Goal: Task Accomplishment & Management: Use online tool/utility

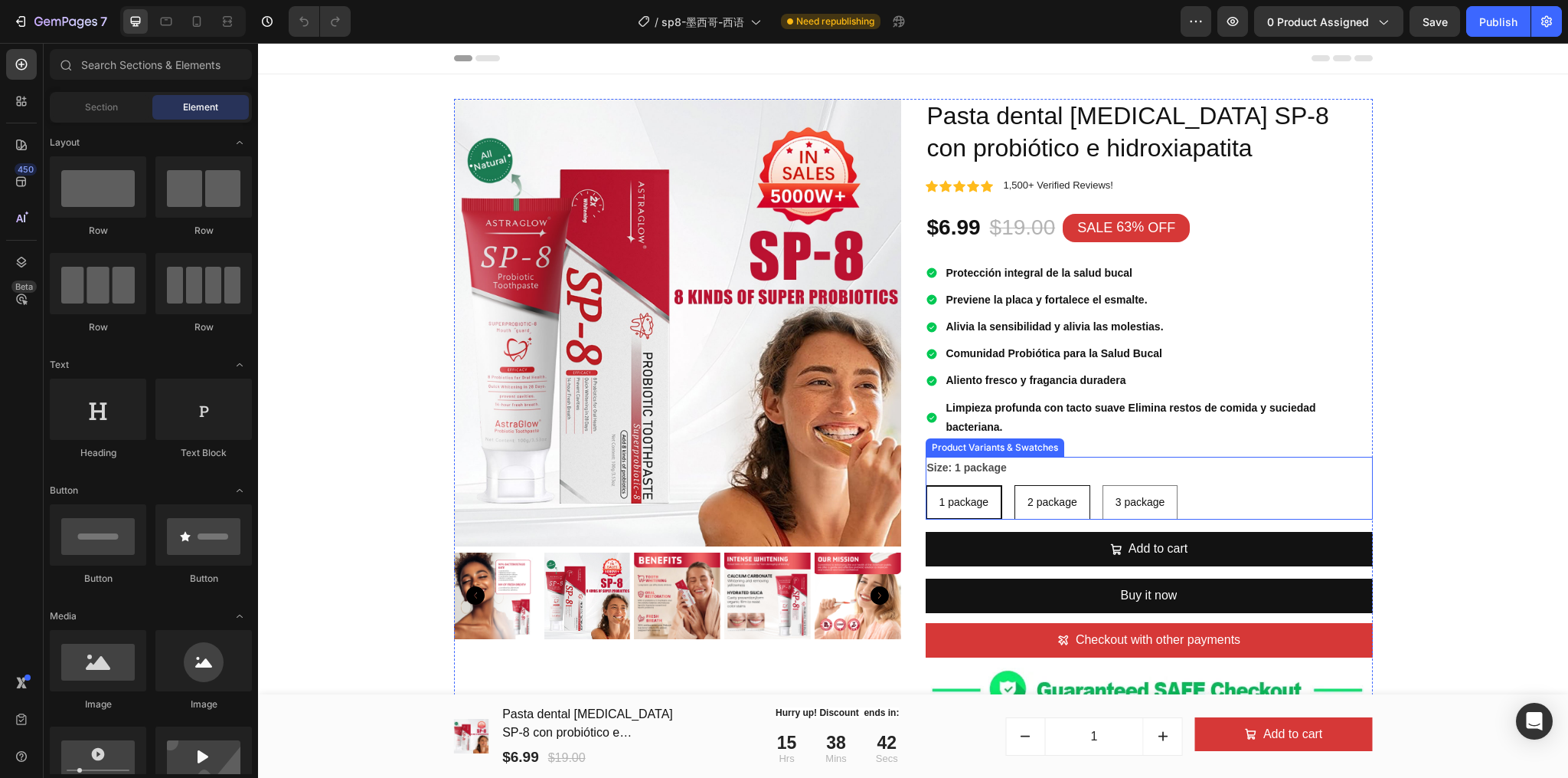
click at [1052, 512] on div "2 package" at bounding box center [1052, 501] width 75 height 31
click at [1015, 485] on input "2 package 2 package 2 package" at bounding box center [1014, 484] width 1 height 1
radio input "true"
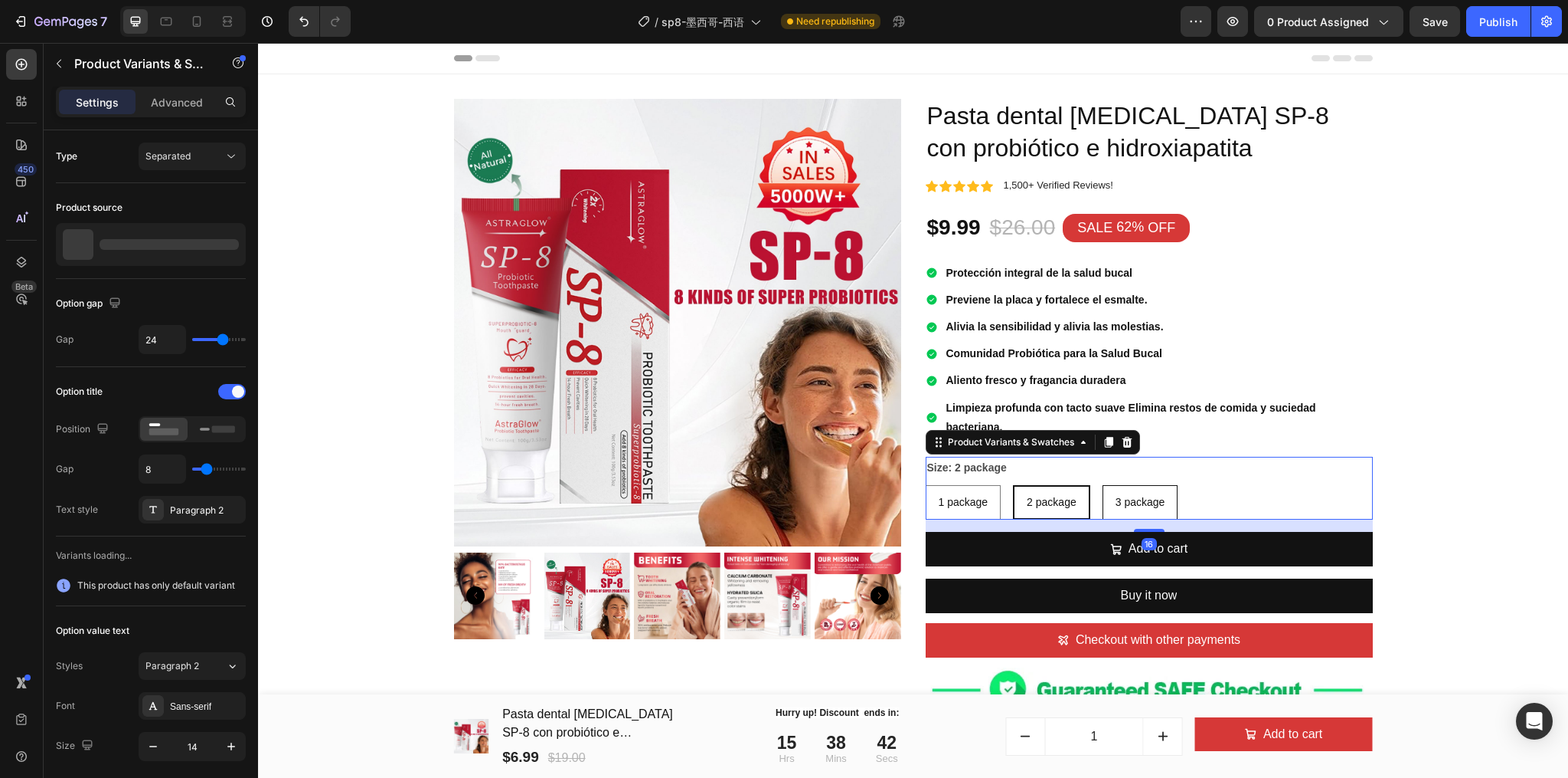
click at [1127, 508] on span "3 package" at bounding box center [1141, 501] width 50 height 12
click at [1102, 485] on input "3 package 3 package 3 package" at bounding box center [1102, 484] width 1 height 1
radio input "true"
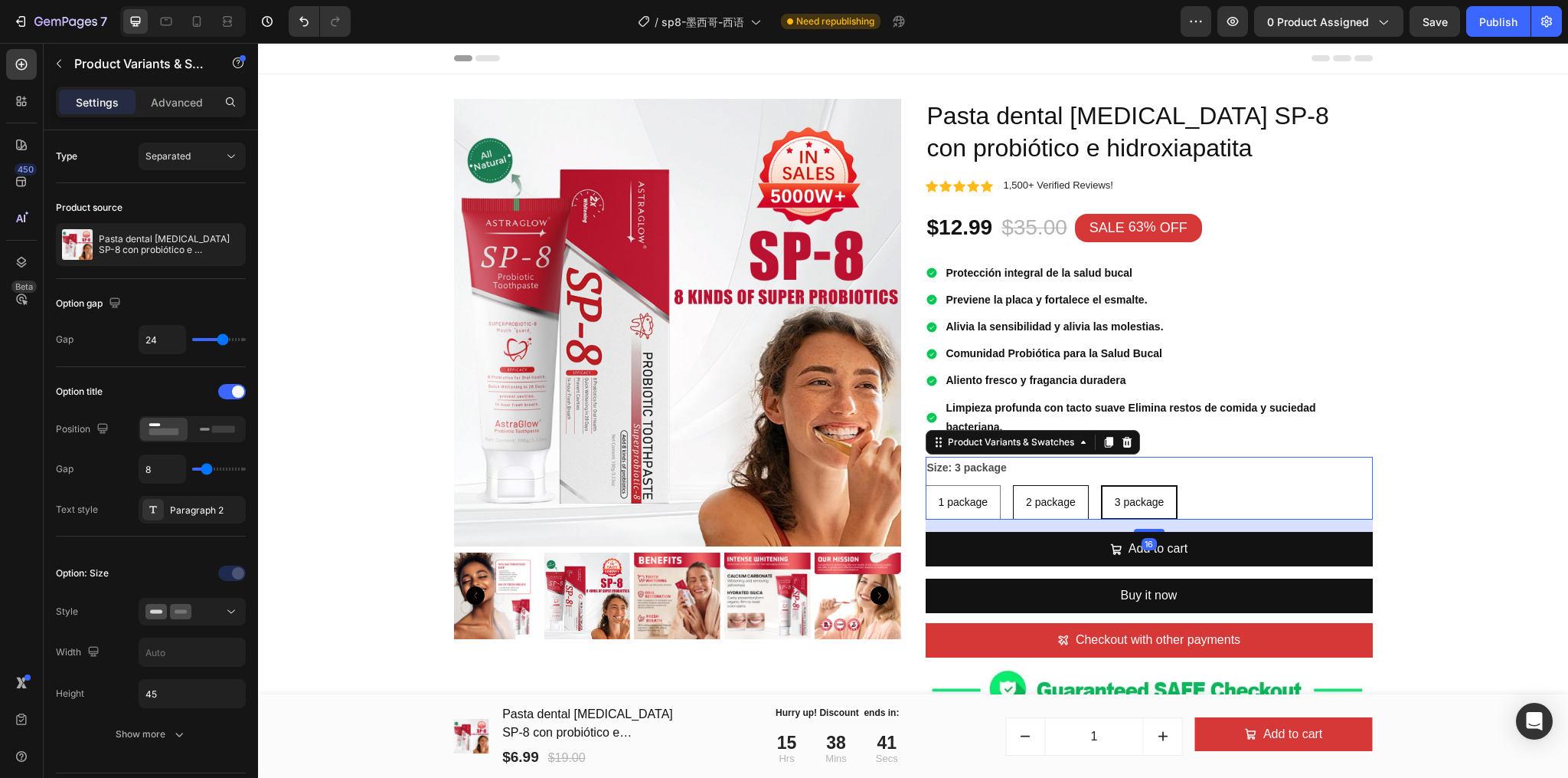
click at [1062, 498] on span "2 package" at bounding box center [1051, 501] width 50 height 12
click at [1013, 485] on input "2 package 2 package 2 package" at bounding box center [1013, 484] width 1 height 1
radio input "true"
click at [966, 496] on span "1 package" at bounding box center [963, 501] width 50 height 12
click at [926, 485] on input "1 package 1 package 1 package" at bounding box center [925, 484] width 1 height 1
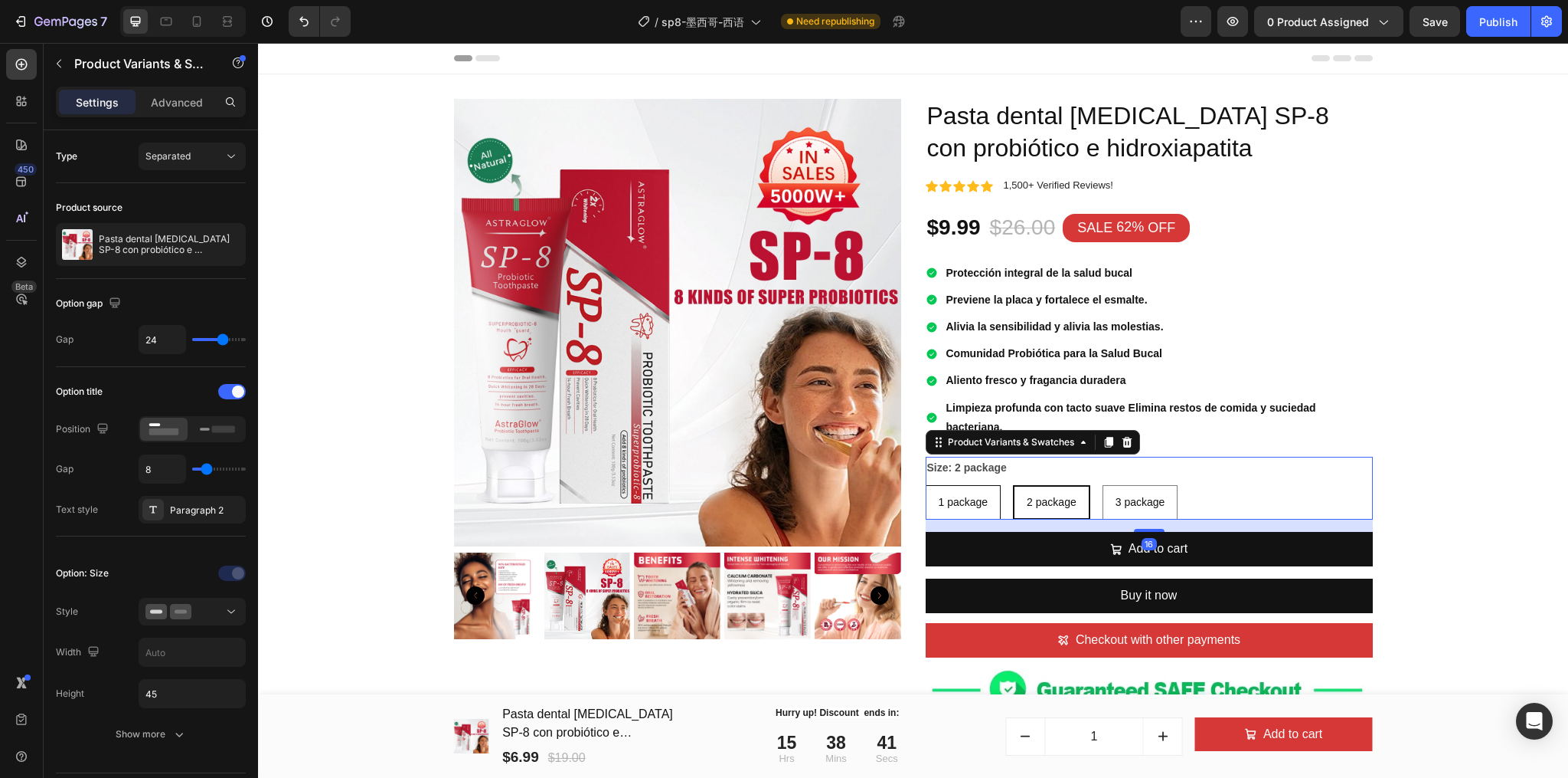
radio input "true"
click at [1033, 496] on span "2 package" at bounding box center [1052, 501] width 50 height 12
click at [1015, 485] on input "2 package 2 package 2 package" at bounding box center [1014, 484] width 1 height 1
radio input "true"
click at [1116, 502] on span "3 package" at bounding box center [1141, 501] width 50 height 12
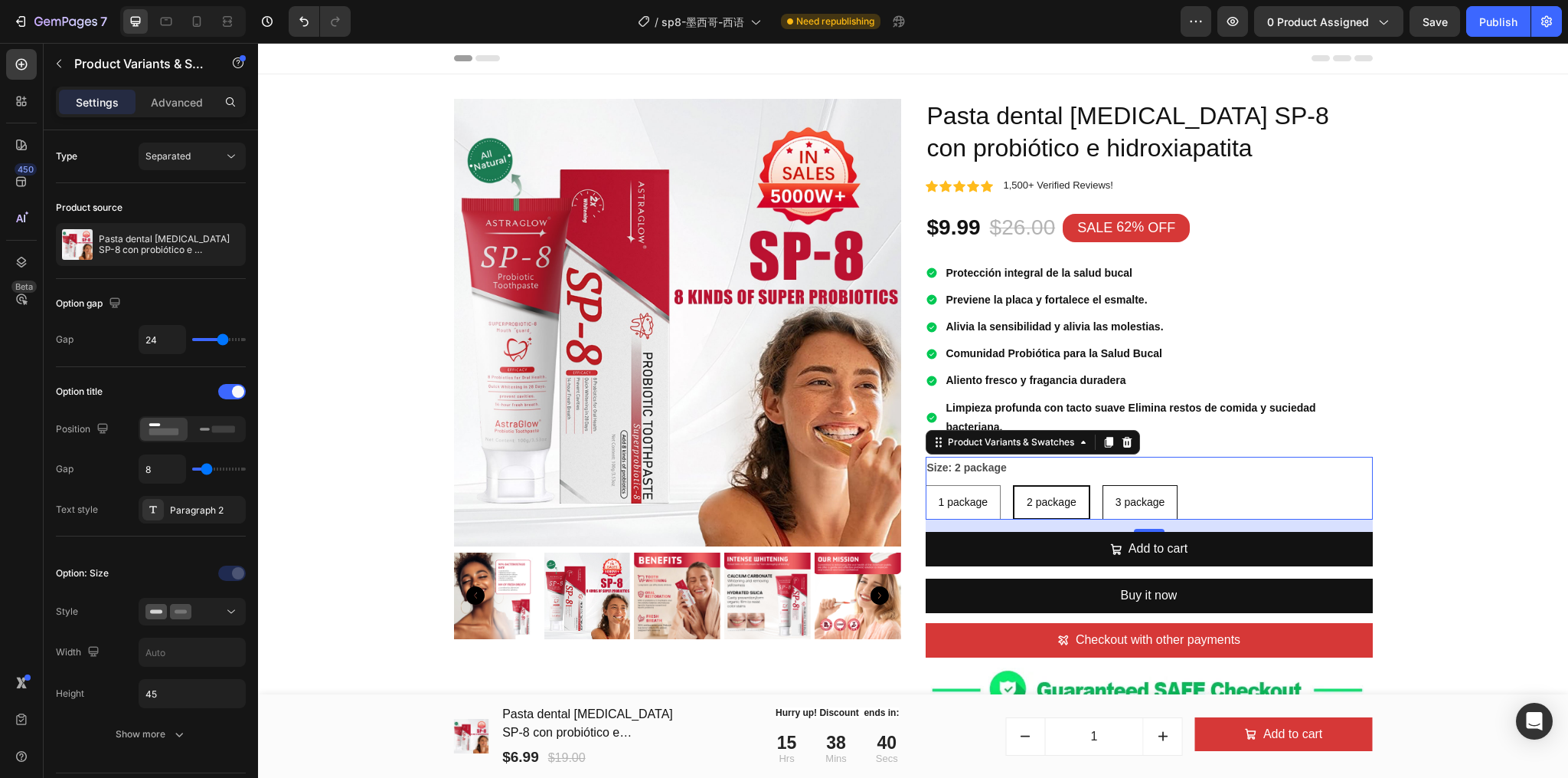
click at [1102, 485] on input "3 package 3 package 3 package" at bounding box center [1102, 484] width 1 height 1
radio input "true"
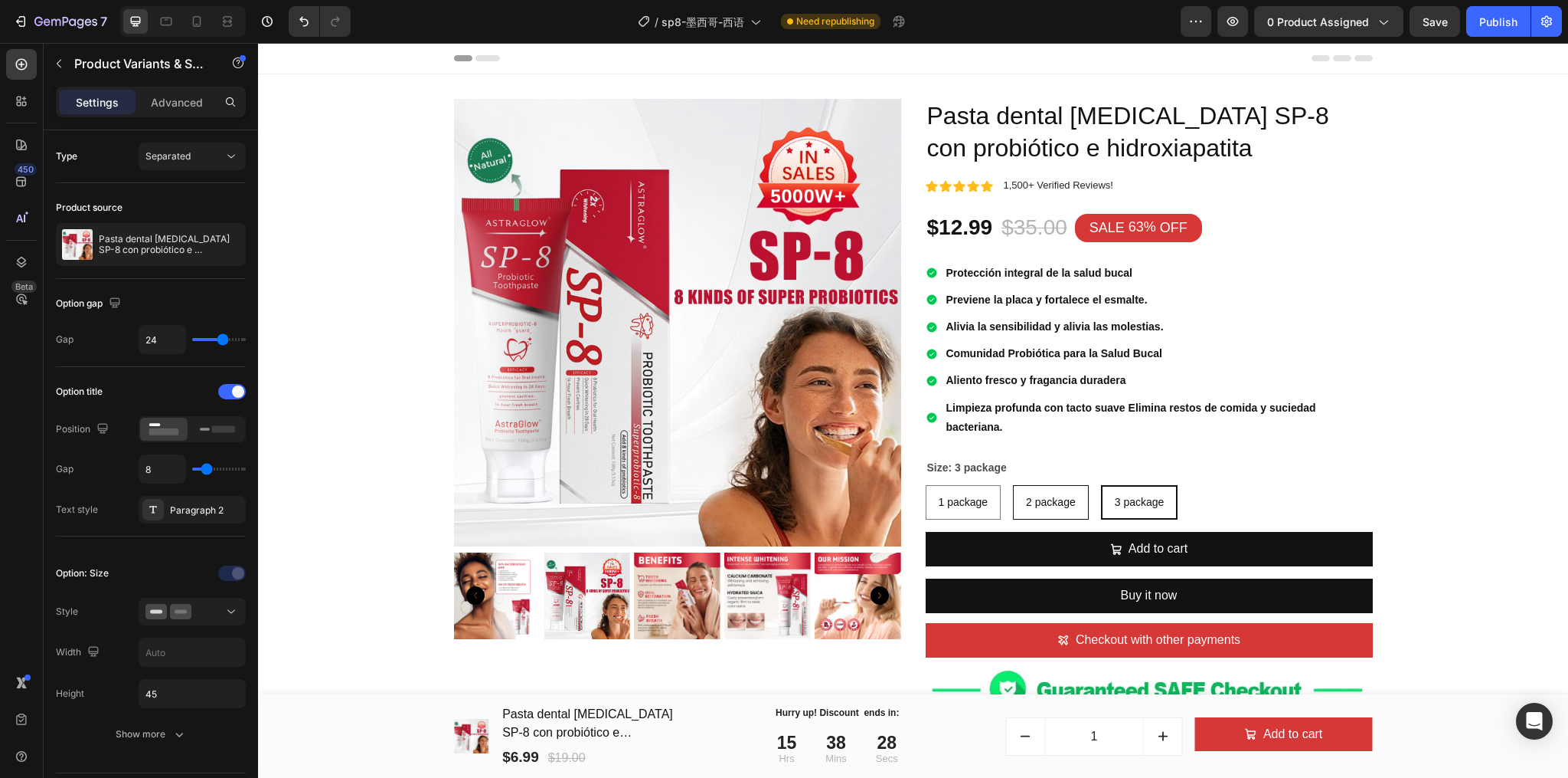
click at [1070, 493] on div "2 package" at bounding box center [1052, 501] width 75 height 31
click at [1013, 485] on input "2 package 2 package 2 package" at bounding box center [1013, 484] width 1 height 1
radio input "true"
click at [1147, 507] on span "3 package" at bounding box center [1141, 501] width 50 height 12
click at [1102, 485] on input "3 package 3 package 3 package" at bounding box center [1102, 484] width 1 height 1
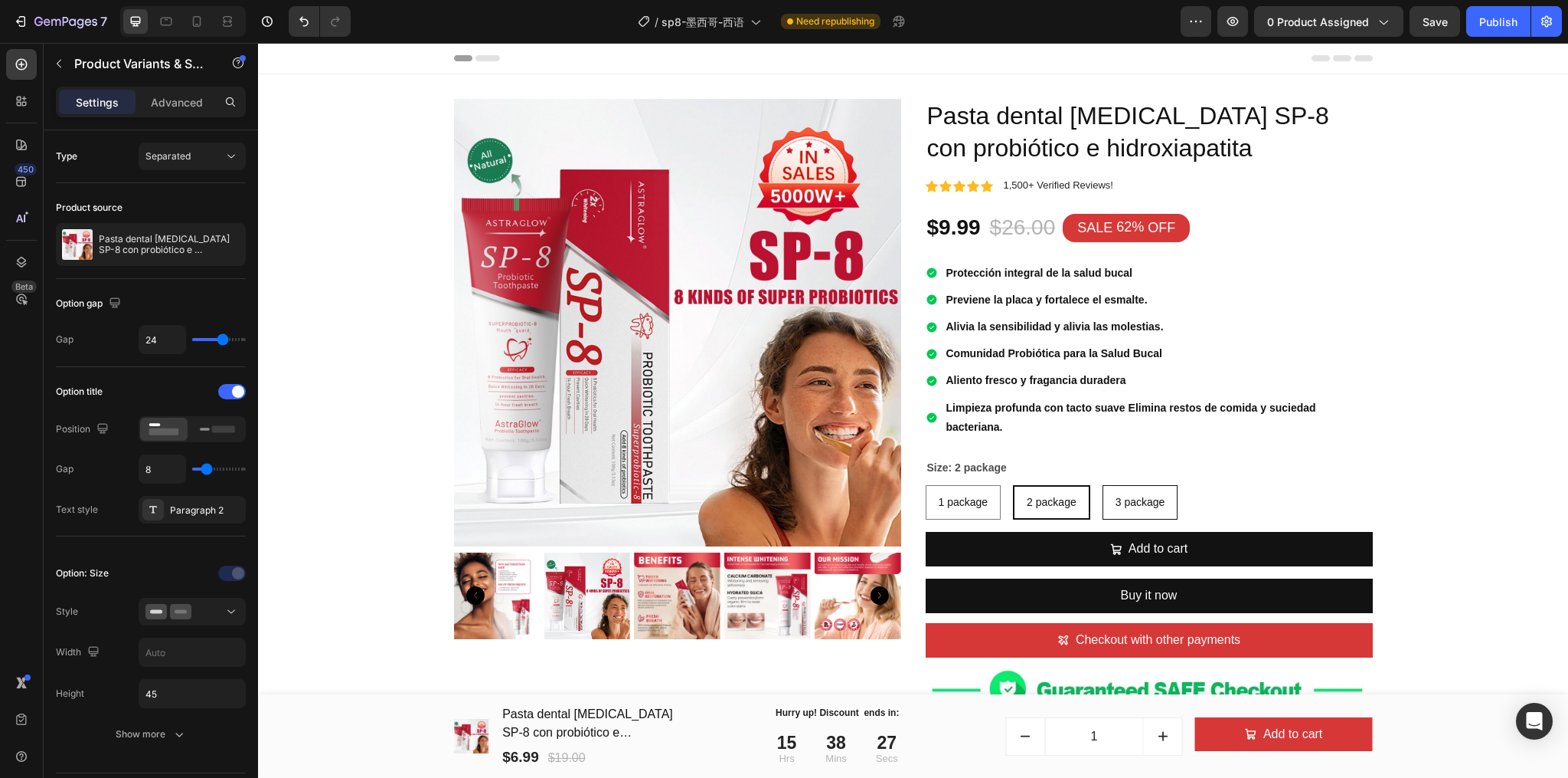
radio input "true"
click at [1081, 505] on div "2 package" at bounding box center [1052, 501] width 75 height 31
click at [1013, 485] on input "2 package 2 package 2 package" at bounding box center [1013, 484] width 1 height 1
radio input "true"
click at [965, 500] on span "1 package" at bounding box center [963, 501] width 50 height 12
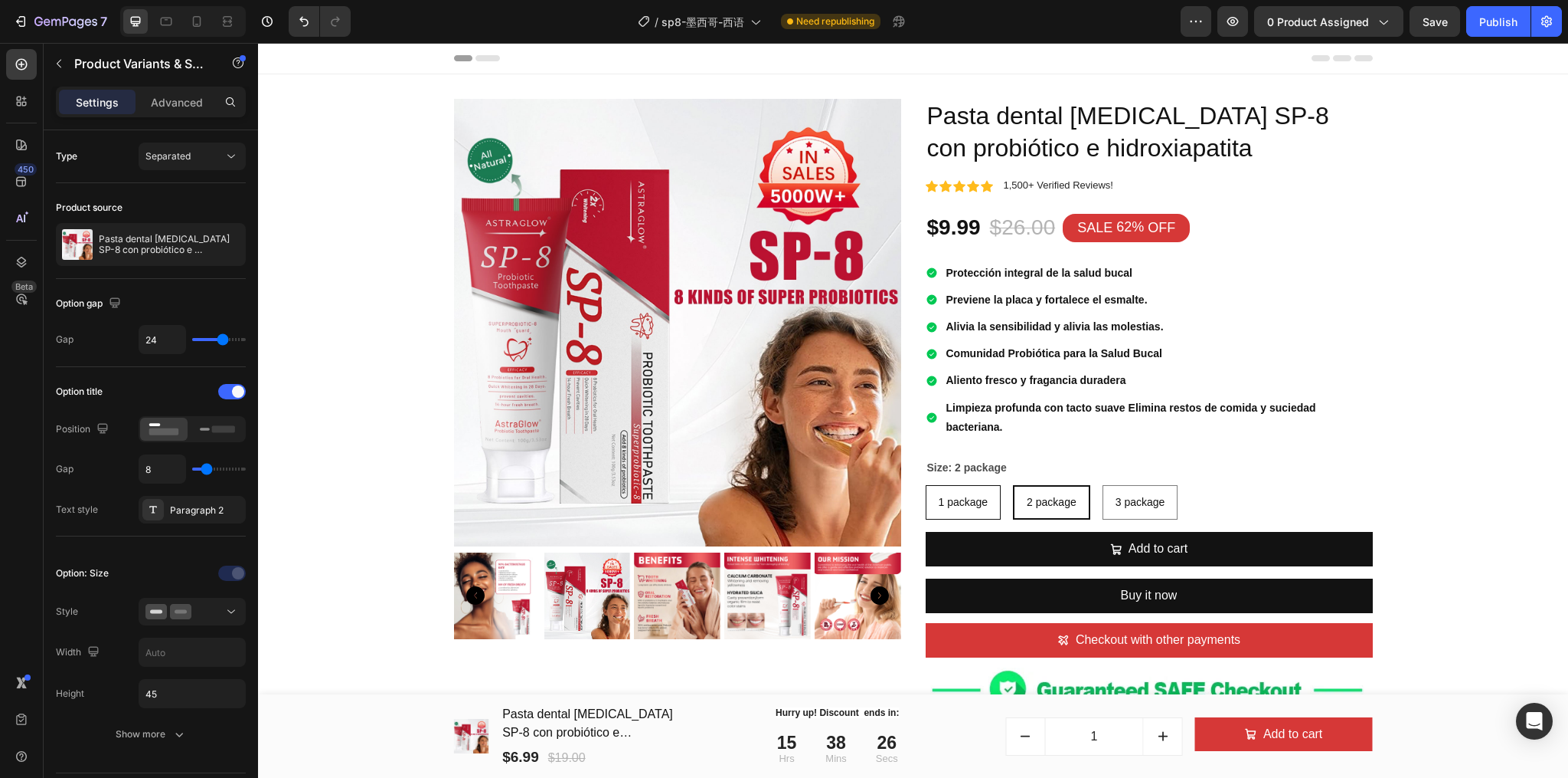
click at [926, 485] on input "1 package 1 package 1 package" at bounding box center [925, 484] width 1 height 1
radio input "true"
click at [1069, 500] on span "2 package" at bounding box center [1052, 501] width 50 height 12
click at [1015, 485] on input "2 package 2 package 2 package" at bounding box center [1014, 484] width 1 height 1
radio input "true"
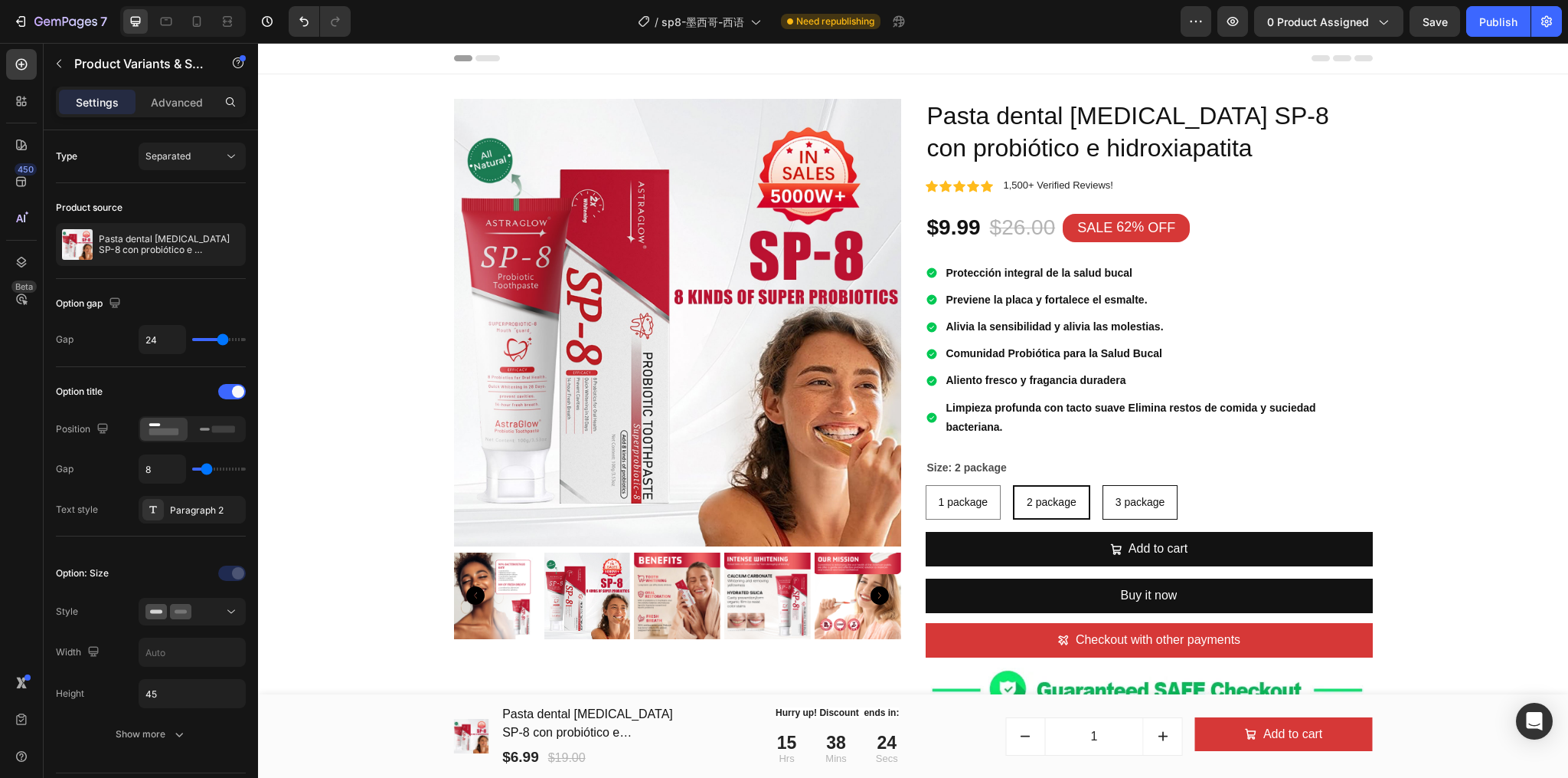
click at [1143, 500] on span "3 package" at bounding box center [1141, 501] width 50 height 12
click at [1102, 485] on input "3 package 3 package 3 package" at bounding box center [1102, 484] width 1 height 1
radio input "true"
click at [1041, 502] on span "2 package" at bounding box center [1051, 501] width 50 height 12
click at [1013, 485] on input "2 package 2 package 2 package" at bounding box center [1013, 484] width 1 height 1
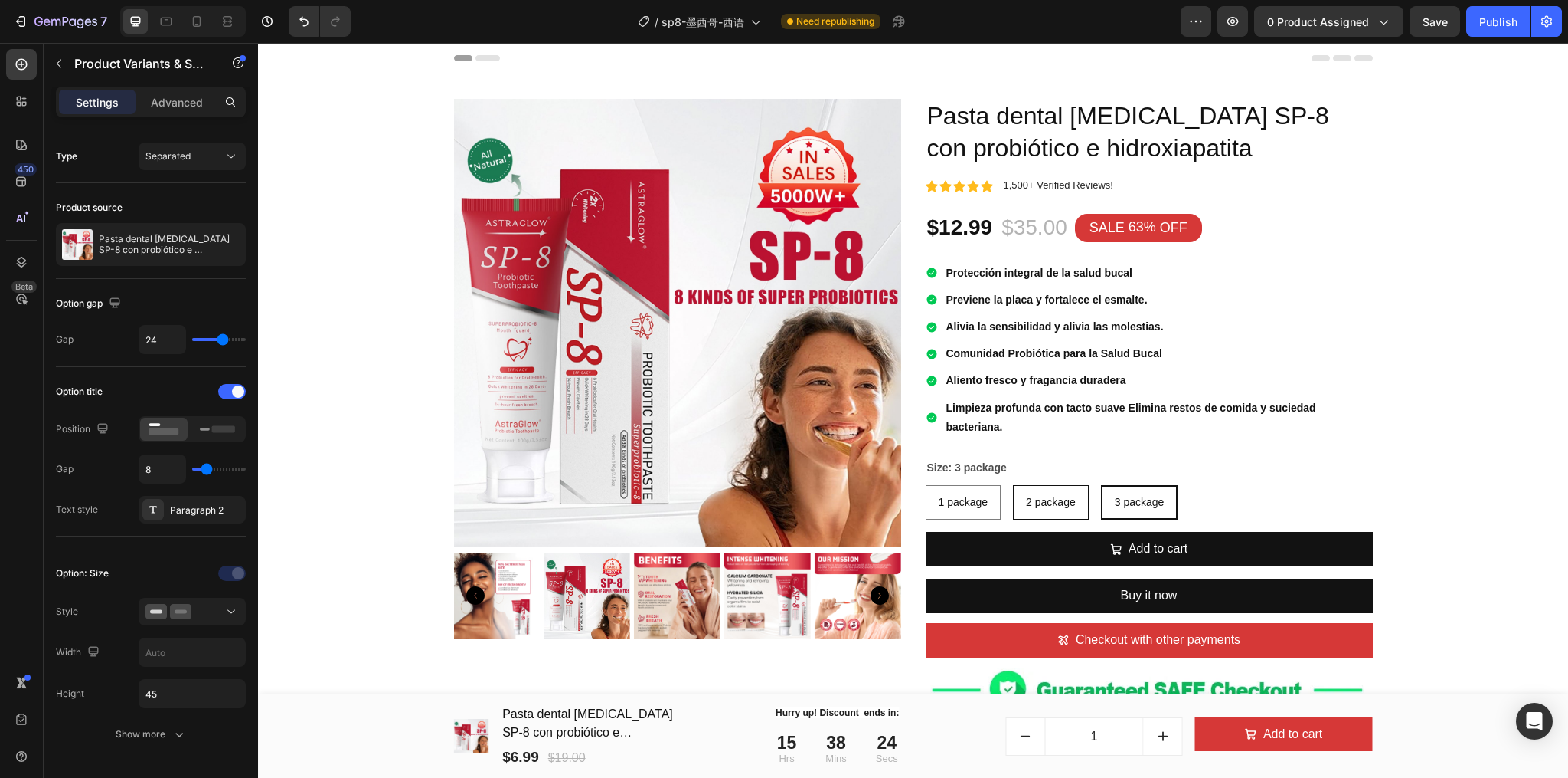
radio input "true"
click at [962, 502] on span "1 package" at bounding box center [963, 501] width 50 height 12
click at [926, 485] on input "1 package 1 package 1 package" at bounding box center [925, 484] width 1 height 1
radio input "true"
click at [1063, 510] on div "2 package" at bounding box center [1052, 501] width 75 height 31
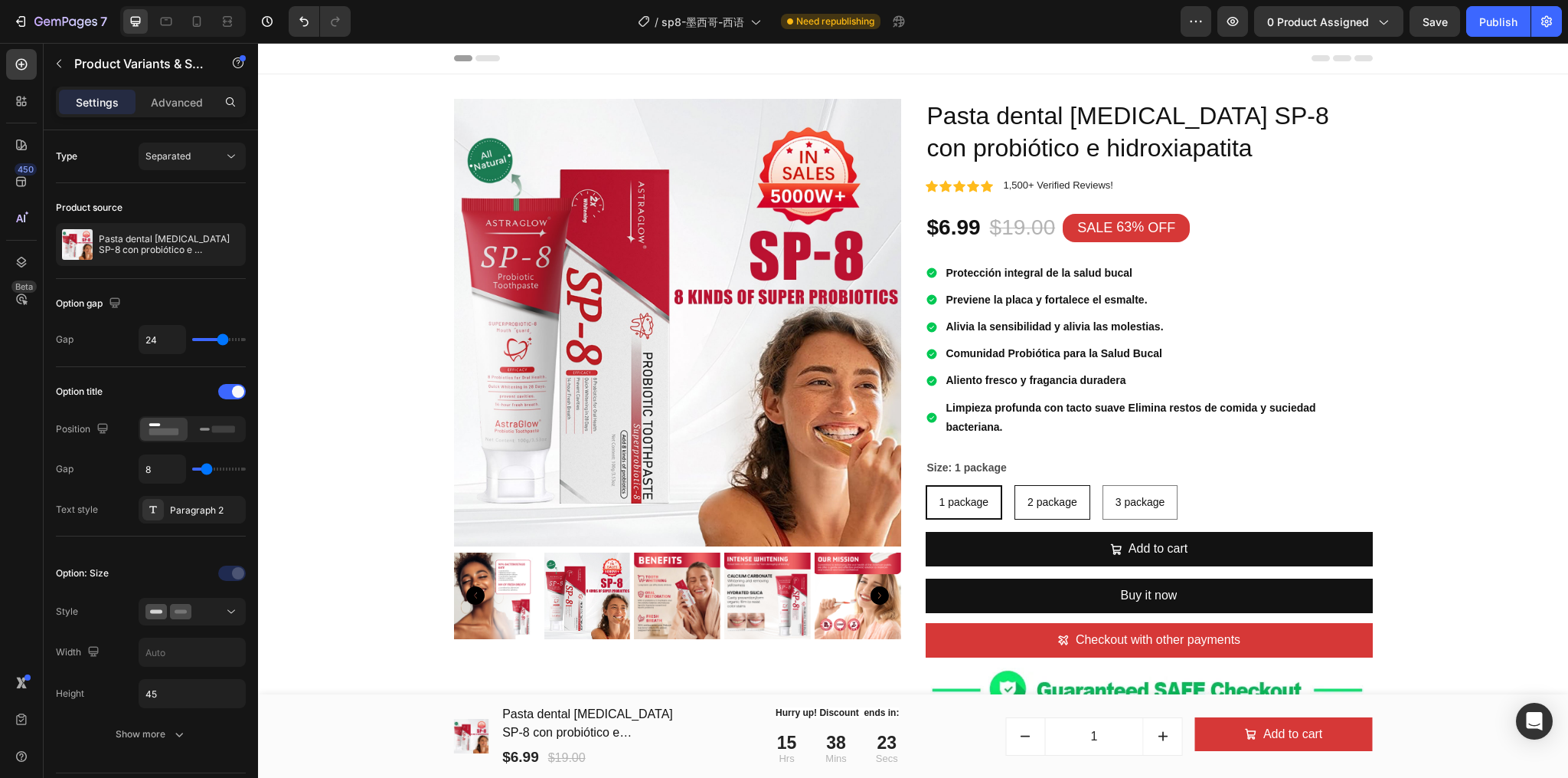
click at [1015, 485] on input "2 package 2 package 2 package" at bounding box center [1014, 484] width 1 height 1
radio input "true"
click at [928, 507] on div "1 package" at bounding box center [964, 501] width 75 height 31
click at [926, 485] on input "1 package 1 package 1 package" at bounding box center [925, 484] width 1 height 1
radio input "true"
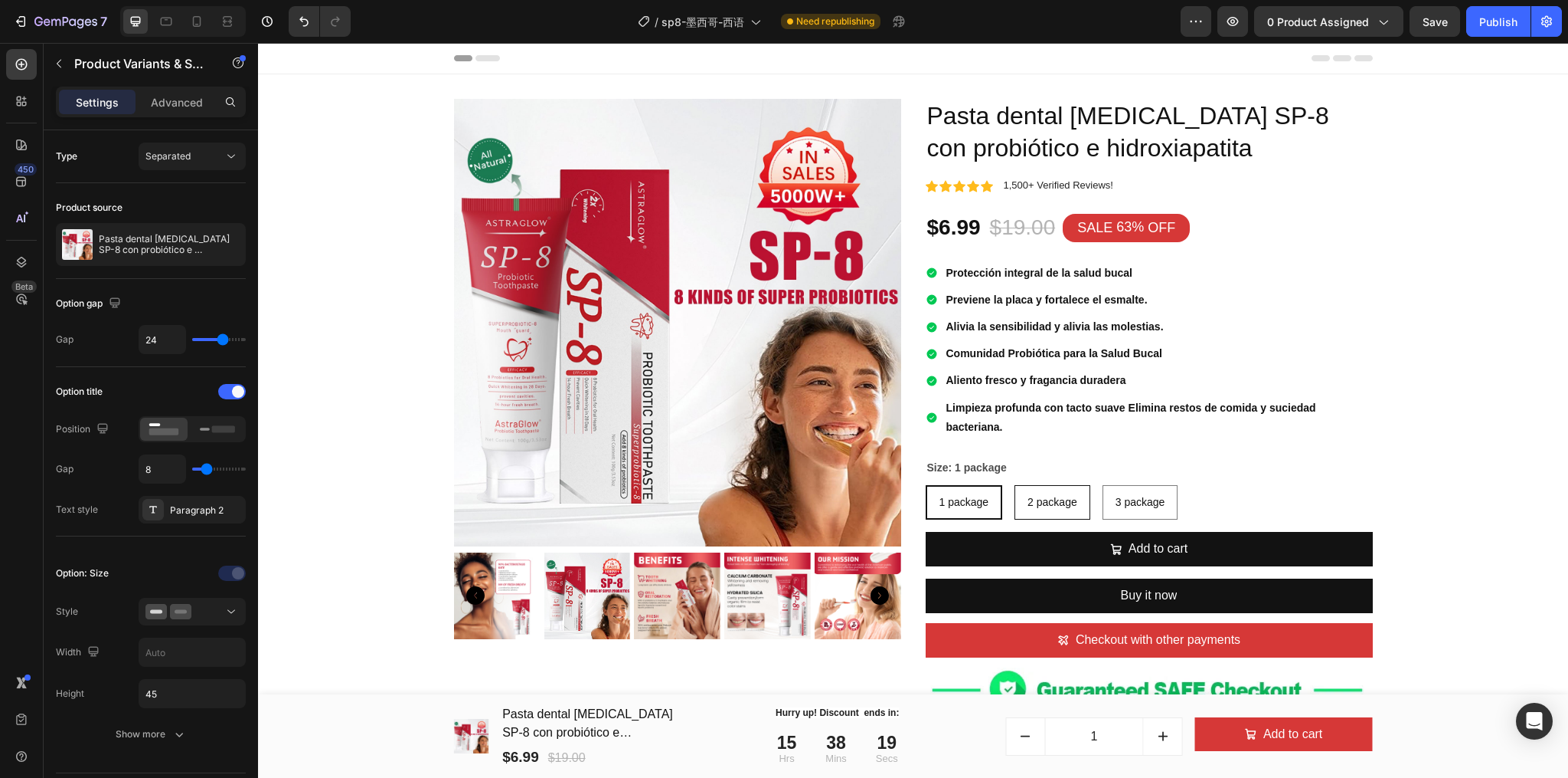
click at [1043, 508] on span "2 package" at bounding box center [1052, 501] width 50 height 12
click at [1015, 485] on input "2 package 2 package 2 package" at bounding box center [1014, 484] width 1 height 1
radio input "true"
click at [979, 507] on span "1 package" at bounding box center [963, 501] width 50 height 12
click at [926, 485] on input "1 package 1 package 1 package" at bounding box center [925, 484] width 1 height 1
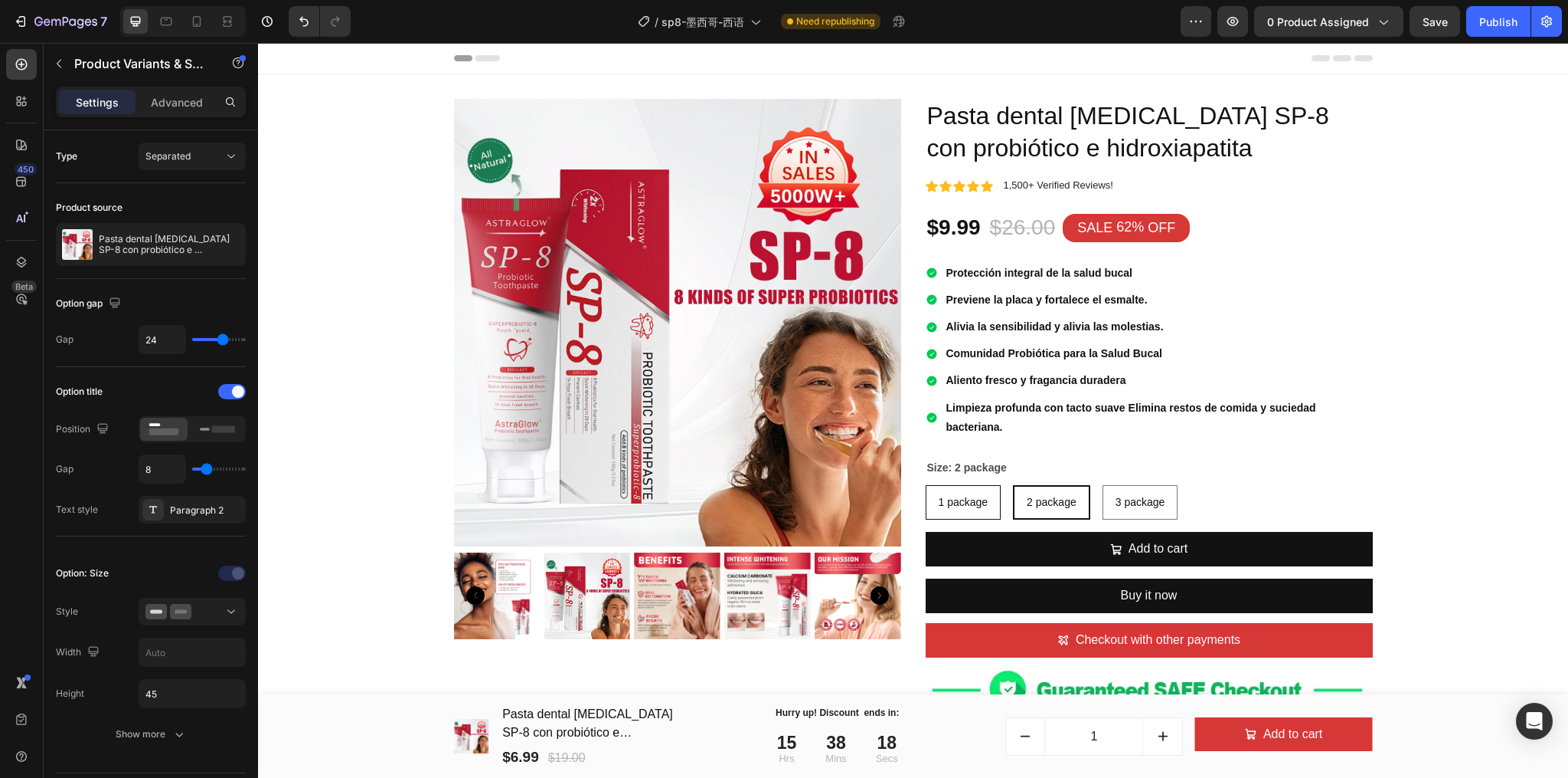
radio input "true"
click at [1043, 507] on span "2 package" at bounding box center [1052, 501] width 50 height 12
click at [1015, 485] on input "2 package 2 package 2 package" at bounding box center [1014, 484] width 1 height 1
radio input "true"
click at [1135, 507] on span "3 package" at bounding box center [1141, 501] width 50 height 12
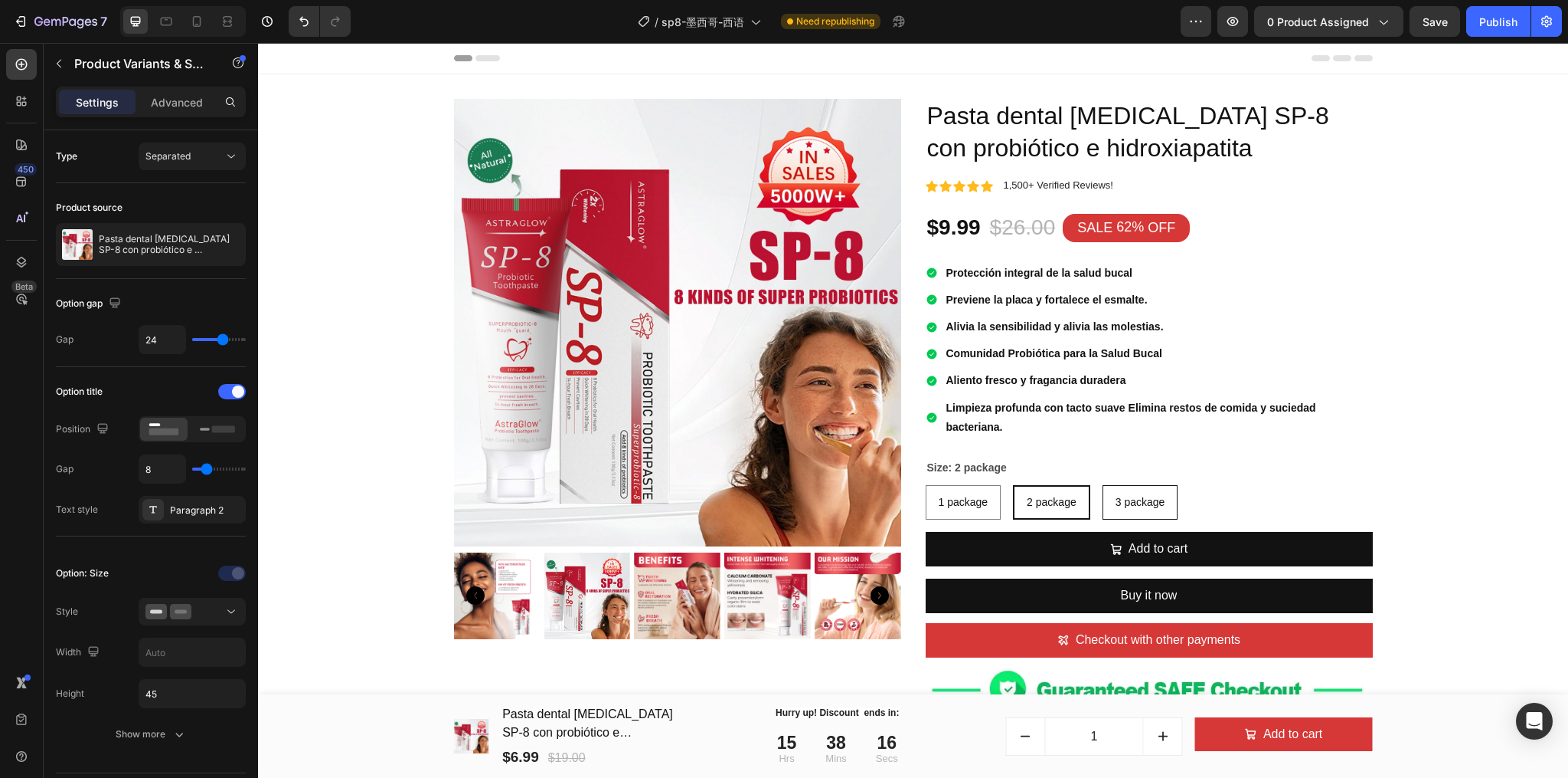
click at [1102, 485] on input "3 package 3 package 3 package" at bounding box center [1102, 484] width 1 height 1
radio input "true"
click at [1035, 506] on span "2 package" at bounding box center [1051, 501] width 50 height 12
click at [1013, 485] on input "2 package 2 package 2 package" at bounding box center [1013, 484] width 1 height 1
radio input "true"
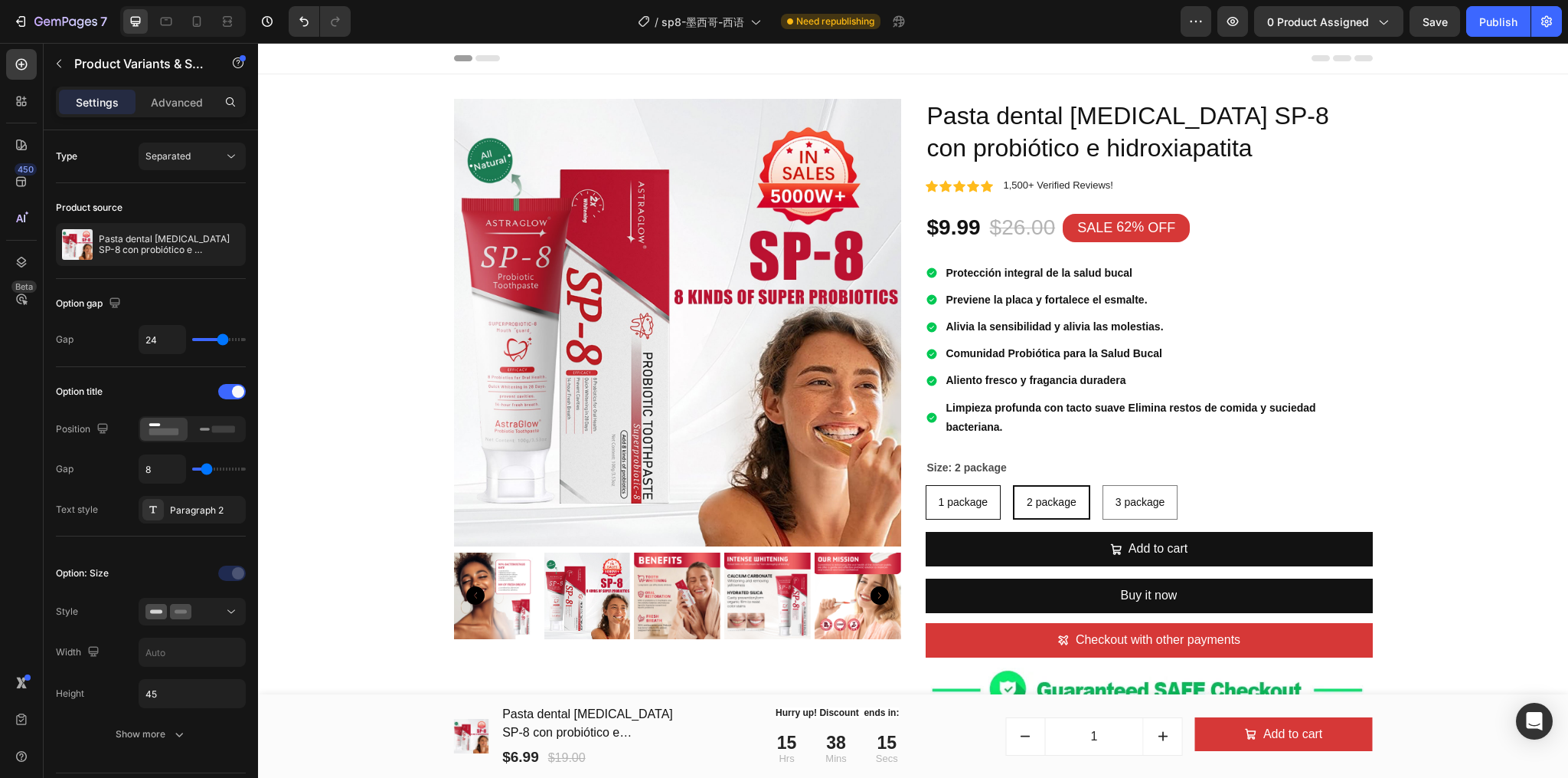
click at [985, 506] on div "1 package" at bounding box center [964, 501] width 75 height 31
click at [926, 485] on input "1 package 1 package 1 package" at bounding box center [925, 484] width 1 height 1
radio input "true"
click at [1052, 508] on span "2 package" at bounding box center [1052, 501] width 50 height 12
click at [1015, 485] on input "2 package 2 package 2 package" at bounding box center [1014, 484] width 1 height 1
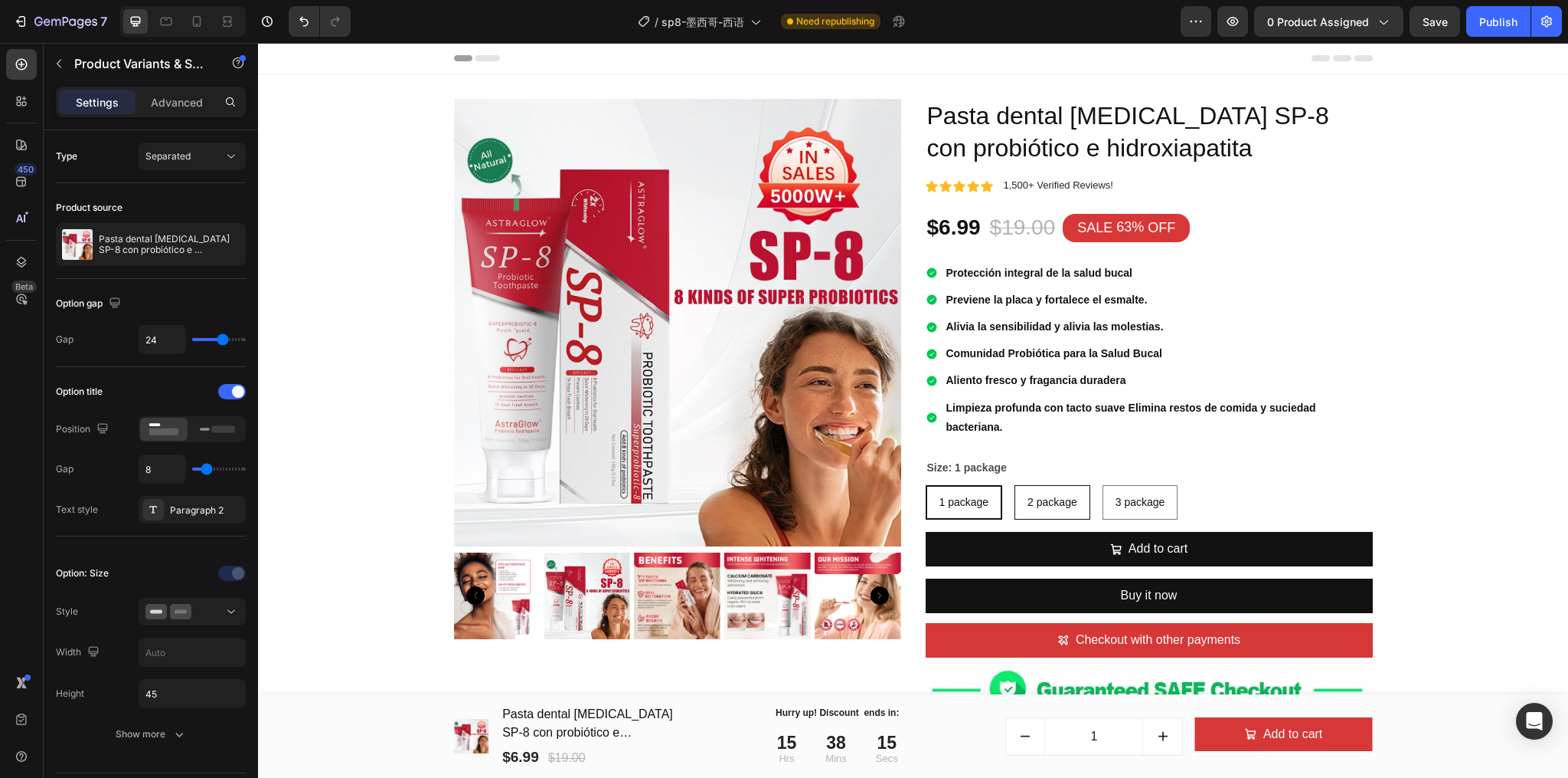
radio input "true"
click at [968, 506] on span "1 package" at bounding box center [963, 501] width 50 height 12
click at [926, 485] on input "1 package 1 package 1 package" at bounding box center [925, 484] width 1 height 1
radio input "true"
click at [1353, 31] on button "0 product assigned" at bounding box center [1329, 21] width 149 height 31
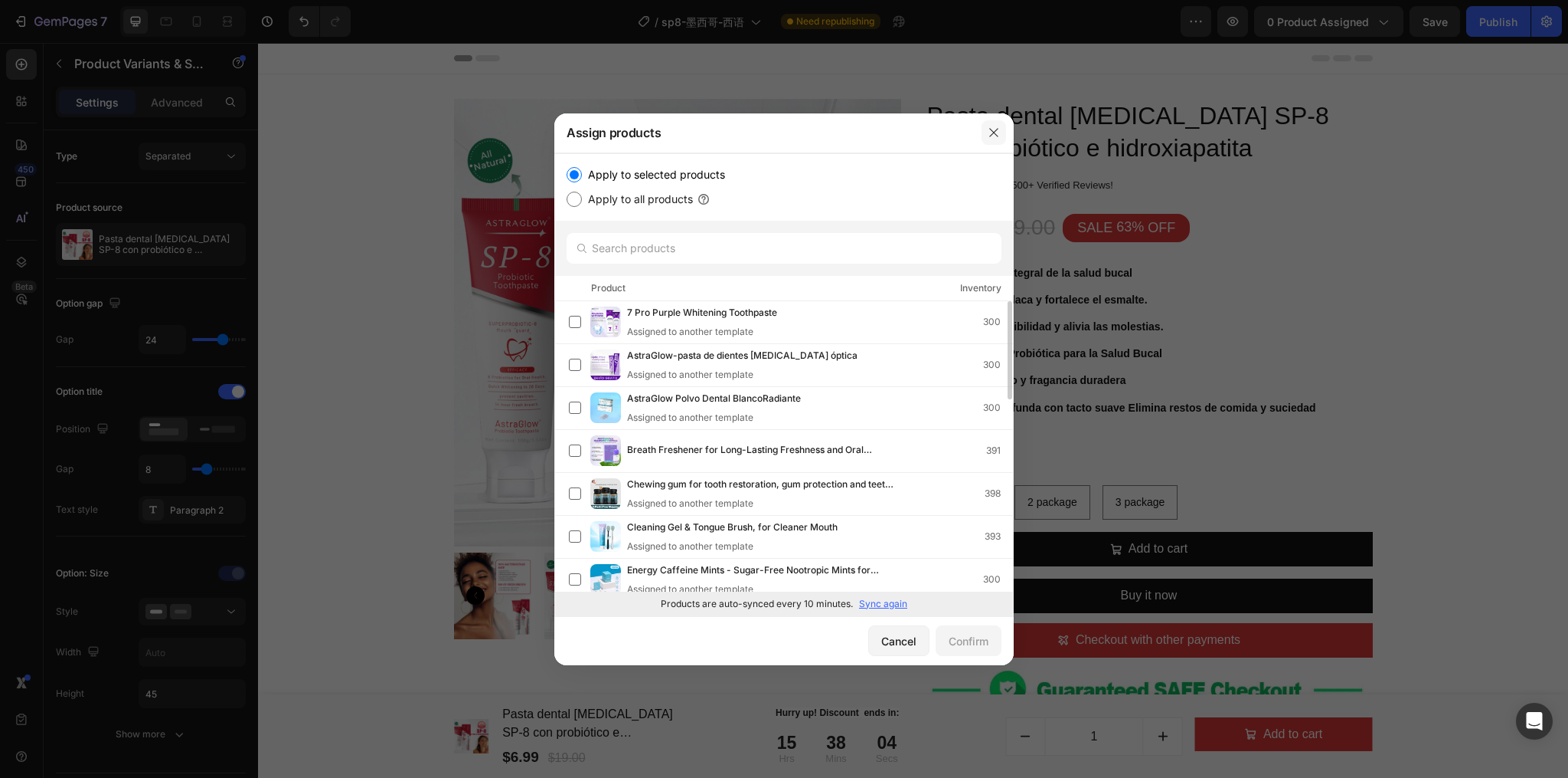
click at [991, 132] on icon "button" at bounding box center [994, 132] width 12 height 12
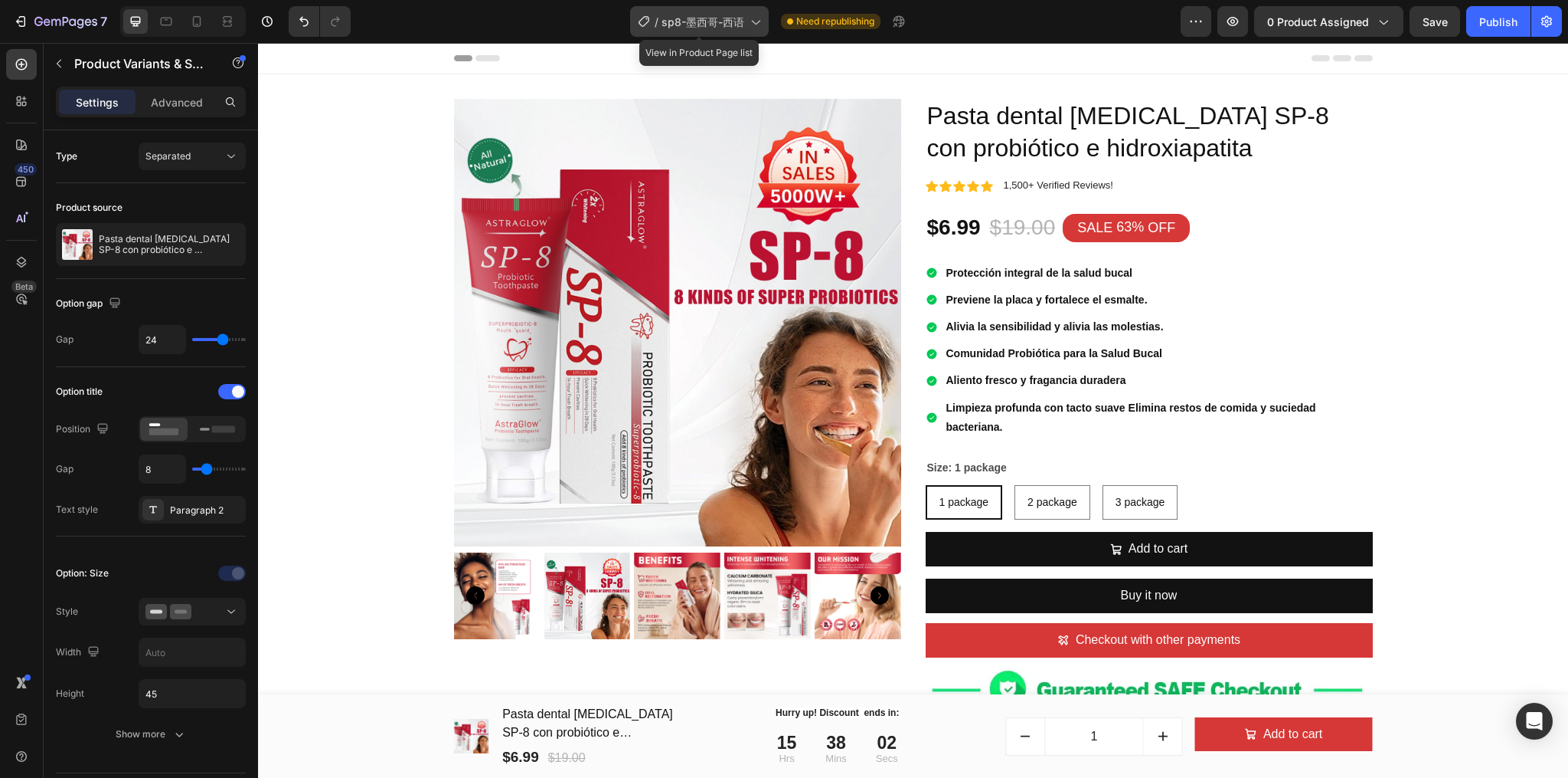
click at [730, 20] on span "sp8-墨西哥-西语" at bounding box center [703, 21] width 83 height 16
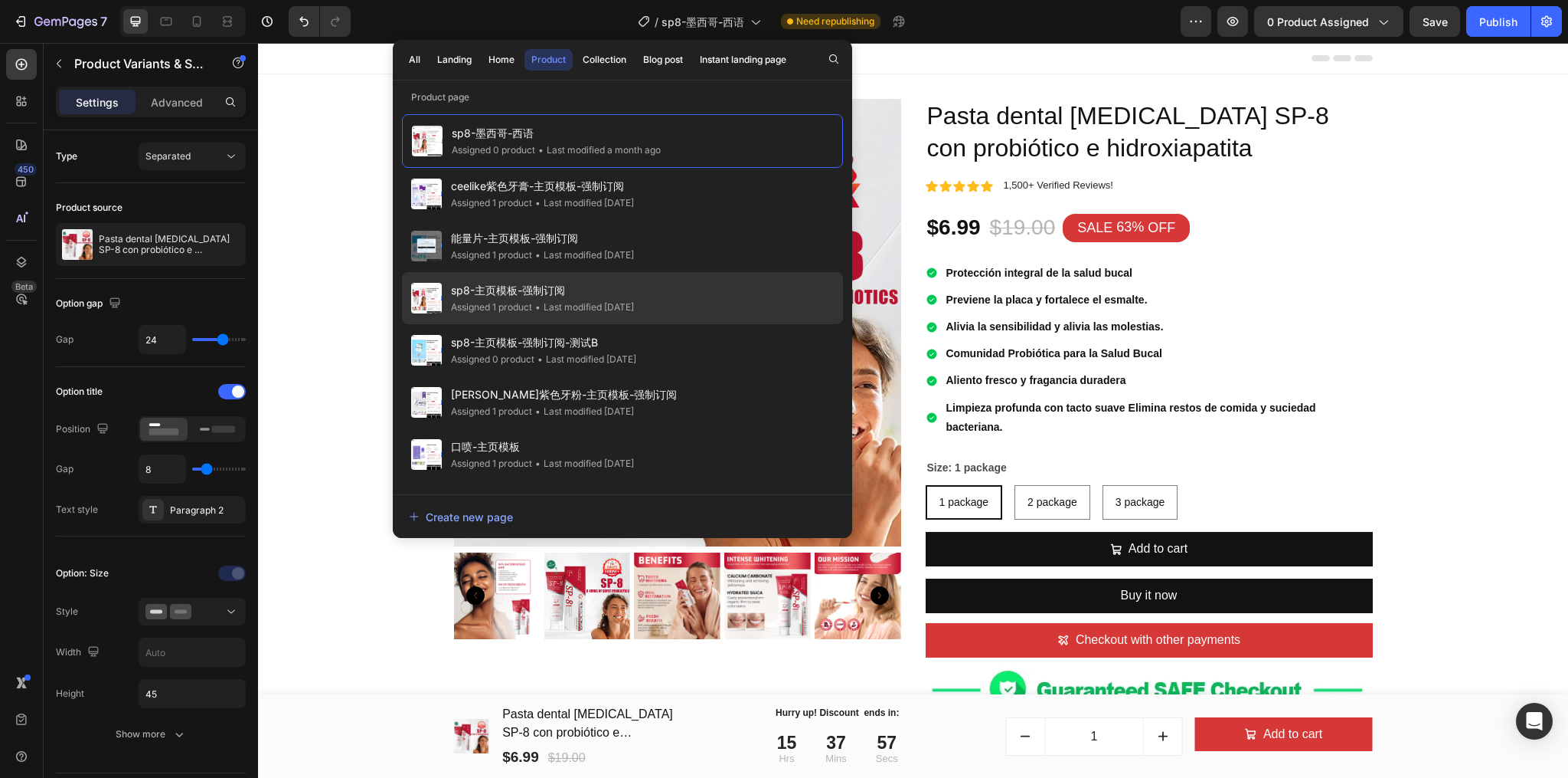
click at [589, 310] on div "• Last modified 4 days ago" at bounding box center [583, 307] width 102 height 15
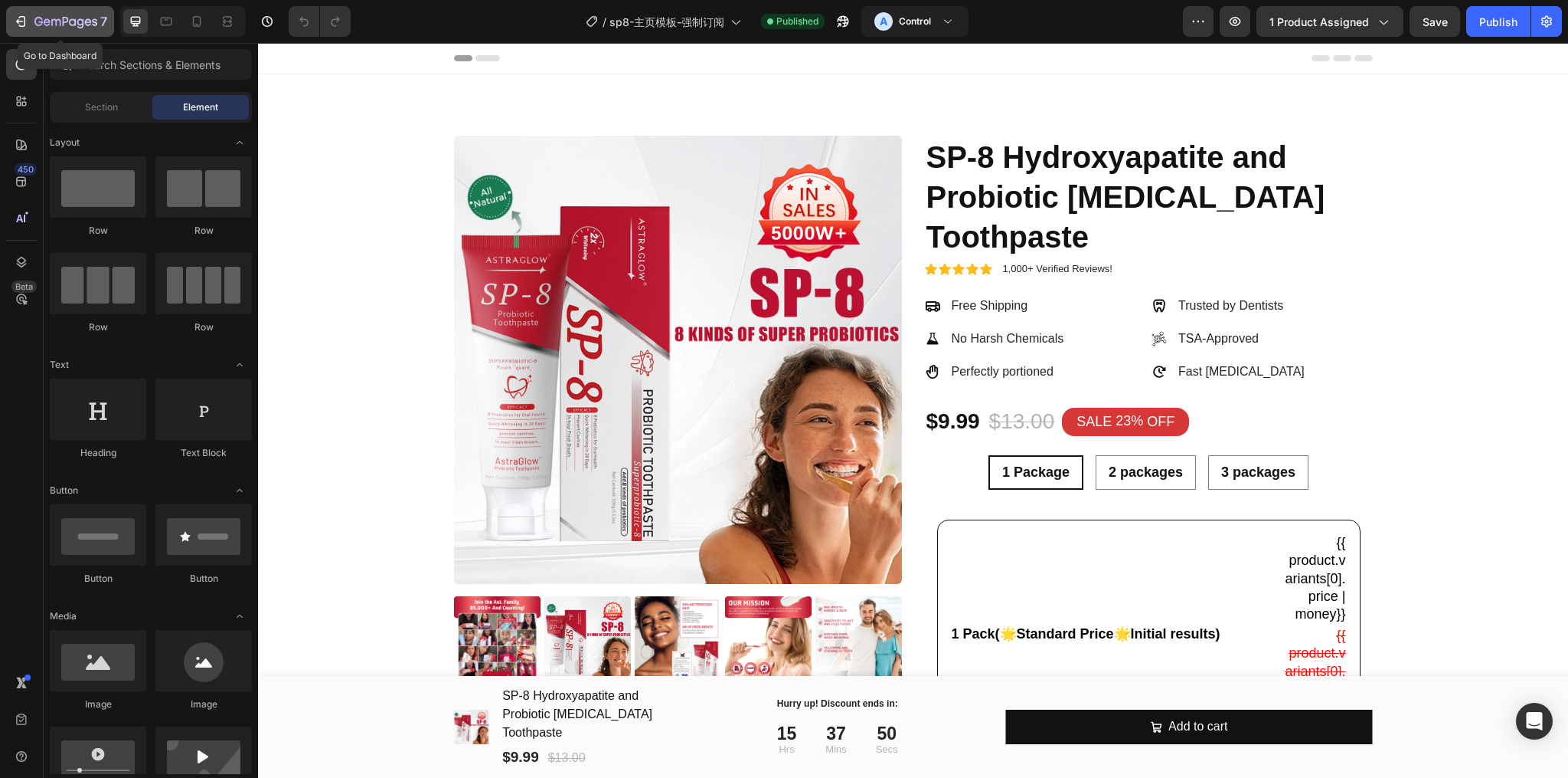
click at [42, 28] on icon "button" at bounding box center [66, 22] width 63 height 13
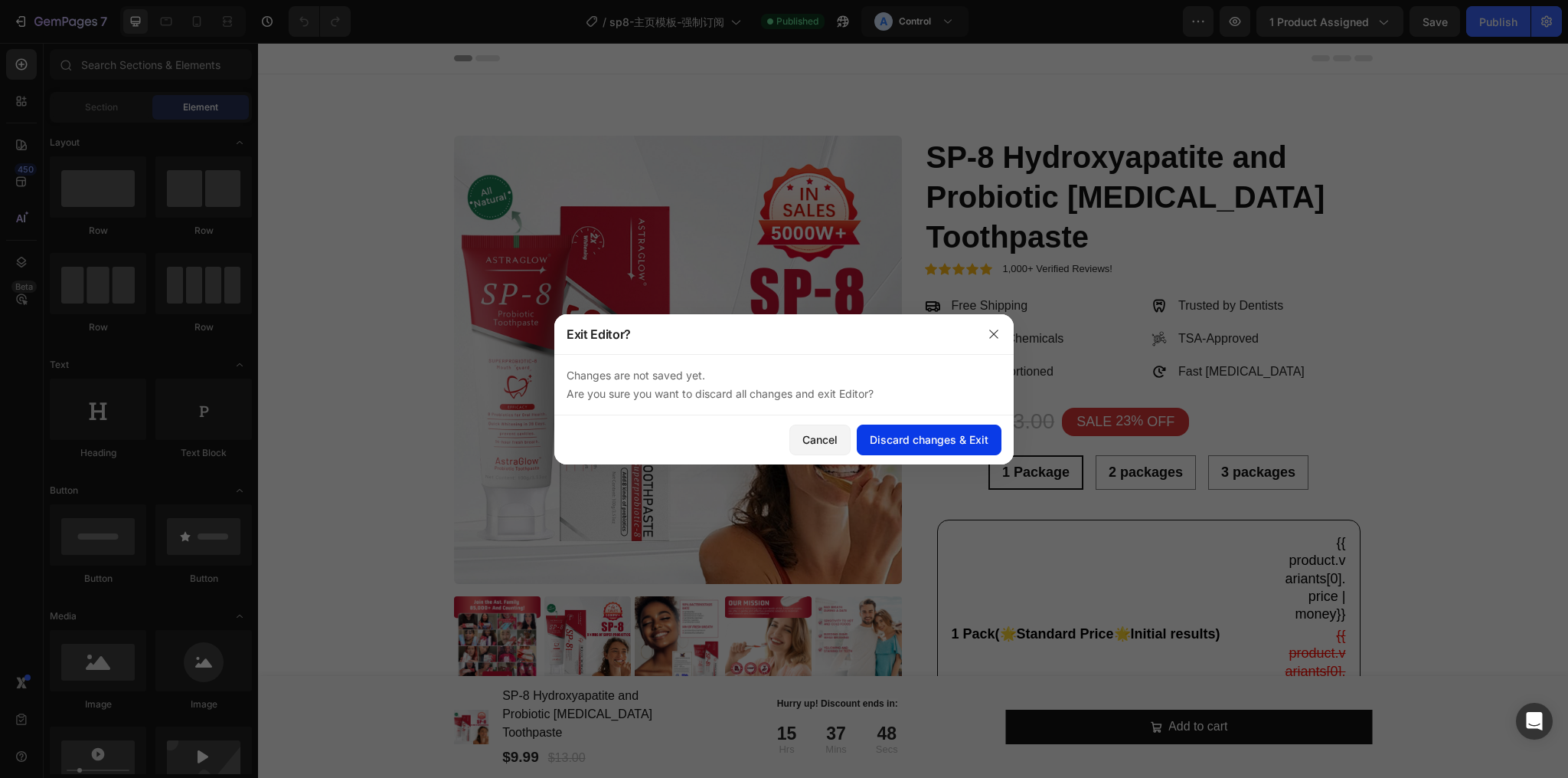
click at [889, 453] on button "Discard changes & Exit" at bounding box center [929, 439] width 145 height 31
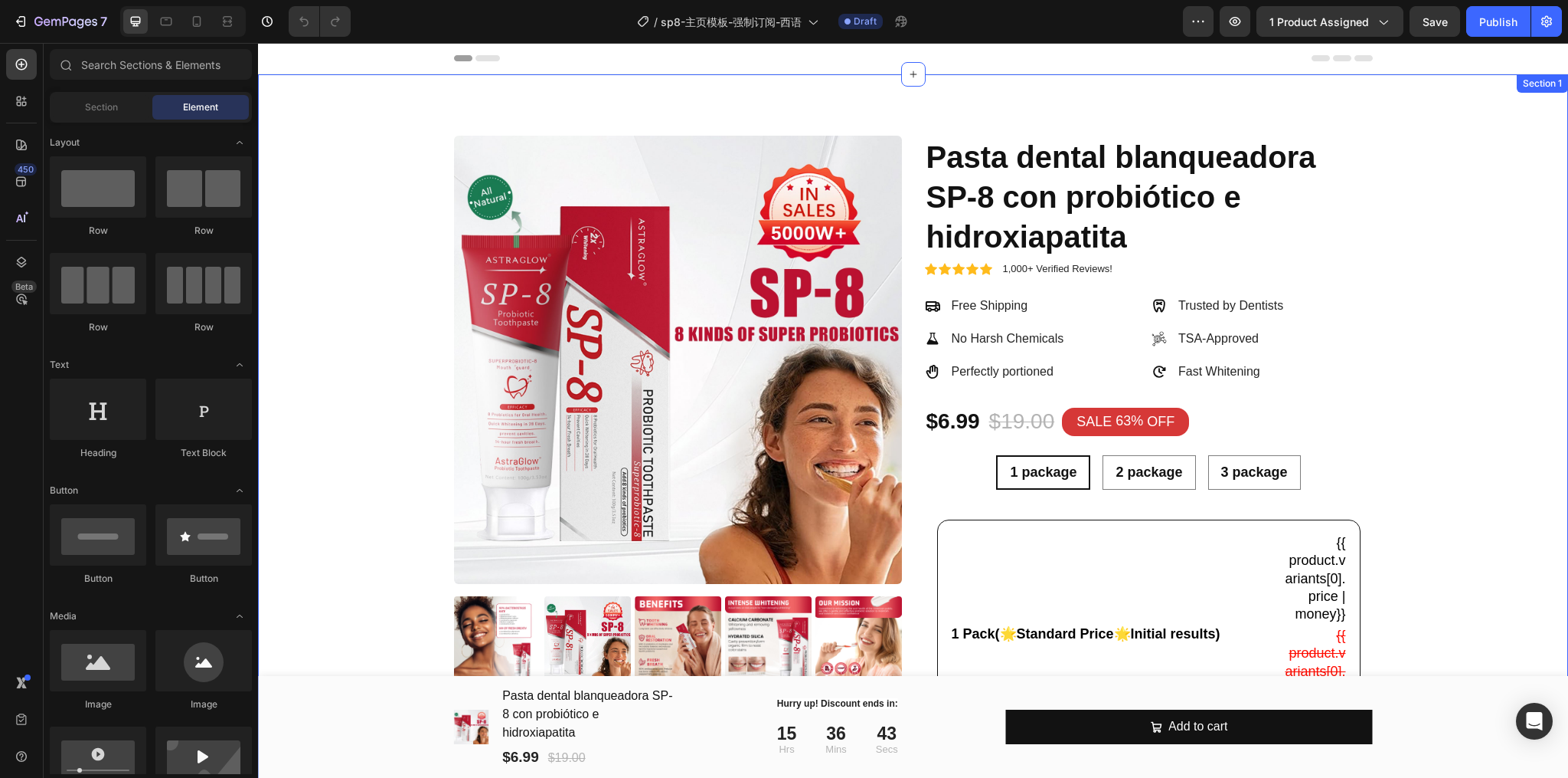
drag, startPoint x: 1418, startPoint y: 378, endPoint x: 1379, endPoint y: 379, distance: 39.0
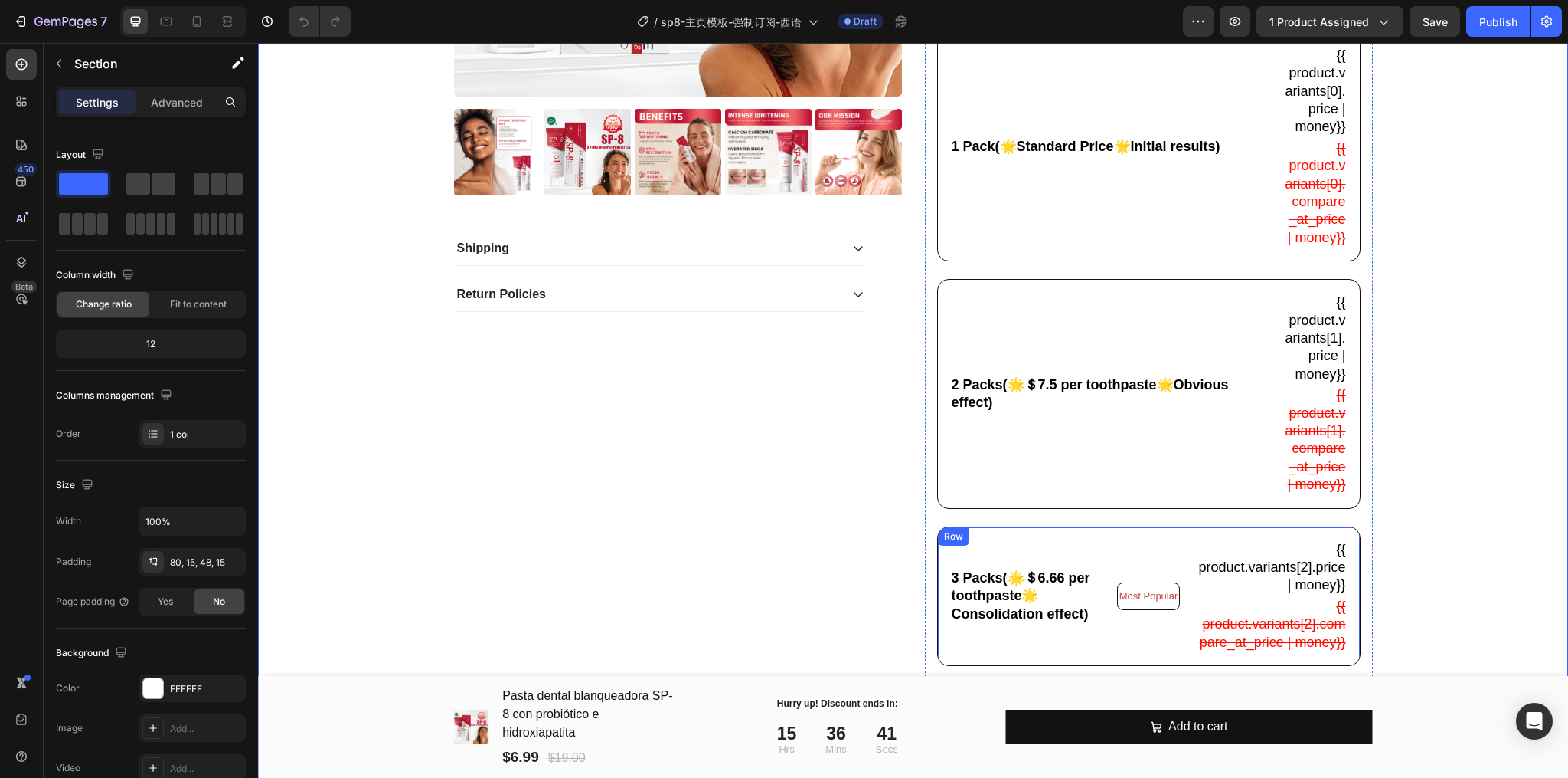
scroll to position [102, 0]
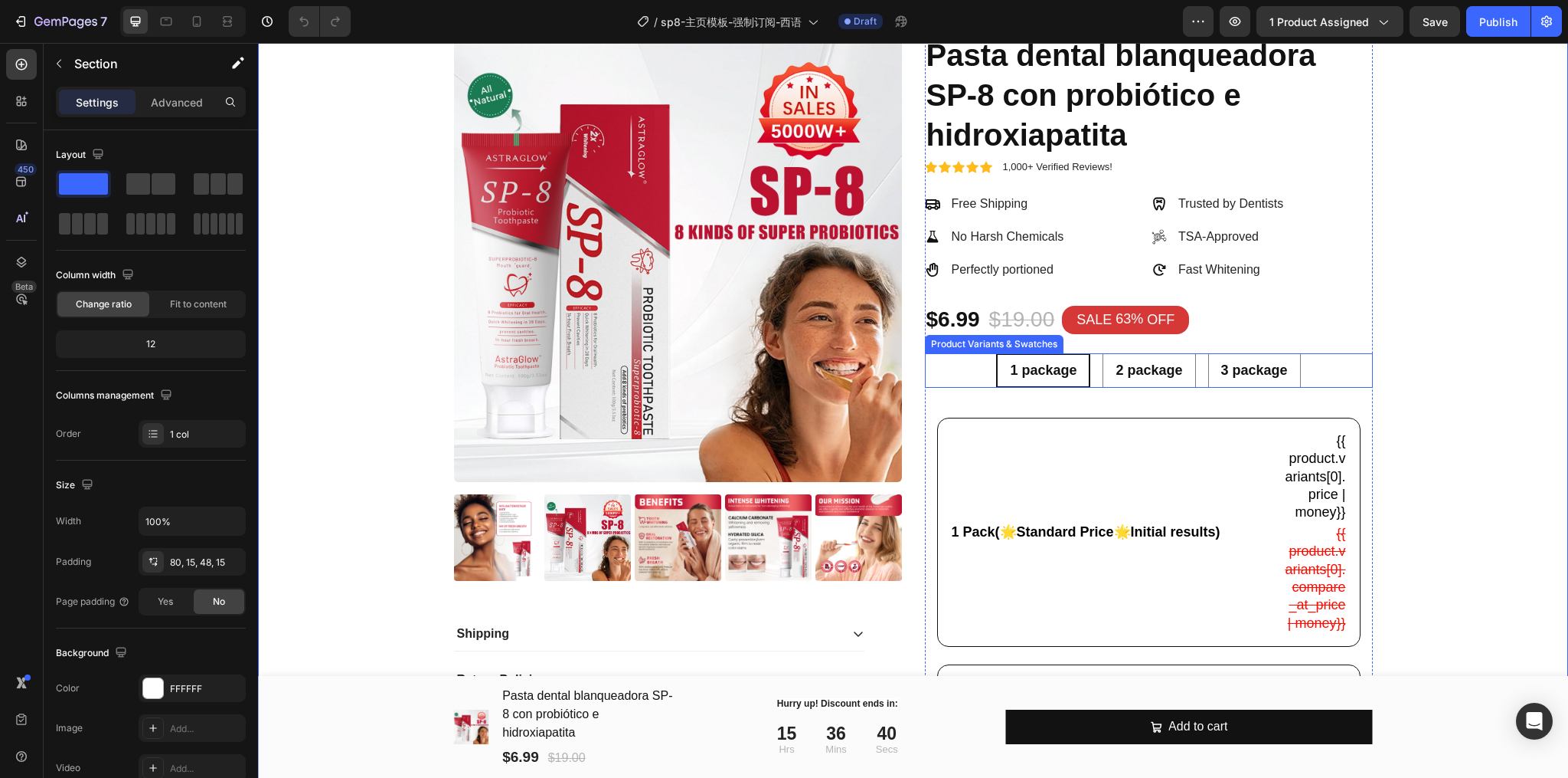
click at [1311, 368] on div "1 package 1 package 1 package 2 package 2 package 2 package 3 package 3 package…" at bounding box center [1149, 370] width 448 height 35
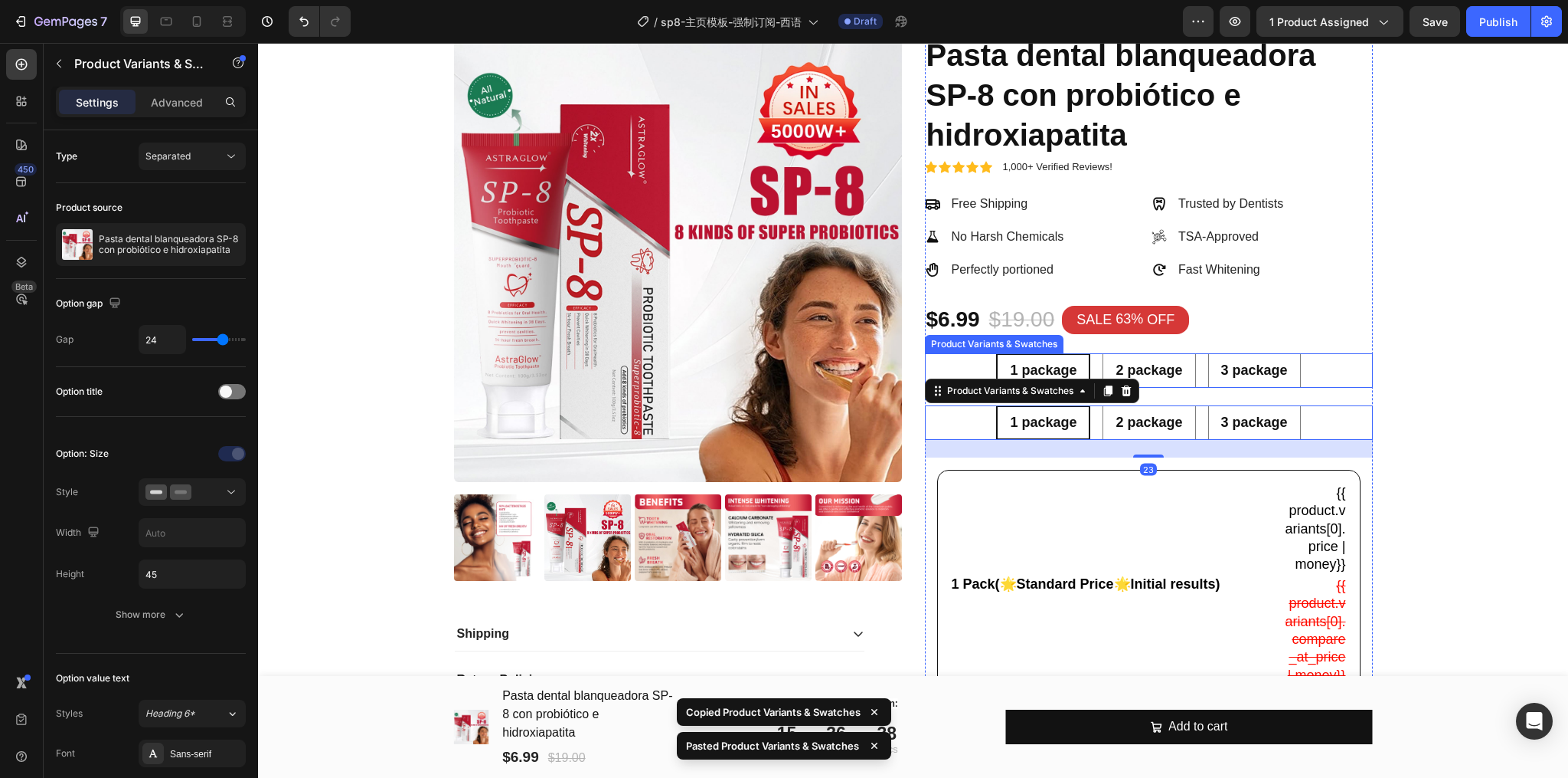
click at [1321, 365] on div "1 package 1 package 1 package 2 package 2 package 2 package 3 package 3 package…" at bounding box center [1149, 370] width 448 height 35
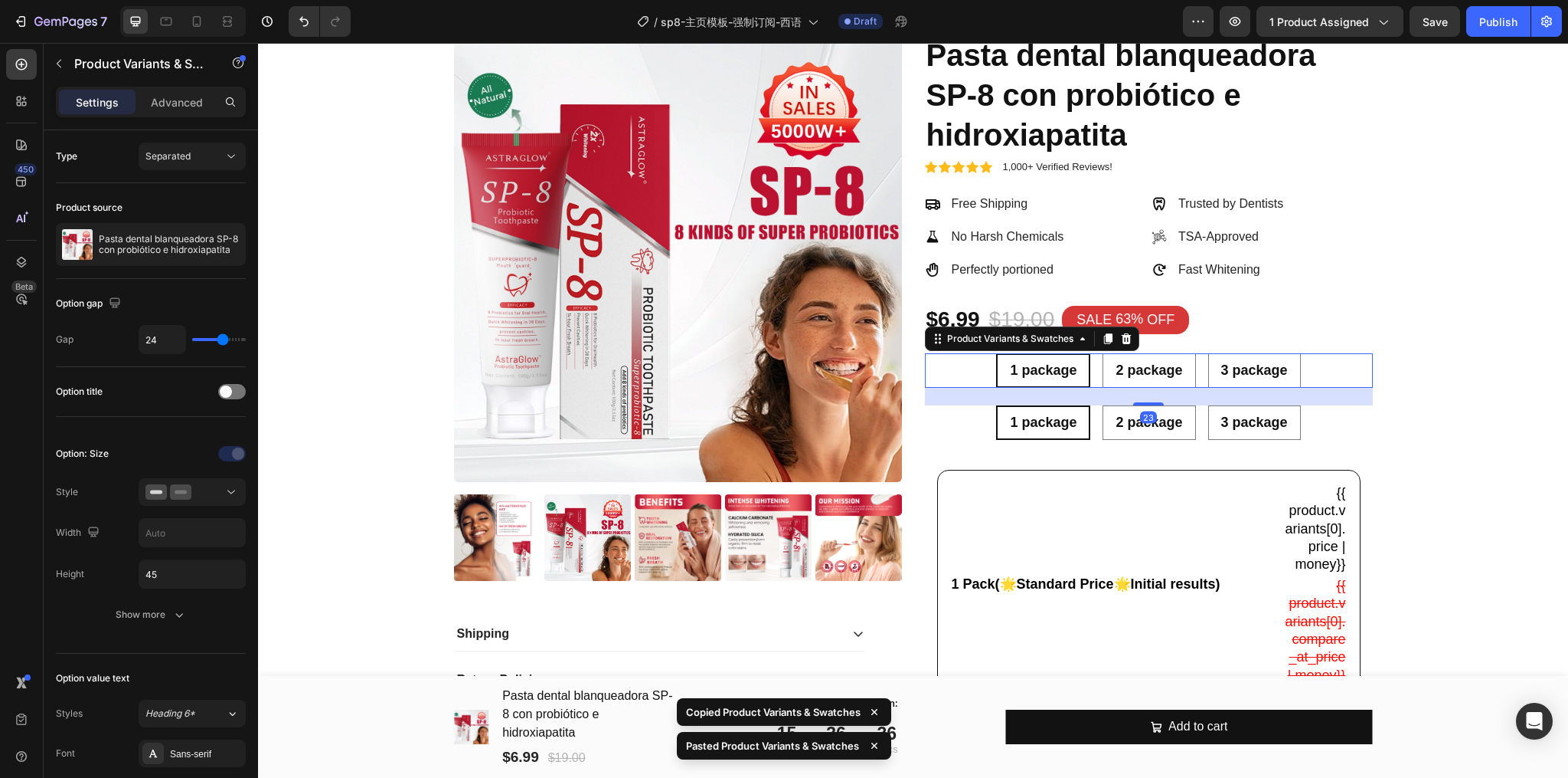
click at [1321, 365] on div "1 package 1 package 1 package 2 package 2 package 2 package 3 package 3 package…" at bounding box center [1149, 370] width 448 height 35
click at [1121, 342] on icon at bounding box center [1126, 339] width 10 height 11
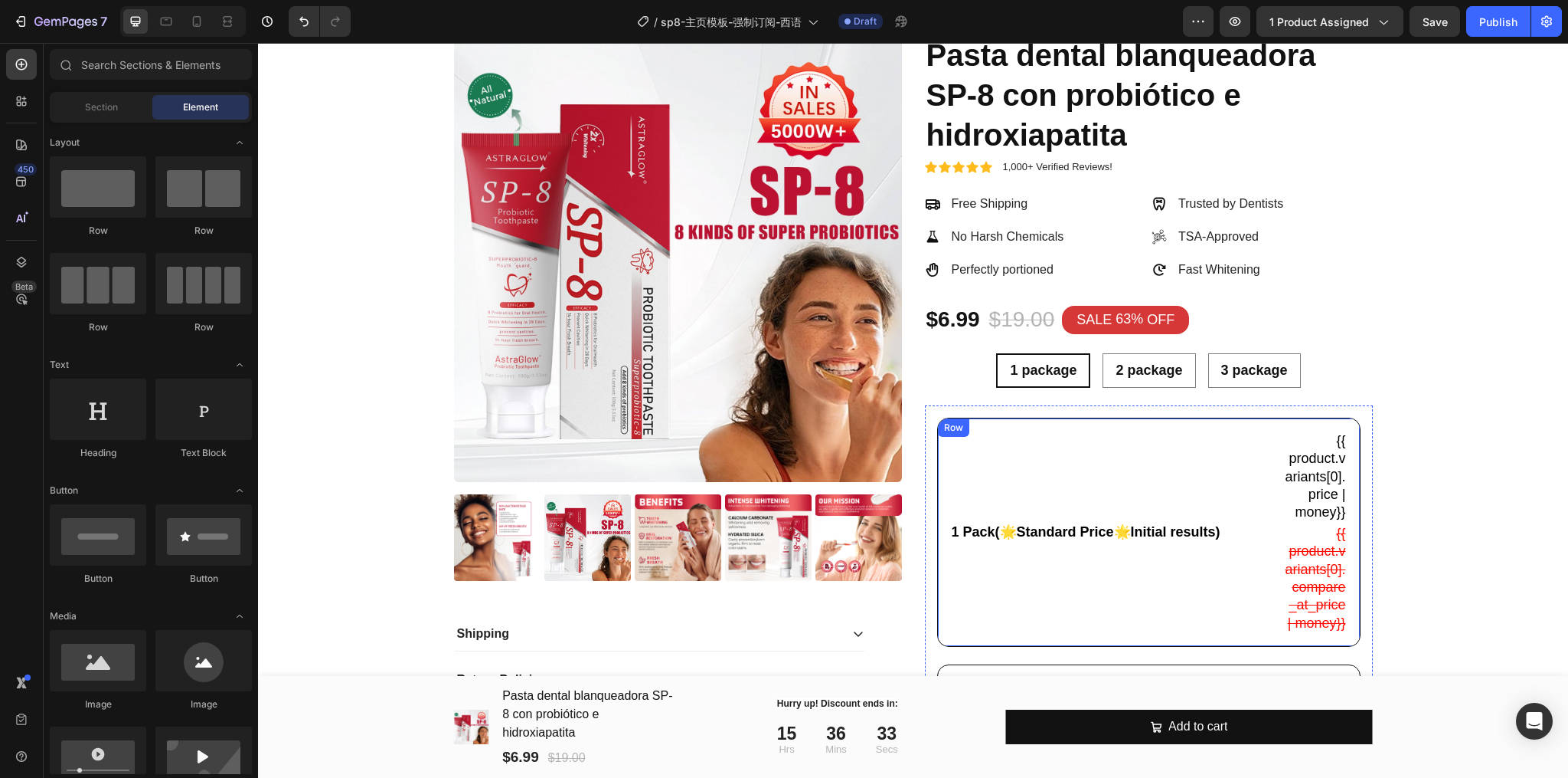
click at [1188, 430] on div "1 Pack(🌟Standard Price🌟Initial results) Text Block" at bounding box center [1111, 531] width 321 height 203
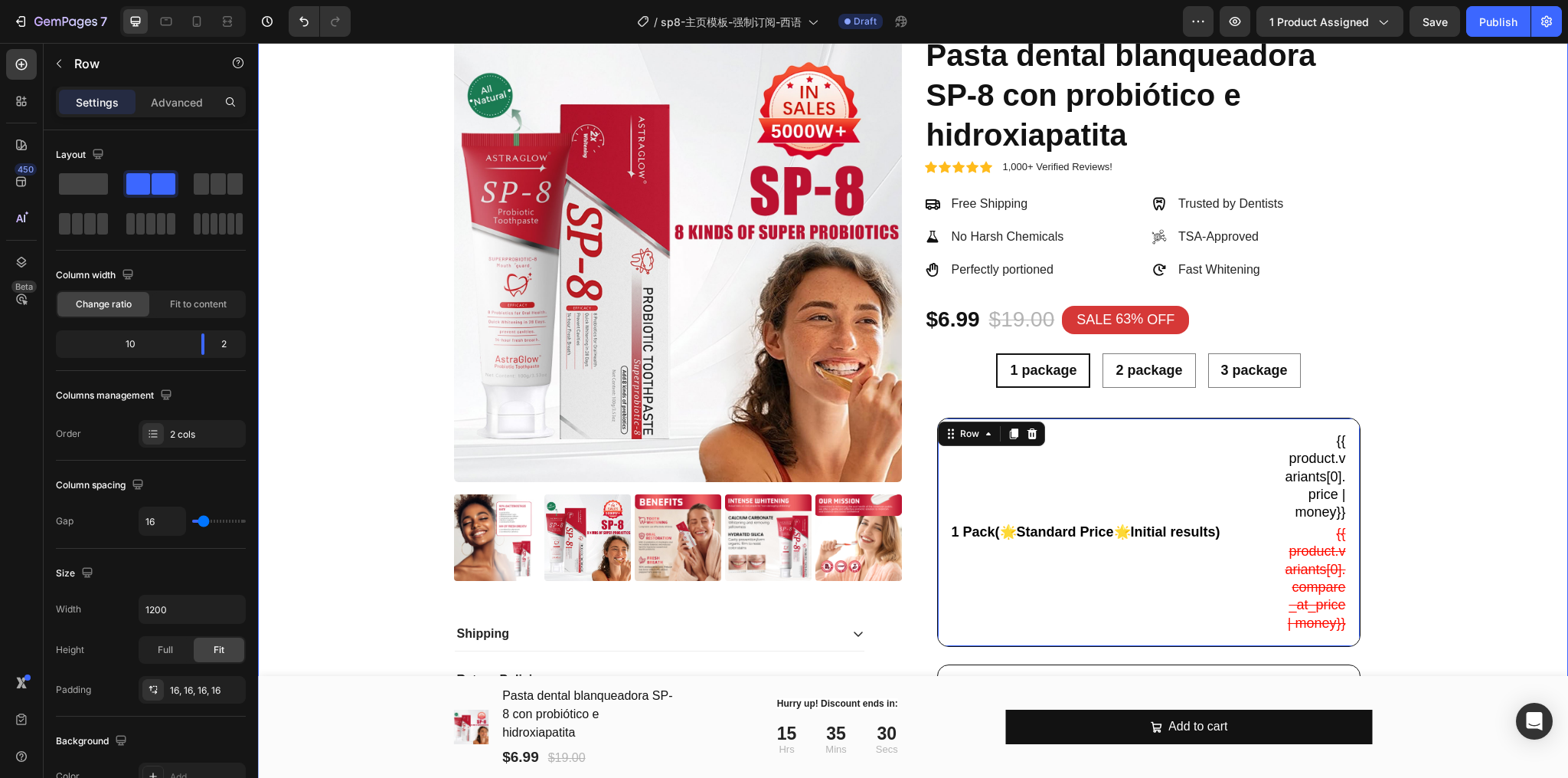
click at [1390, 439] on div "Product Images Shipping Return Policies Accordion Icon Icon Icon Icon Icon Icon…" at bounding box center [913, 706] width 1287 height 1344
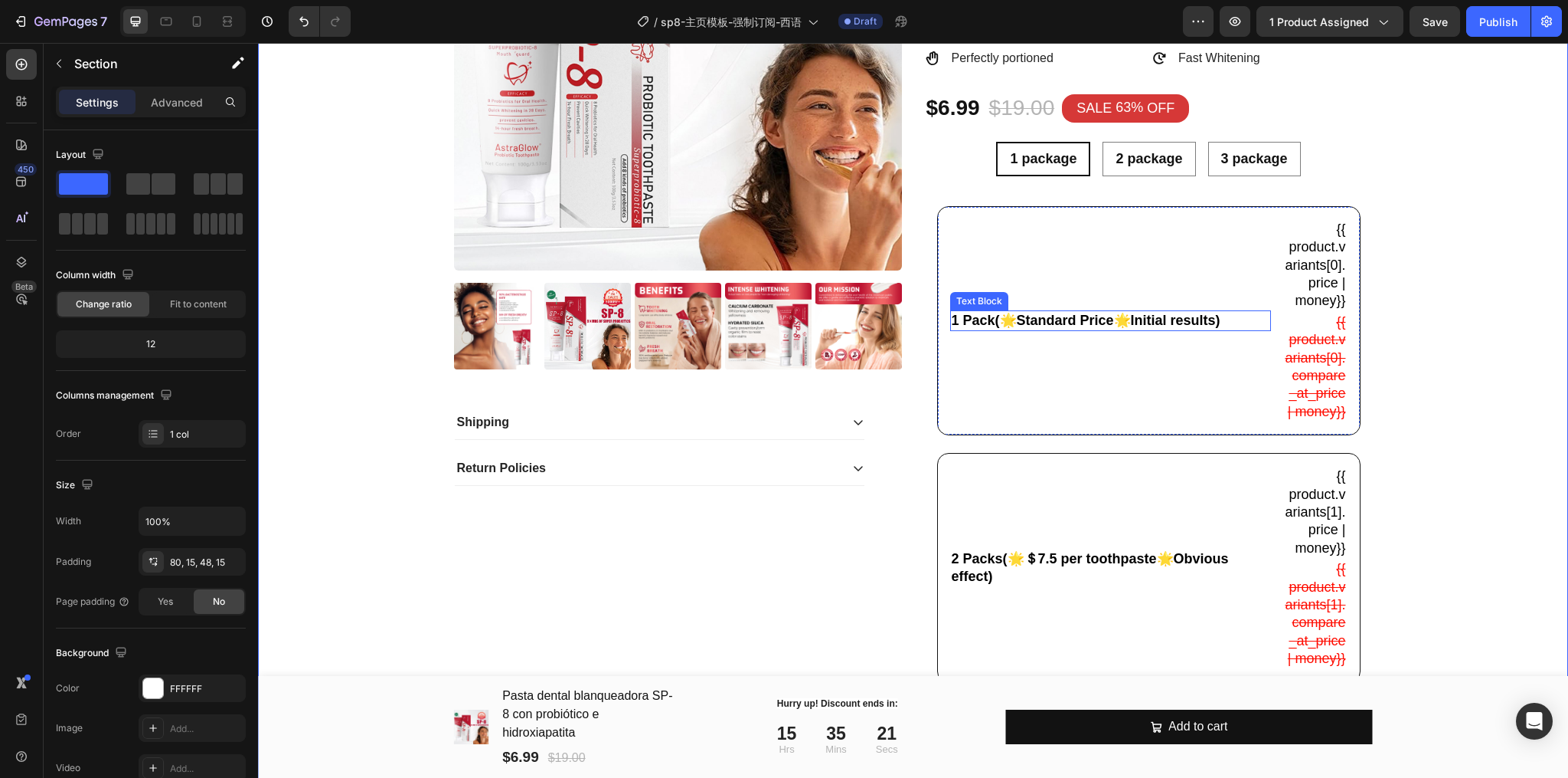
scroll to position [204, 0]
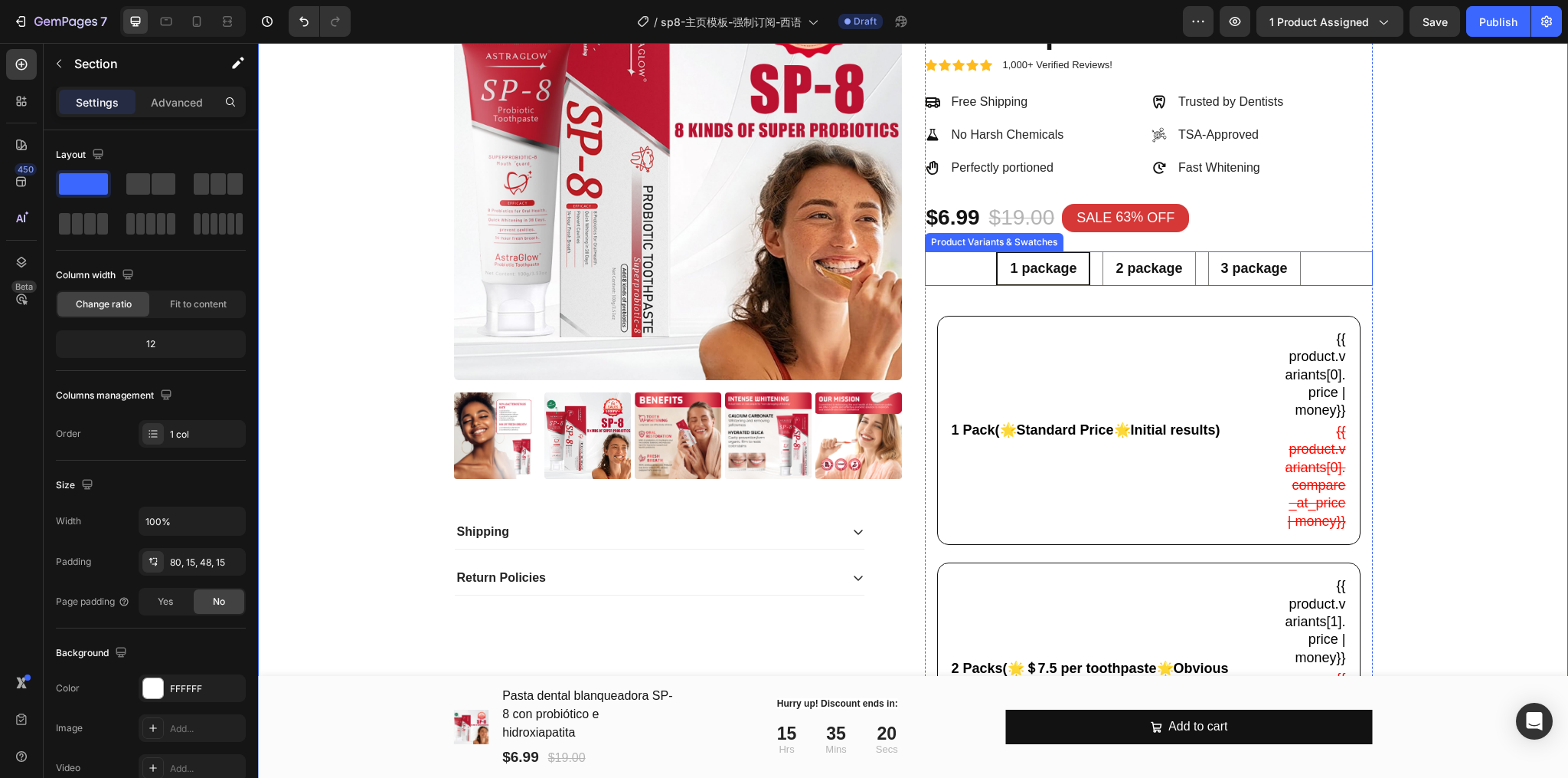
click at [1050, 275] on span "1 package" at bounding box center [1043, 268] width 67 height 15
click at [1044, 251] on input "1 package 1 package 1 package" at bounding box center [1043, 250] width 1 height 1
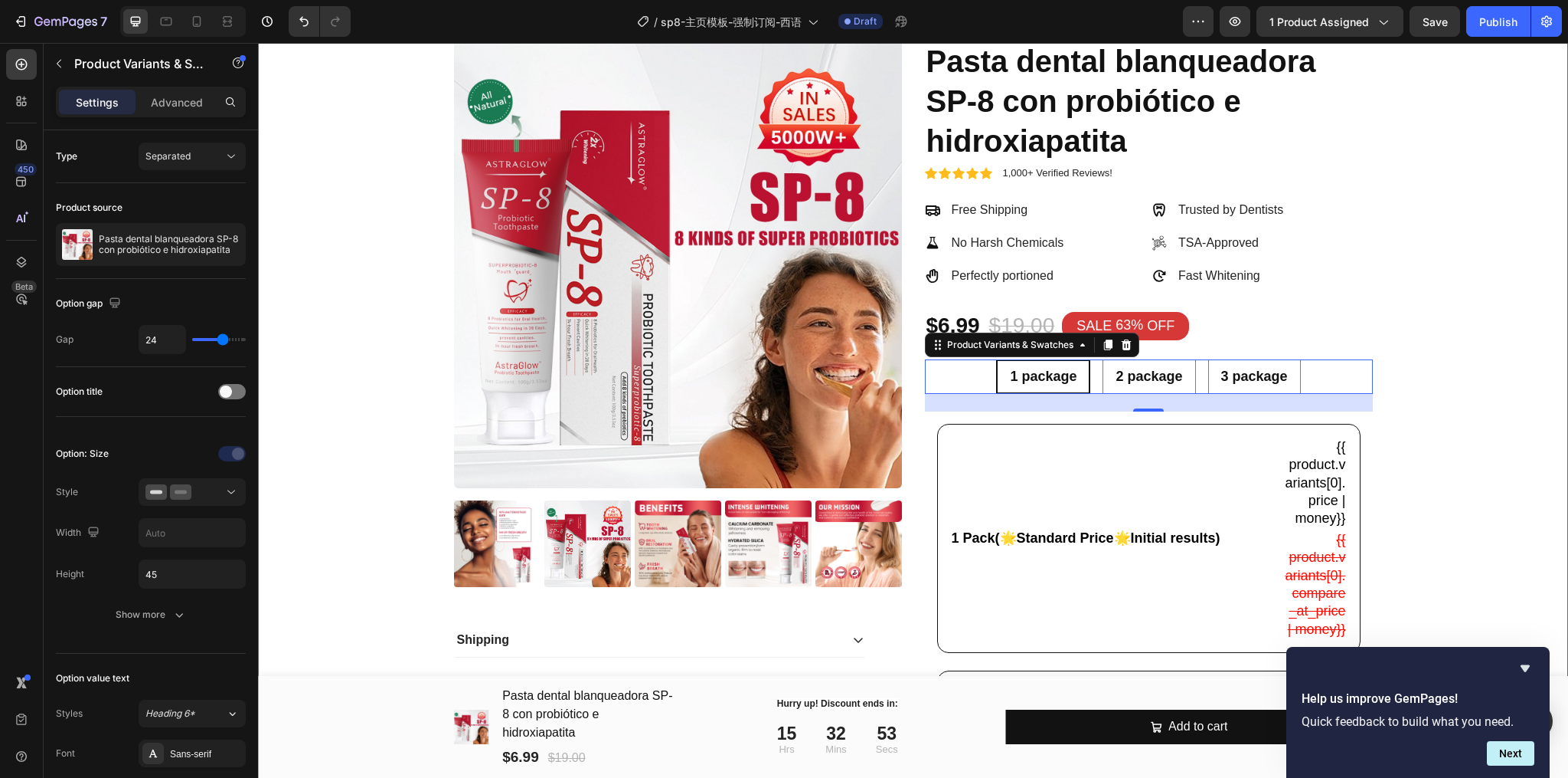
scroll to position [0, 0]
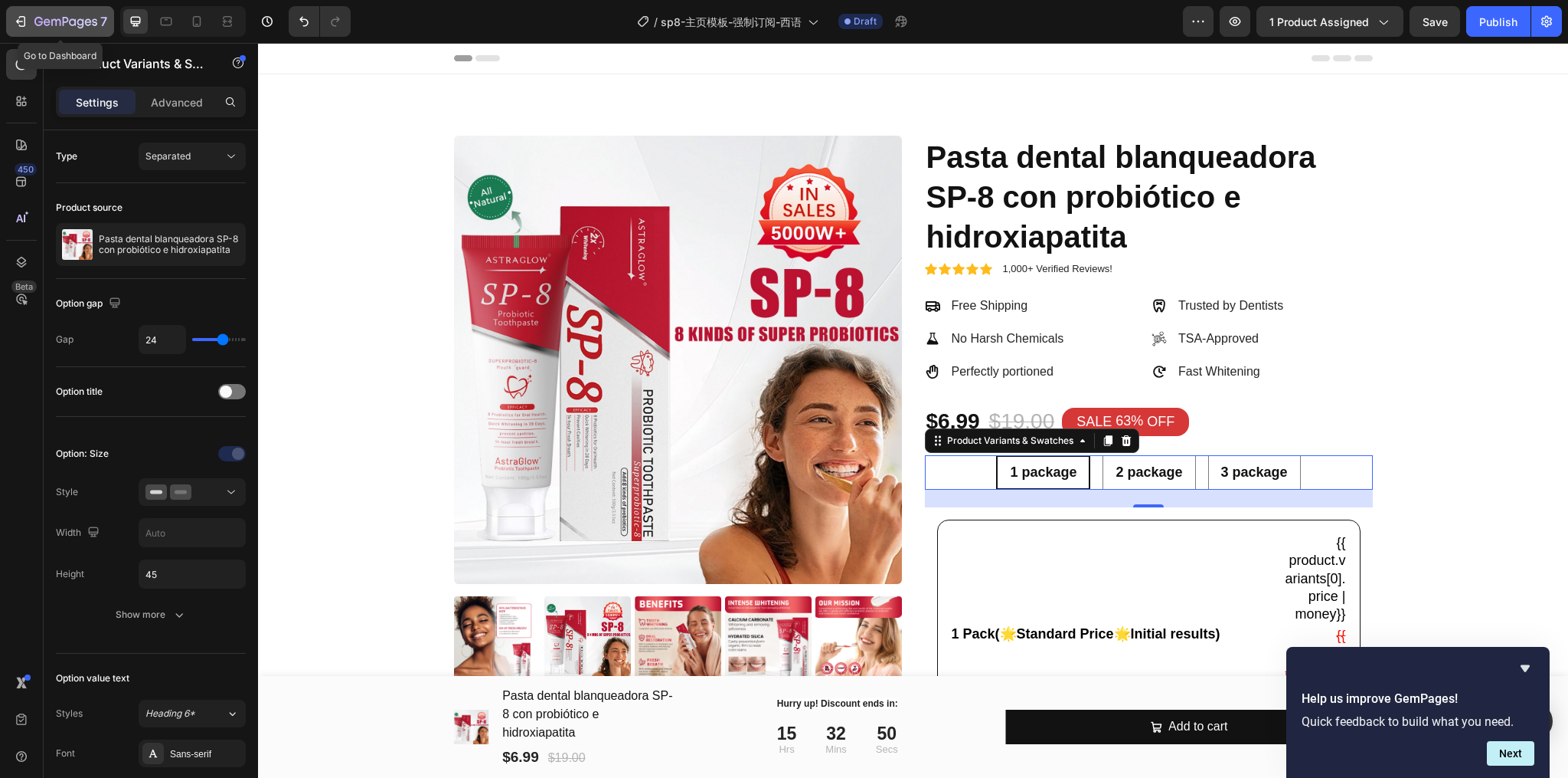
click at [20, 14] on icon "button" at bounding box center [20, 21] width 15 height 15
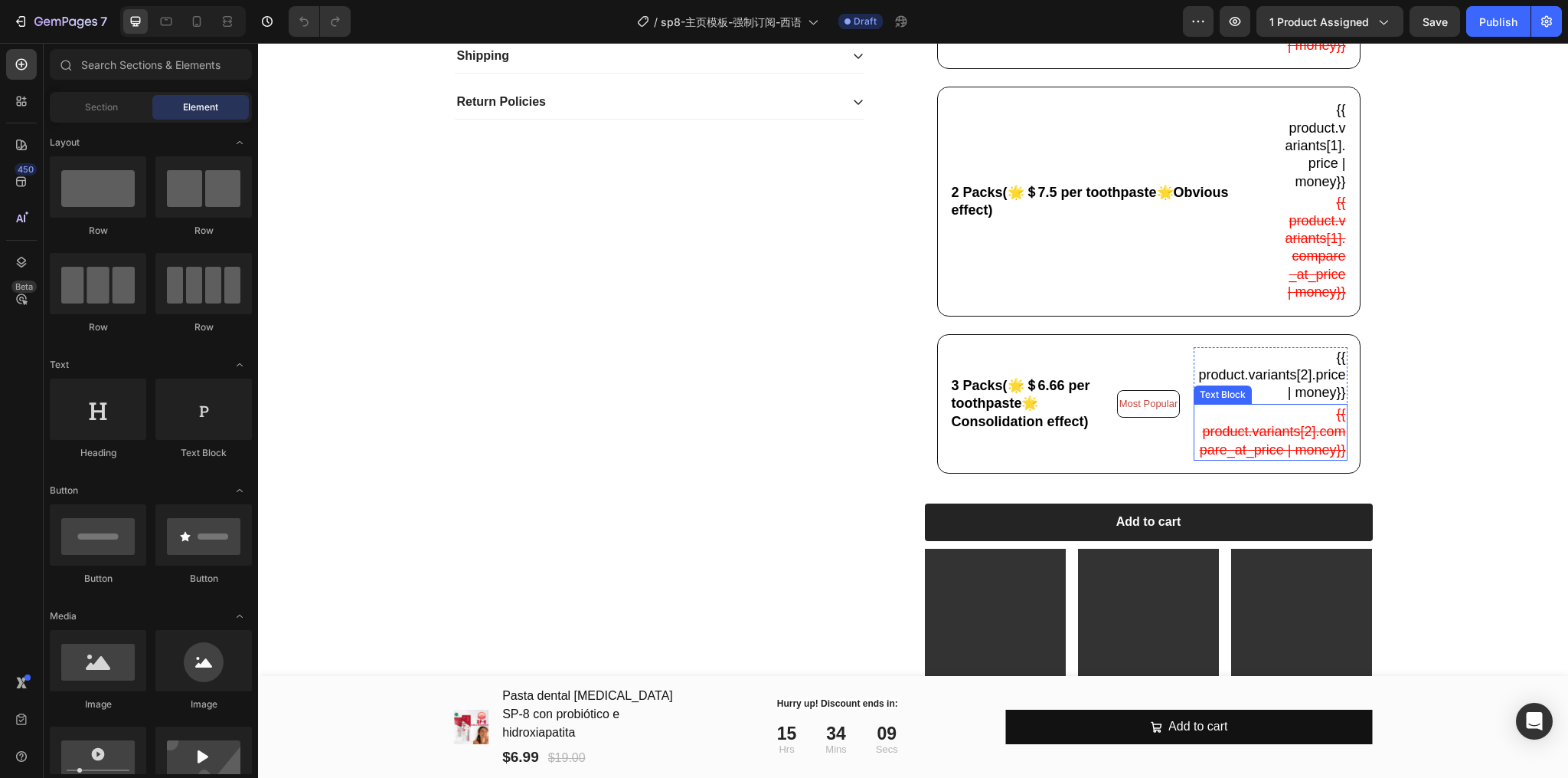
scroll to position [715, 0]
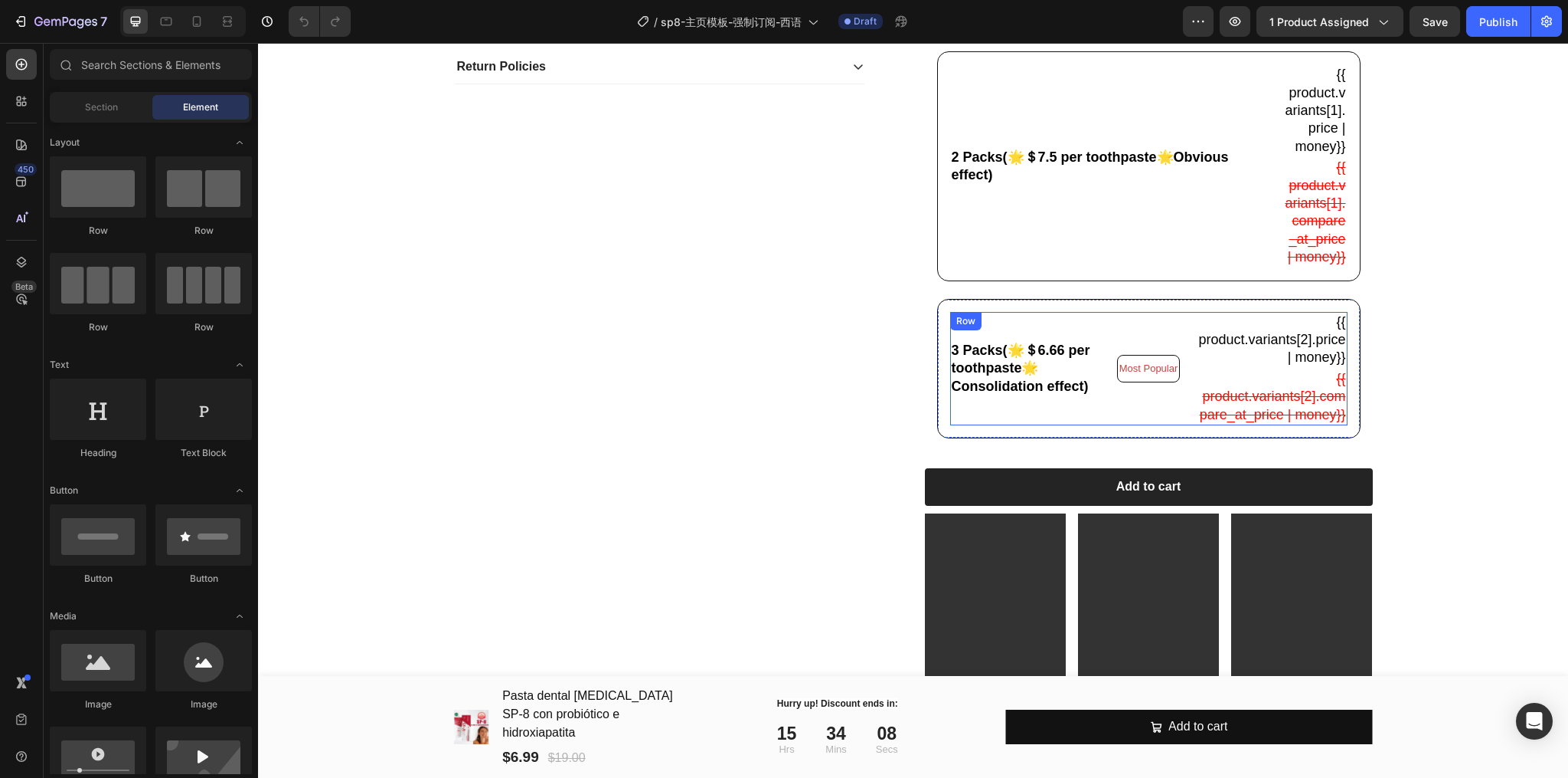
click at [1183, 425] on div "3 Packs(🌟＄6.66 per toothpaste🌟Consolidation effect) Text Block Most Popular Tex…" at bounding box center [1149, 369] width 398 height 114
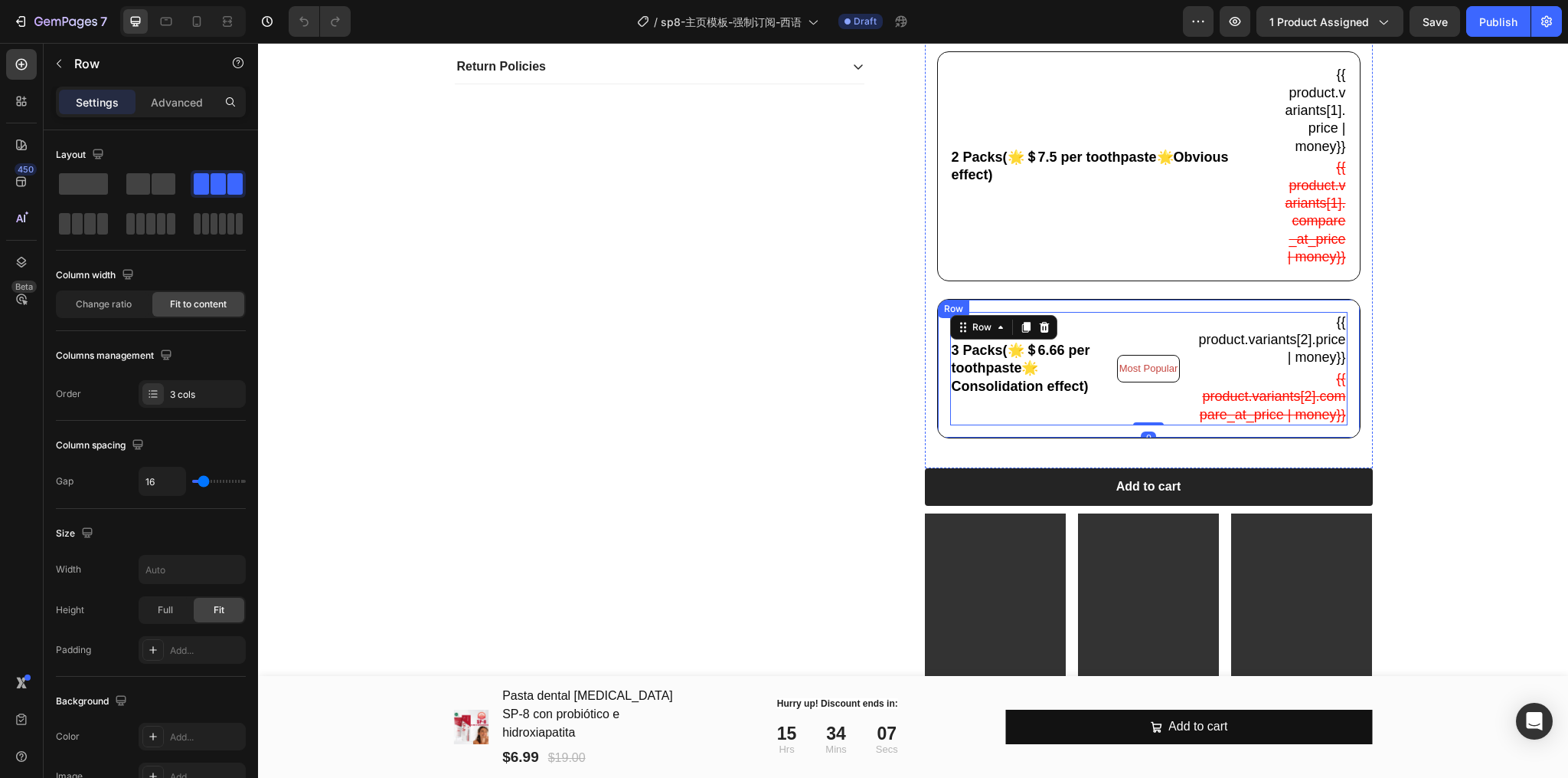
click at [1179, 439] on div "3 Packs(🌟＄6.66 per toothpaste🌟Consolidation effect) Text Block Most Popular Tex…" at bounding box center [1148, 368] width 423 height 139
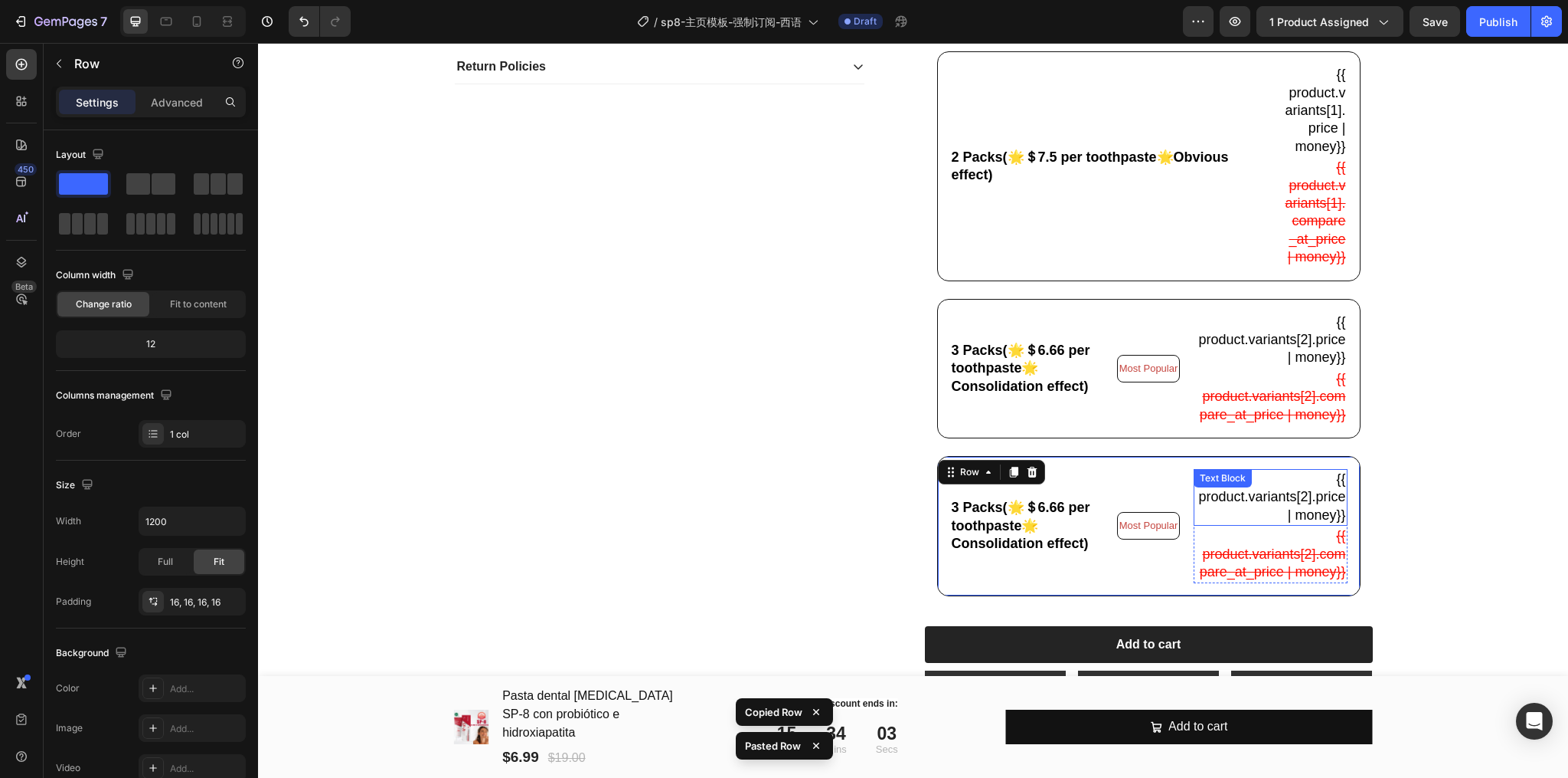
click at [1303, 524] on p "{{ product.variants[2].price | money}}" at bounding box center [1270, 496] width 150 height 53
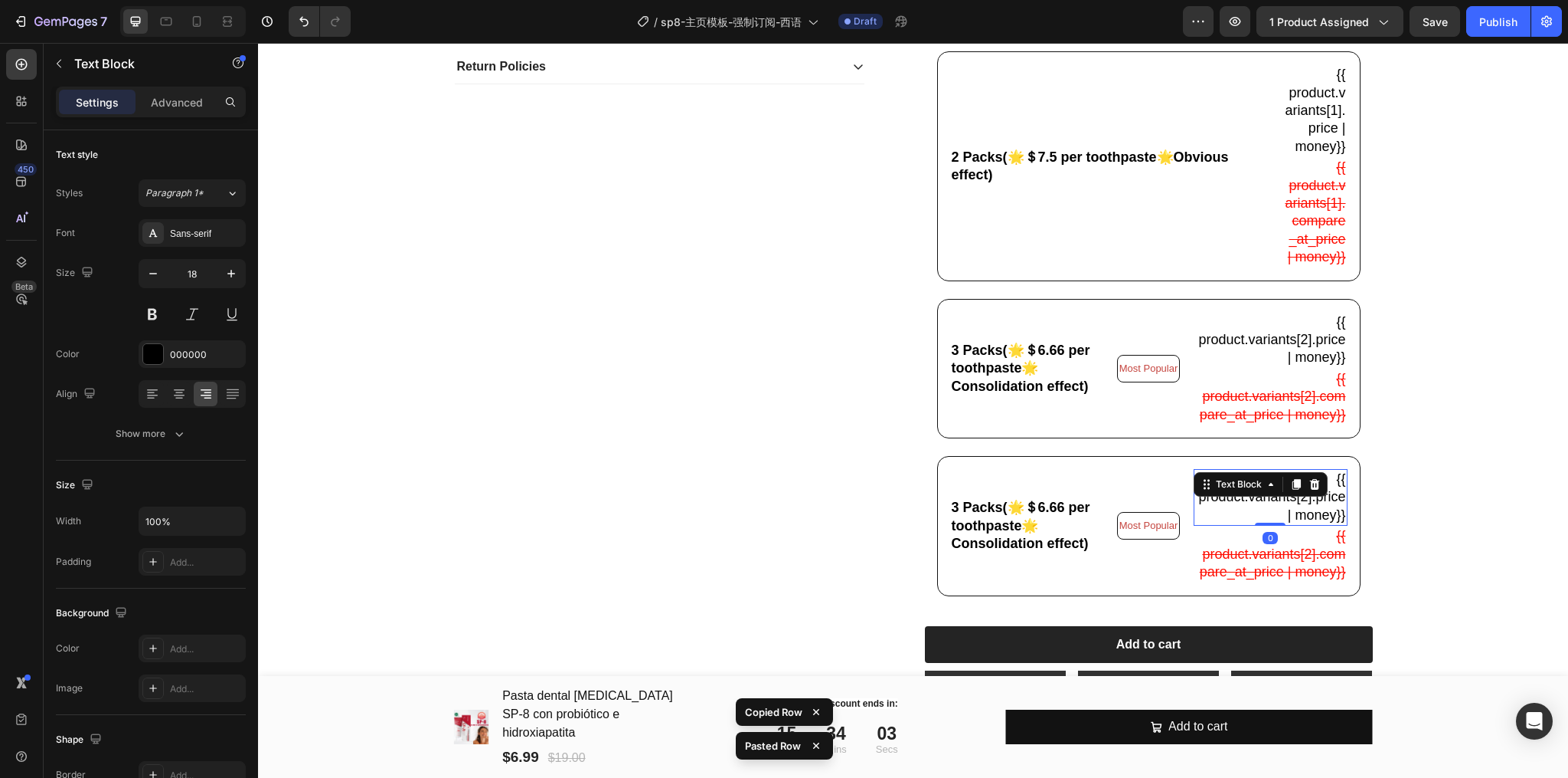
click at [1308, 524] on p "{{ product.variants[2].price | money}}" at bounding box center [1270, 496] width 150 height 53
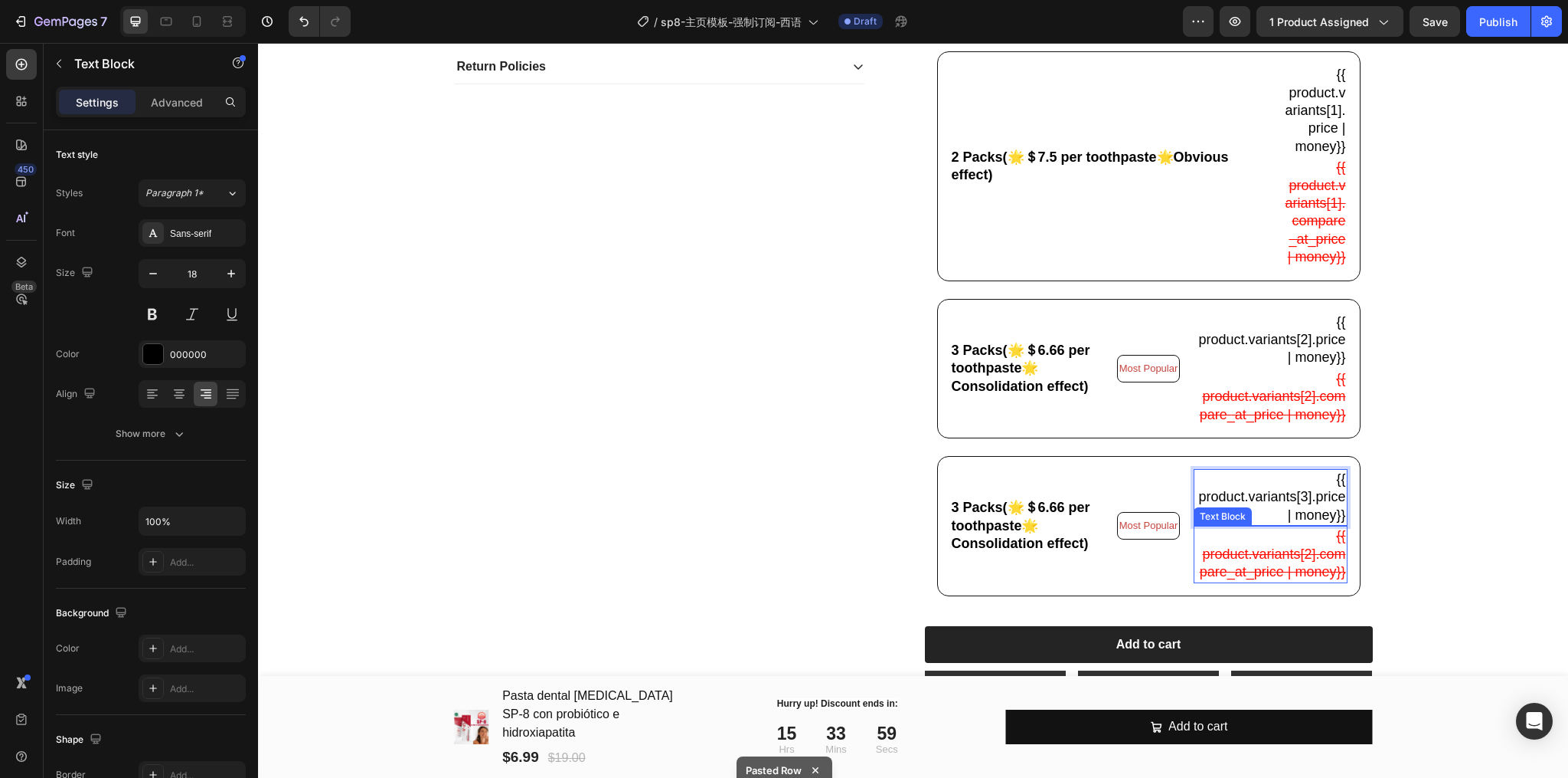
click at [1312, 579] on s "{{ product.variants[2].compare_at_price | money}}" at bounding box center [1273, 553] width 146 height 52
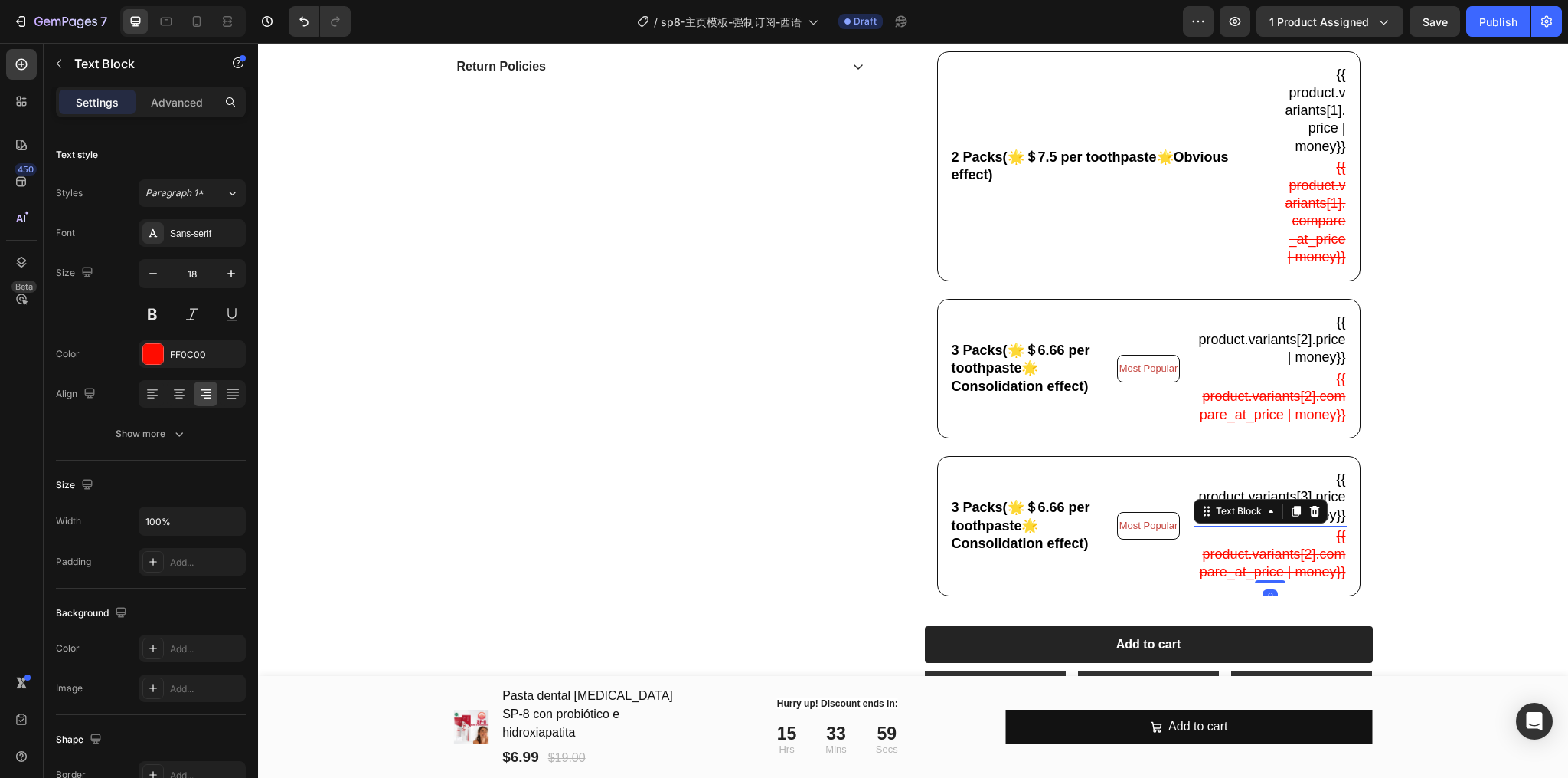
click at [1314, 579] on s "{{ product.variants[2].compare_at_price | money}}" at bounding box center [1273, 553] width 146 height 52
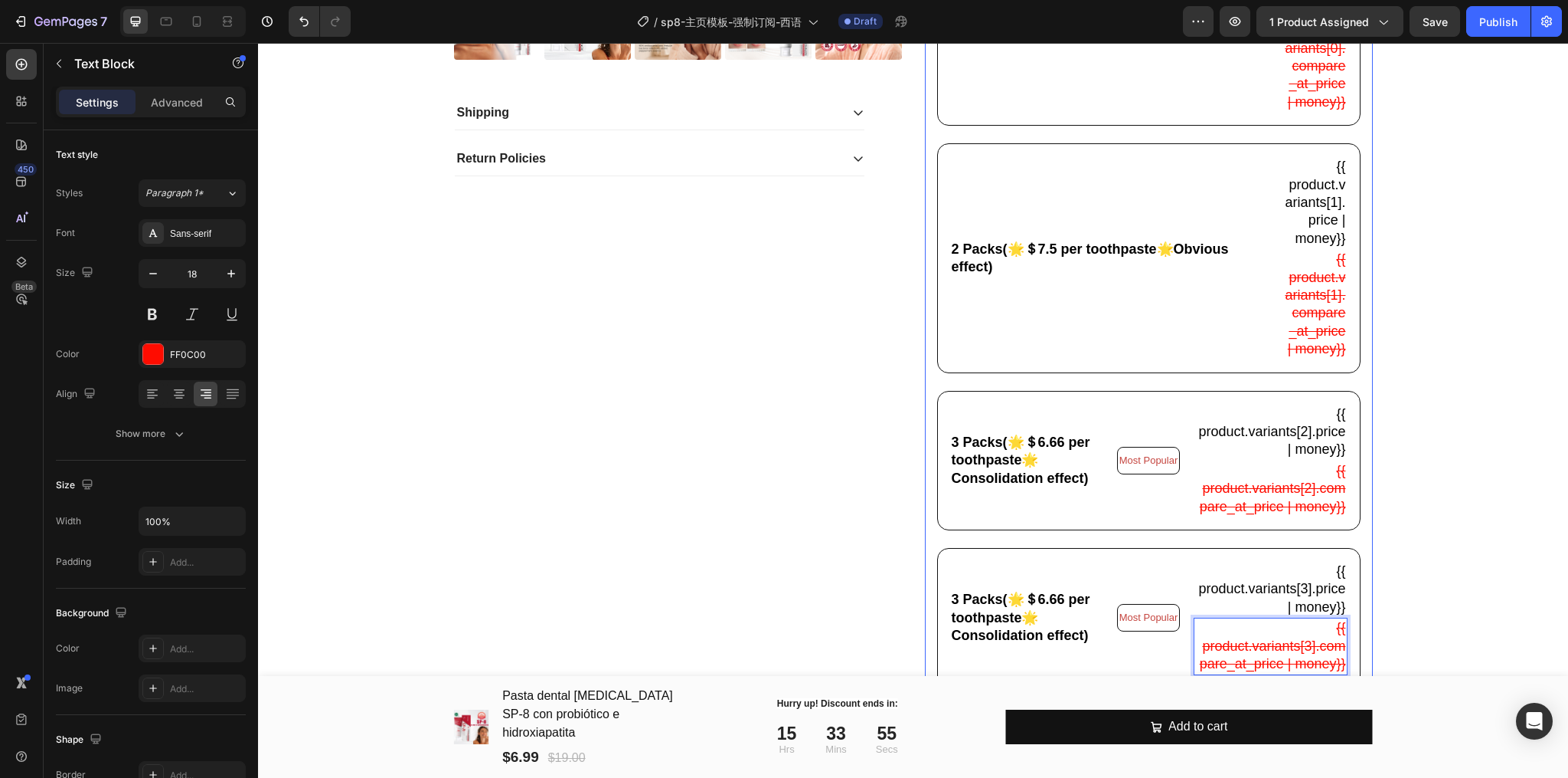
scroll to position [817, 0]
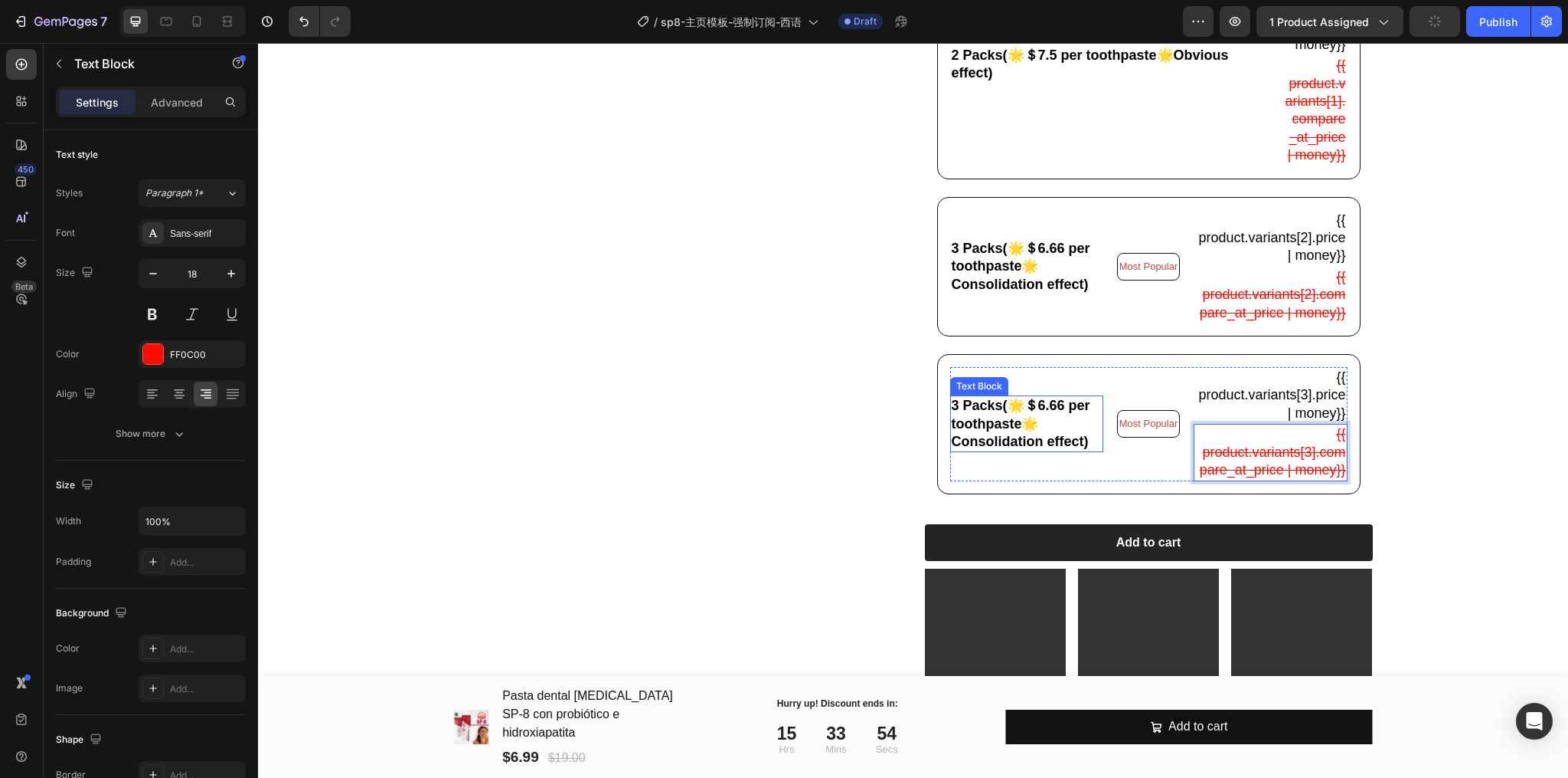
click at [951, 452] on div "3 Packs(🌟＄6.66 per toothpaste🌟Consolidation effect) Text Block" at bounding box center [1027, 423] width 153 height 57
click at [951, 446] on div "3 Packs(🌟＄6.66 per toothpaste🌟Consolidation effect) Text Block 0 Most Popular T…" at bounding box center [1149, 424] width 398 height 114
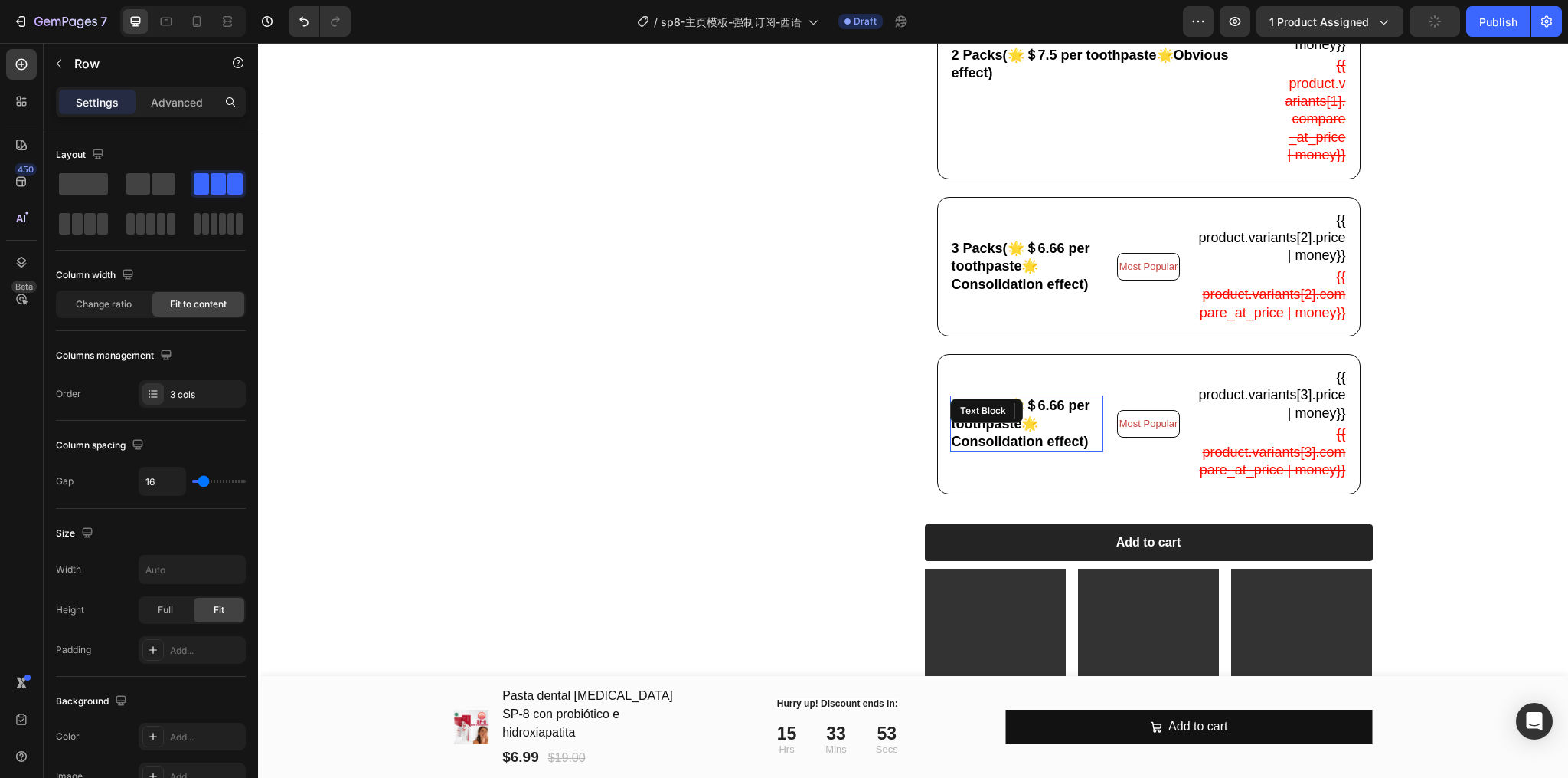
click at [951, 452] on div "3 Packs(🌟＄6.66 per toothpaste🌟Consolidation effect) Text Block" at bounding box center [1027, 423] width 153 height 57
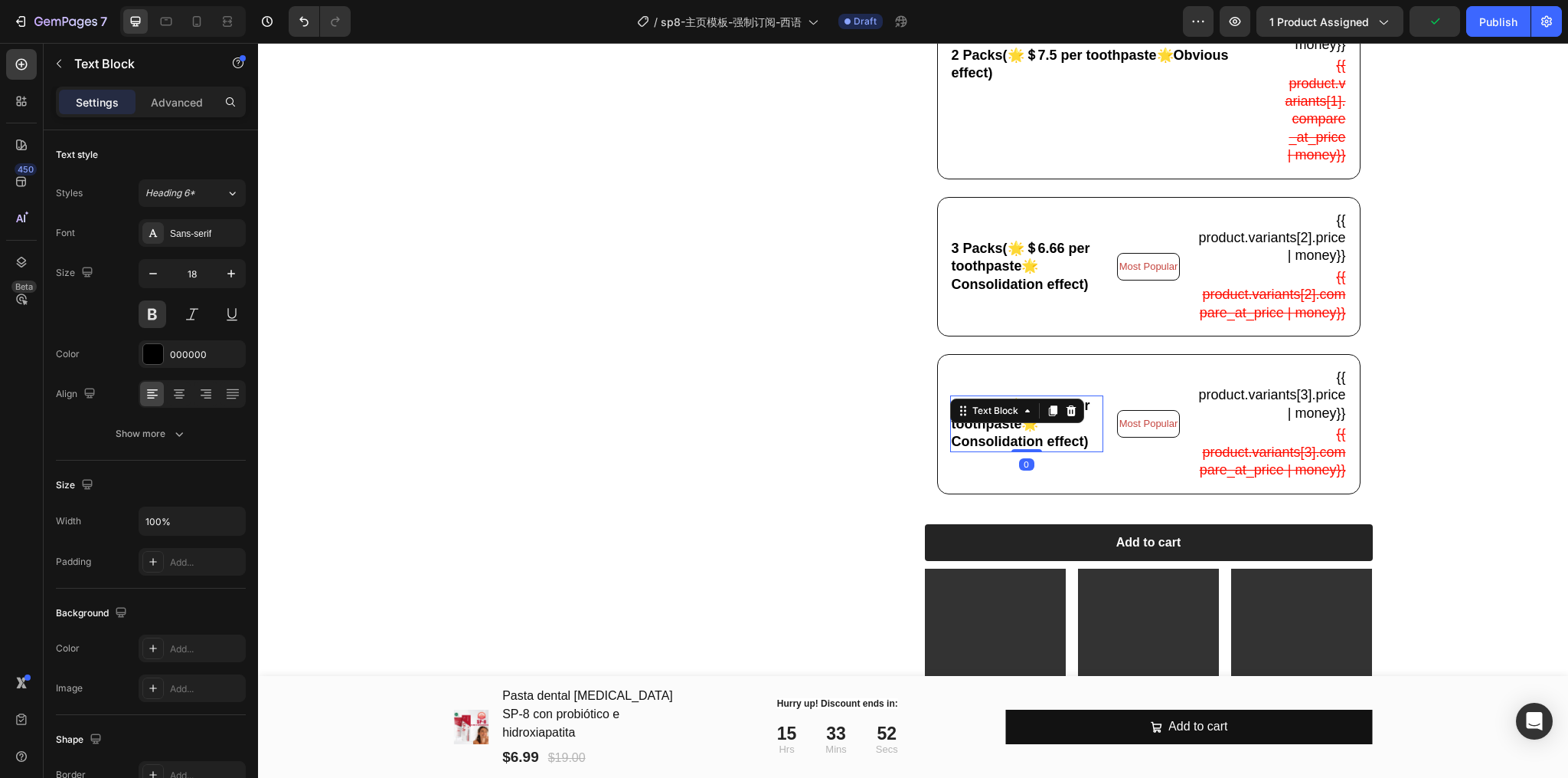
click at [966, 451] on p "3 Packs(🌟＄6.66 per toothpaste🌟Consolidation effect)" at bounding box center [1026, 423] width 150 height 53
click at [951, 451] on p "3 Packs(🌟＄6.66 per toothpaste🌟Consolidation effect)" at bounding box center [1026, 423] width 150 height 53
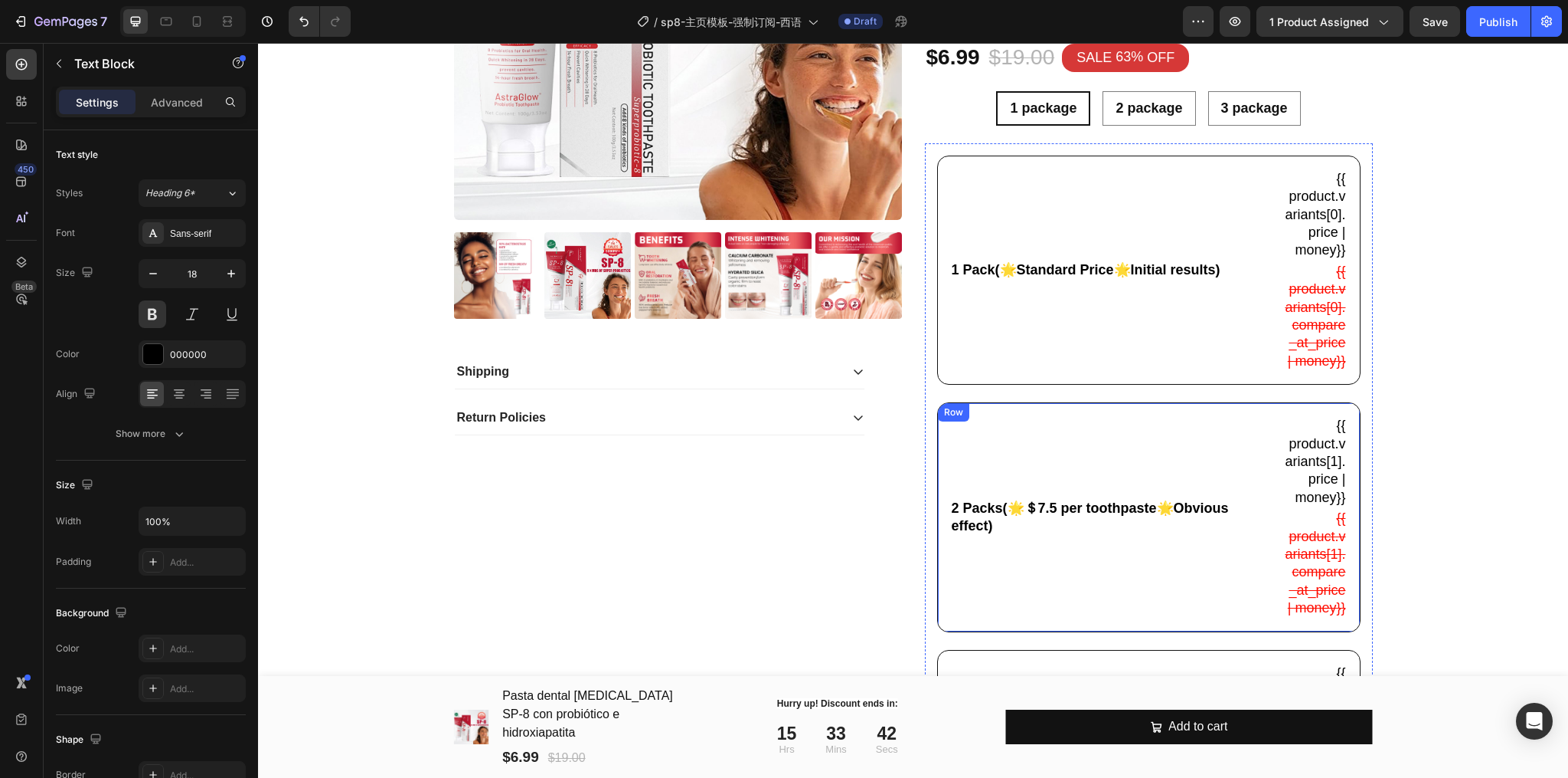
scroll to position [102, 0]
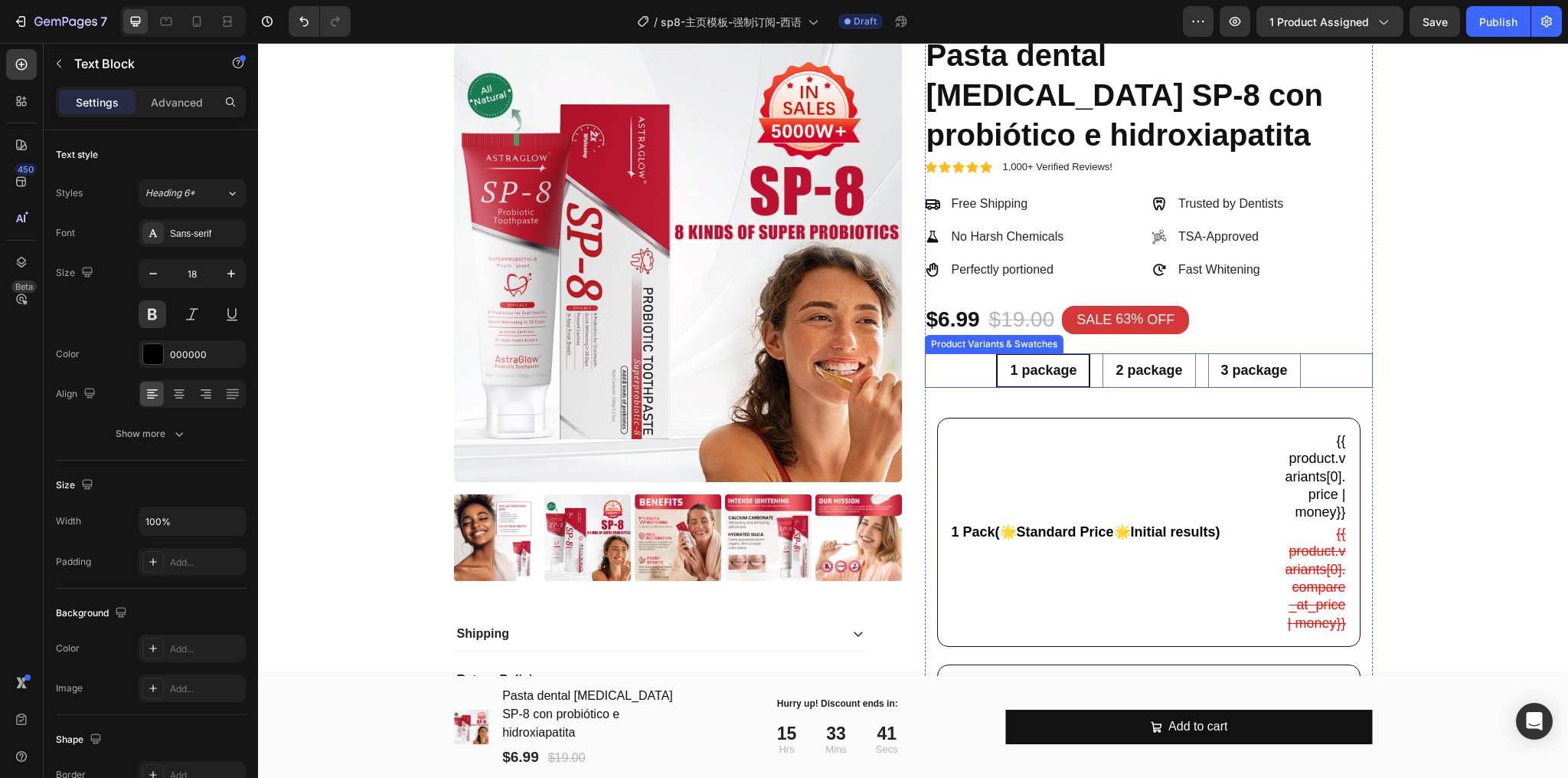
click at [956, 361] on div "1 package 1 package 1 package 2 package 2 package 2 package 3 package 3 package…" at bounding box center [1149, 370] width 448 height 35
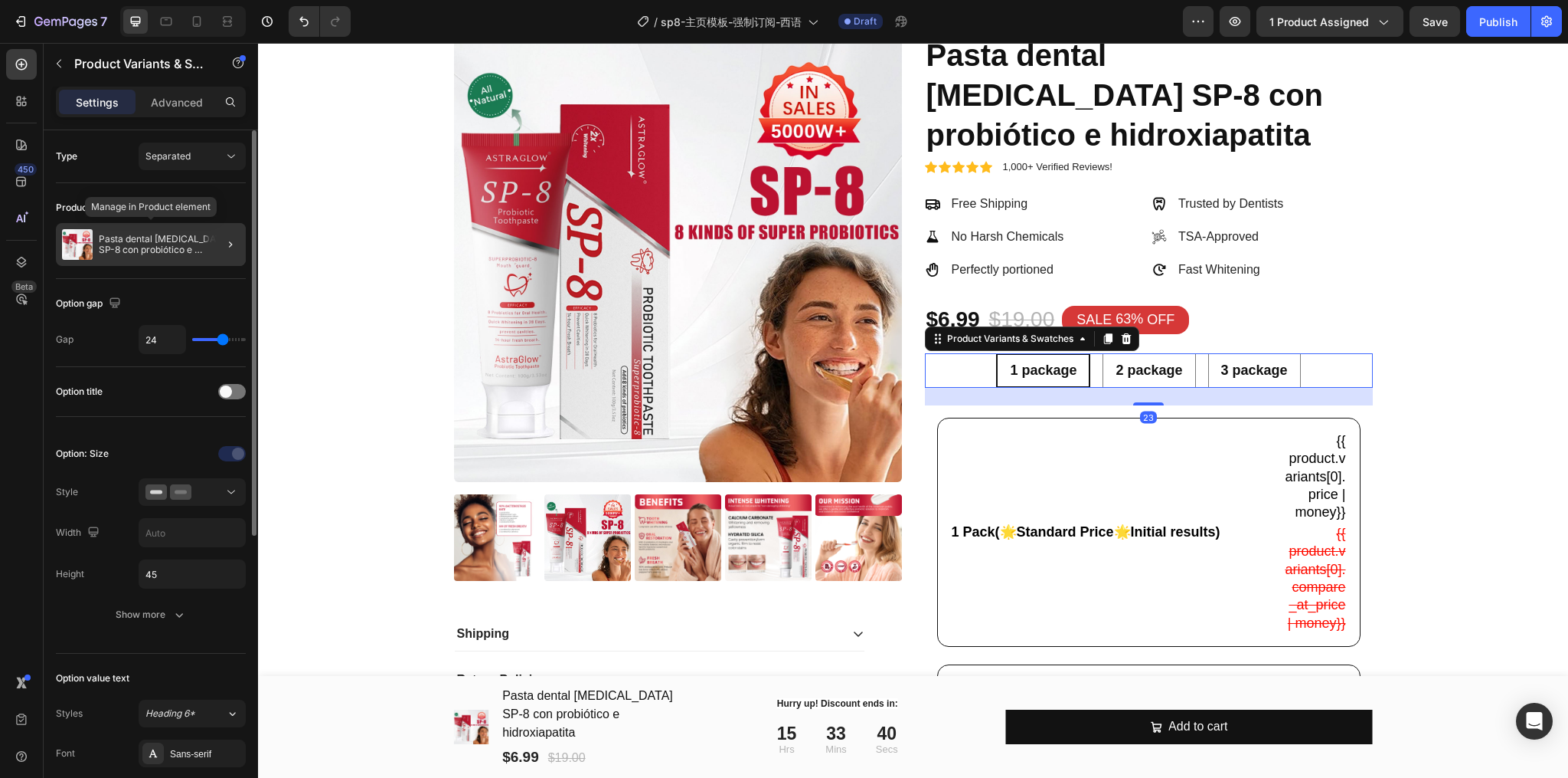
click at [123, 256] on div "Pasta dental blanqueadora SP-8 con probiótico e hidroxiapatita" at bounding box center [151, 244] width 190 height 43
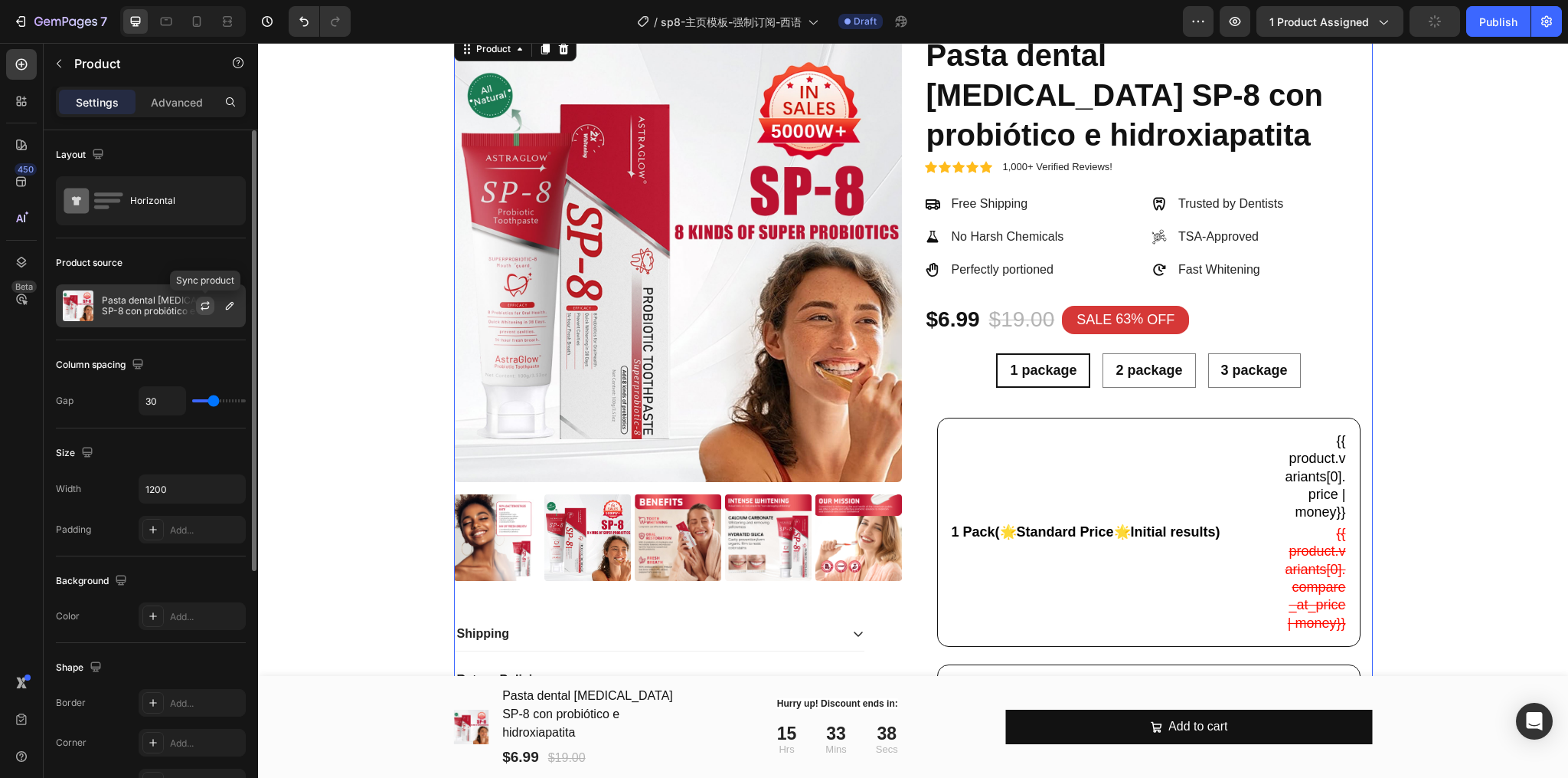
click at [204, 309] on icon "button" at bounding box center [205, 305] width 12 height 12
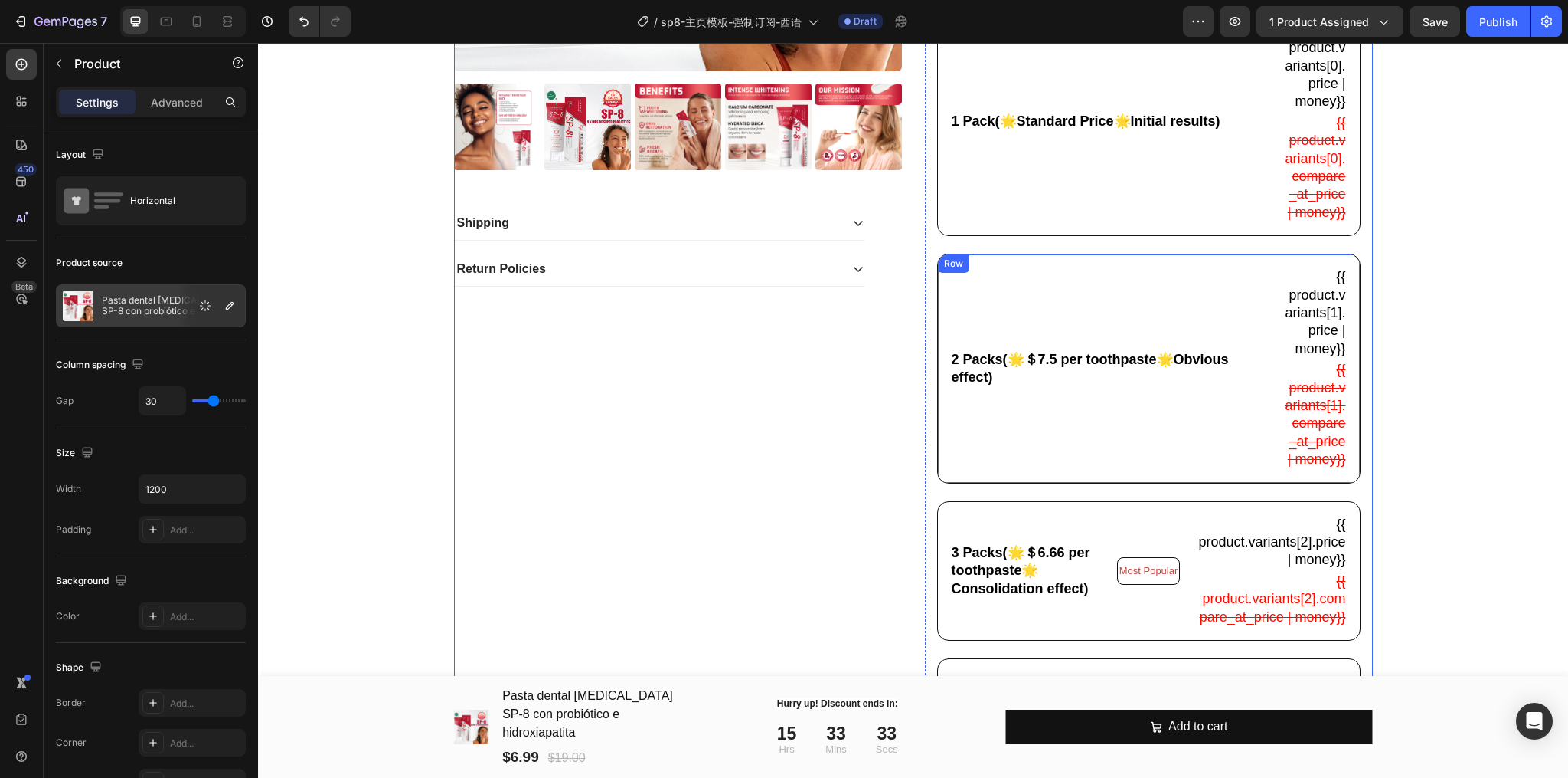
scroll to position [613, 0]
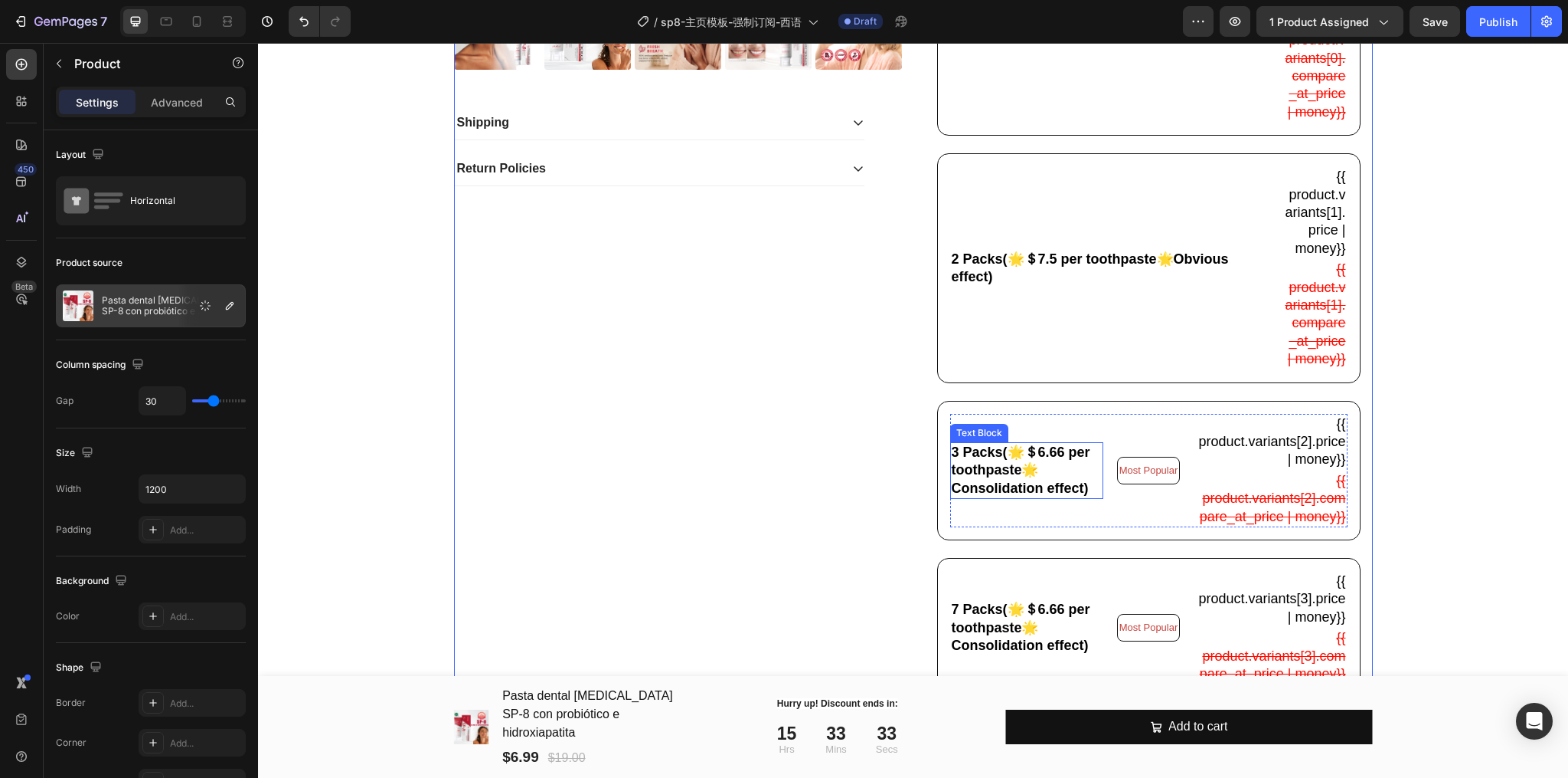
click at [951, 499] on div "3 Packs(🌟＄6.66 per toothpaste🌟Consolidation effect) Text Block" at bounding box center [1027, 470] width 153 height 57
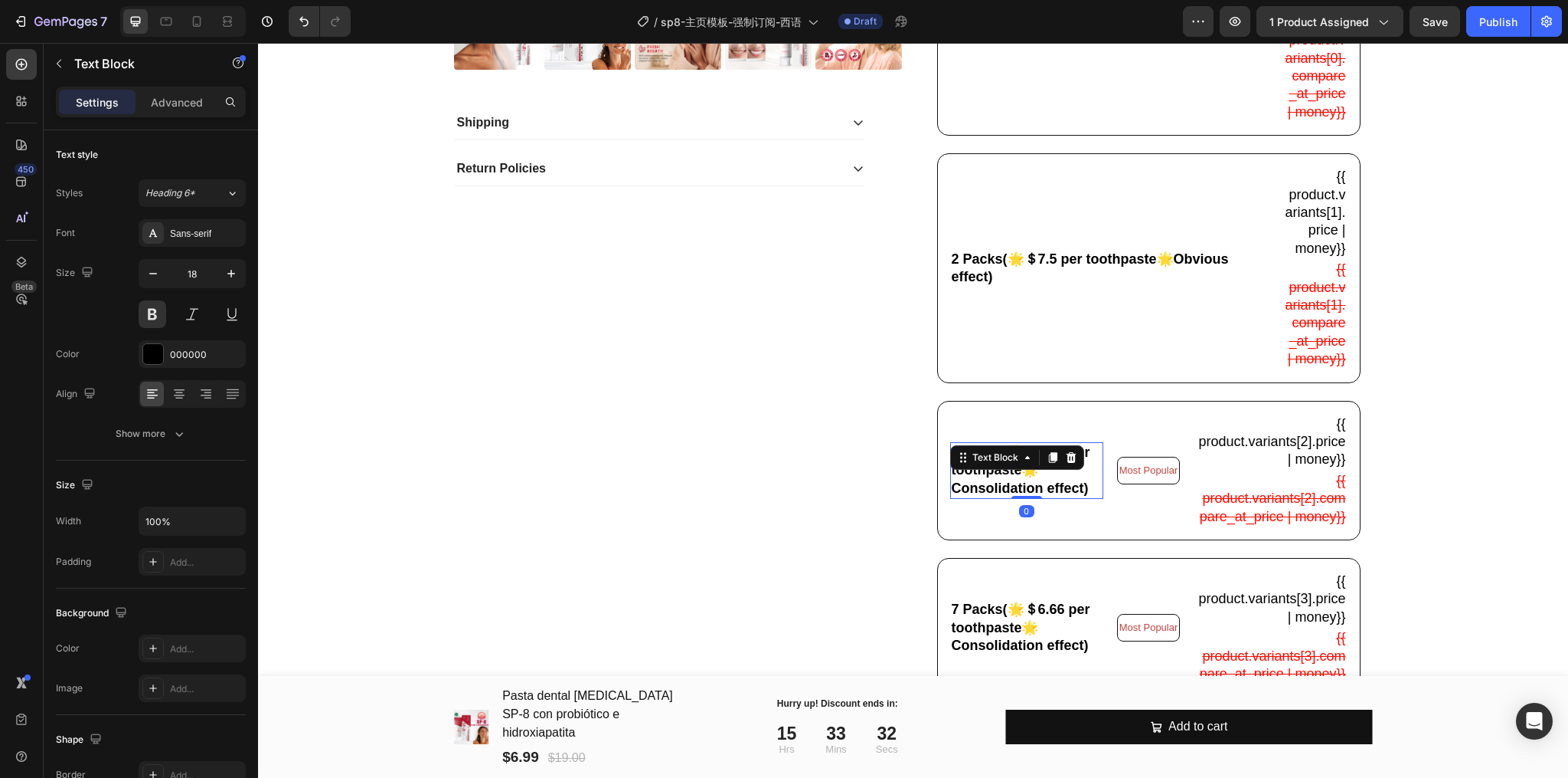
click at [961, 497] on p "3 Packs(🌟＄6.66 per toothpaste🌟Consolidation effect)" at bounding box center [1026, 470] width 150 height 53
click at [951, 495] on p "3 Packs(🌟＄6.66 per toothpaste🌟Consolidation effect)" at bounding box center [1026, 470] width 150 height 53
click at [997, 497] on p "4 Packs(🌟＄6.66 per toothpaste🌟Consolidation effect)" at bounding box center [1026, 470] width 150 height 53
click at [1043, 497] on p "4 Packs(🌟＄6.66 per toothpaste🌟Consolidation effect)" at bounding box center [1026, 470] width 150 height 53
click at [1088, 497] on p "4 Packs(🌟＄6.66 per toothpaste🌟Consolidation effect)" at bounding box center [1026, 470] width 150 height 53
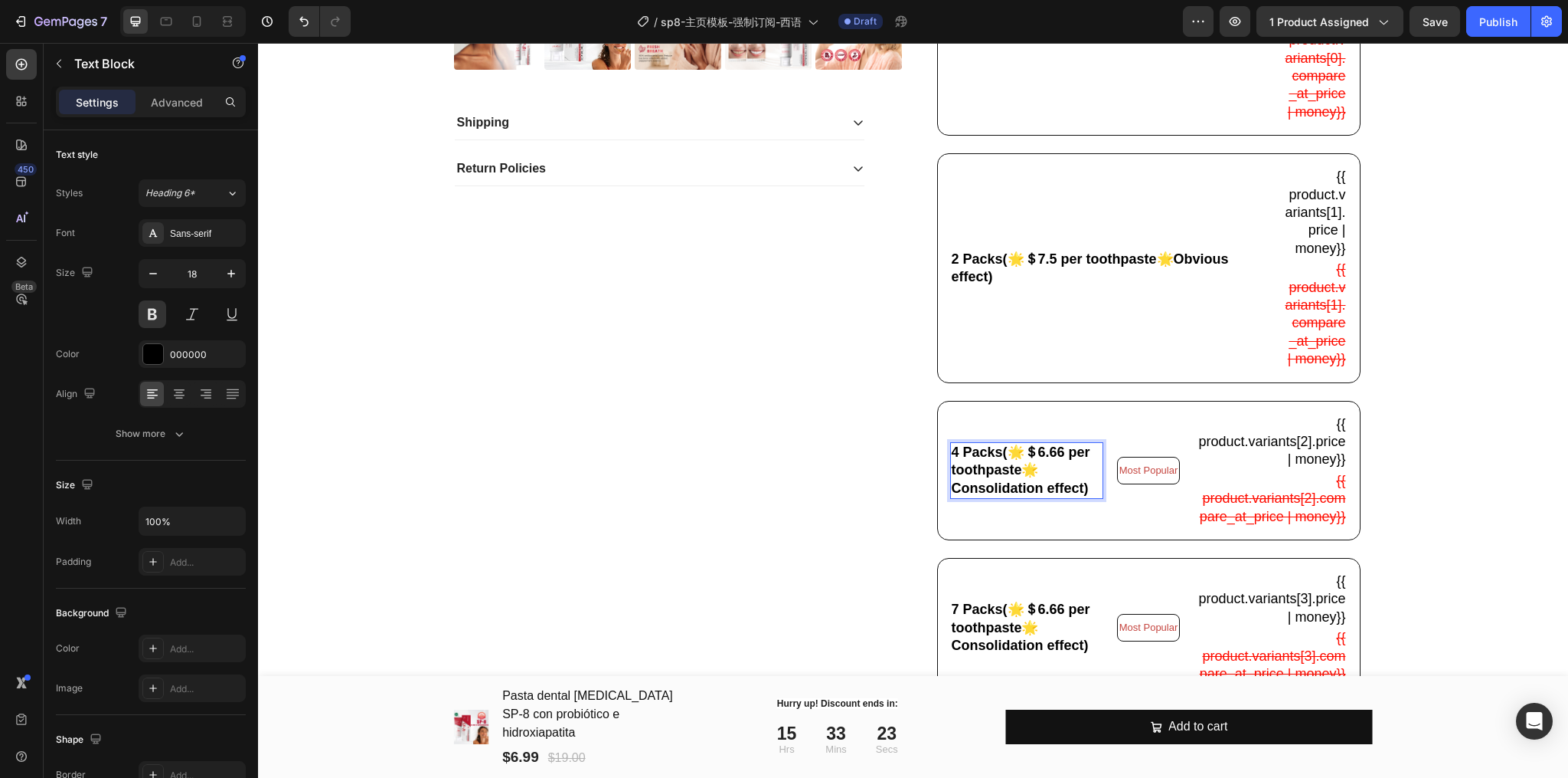
click at [1055, 497] on p "4 Packs(🌟＄6.66 per toothpaste🌟Consolidation effect)" at bounding box center [1026, 470] width 150 height 53
click at [1042, 497] on p "4 Packs(🌟＄6.66 per toothpaste🌟Consolidation effect)" at bounding box center [1026, 470] width 150 height 53
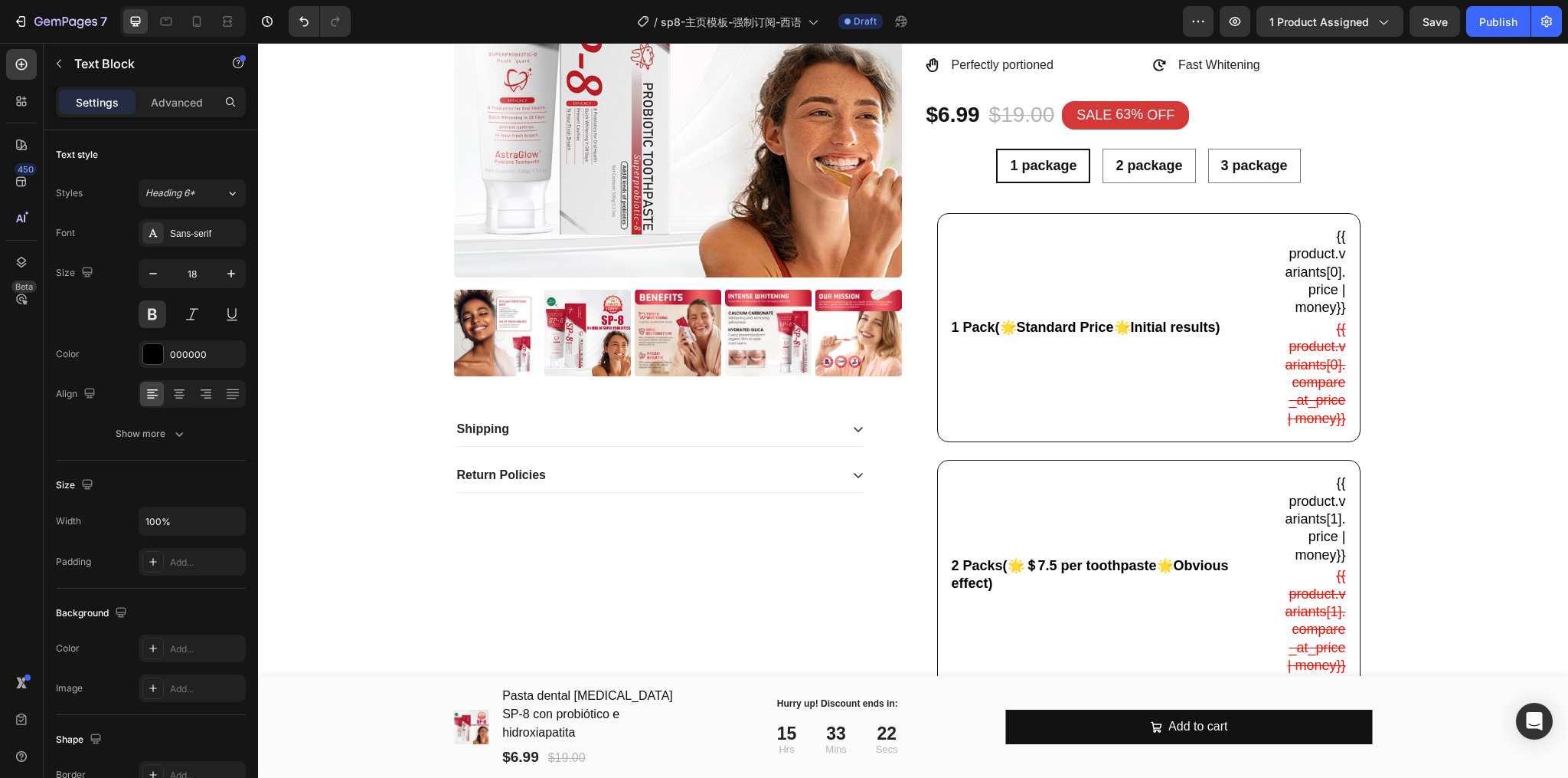
scroll to position [102, 0]
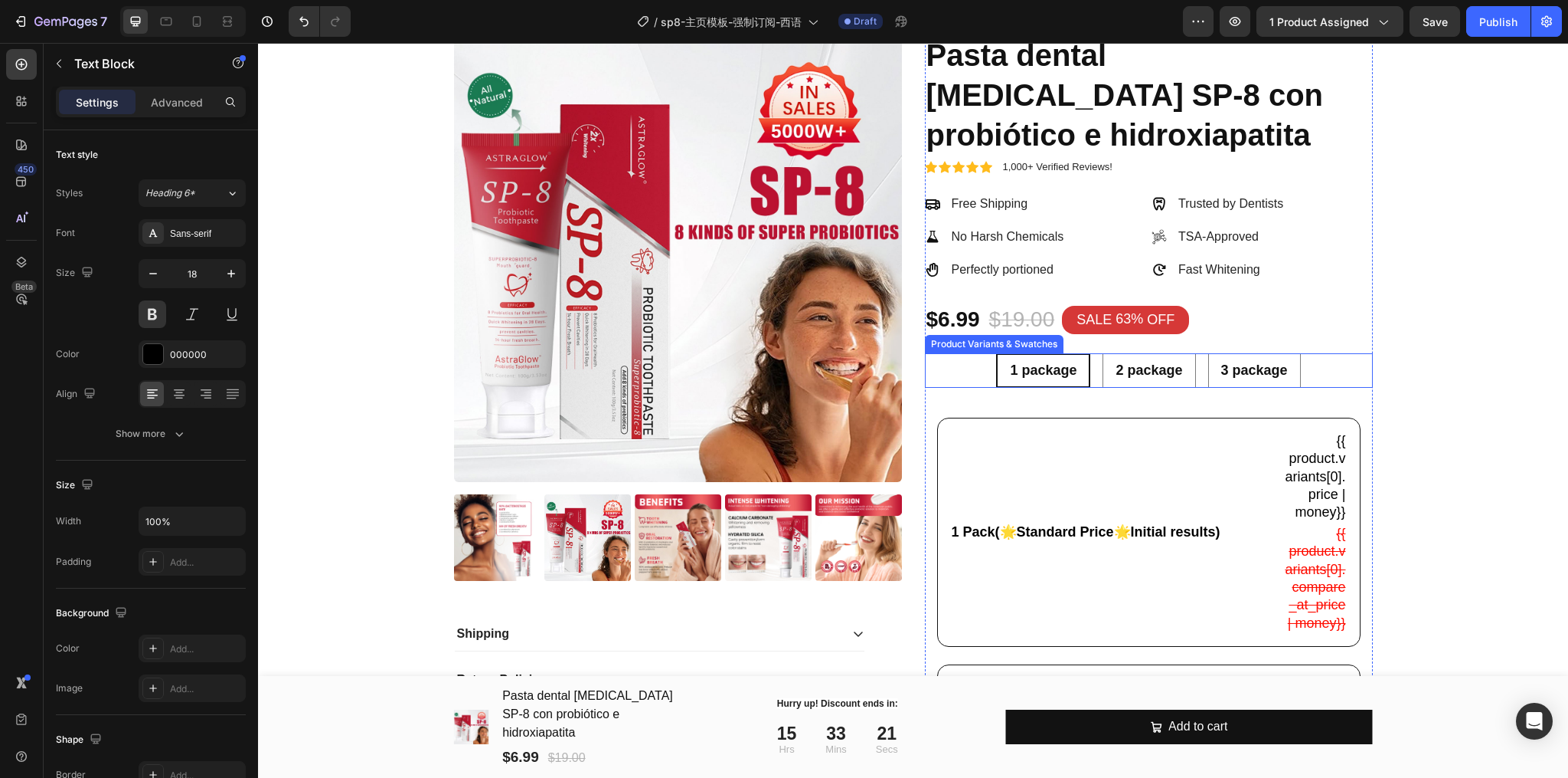
click at [1030, 371] on span "1 package" at bounding box center [1043, 370] width 67 height 15
click at [1043, 353] on input "1 package 1 package 1 package" at bounding box center [1043, 352] width 1 height 1
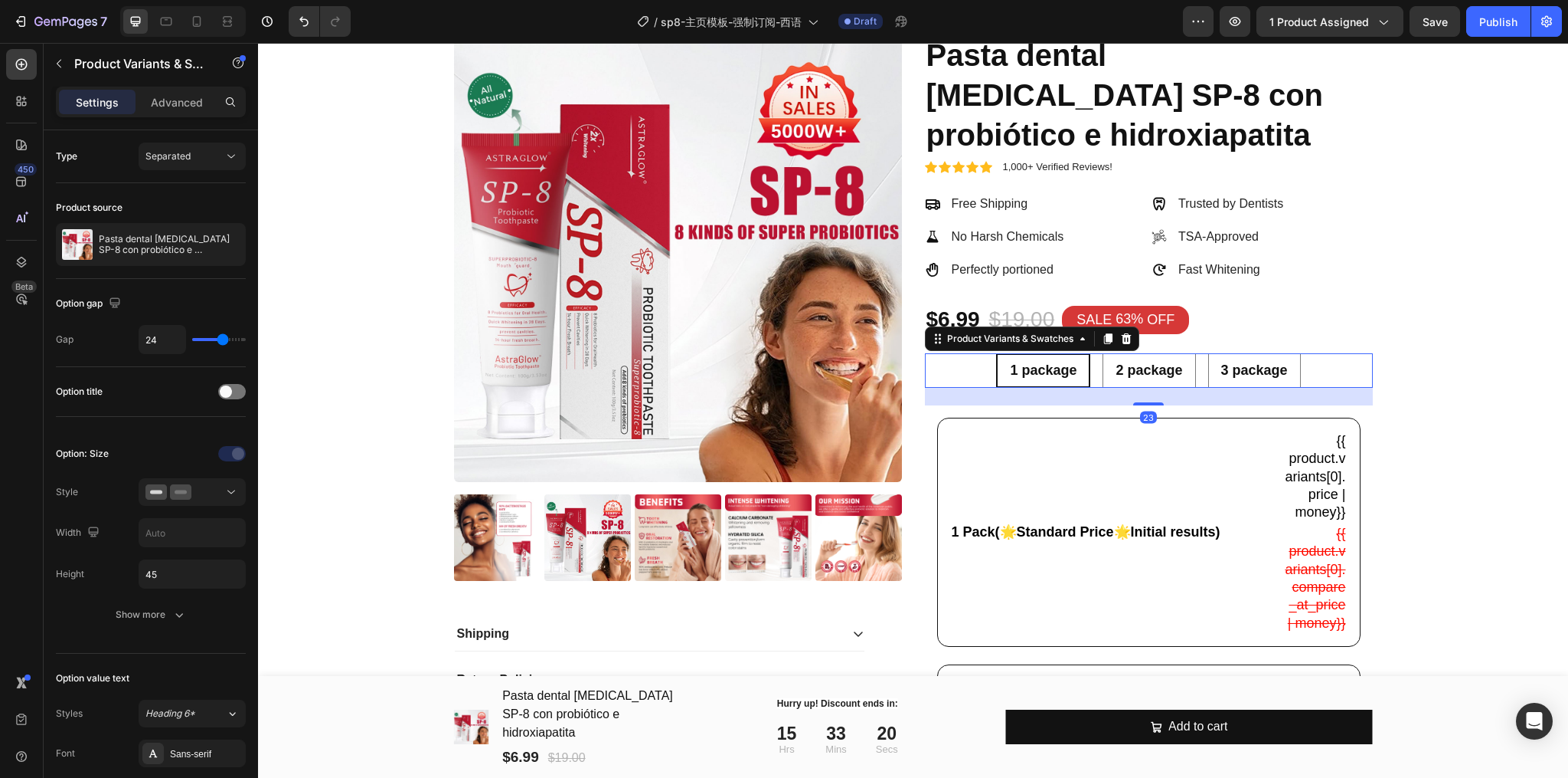
click at [1034, 373] on span "1 package" at bounding box center [1043, 370] width 67 height 15
click at [1043, 353] on input "1 package 1 package 1 package" at bounding box center [1043, 352] width 1 height 1
click at [1119, 373] on span "2 package" at bounding box center [1149, 370] width 67 height 15
click at [1149, 353] on input "2 package 2 package 2 package" at bounding box center [1149, 352] width 1 height 1
radio input "true"
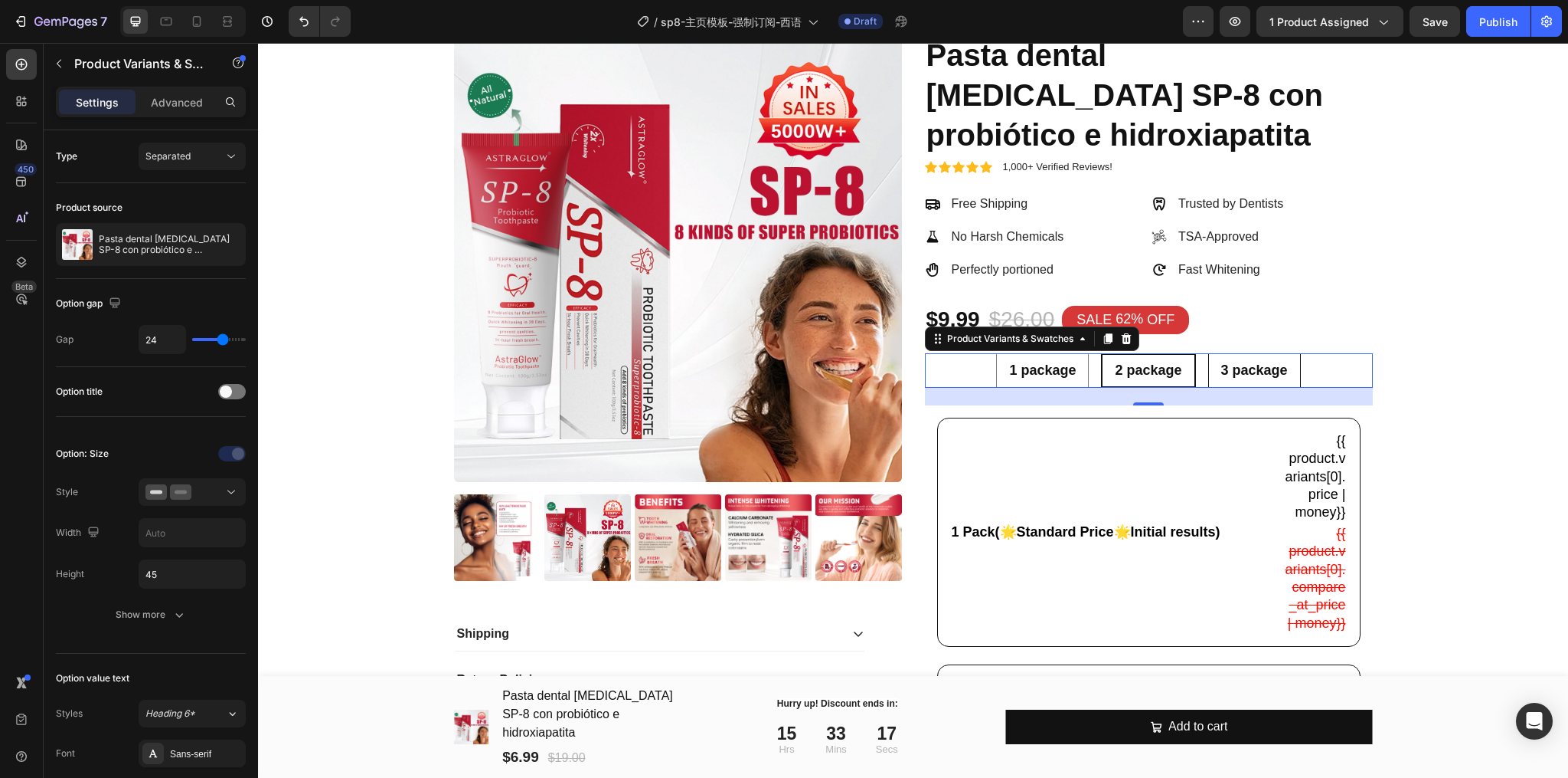
click at [1242, 367] on span "3 package" at bounding box center [1254, 370] width 67 height 15
click at [1253, 353] on input "3 package 3 package 3 package" at bounding box center [1253, 352] width 1 height 1
radio input "true"
click at [1164, 377] on span "2 package" at bounding box center [1147, 370] width 67 height 15
click at [1148, 353] on input "2 package 2 package 2 package" at bounding box center [1147, 352] width 1 height 1
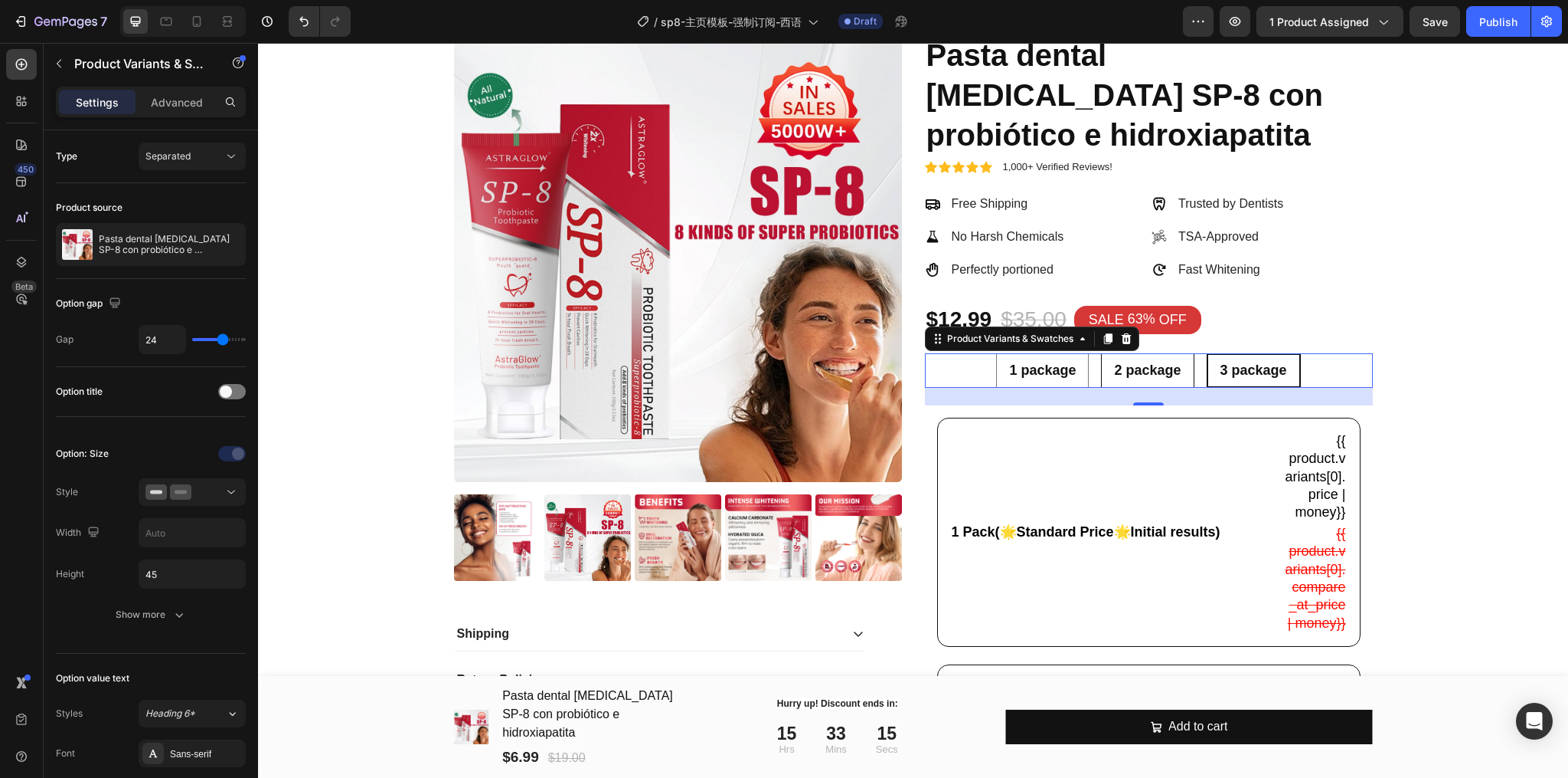
radio input "true"
click at [209, 246] on div at bounding box center [224, 244] width 43 height 43
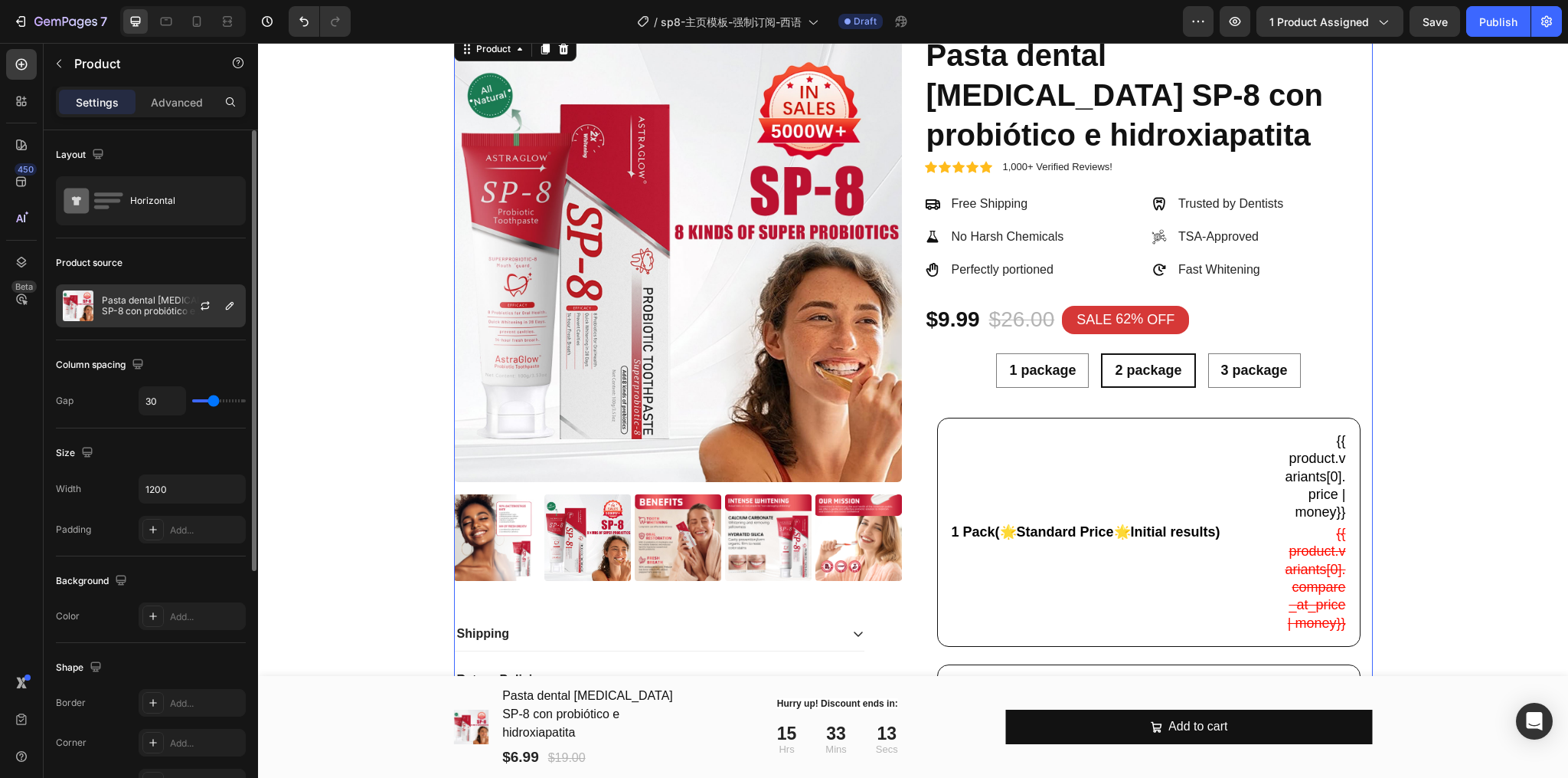
click at [178, 305] on div at bounding box center [211, 305] width 67 height 42
click at [196, 305] on button "button" at bounding box center [205, 305] width 19 height 19
click at [0, 0] on icon "button" at bounding box center [0, 0] width 0 height 0
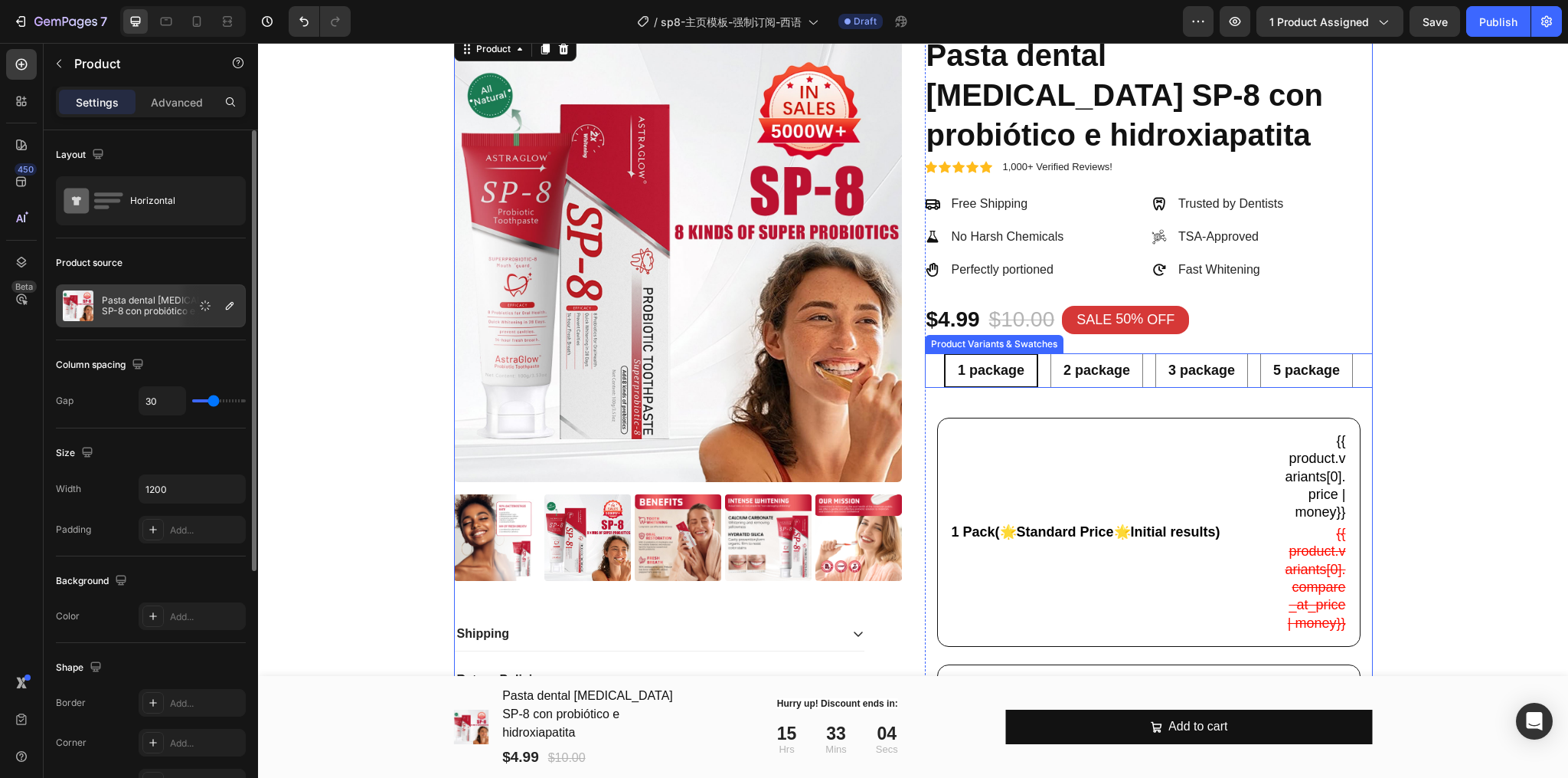
click at [995, 377] on span "1 package" at bounding box center [991, 370] width 67 height 15
click at [991, 353] on input "1 package 1 package 1 package" at bounding box center [990, 352] width 1 height 1
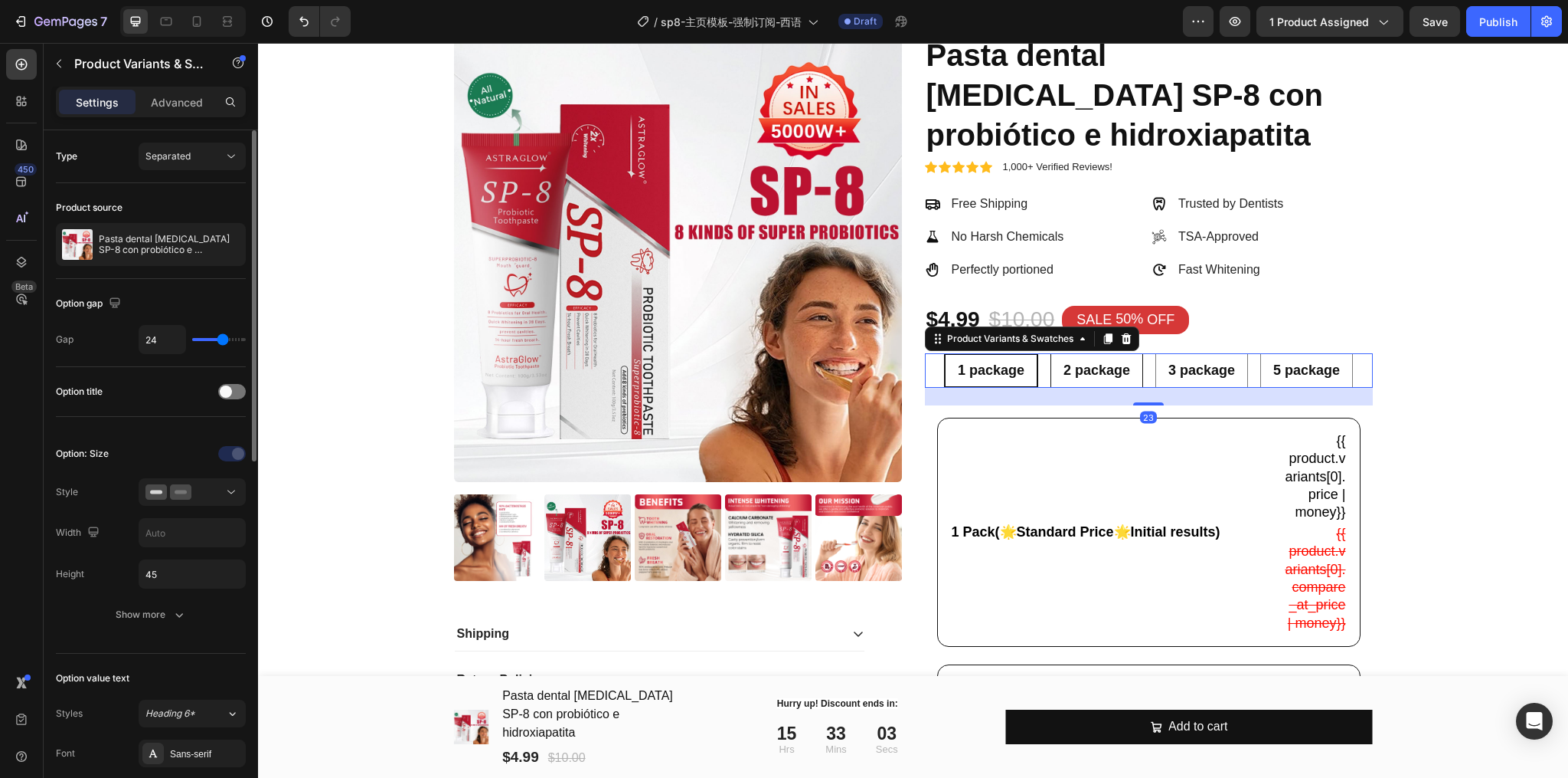
click at [1063, 377] on span "2 package" at bounding box center [1096, 370] width 67 height 15
click at [1096, 353] on input "2 package 2 package 2 package" at bounding box center [1096, 352] width 1 height 1
radio input "true"
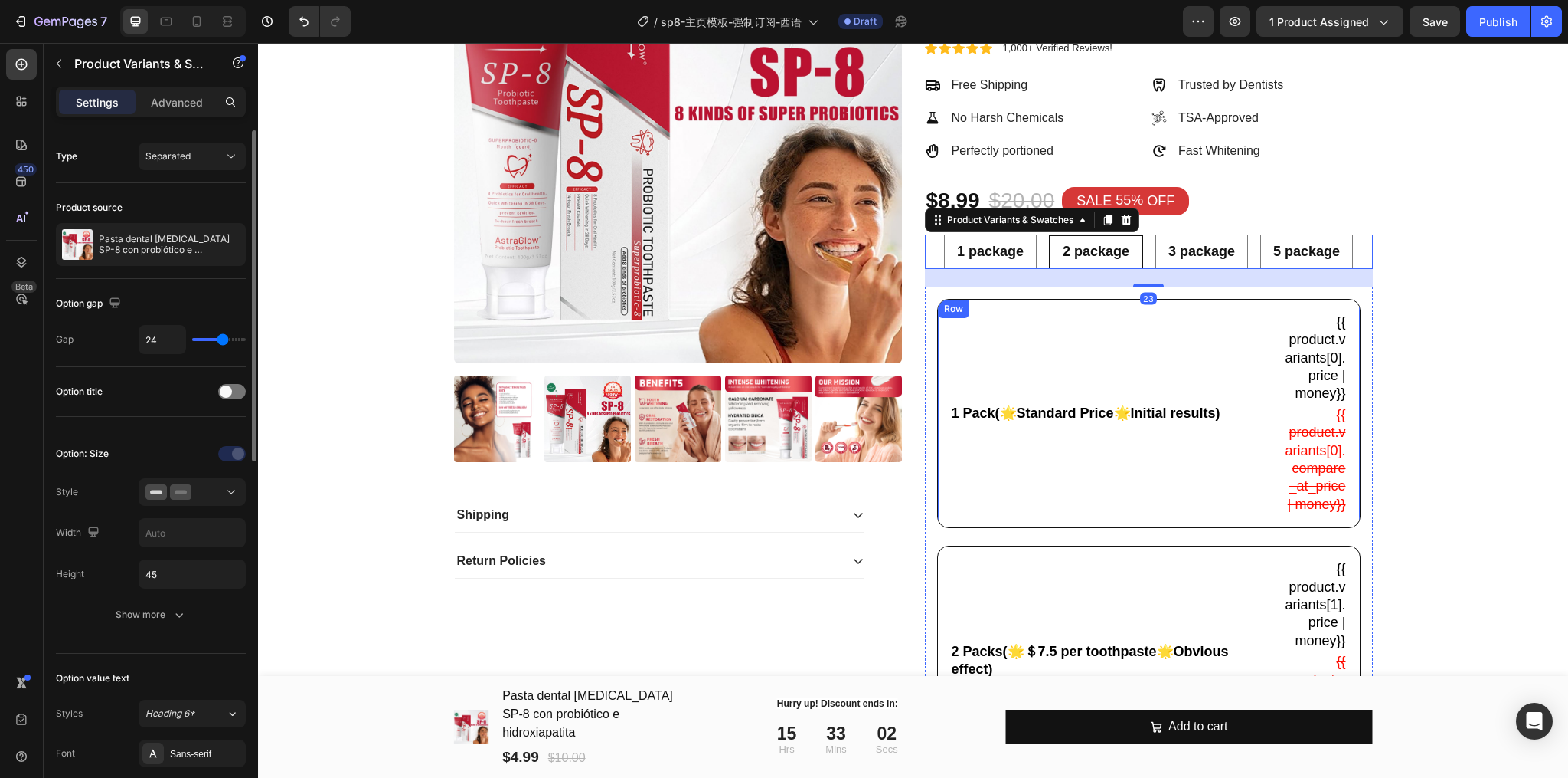
scroll to position [306, 0]
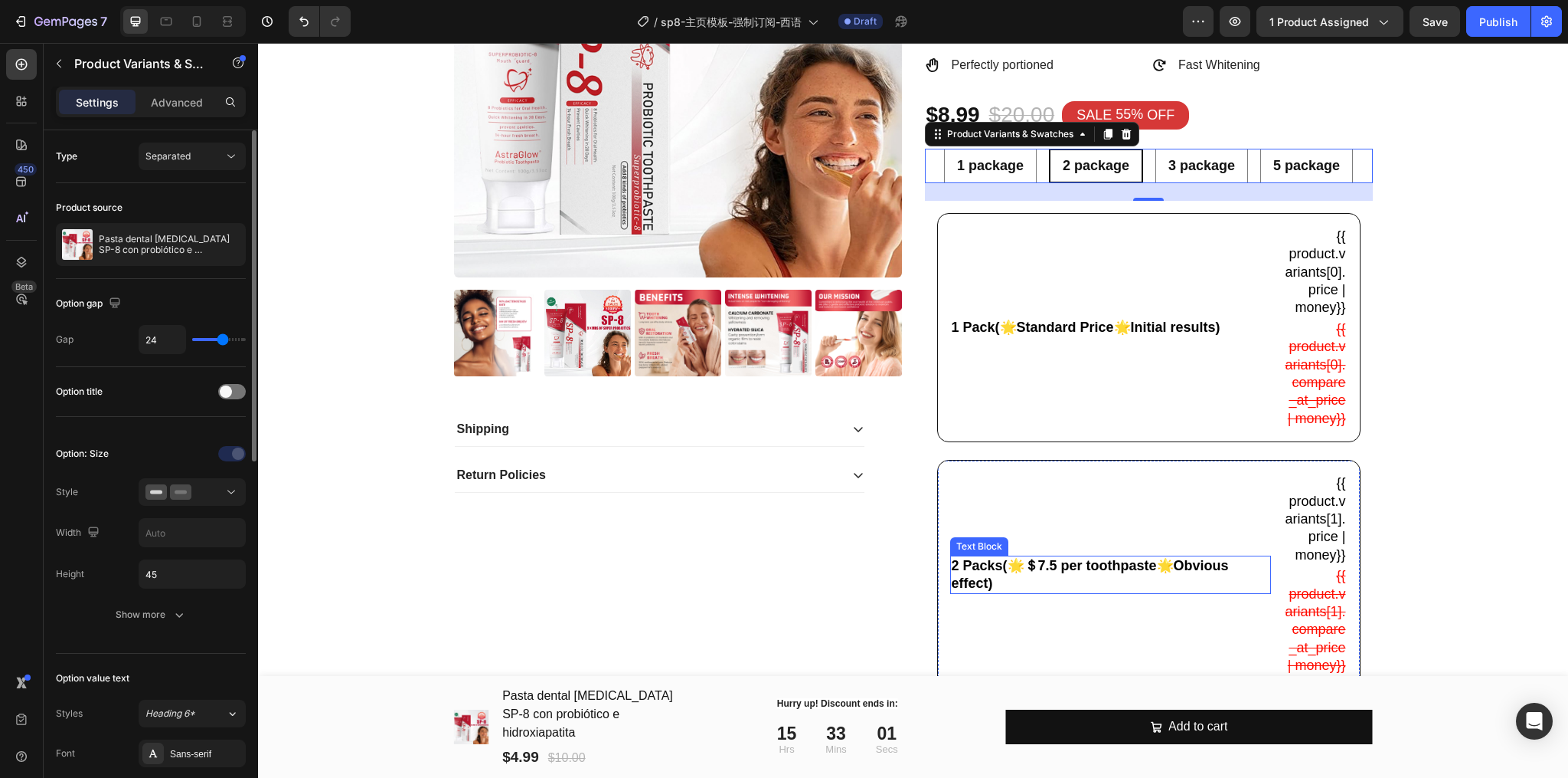
click at [1045, 593] on p "2 Packs(🌟＄7.5 per toothpaste🌟Obvious effect)" at bounding box center [1110, 574] width 318 height 36
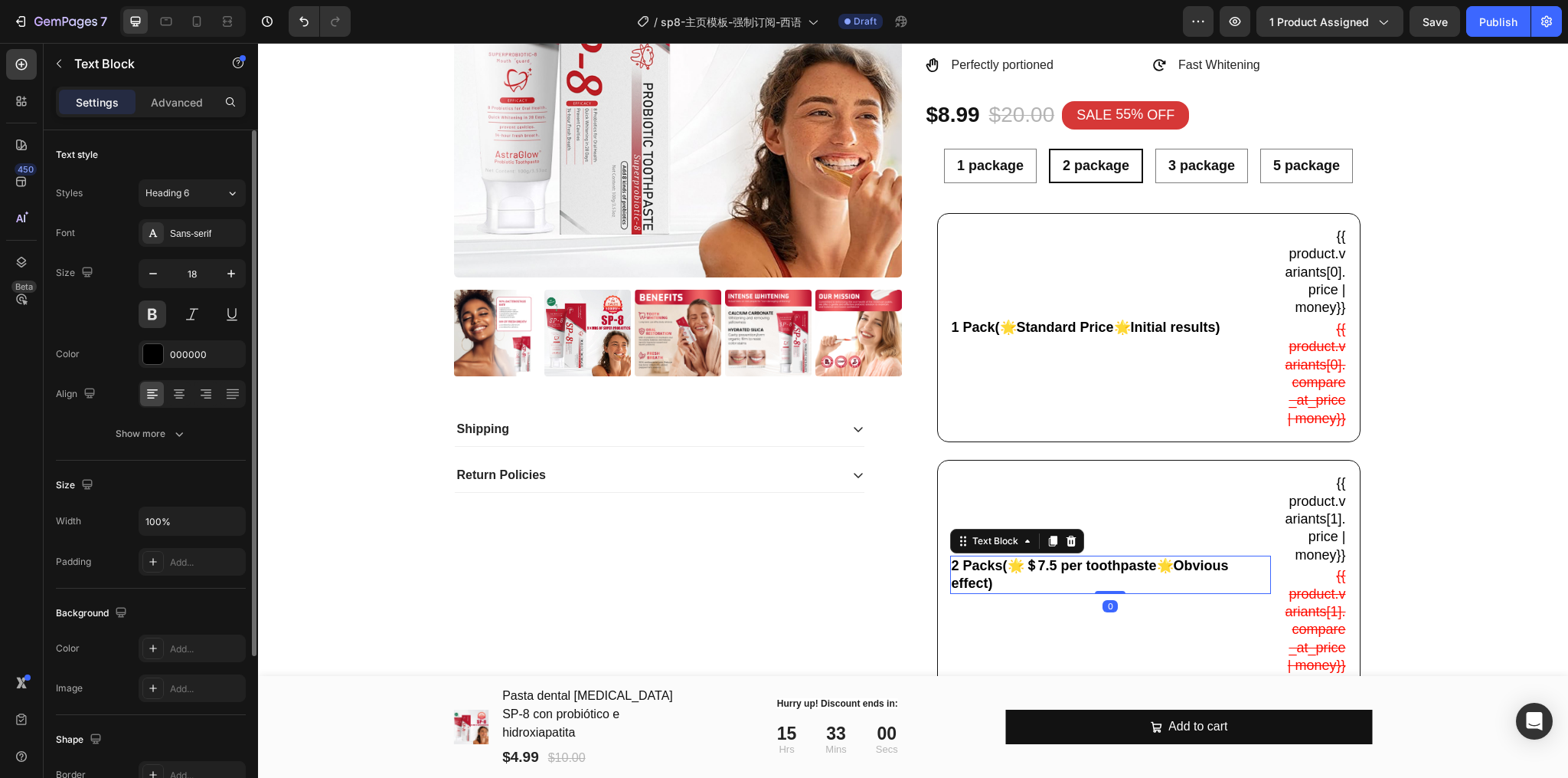
click at [1040, 593] on p "2 Packs(🌟＄7.5 per toothpaste🌟Obvious effect)" at bounding box center [1110, 574] width 318 height 36
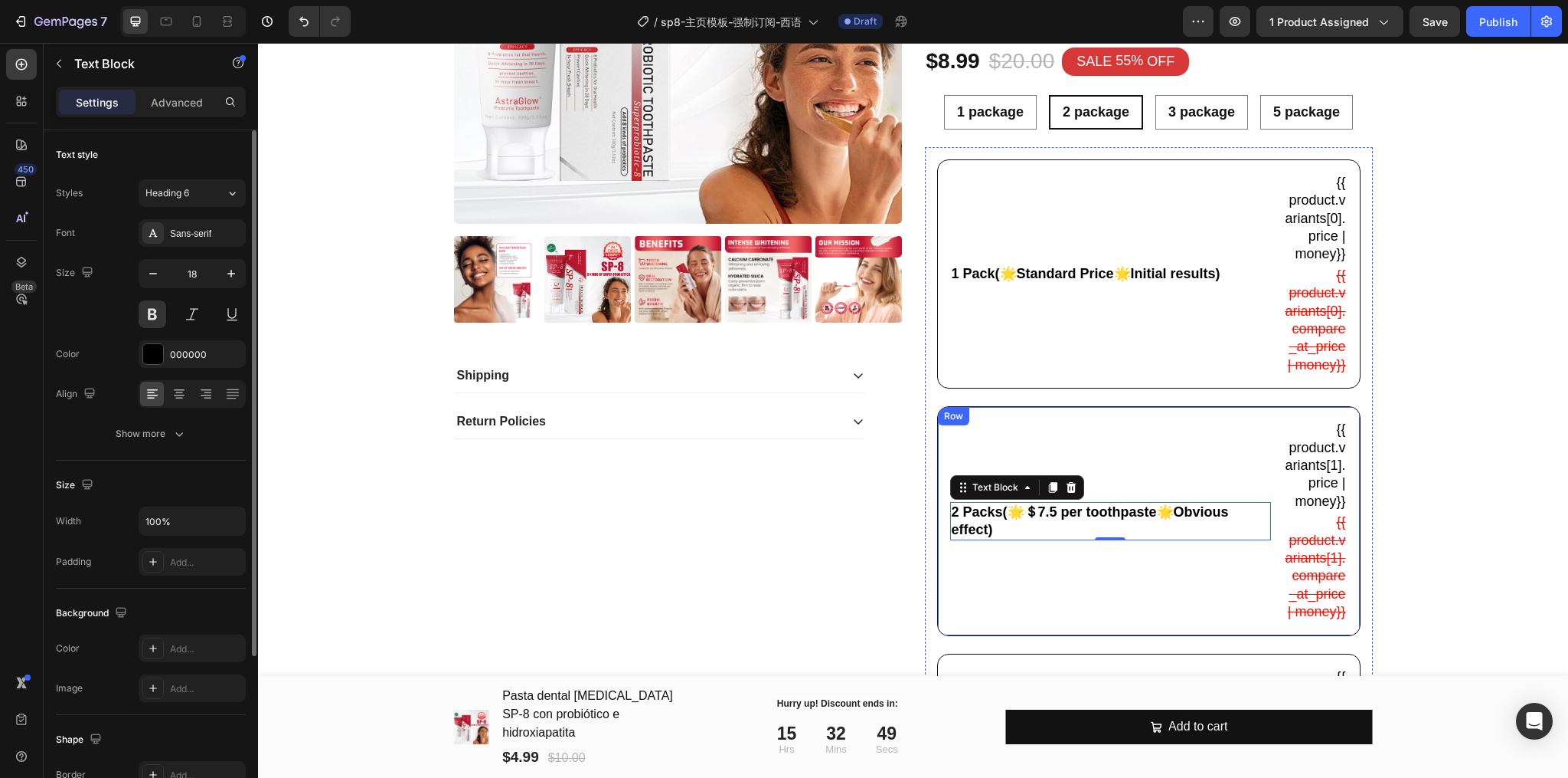
scroll to position [510, 0]
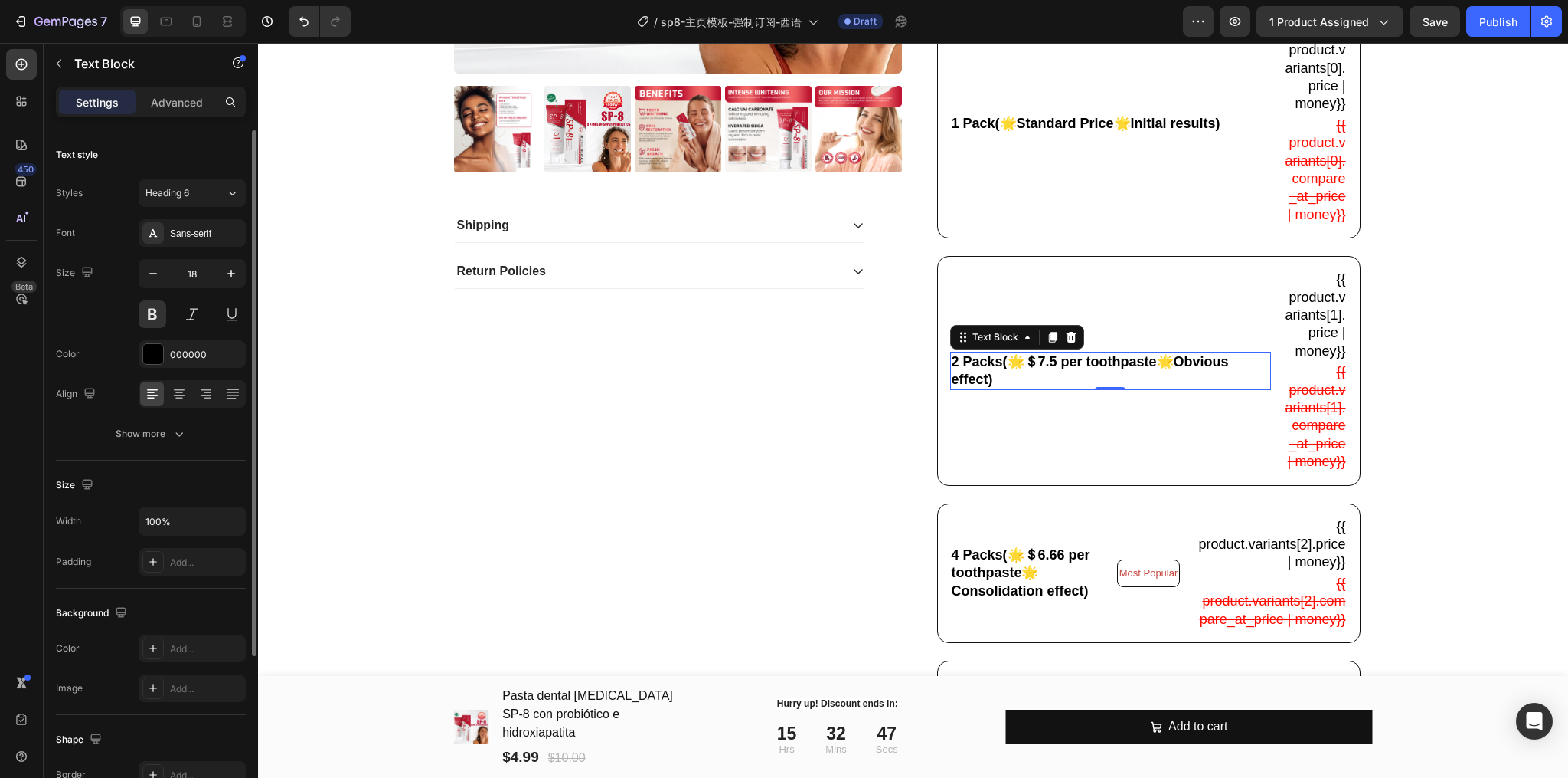
click at [1046, 389] on p "2 Packs(🌟＄7.5 per toothpaste🌟Obvious effect)" at bounding box center [1110, 371] width 318 height 36
click at [1039, 389] on p "2 Packs(🌟＄7.5 per toothpaste🌟Obvious effect)" at bounding box center [1110, 371] width 318 height 36
click at [1056, 389] on p "2 Packs(🌟＄7.5 per toothpaste🌟Obvious effect)" at bounding box center [1110, 371] width 318 height 36
click at [1051, 389] on p "2 Packs(🌟＄7.5 per toothpaste🌟Obvious effect)" at bounding box center [1110, 371] width 318 height 36
click at [1049, 389] on p "2 Packs(🌟＄4.95 per toothpaste🌟Obvious effect)" at bounding box center [1110, 371] width 318 height 36
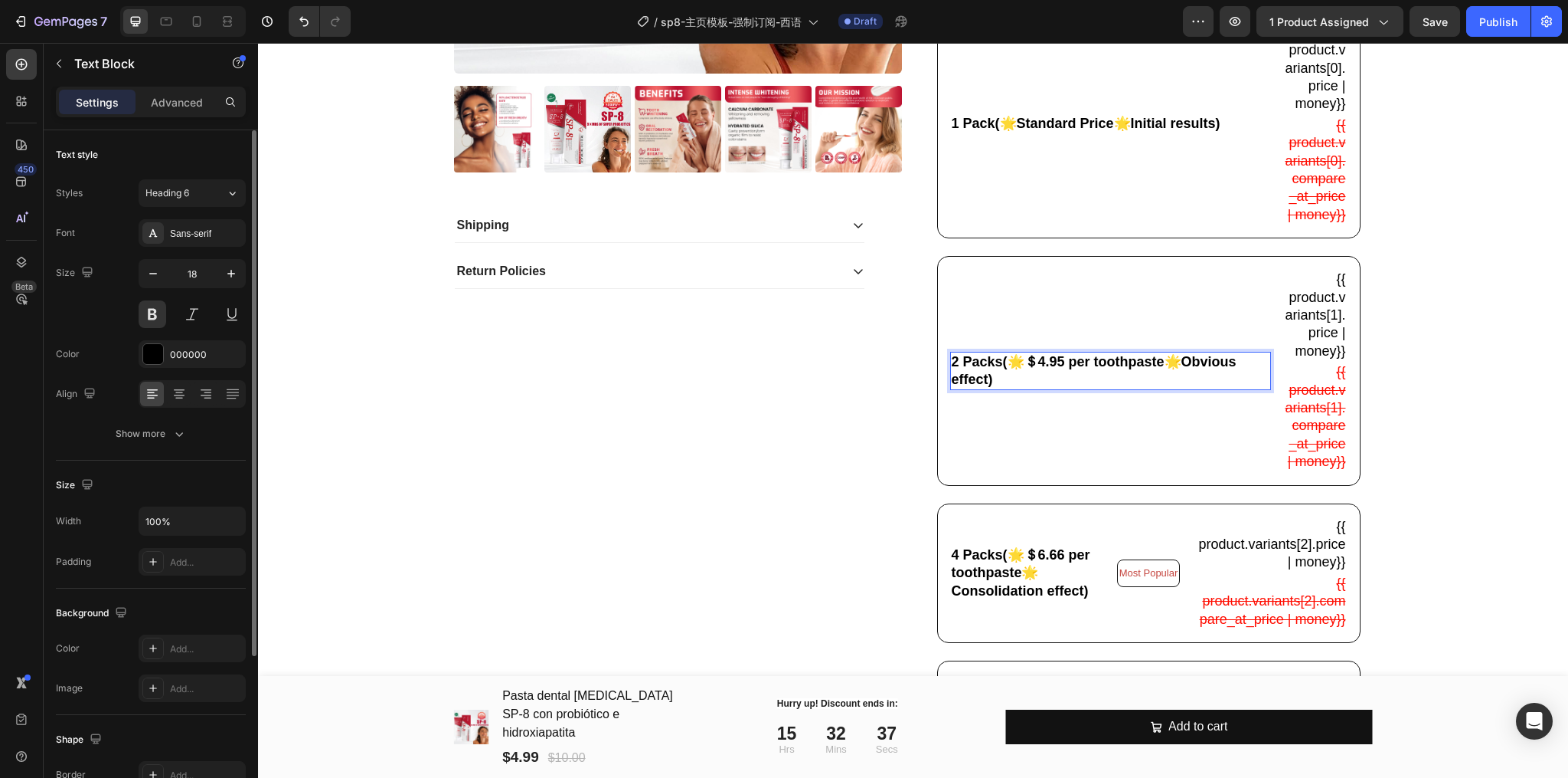
click at [1059, 389] on p "2 Packs(🌟＄4.95 per toothpaste🌟Obvious effect)" at bounding box center [1110, 371] width 318 height 36
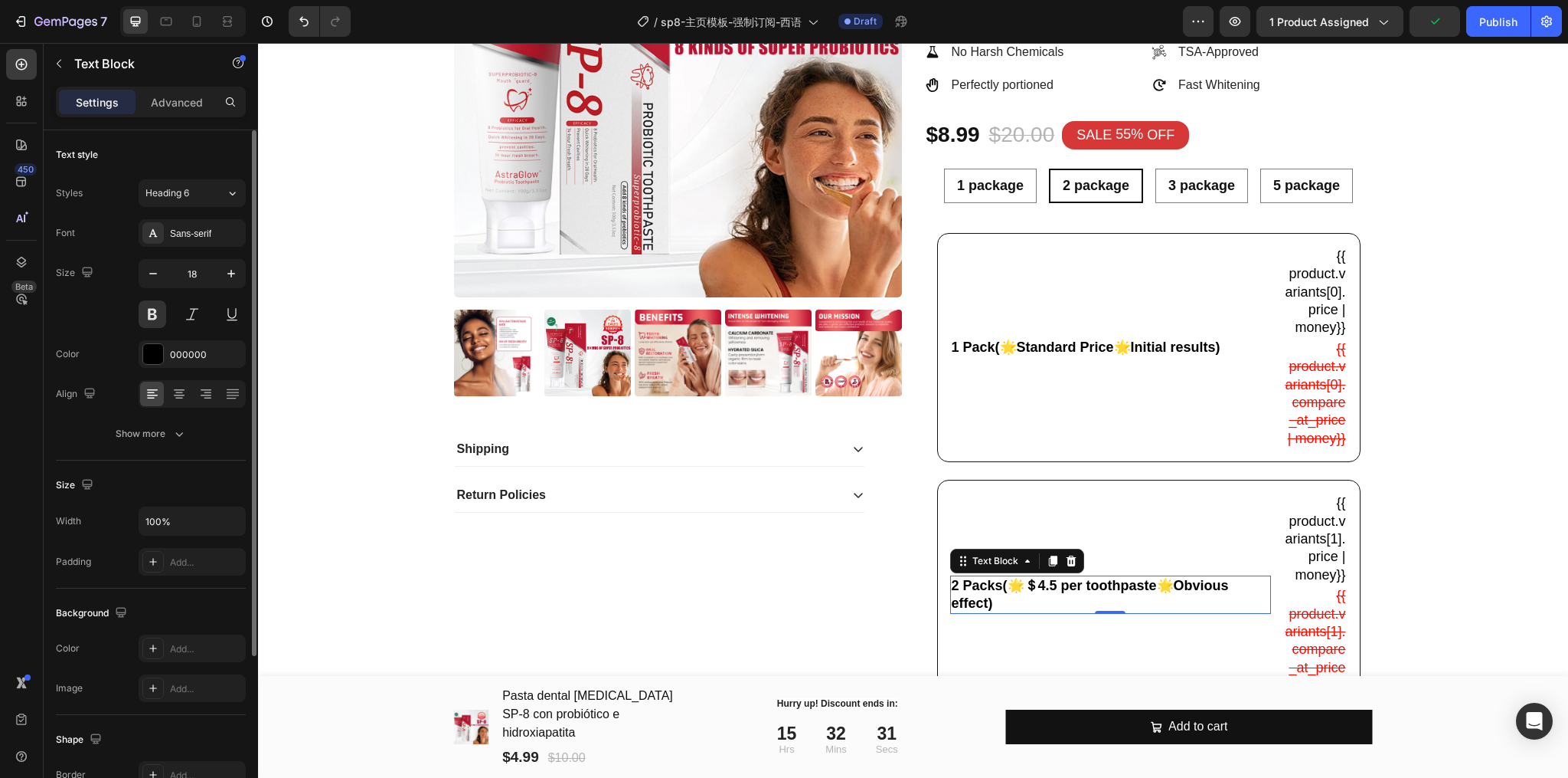
scroll to position [102, 0]
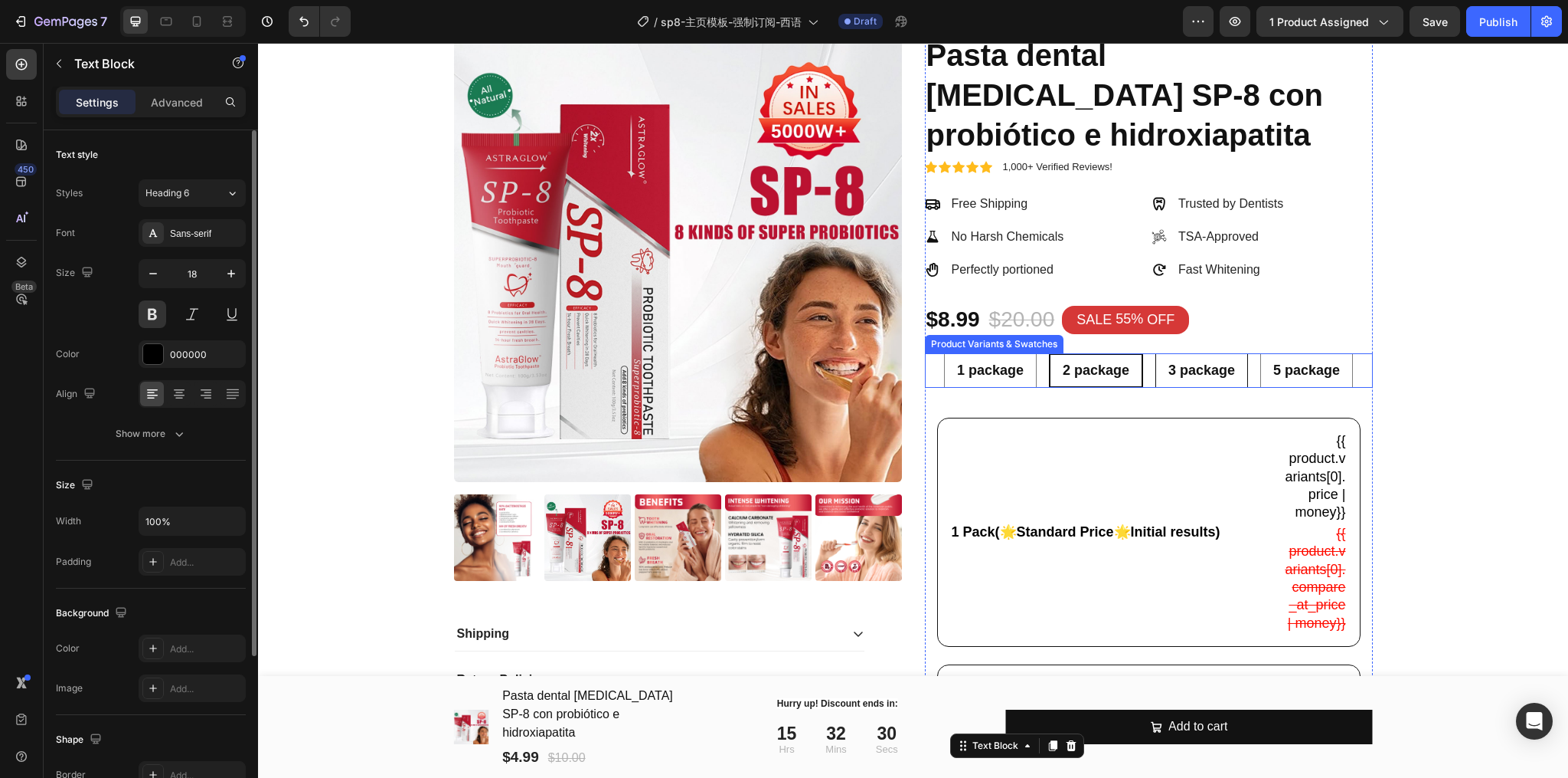
click at [1169, 377] on span "3 package" at bounding box center [1202, 370] width 67 height 15
click at [1202, 353] on input "3 package 3 package 3 package" at bounding box center [1202, 352] width 1 height 1
radio input "true"
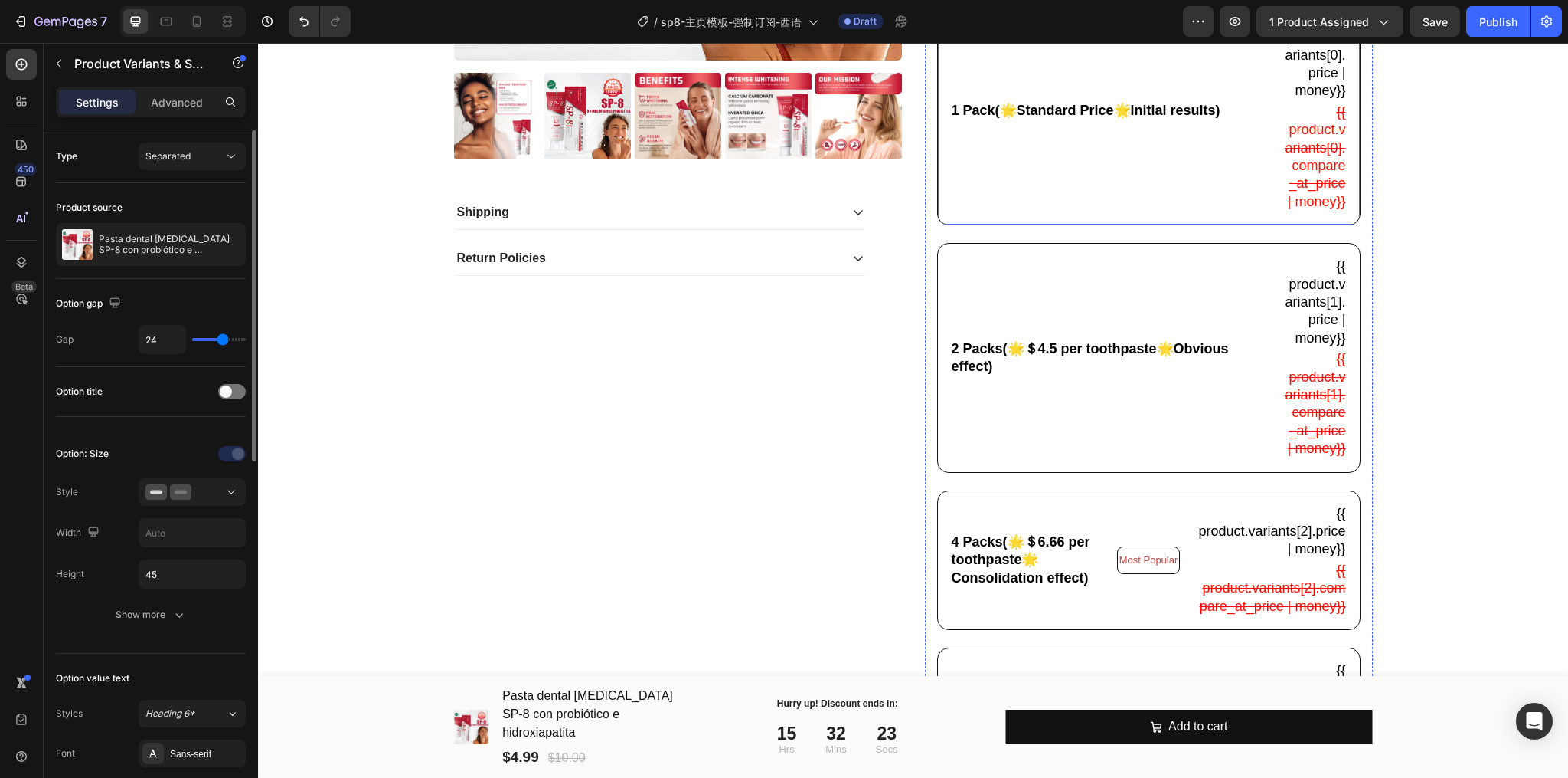
scroll to position [613, 0]
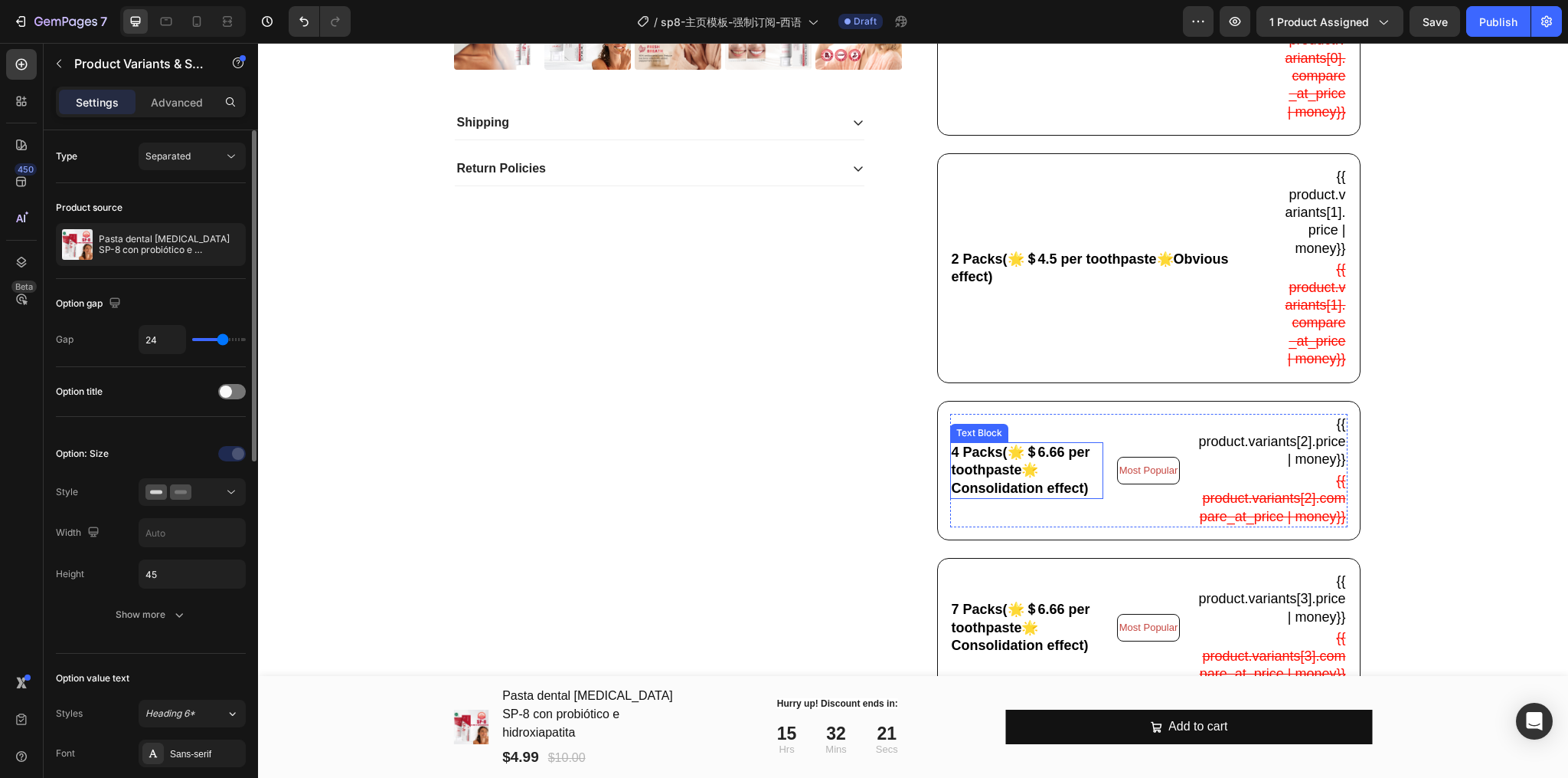
click at [1045, 497] on p "4 Packs(🌟＄6.66 per toothpaste🌟Consolidation effect)" at bounding box center [1026, 470] width 150 height 53
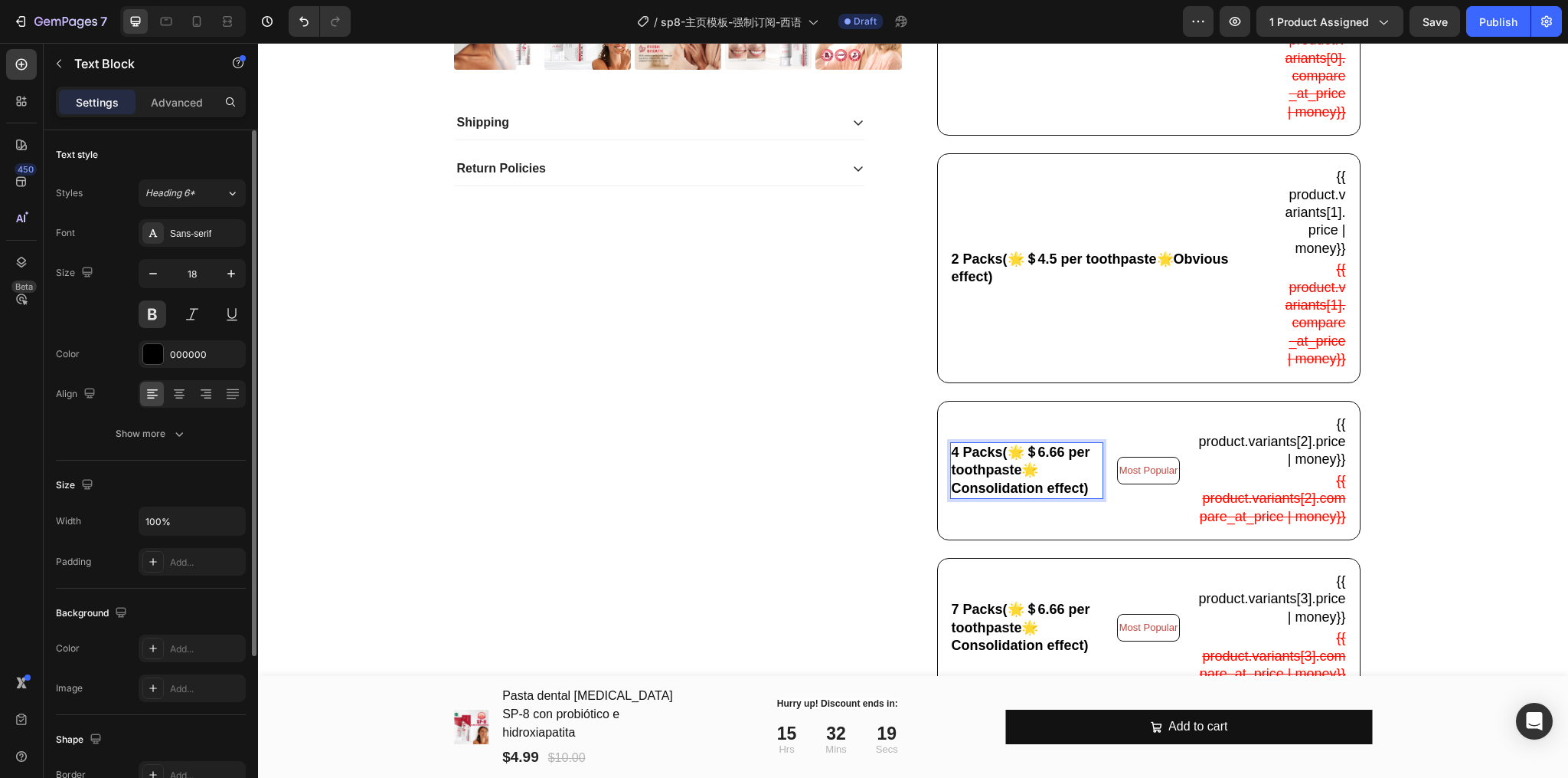
click at [1057, 496] on p "4 Packs(🌟＄6.66 per toothpaste🌟Consolidation effect)" at bounding box center [1026, 470] width 150 height 53
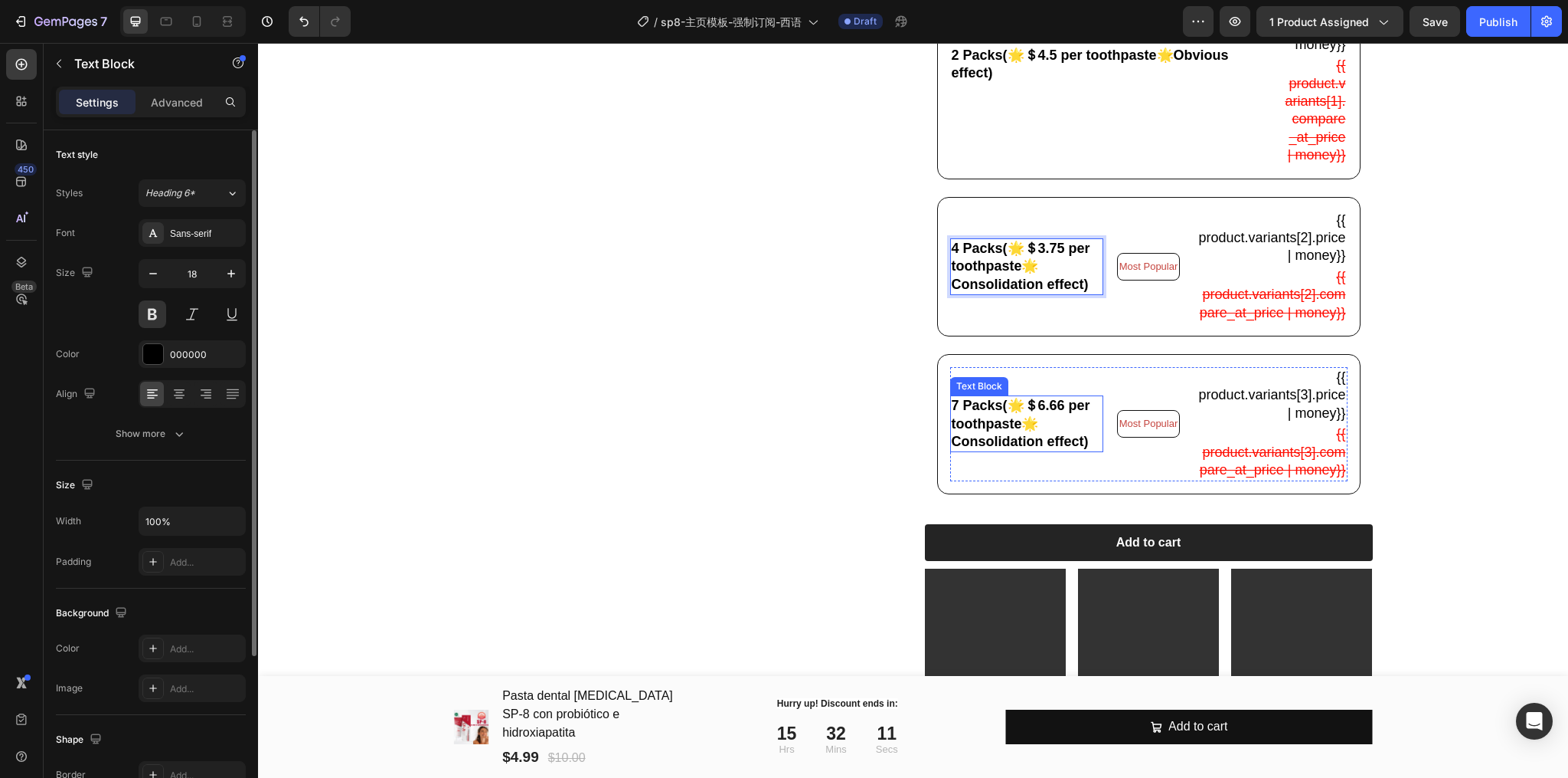
scroll to position [102, 0]
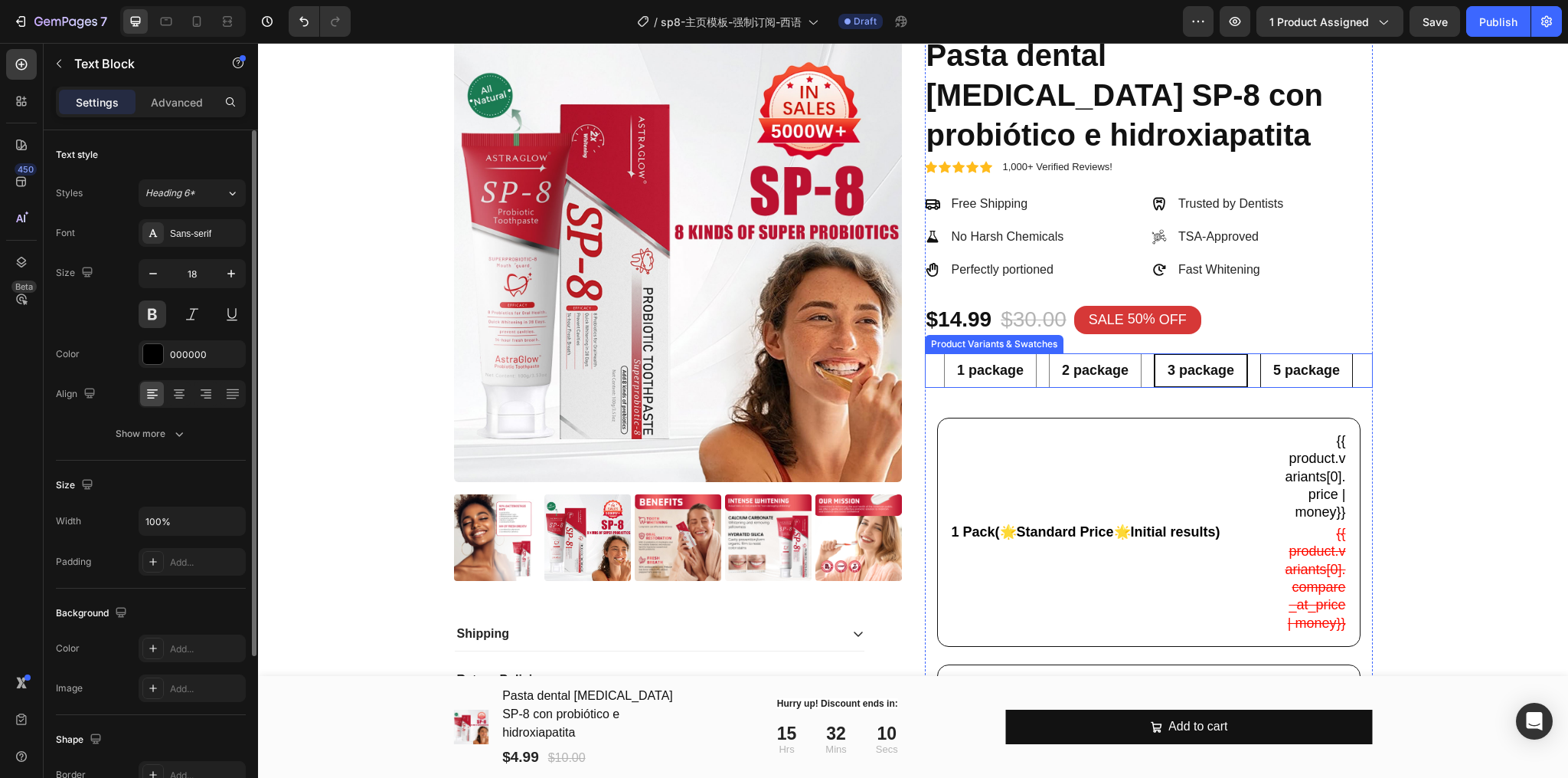
click at [1297, 362] on span "5 package" at bounding box center [1307, 370] width 67 height 15
click at [1307, 353] on input "5 package 5 package 5 package" at bounding box center [1307, 352] width 1 height 1
radio input "true"
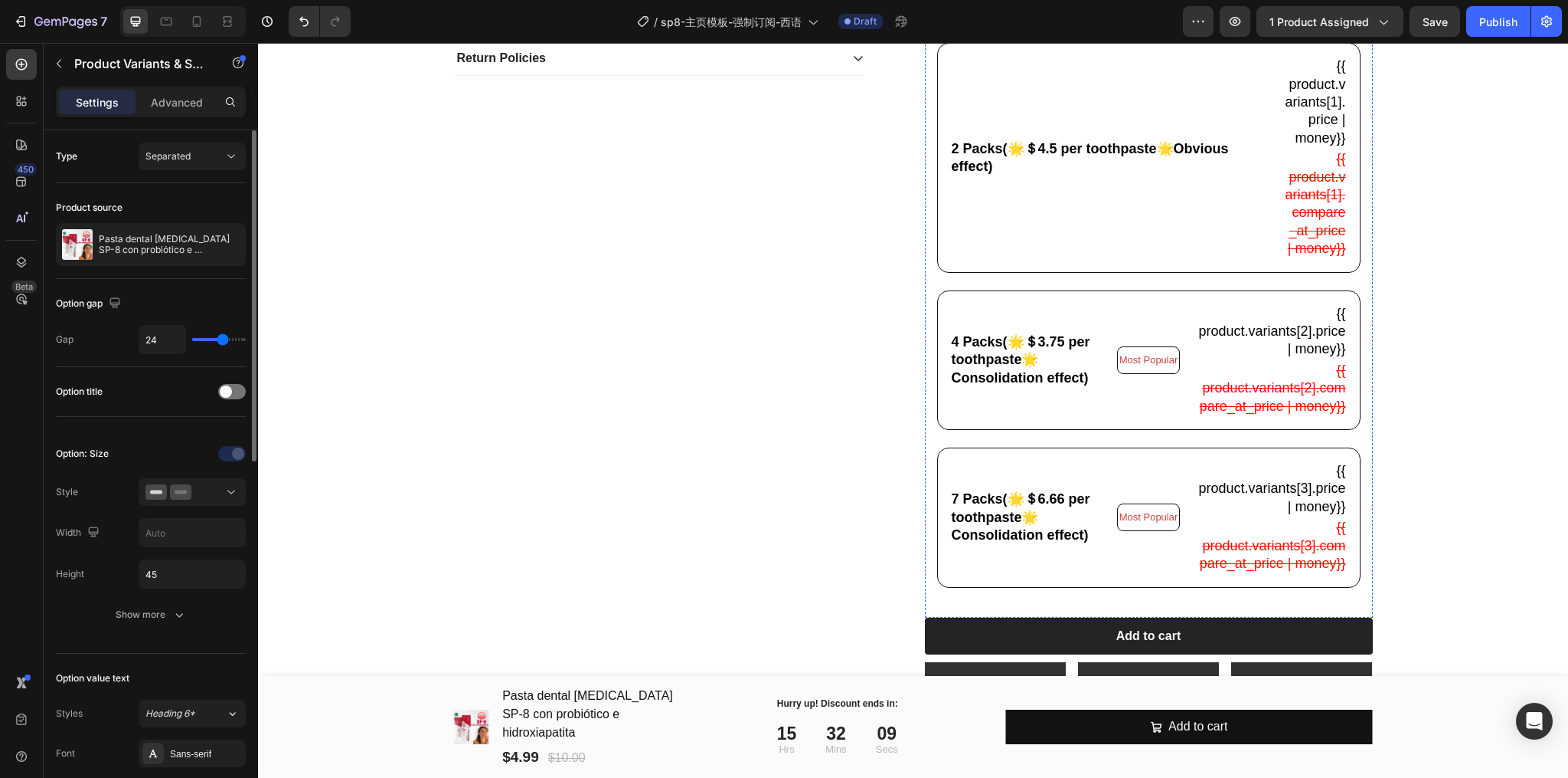
scroll to position [817, 0]
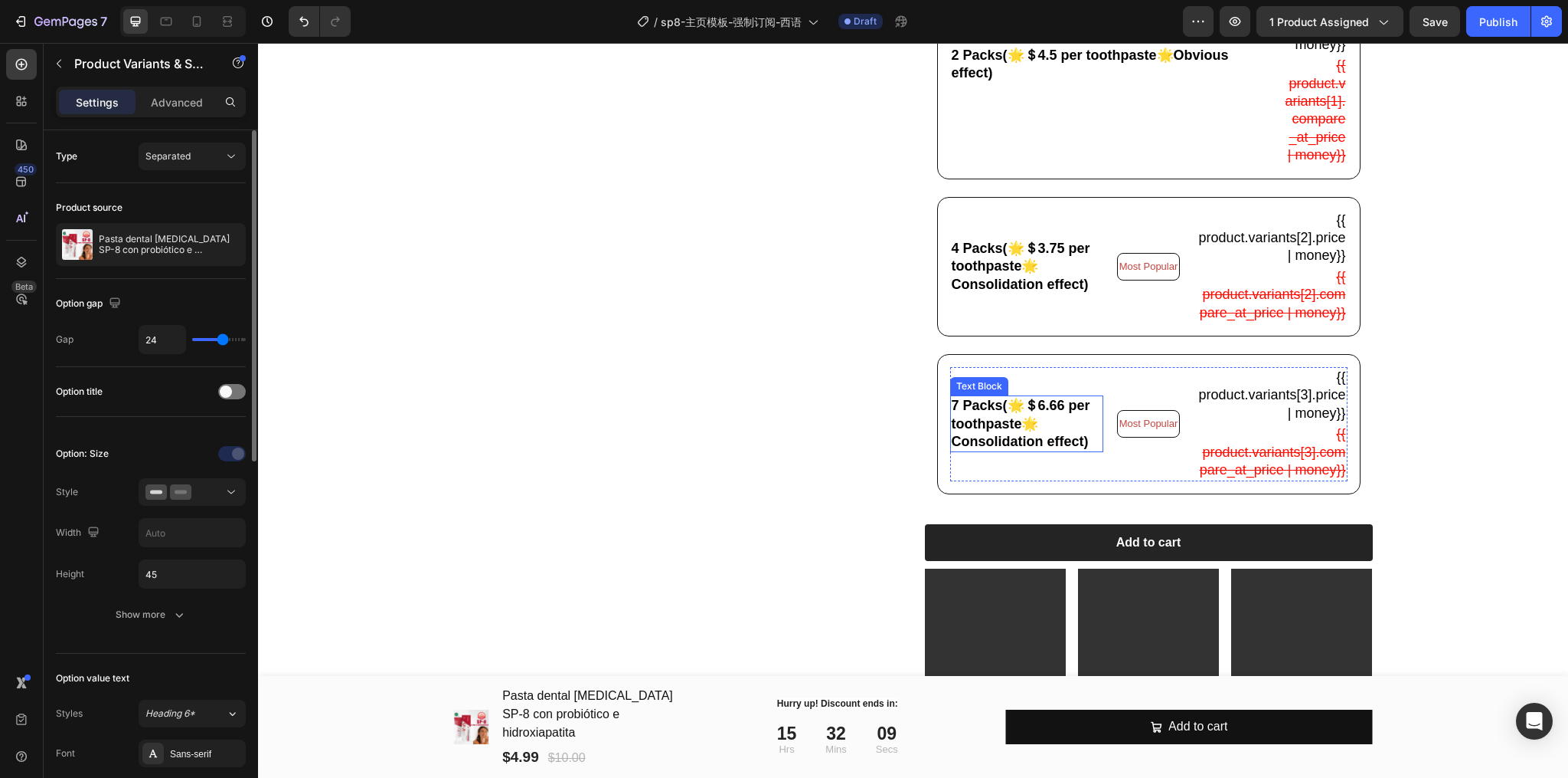
click at [1064, 451] on p "7 Packs(🌟＄6.66 per toothpaste🌟Consolidation effect)" at bounding box center [1026, 423] width 150 height 53
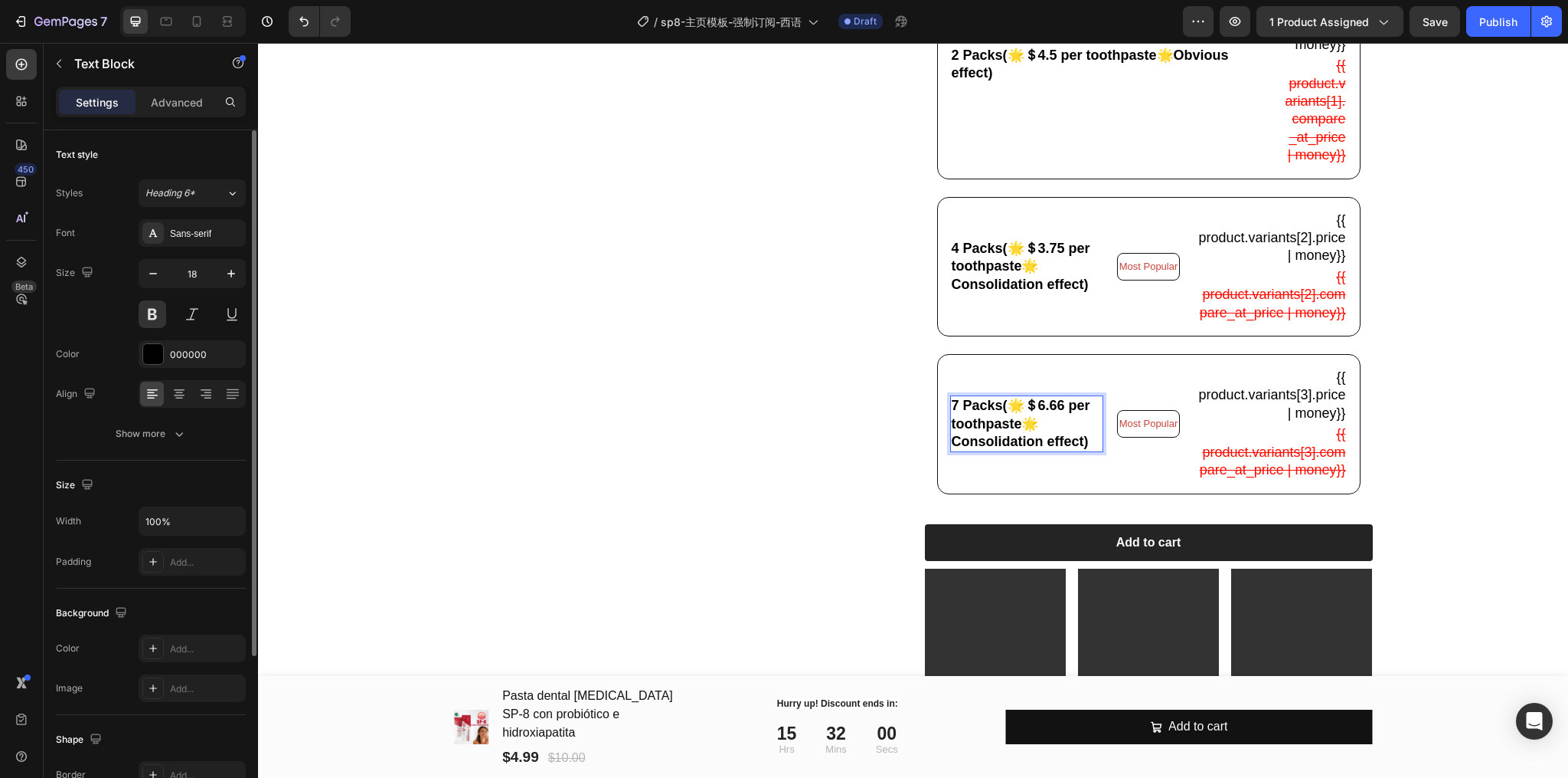
click at [1028, 451] on p "7 Packs(🌟＄6.66 per toothpaste🌟Consolidation effect)" at bounding box center [1026, 423] width 150 height 53
click at [1050, 451] on p "7 Packs(🌟＄6.66 per toothpaste🌟Consolidation effect)" at bounding box center [1026, 423] width 150 height 53
click at [1064, 451] on p "7 Packs(🌟＄6.66 per toothpaste🌟Consolidation effect)" at bounding box center [1026, 423] width 150 height 53
click at [1086, 451] on p "7 Packs(🌟＄6.66 per toothpaste🌟Consolidation effect)" at bounding box center [1026, 423] width 150 height 53
click at [1058, 451] on p "7 Packs(🌟＄6.66 per toothpaste🌟Consolidation effect)" at bounding box center [1026, 423] width 150 height 53
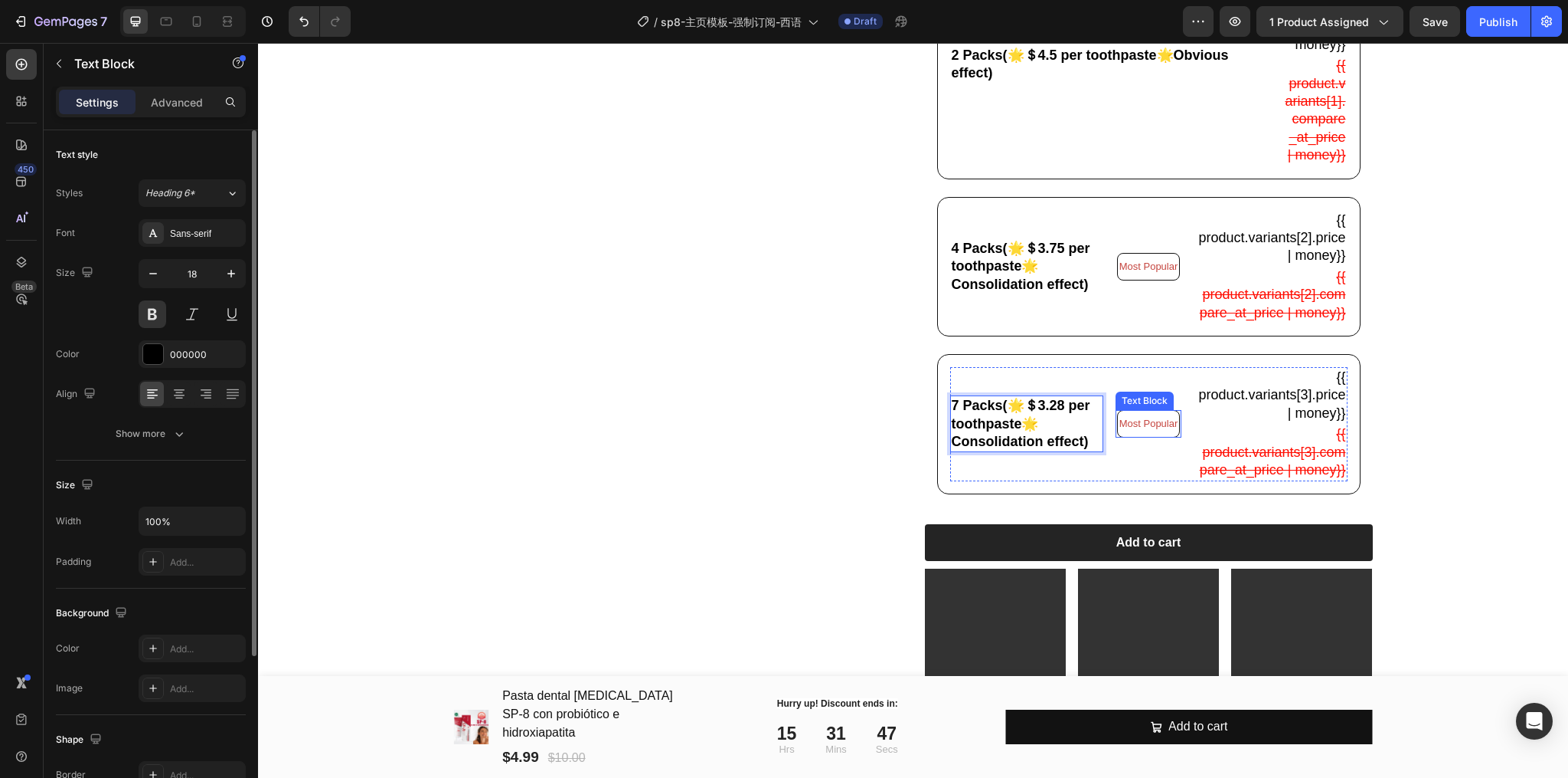
click at [1130, 435] on p "Most Popular" at bounding box center [1149, 423] width 59 height 23
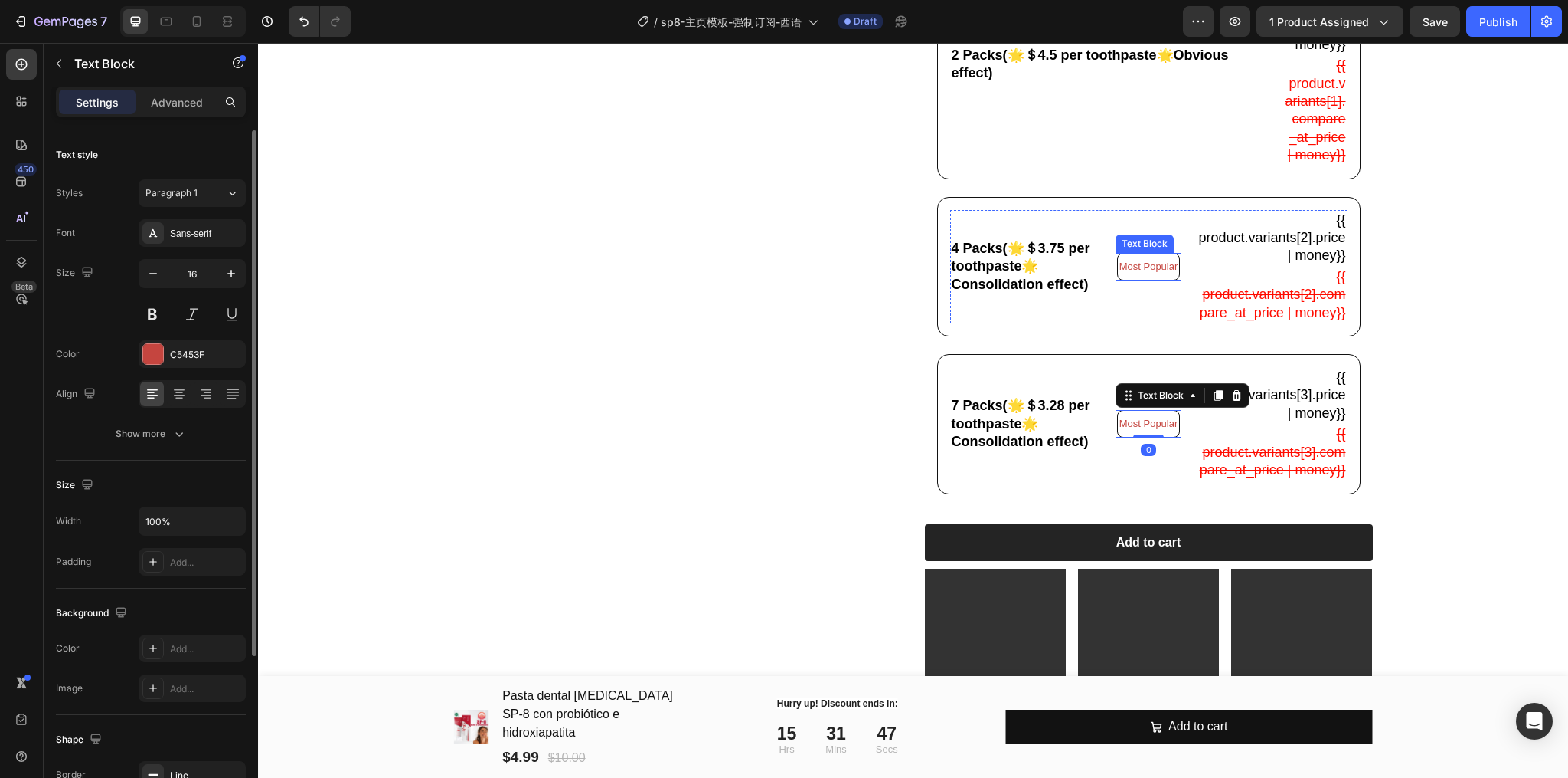
click at [1143, 272] on span "Most Popular" at bounding box center [1149, 266] width 59 height 12
click at [1234, 250] on div "Text Block" at bounding box center [1183, 238] width 134 height 25
click at [1231, 243] on icon at bounding box center [1236, 238] width 10 height 11
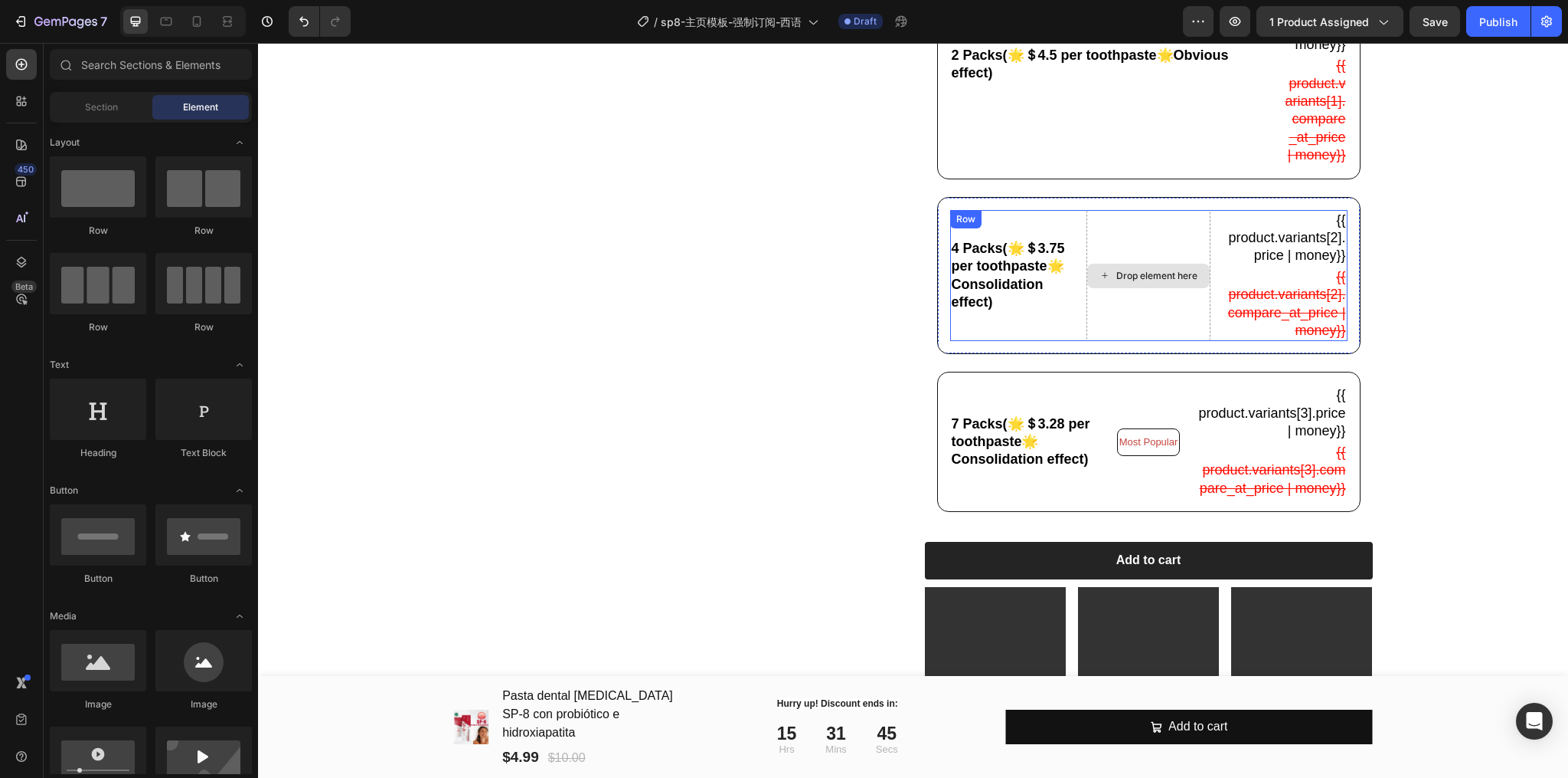
click at [1153, 342] on div "Drop element here" at bounding box center [1148, 275] width 124 height 132
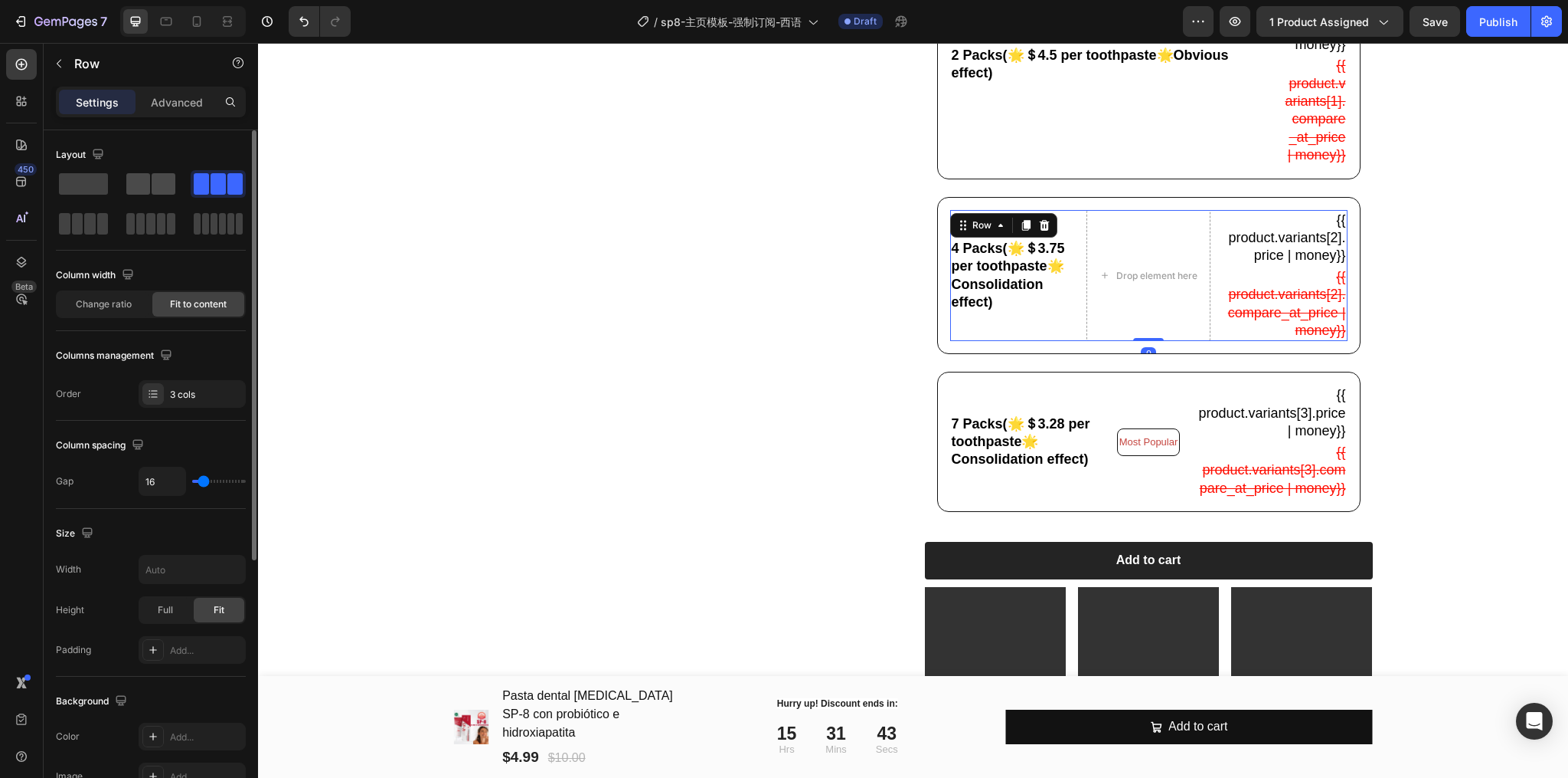
click at [146, 193] on span at bounding box center [138, 183] width 24 height 21
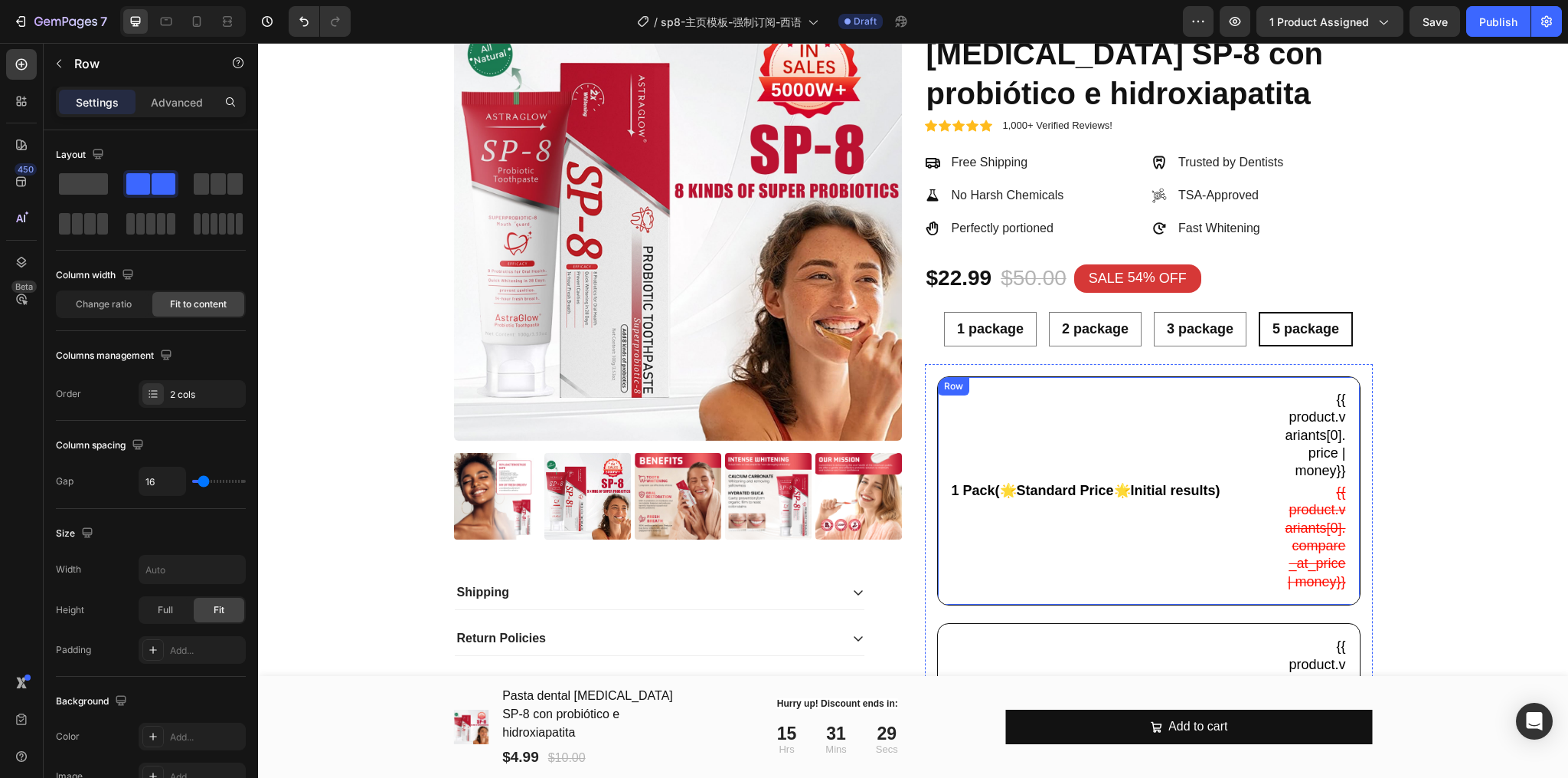
scroll to position [0, 0]
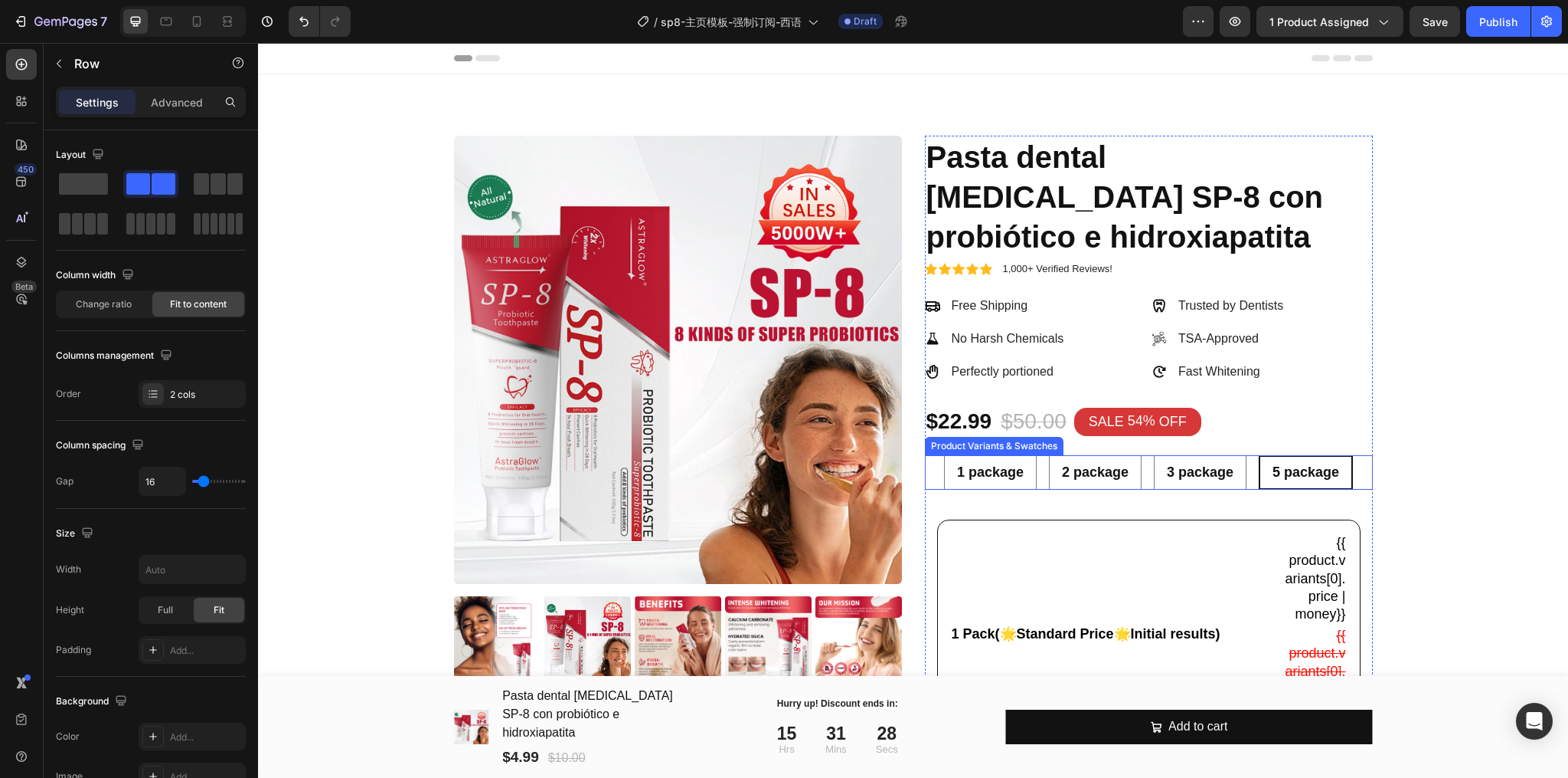
click at [1138, 478] on div "1 package 1 package 1 package 2 package 2 package 2 package 3 package 3 package…" at bounding box center [1149, 472] width 448 height 35
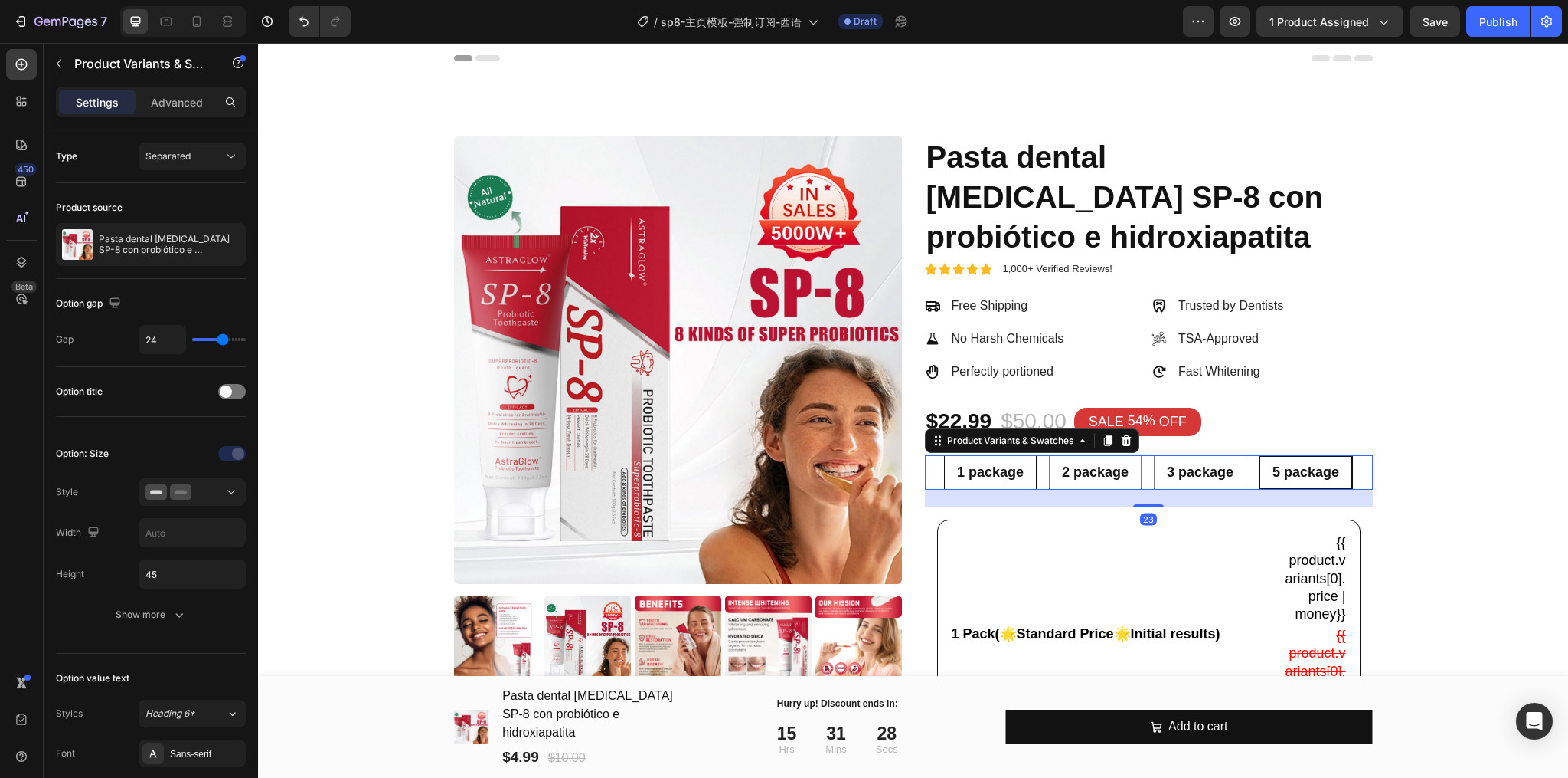
click at [1007, 464] on span "1 package" at bounding box center [990, 472] width 67 height 15
click at [990, 455] on input "1 package 1 package 1 package" at bounding box center [990, 454] width 1 height 1
radio input "true"
click at [1107, 478] on span "2 package" at bounding box center [1096, 472] width 67 height 15
click at [1096, 455] on input "2 package 2 package 2 package" at bounding box center [1096, 454] width 1 height 1
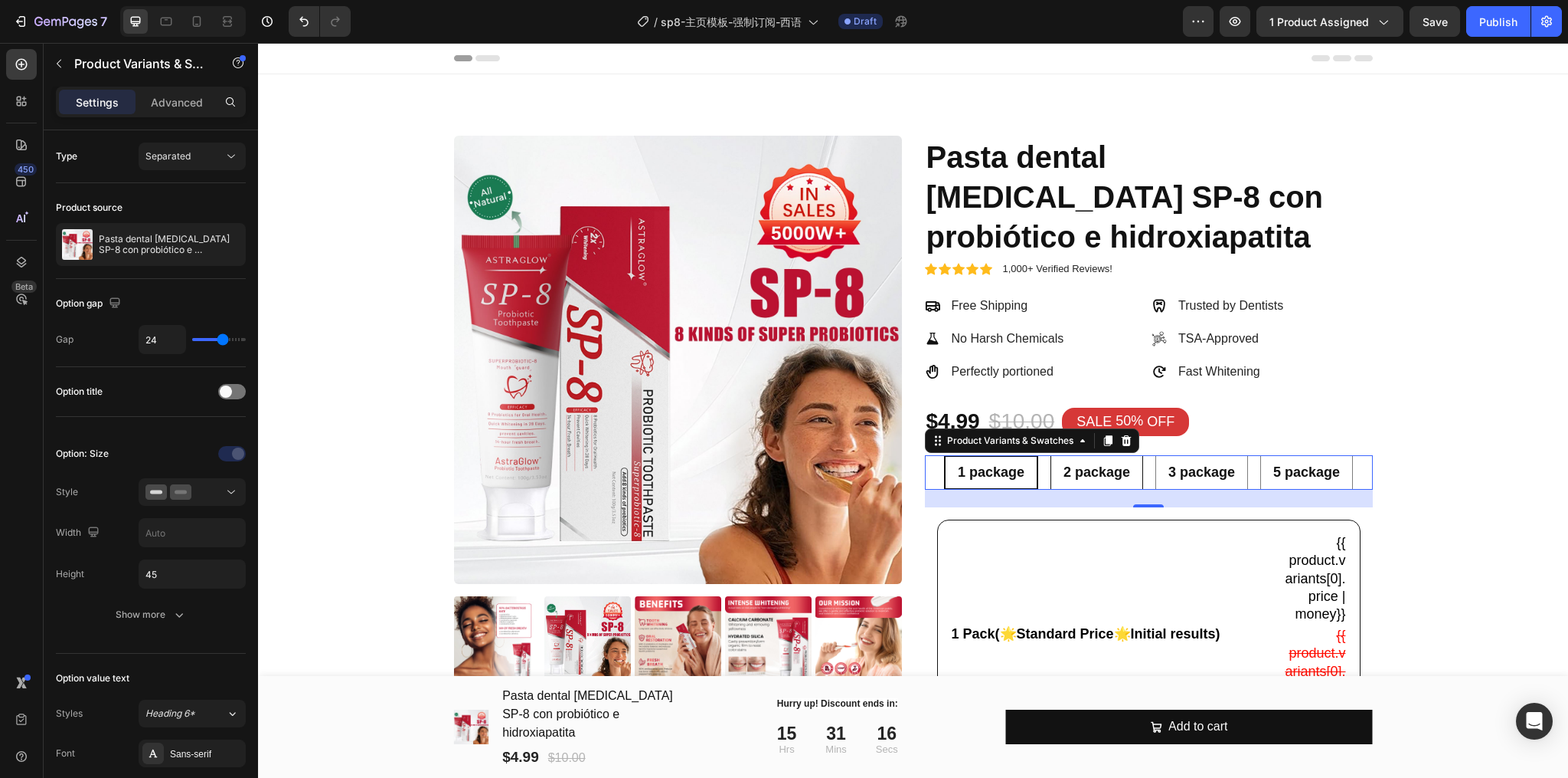
radio input "true"
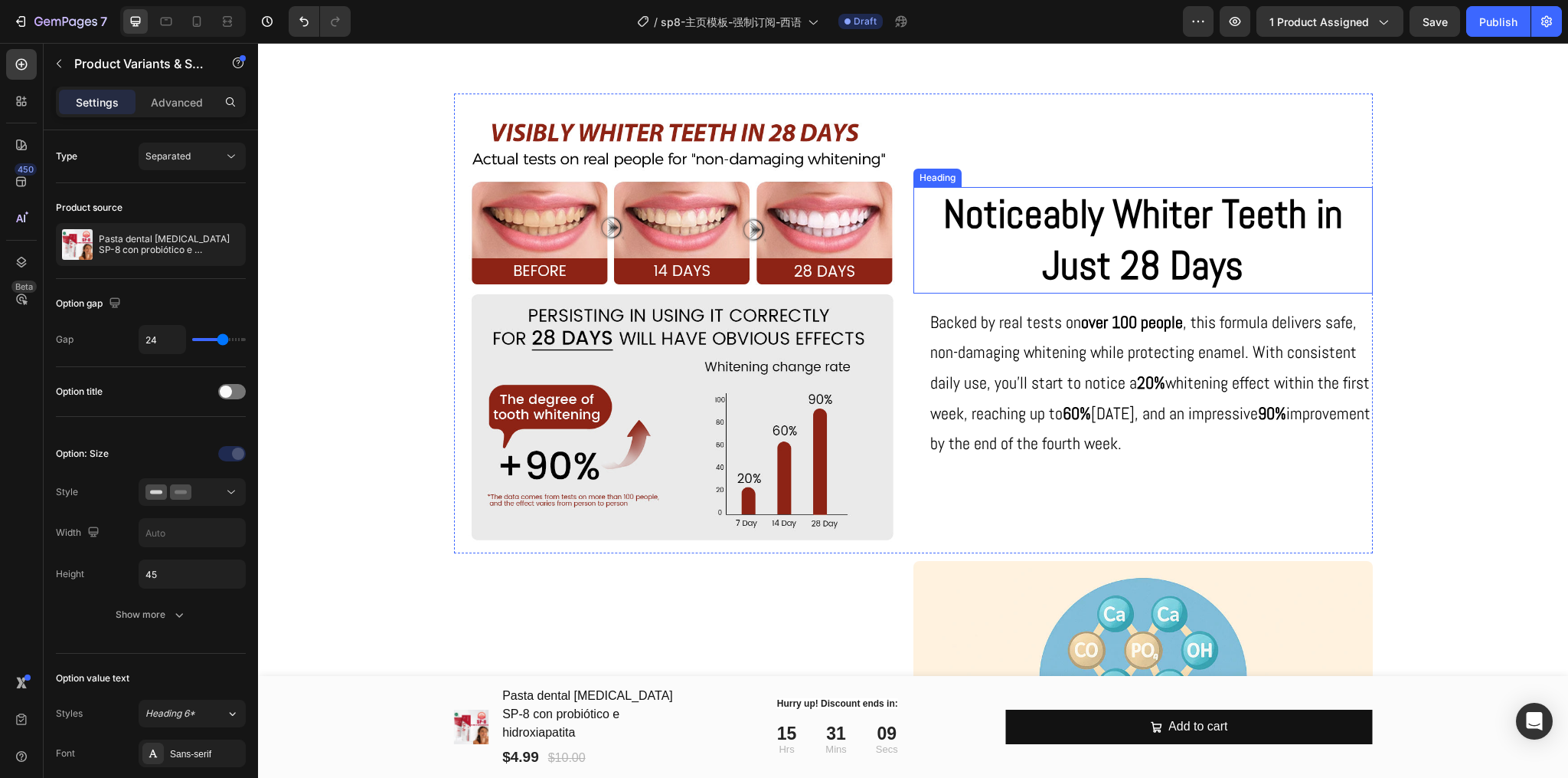
scroll to position [1532, 0]
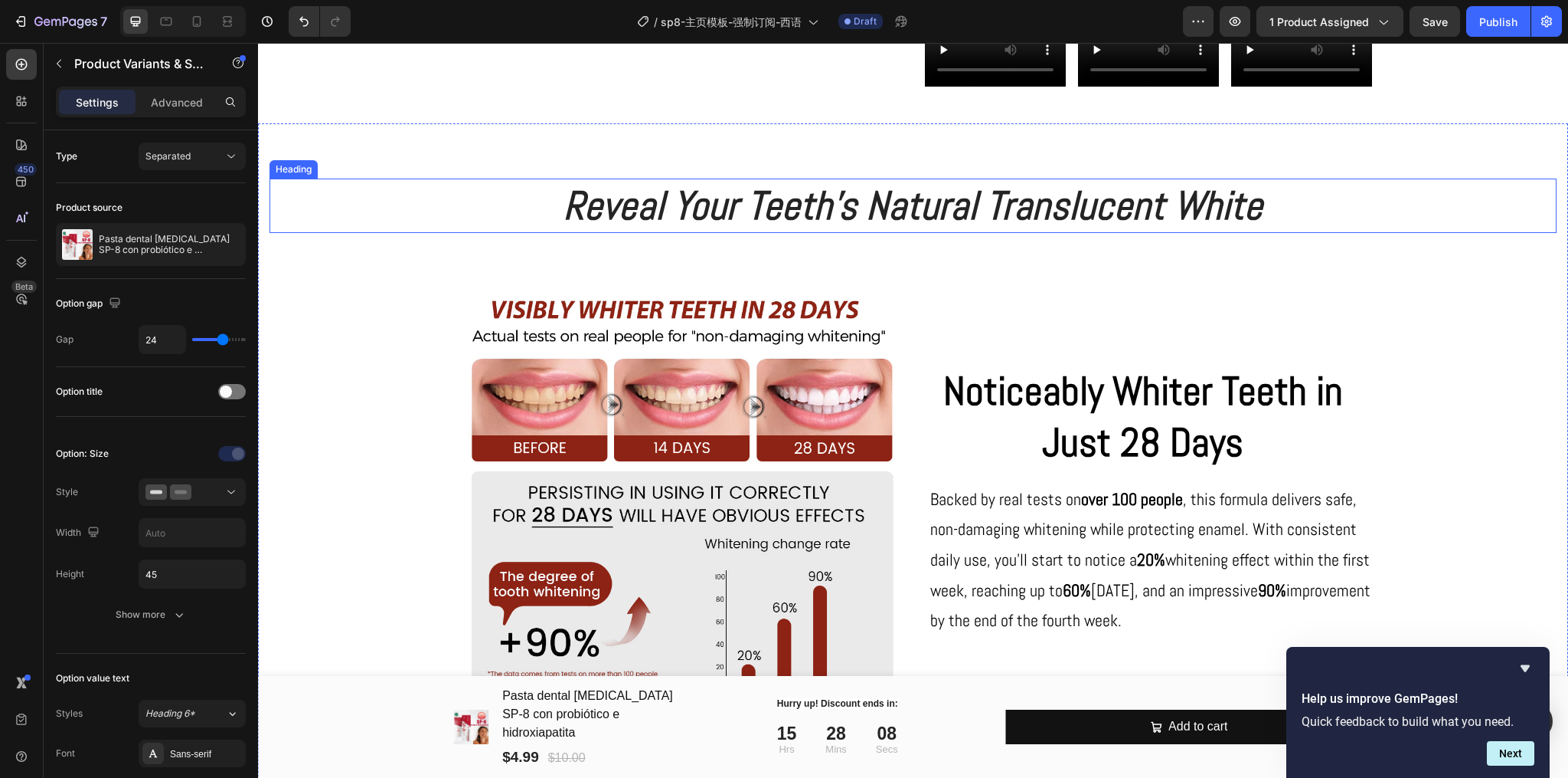
click at [946, 231] on icon "Reveal Your Teeth's Natural Translucent White" at bounding box center [913, 205] width 699 height 51
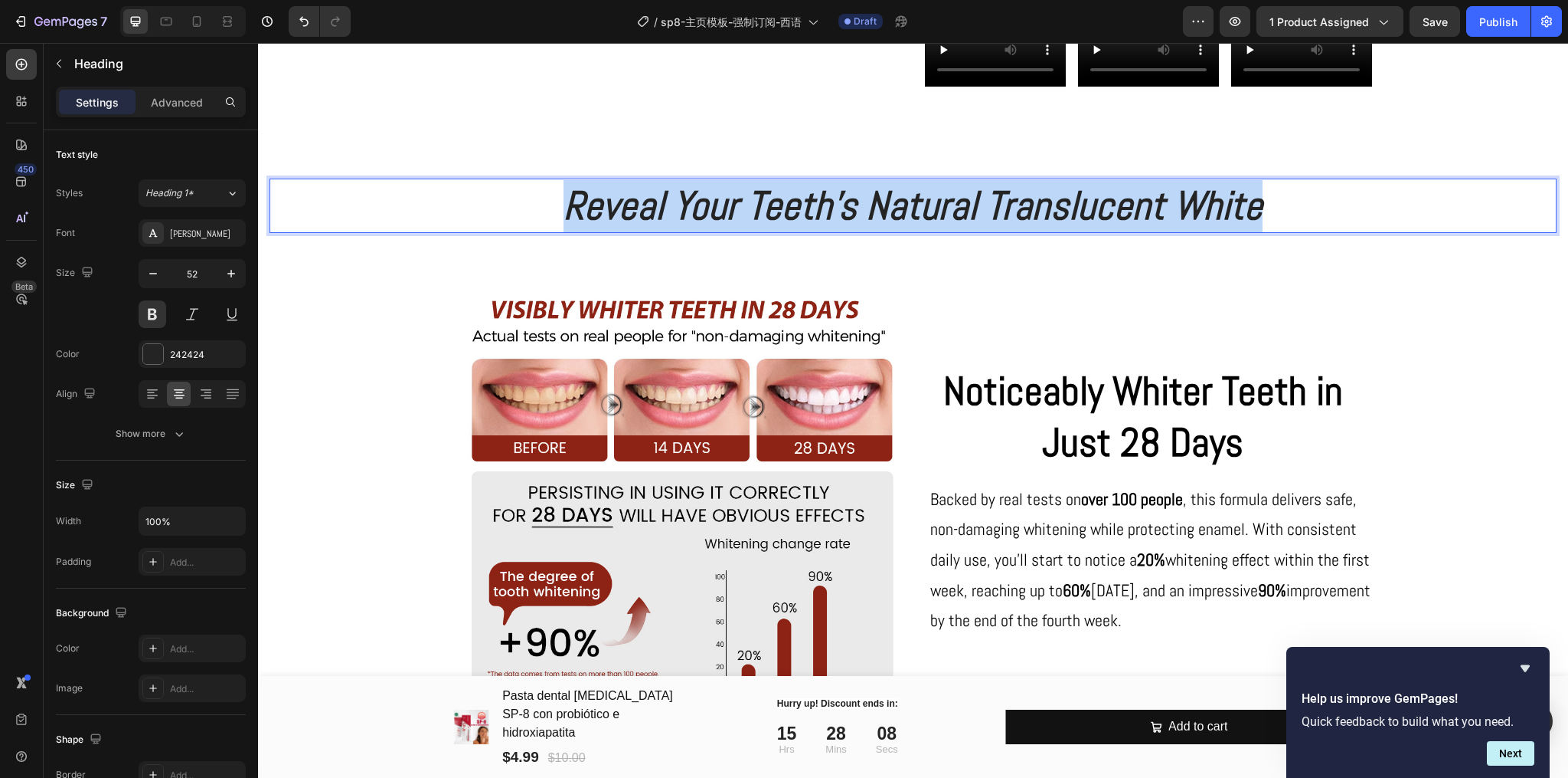
click at [946, 231] on icon "Reveal Your Teeth's Natural Translucent White" at bounding box center [913, 205] width 699 height 51
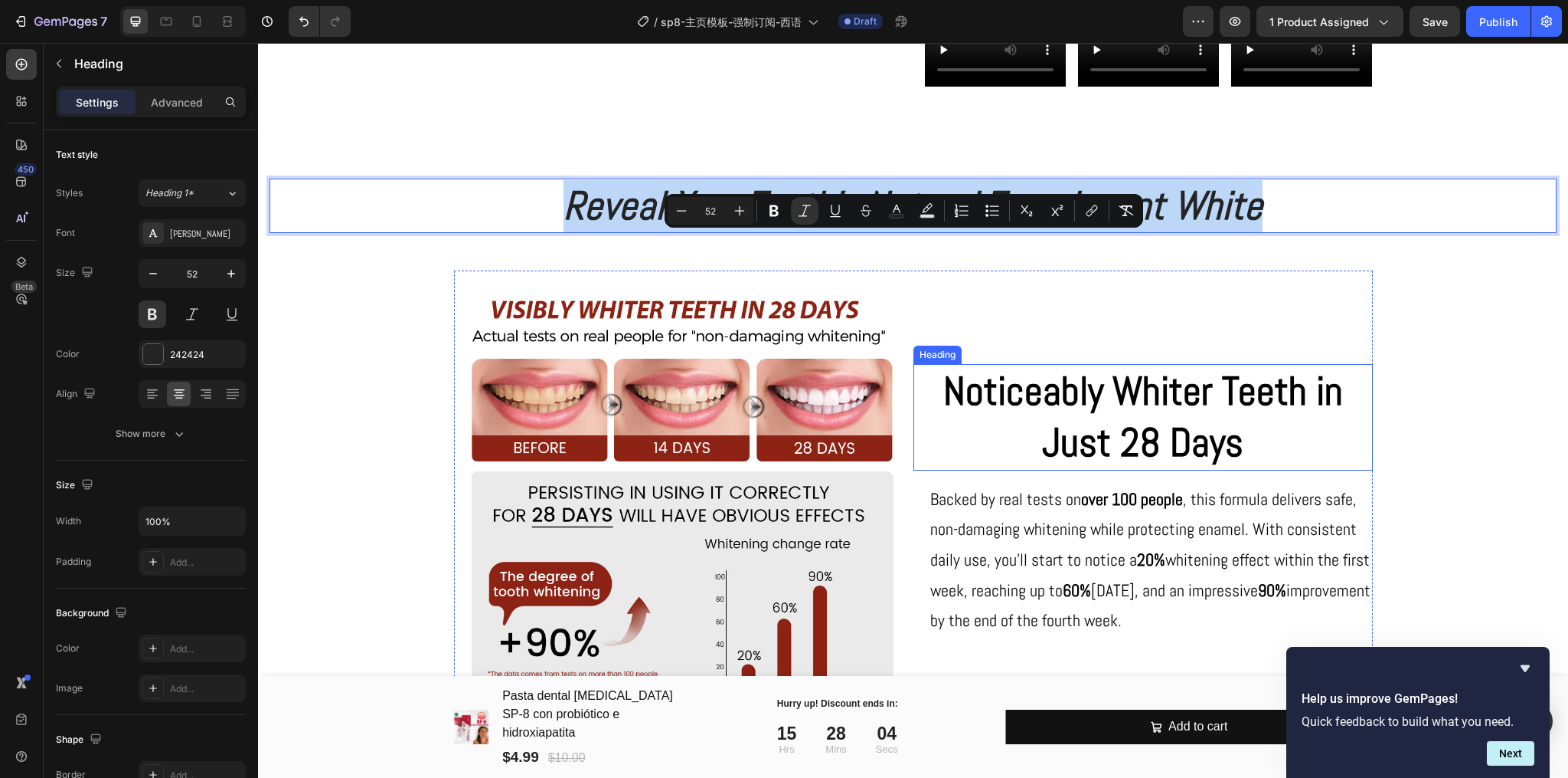
click at [1018, 439] on h2 "Noticeably Whiter Teeth in Just 28 Days" at bounding box center [1143, 417] width 460 height 107
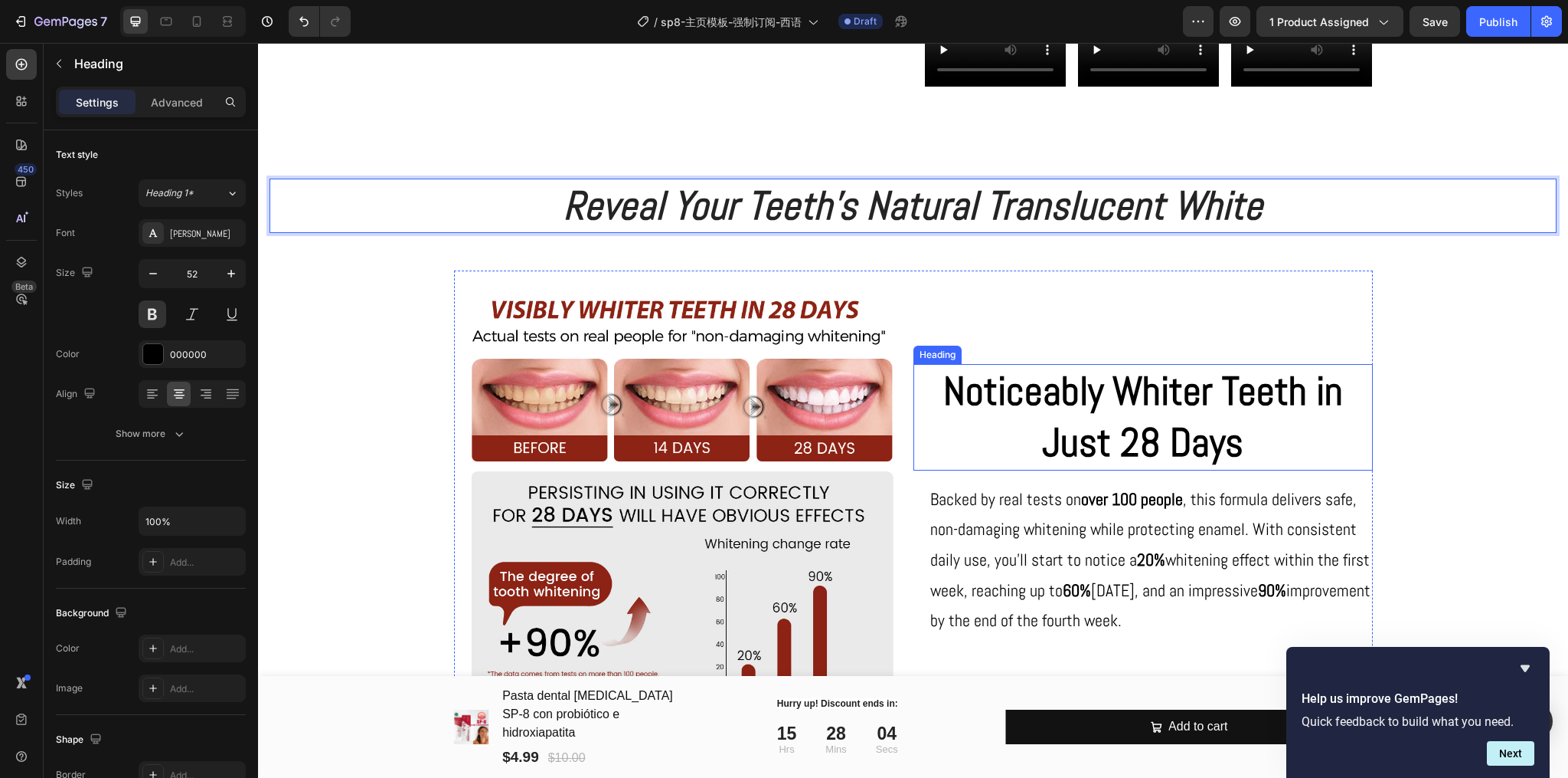
click at [1018, 439] on h2 "Noticeably Whiter Teeth in Just 28 Days" at bounding box center [1143, 417] width 460 height 107
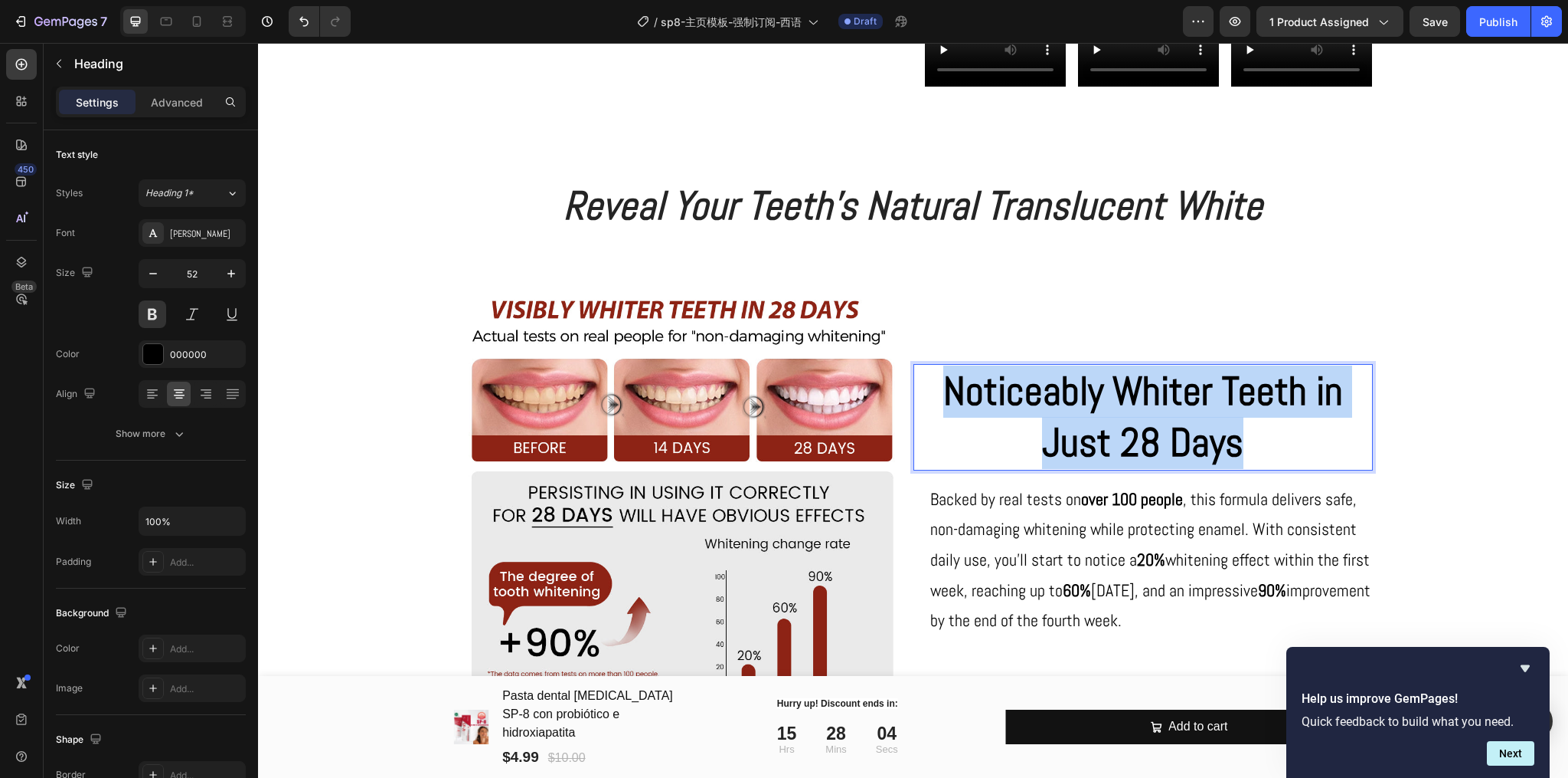
click at [1018, 439] on p "Noticeably Whiter Teeth in Just 28 Days" at bounding box center [1143, 417] width 456 height 104
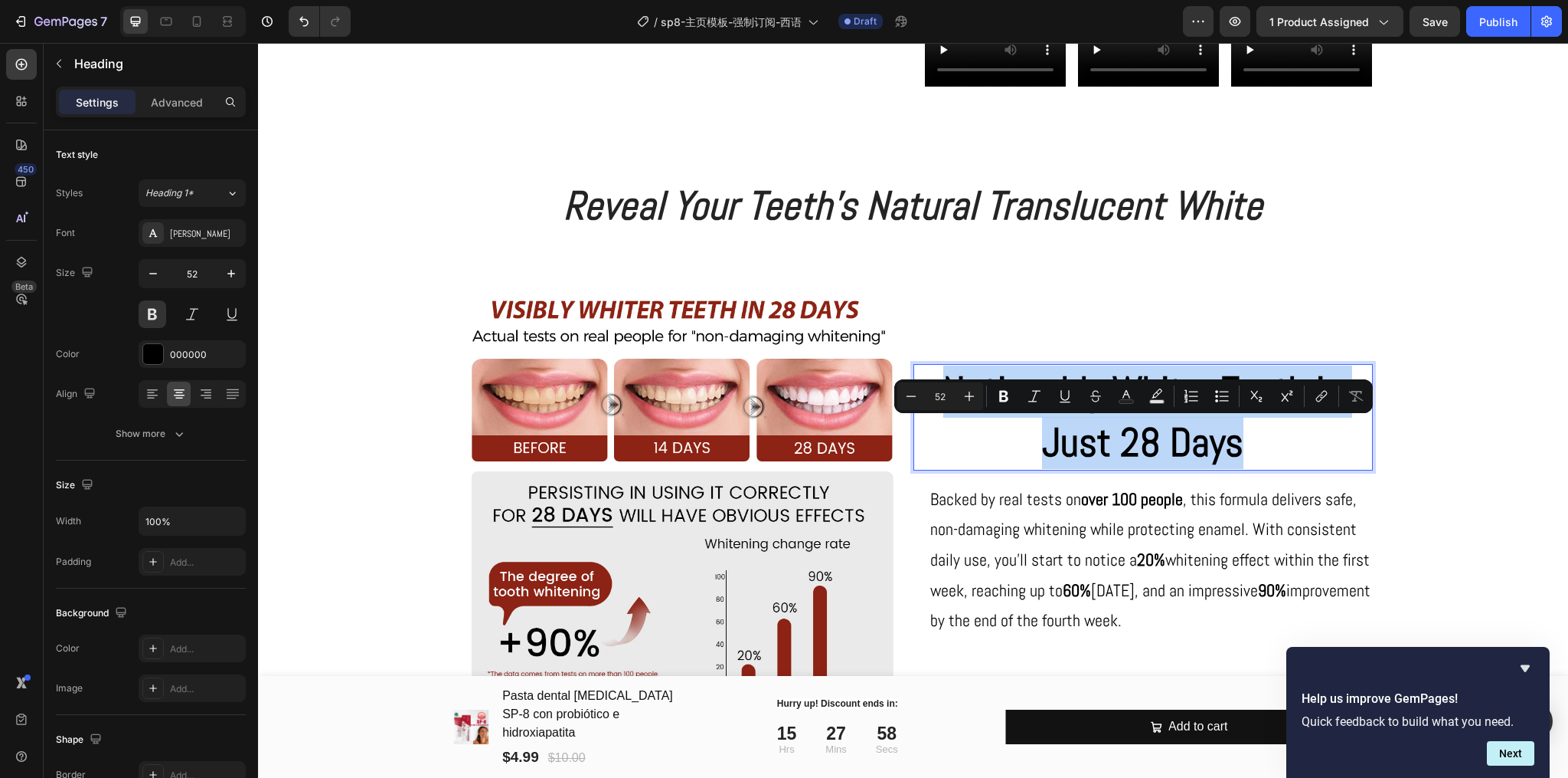
click at [1036, 451] on p "Noticeably Whiter Teeth in Just 28 Days" at bounding box center [1143, 417] width 456 height 104
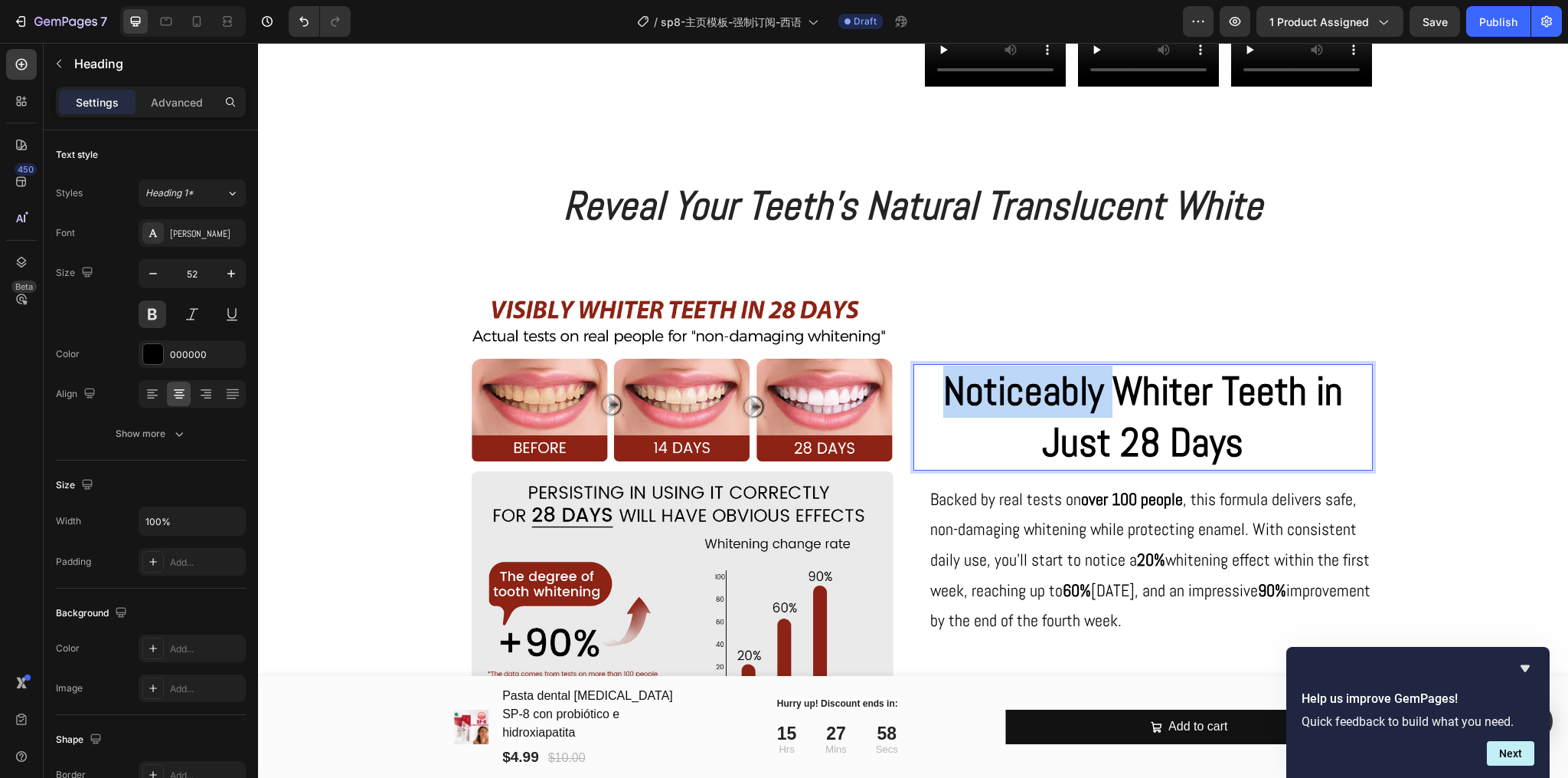
click at [1036, 451] on p "Noticeably Whiter Teeth in Just 28 Days" at bounding box center [1143, 417] width 456 height 104
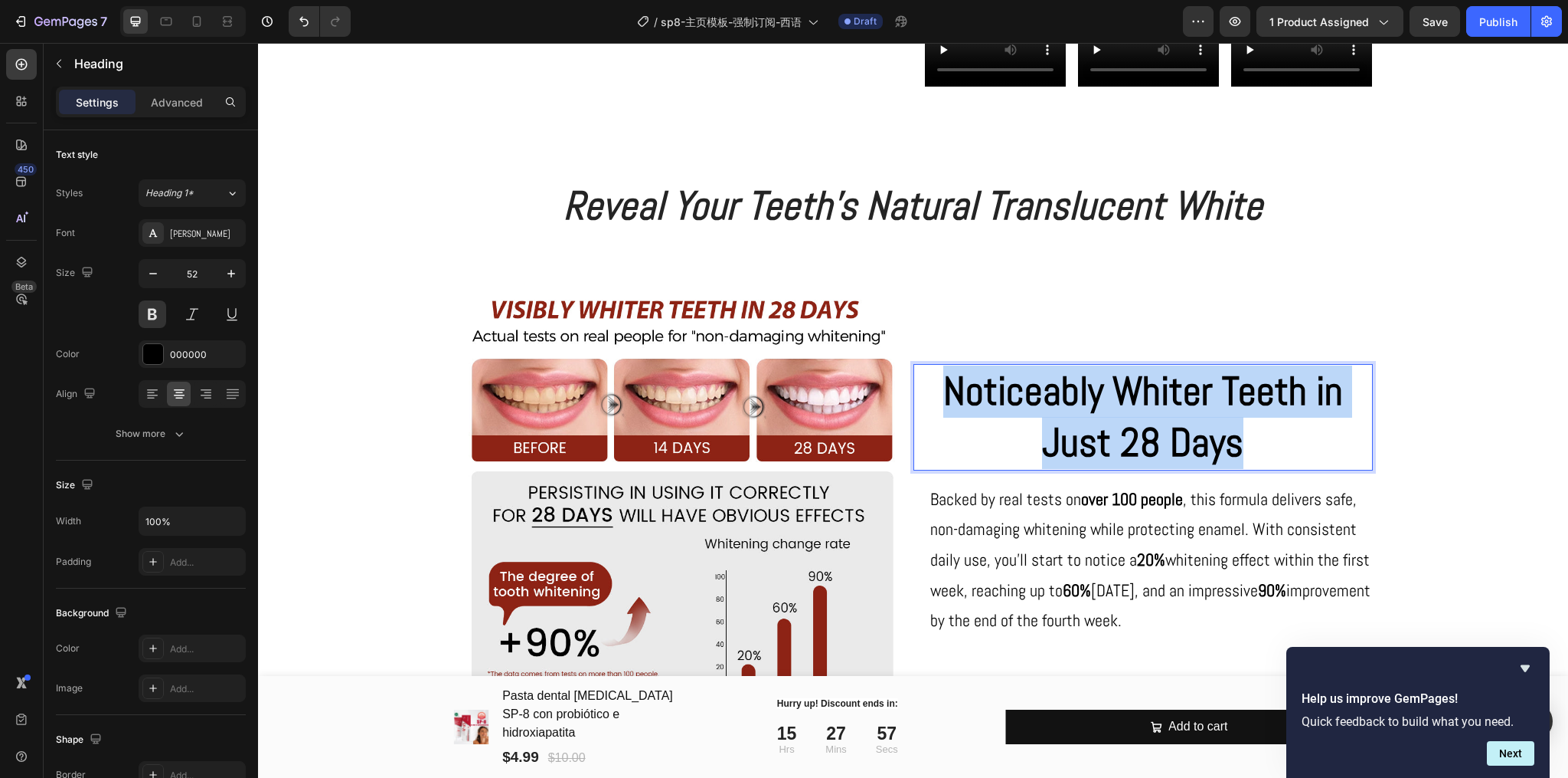
click at [1036, 451] on p "Noticeably Whiter Teeth in Just 28 Days" at bounding box center [1143, 417] width 456 height 104
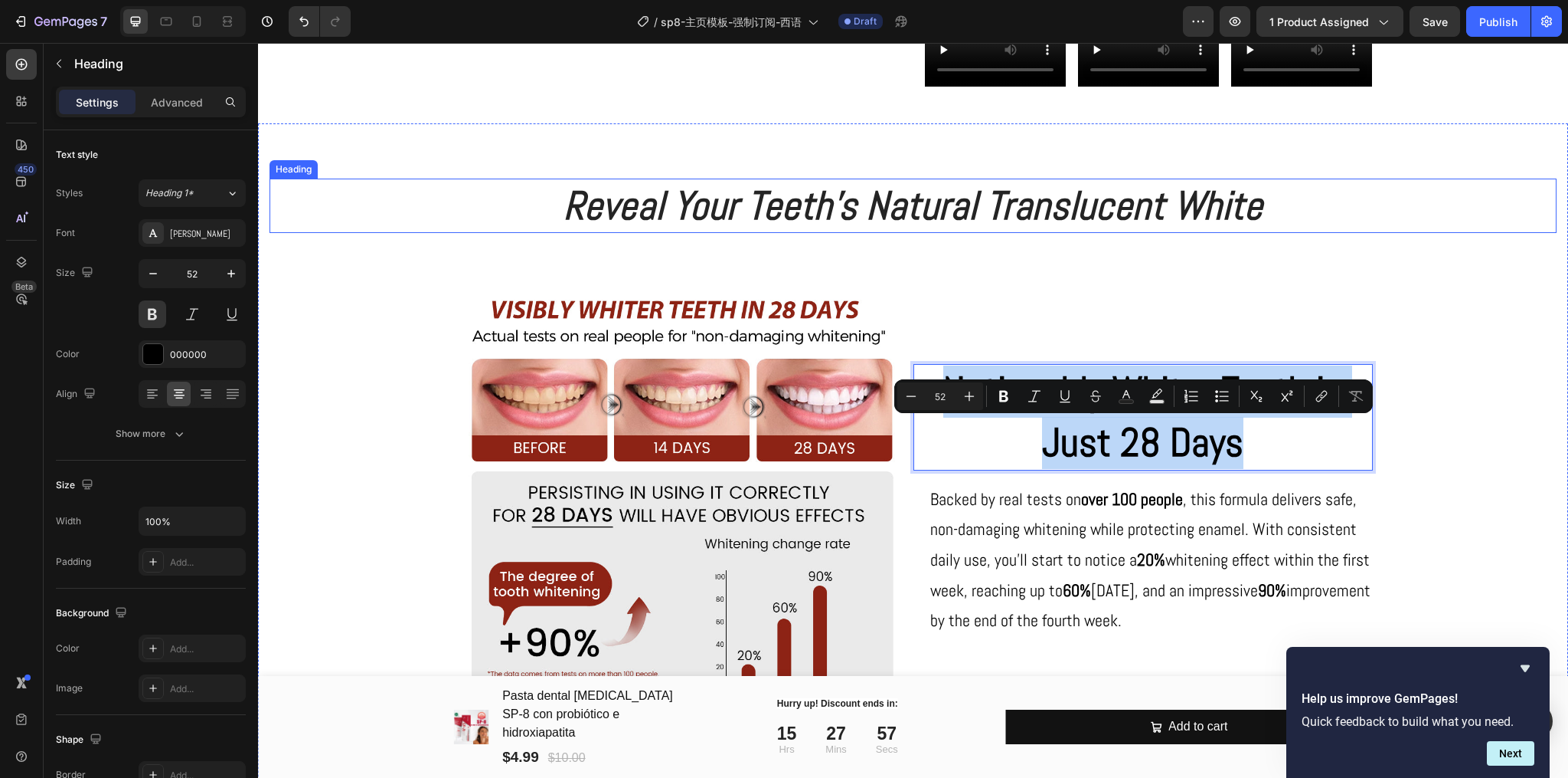
drag, startPoint x: 935, startPoint y: 281, endPoint x: 912, endPoint y: 269, distance: 25.9
click at [935, 231] on icon "Reveal Your Teeth's Natural Translucent White" at bounding box center [913, 205] width 699 height 51
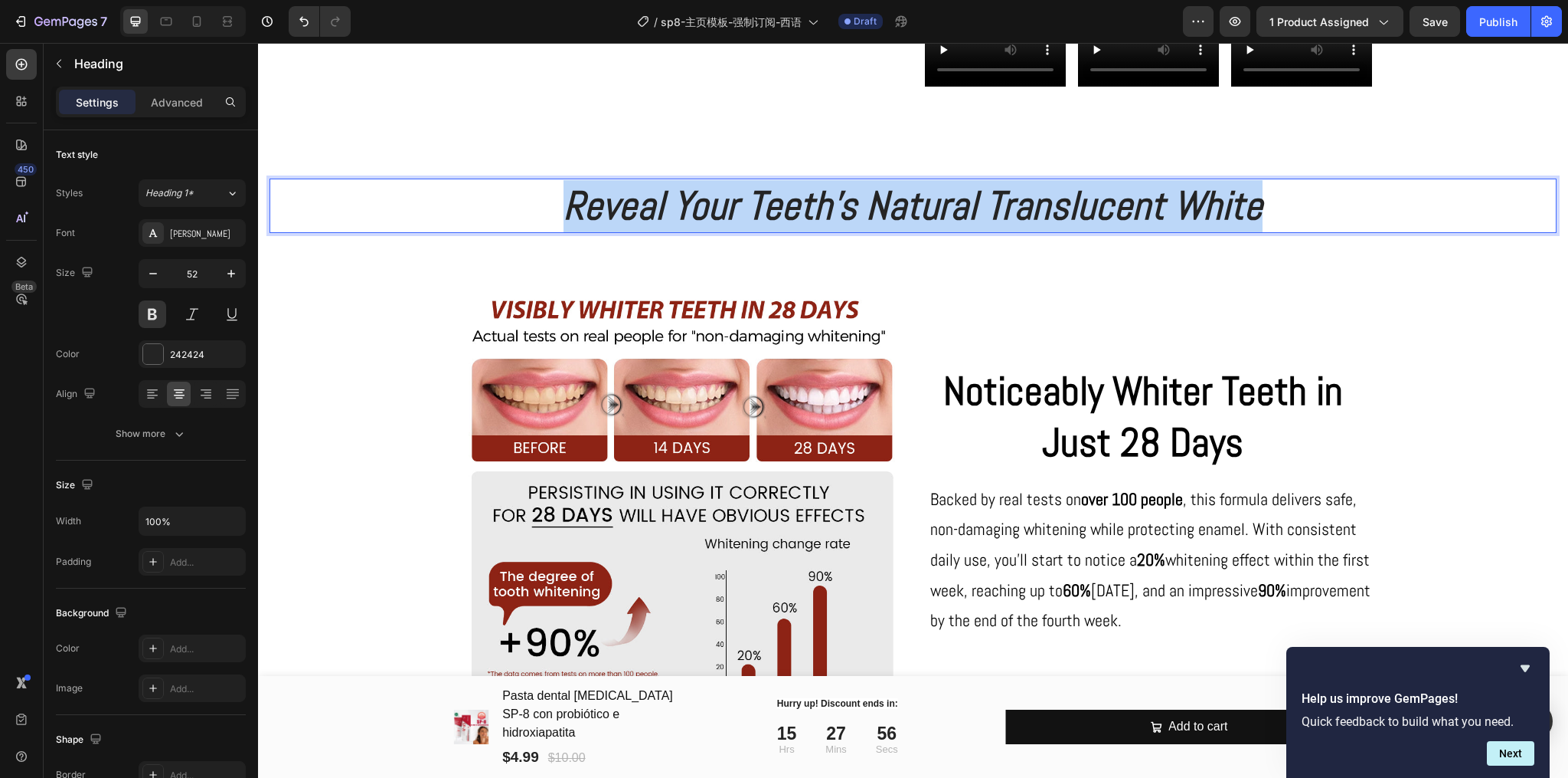
click at [912, 231] on icon "Reveal Your Teeth's Natural Translucent White" at bounding box center [913, 205] width 699 height 51
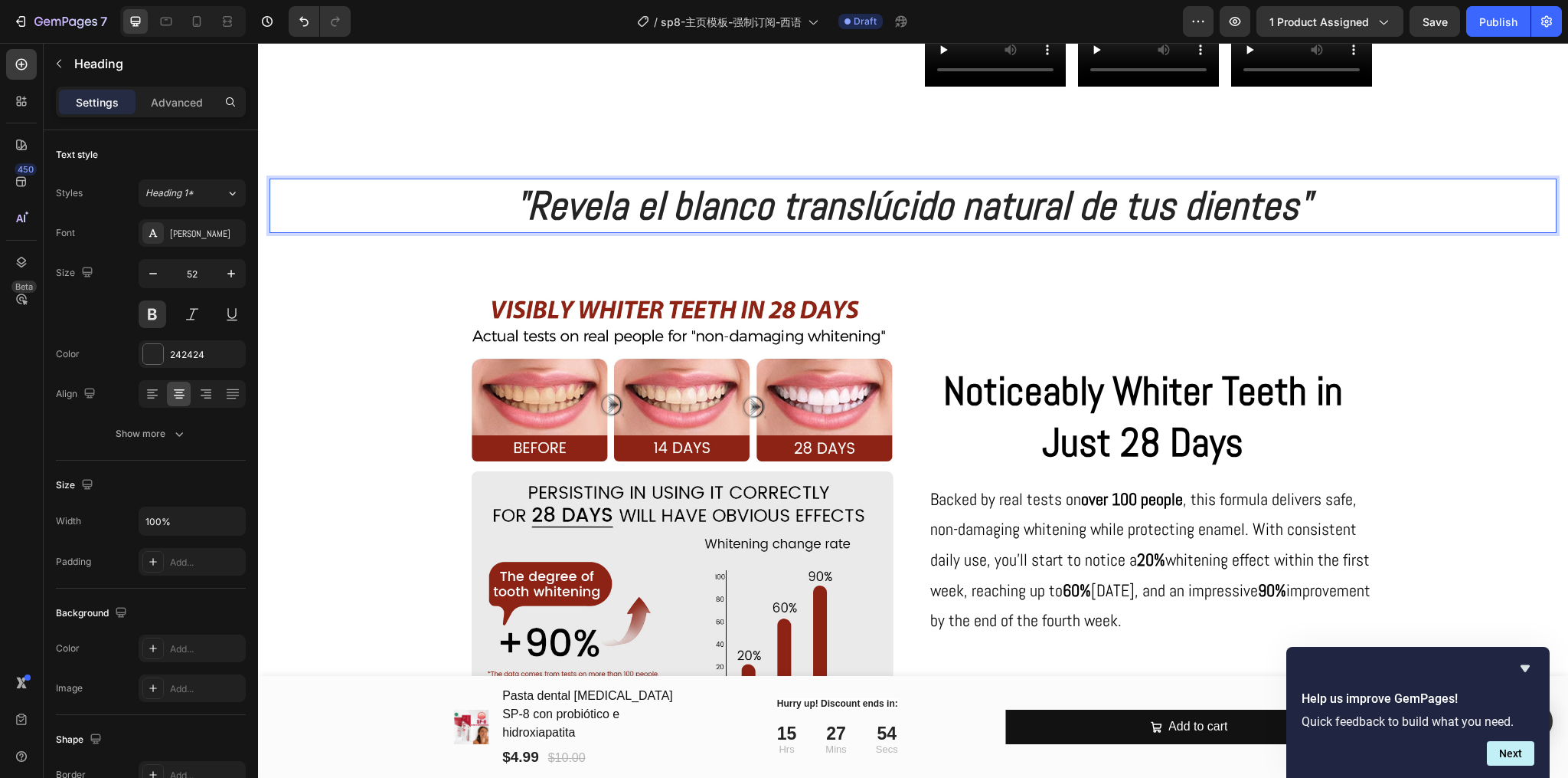
click at [525, 231] on icon ""Revela el blanco translúcido natural de tus dientes"" at bounding box center [913, 205] width 795 height 51
click at [530, 231] on icon ""Revela el blanco translúcido natural de tus dientes"" at bounding box center [913, 205] width 795 height 51
click at [1366, 232] on p ""Revela el blanco translúcido natural de tus dientes"" at bounding box center [913, 205] width 1284 height 52
click at [533, 231] on icon ""Revela el blanco translúcido natural de tus dientes" at bounding box center [913, 205] width 784 height 51
click at [1094, 469] on p "Noticeably Whiter Teeth in Just 28 Days" at bounding box center [1143, 417] width 456 height 104
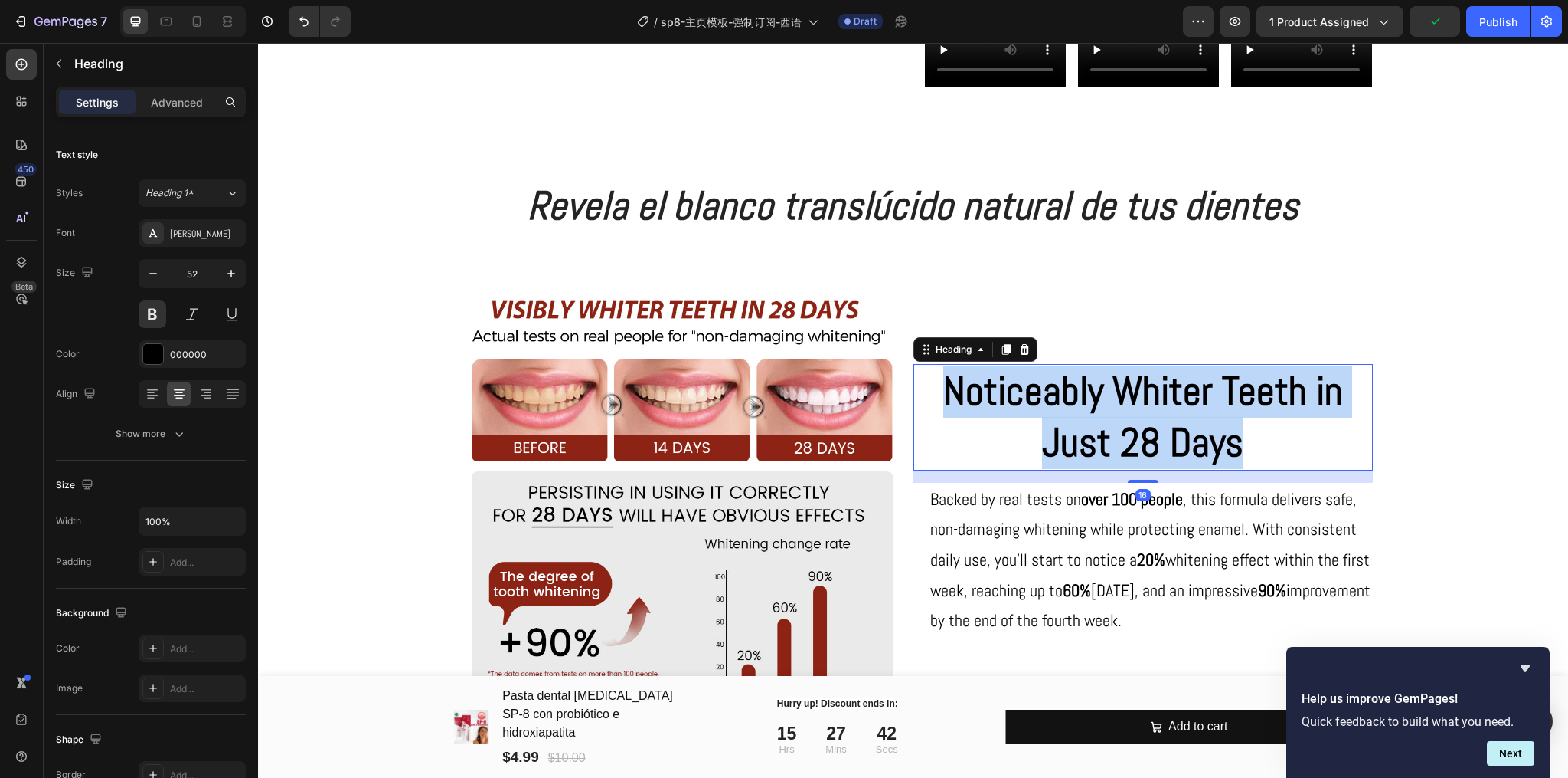
click at [1094, 469] on p "Noticeably Whiter Teeth in Just 28 Days" at bounding box center [1143, 417] width 456 height 104
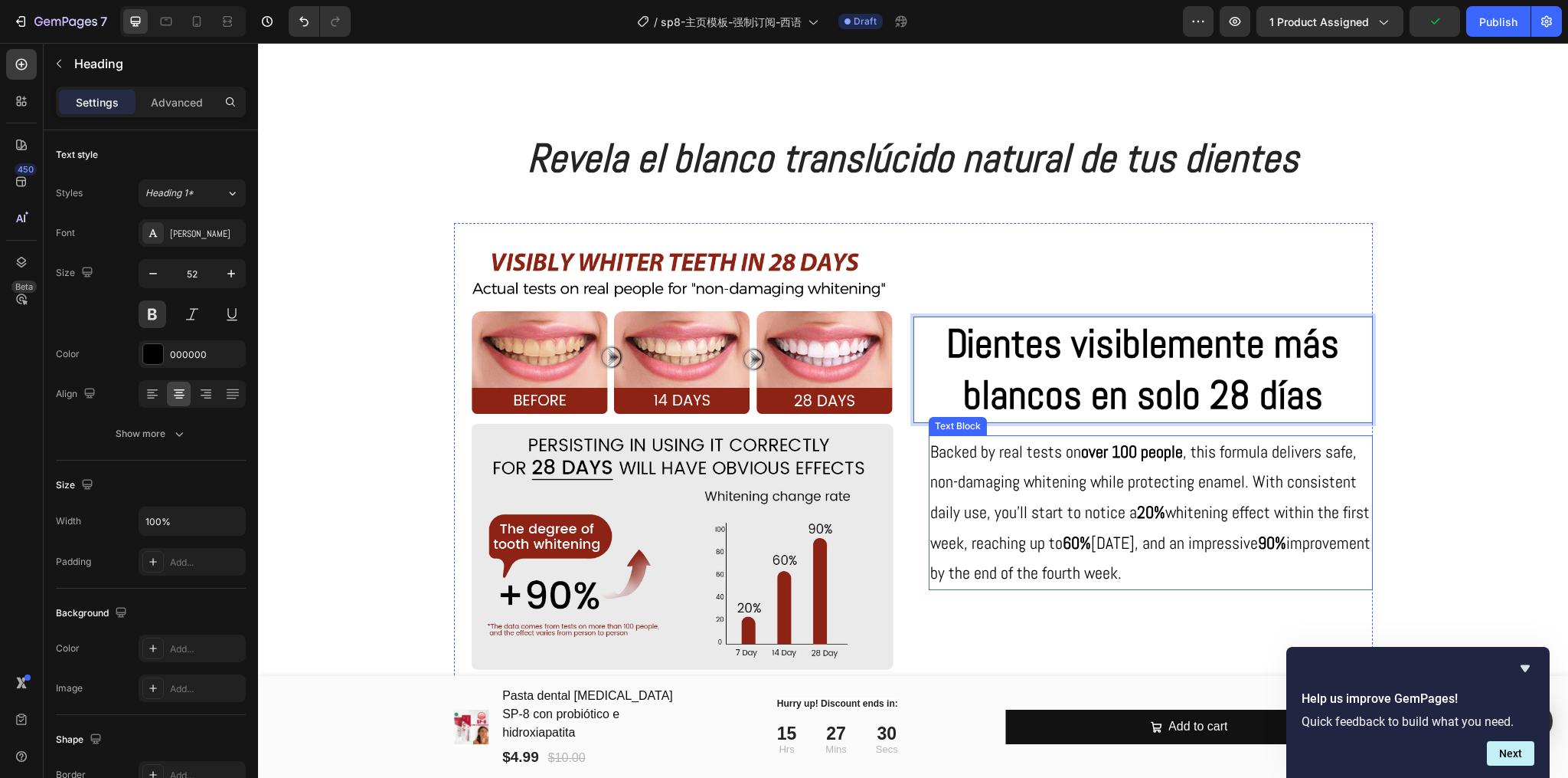
scroll to position [2042, 0]
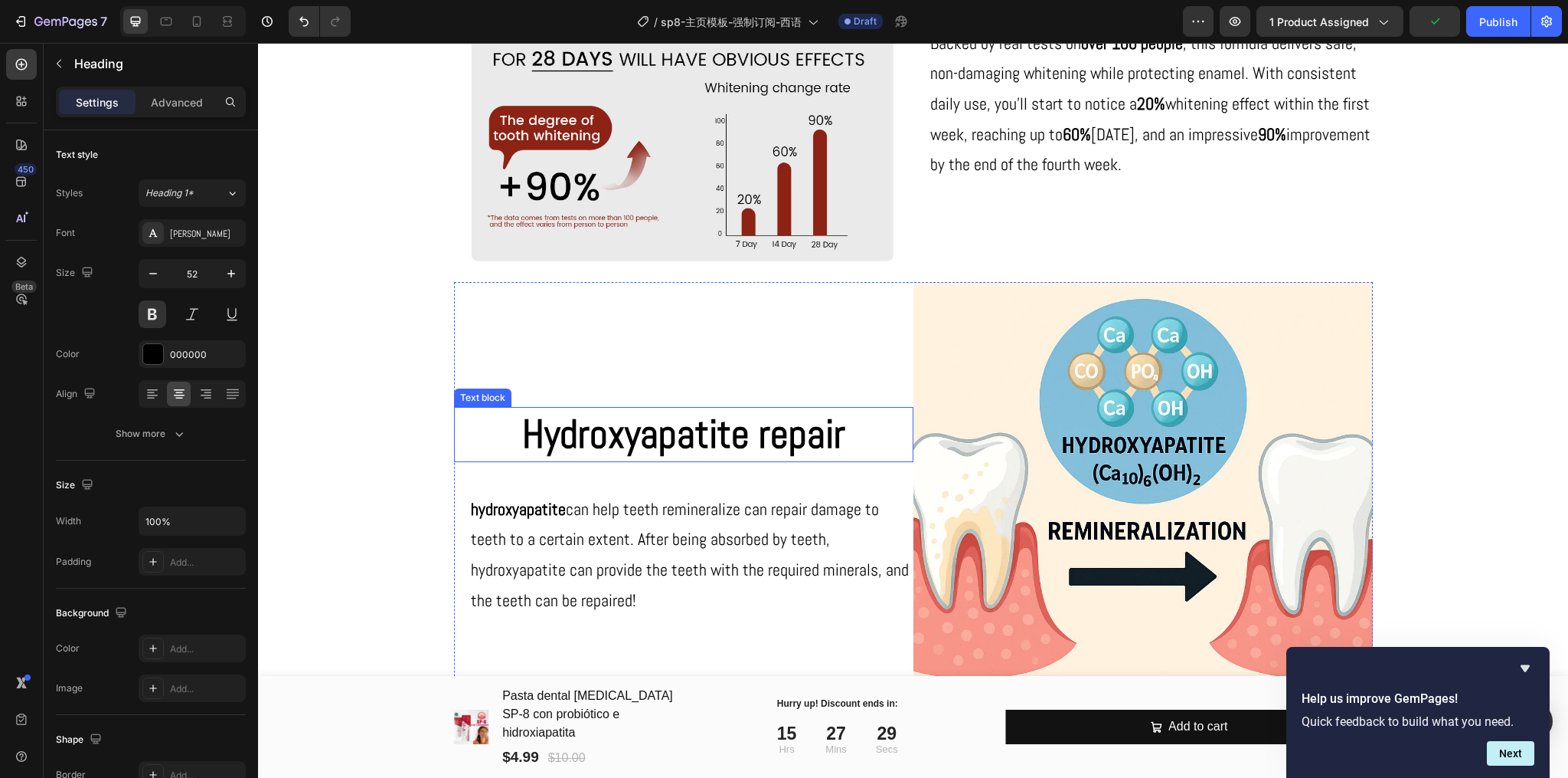
click at [750, 434] on p "Hydroxyapatite repair" at bounding box center [684, 434] width 456 height 52
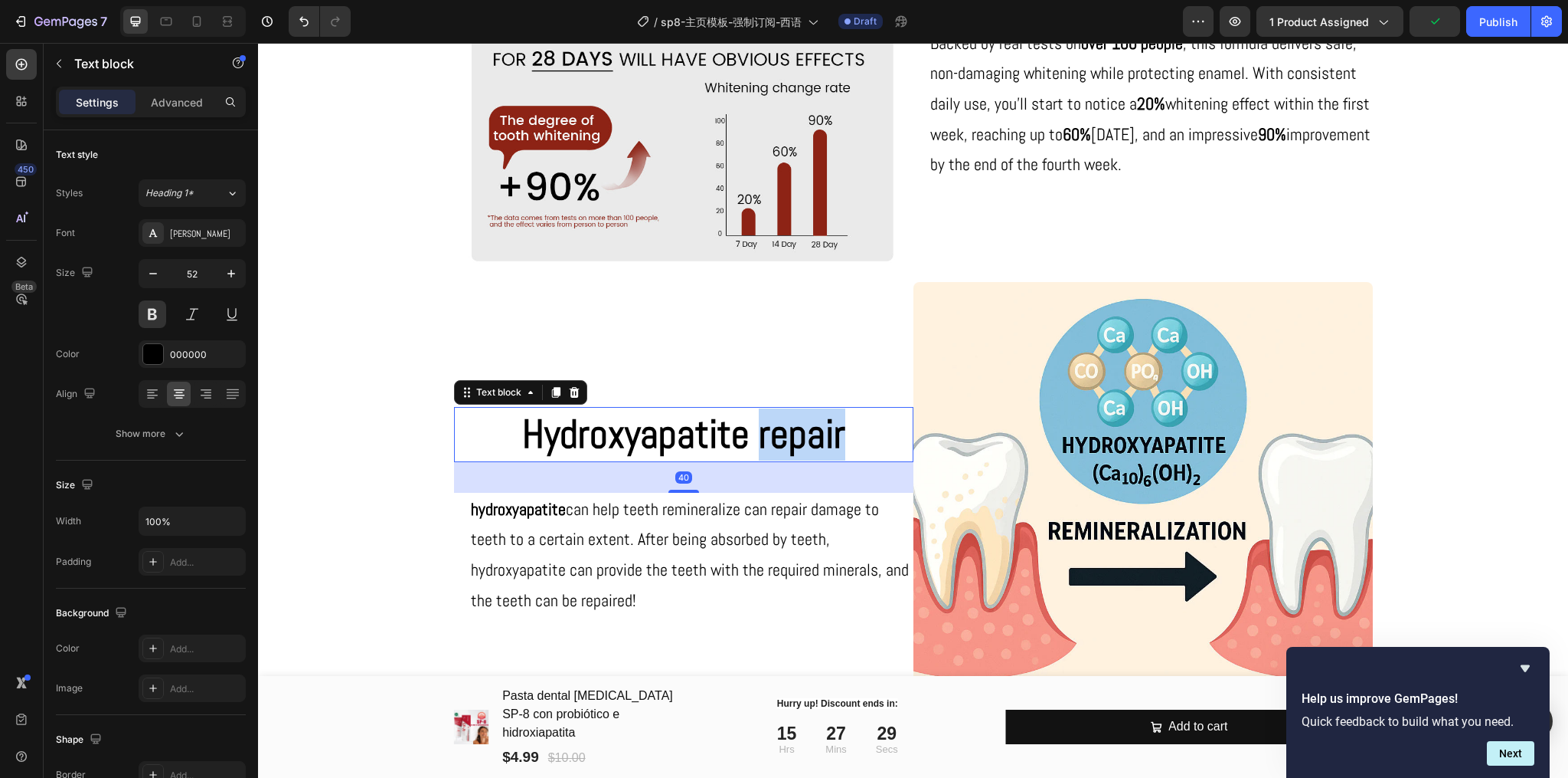
click at [750, 434] on p "Hydroxyapatite repair" at bounding box center [684, 434] width 456 height 52
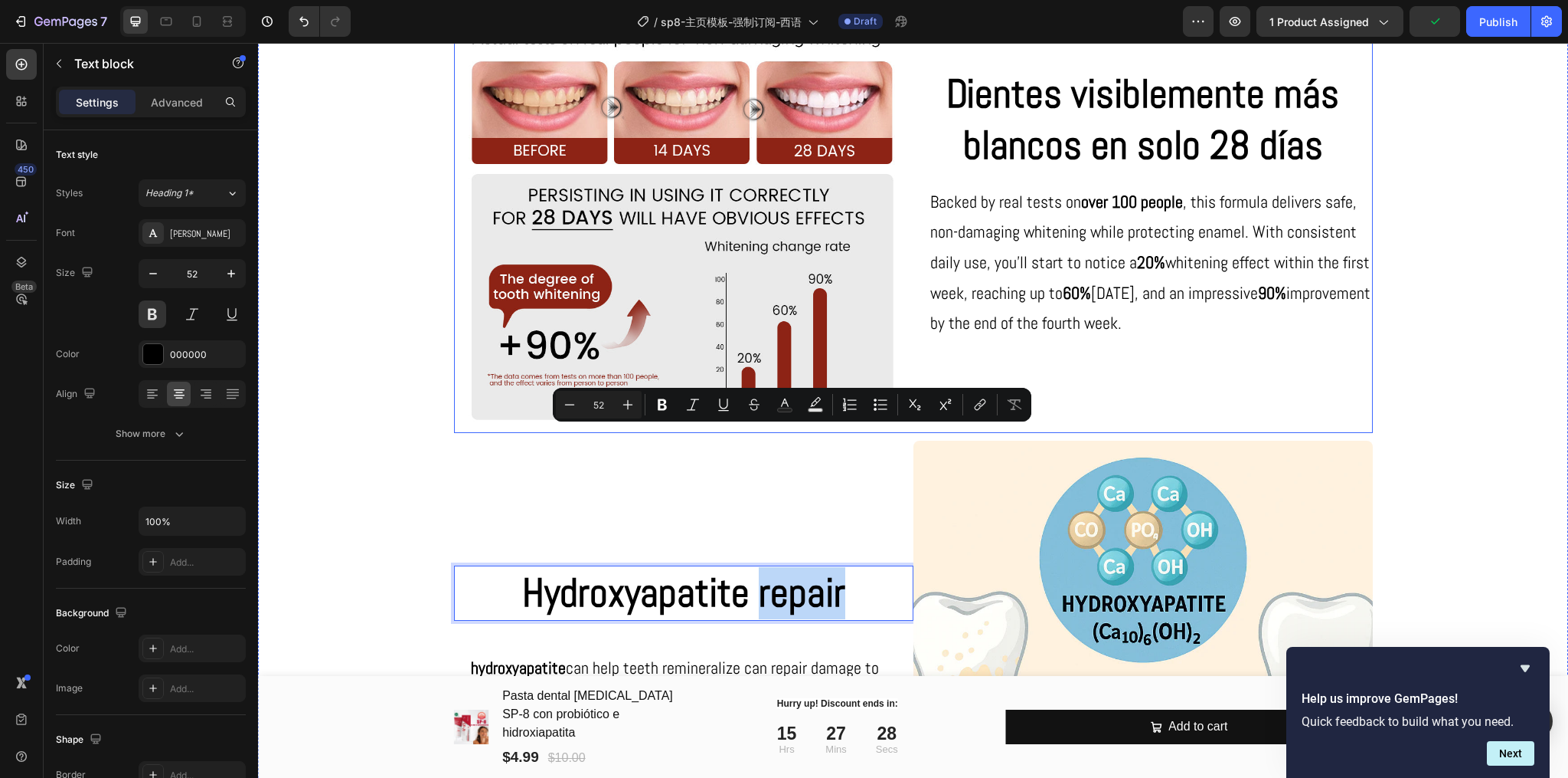
scroll to position [1736, 0]
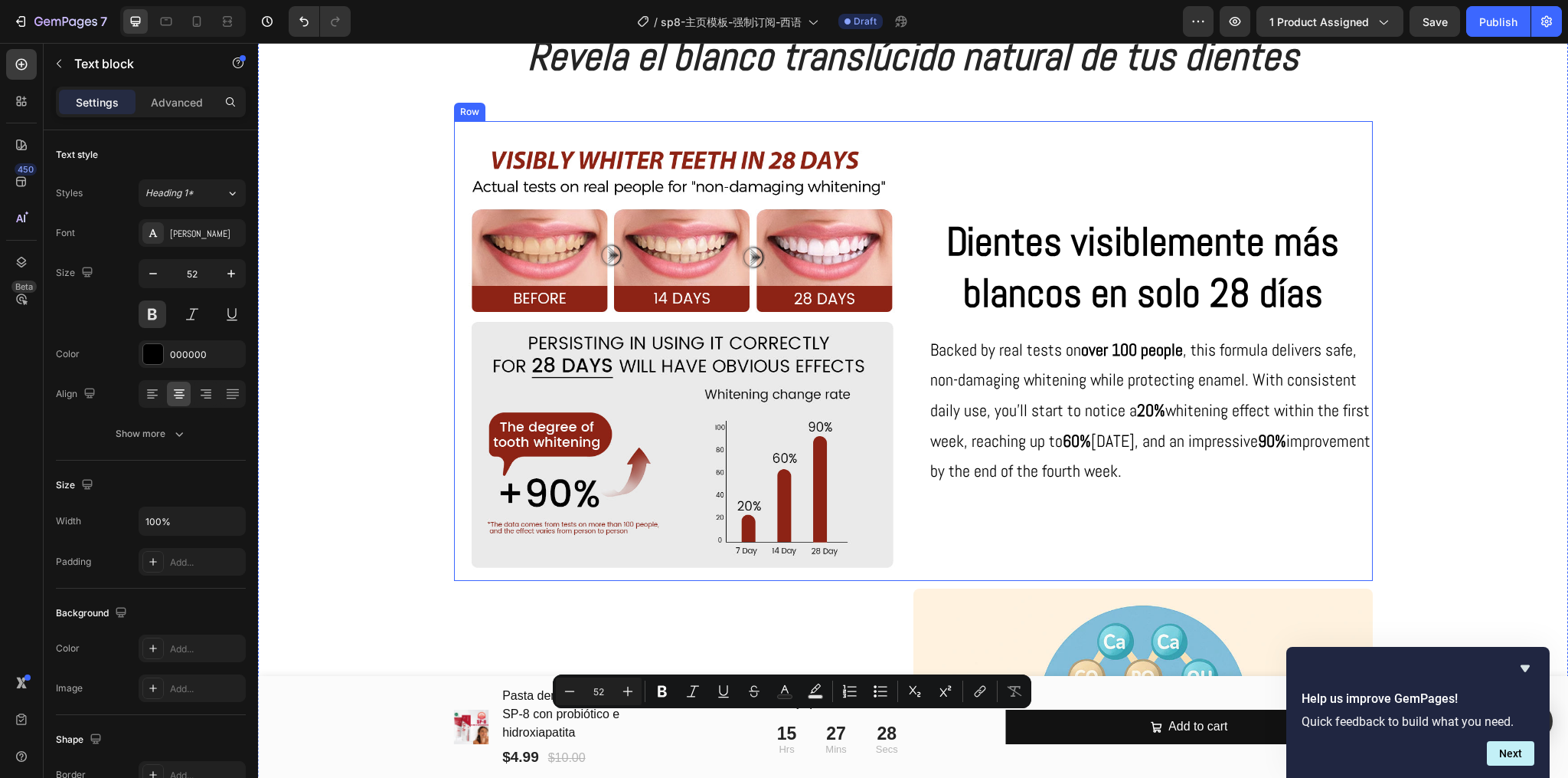
click at [1122, 372] on p "Backed by real tests on over 100 people , this formula delivers safe, non-damag…" at bounding box center [1151, 411] width 441 height 152
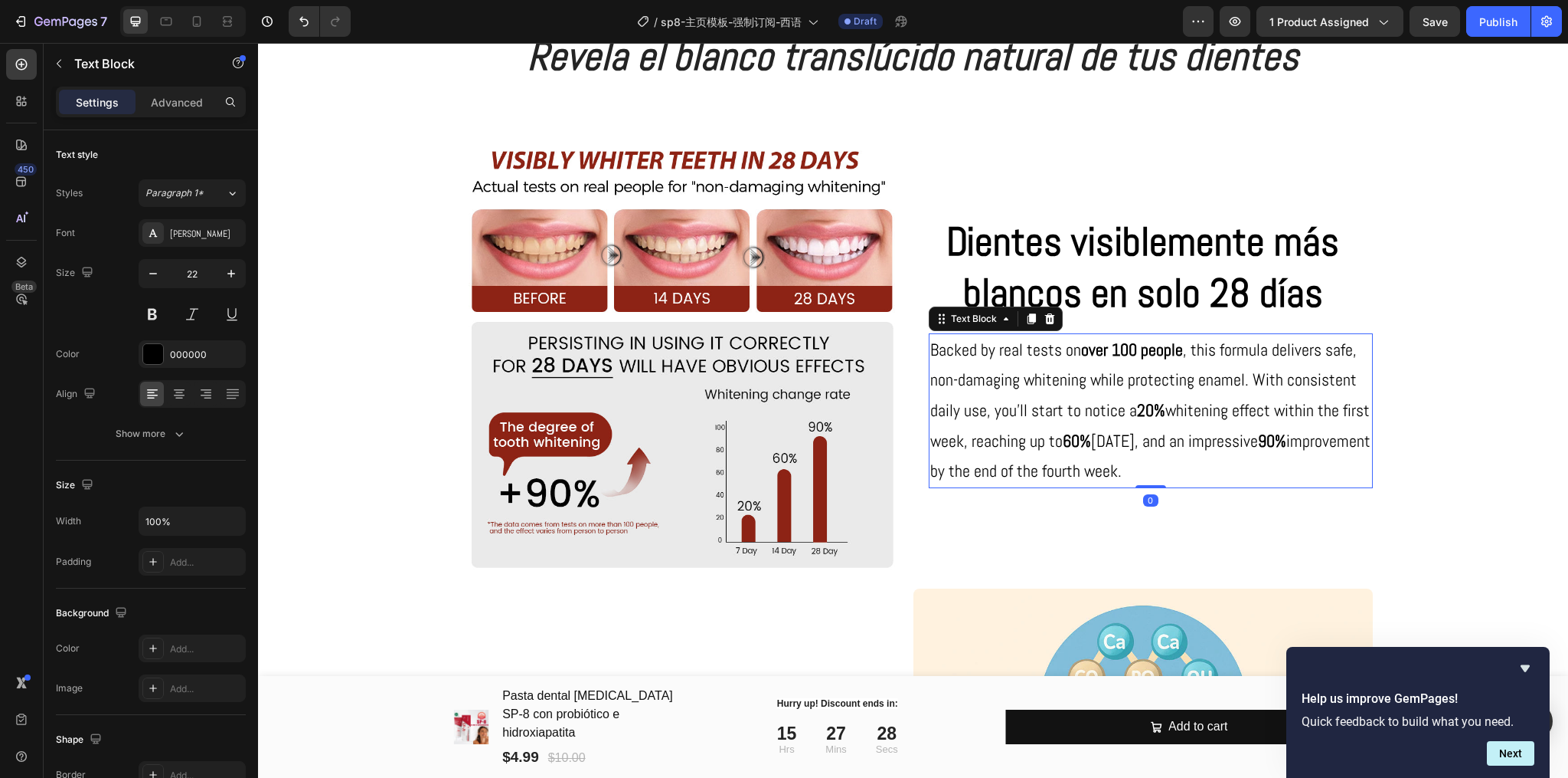
click at [1122, 372] on p "Backed by real tests on over 100 people , this formula delivers safe, non-damag…" at bounding box center [1151, 411] width 441 height 152
copy p "Backed by real tests on over 100 people , this formula delivers safe, non-damag…"
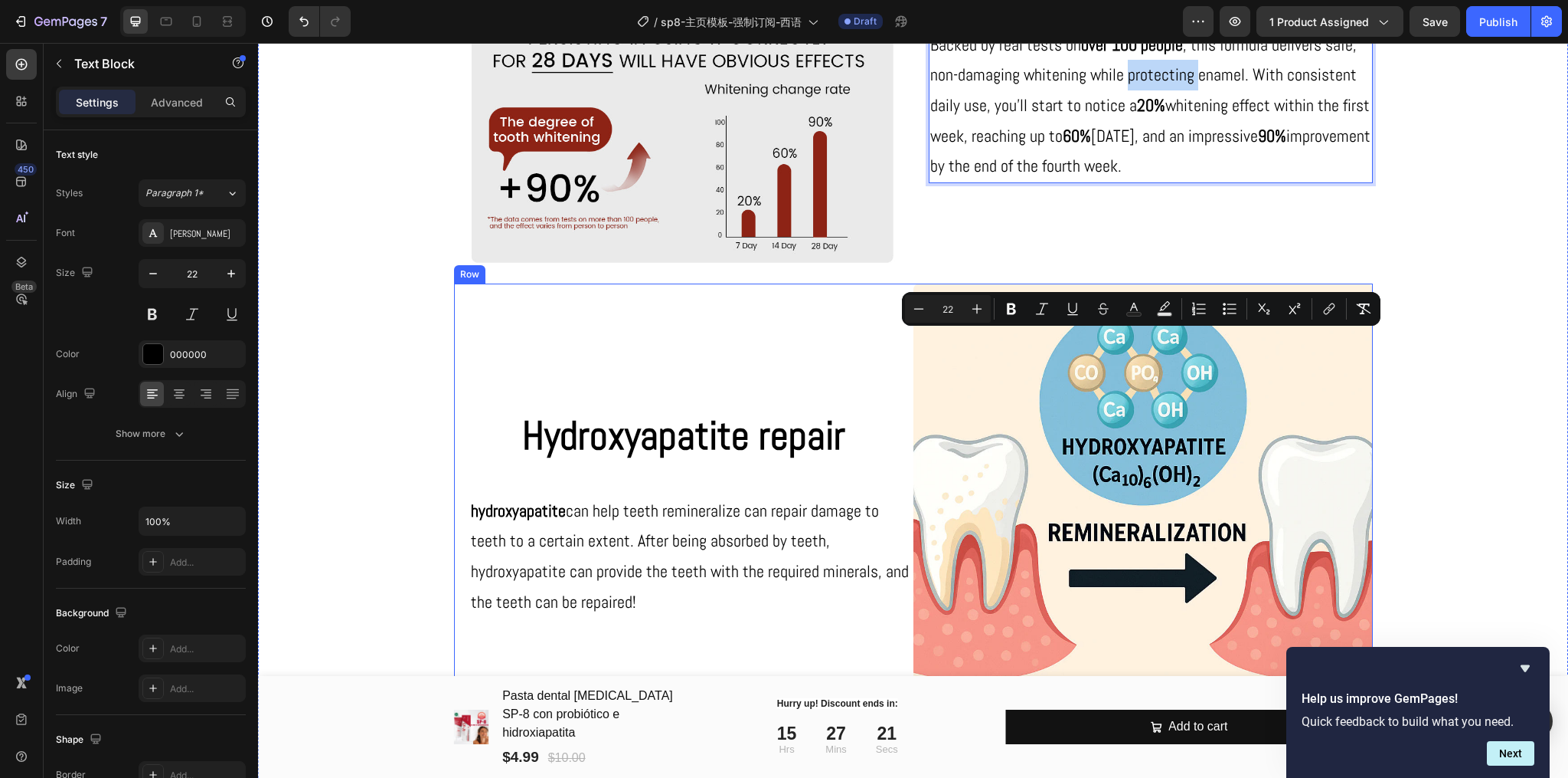
scroll to position [2042, 0]
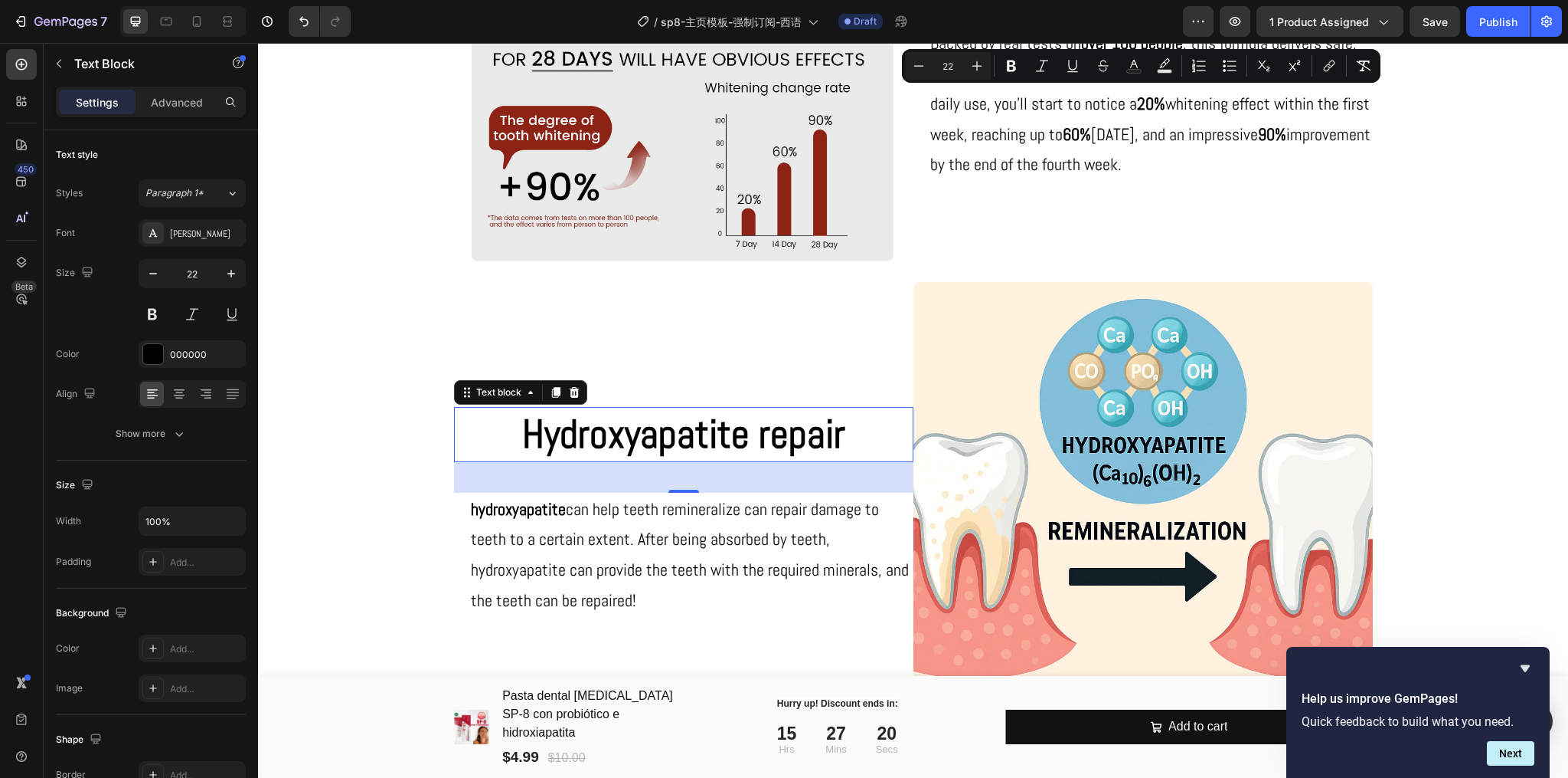
click at [706, 430] on p "Hydroxyapatite repair" at bounding box center [684, 434] width 456 height 52
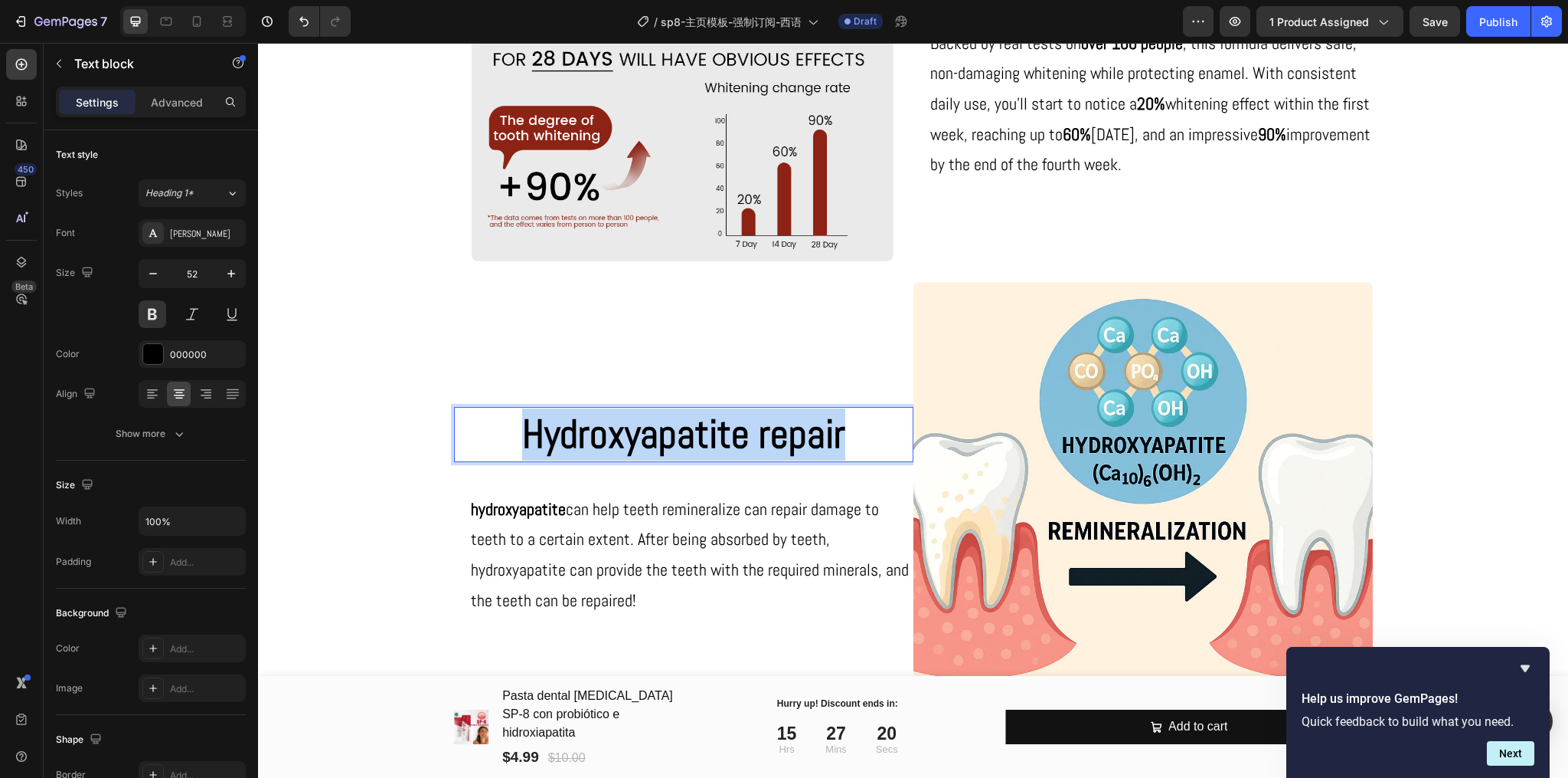
click at [706, 430] on p "Hydroxyapatite repair" at bounding box center [684, 434] width 456 height 52
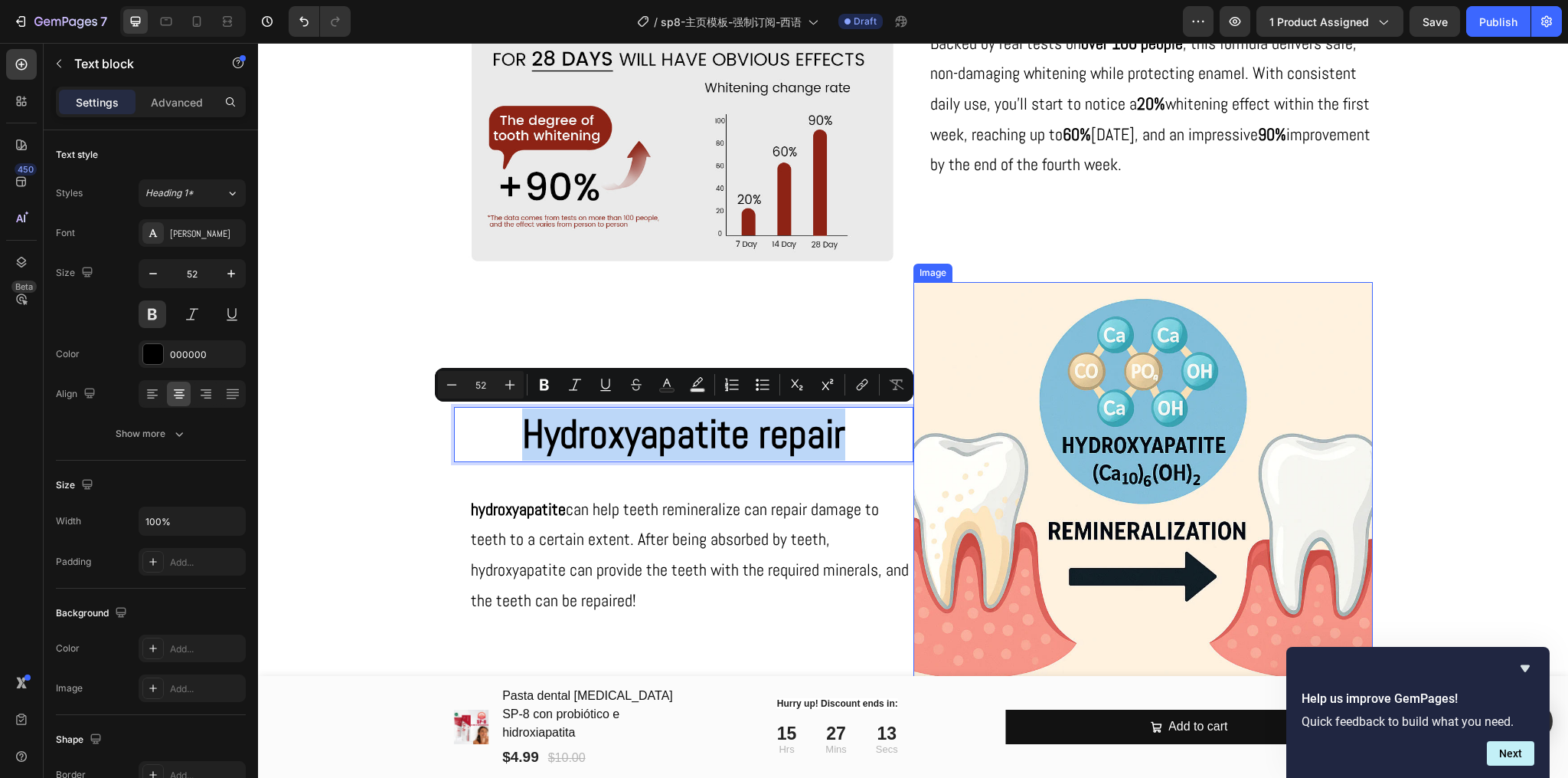
scroll to position [1736, 0]
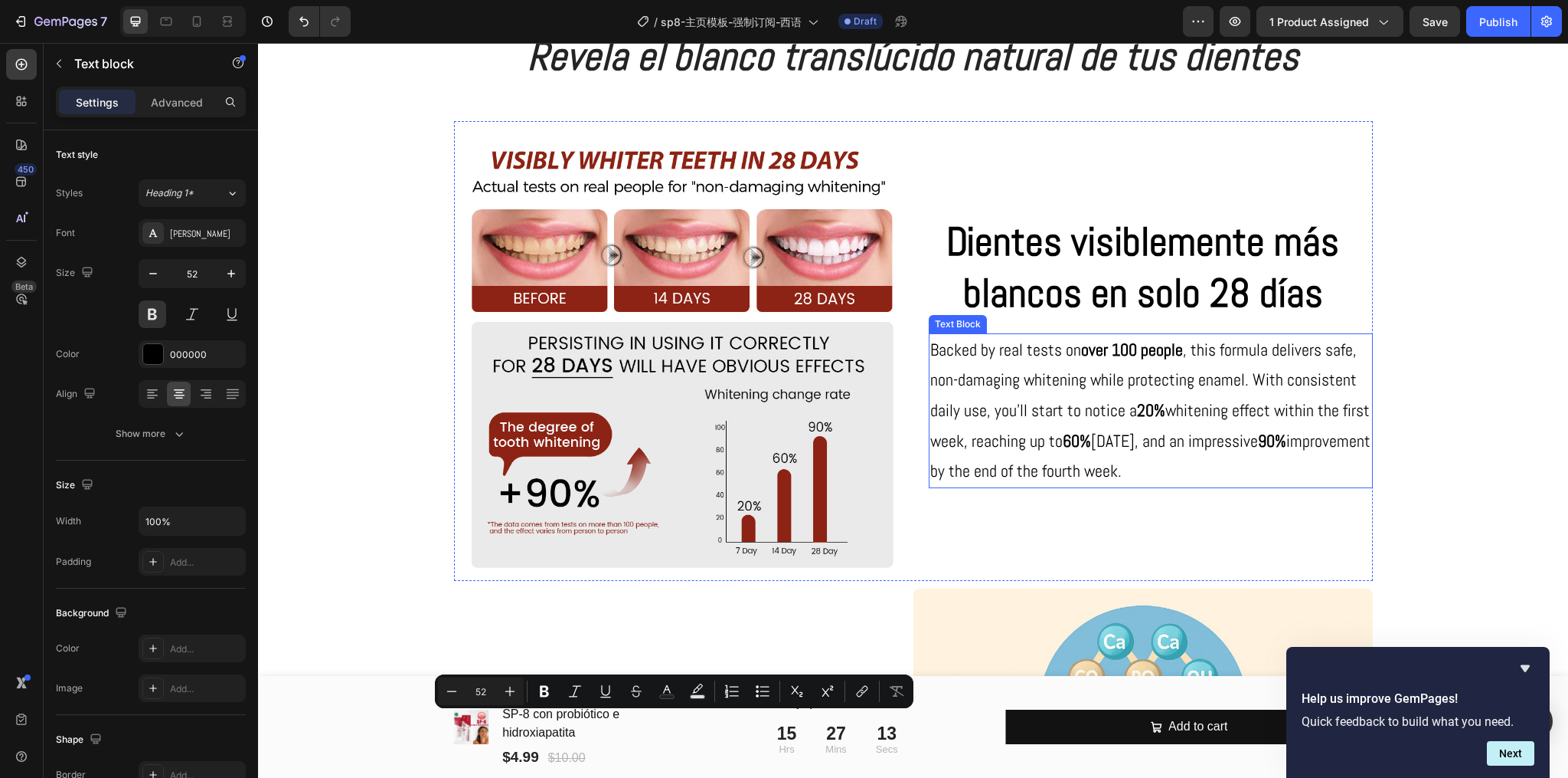
click at [1129, 423] on p "Backed by real tests on over 100 people , this formula delivers safe, non-damag…" at bounding box center [1151, 411] width 441 height 152
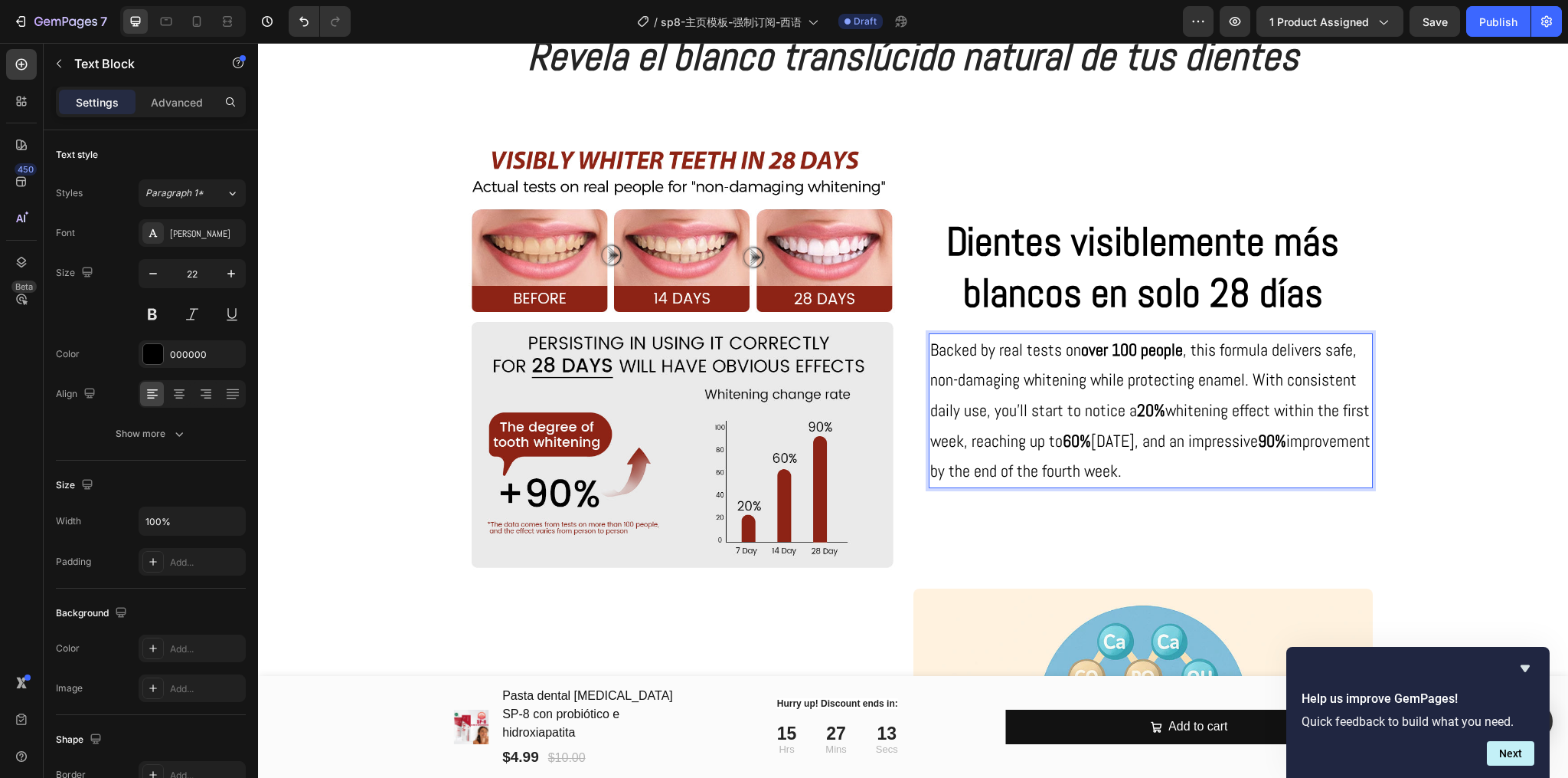
click at [1129, 423] on p "Backed by real tests on over 100 people , this formula delivers safe, non-damag…" at bounding box center [1151, 411] width 441 height 152
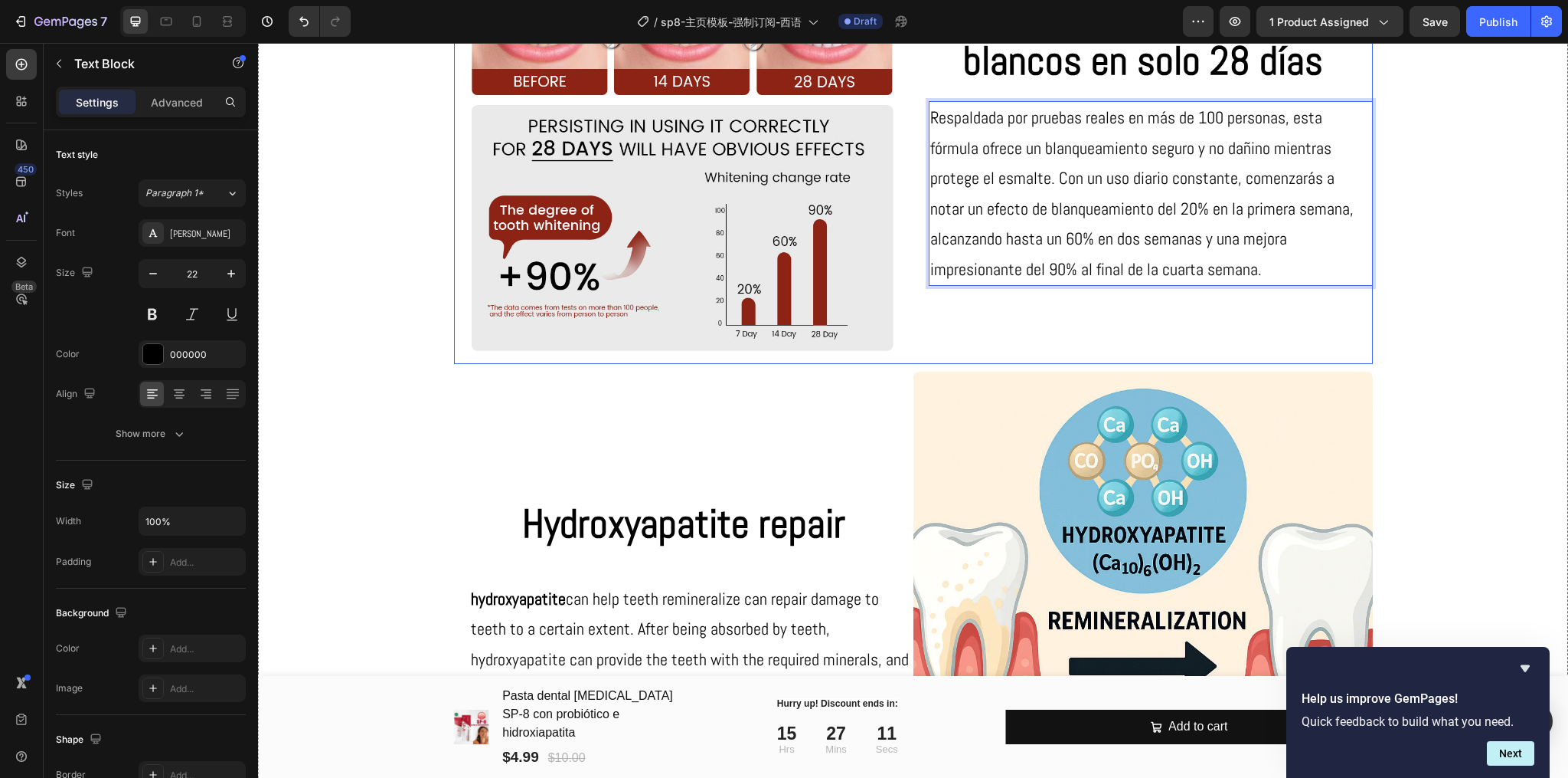
scroll to position [2027, 0]
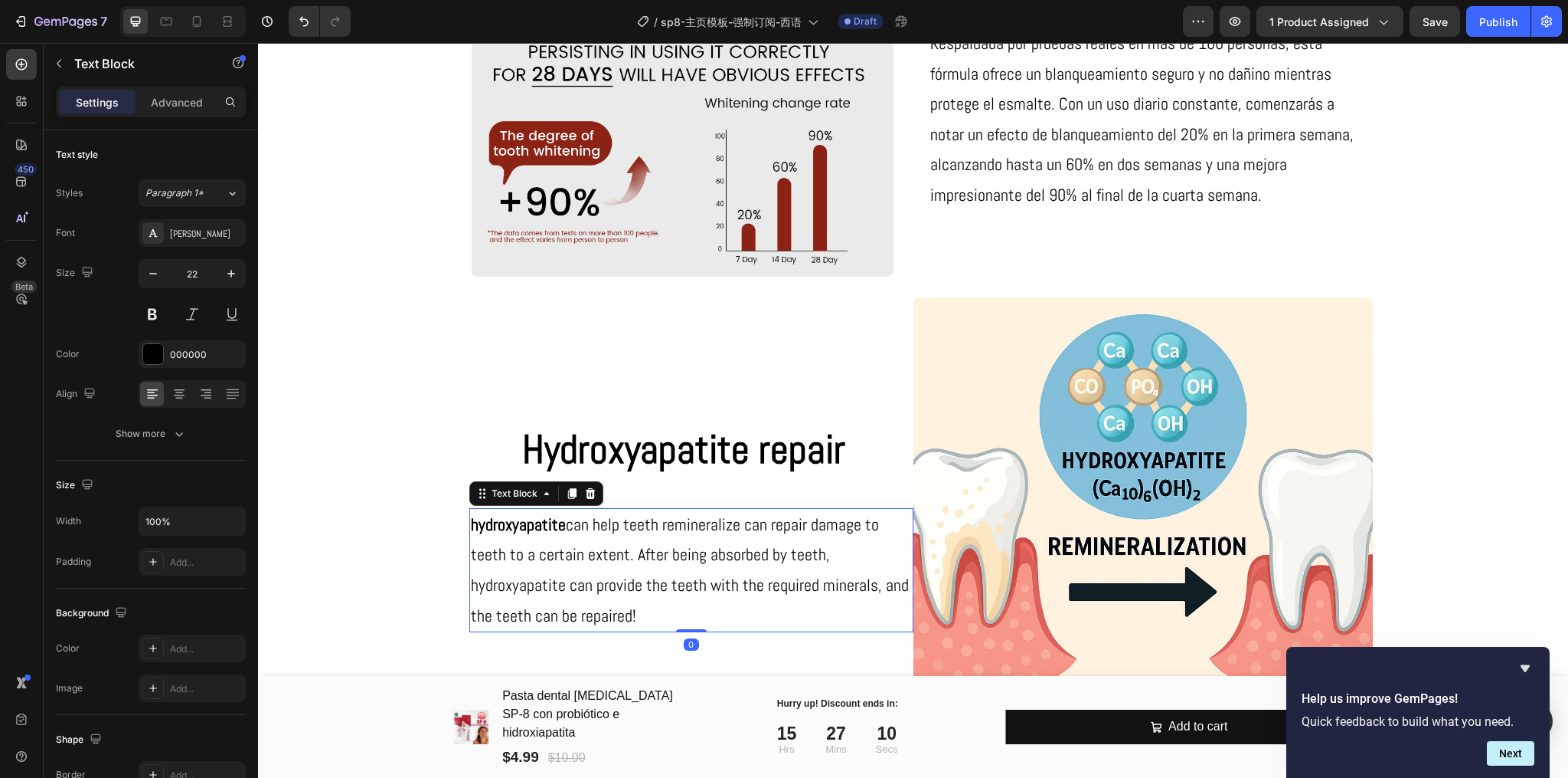
click at [679, 512] on p "hydroxyapatite can help teeth remineralize can repair damage to teeth to a cert…" at bounding box center [691, 570] width 441 height 121
click at [678, 521] on p "hydroxyapatite can help teeth remineralize can repair damage to teeth to a cert…" at bounding box center [691, 570] width 441 height 121
copy p "hydroxyapatite can help teeth remineralize can repair damage to teeth to a cert…"
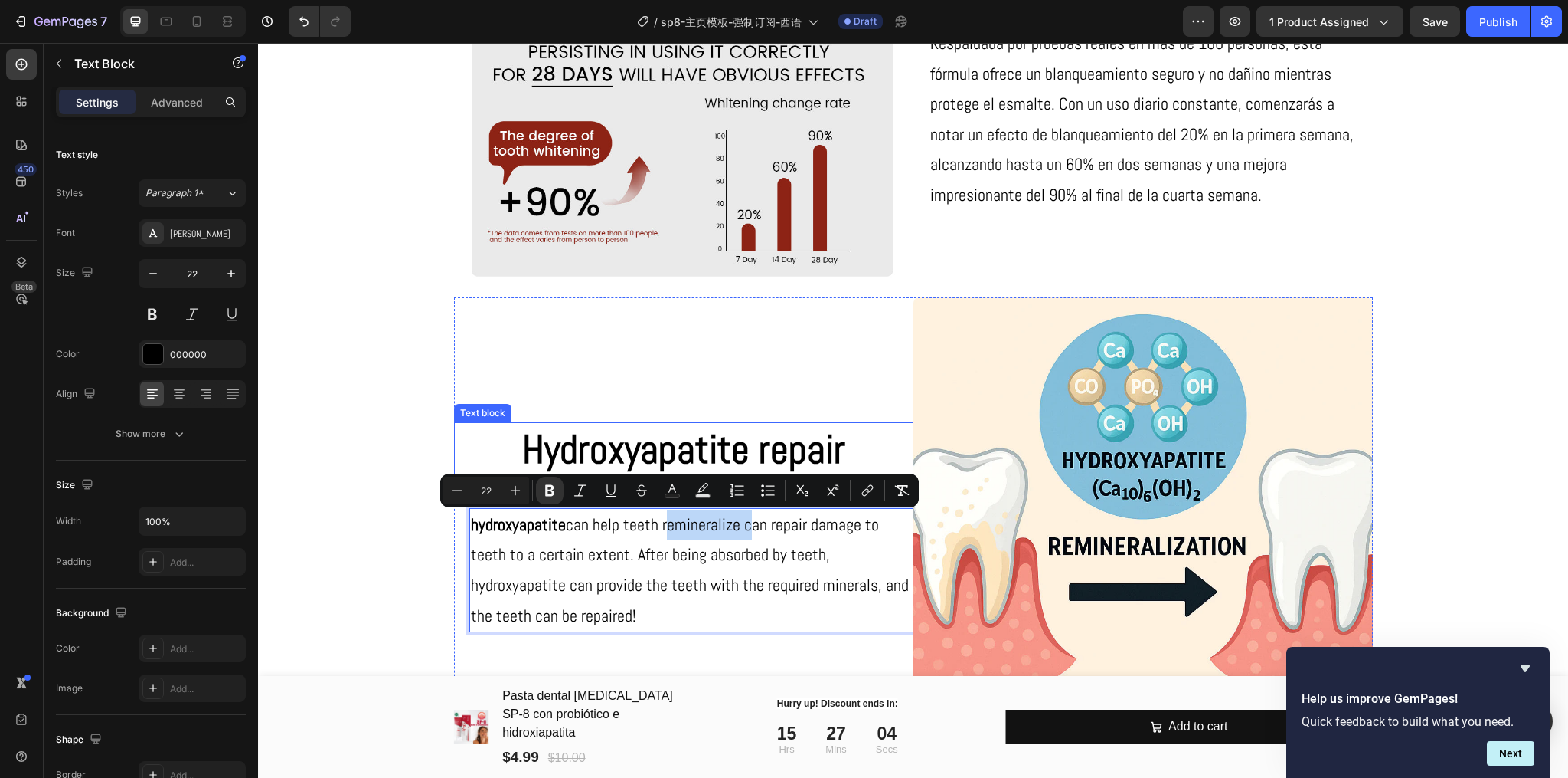
click at [762, 451] on p "Hydroxyapatite repair" at bounding box center [684, 449] width 456 height 52
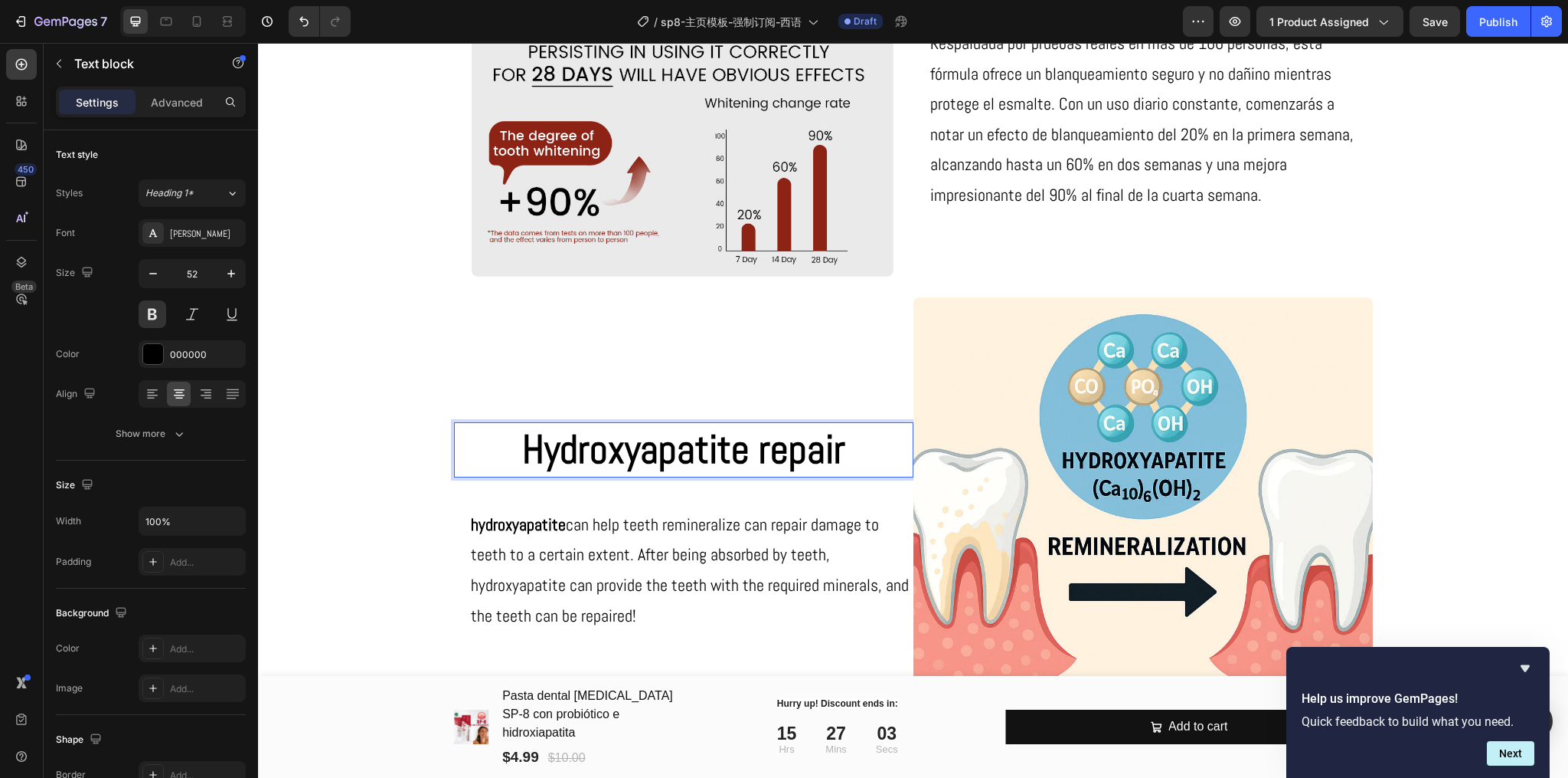
click at [762, 451] on p "Hydroxyapatite repair" at bounding box center [684, 449] width 456 height 52
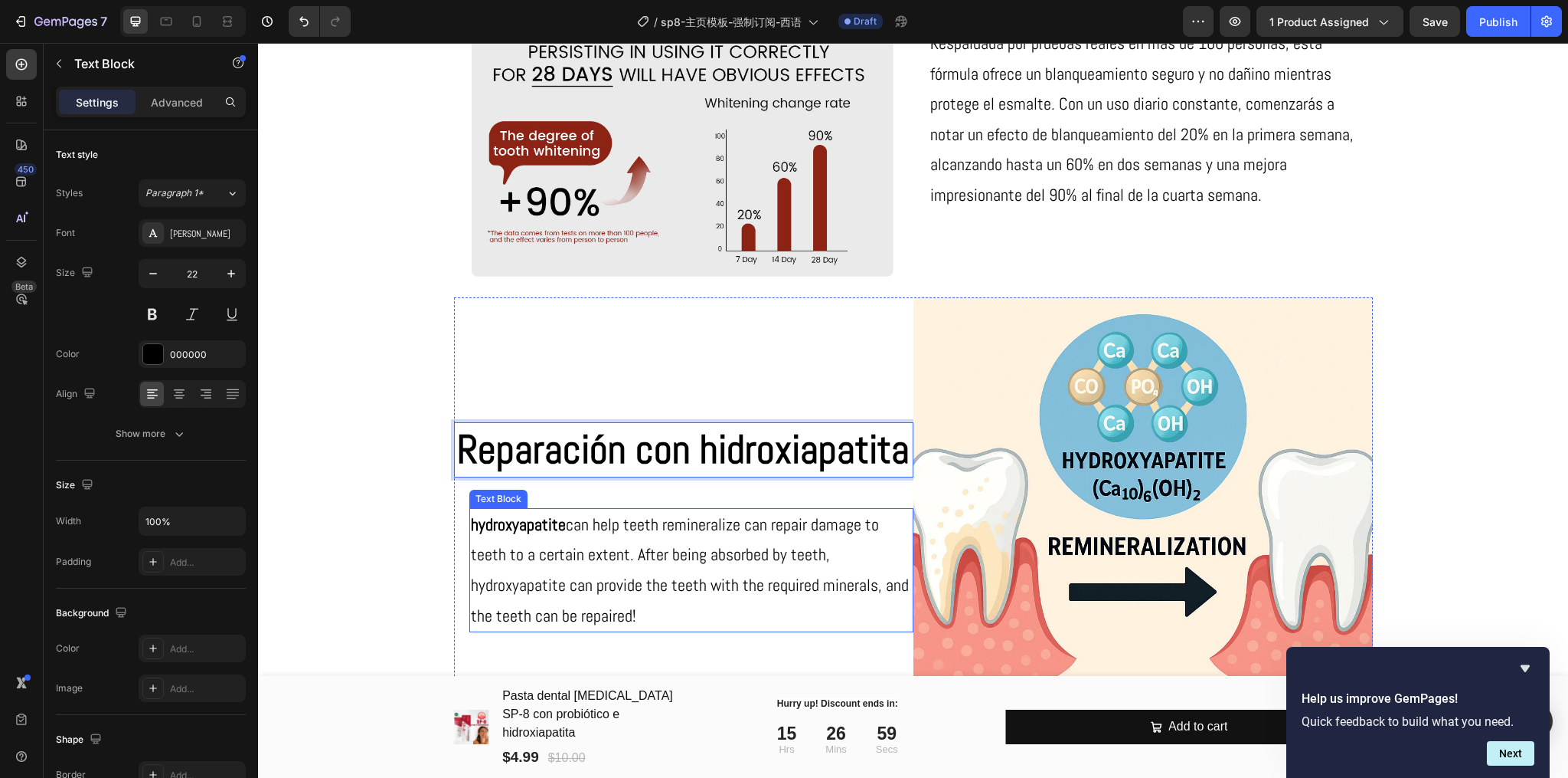
click at [628, 563] on p "hydroxyapatite can help teeth remineralize can repair damage to teeth to a cert…" at bounding box center [691, 570] width 441 height 121
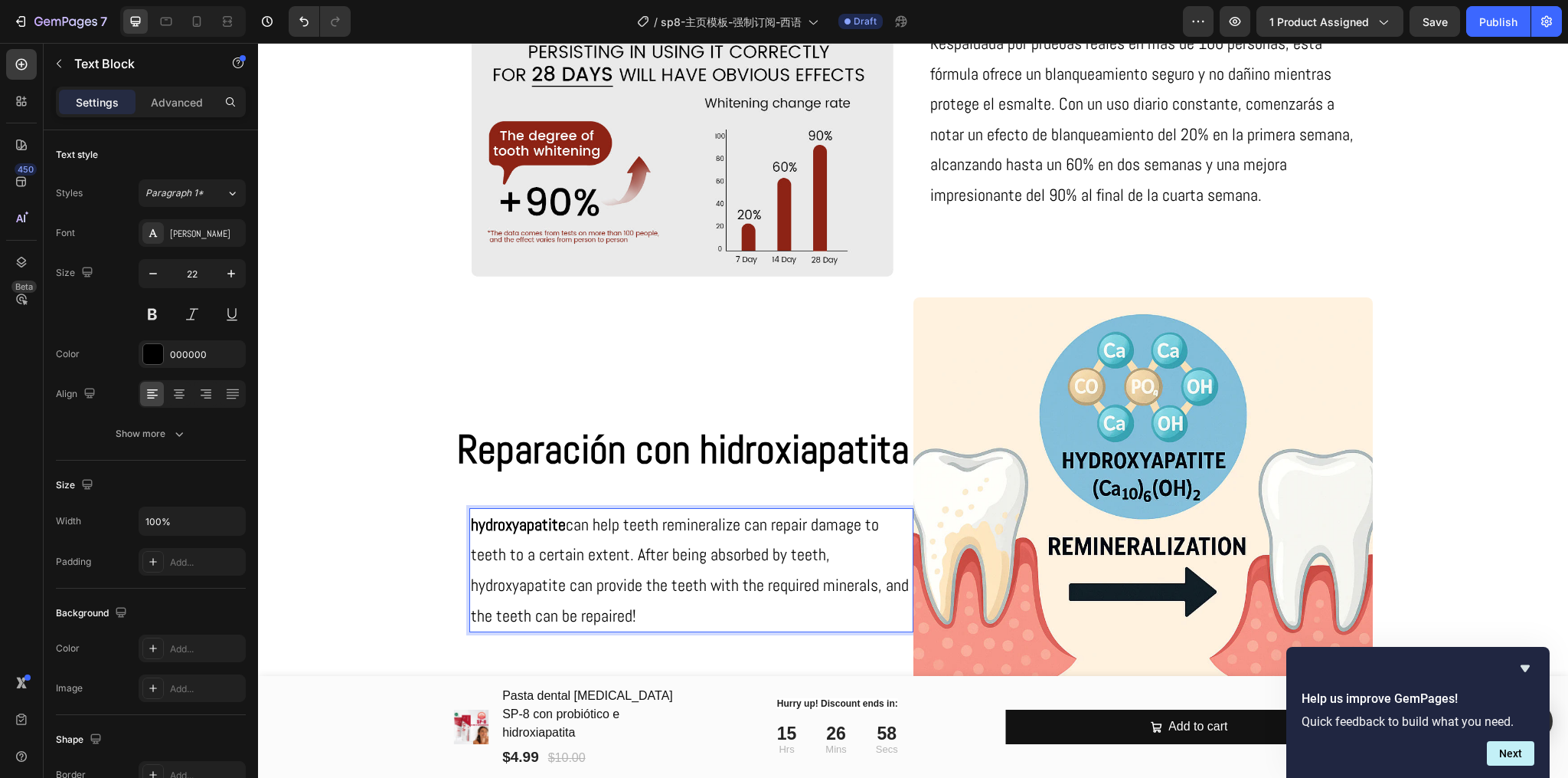
click at [628, 563] on p "hydroxyapatite can help teeth remineralize can repair damage to teeth to a cert…" at bounding box center [691, 570] width 441 height 121
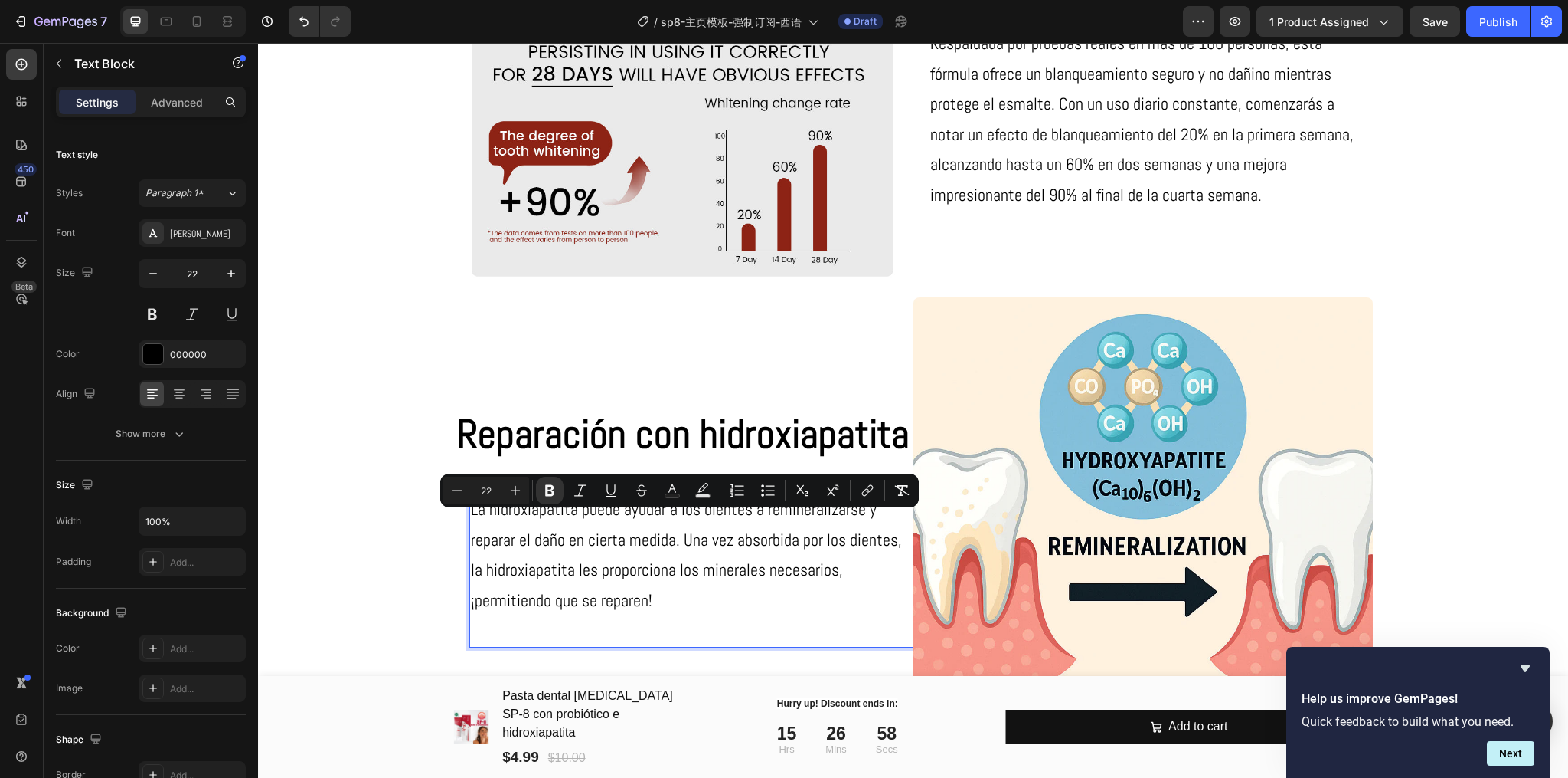
scroll to position [2012, 0]
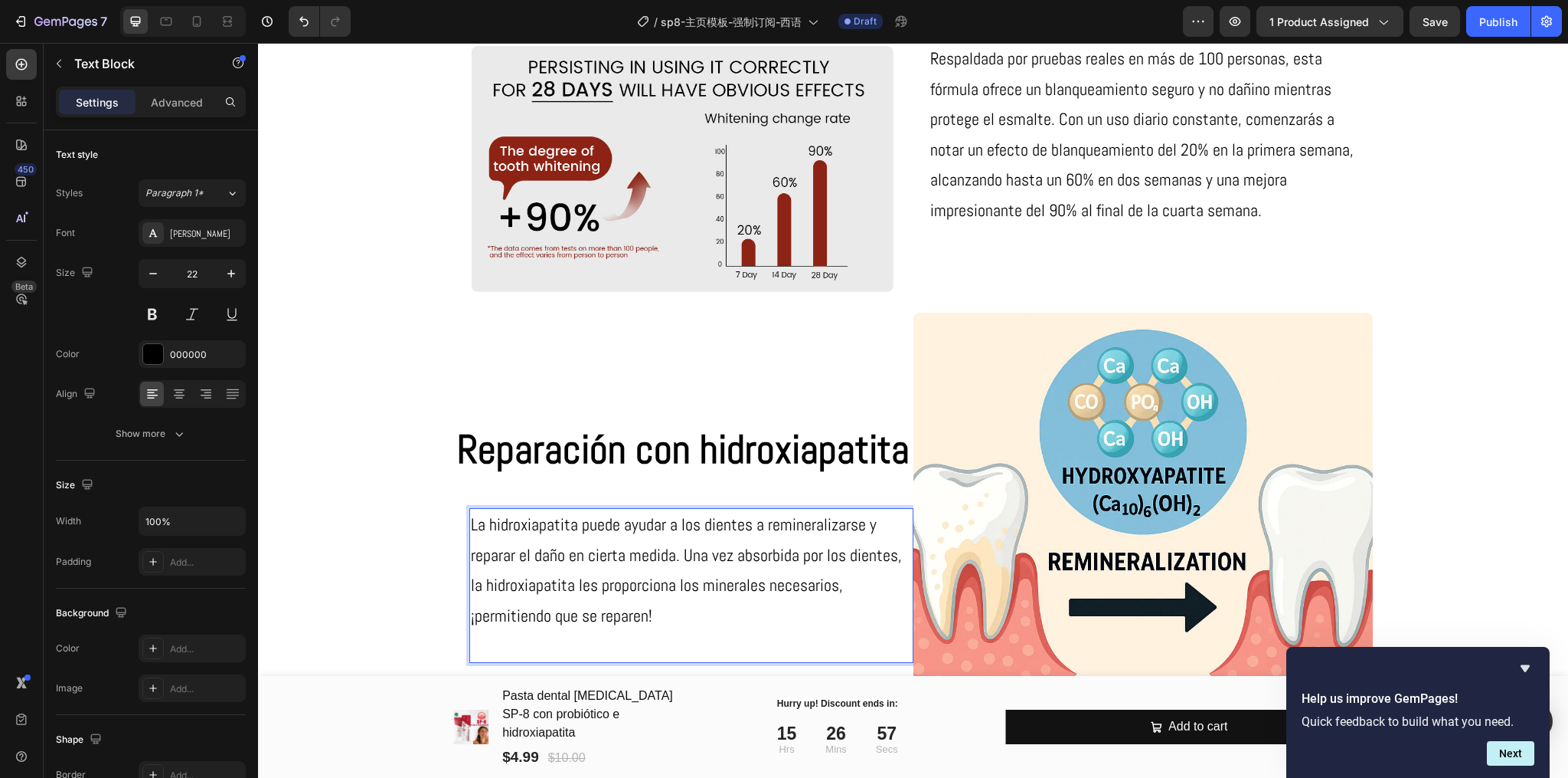
click at [513, 525] on p "La hidroxiapatita puede ayudar a los dientes a remineralizarse y reparar el dañ…" at bounding box center [691, 570] width 441 height 121
click at [611, 652] on p "Rich Text Editor. Editing area: main" at bounding box center [691, 646] width 441 height 31
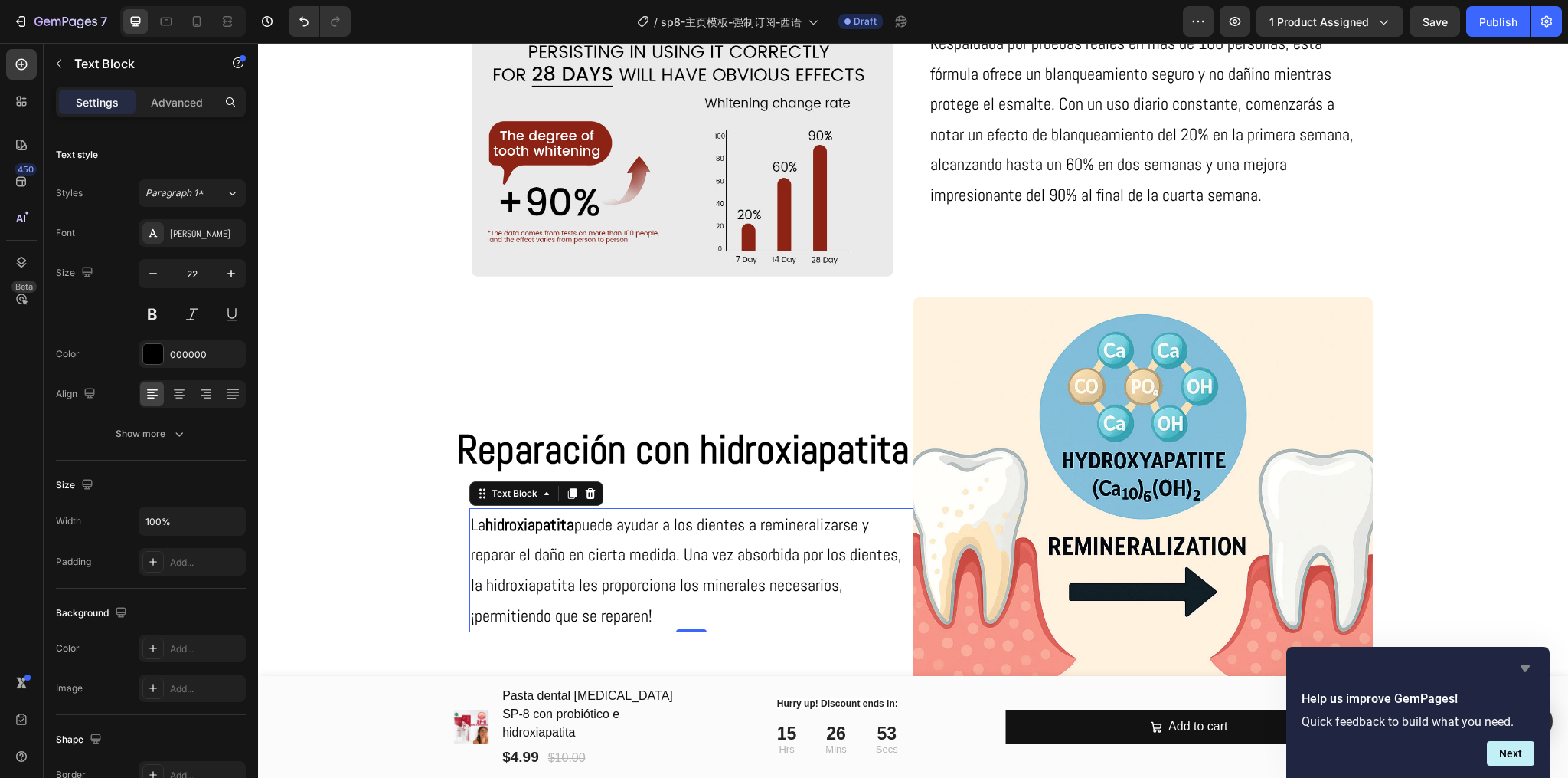
click at [1521, 668] on icon "Hide survey" at bounding box center [1526, 669] width 19 height 19
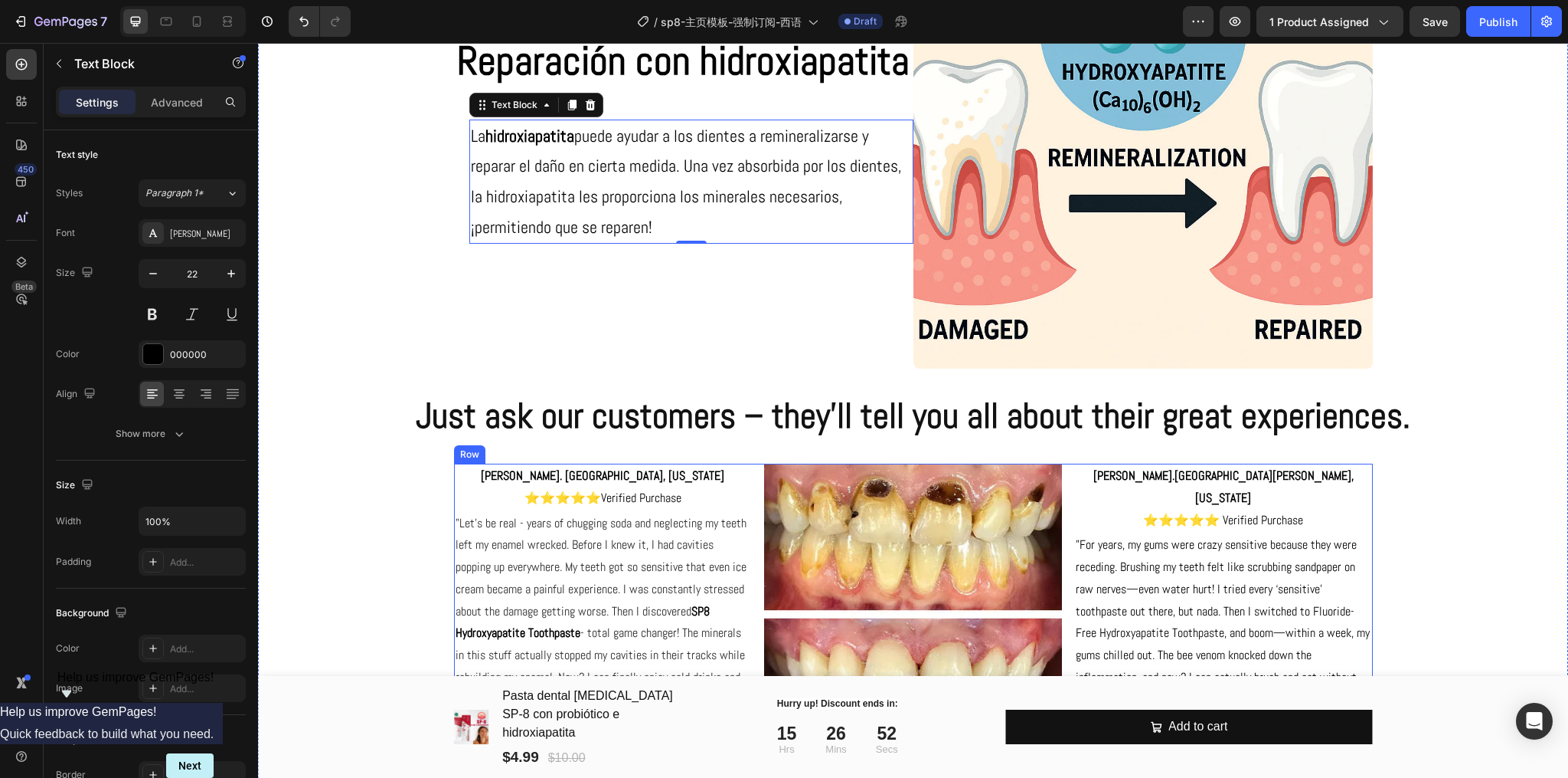
scroll to position [2436, 0]
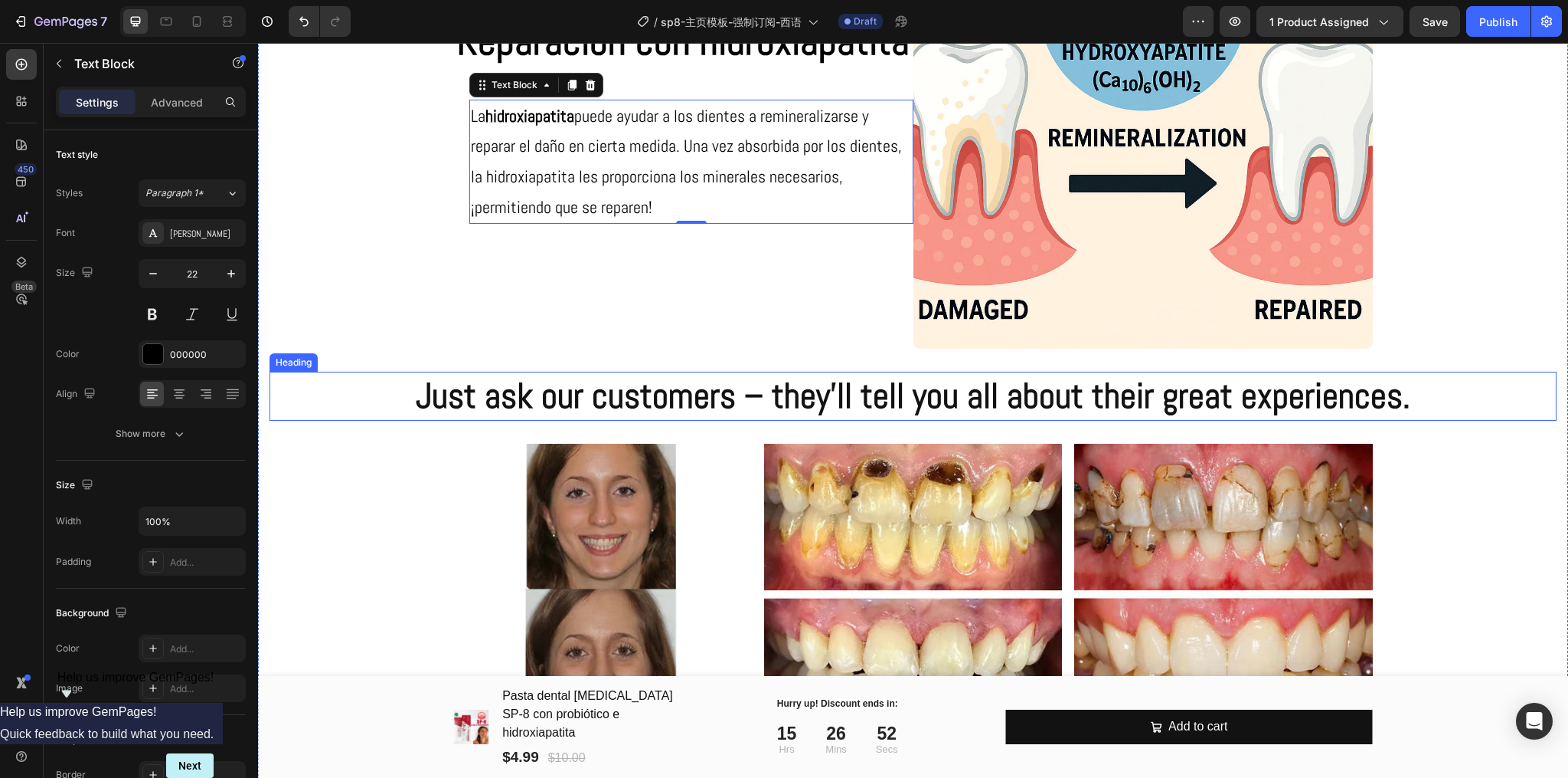
click at [935, 395] on h2 "Just ask our customers – they'll tell you all about their great experiences." at bounding box center [913, 396] width 1287 height 49
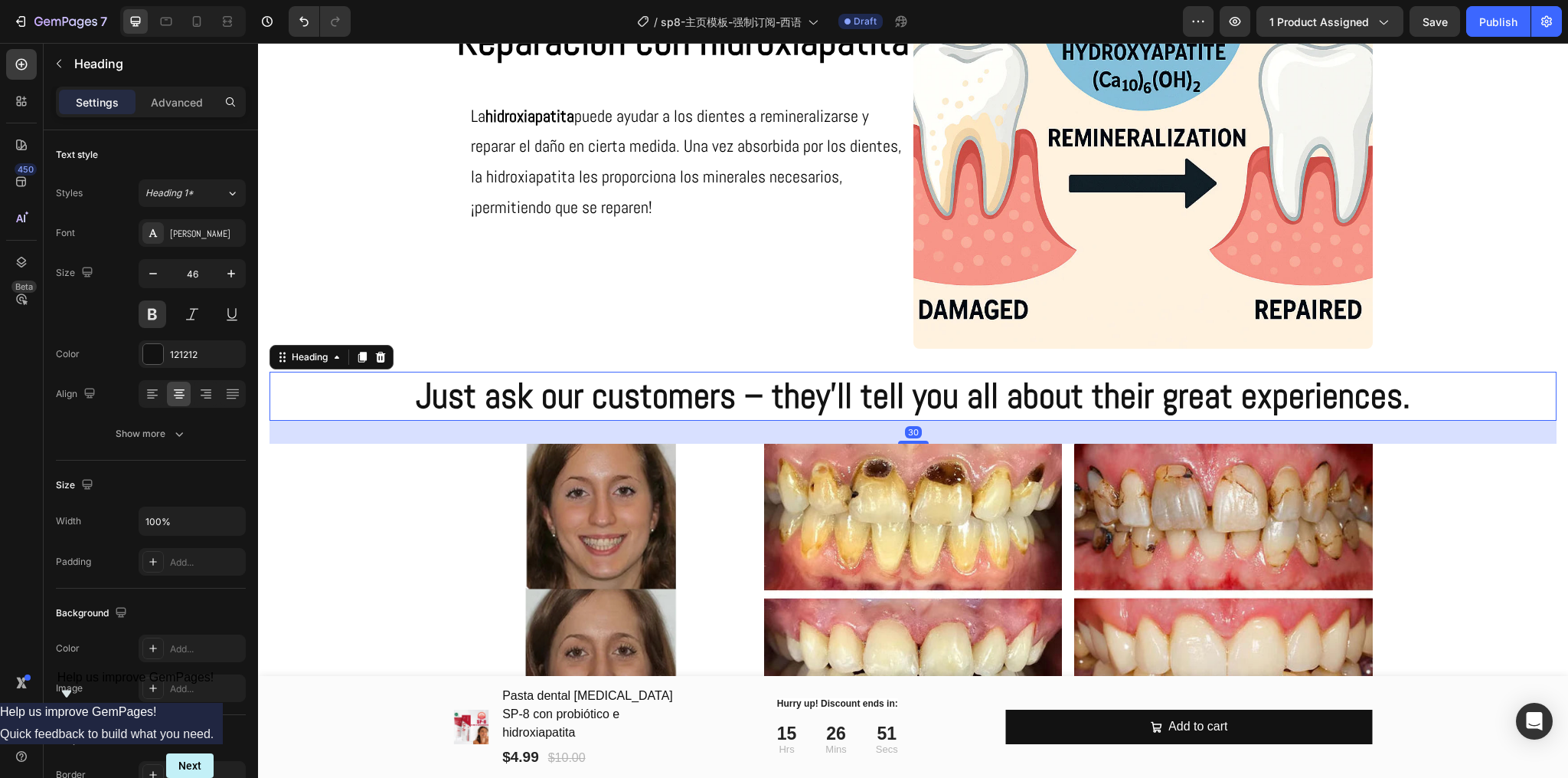
click at [935, 395] on h2 "Just ask our customers – they'll tell you all about their great experiences." at bounding box center [913, 396] width 1287 height 49
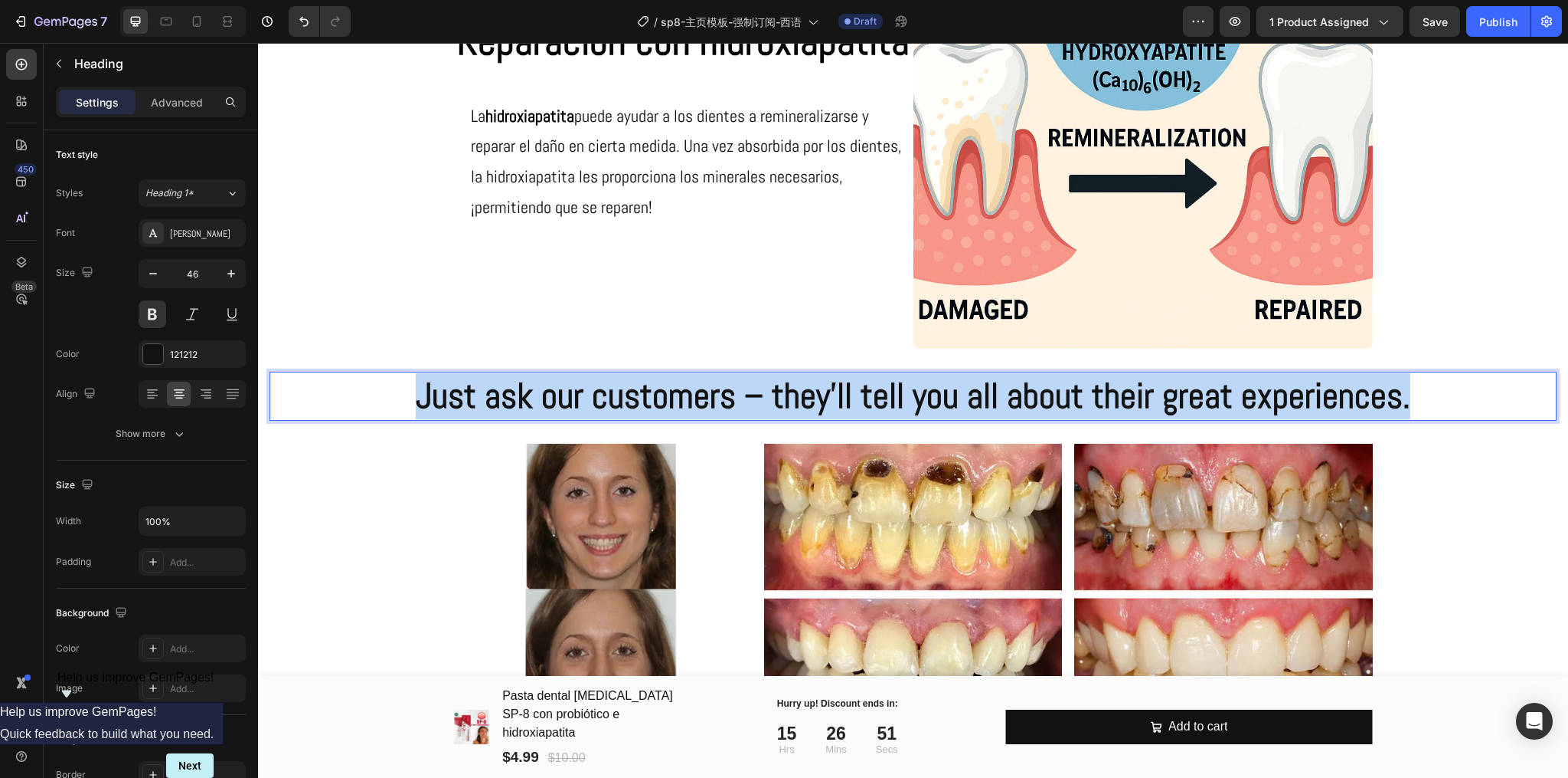
click at [935, 395] on p "Just ask our customers – they'll tell you all about their great experiences." at bounding box center [913, 396] width 1284 height 46
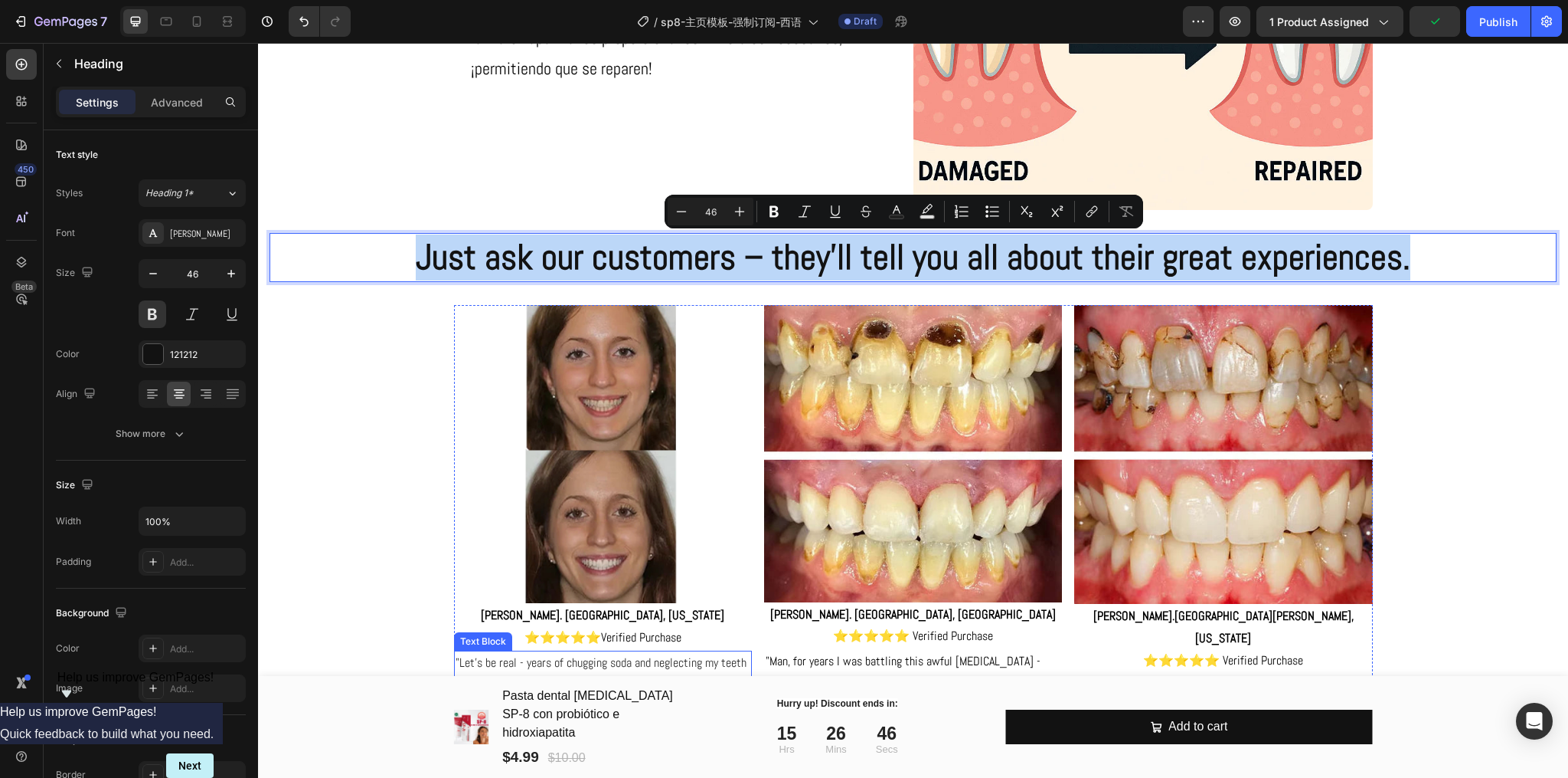
scroll to position [2742, 0]
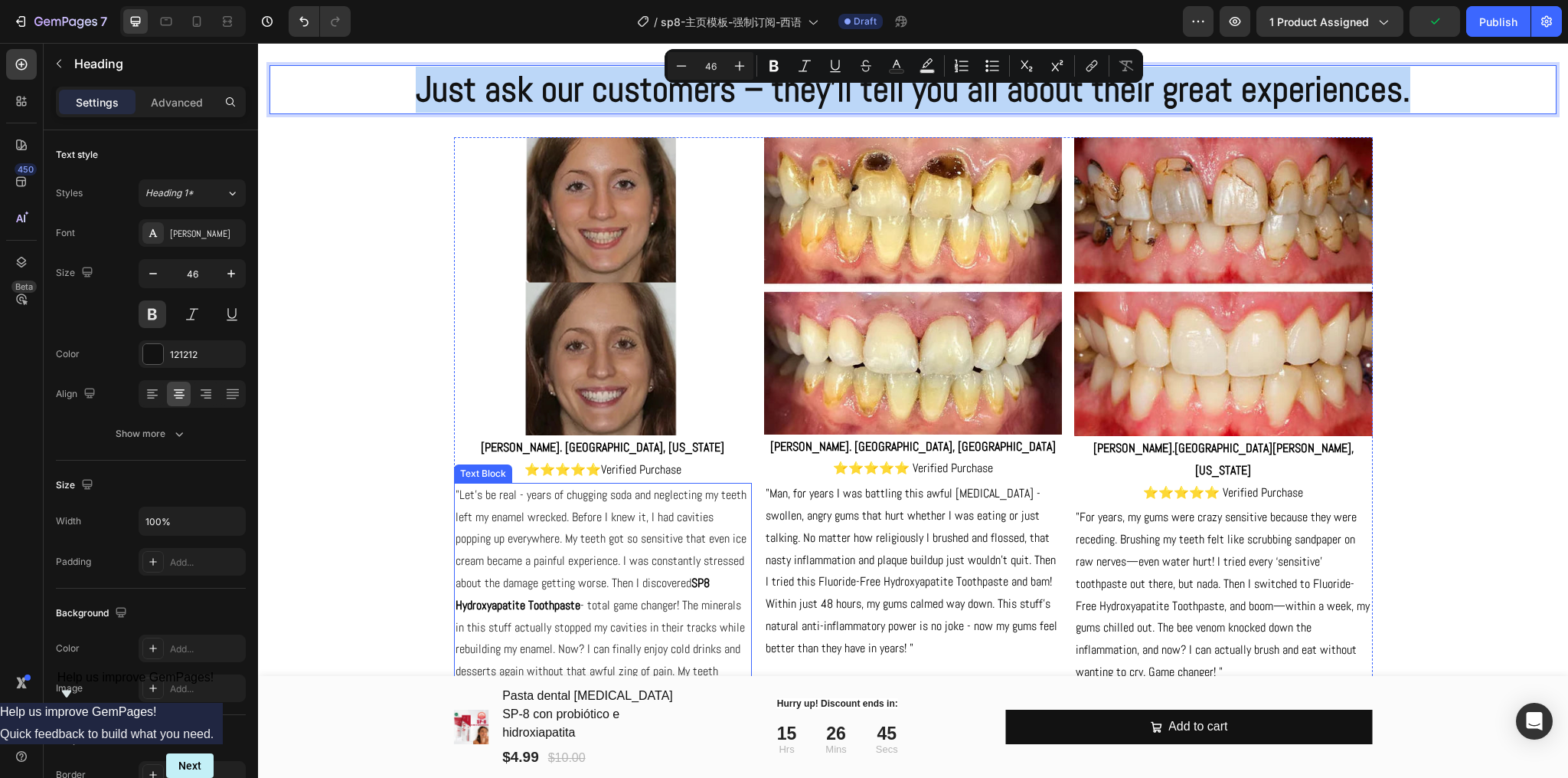
click at [595, 551] on p ""Let's be real - years of chugging soda and neglecting my teeth left my enamel …" at bounding box center [603, 595] width 295 height 221
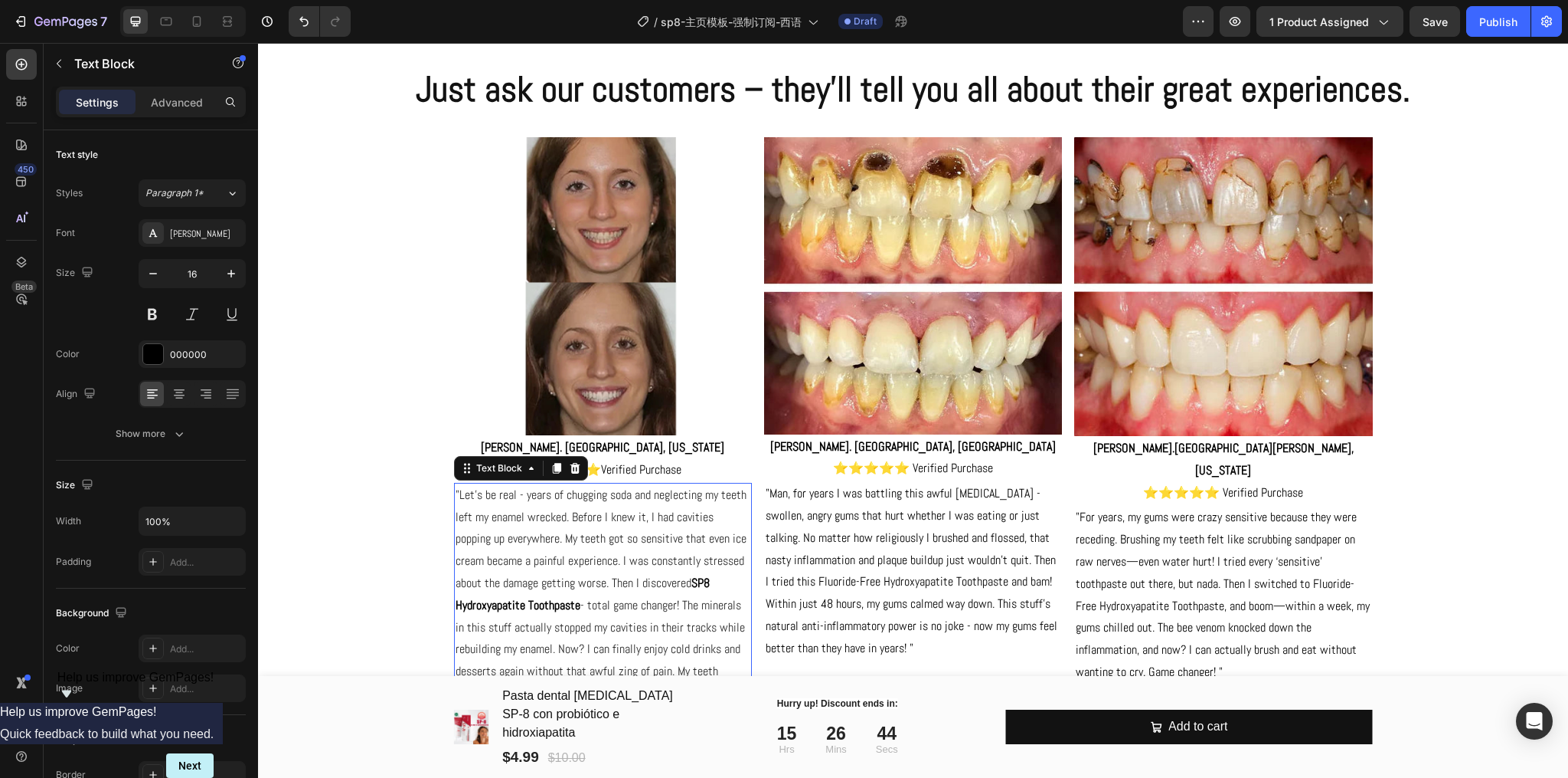
click at [595, 551] on p ""Let's be real - years of chugging soda and neglecting my teeth left my enamel …" at bounding box center [603, 595] width 295 height 221
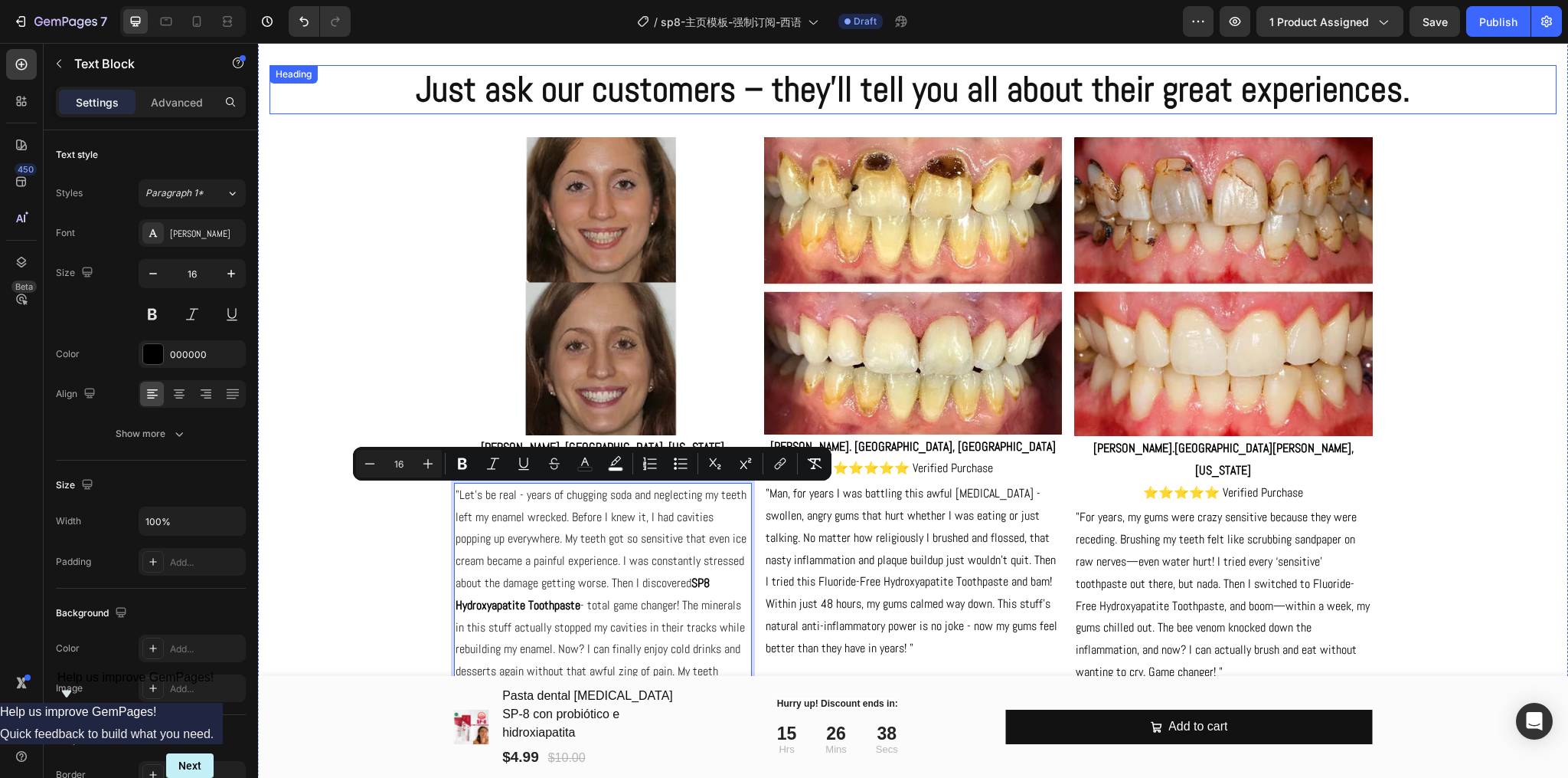
click at [828, 97] on p "Just ask our customers – they'll tell you all about their great experiences." at bounding box center [913, 90] width 1284 height 46
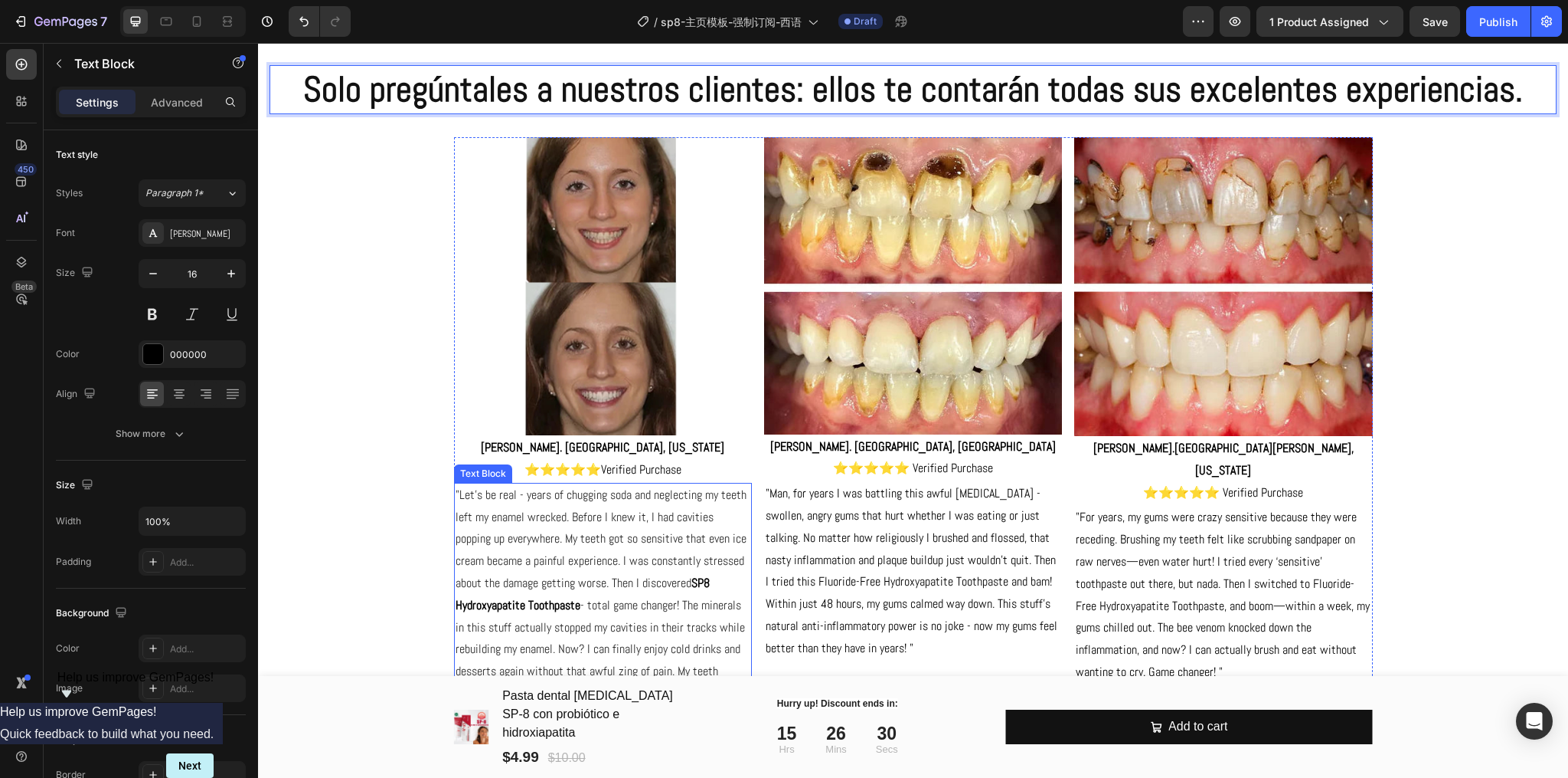
click at [598, 549] on p ""Let's be real - years of chugging soda and neglecting my teeth left my enamel …" at bounding box center [603, 595] width 295 height 221
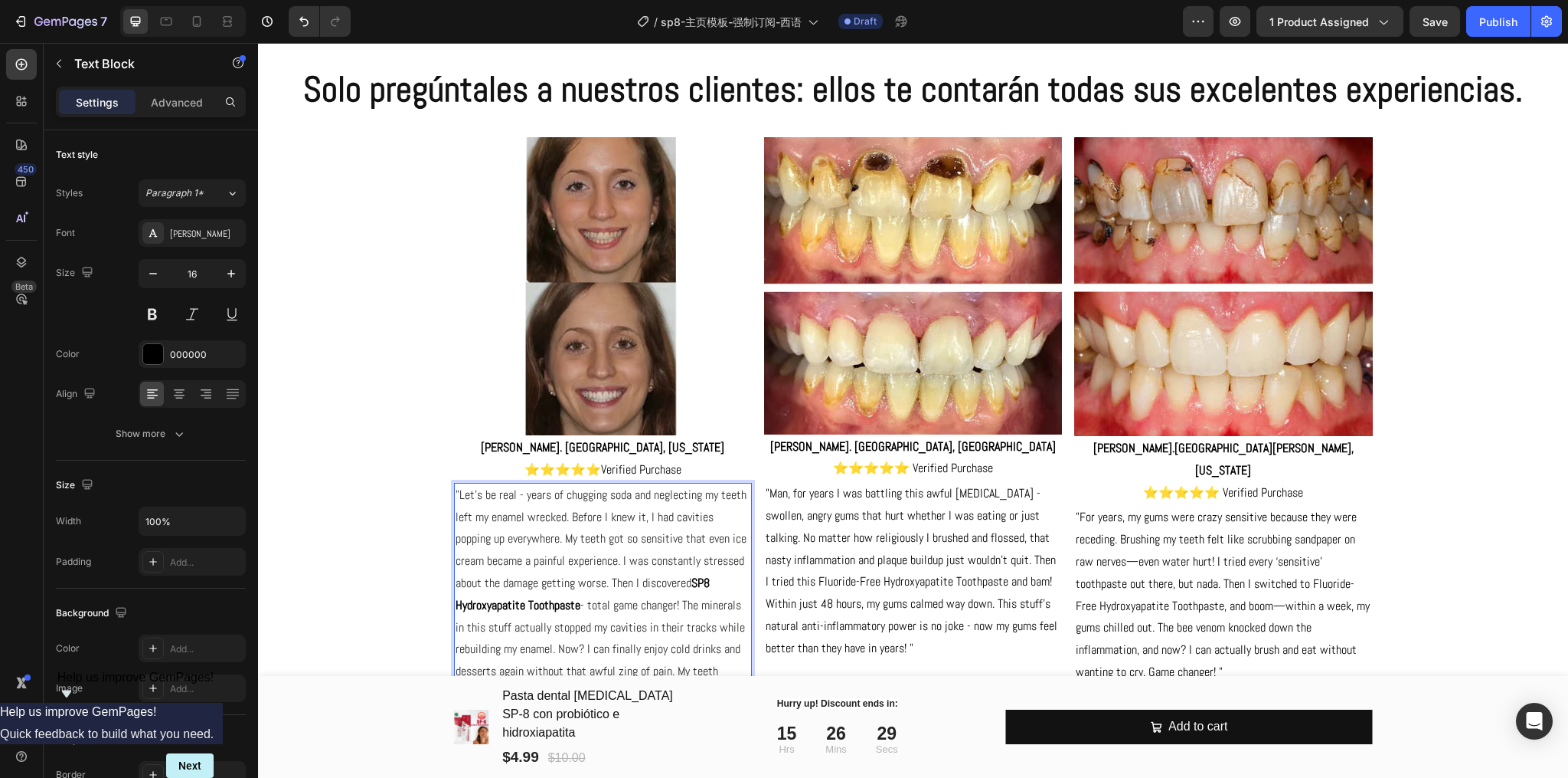
click at [598, 549] on p ""Let's be real - years of chugging soda and neglecting my teeth left my enamel …" at bounding box center [603, 595] width 295 height 221
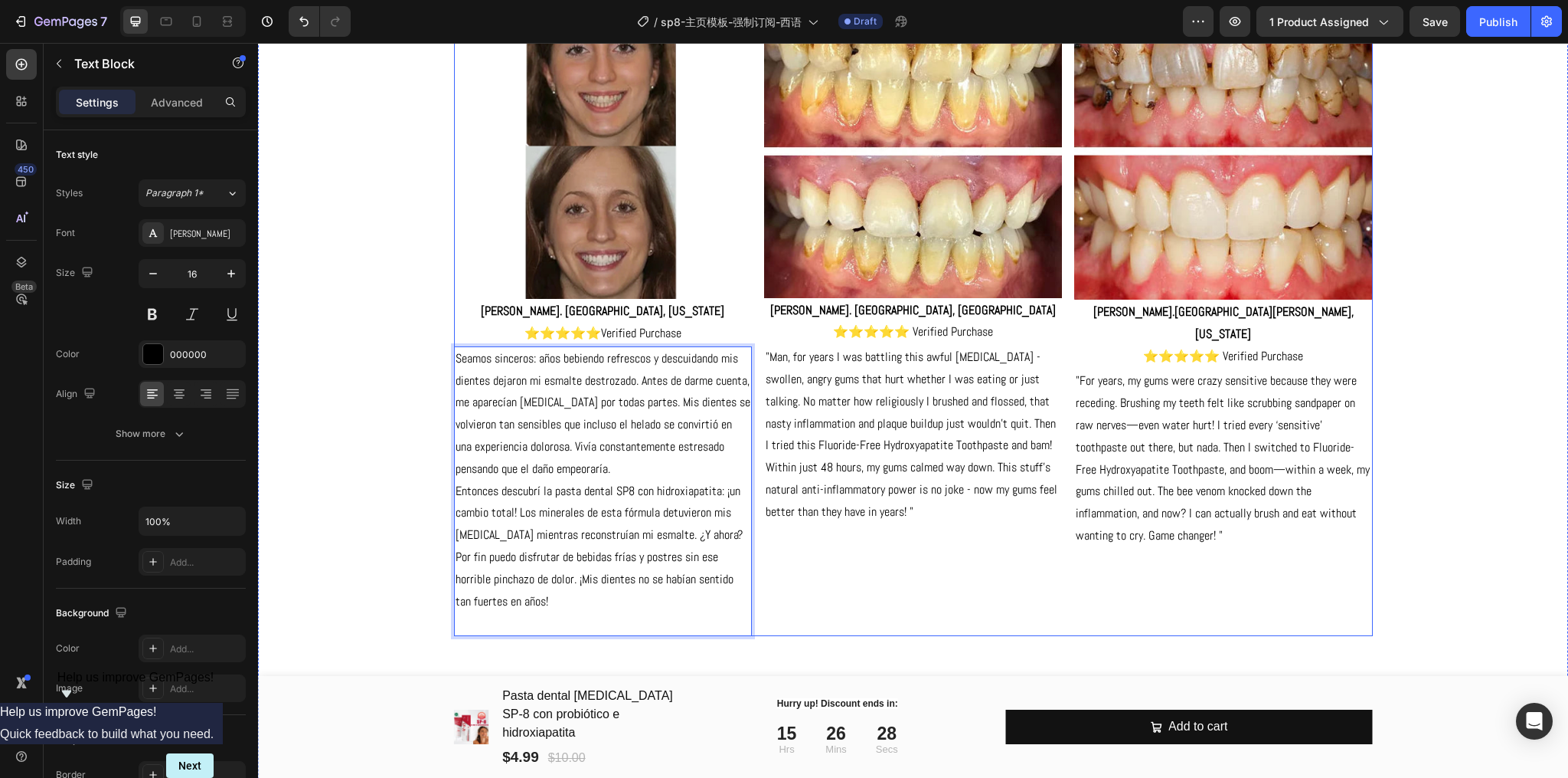
scroll to position [2952, 0]
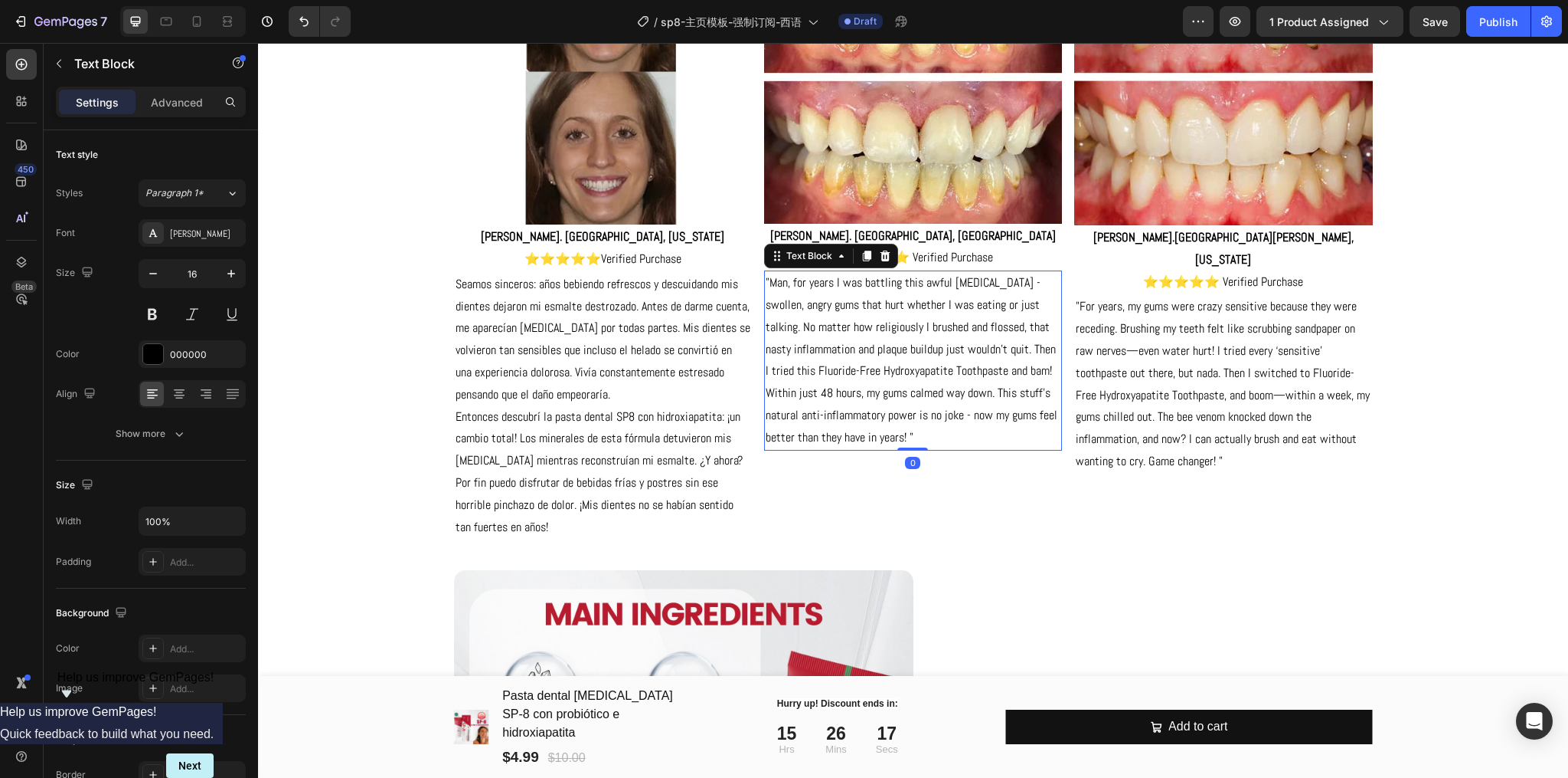
click at [896, 372] on p ""Man, for years I was battling this awful gingivitis - swollen, angry gums that…" at bounding box center [913, 361] width 295 height 176
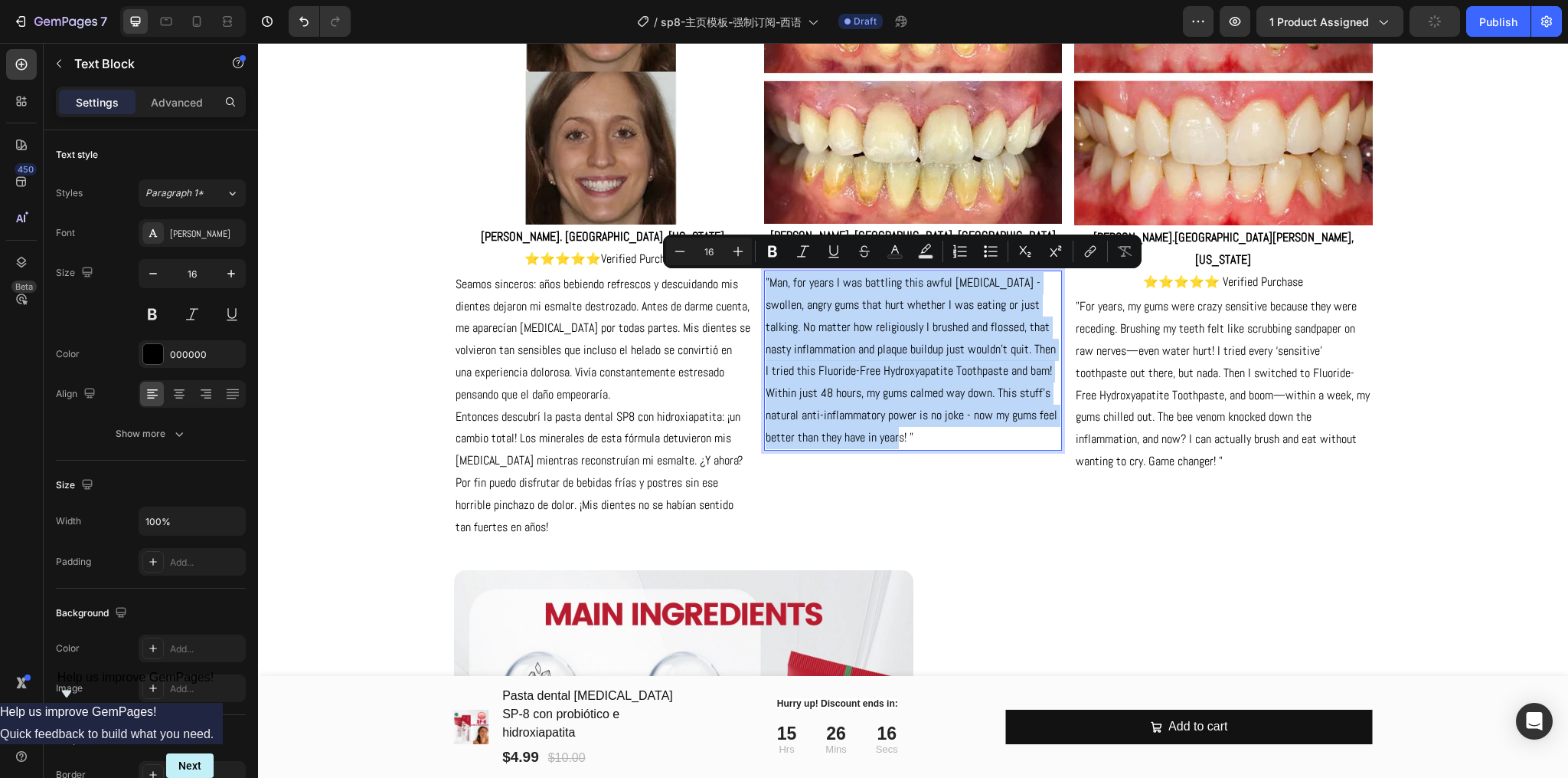
copy p ""Man, for years I was battling this awful gingivitis - swollen, angry gums that…"
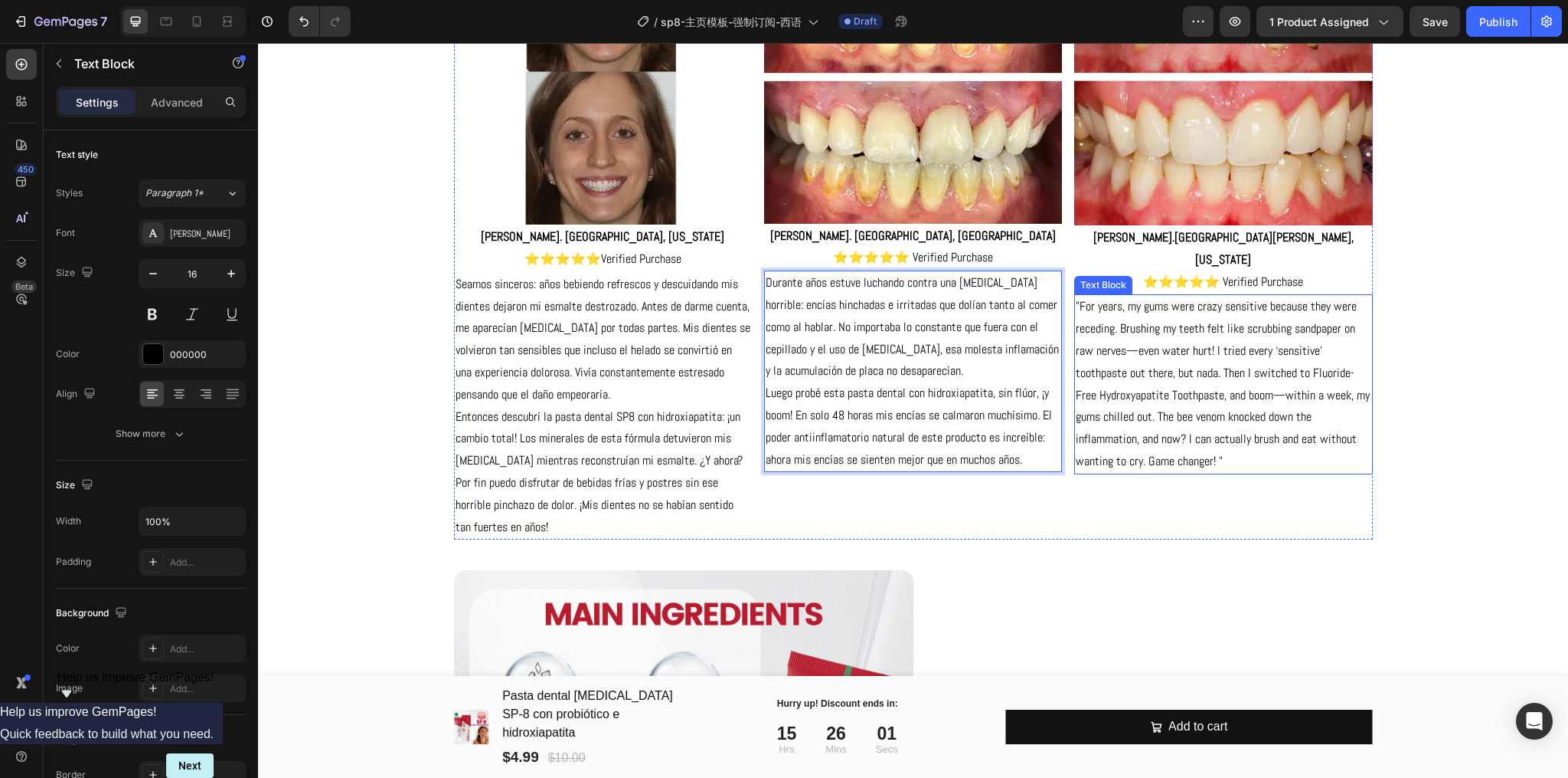
click at [1199, 319] on p ""For years, my gums were crazy sensitive because they were receding. Brushing m…" at bounding box center [1224, 384] width 295 height 176
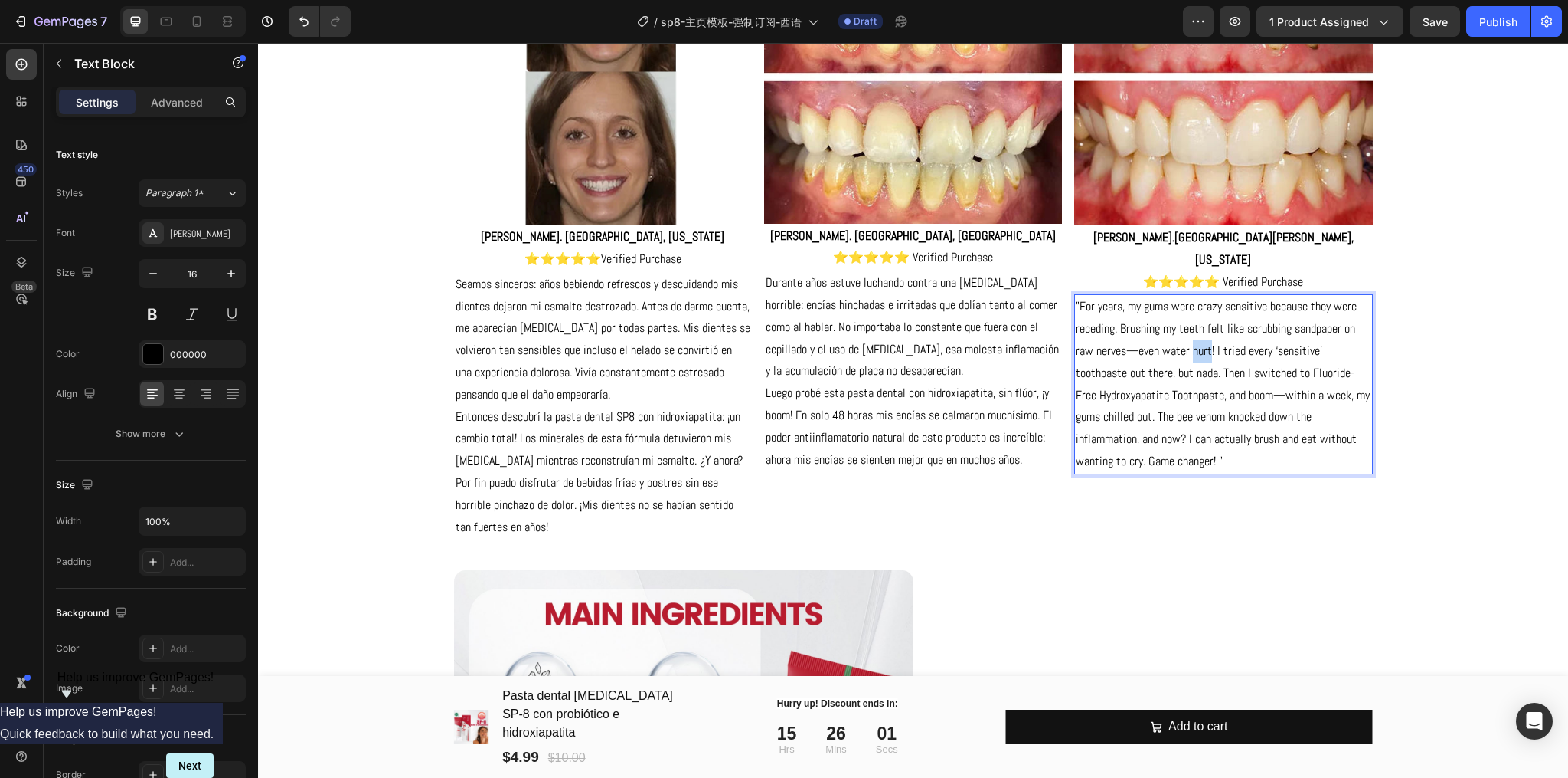
click at [1199, 319] on p ""For years, my gums were crazy sensitive because they were receding. Brushing m…" at bounding box center [1224, 384] width 295 height 176
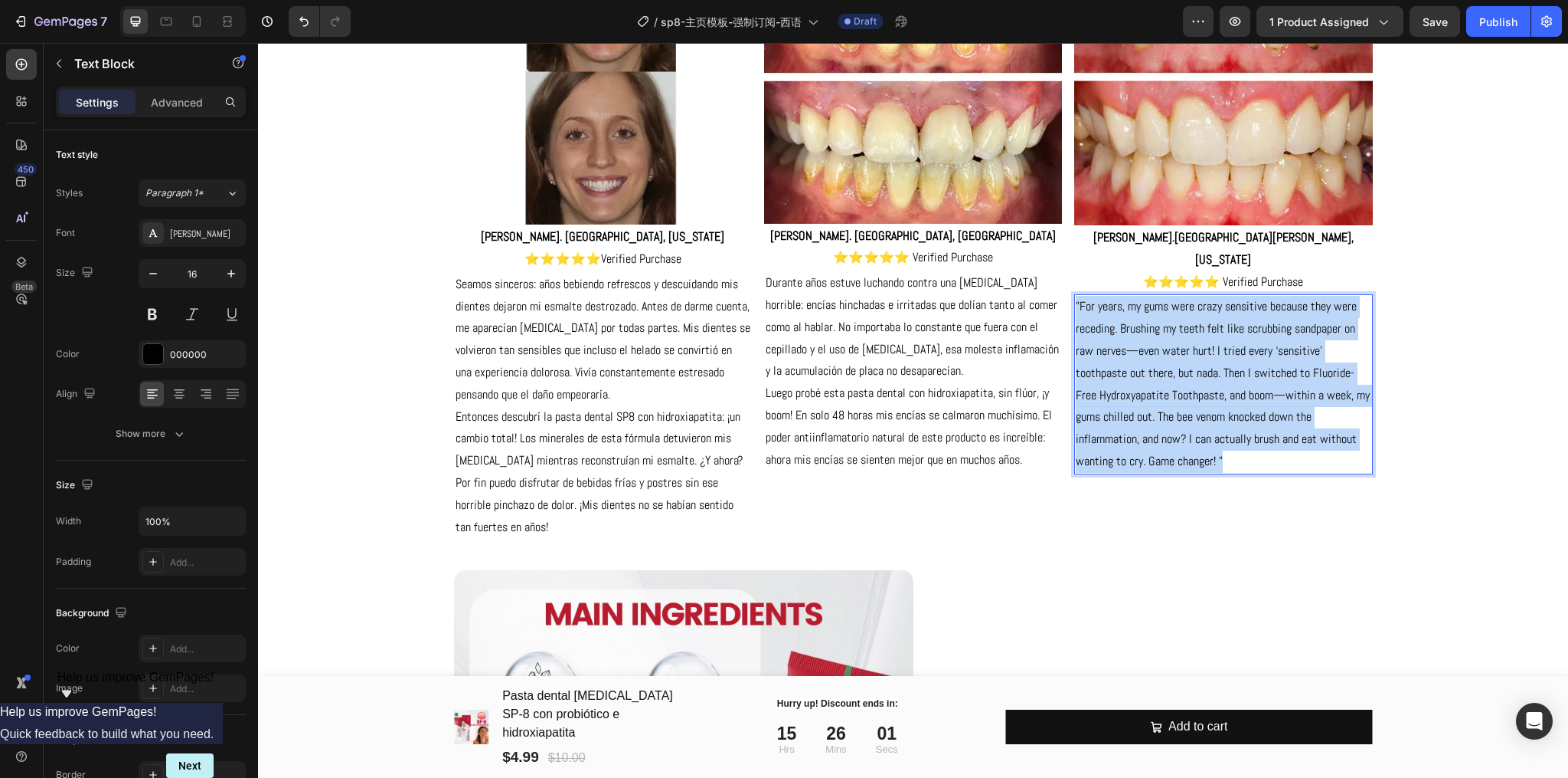
click at [1199, 319] on p ""For years, my gums were crazy sensitive because they were receding. Brushing m…" at bounding box center [1224, 384] width 295 height 176
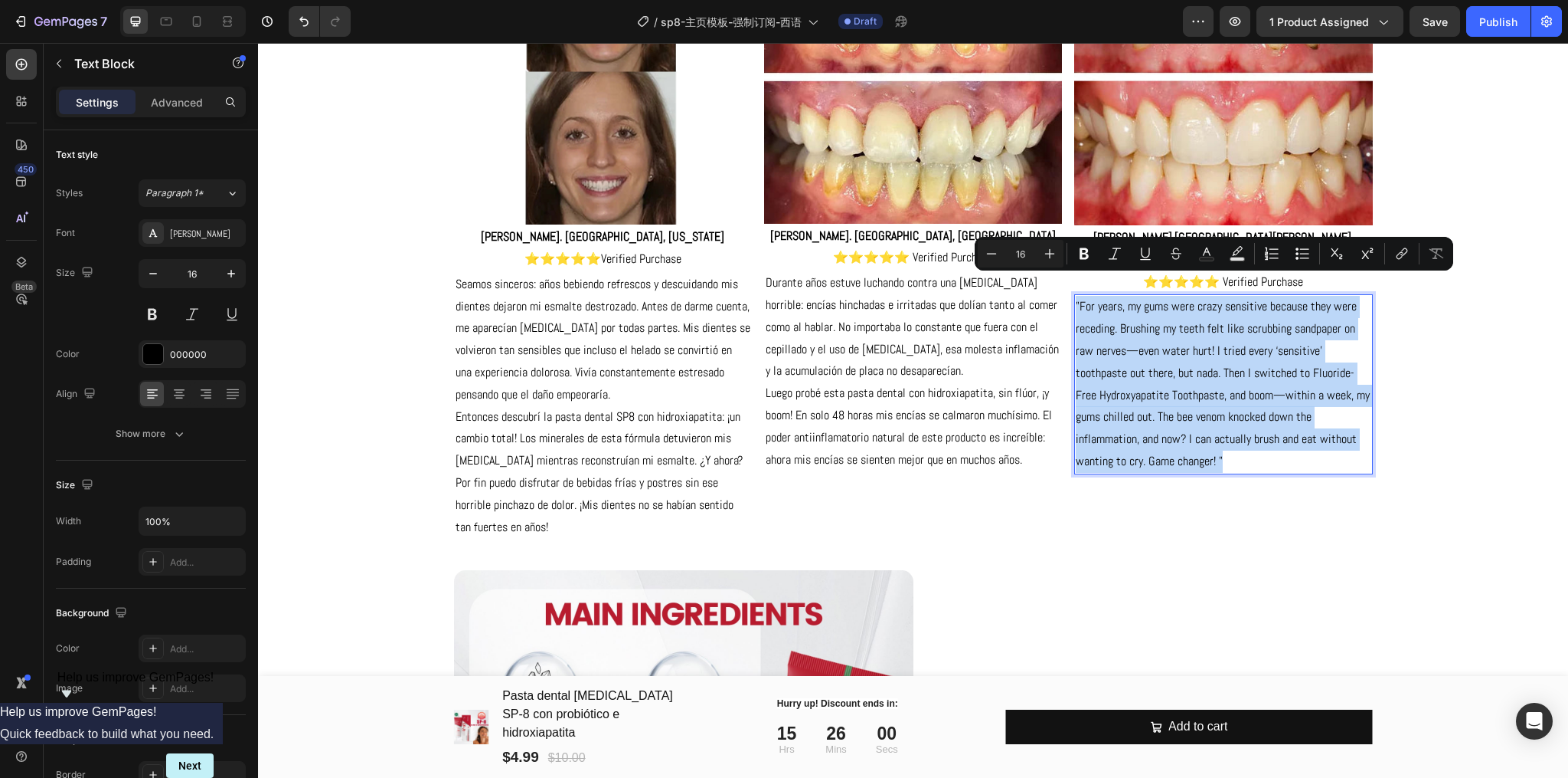
copy p ""For years, my gums were crazy sensitive because they were receding. Brushing m…"
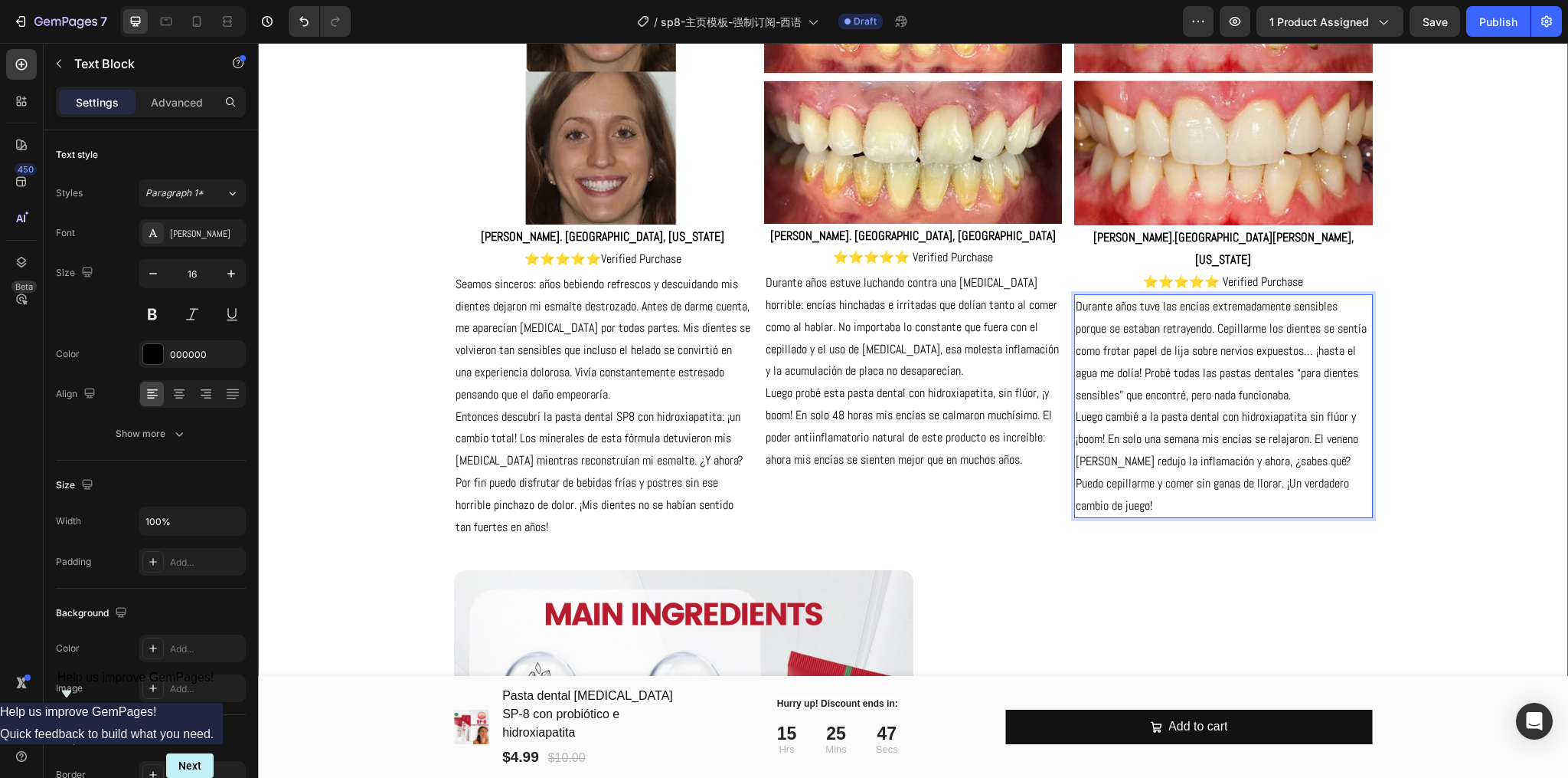
drag, startPoint x: 1221, startPoint y: 544, endPoint x: 1194, endPoint y: 544, distance: 27.0
click at [1221, 544] on div "⁠⁠⁠⁠⁠⁠⁠ Revela el blanco translúcido natural de tus dientes Heading Noticeably …" at bounding box center [913, 159] width 1287 height 2693
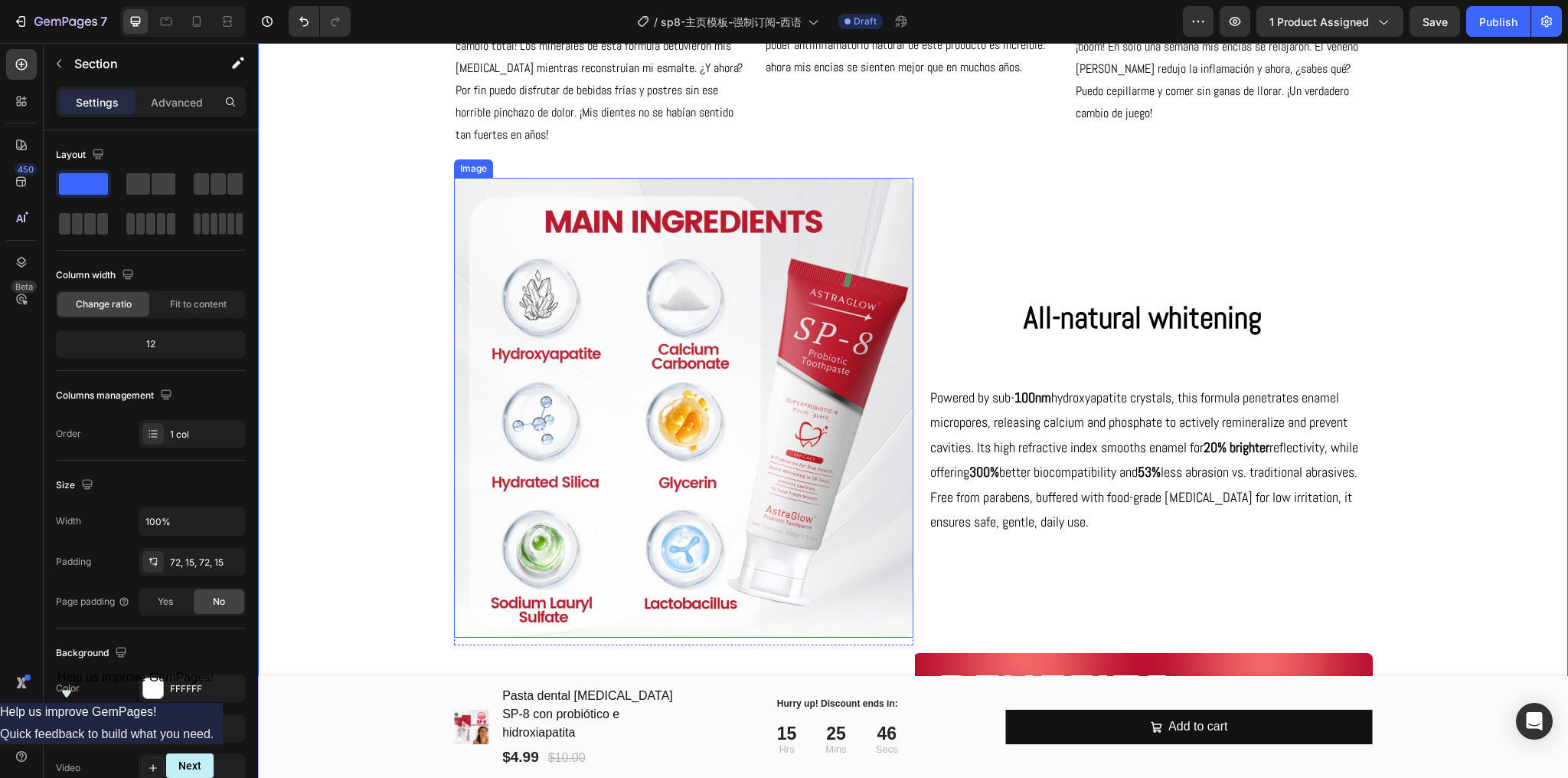
scroll to position [3361, 0]
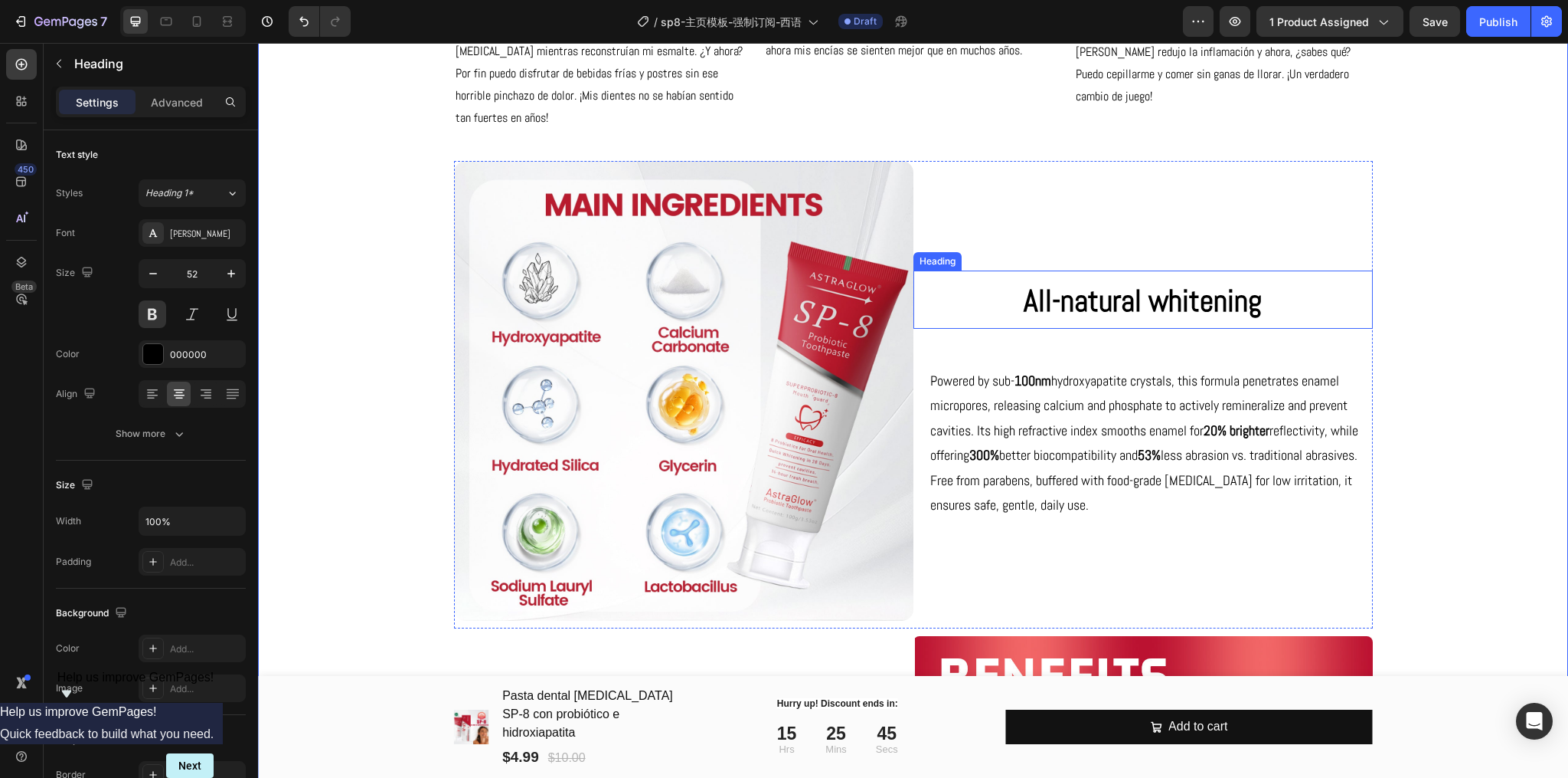
click at [1102, 312] on span "All-natural whitening" at bounding box center [1142, 300] width 238 height 39
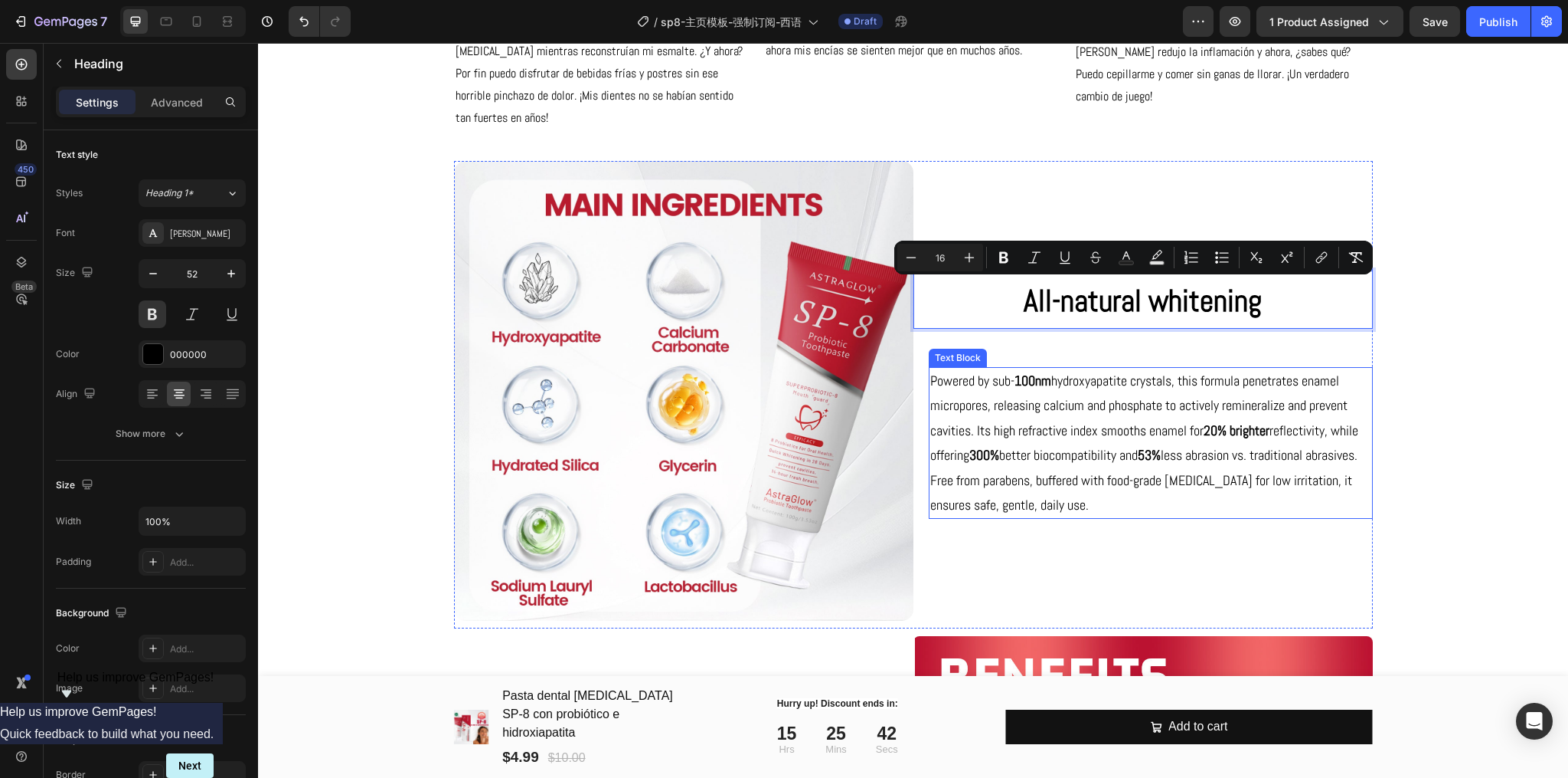
click at [1086, 423] on p "Powered by sub- 100nm hydroxyapatite crystals, this formula penetrates enamel m…" at bounding box center [1151, 442] width 441 height 148
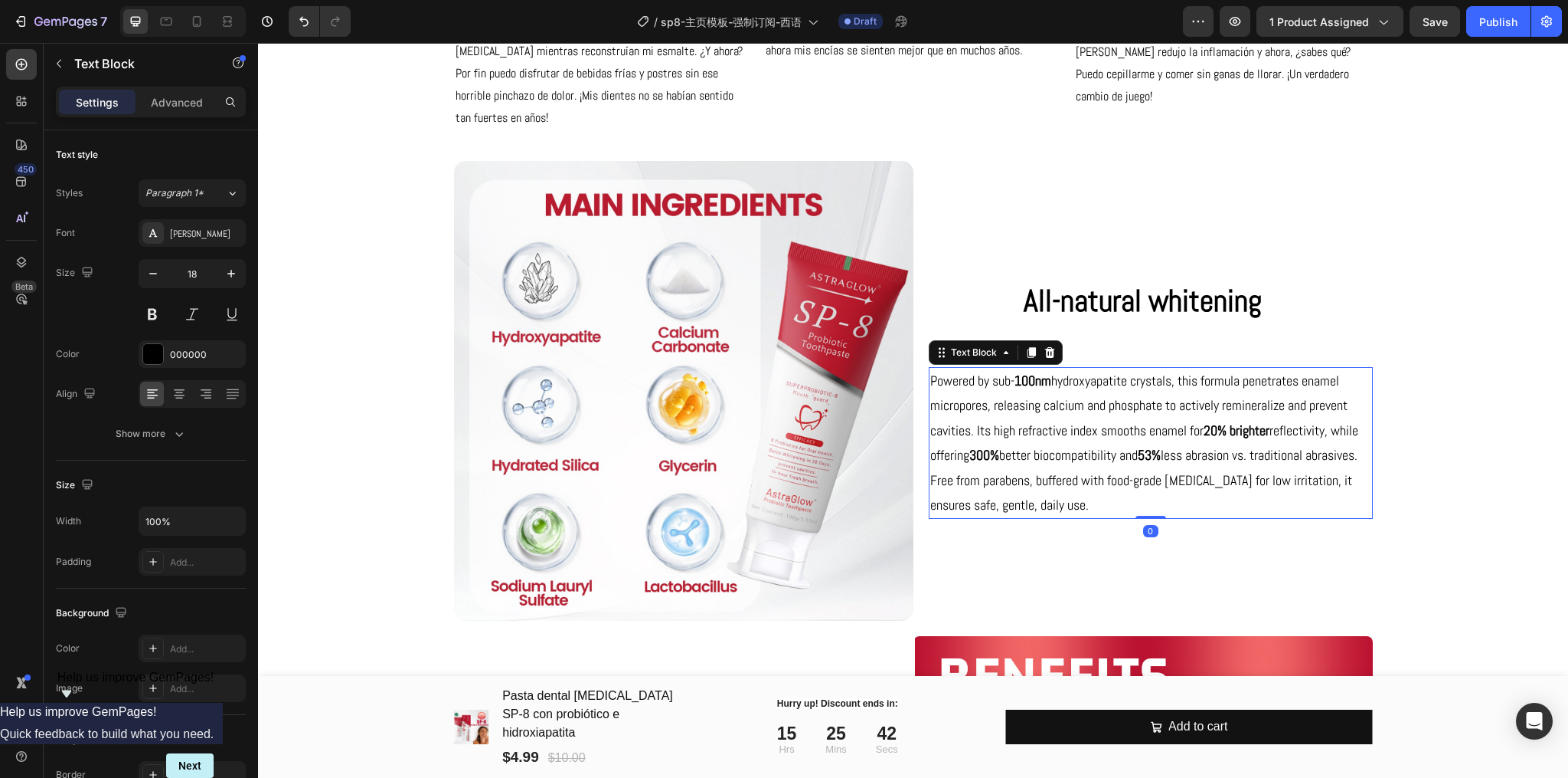
click at [1086, 423] on p "Powered by sub- 100nm hydroxyapatite crystals, this formula penetrates enamel m…" at bounding box center [1151, 442] width 441 height 148
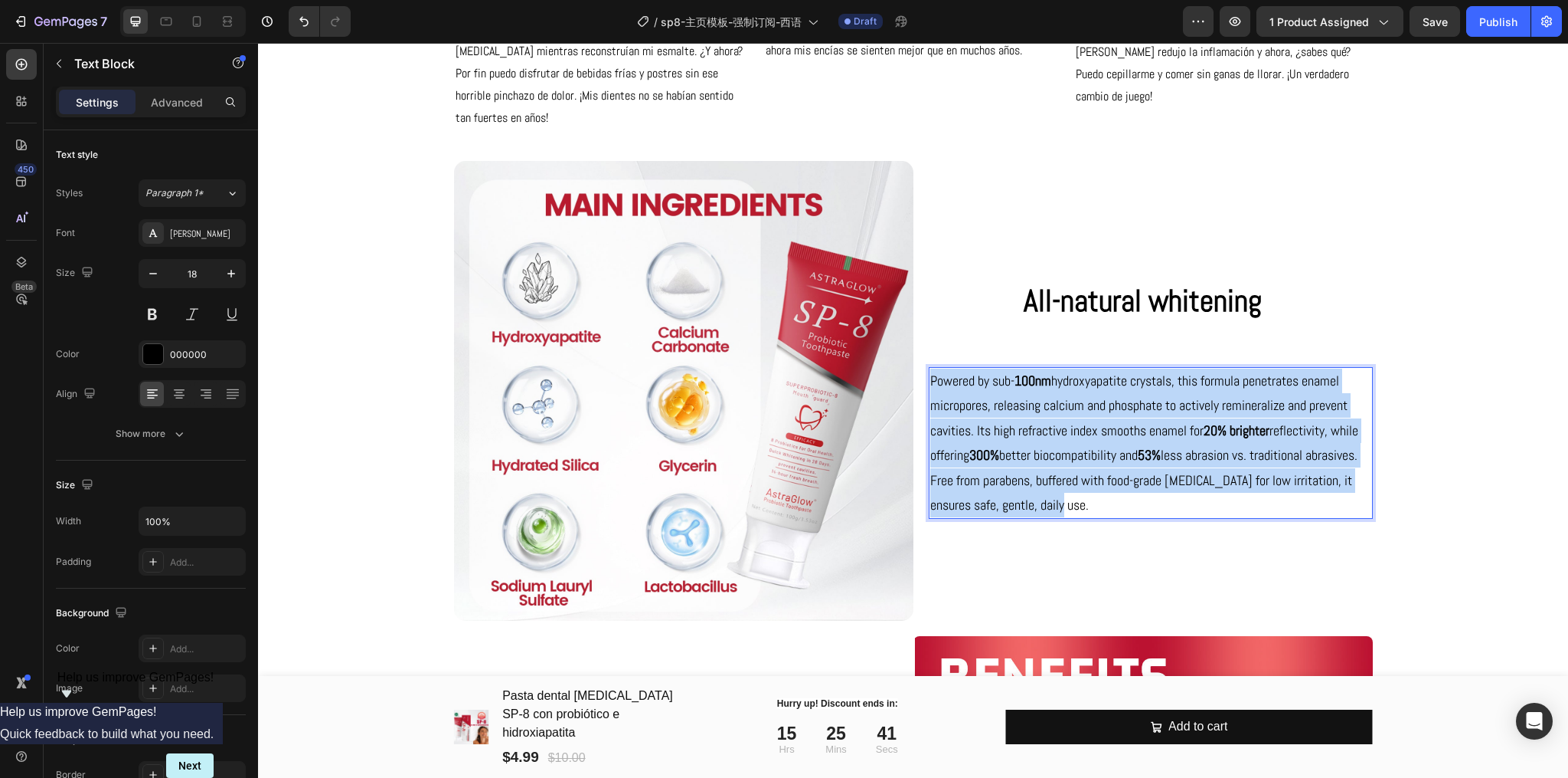
click at [1086, 423] on p "Powered by sub- 100nm hydroxyapatite crystals, this formula penetrates enamel m…" at bounding box center [1151, 442] width 441 height 148
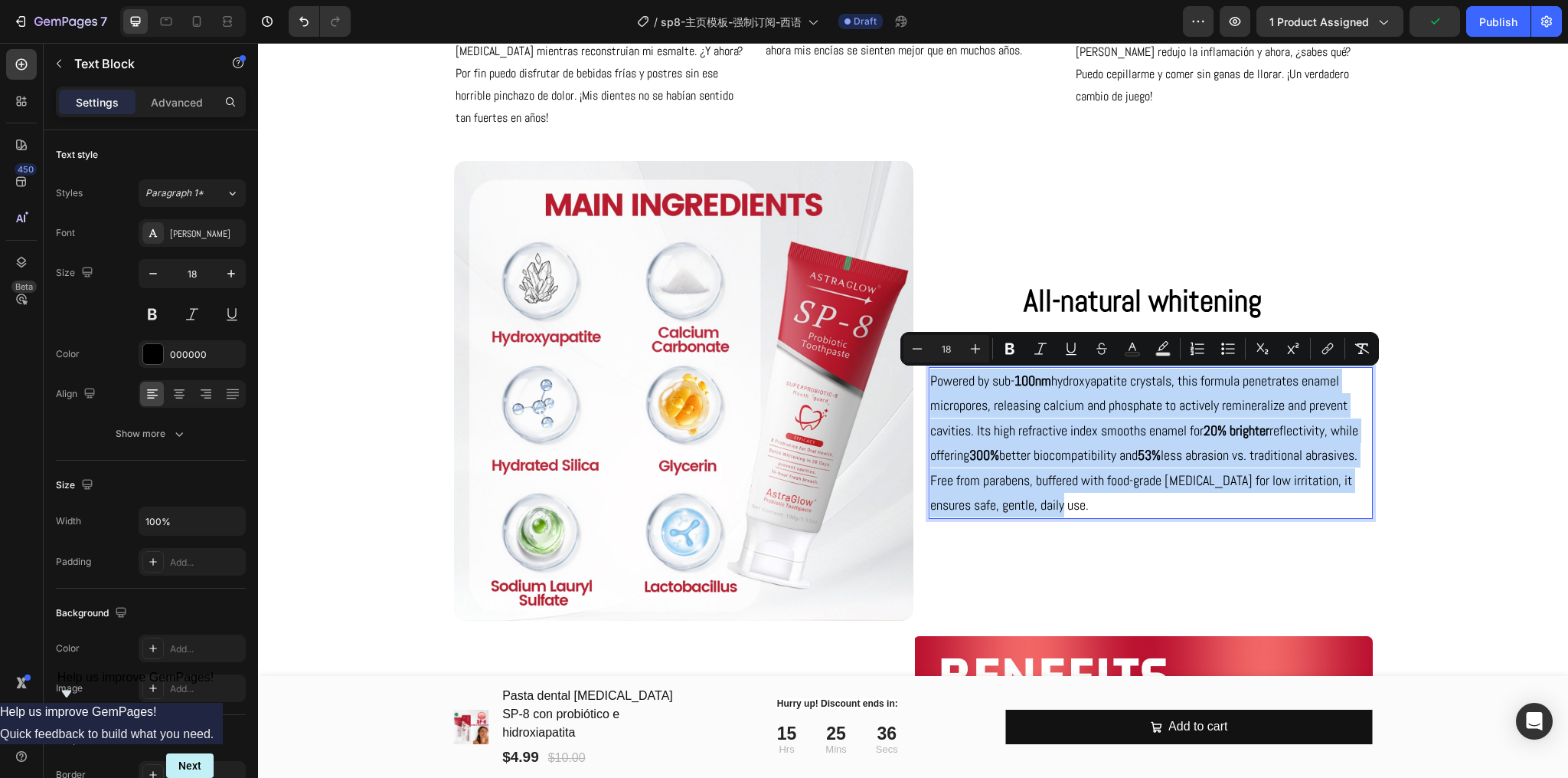
click at [1130, 307] on span "All-natural whitening" at bounding box center [1142, 300] width 238 height 39
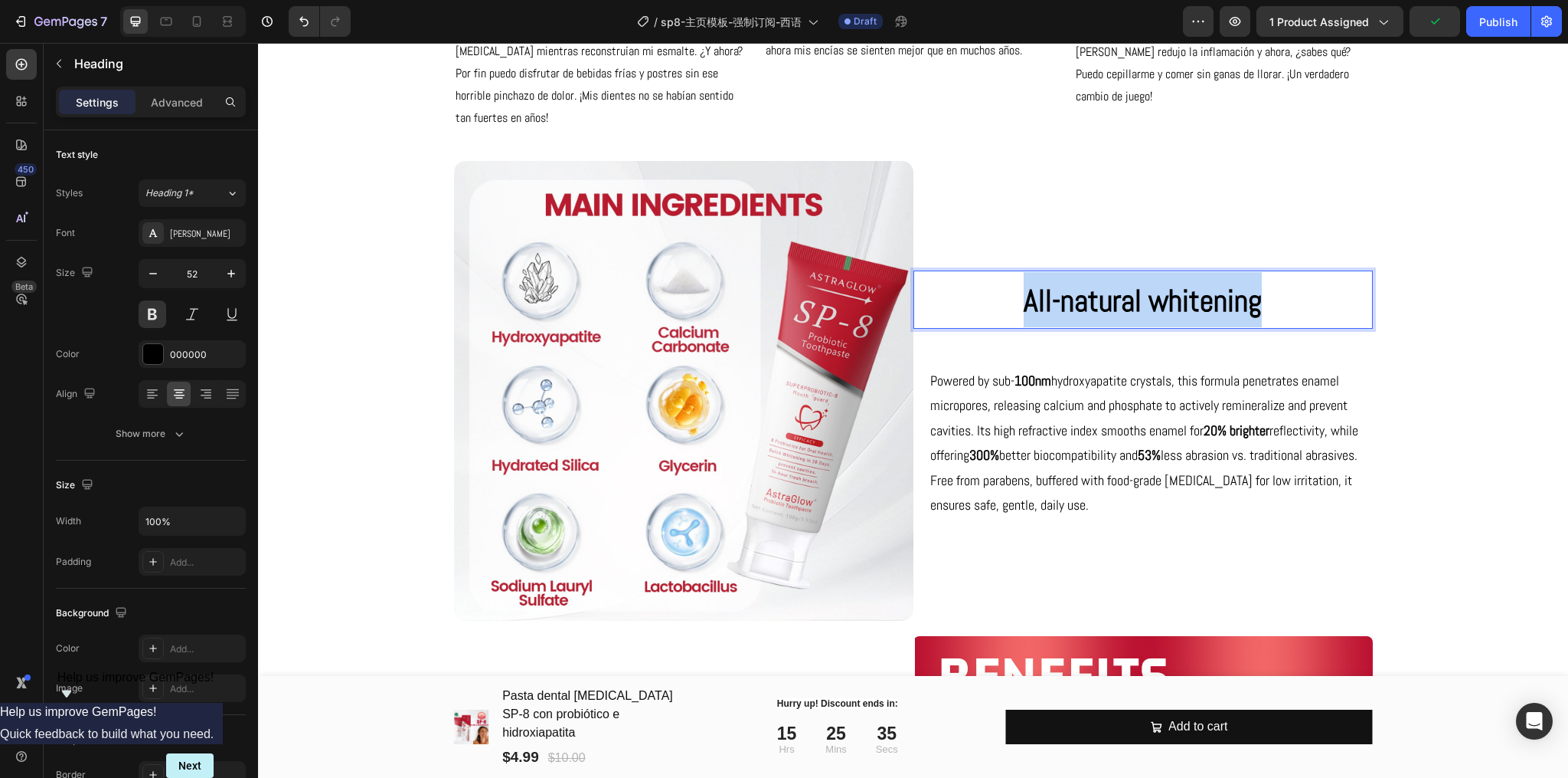
click at [1130, 307] on span "All-natural whitening" at bounding box center [1142, 300] width 238 height 39
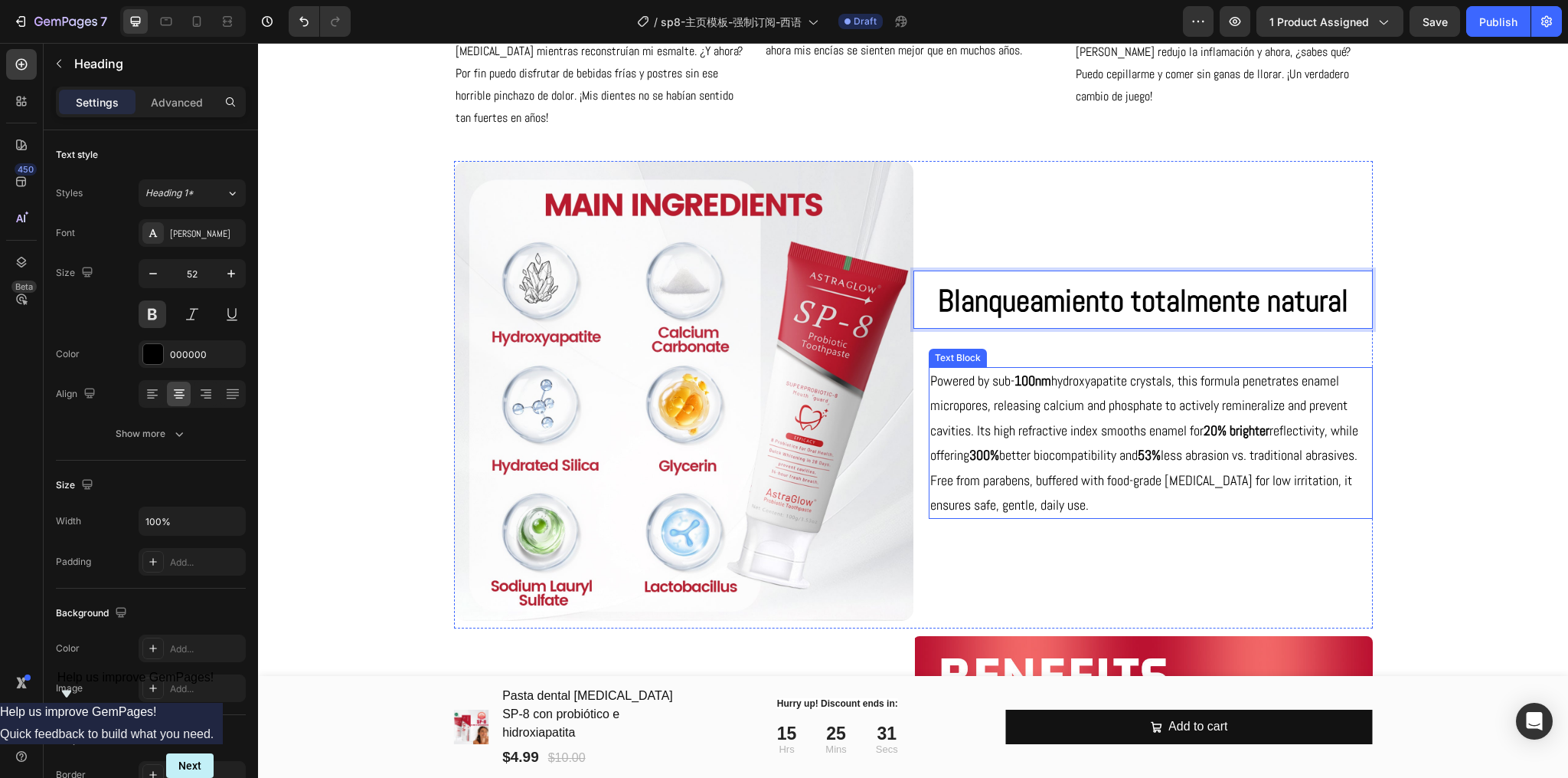
click at [1136, 436] on p "Powered by sub- 100nm hydroxyapatite crystals, this formula penetrates enamel m…" at bounding box center [1151, 442] width 441 height 148
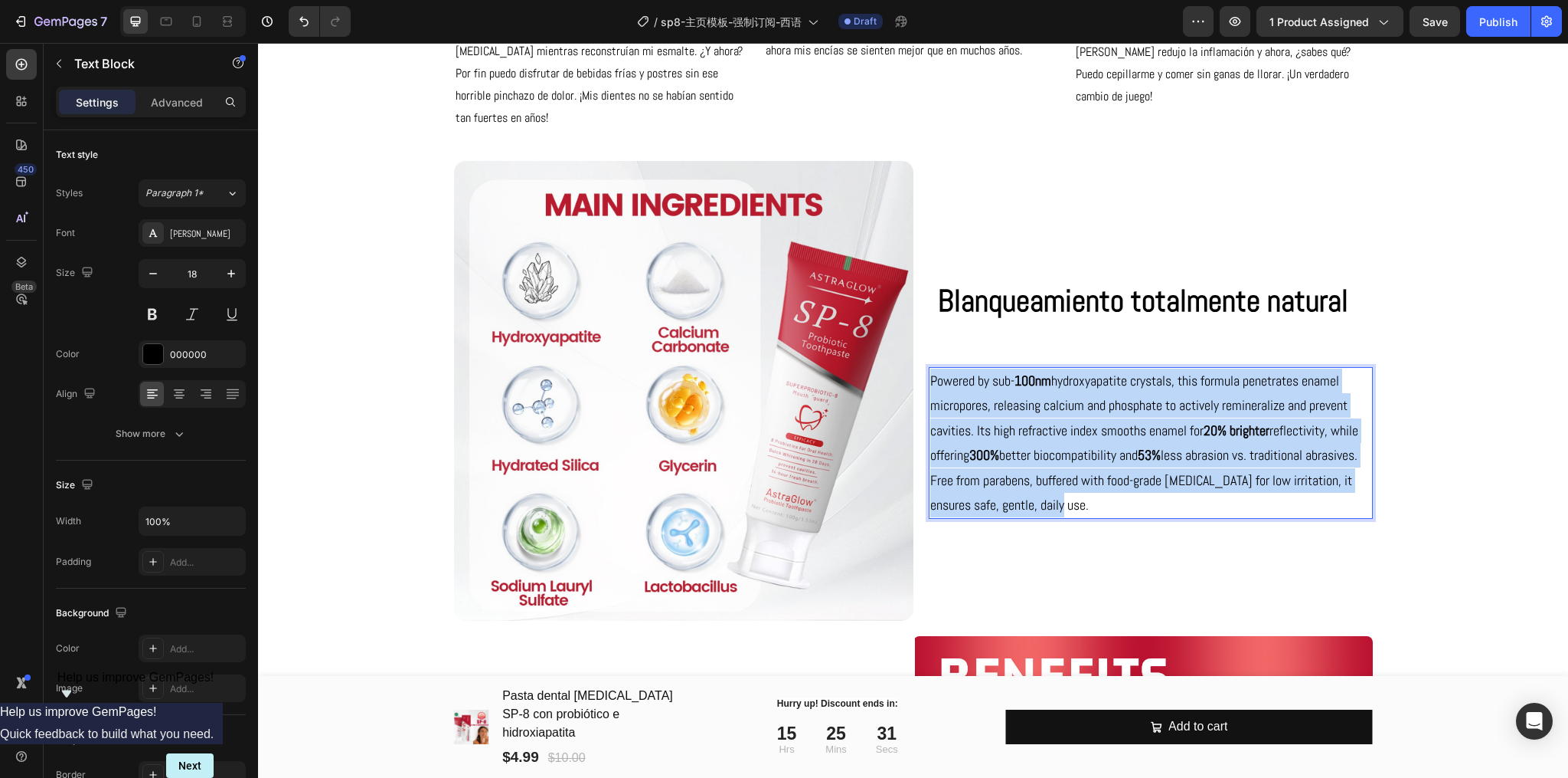
click at [1136, 436] on p "Powered by sub- 100nm hydroxyapatite crystals, this formula penetrates enamel m…" at bounding box center [1151, 442] width 441 height 148
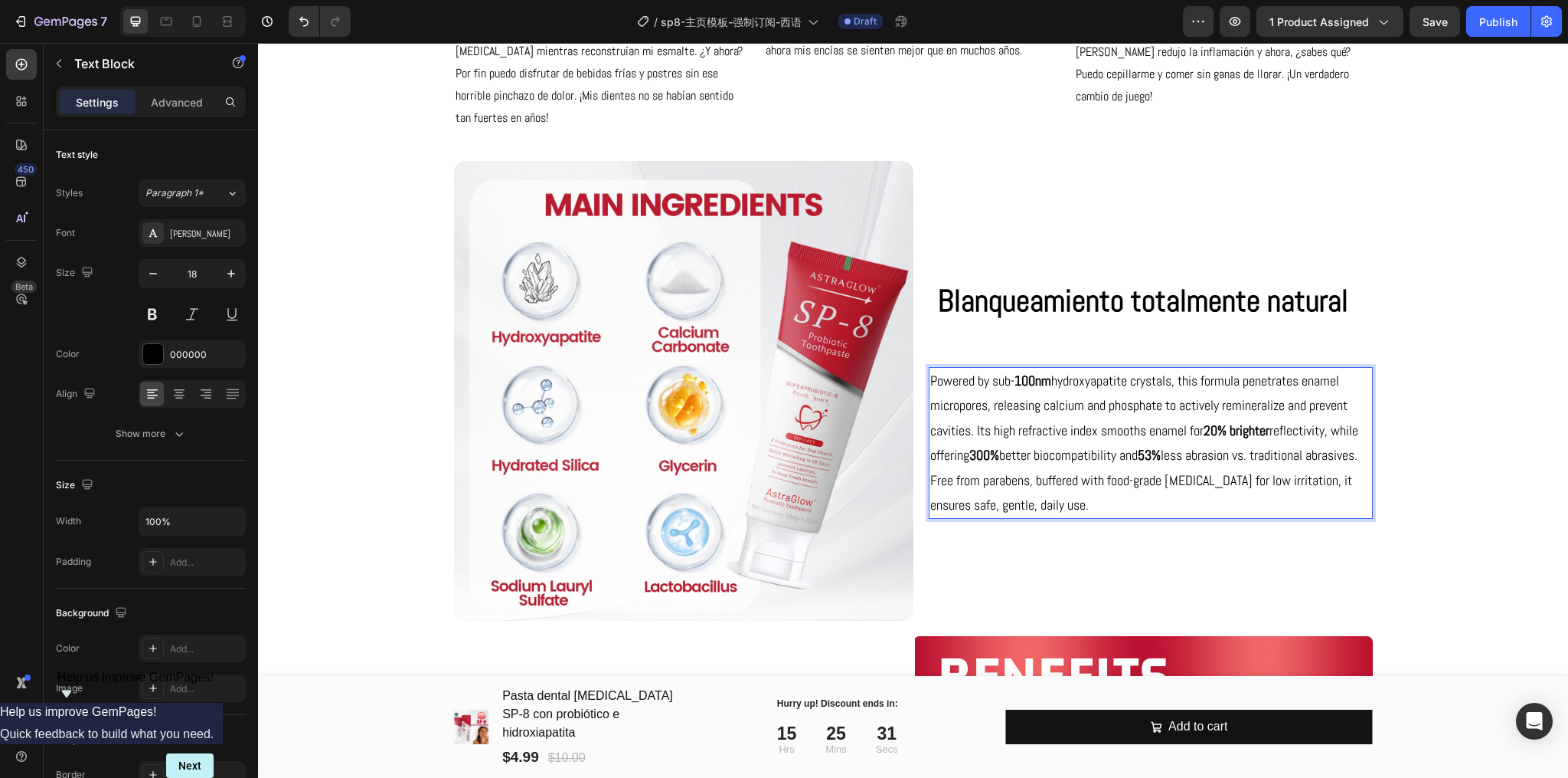
scroll to position [3337, 0]
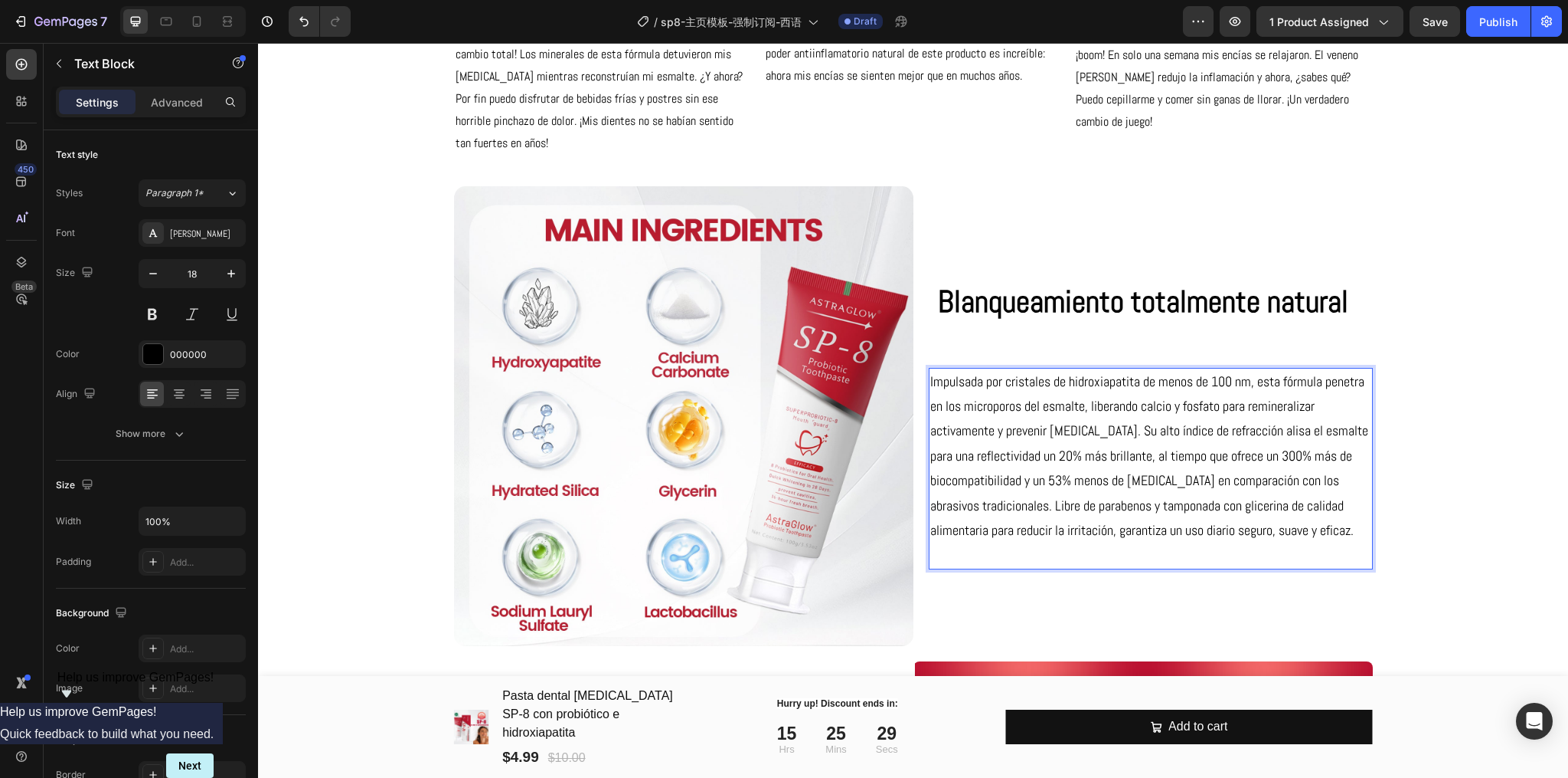
click at [1015, 458] on p "Impulsada por cristales de hidroxiapatita de menos de 100 nm, esta fórmula pene…" at bounding box center [1151, 456] width 441 height 174
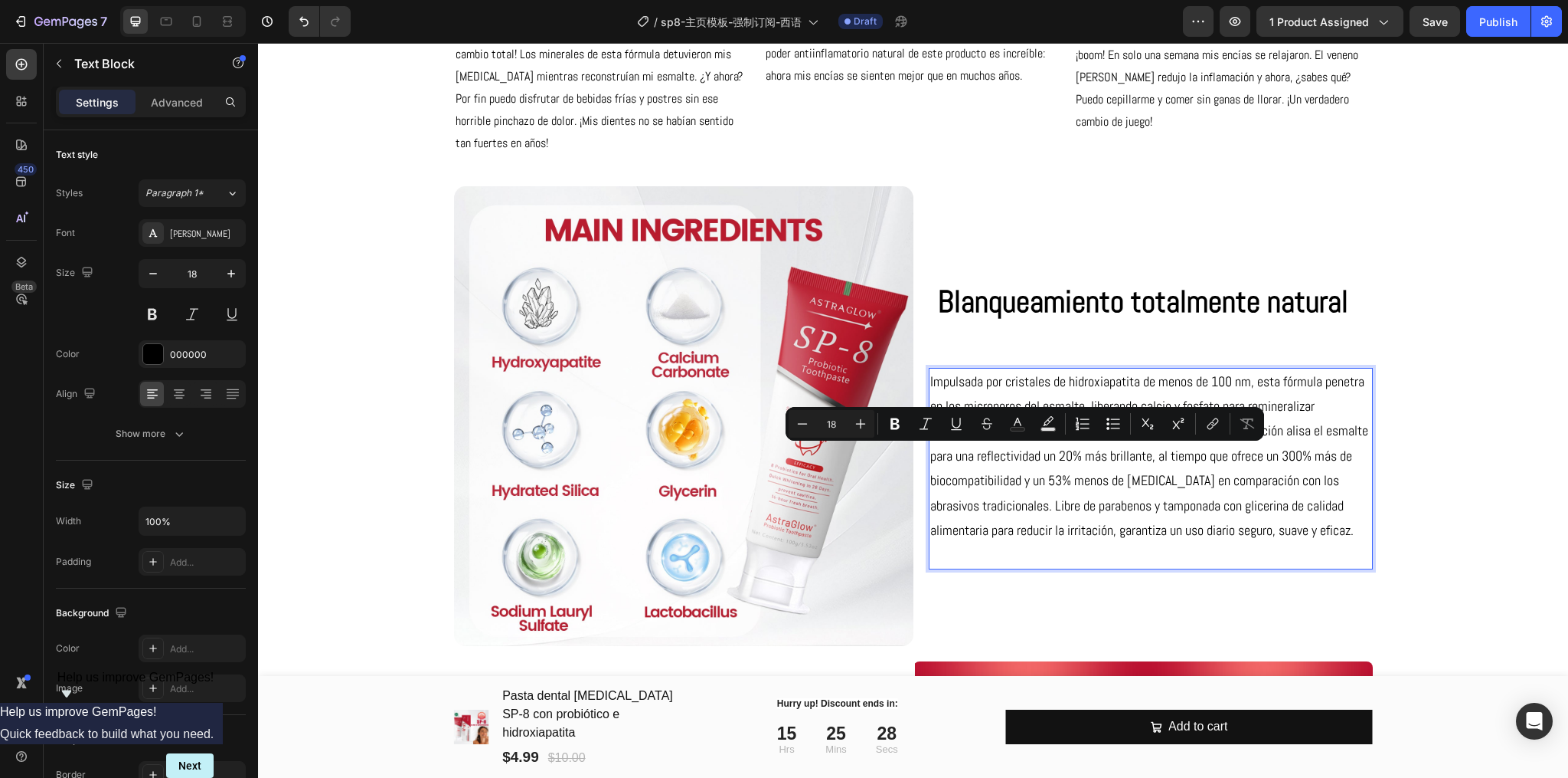
click at [1011, 458] on p "Impulsada por cristales de hidroxiapatita de menos de 100 nm, esta fórmula pene…" at bounding box center [1151, 456] width 441 height 174
drag, startPoint x: 1007, startPoint y: 458, endPoint x: 1024, endPoint y: 458, distance: 17.0
click at [1024, 458] on p "Impulsada por cristales de hidroxiapatita de menos de 100 nm, esta fórmula pene…" at bounding box center [1151, 456] width 441 height 174
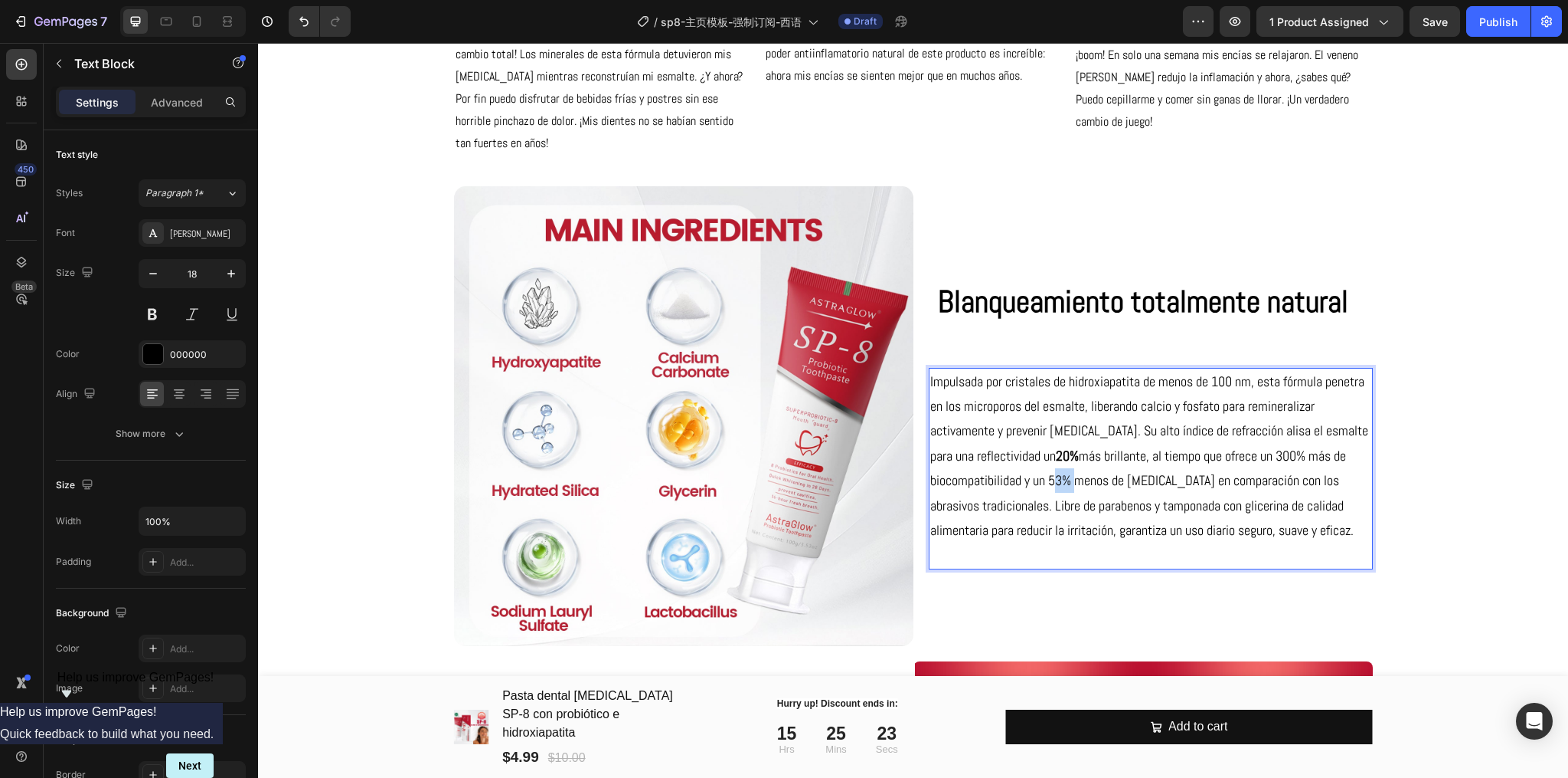
drag, startPoint x: 1062, startPoint y: 482, endPoint x: 1044, endPoint y: 484, distance: 18.1
click at [1044, 484] on p "Impulsada por cristales de hidroxiapatita de menos de 100 nm, esta fórmula pene…" at bounding box center [1151, 456] width 441 height 174
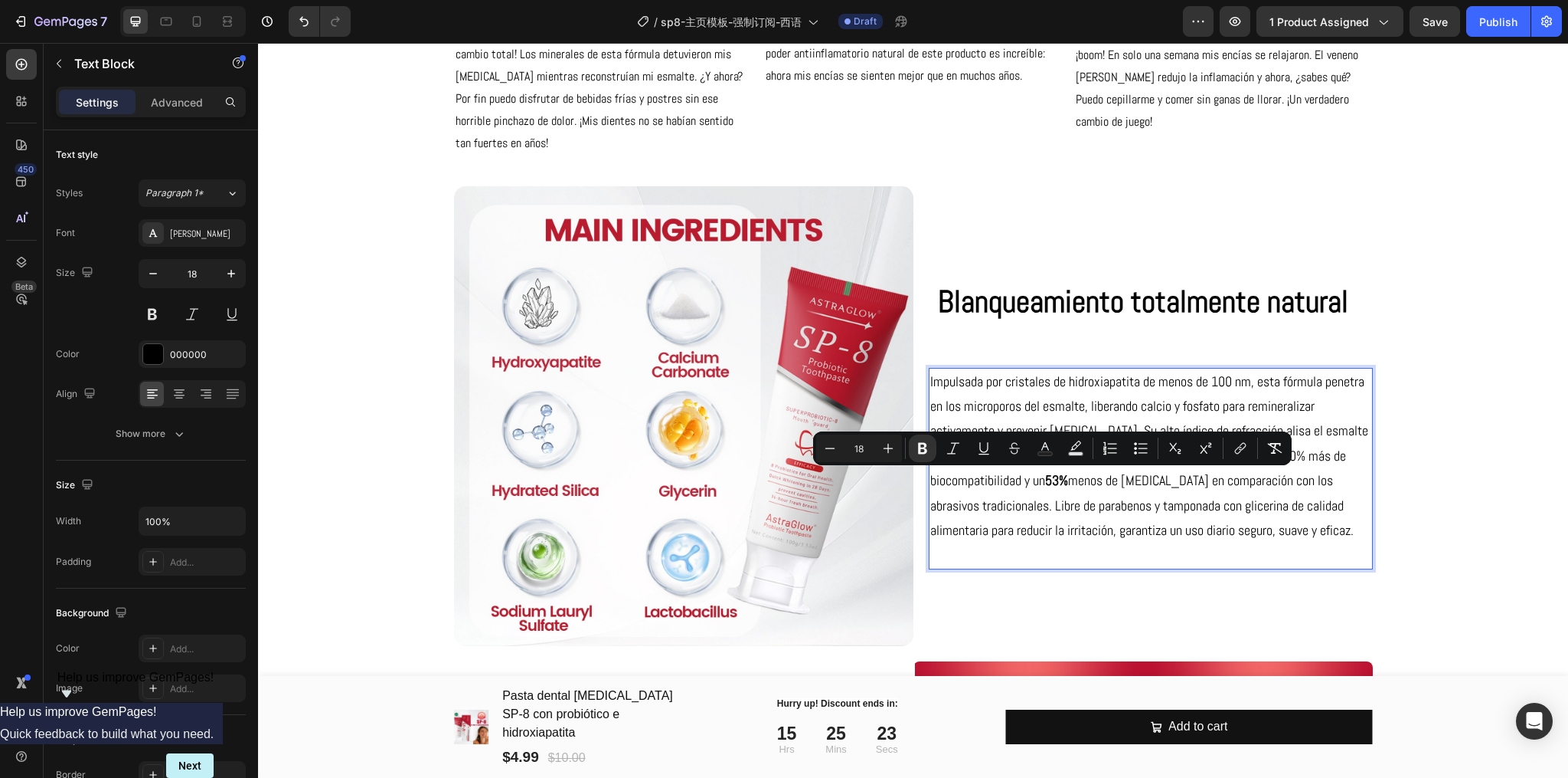
click at [1214, 506] on p "Impulsada por cristales de hidroxiapatita de menos de 100 nm, esta fórmula pene…" at bounding box center [1151, 456] width 441 height 174
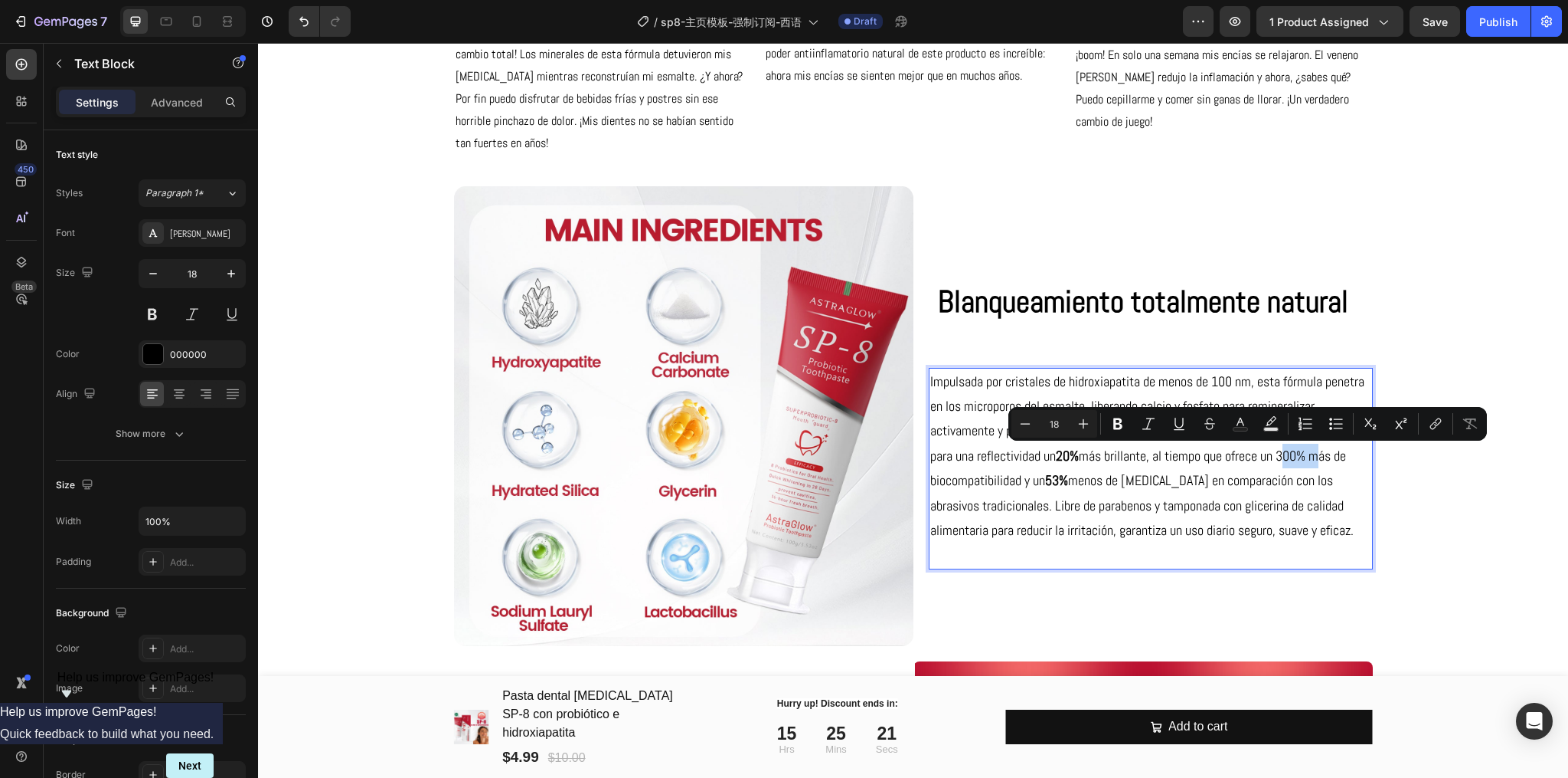
drag, startPoint x: 1264, startPoint y: 456, endPoint x: 1231, endPoint y: 459, distance: 33.1
click at [1231, 459] on p "Impulsada por cristales de hidroxiapatita de menos de 100 nm, esta fórmula pene…" at bounding box center [1151, 456] width 441 height 174
click at [1037, 507] on p "Impulsada por cristales de hidroxiapatita de menos de 100 nm, esta fórmula pene…" at bounding box center [1151, 456] width 441 height 174
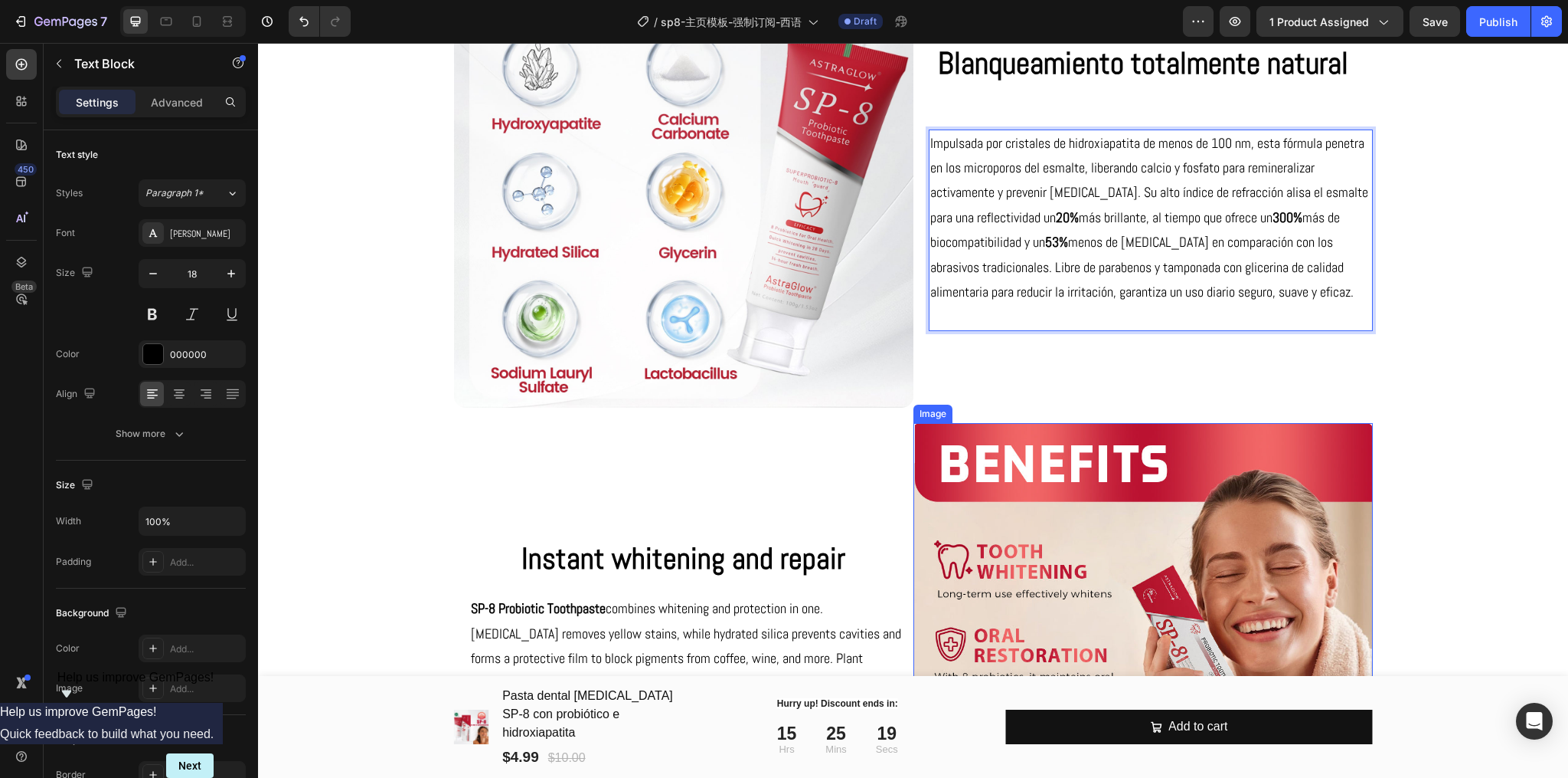
scroll to position [3745, 0]
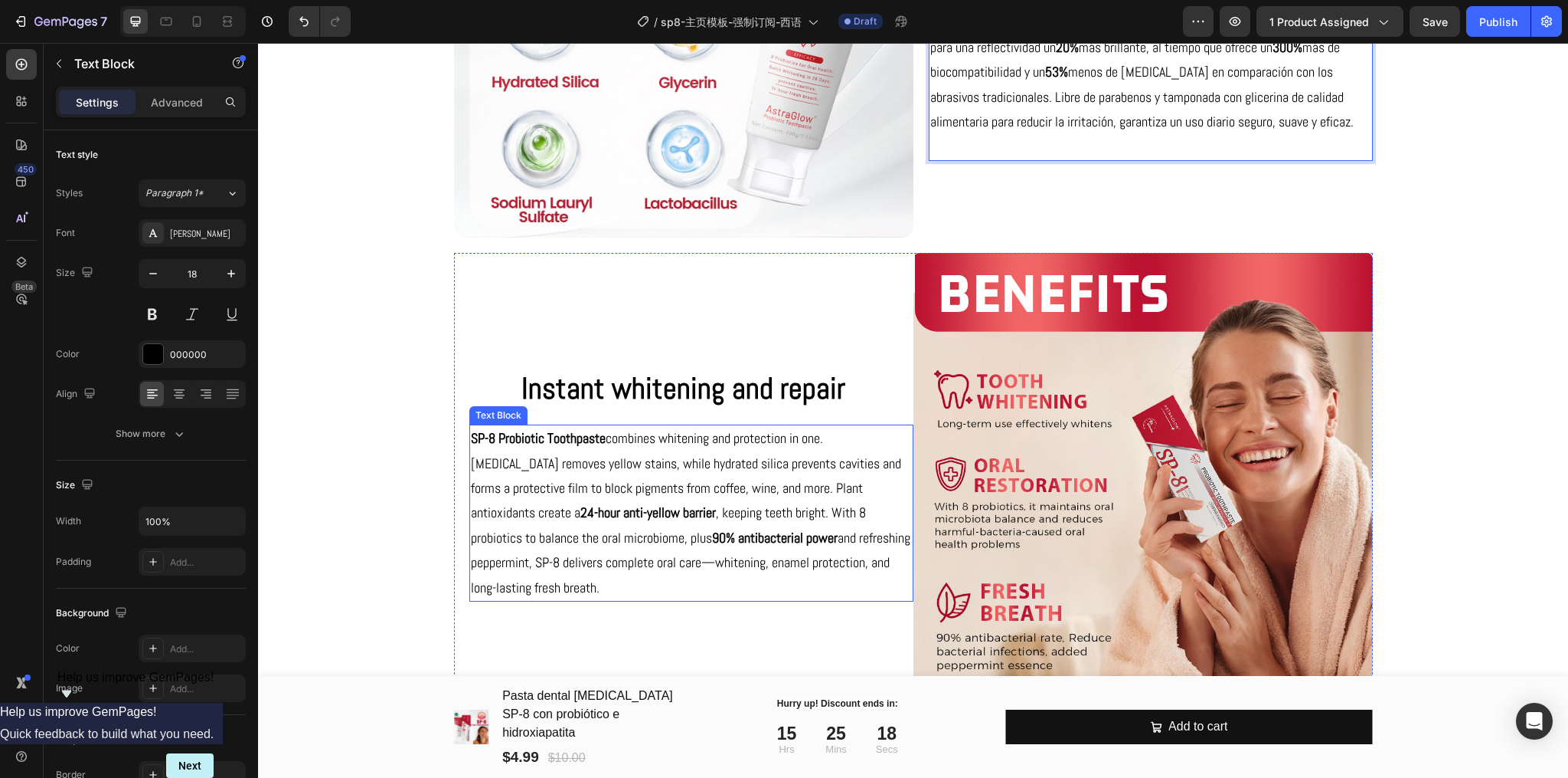
click at [738, 407] on p "Instant whitening and repair" at bounding box center [684, 389] width 456 height 45
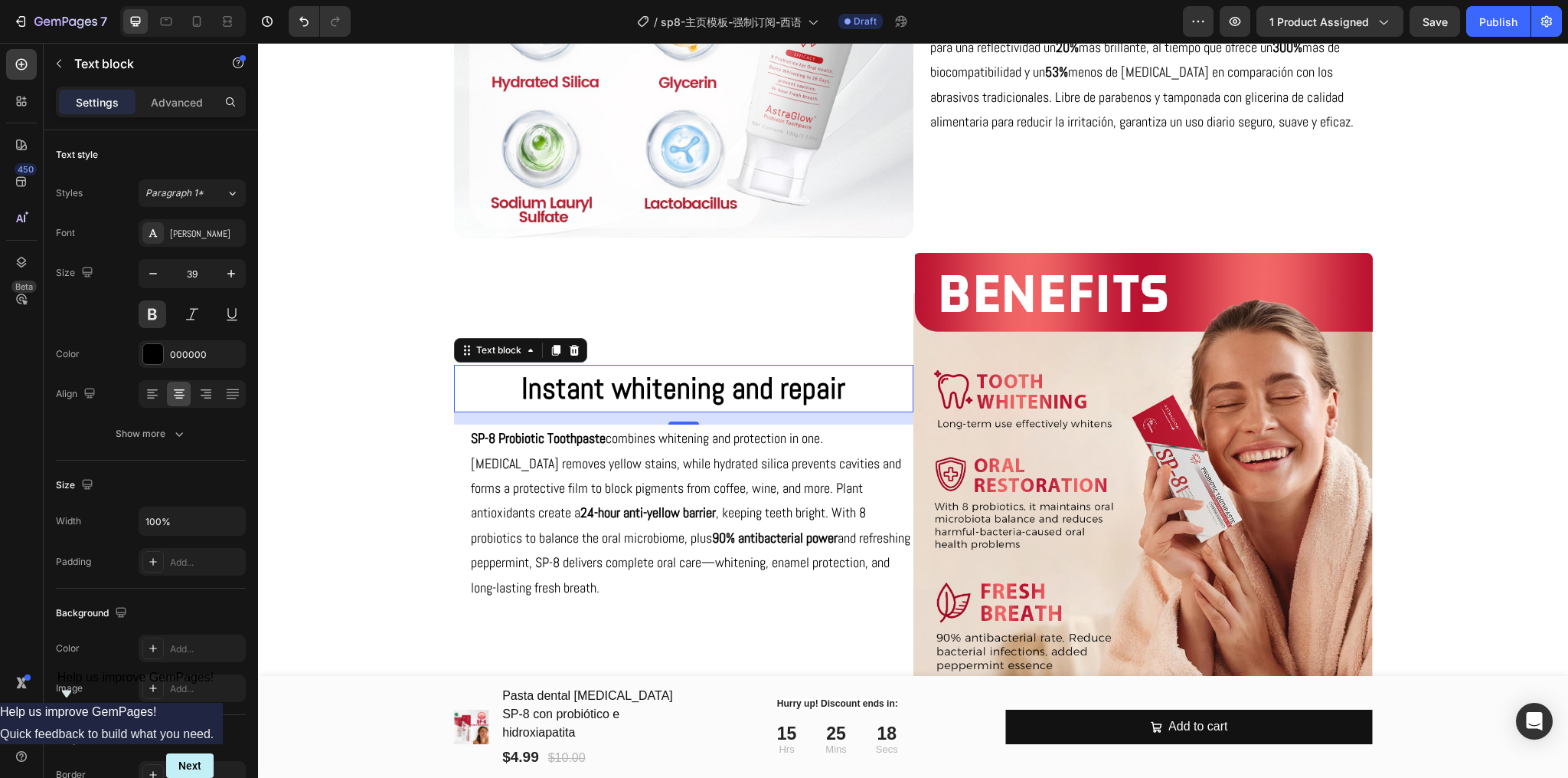
click at [738, 407] on p "Instant whitening and repair" at bounding box center [684, 389] width 456 height 45
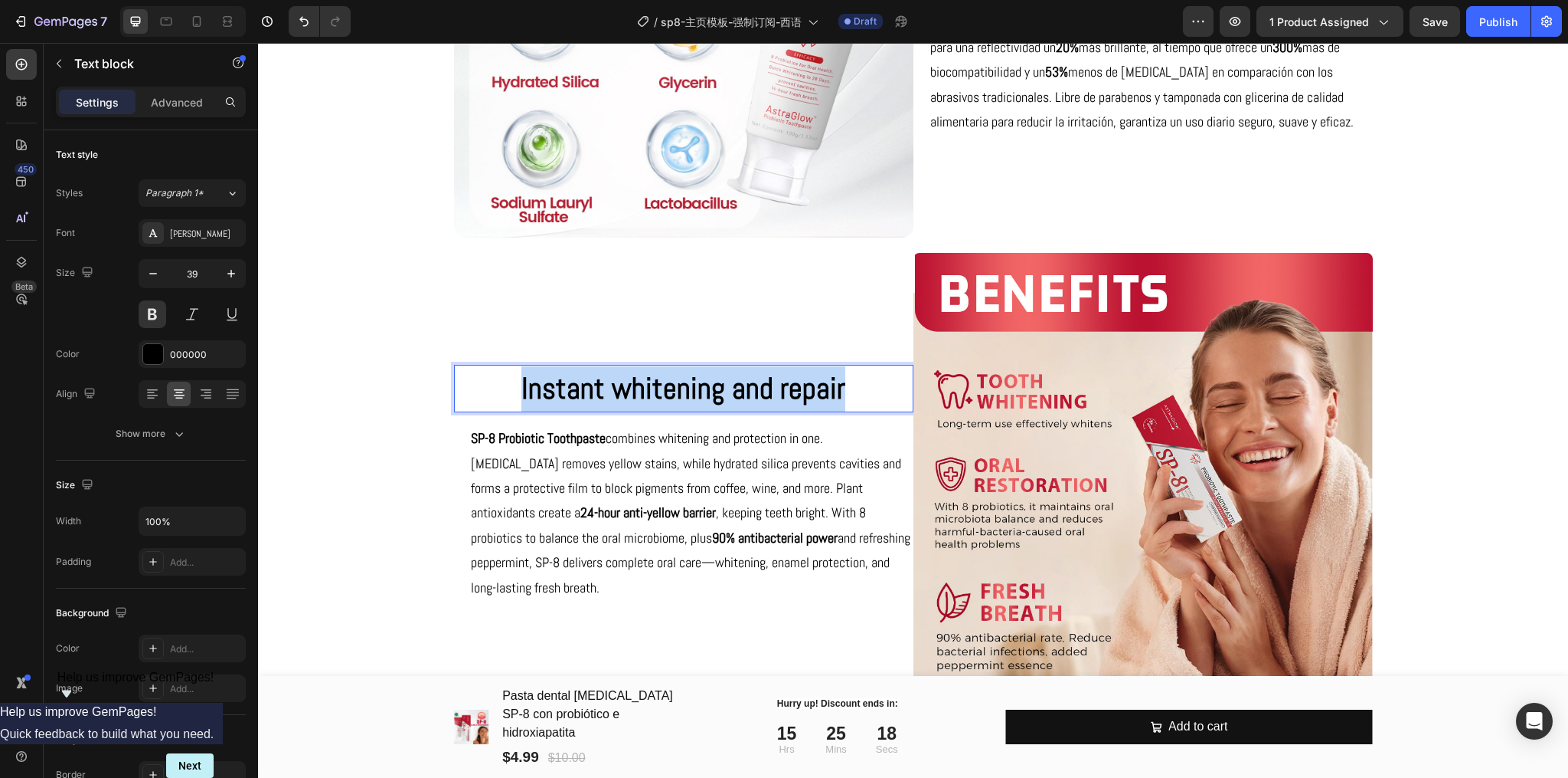
click at [738, 407] on p "Instant whitening and repair" at bounding box center [684, 389] width 456 height 45
copy p "Instant whitening and repair"
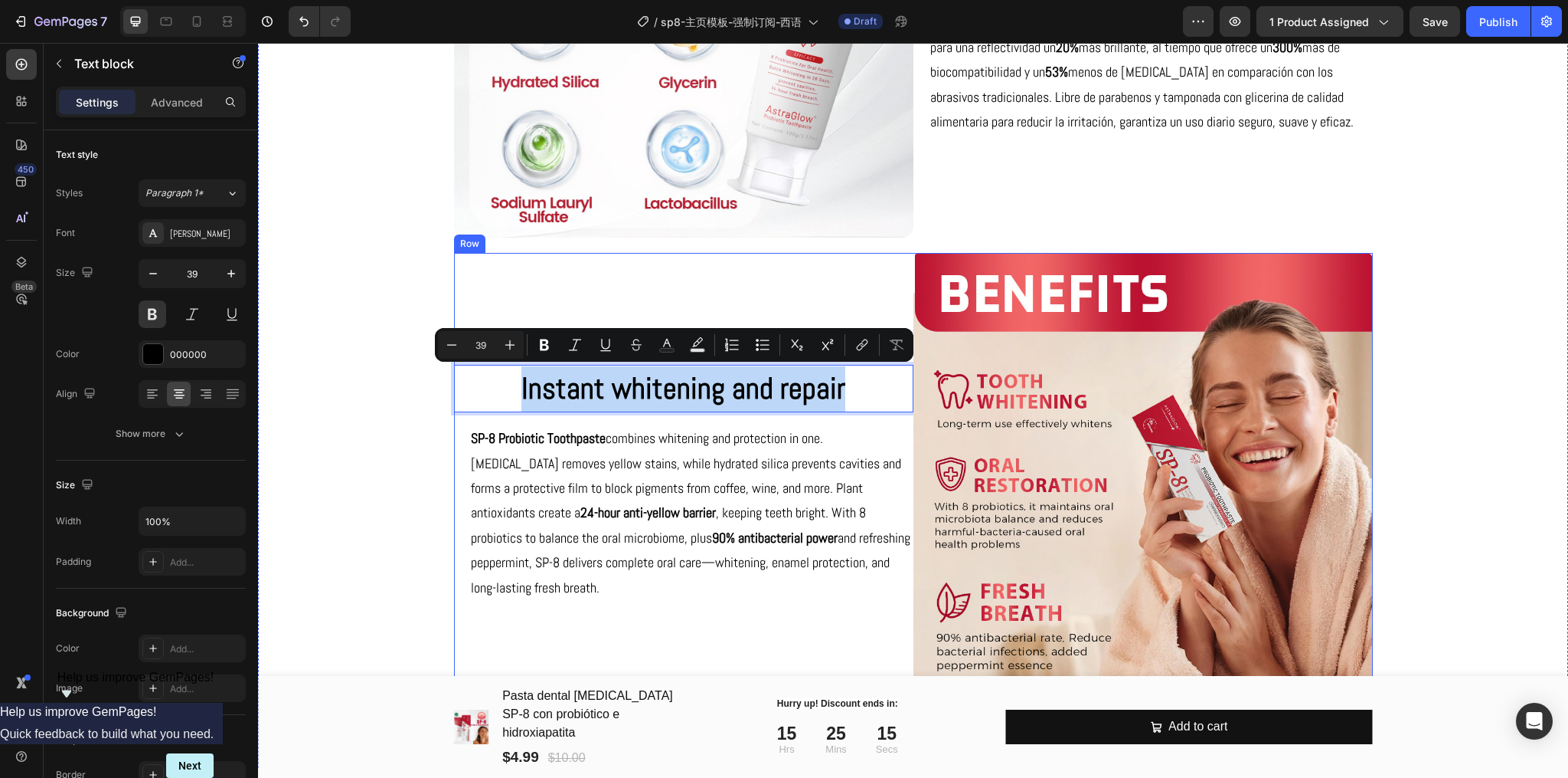
click at [696, 600] on div "SP-8 Probiotic Toothpaste combines whitening and protection in one. Calcium car…" at bounding box center [692, 512] width 444 height 177
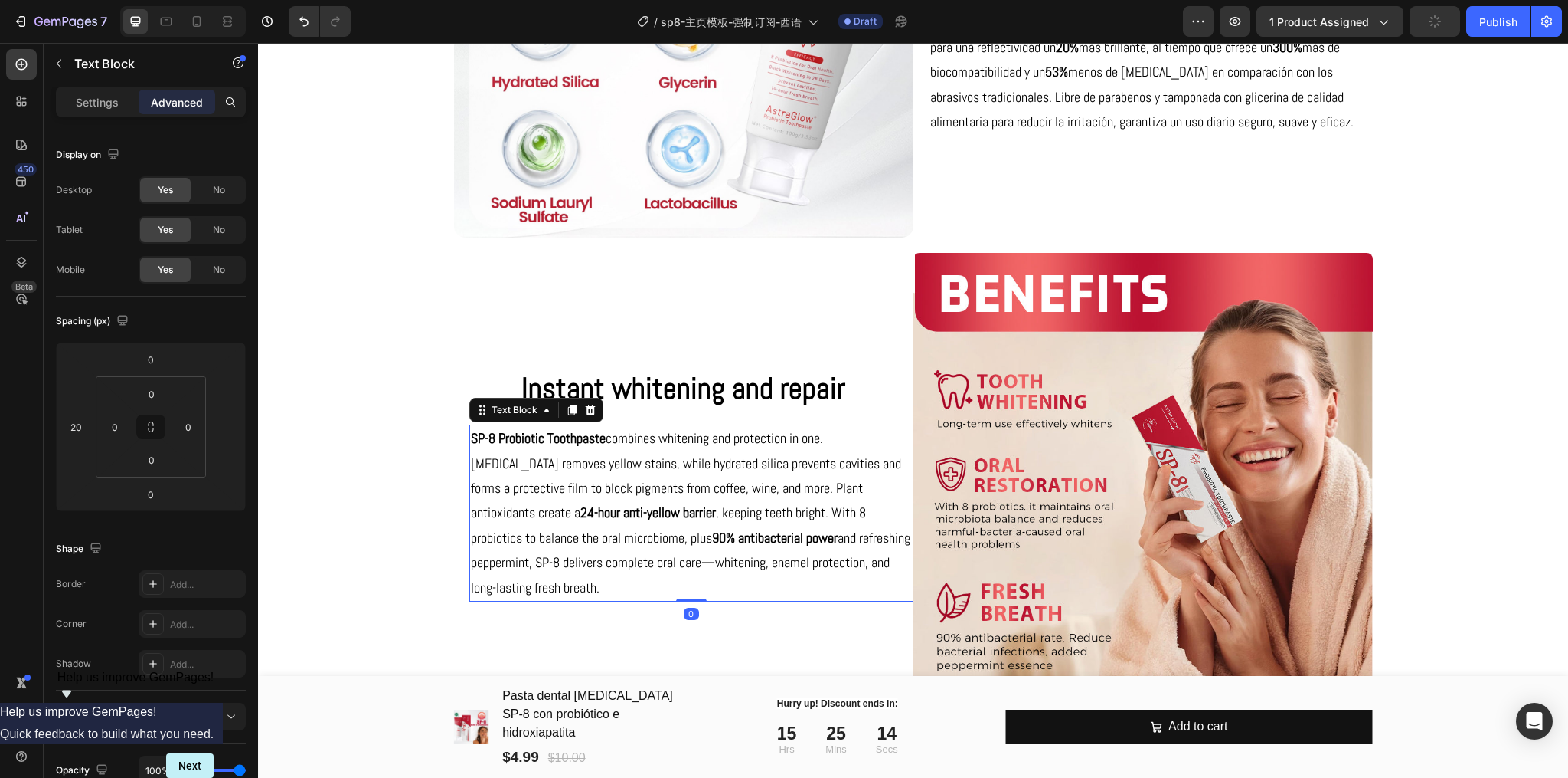
click at [689, 546] on p "SP-8 Probiotic Toothpaste combines whitening and protection in one. Calcium car…" at bounding box center [691, 512] width 441 height 174
copy p "SP-8 Probiotic Toothpaste combines whitening and protection in one. Calcium car…"
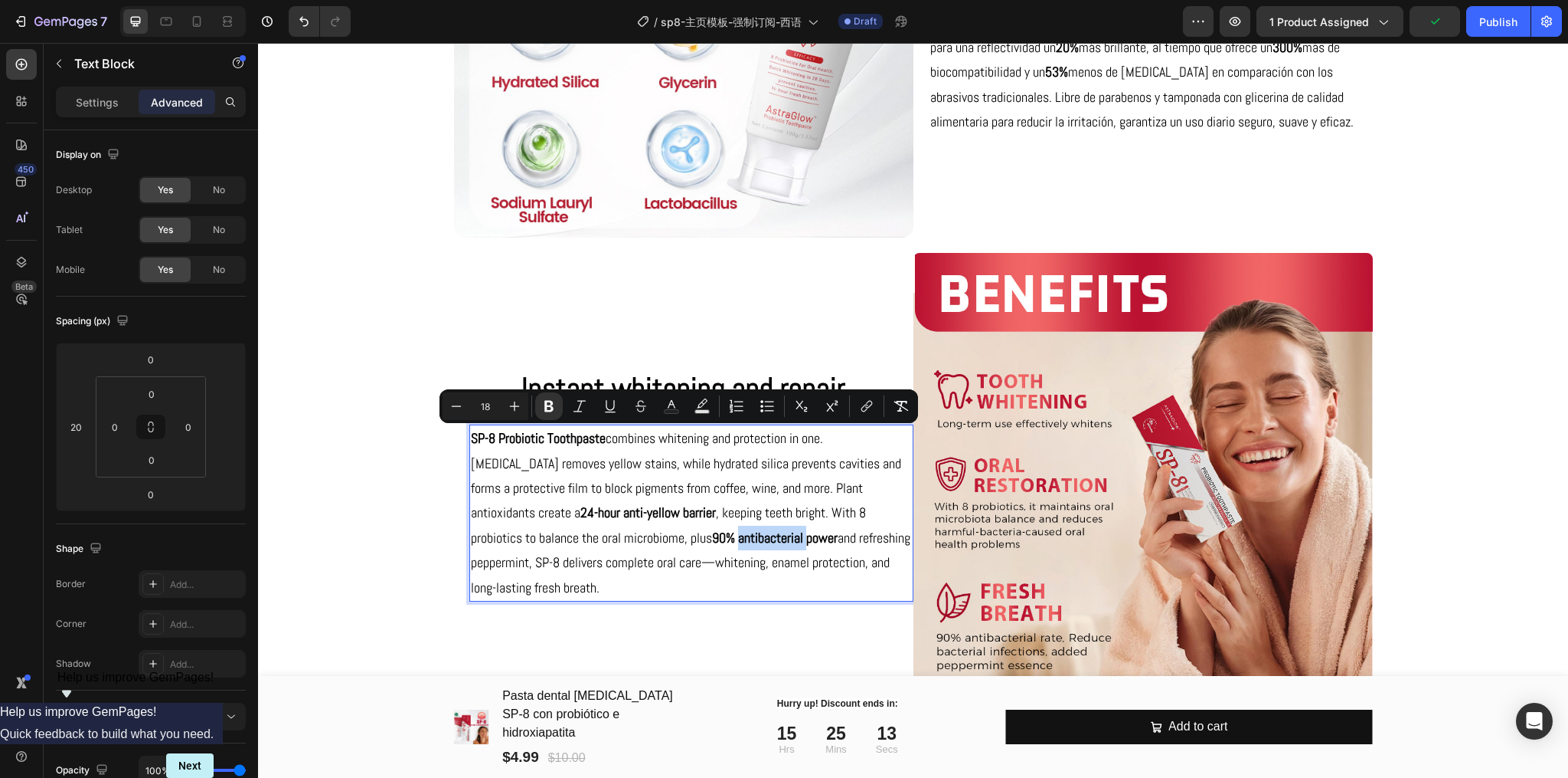
click at [689, 546] on p "SP-8 Probiotic Toothpaste combines whitening and protection in one. Calcium car…" at bounding box center [691, 512] width 441 height 174
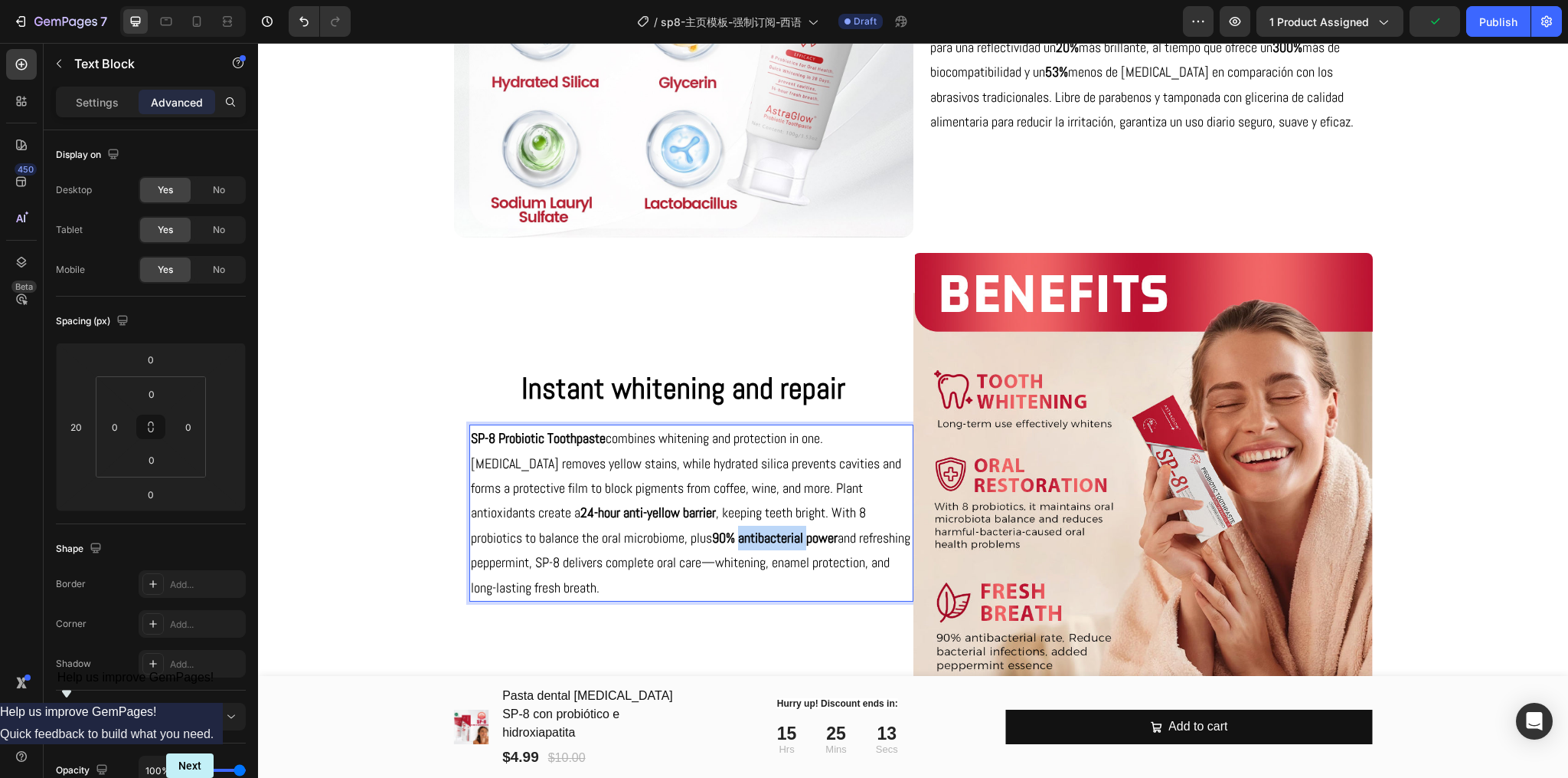
click at [689, 546] on p "SP-8 Probiotic Toothpaste combines whitening and protection in one. Calcium car…" at bounding box center [691, 512] width 441 height 174
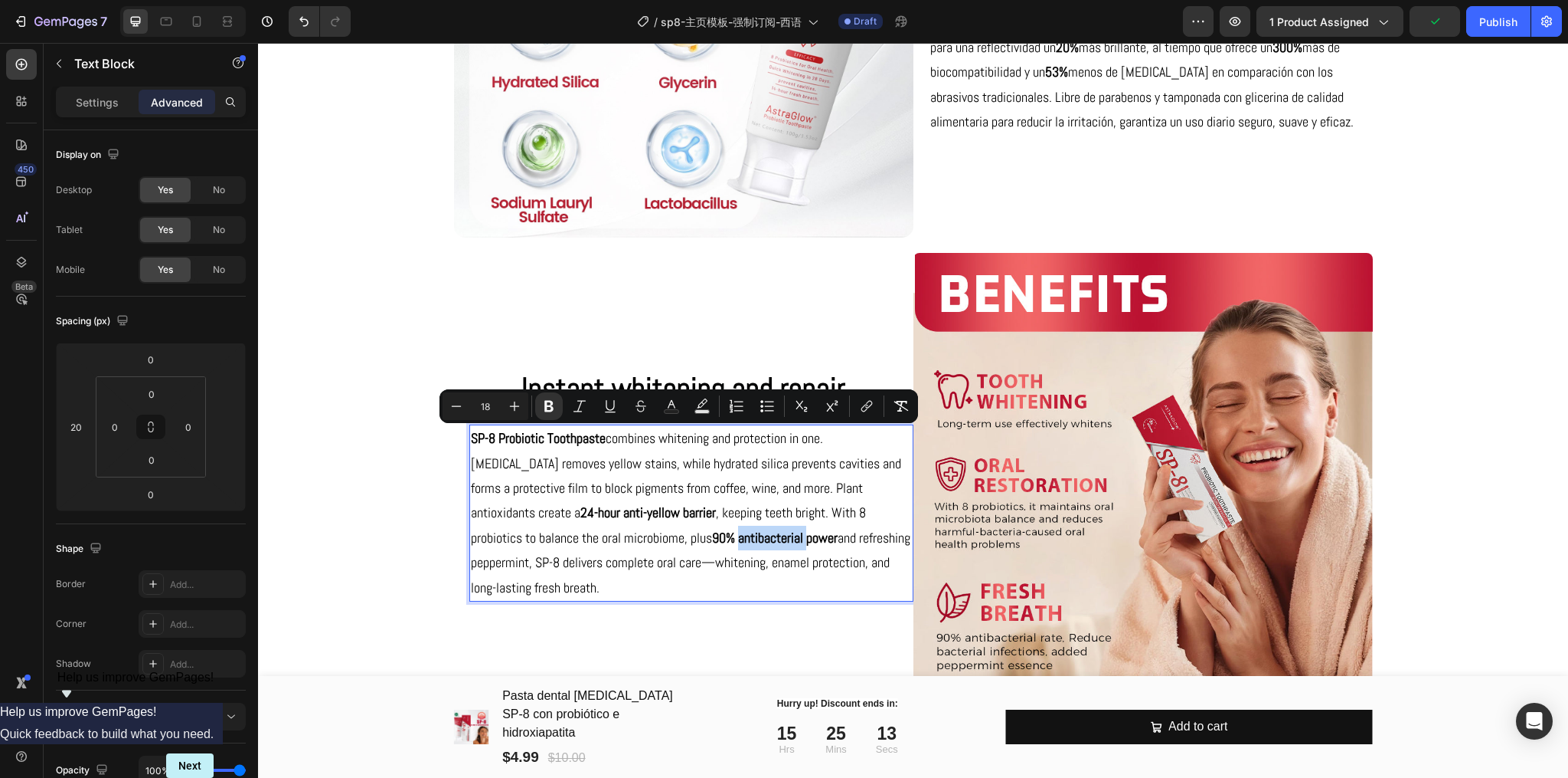
copy p "SP-8 Probiotic Toothpaste combines whitening and protection in one. Calcium car…"
click at [667, 382] on p "Instant whitening and repair" at bounding box center [684, 389] width 456 height 45
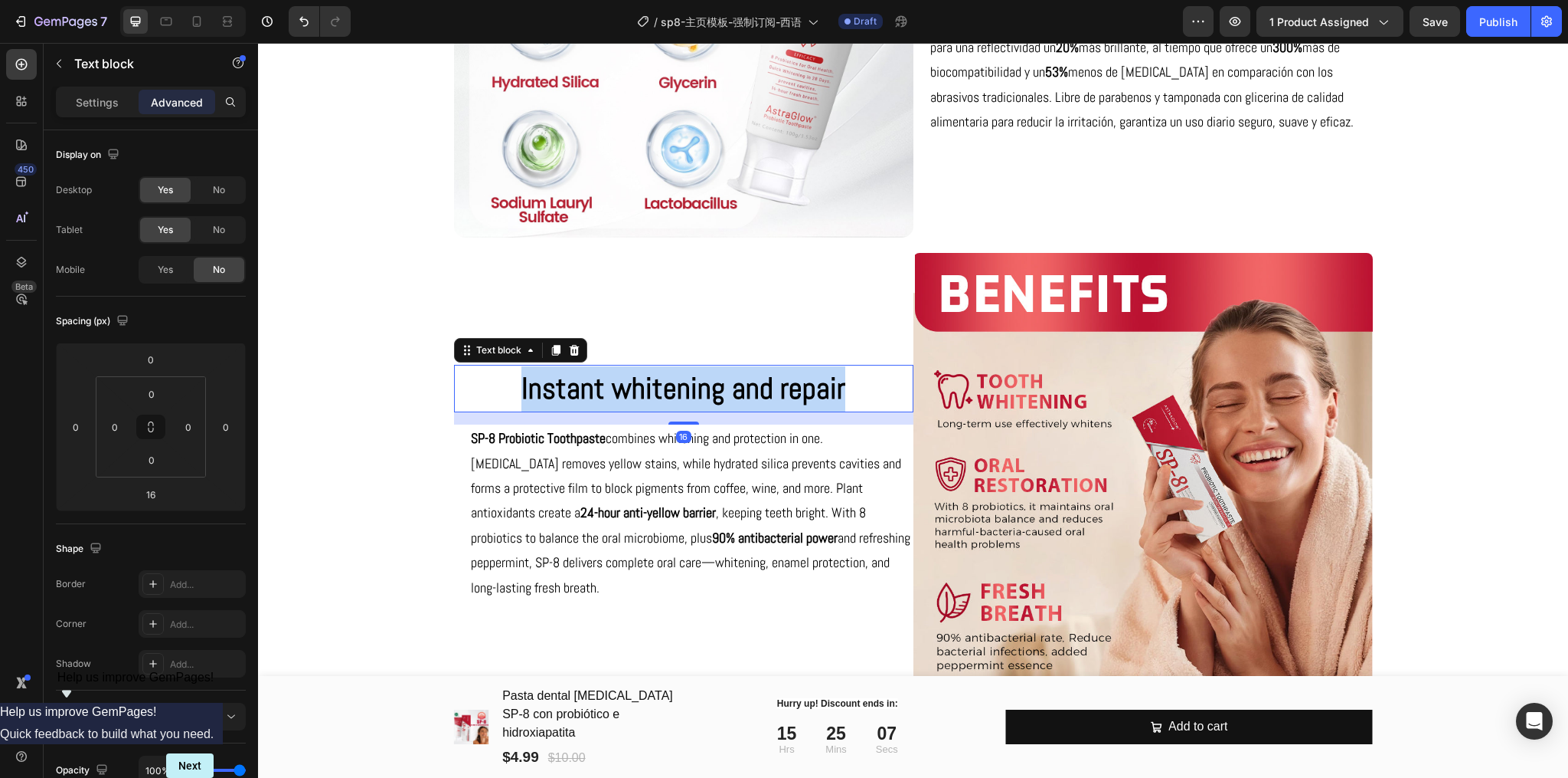
click at [667, 382] on p "Instant whitening and repair" at bounding box center [684, 389] width 456 height 45
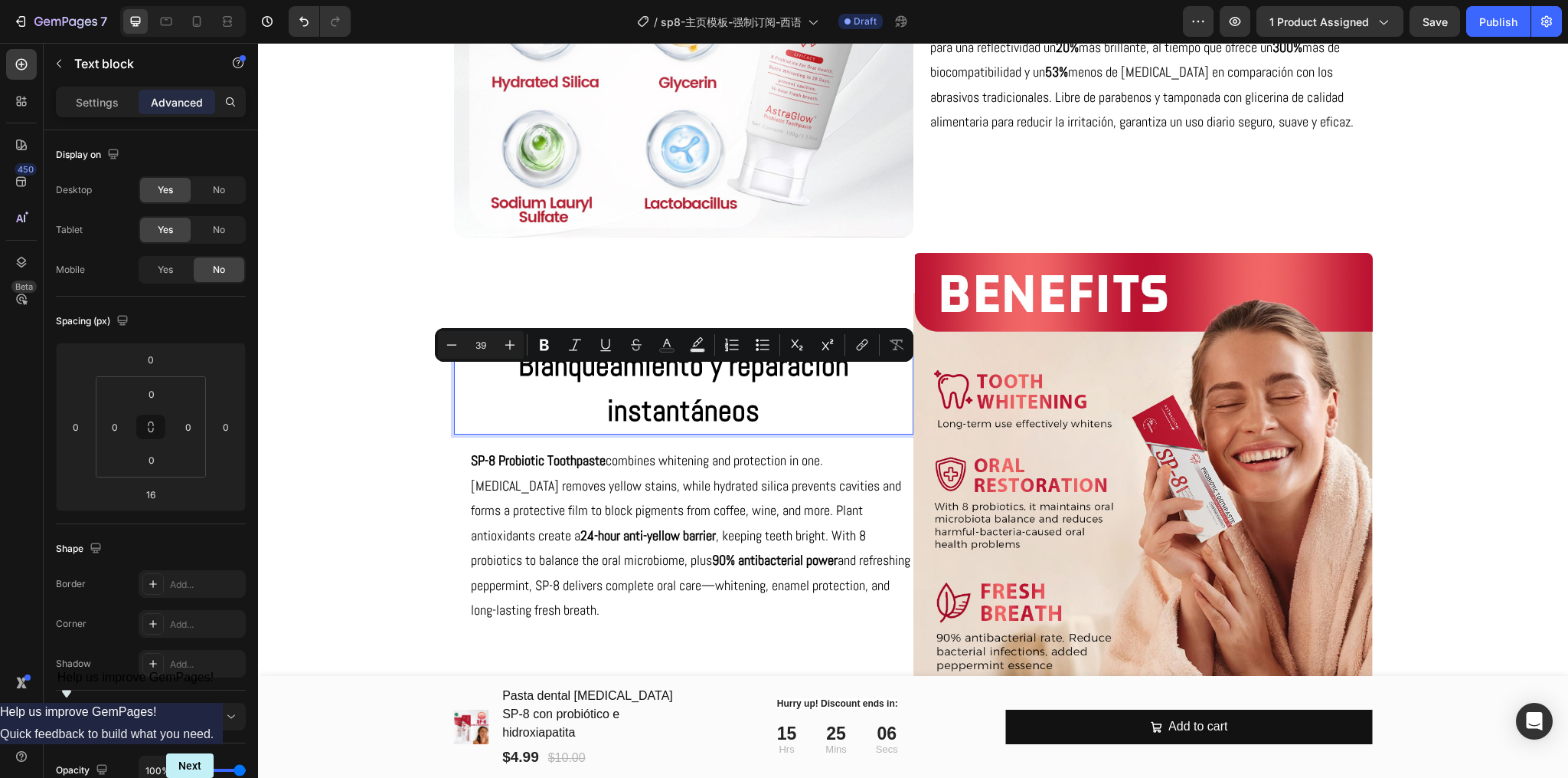
scroll to position [3723, 0]
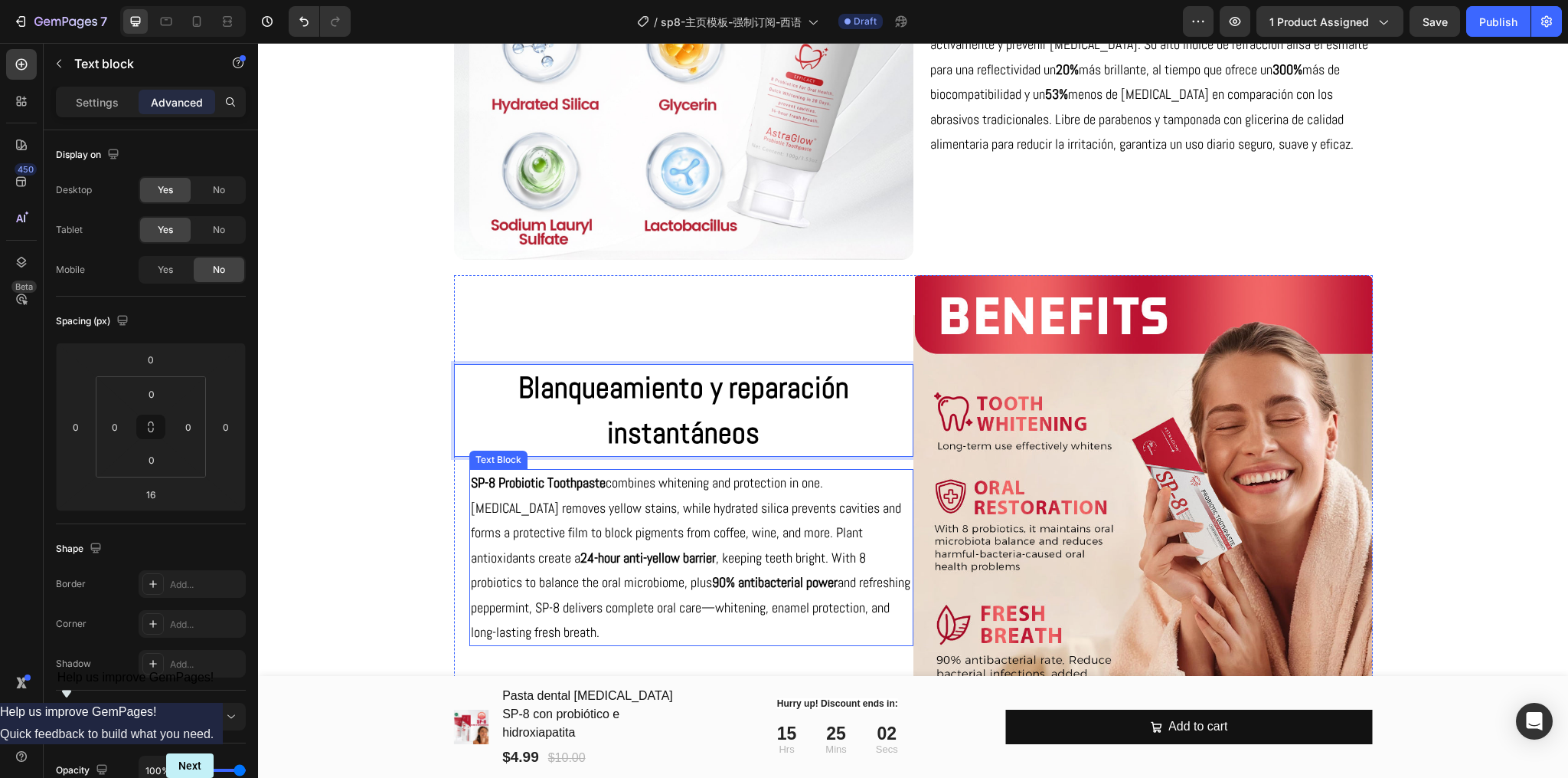
click at [626, 528] on p "SP-8 Probiotic Toothpaste combines whitening and protection in one. Calcium car…" at bounding box center [691, 557] width 441 height 174
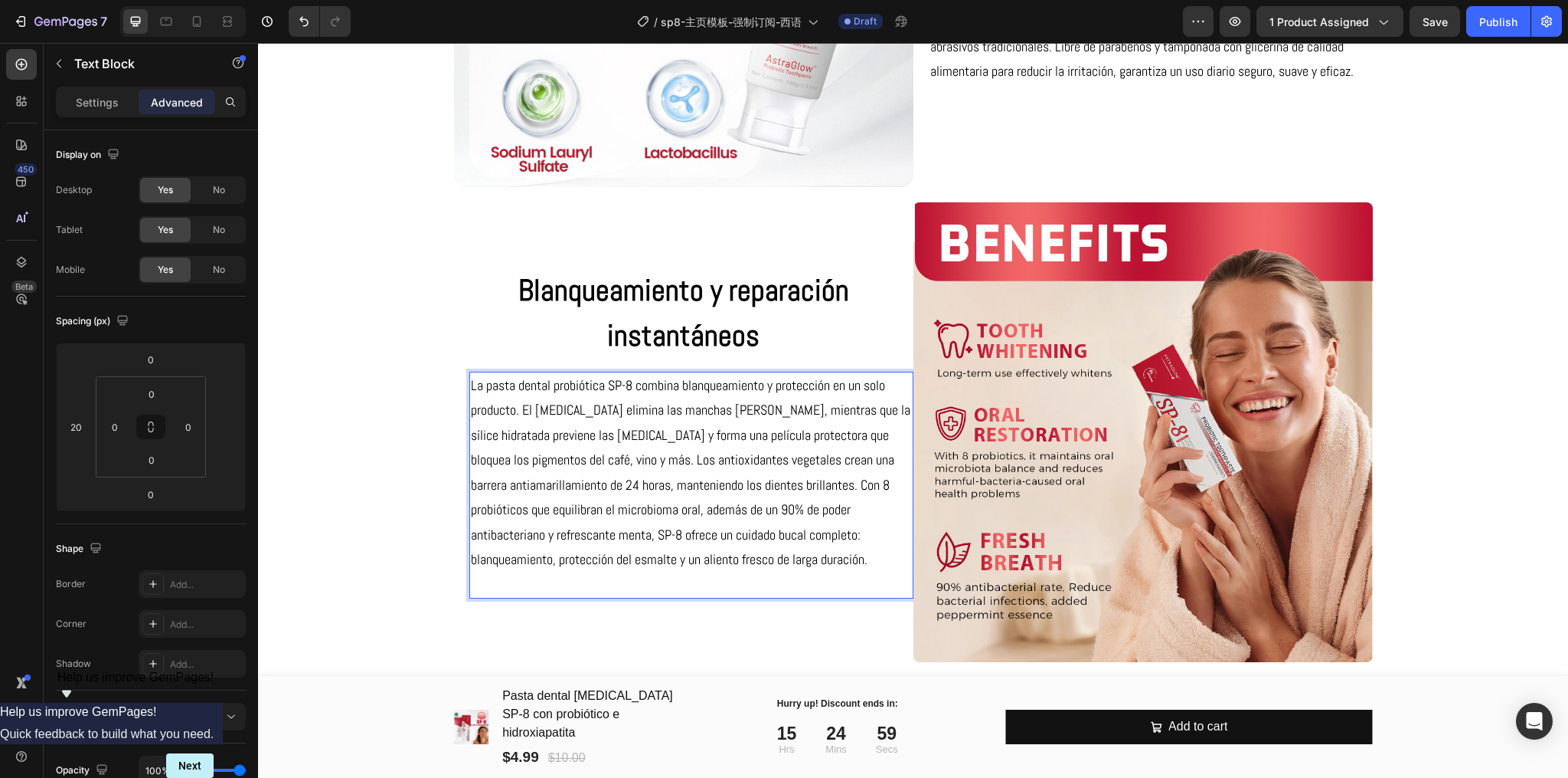
scroll to position [3801, 0]
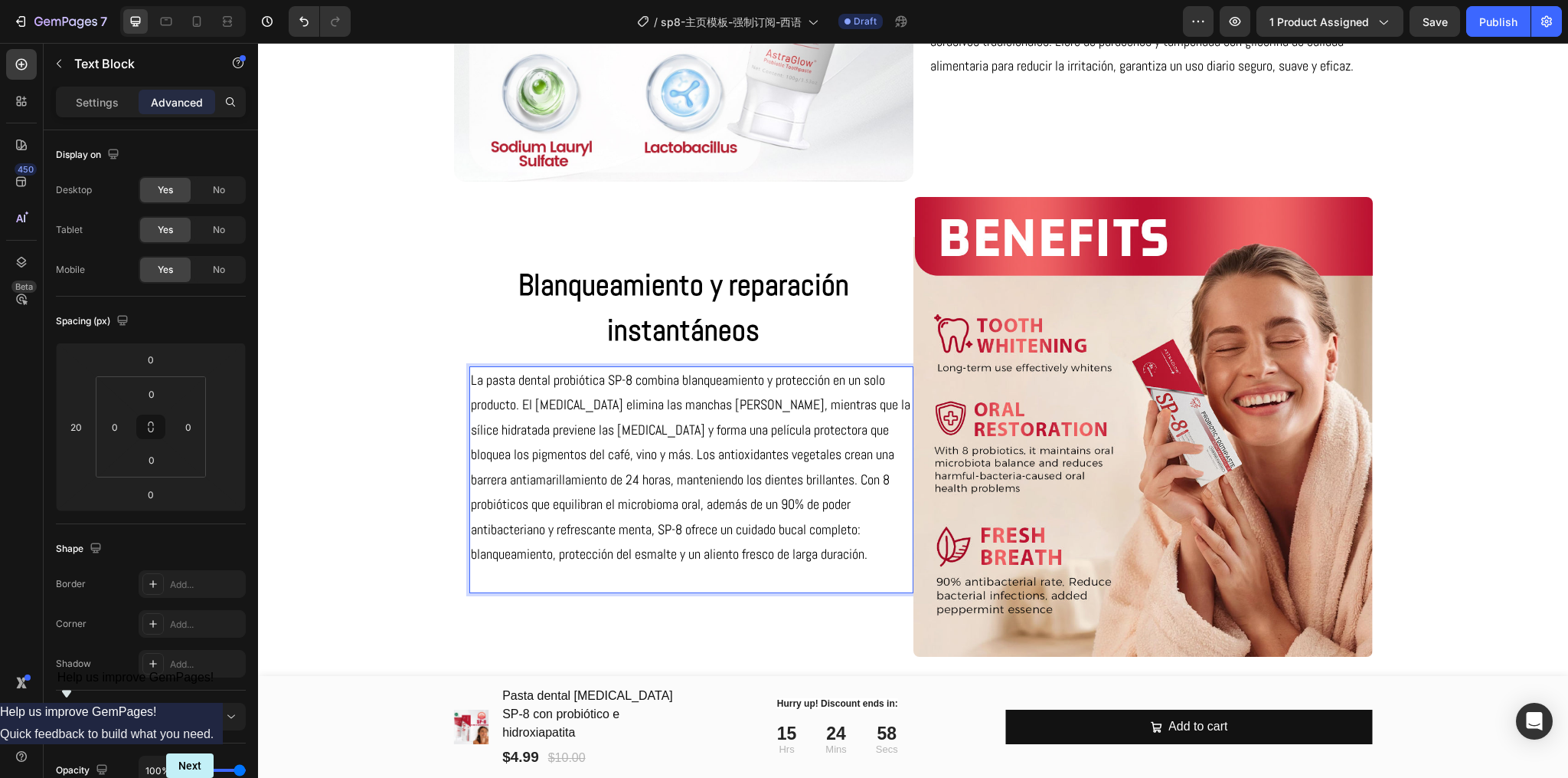
click at [627, 506] on p "La pasta dental probiótica SP-8 combina blanqueamiento y protección en un solo …" at bounding box center [691, 467] width 441 height 199
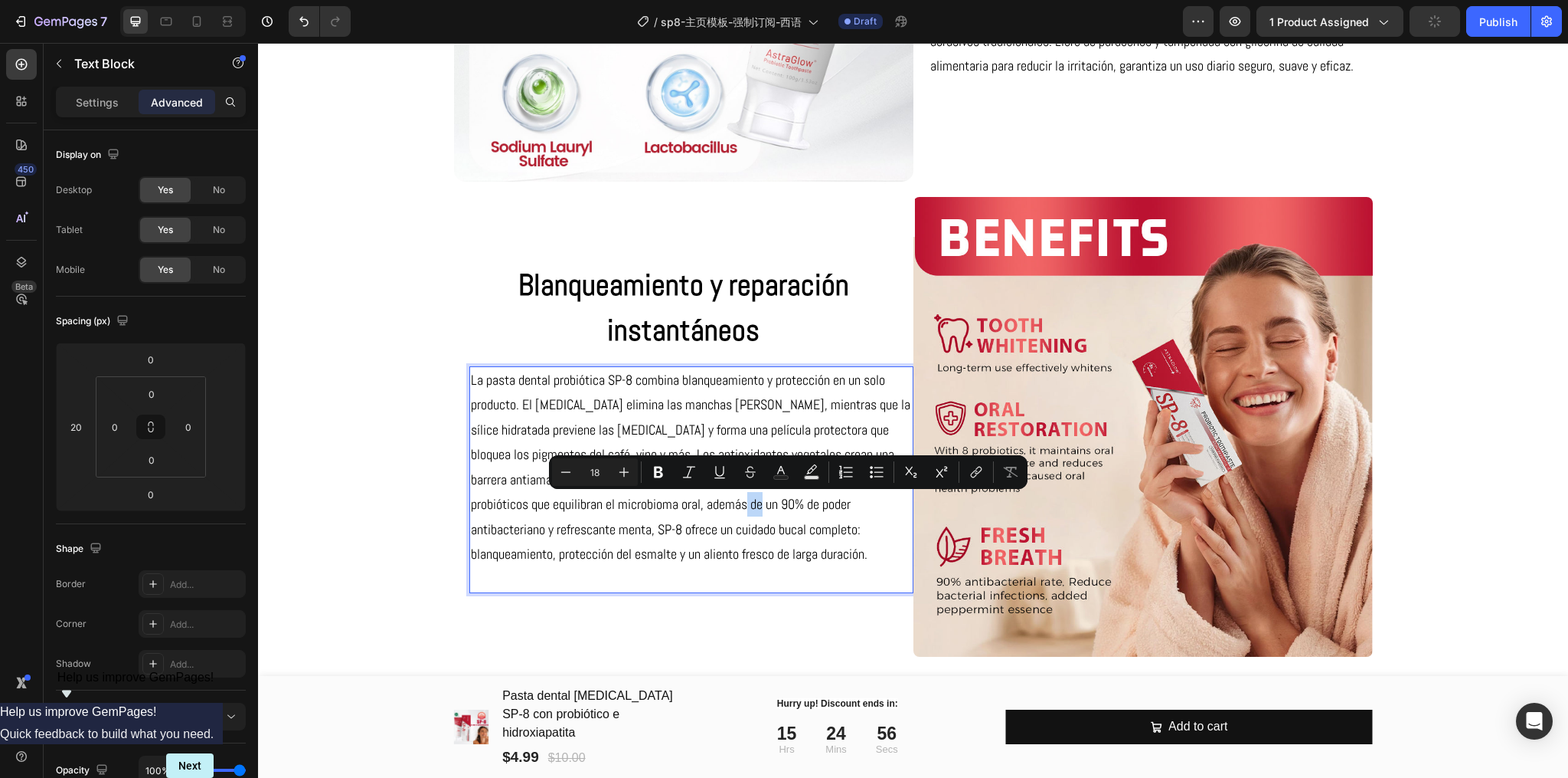
drag, startPoint x: 778, startPoint y: 507, endPoint x: 797, endPoint y: 507, distance: 19.0
click at [797, 507] on p "La pasta dental probiótica SP-8 combina blanqueamiento y protección en un solo …" at bounding box center [691, 467] width 441 height 199
drag, startPoint x: 671, startPoint y: 531, endPoint x: 555, endPoint y: 493, distance: 122.1
click at [671, 531] on p "La pasta dental probiótica SP-8 combina blanqueamiento y protección en un solo …" at bounding box center [691, 467] width 441 height 199
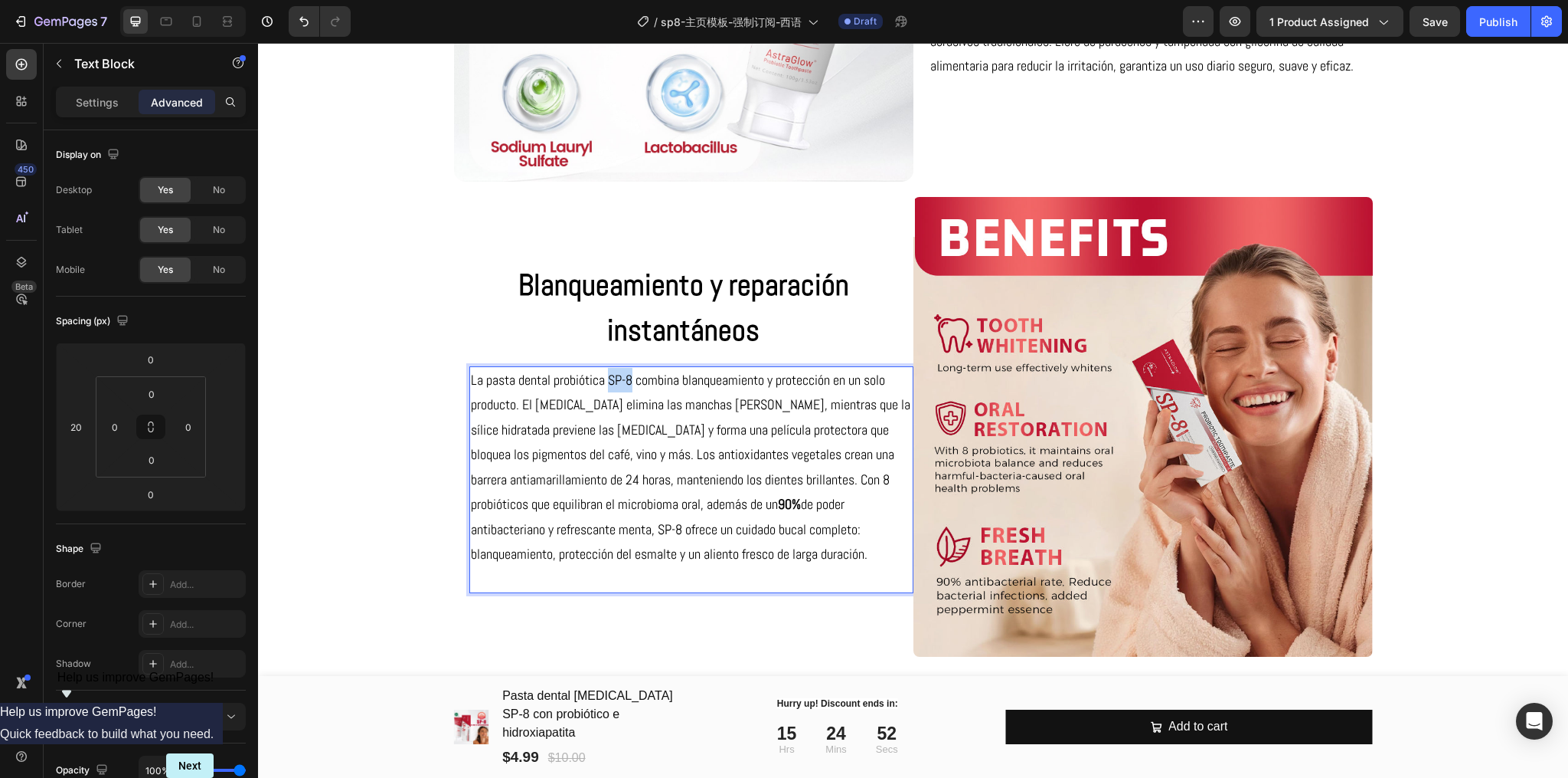
drag, startPoint x: 601, startPoint y: 385, endPoint x: 626, endPoint y: 387, distance: 25.1
click at [626, 387] on p "La pasta dental probiótica SP-8 combina blanqueamiento y protección en un solo …" at bounding box center [691, 467] width 441 height 199
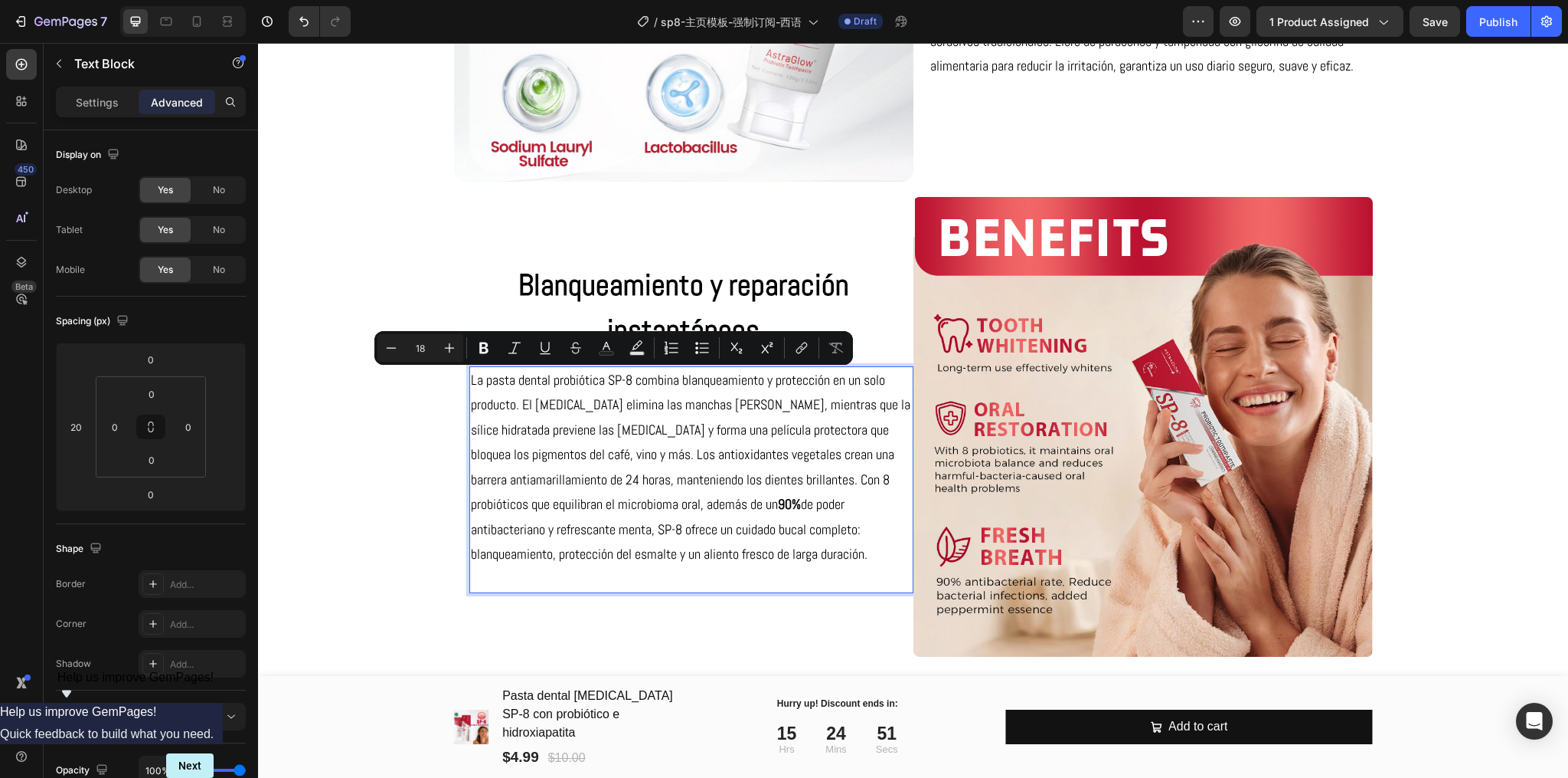
drag, startPoint x: 628, startPoint y: 463, endPoint x: 921, endPoint y: 564, distance: 309.9
click at [628, 463] on p "La pasta dental probiótica SP-8 combina blanqueamiento y protección en un solo …" at bounding box center [691, 467] width 441 height 199
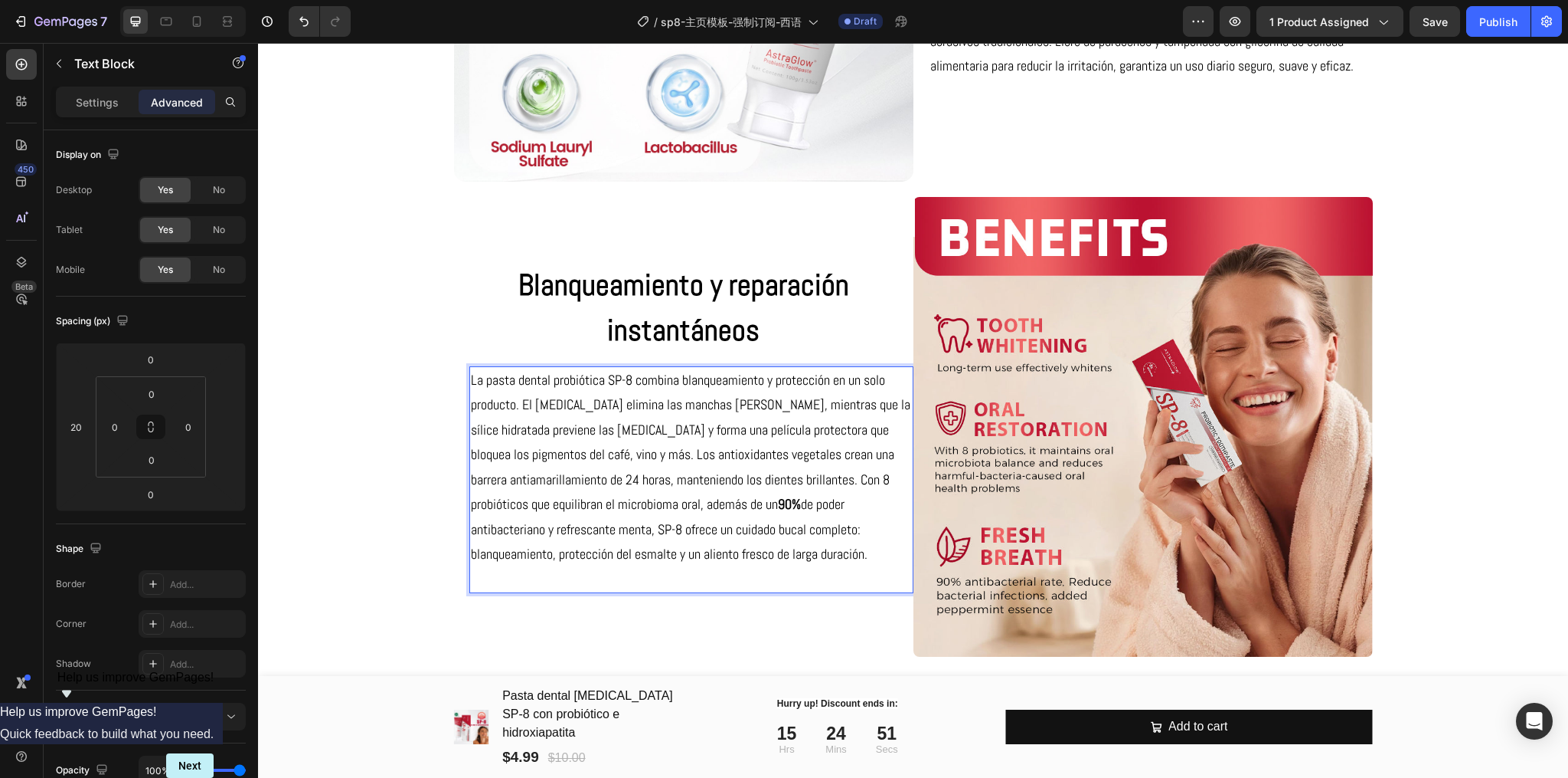
scroll to position [4311, 0]
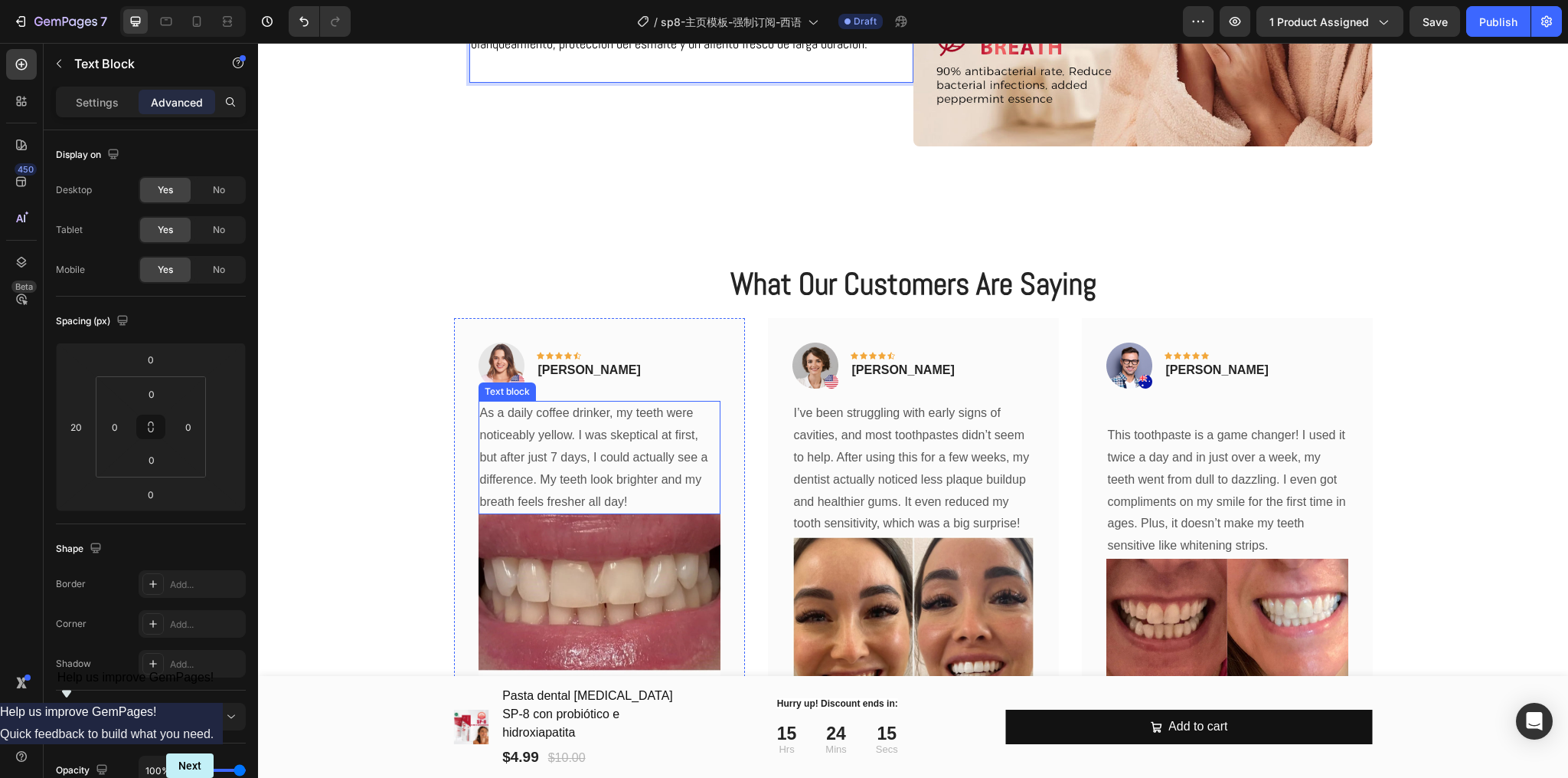
click at [625, 453] on p "As a daily coffee drinker, my teeth were noticeably yellow. I was skeptical at …" at bounding box center [600, 457] width 239 height 110
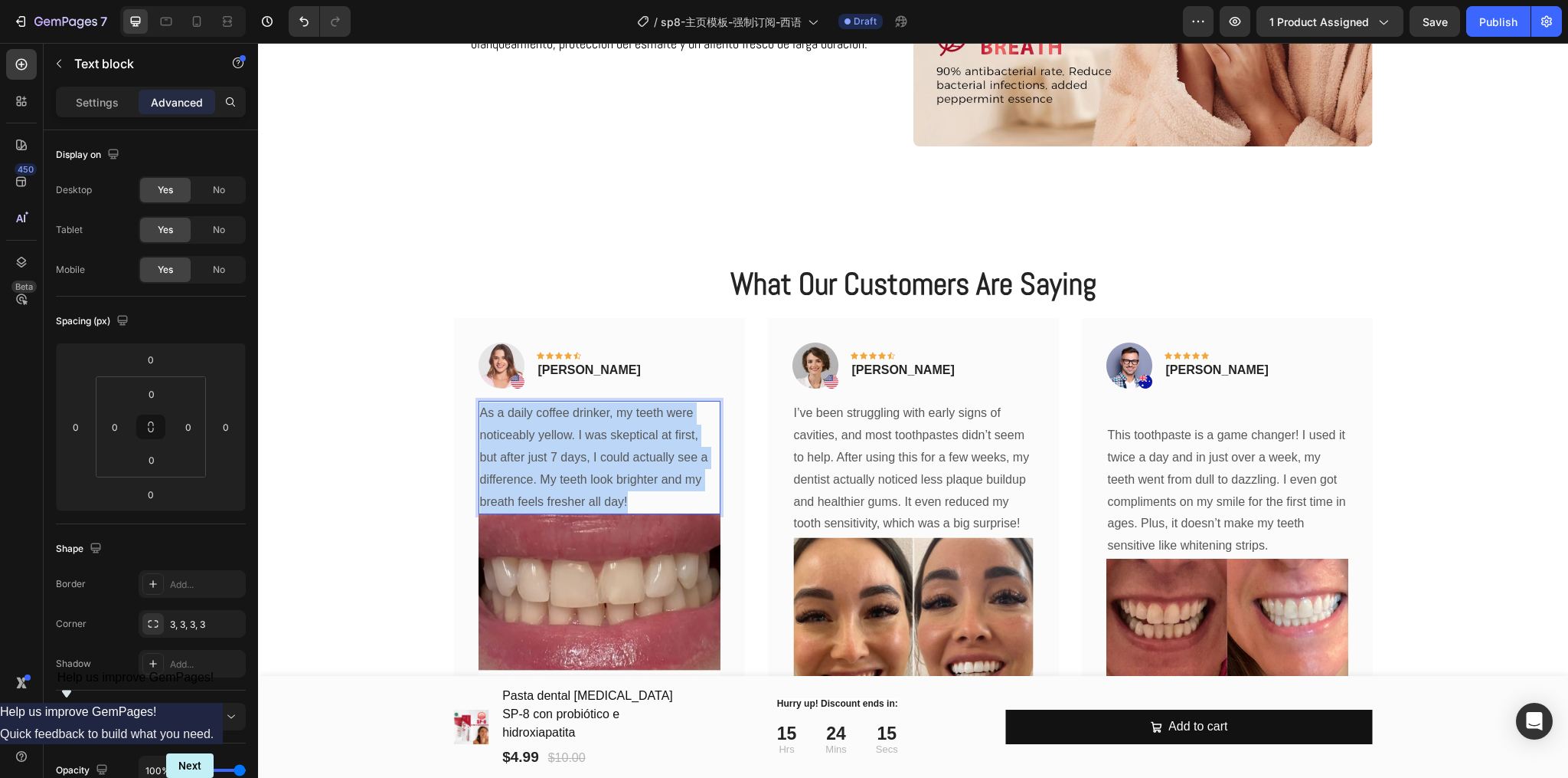
click at [625, 453] on p "As a daily coffee drinker, my teeth were noticeably yellow. I was skeptical at …" at bounding box center [600, 457] width 239 height 110
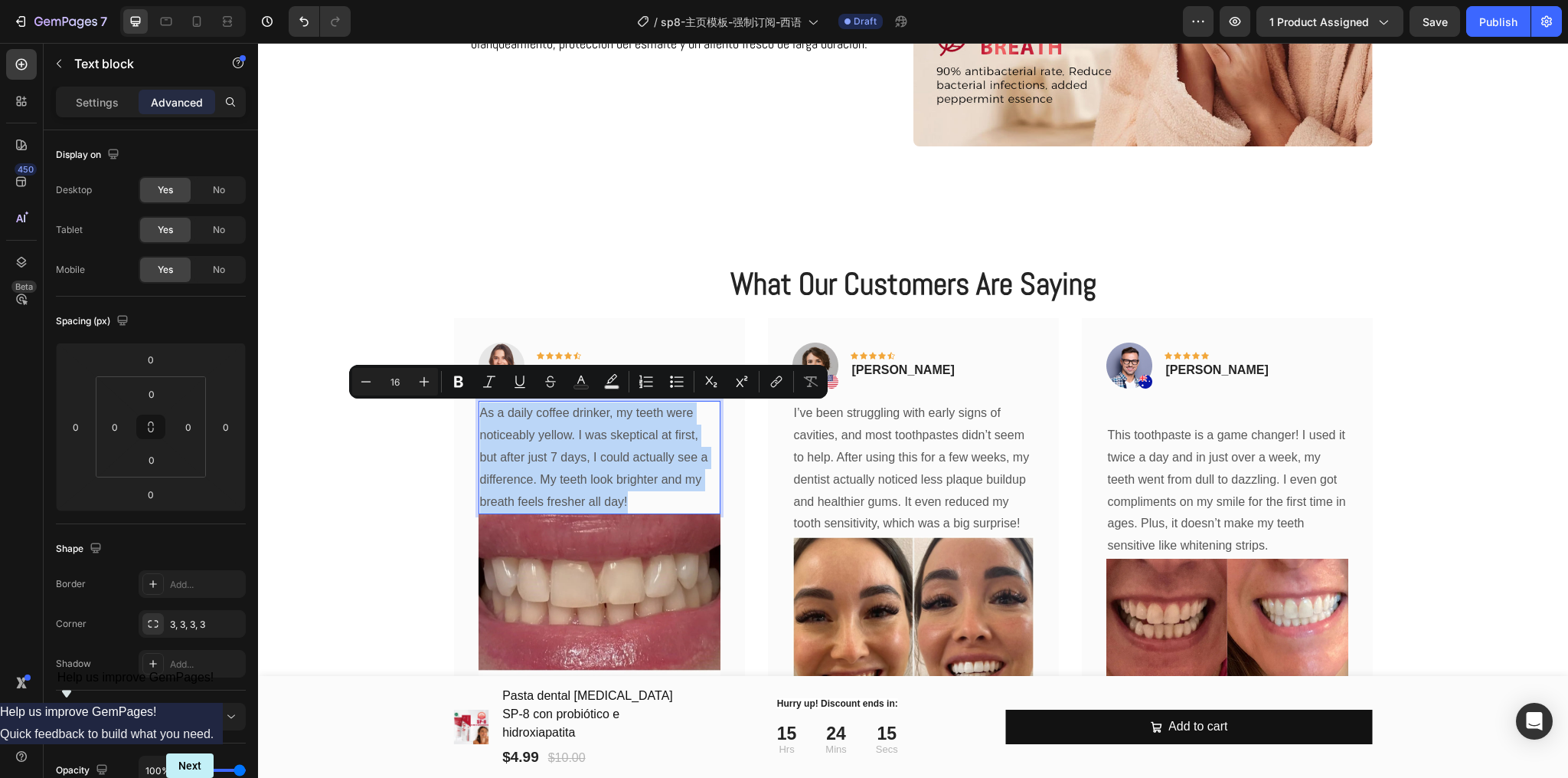
copy p "As a daily coffee drinker, my teeth were noticeably yellow. I was skeptical at …"
click at [897, 475] on p "I’ve been struggling with early signs of cavities, and most toothpastes didn’t …" at bounding box center [913, 468] width 239 height 132
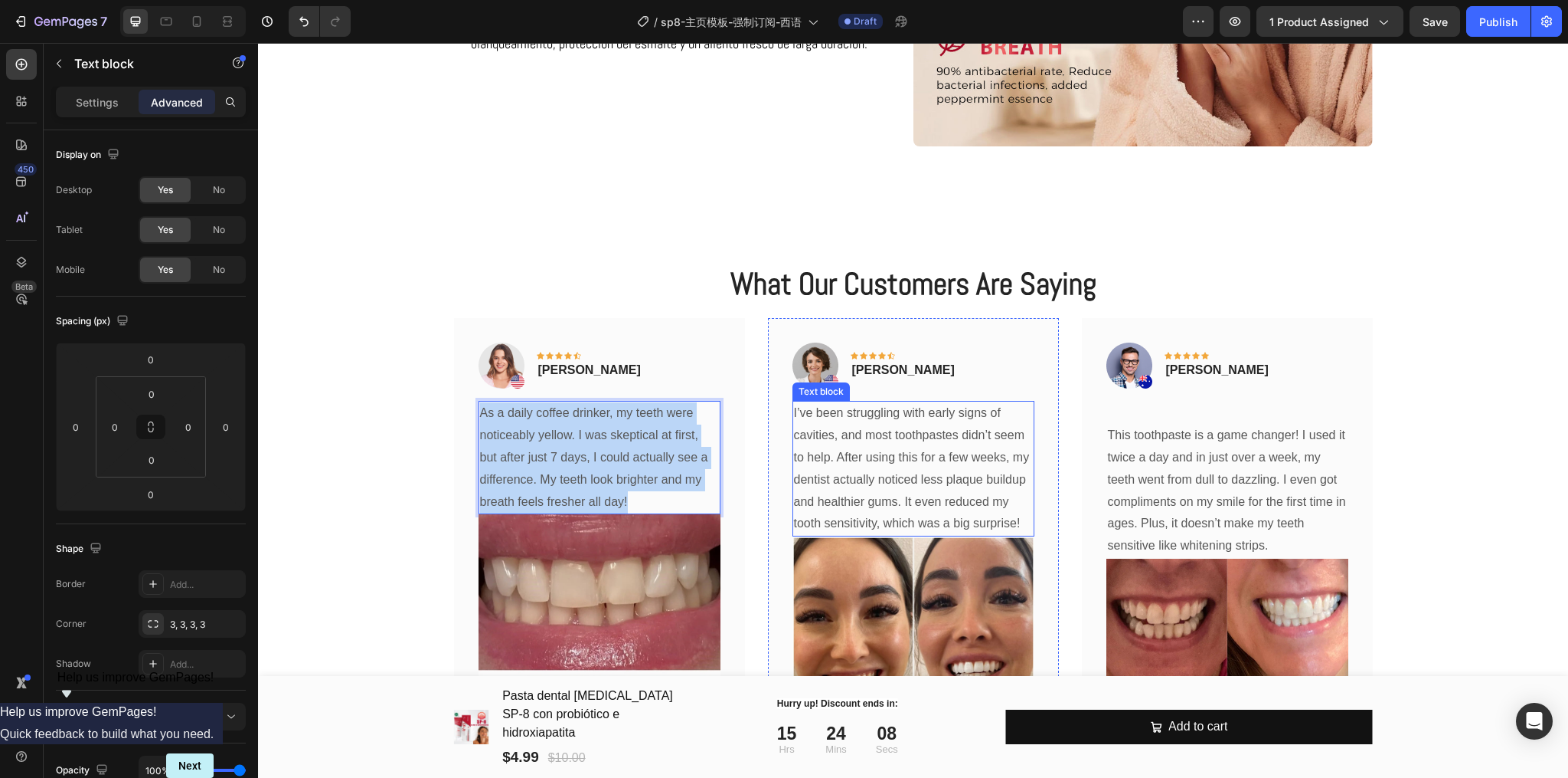
click at [897, 475] on p "I’ve been struggling with early signs of cavities, and most toothpastes didn’t …" at bounding box center [913, 468] width 239 height 132
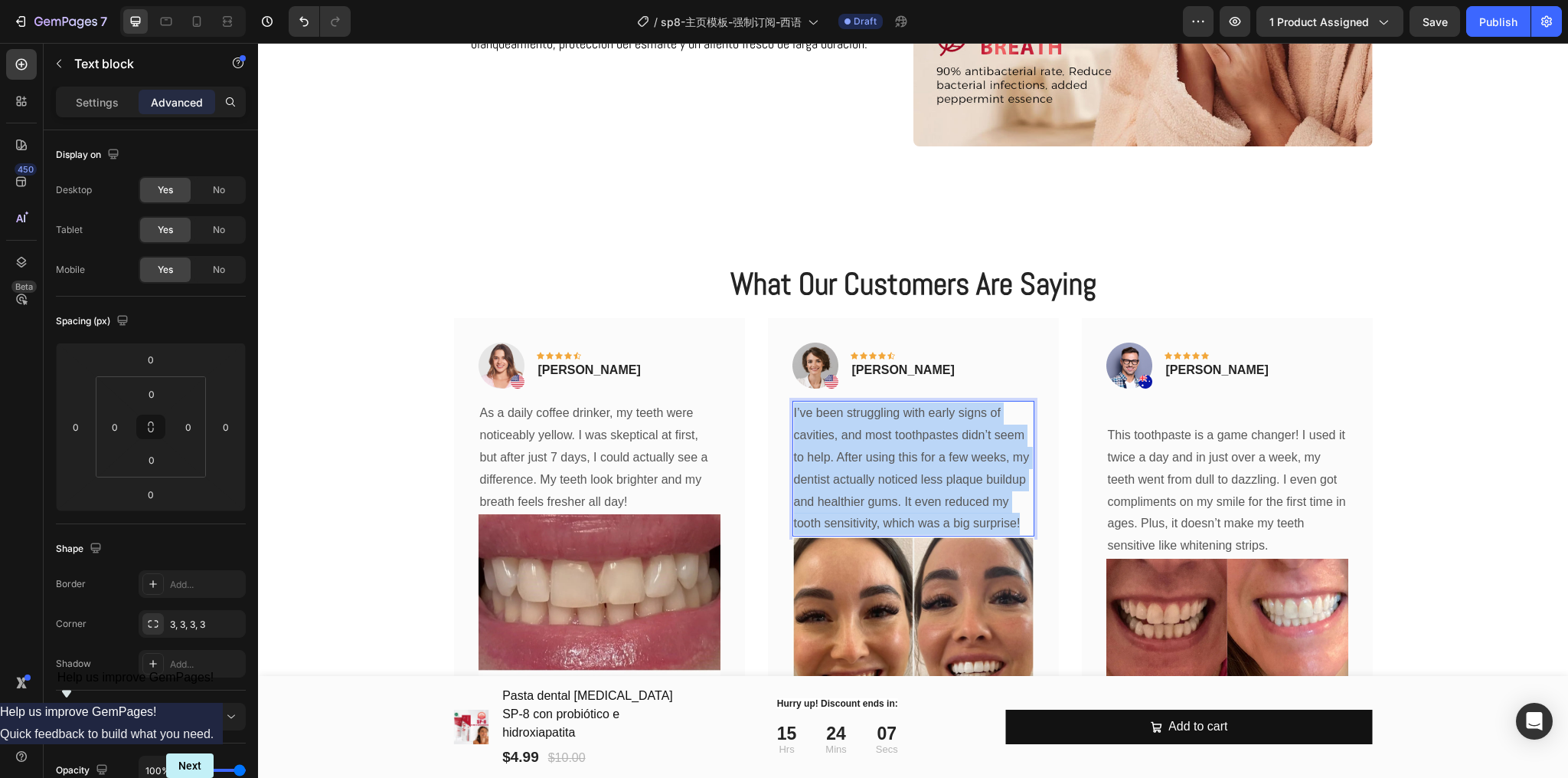
click at [897, 475] on p "I’ve been struggling with early signs of cavities, and most toothpastes didn’t …" at bounding box center [913, 468] width 239 height 132
copy p "I’ve been struggling with early signs of cavities, and most toothpastes didn’t …"
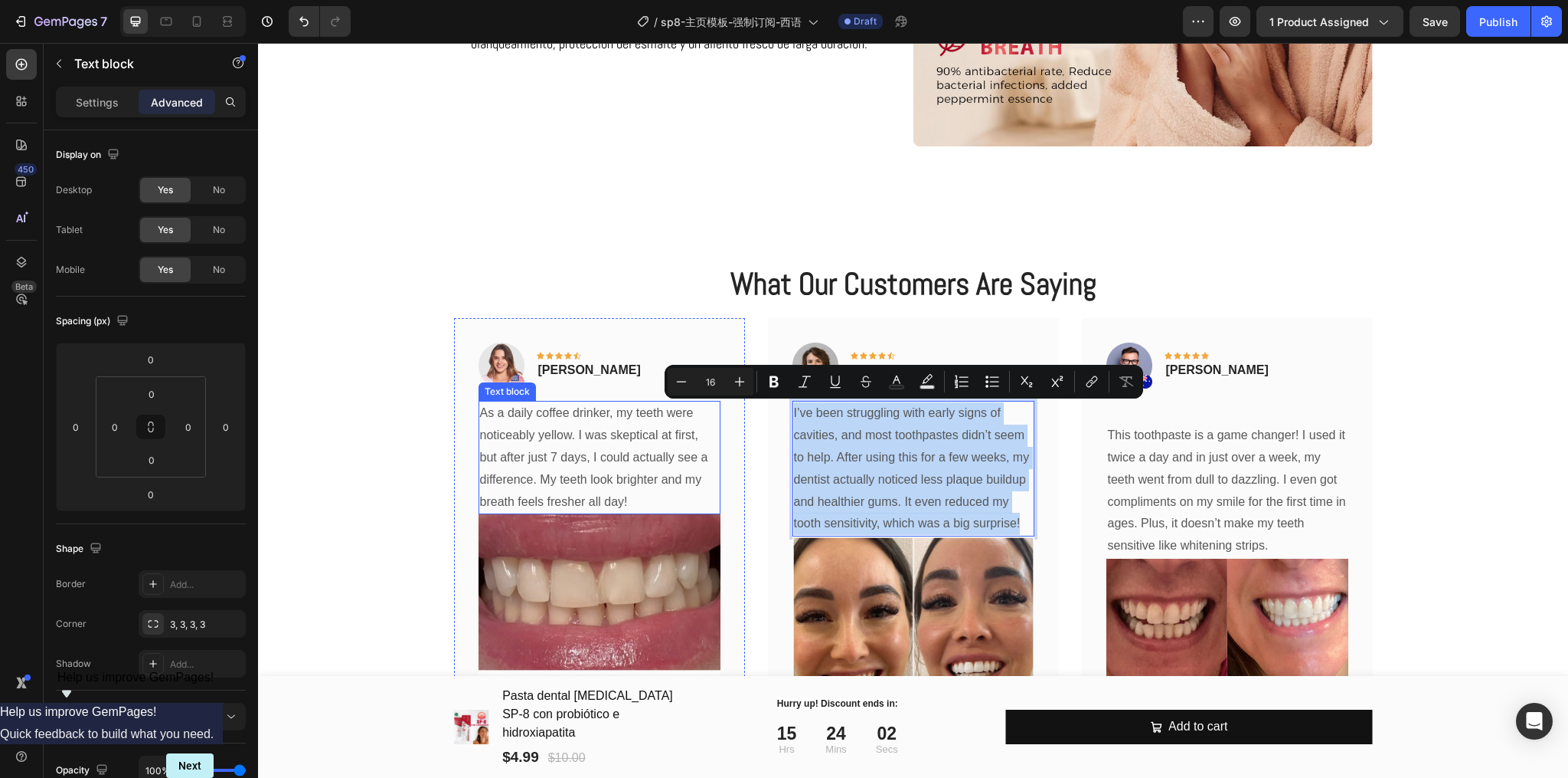
click at [605, 451] on p "As a daily coffee drinker, my teeth were noticeably yellow. I was skeptical at …" at bounding box center [600, 457] width 239 height 110
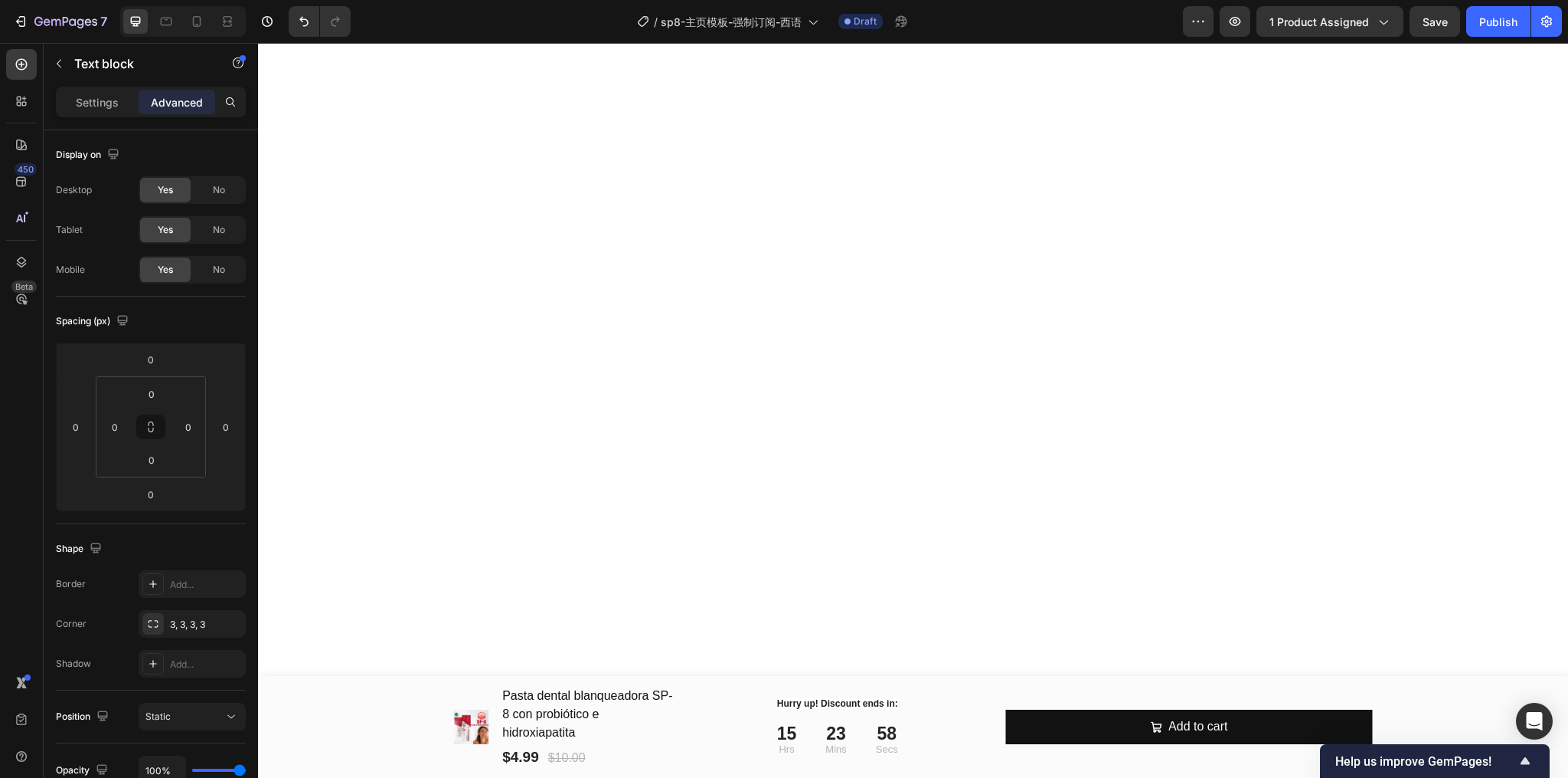
scroll to position [4311, 0]
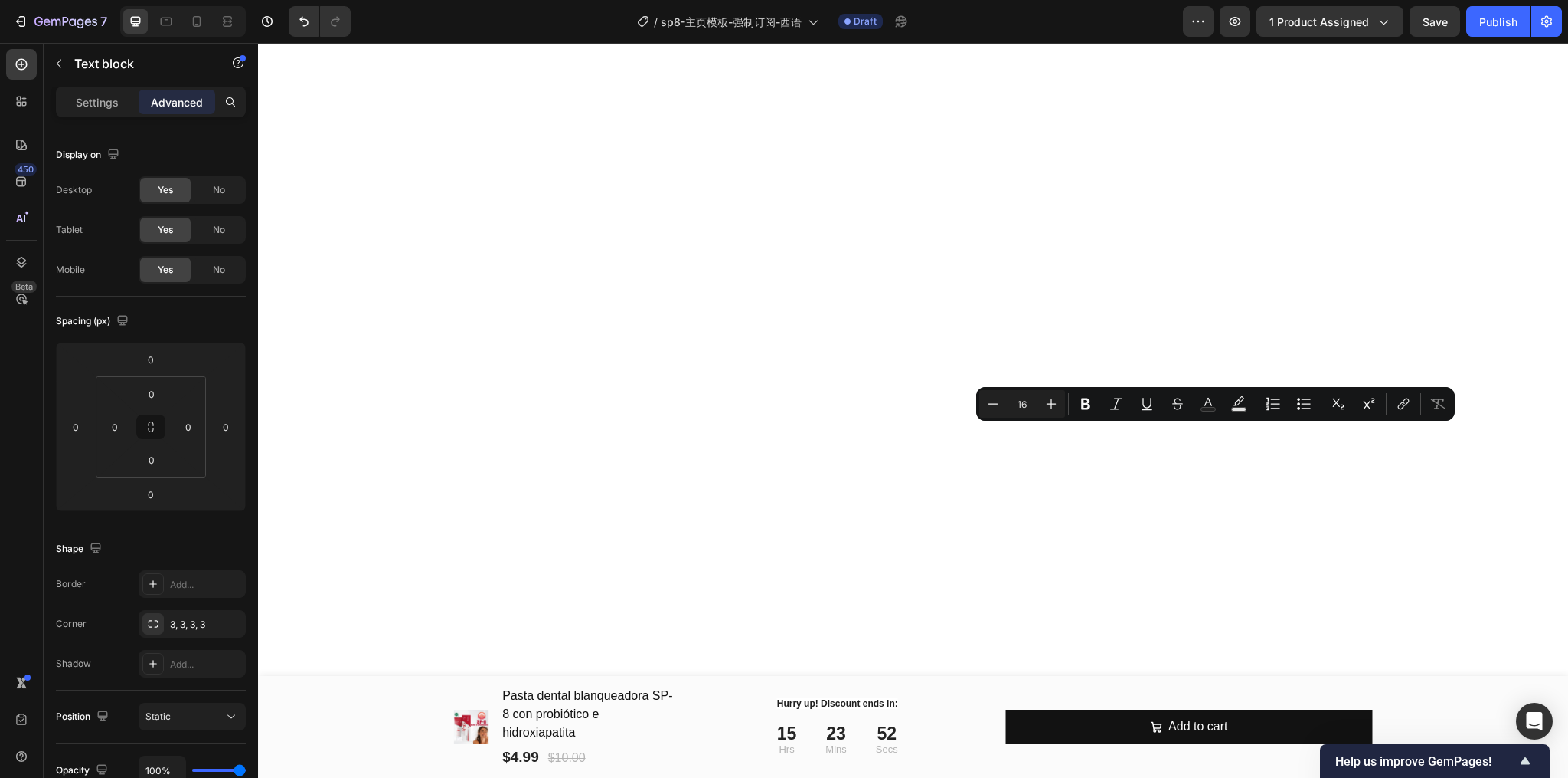
copy p "This toothpaste is a game changer! I used it twice a day and in just over a wee…"
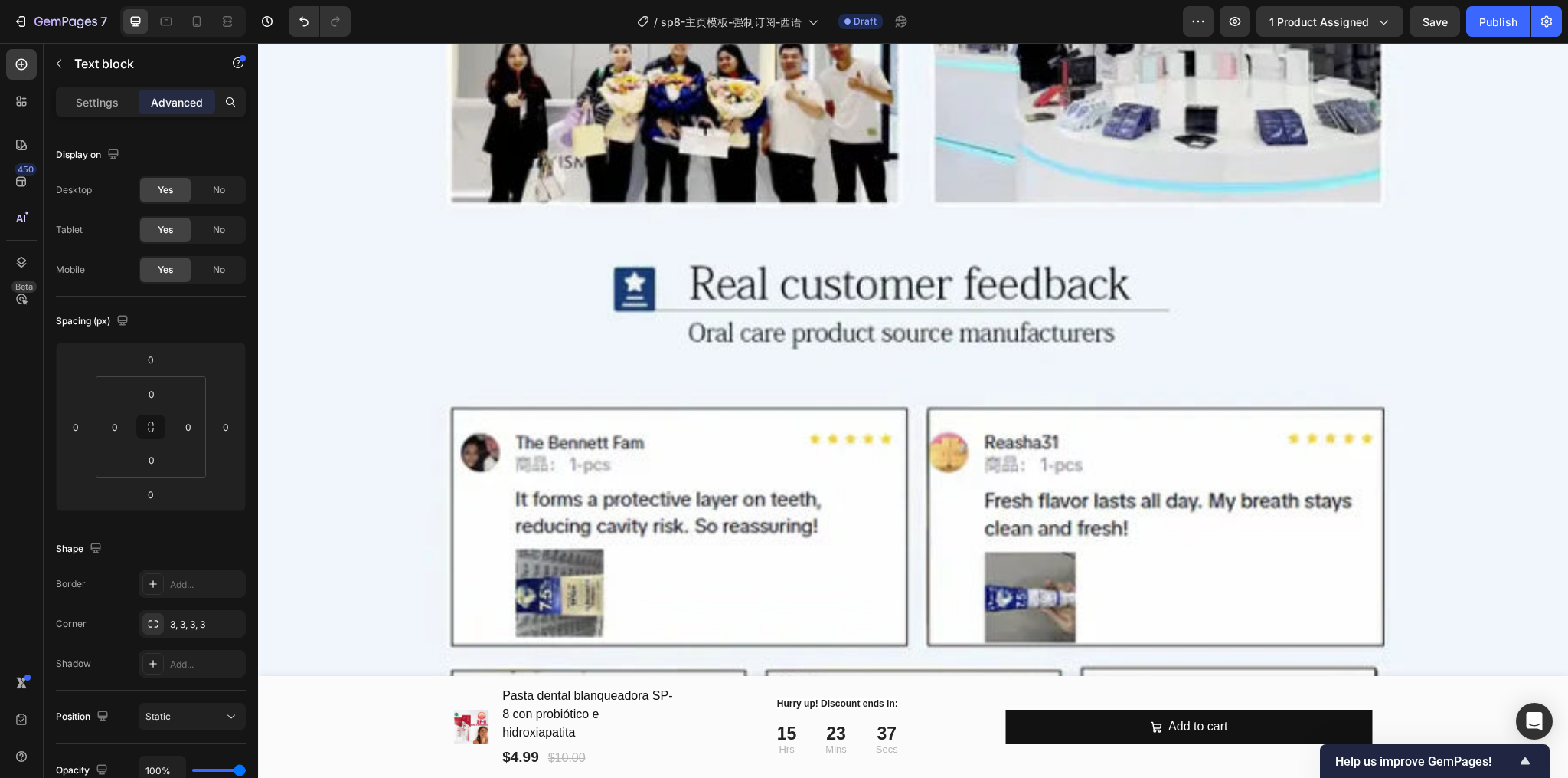
click at [1328, 36] on div "7 Version history / sp8-主页模板-强制订阅-西语 Draft Preview 1 product assigned Save Publ…" at bounding box center [784, 21] width 1568 height 43
click at [1327, 26] on span "1 product assigned" at bounding box center [1319, 21] width 99 height 16
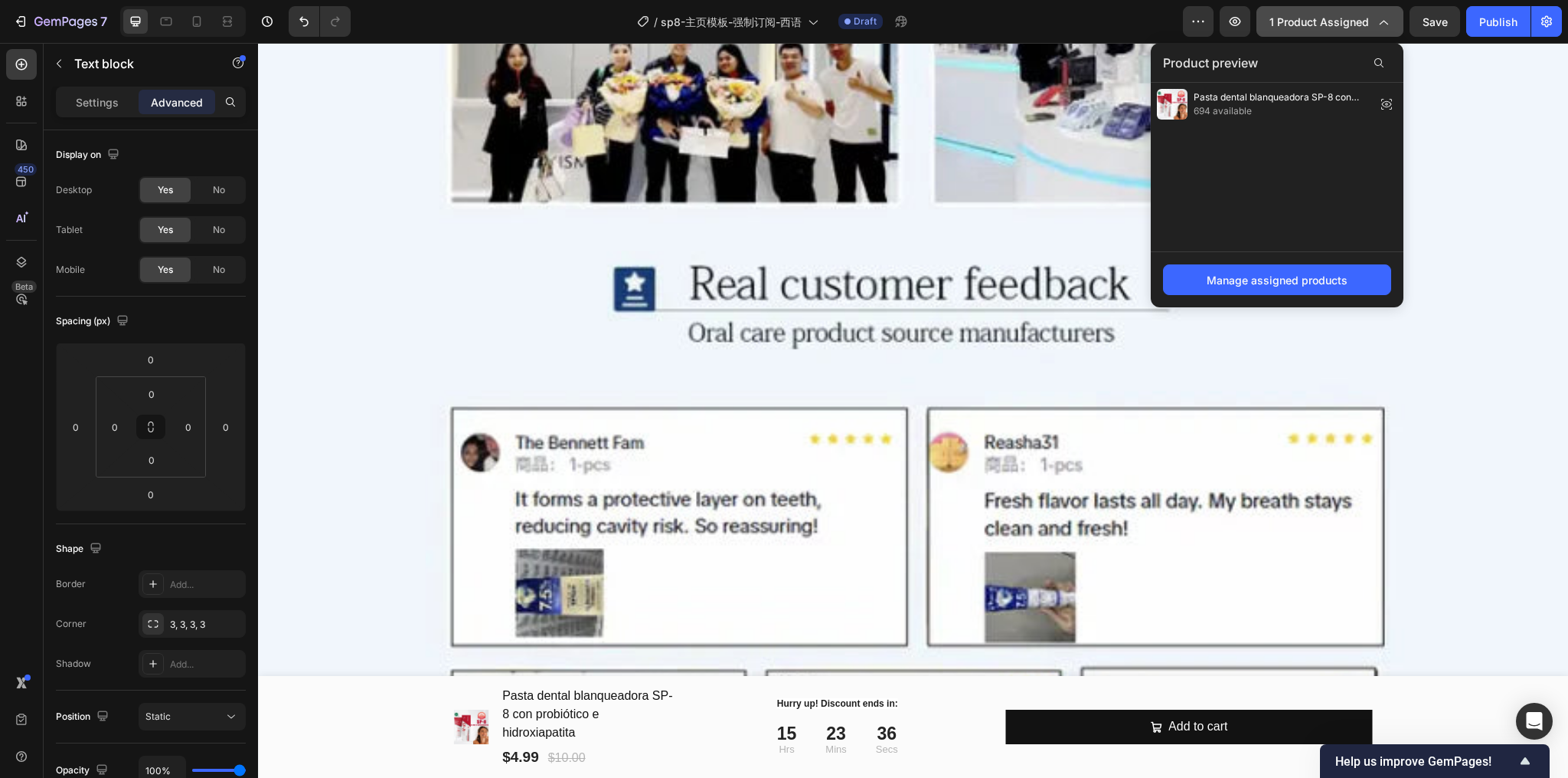
click at [1327, 26] on span "1 product assigned" at bounding box center [1319, 21] width 99 height 16
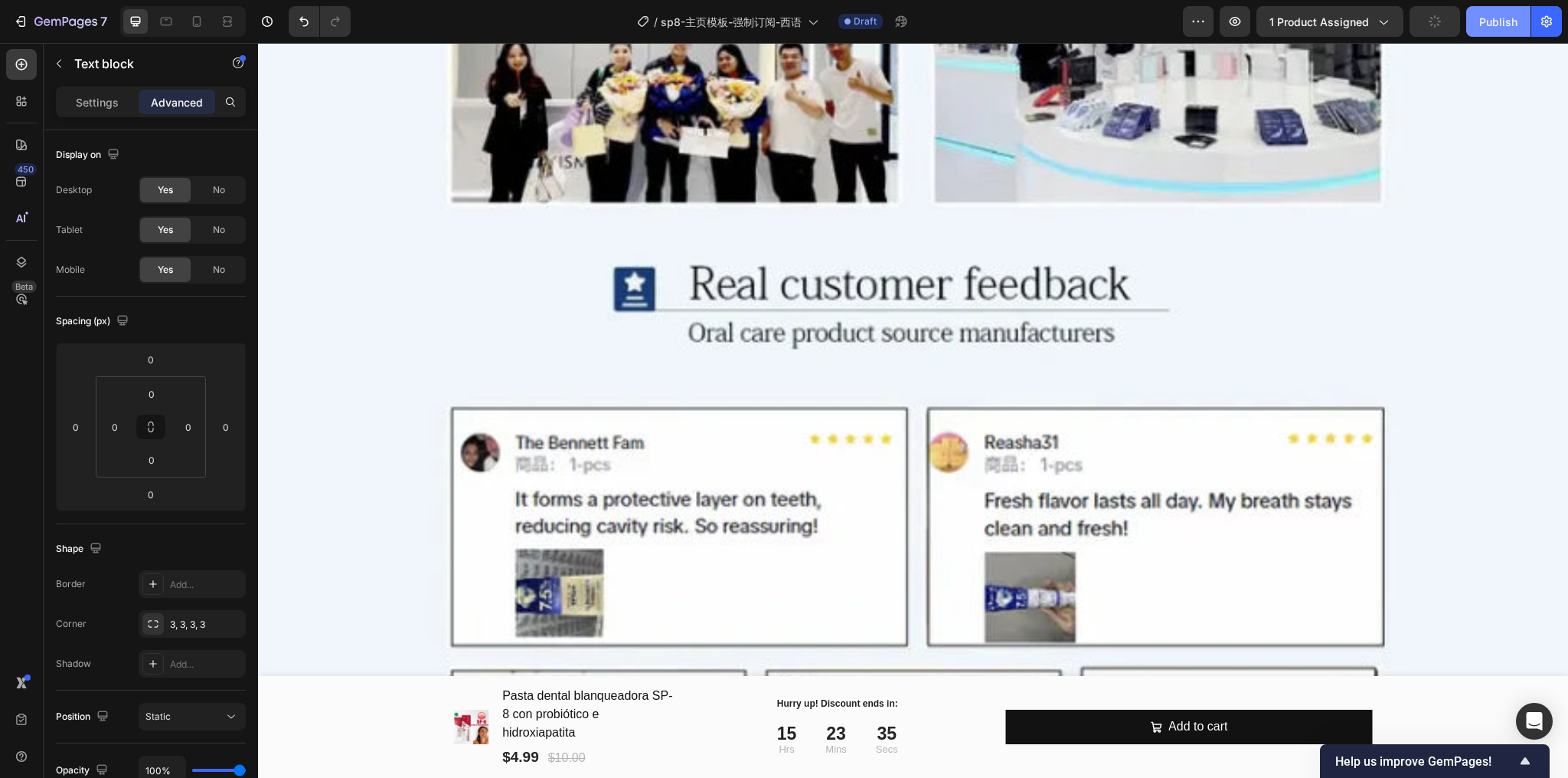
drag, startPoint x: 1485, startPoint y: 29, endPoint x: 1215, endPoint y: 11, distance: 270.6
click at [1485, 29] on button "Publish" at bounding box center [1498, 21] width 64 height 31
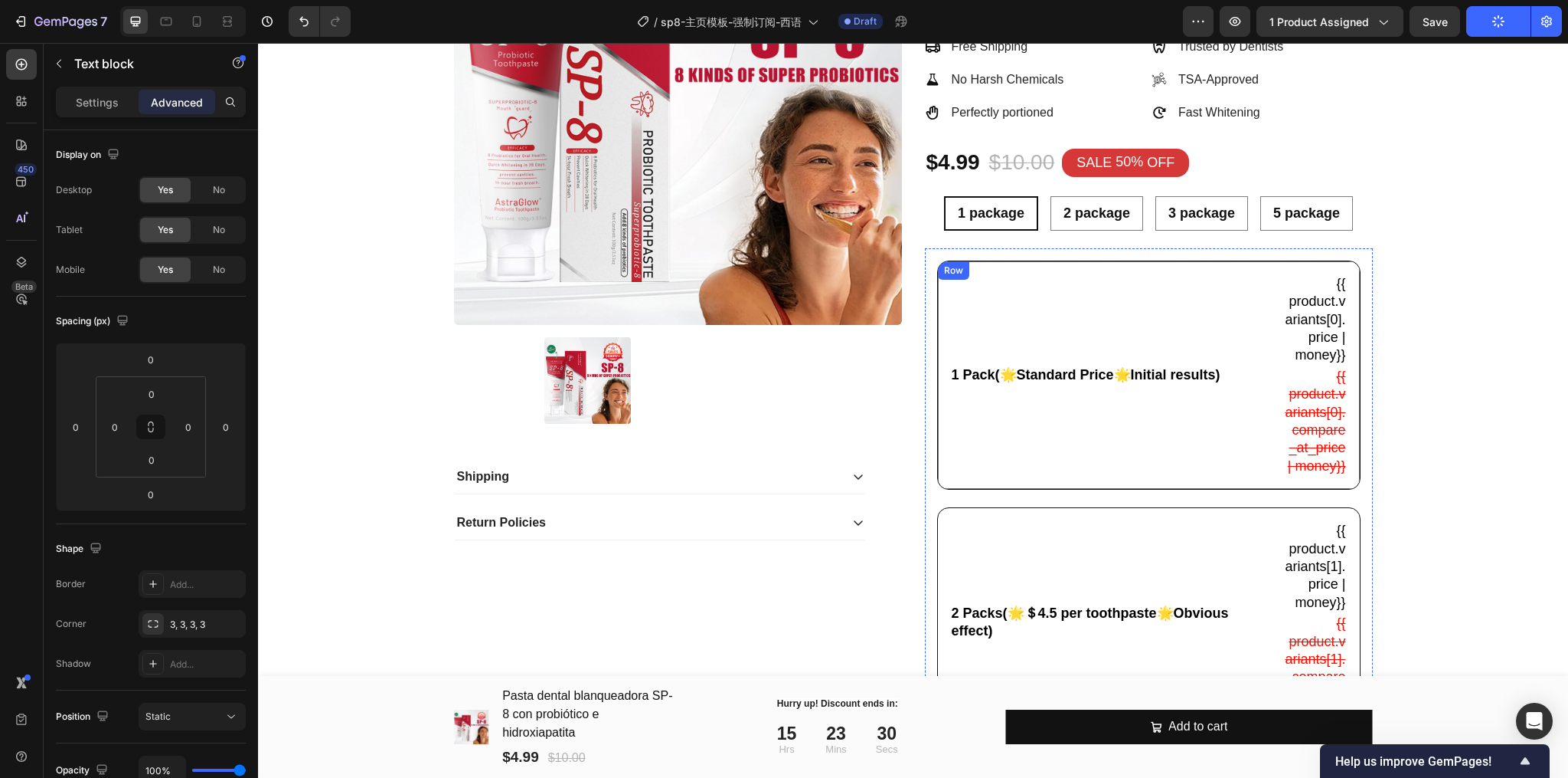
scroll to position [0, 0]
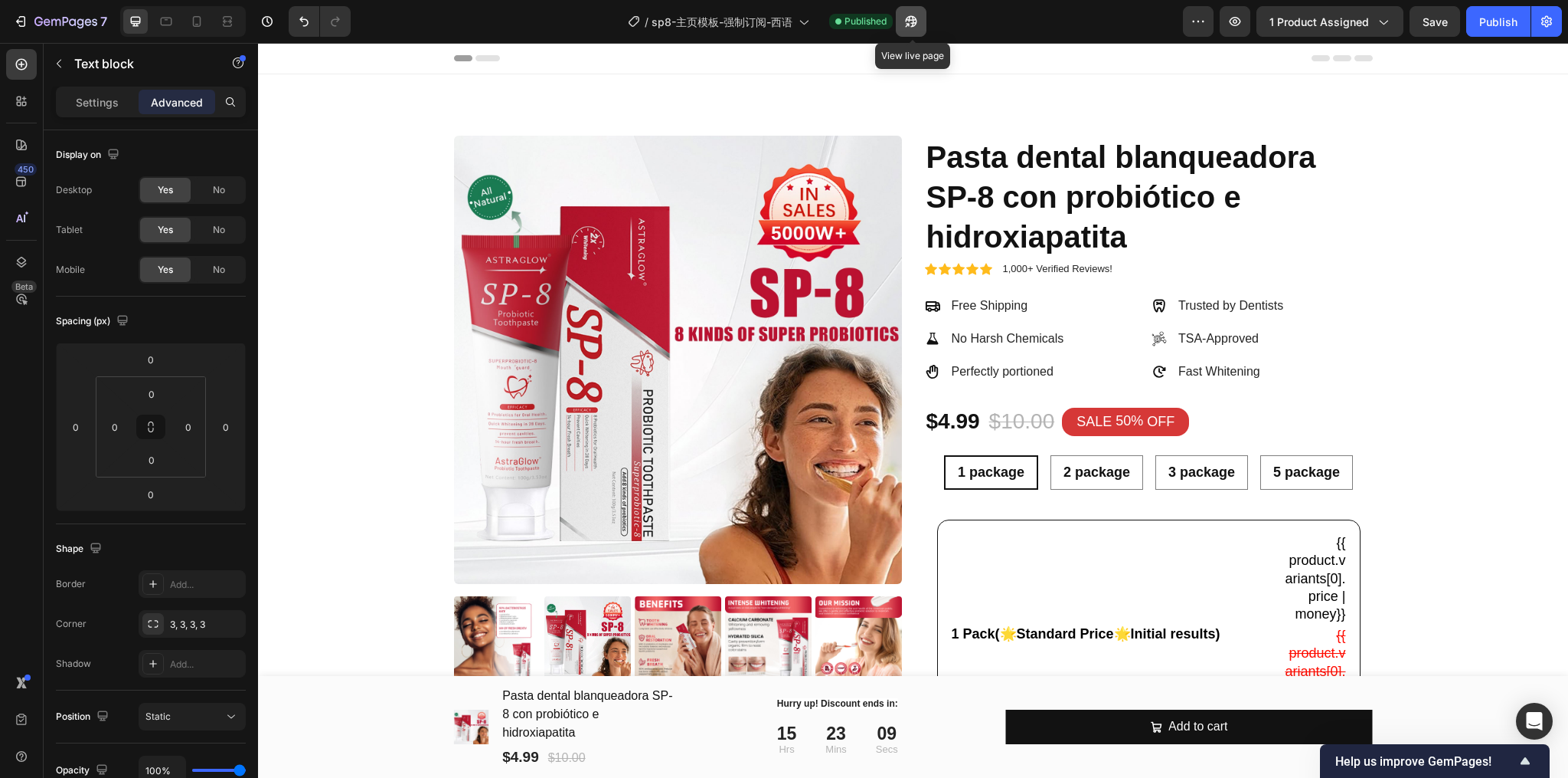
click at [903, 25] on button "button" at bounding box center [912, 21] width 31 height 31
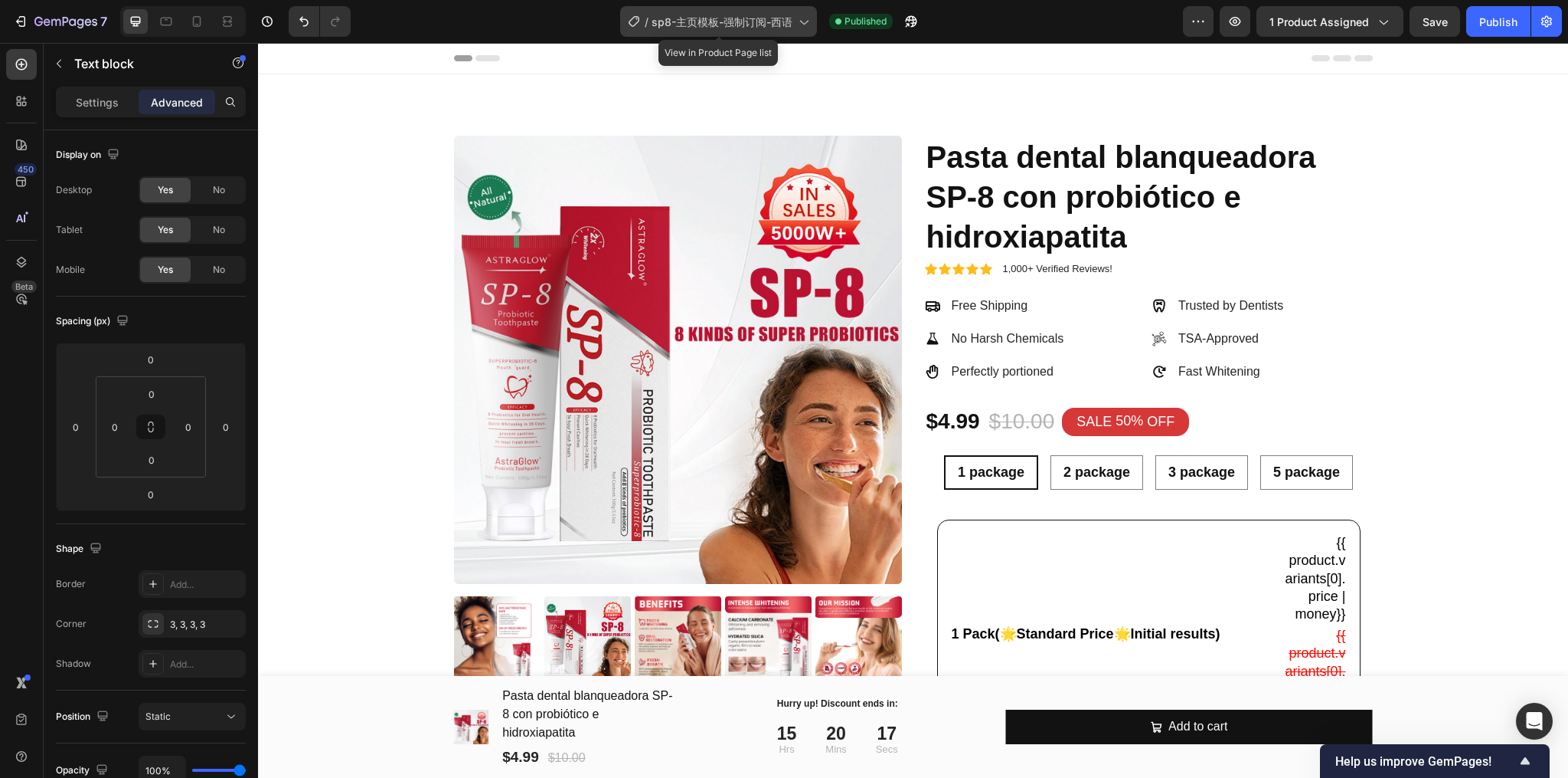
click at [739, 24] on span "sp8-主页模板-强制订阅-西语" at bounding box center [722, 21] width 141 height 16
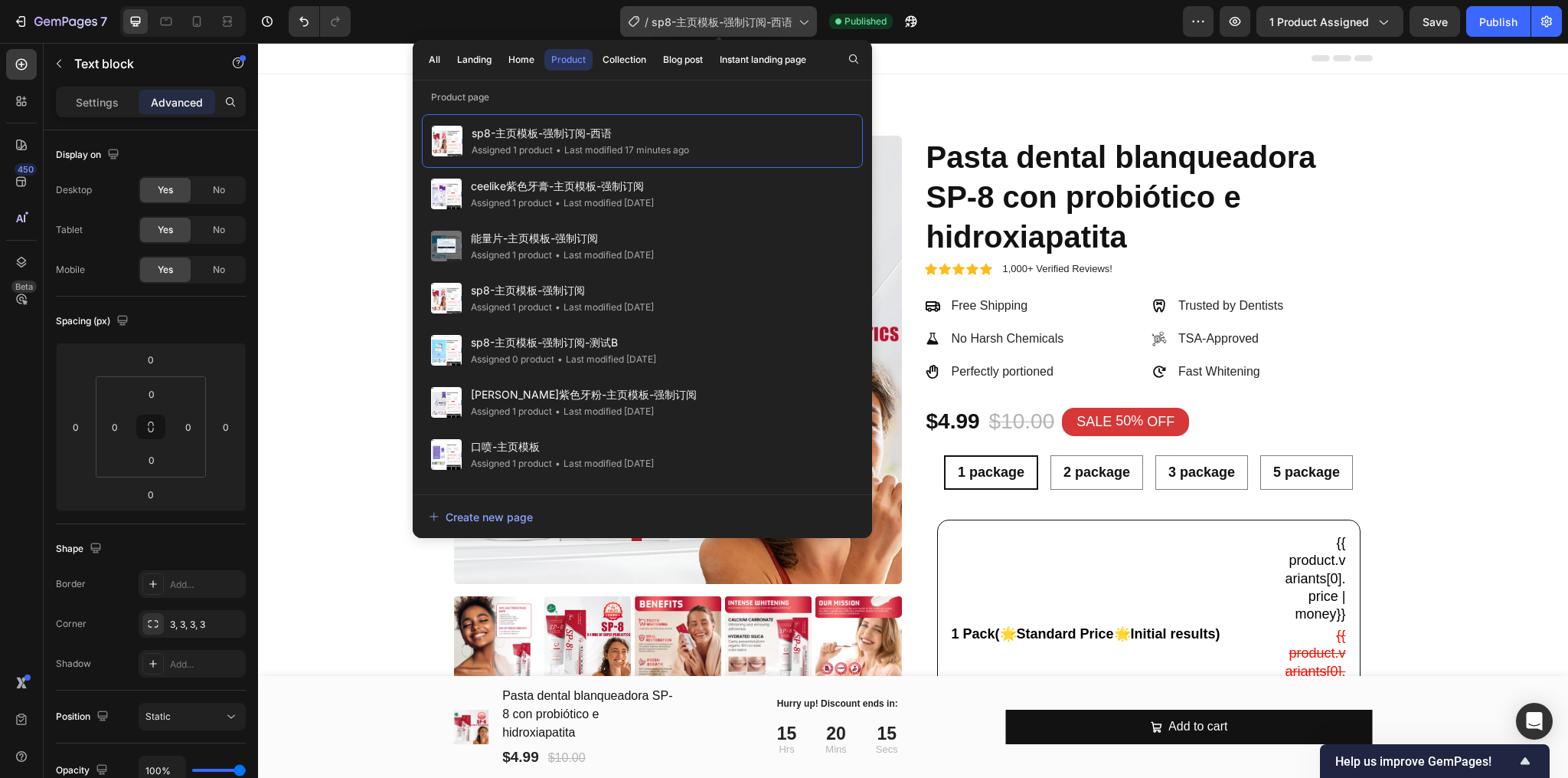
click at [739, 24] on span "sp8-主页模板-强制订阅-西语" at bounding box center [722, 21] width 141 height 16
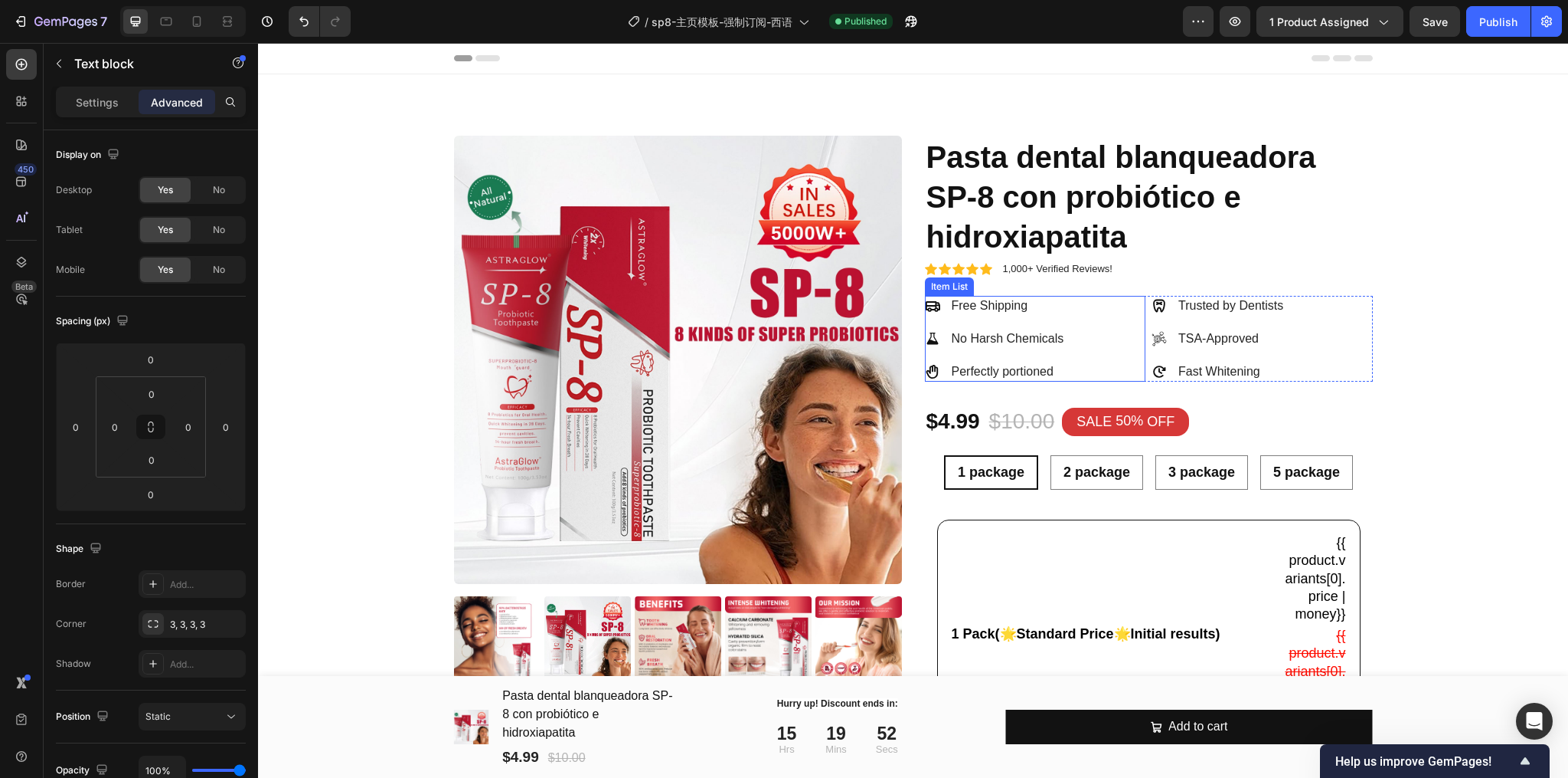
scroll to position [408, 0]
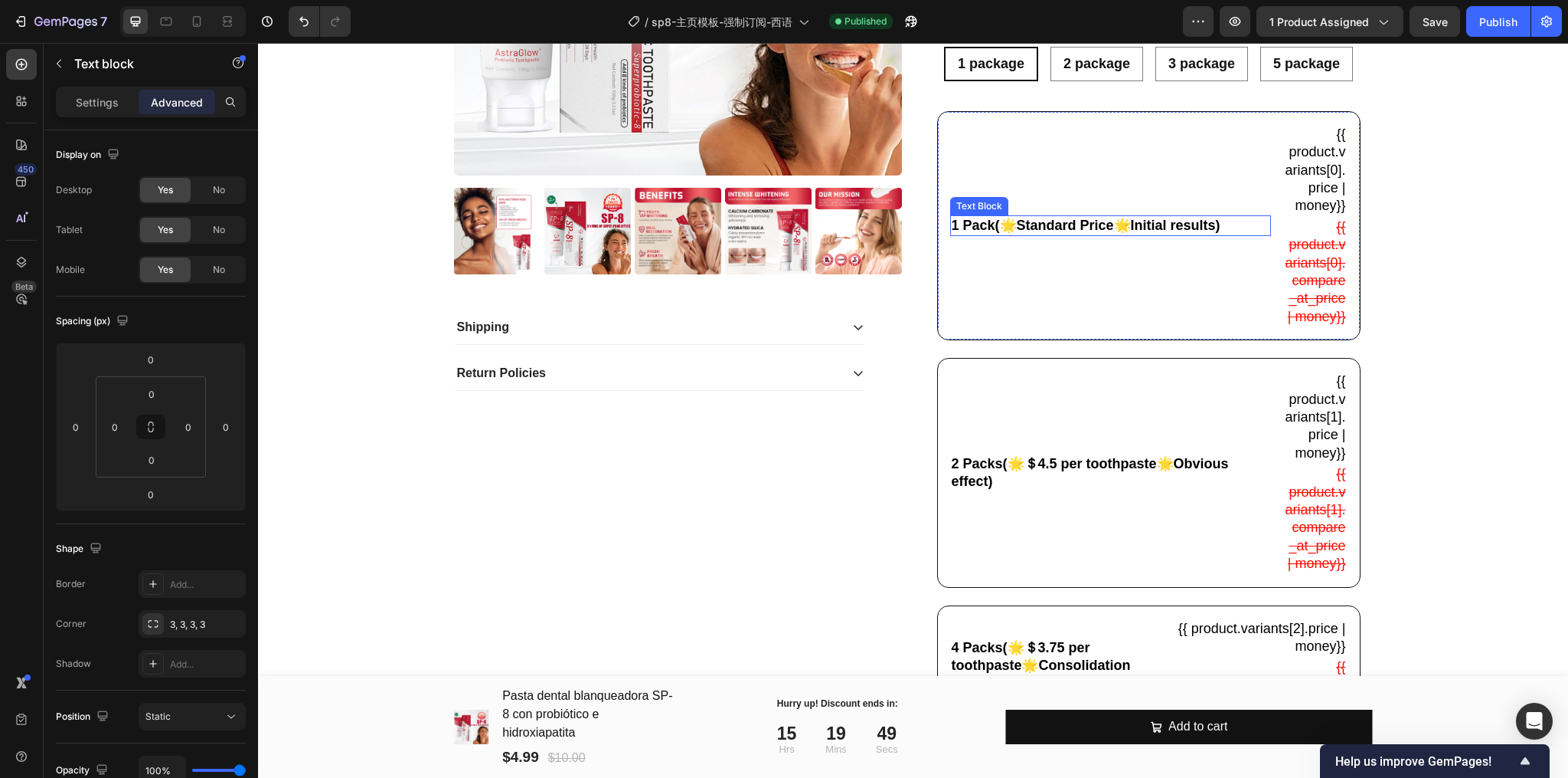
click at [1102, 236] on div "1 Pack(🌟Standard Price🌟Initial results)" at bounding box center [1111, 226] width 321 height 20
click at [1074, 234] on p "1 Pack(🌟Standard Price🌟Initial results)" at bounding box center [1110, 226] width 318 height 18
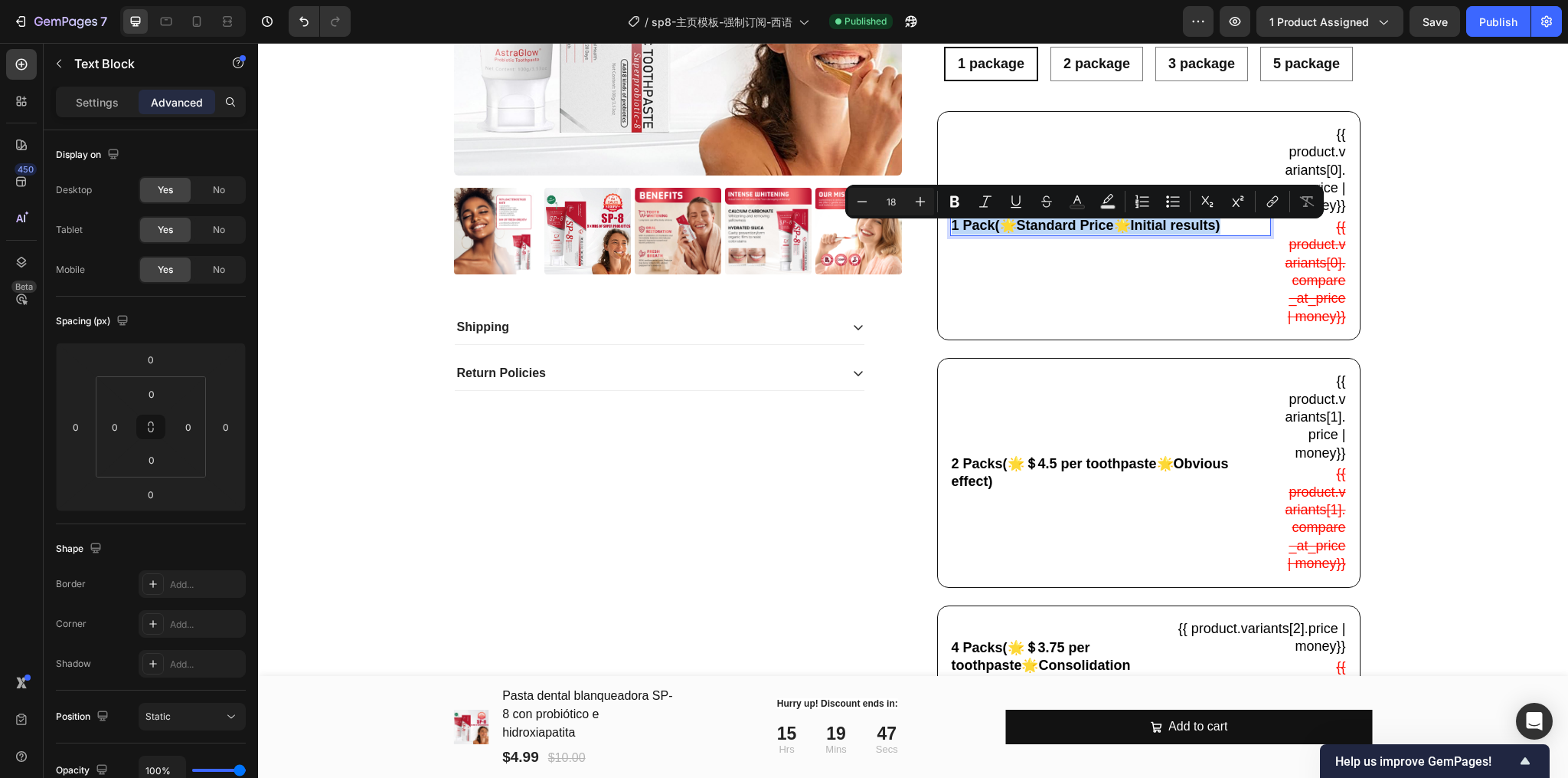
copy p "1 Pack(🌟Standard Price🌟Initial results)"
click at [1019, 489] on p "2 Packs(🌟＄4.5 per toothpaste🌟Obvious effect)" at bounding box center [1110, 473] width 318 height 36
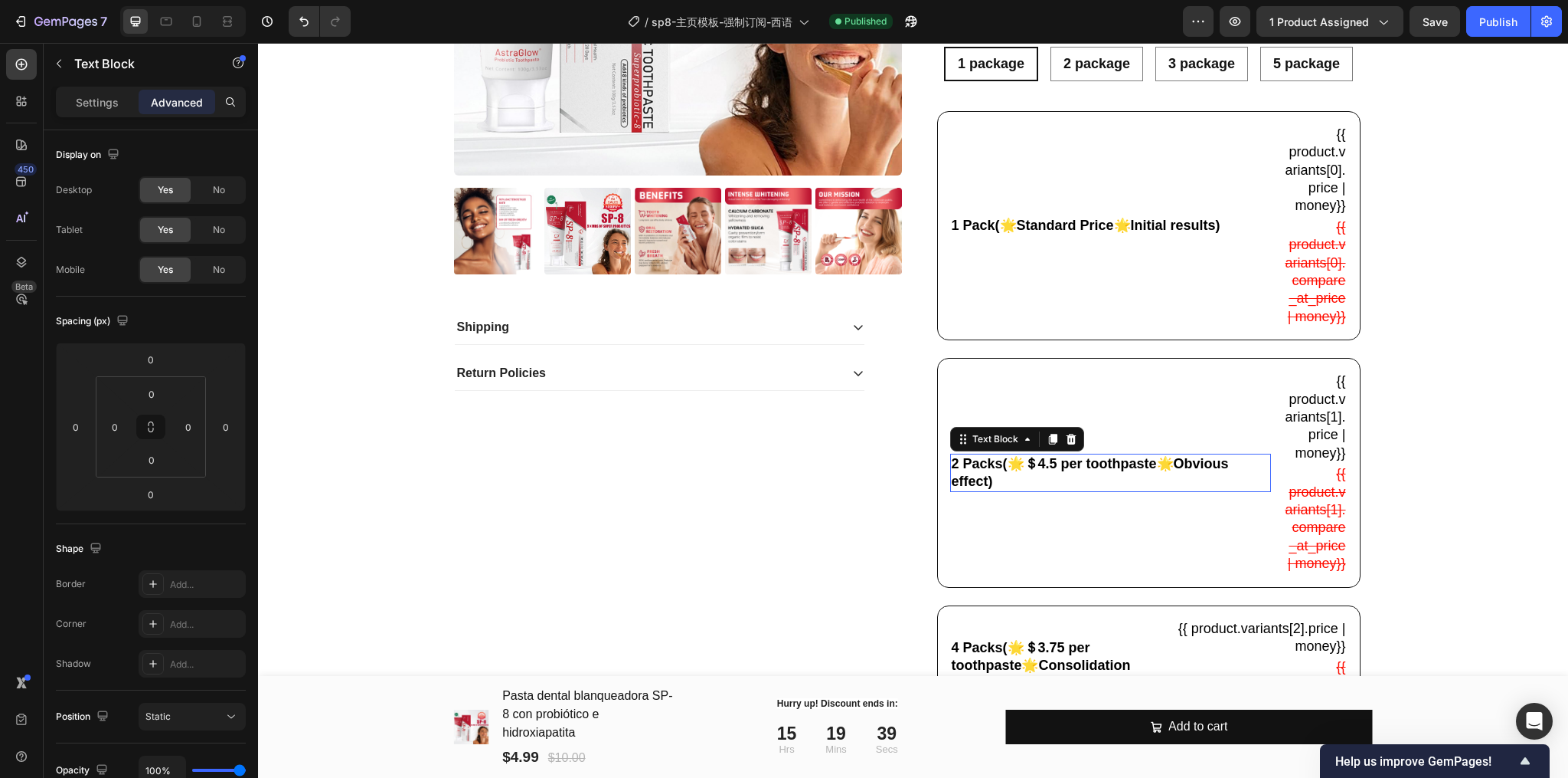
click at [1019, 489] on p "2 Packs(🌟＄4.5 per toothpaste🌟Obvious effect)" at bounding box center [1110, 473] width 318 height 36
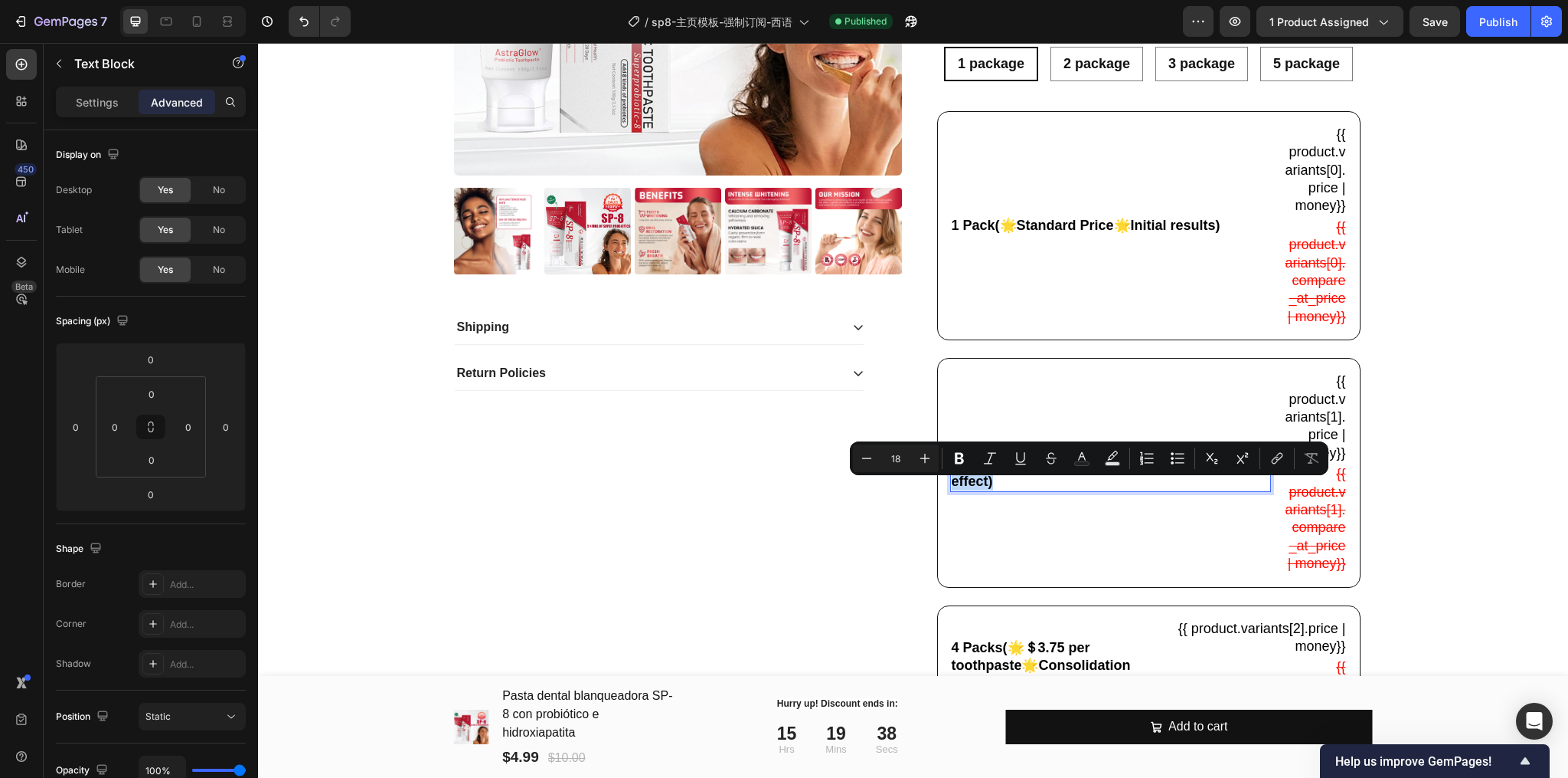
copy p "2 Packs(🌟＄4.5 per toothpaste🌟Obvious effect)"
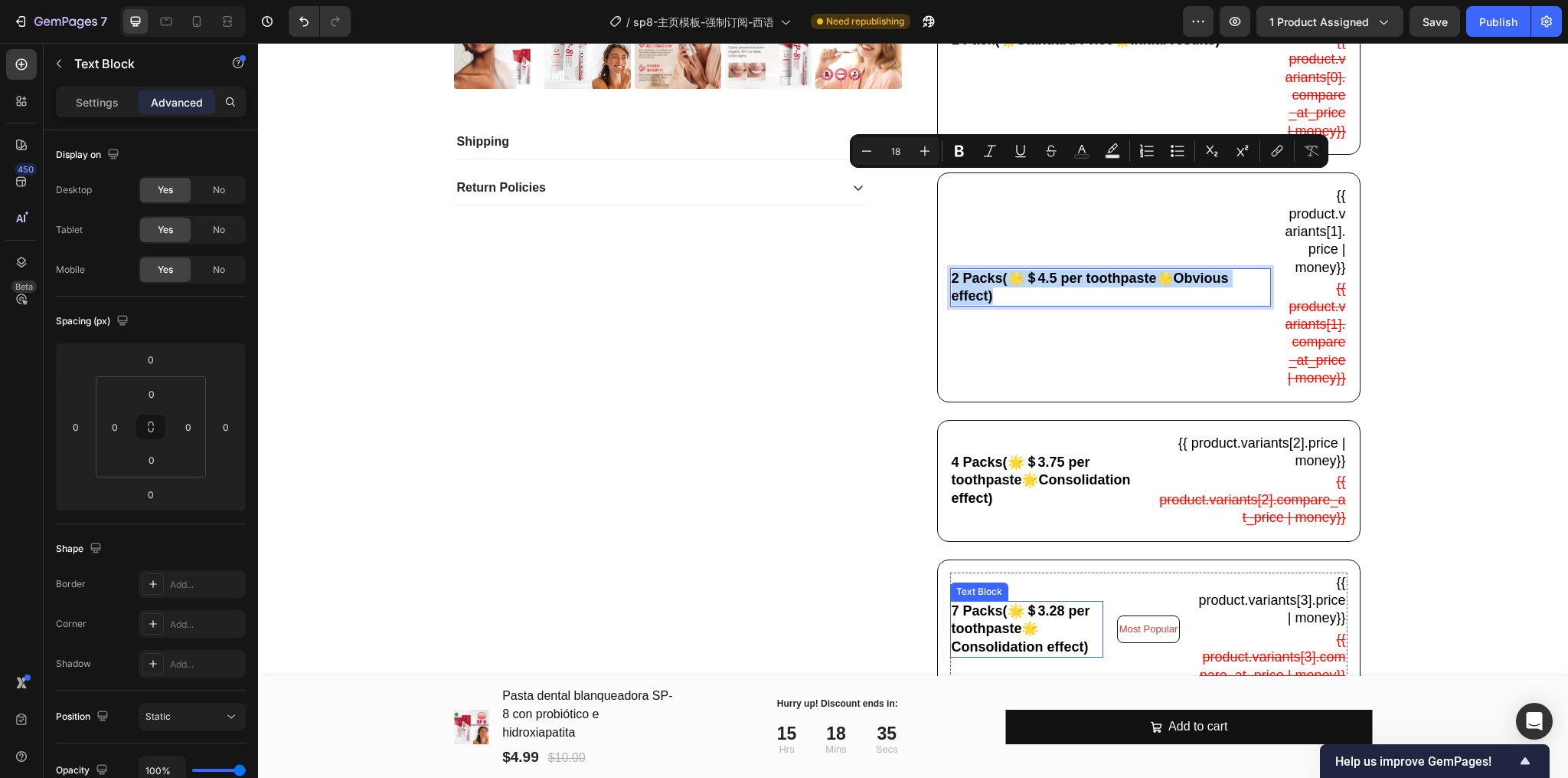
scroll to position [715, 0]
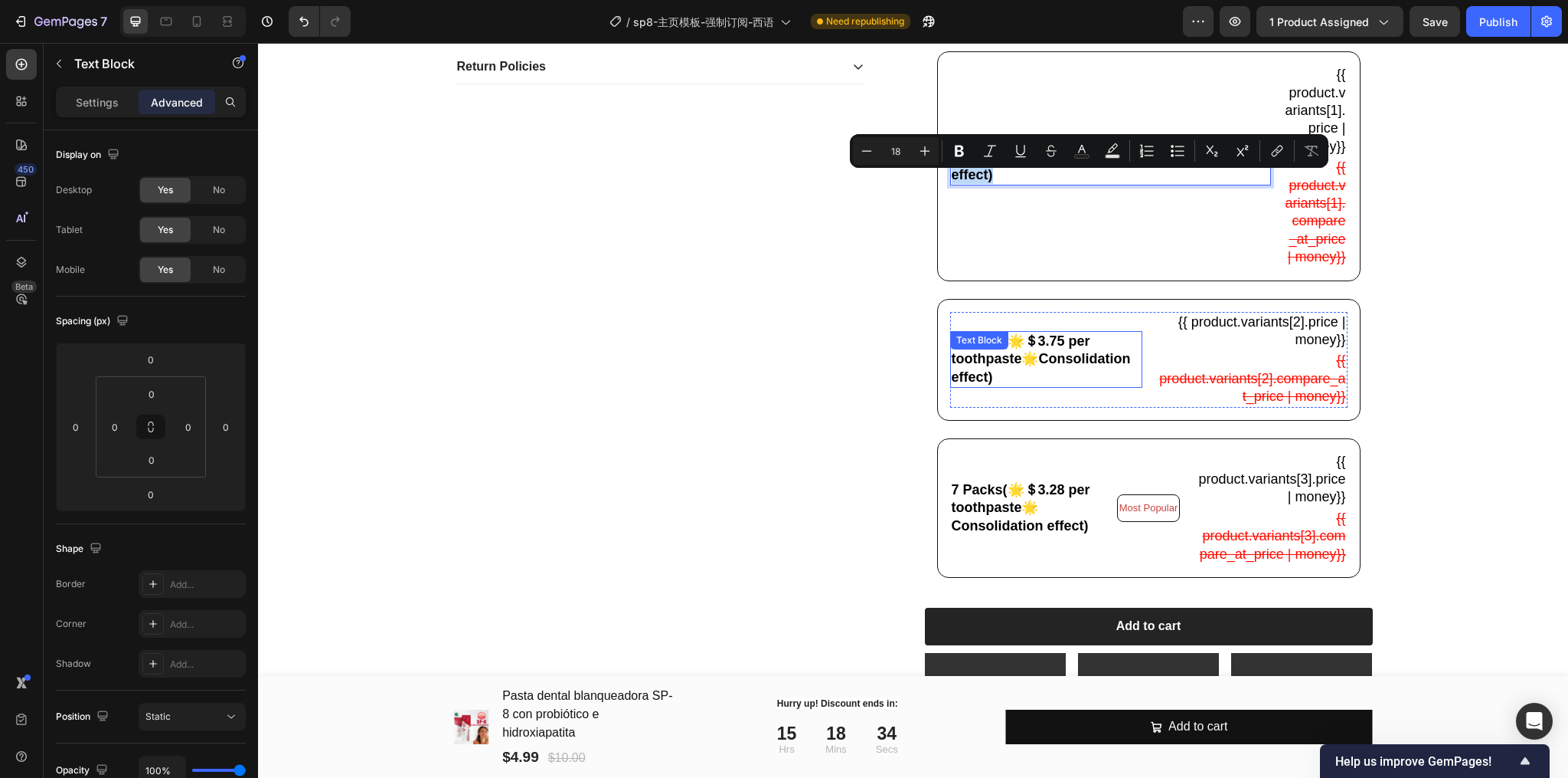
click at [990, 386] on p "4 Packs(🌟＄3.75 per toothpaste🌟Consolidation effect)" at bounding box center [1046, 359] width 190 height 53
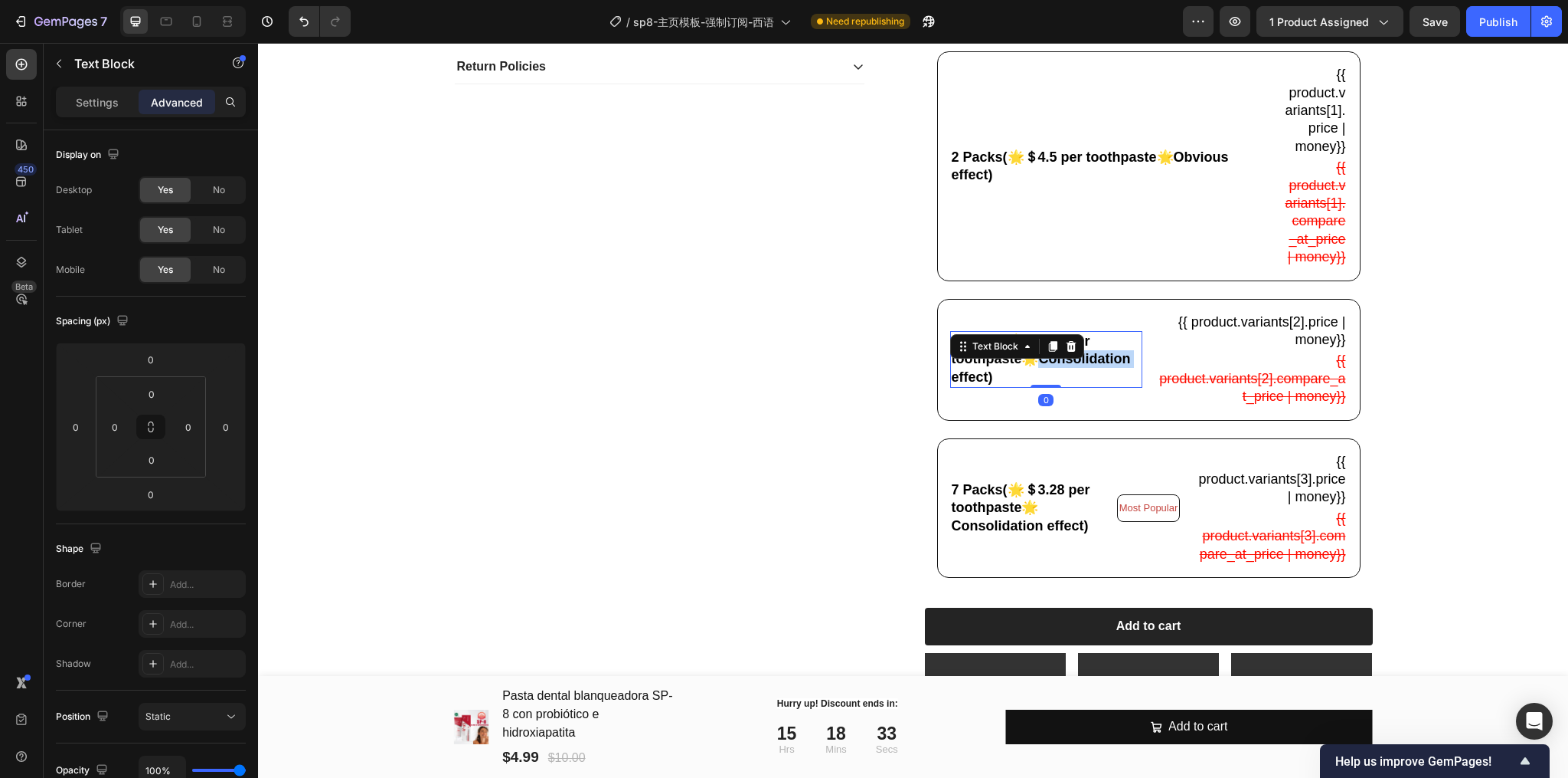
click at [990, 386] on p "4 Packs(🌟＄3.75 per toothpaste🌟Consolidation effect)" at bounding box center [1046, 359] width 190 height 53
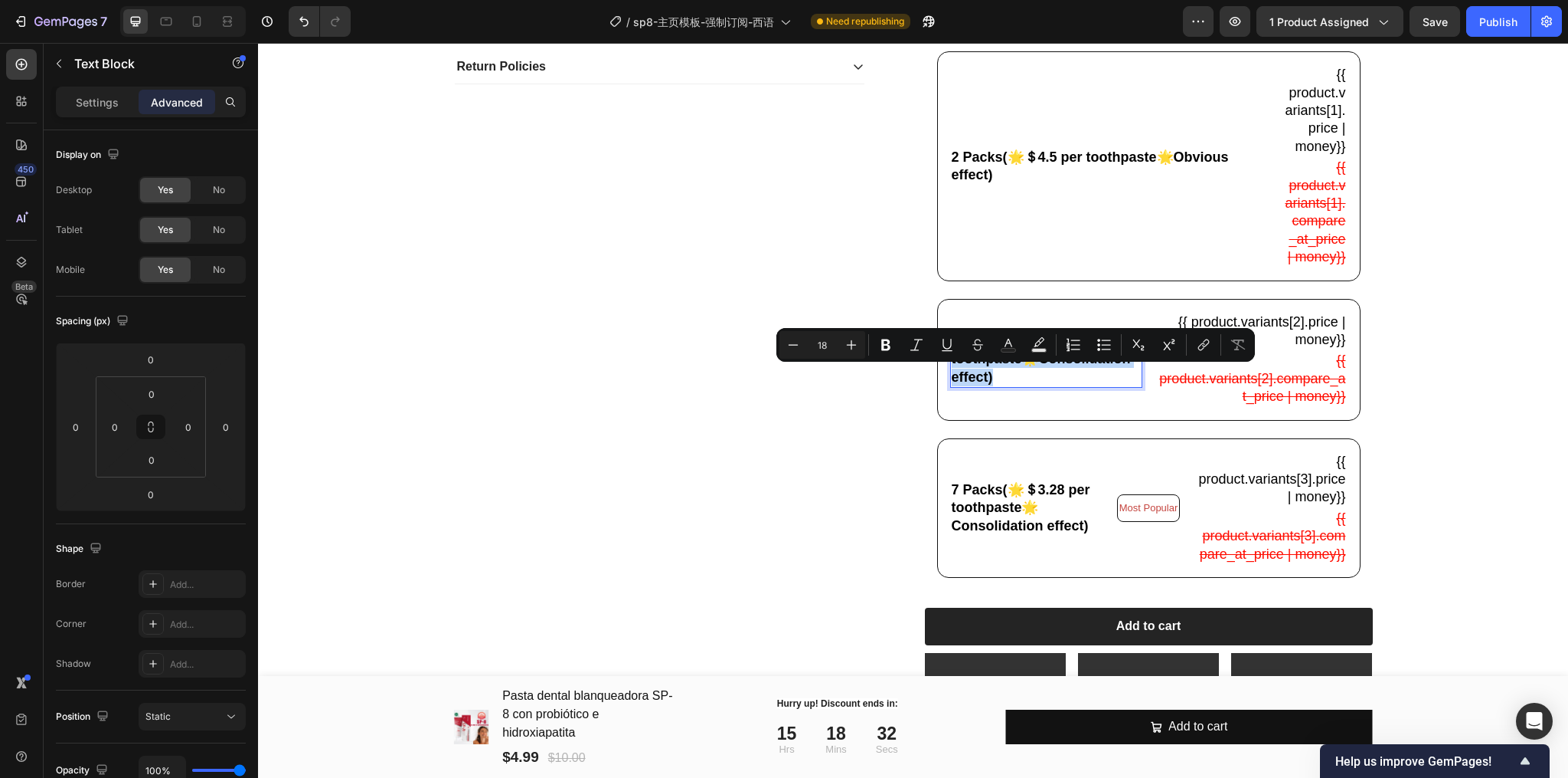
copy p "4 Packs(🌟＄3.75 per toothpaste🌟Consolidation effect)"
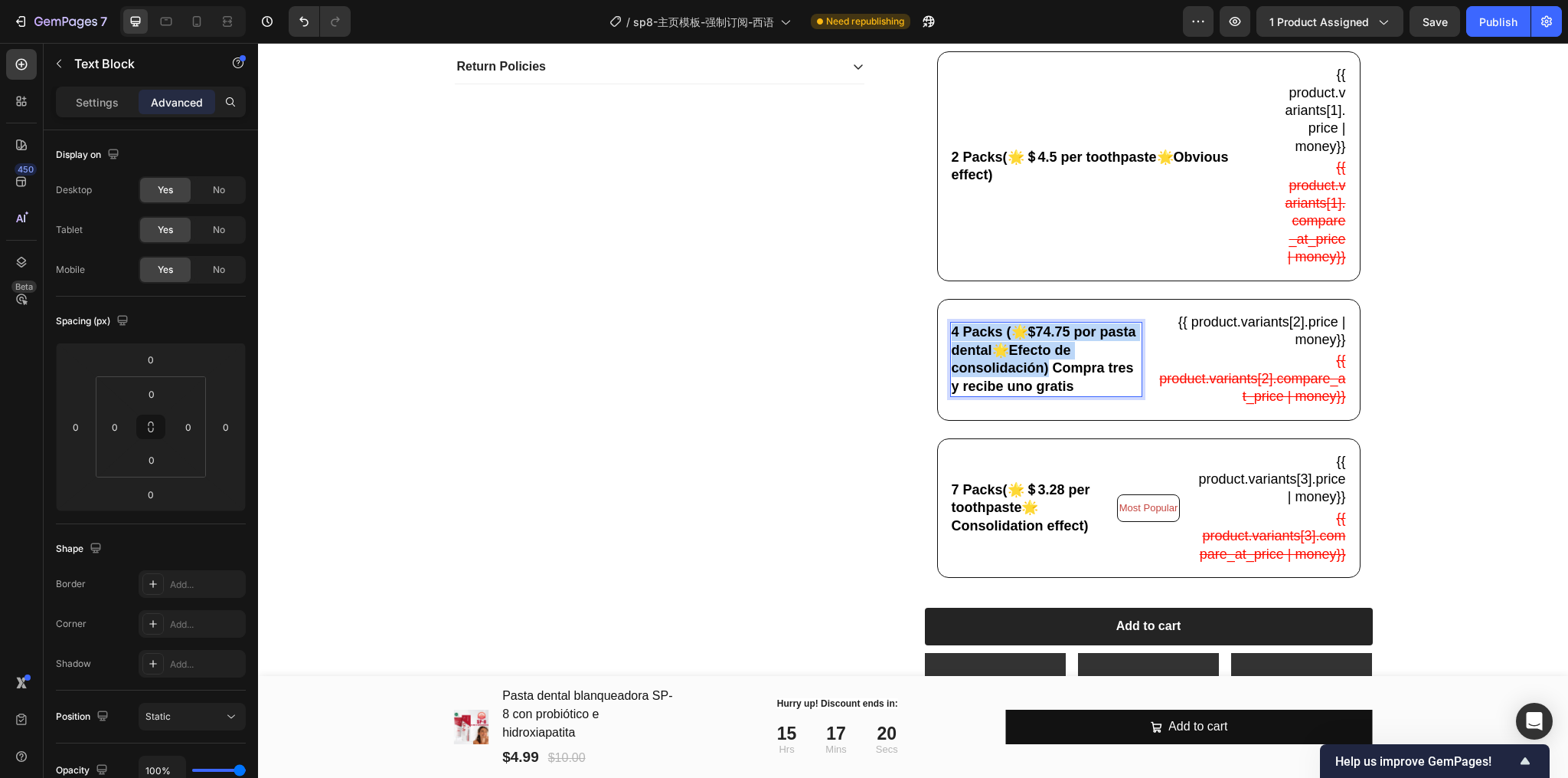
click at [1044, 395] on p "4 Packs (🌟$74.75 por pasta dental🌟Efecto de consolidación) Compra tres y recibe…" at bounding box center [1046, 359] width 190 height 72
click at [1039, 395] on p "4 Packs (🌟$74.75 por pasta dental🌟Efecto de consolidación) Compra tres y recibe…" at bounding box center [1046, 359] width 190 height 72
click at [1108, 395] on p "4 Packs (🌟$74.75 por pasta dental🌟Efecto de consolidación Compra tres y recibe …" at bounding box center [1046, 359] width 190 height 72
click at [1036, 387] on p "4 Packs (🌟$74.75 por pasta dental🌟Efecto de consolidación Compra tres y recibe …" at bounding box center [1046, 359] width 190 height 72
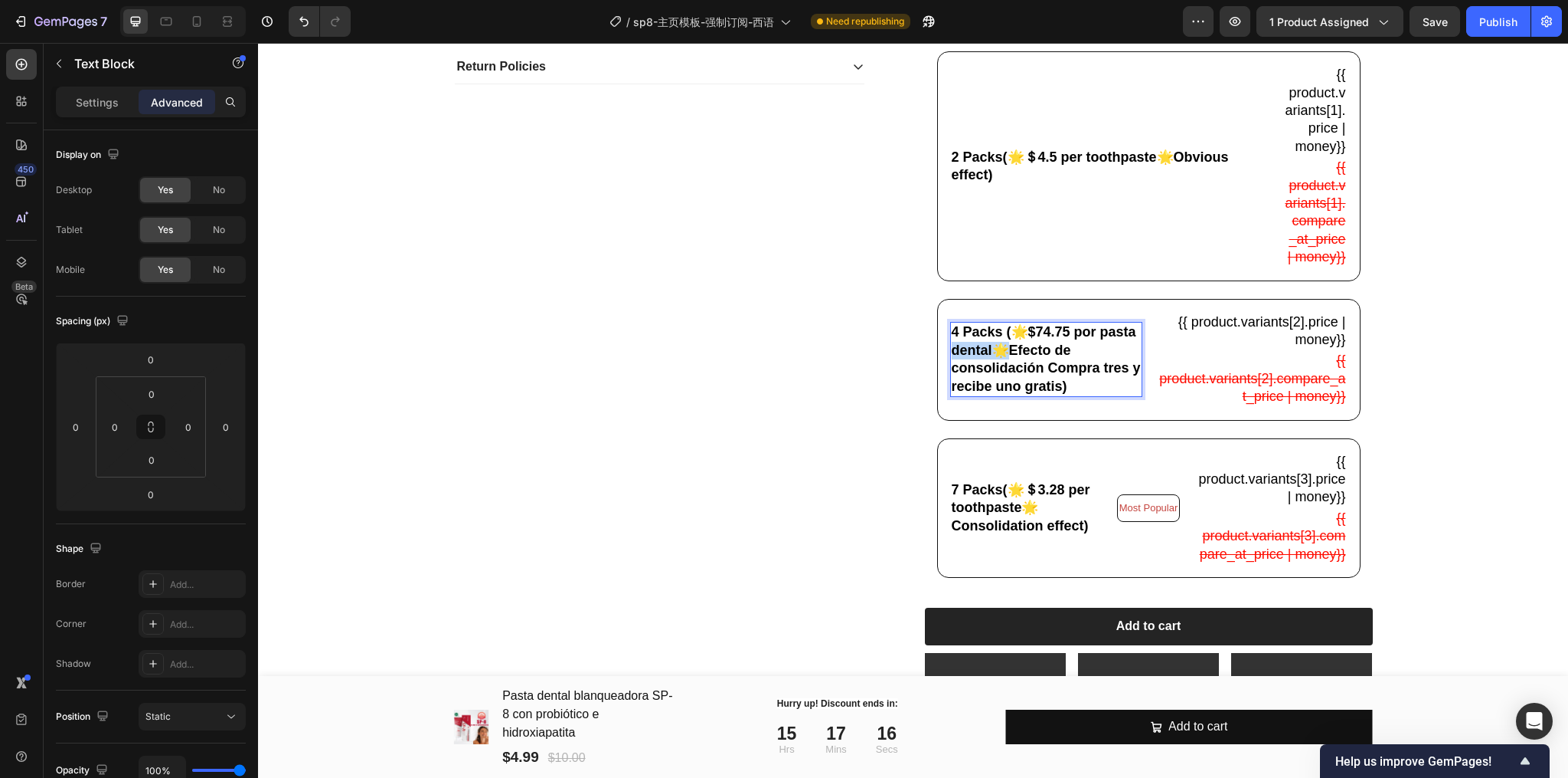
click at [1036, 387] on p "4 Packs (🌟$74.75 por pasta dental🌟Efecto de consolidación Compra tres y recibe …" at bounding box center [1046, 359] width 190 height 72
drag, startPoint x: 1030, startPoint y: 387, endPoint x: 1041, endPoint y: 391, distance: 11.7
click at [1041, 391] on p "4 Packs (🌟$74.75 por pasta dental🌟Efecto de consolidación Compra tres y recibe …" at bounding box center [1046, 359] width 190 height 72
copy p "Ef"
click at [1040, 395] on p "4 Packs (🌟$74.75 por pasta dental🌟Efecto de consolidación Compra tres y recibe …" at bounding box center [1046, 359] width 190 height 72
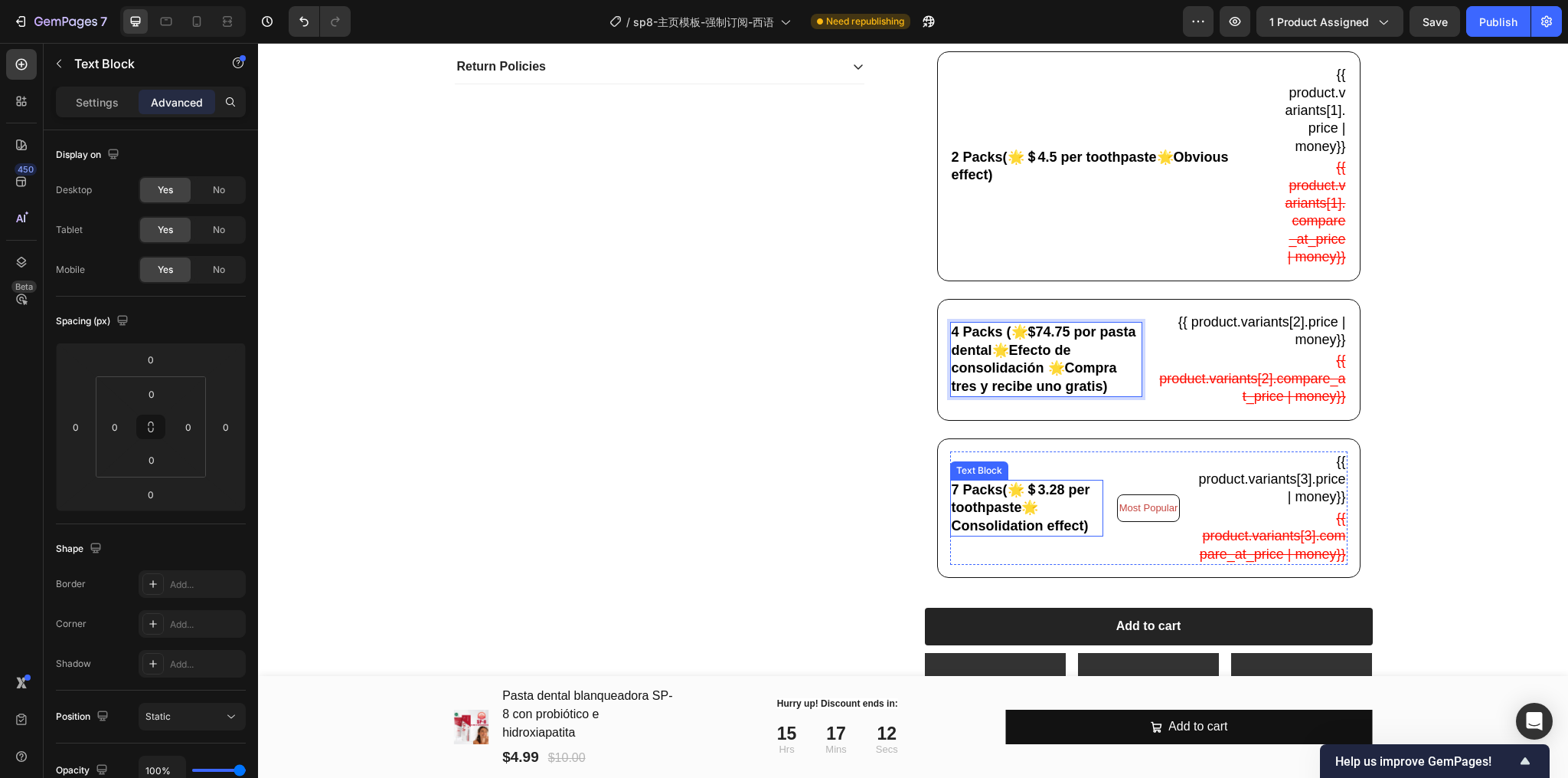
click at [1018, 535] on p "7 Packs(🌟＄3.28 per toothpaste🌟Consolidation effect)" at bounding box center [1026, 507] width 150 height 53
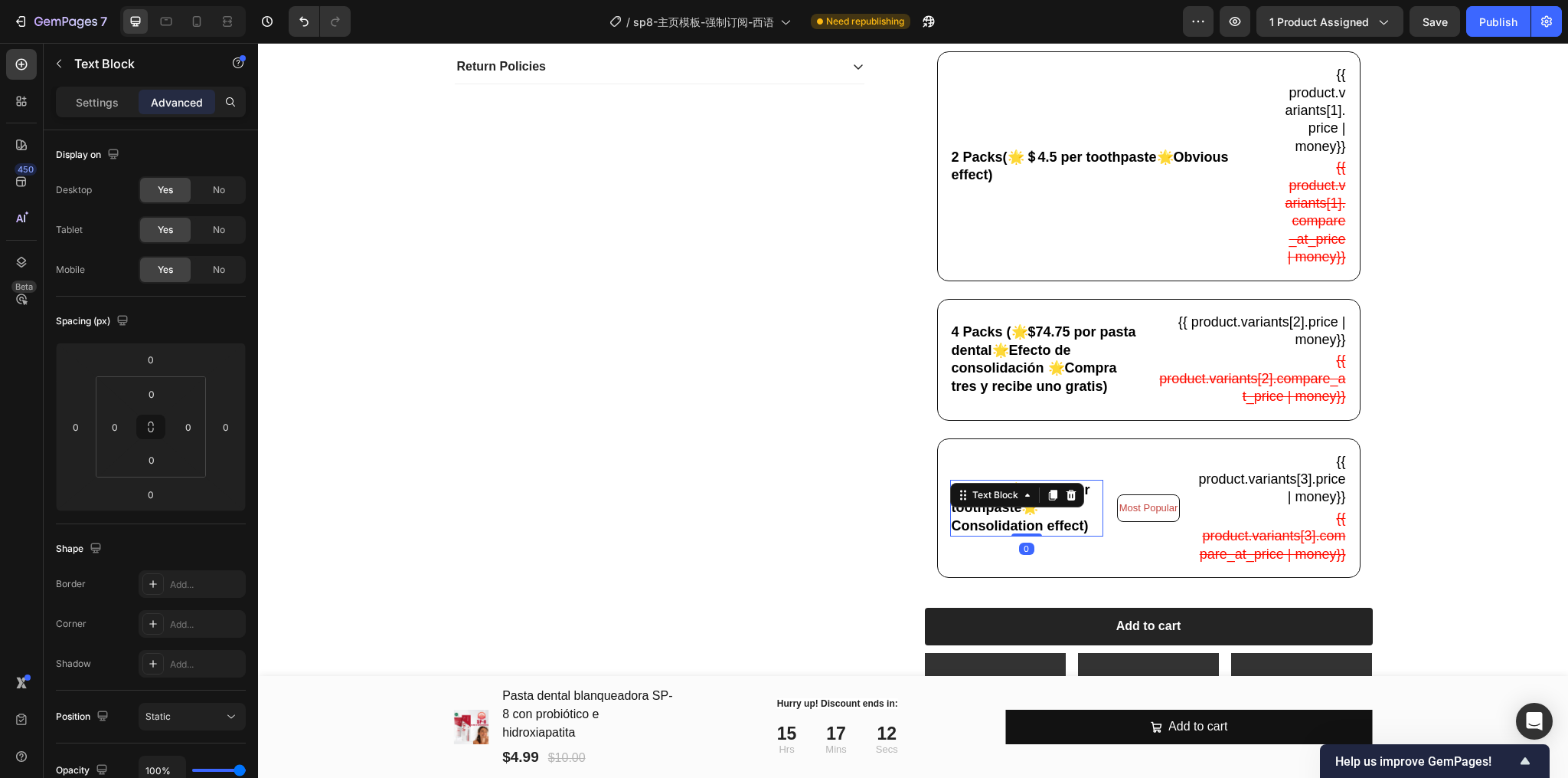
click at [1022, 501] on icon at bounding box center [1028, 495] width 12 height 12
click at [1054, 535] on p "7 Packs(🌟＄3.28 per toothpaste🌟Consolidation effect)" at bounding box center [1026, 507] width 150 height 53
copy p "7 Packs(🌟＄3.28 per toothpaste🌟Consolidation effect)"
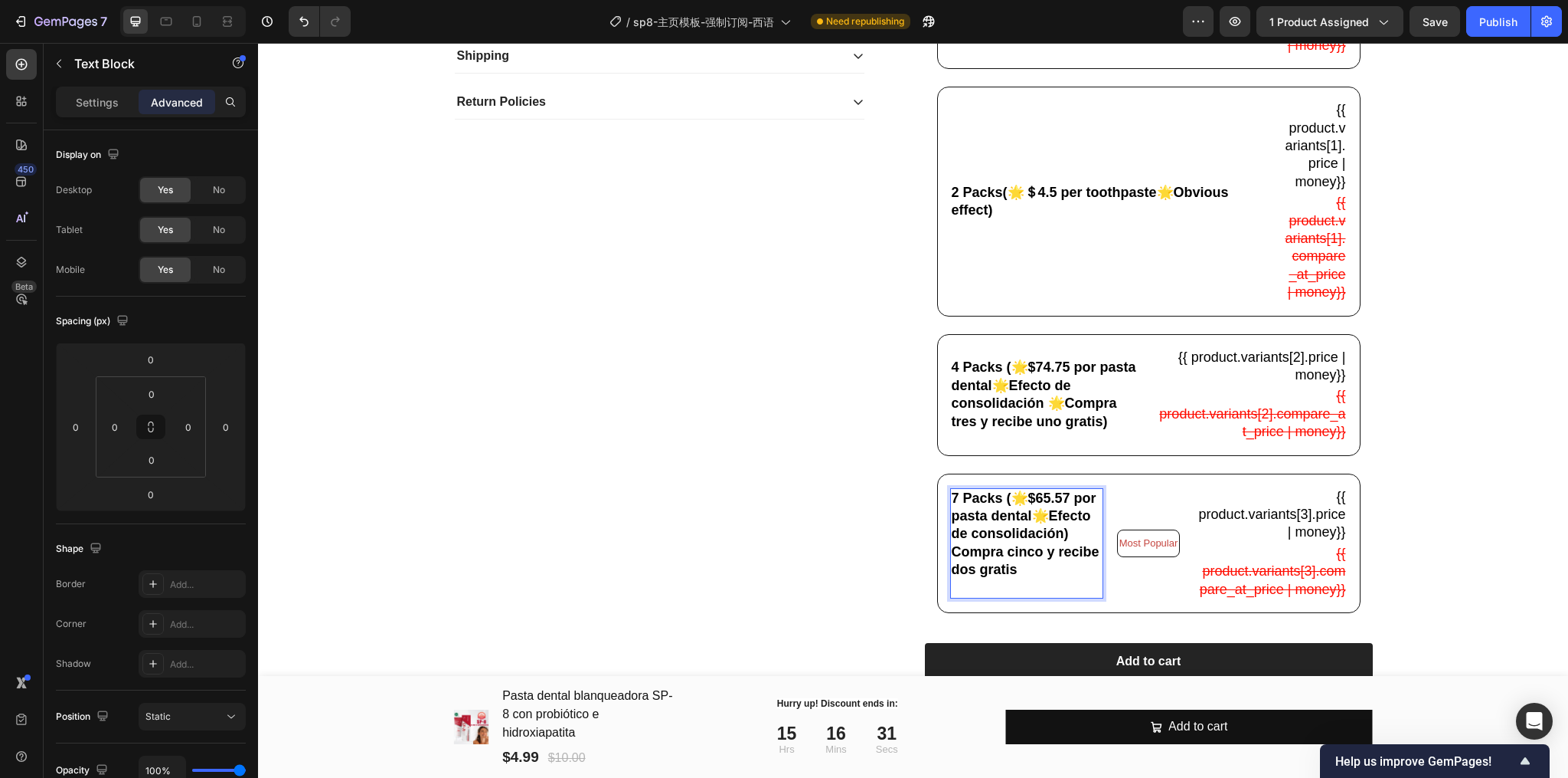
scroll to position [689, 0]
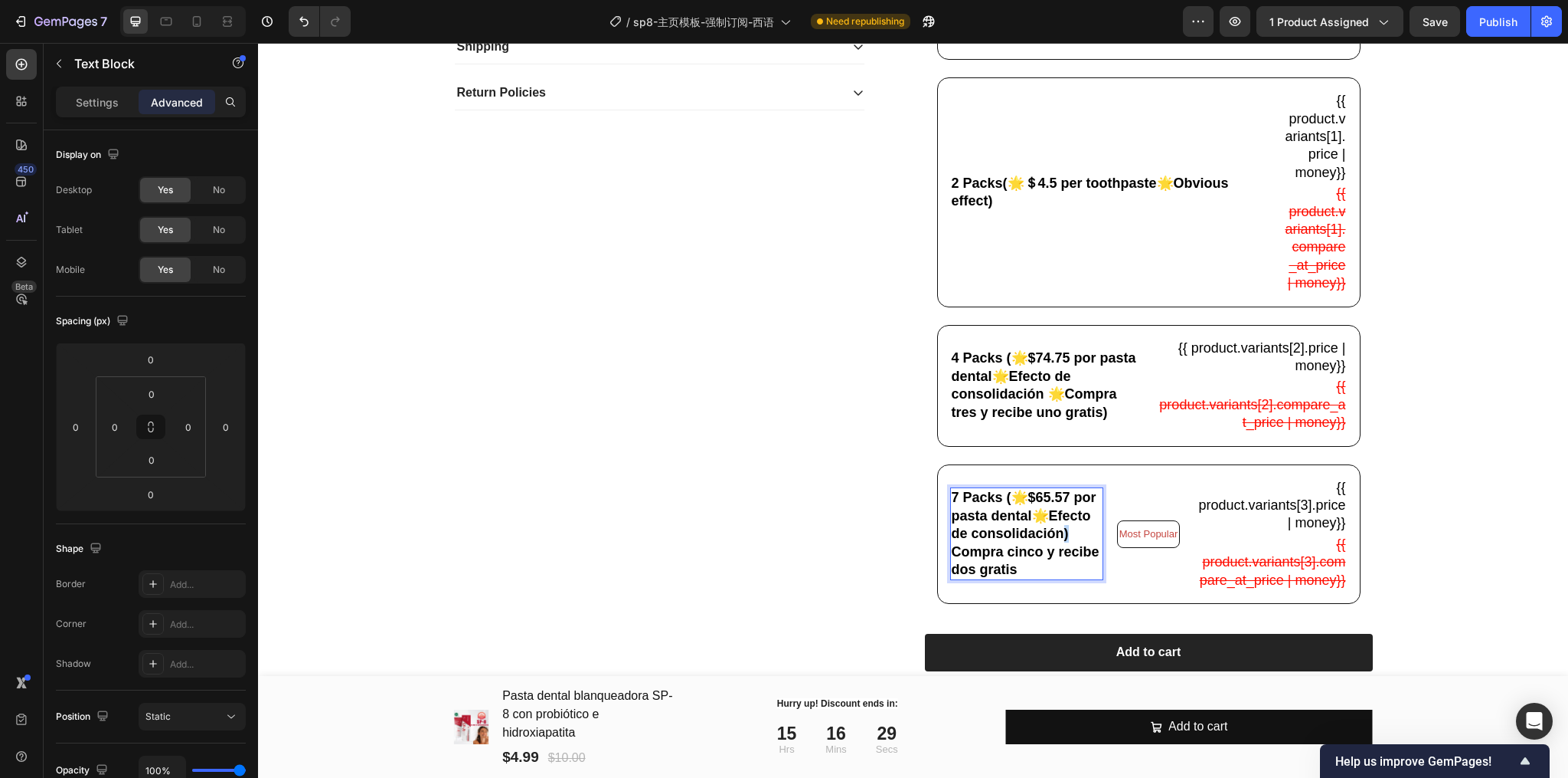
drag, startPoint x: 1039, startPoint y: 589, endPoint x: 1058, endPoint y: 593, distance: 19.4
click at [1058, 579] on p "7 Packs (🌟$65.57 por pasta dental🌟Efecto de consolidación) Compra cinco y recib…" at bounding box center [1026, 534] width 150 height 90
click at [1091, 580] on div "7 Packs (🌟$65.57 por pasta dental🌟Efecto de consolidación Compra cinco y recibe…" at bounding box center [1027, 533] width 153 height 92
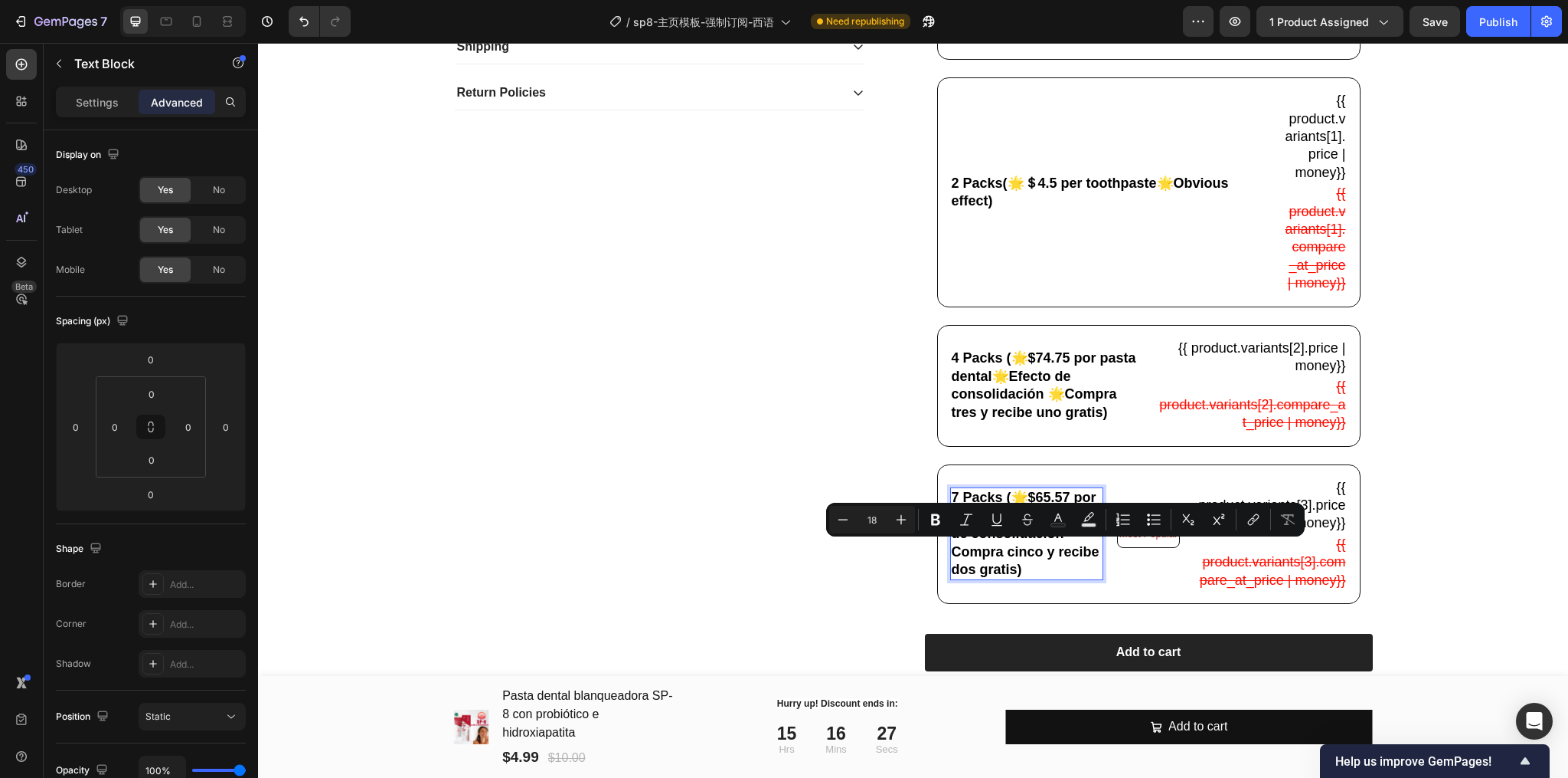
drag, startPoint x: 1062, startPoint y: 552, endPoint x: 1074, endPoint y: 552, distance: 12.0
click at [1074, 552] on p "7 Packs (🌟$65.57 por pasta dental🌟Efecto de consolidación Compra cinco y recibe…" at bounding box center [1026, 534] width 150 height 90
copy p "Ef"
click at [957, 579] on p "7 Packs (🌟$65.57 por pasta dental🌟Efecto de consolidación Compra cinco y recibe…" at bounding box center [1026, 534] width 150 height 90
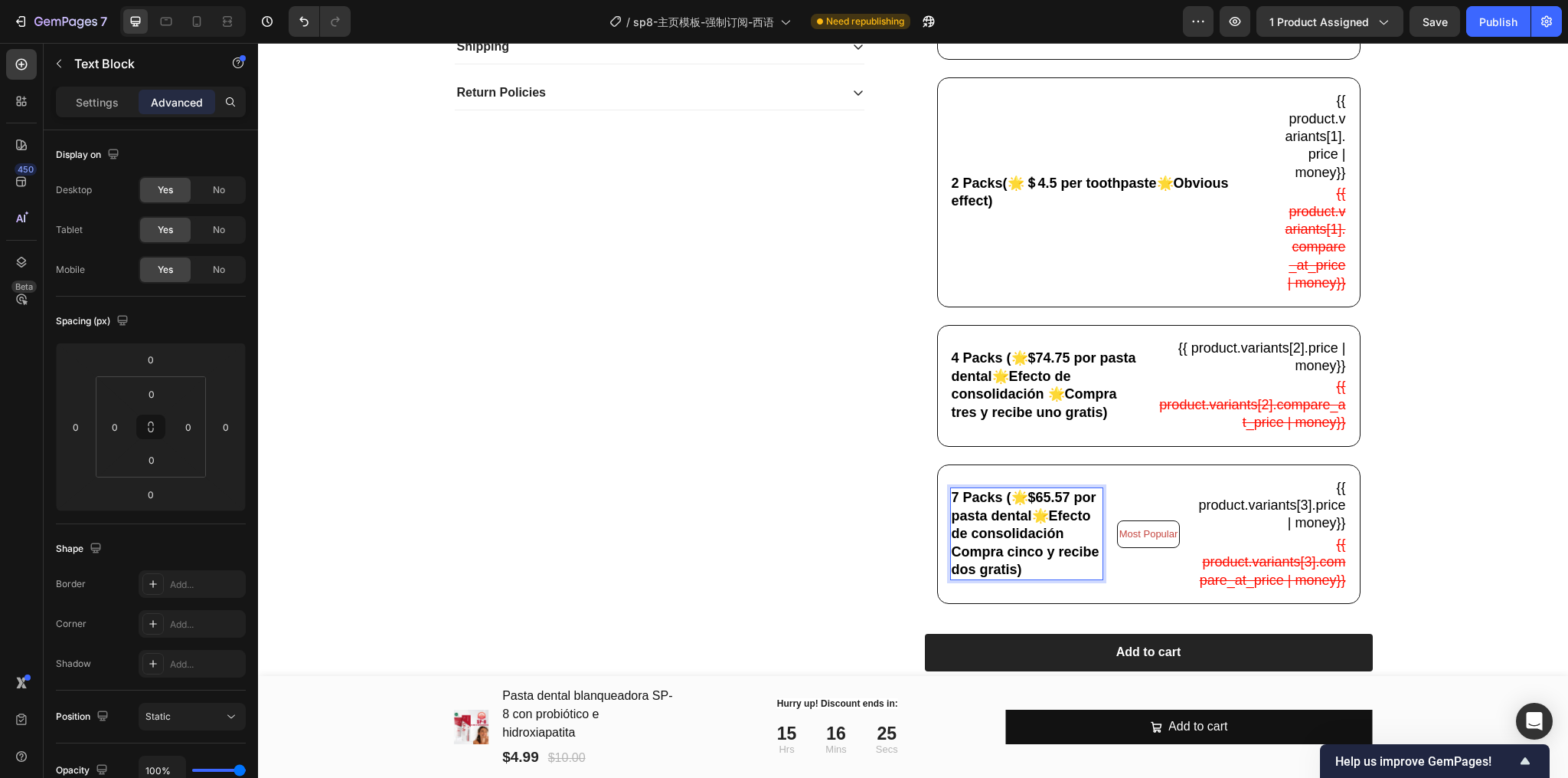
click at [951, 579] on p "7 Packs (🌟$65.57 por pasta dental🌟Efecto de consolidación Compra cinco y recibe…" at bounding box center [1026, 534] width 150 height 90
click at [1068, 552] on p "7 Packs (🌟$65.57 por pasta dental🌟Efecto de consolidación Compra cinco y recibe…" at bounding box center [1026, 534] width 150 height 90
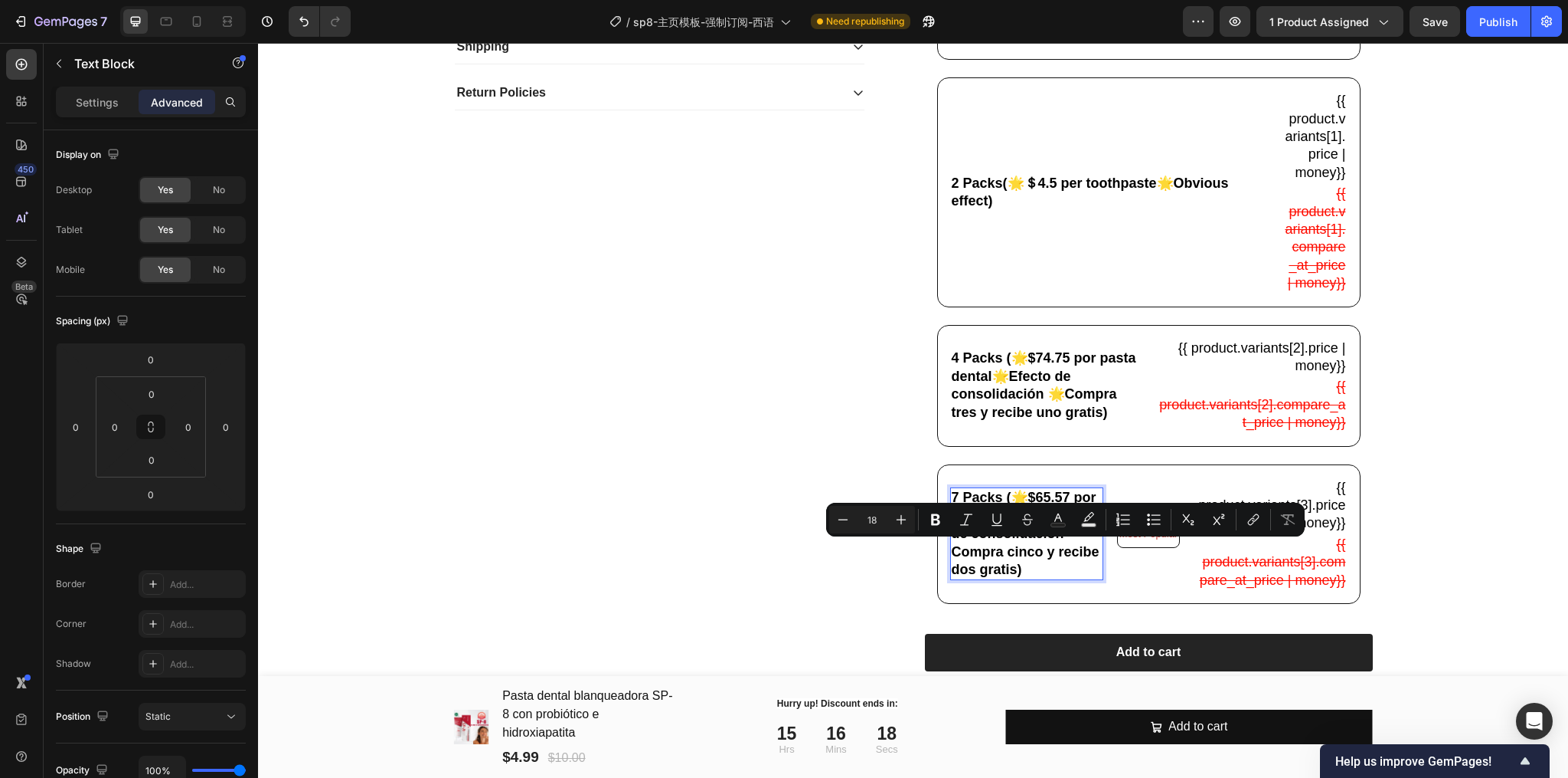
copy p "Ef"
click at [951, 579] on p "7 Packs (🌟$65.57 por pasta dental🌟Efecto de consolidación Compra cinco y recibe…" at bounding box center [1026, 534] width 150 height 90
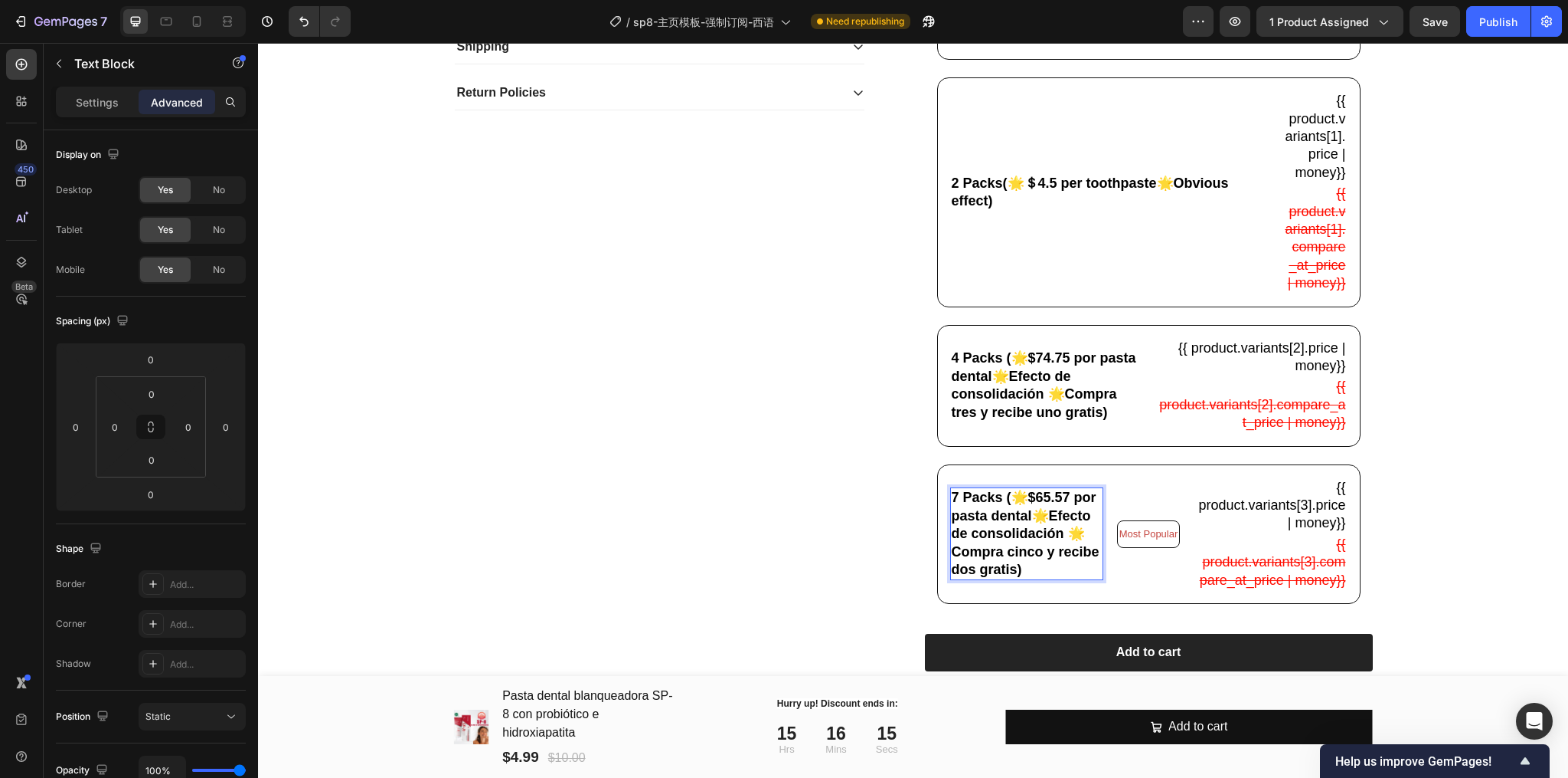
click at [1067, 579] on p "7 Packs (🌟$65.57 por pasta dental🌟Efecto de consolidación 🌟Compra cinco y recib…" at bounding box center [1026, 534] width 150 height 90
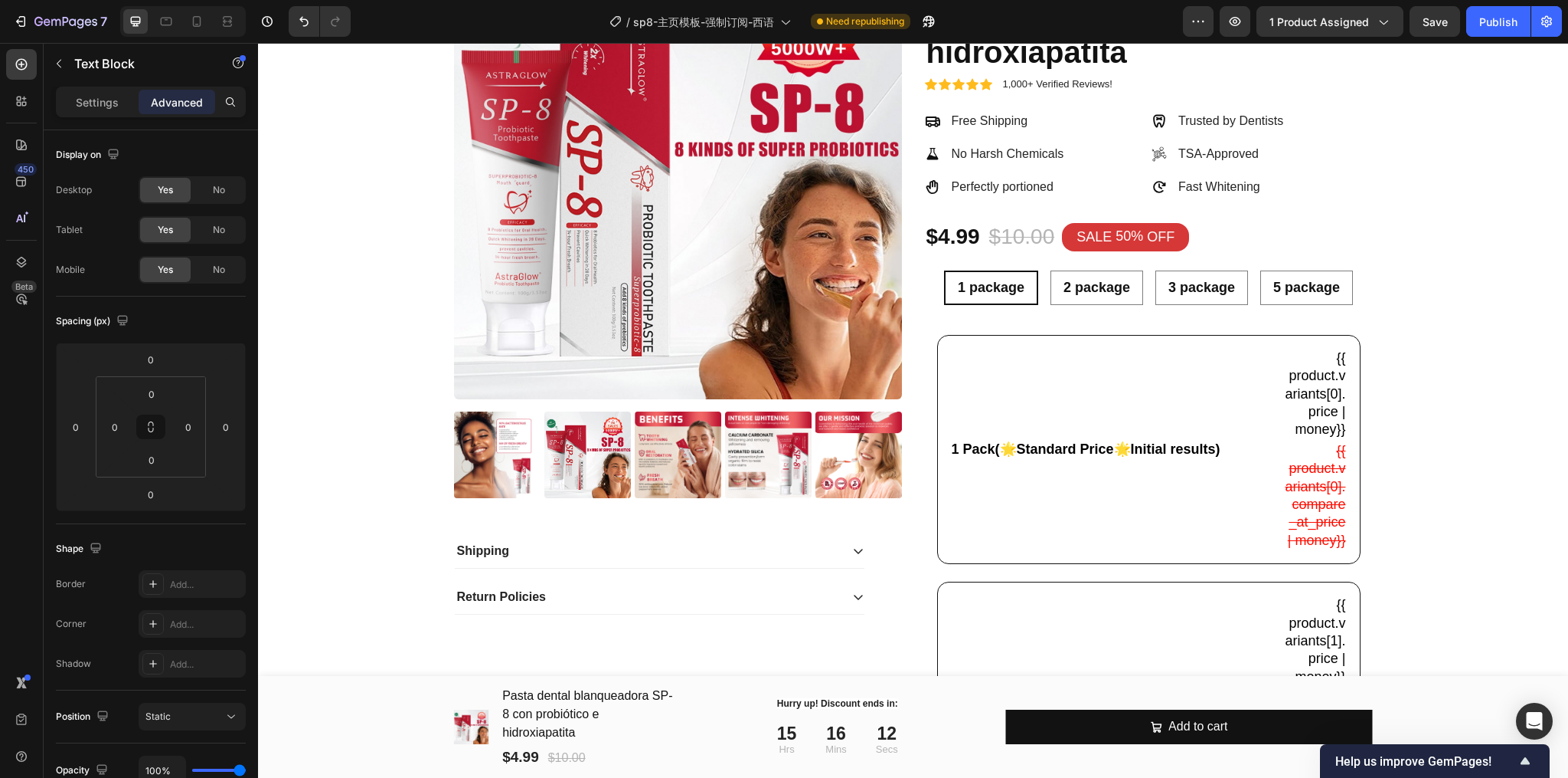
scroll to position [178, 0]
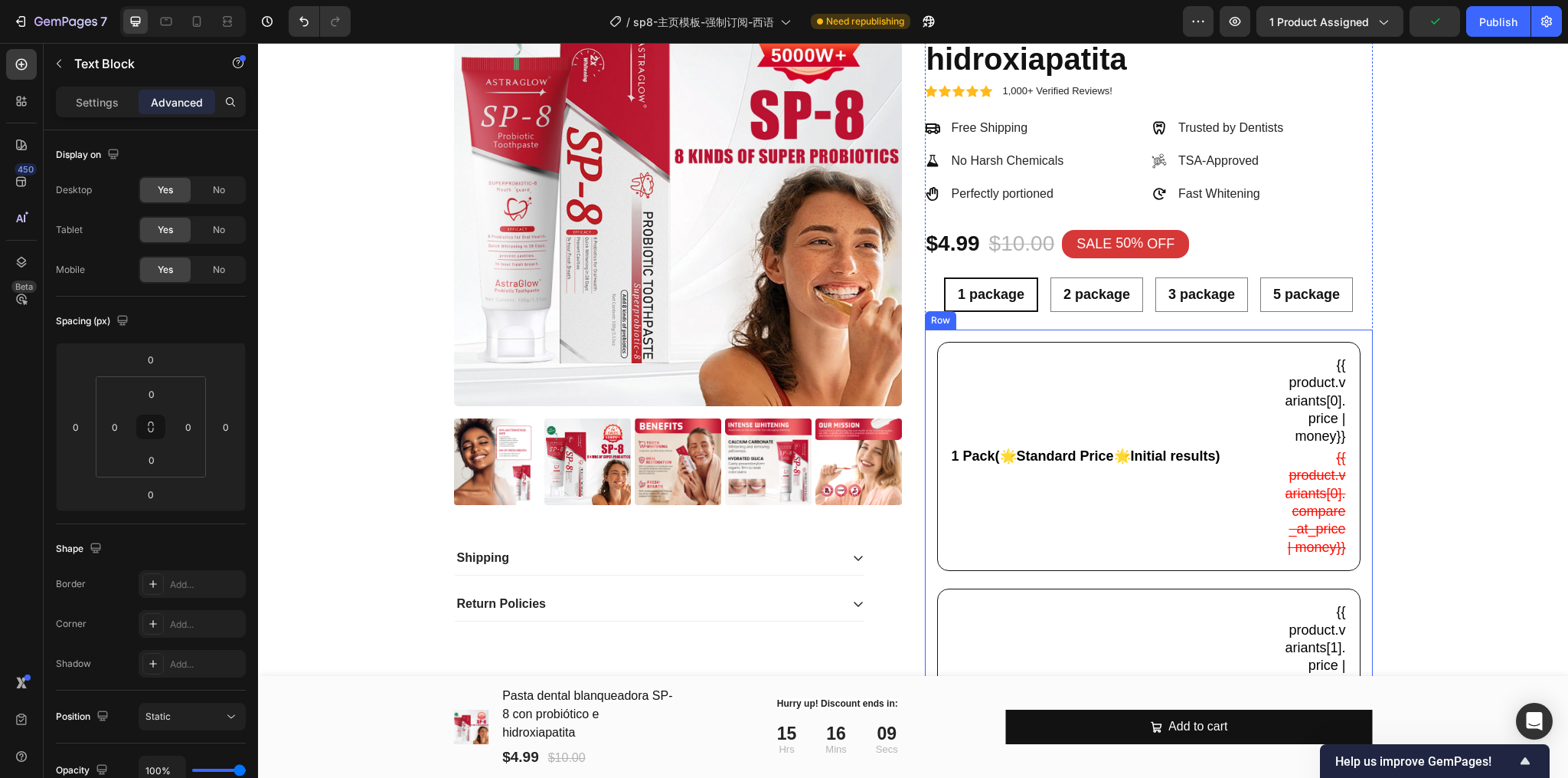
click at [1168, 592] on div "1 Pack(🌟Standard Price🌟Initial results) Text Block {{ product.variants[0].price…" at bounding box center [1148, 737] width 423 height 791
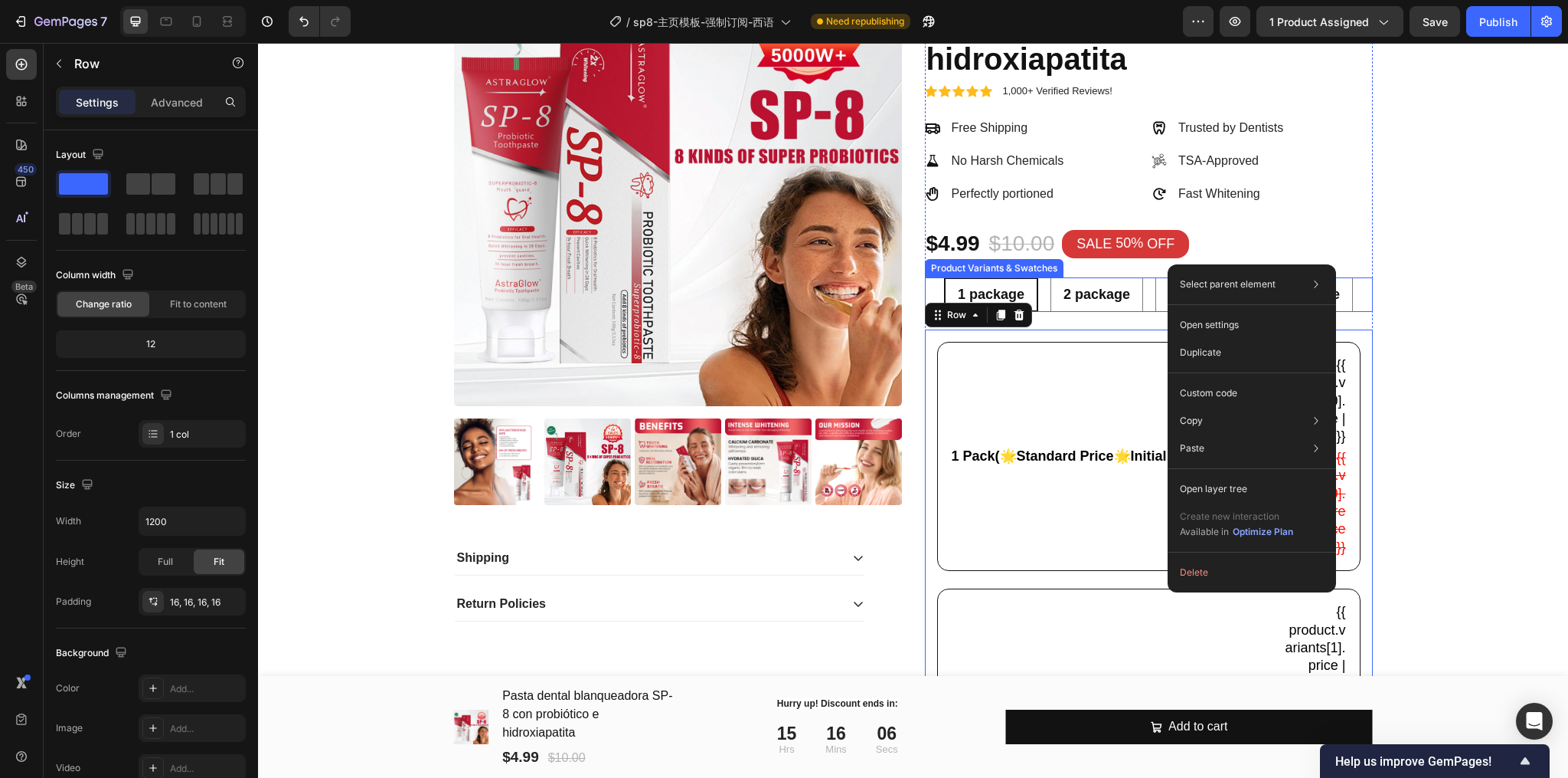
click at [1035, 294] on div "1 package 1 package 1 package 2 package 2 package 2 package 3 package 3 package…" at bounding box center [1149, 294] width 448 height 35
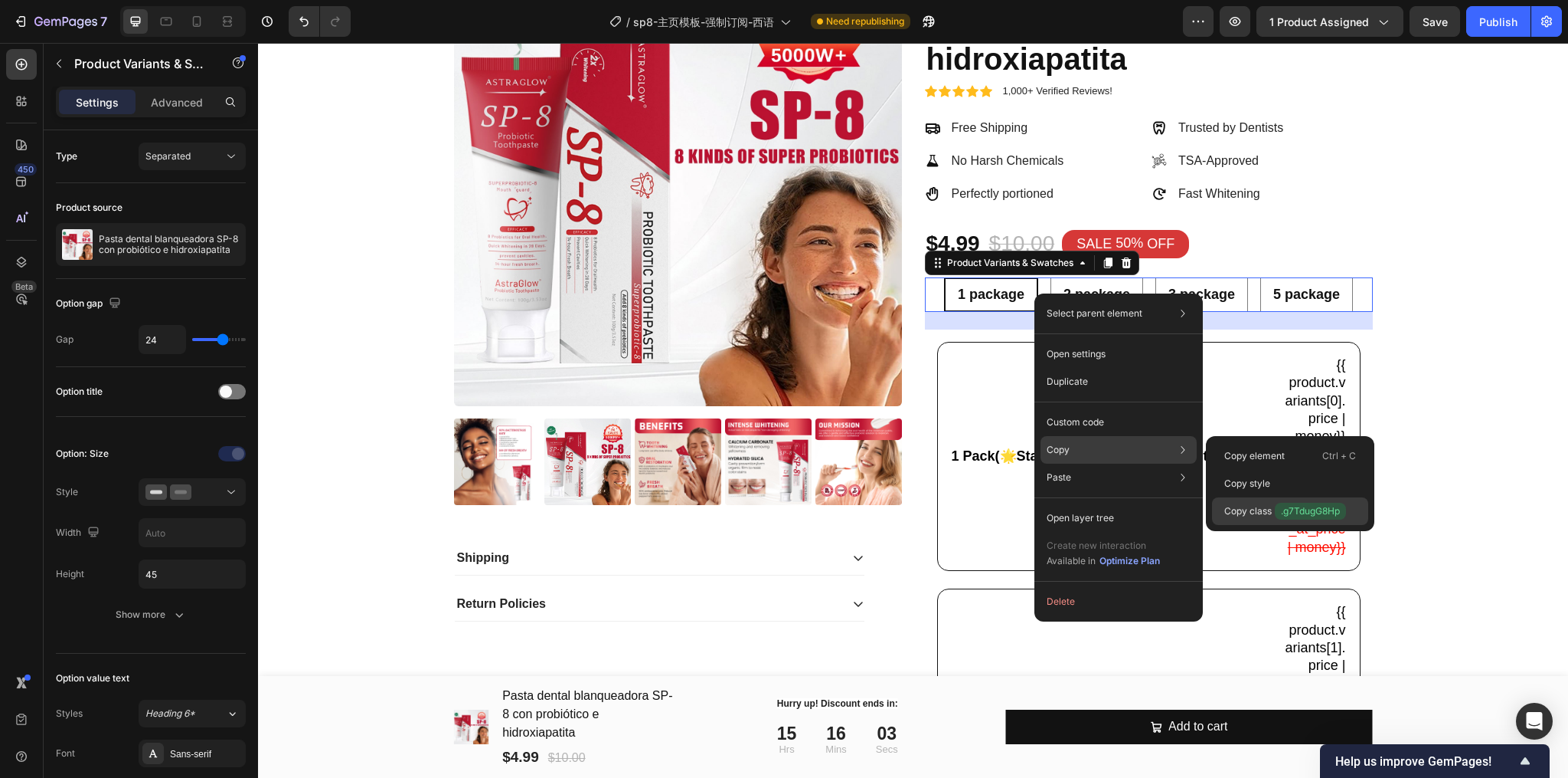
click at [1267, 512] on p "Copy class .g7TdugG8Hp" at bounding box center [1286, 511] width 122 height 17
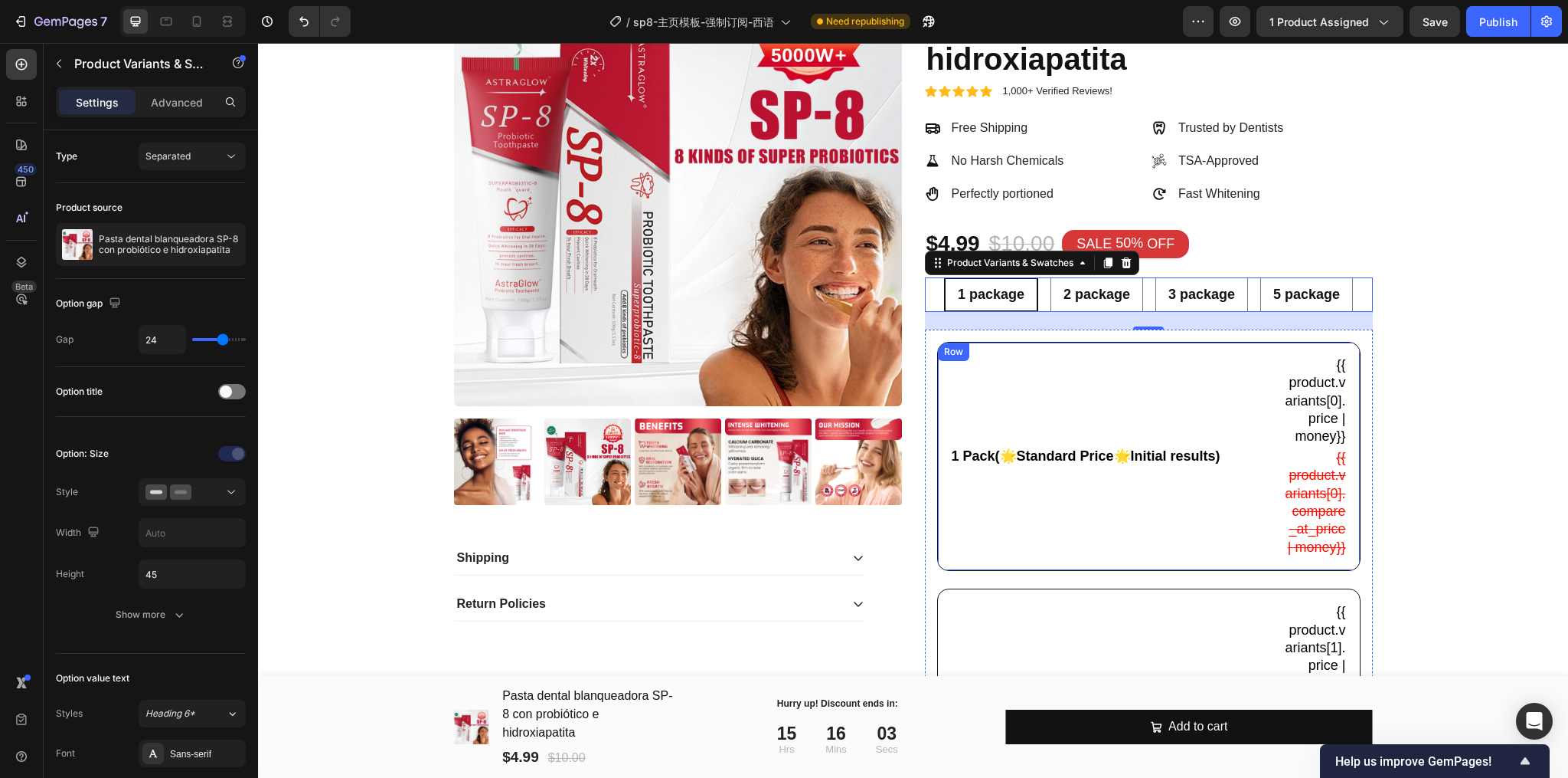
click at [1162, 594] on div "1 Pack(🌟Standard Price🌟Initial results) Text Block {{ product.variants[0].price…" at bounding box center [1148, 737] width 423 height 791
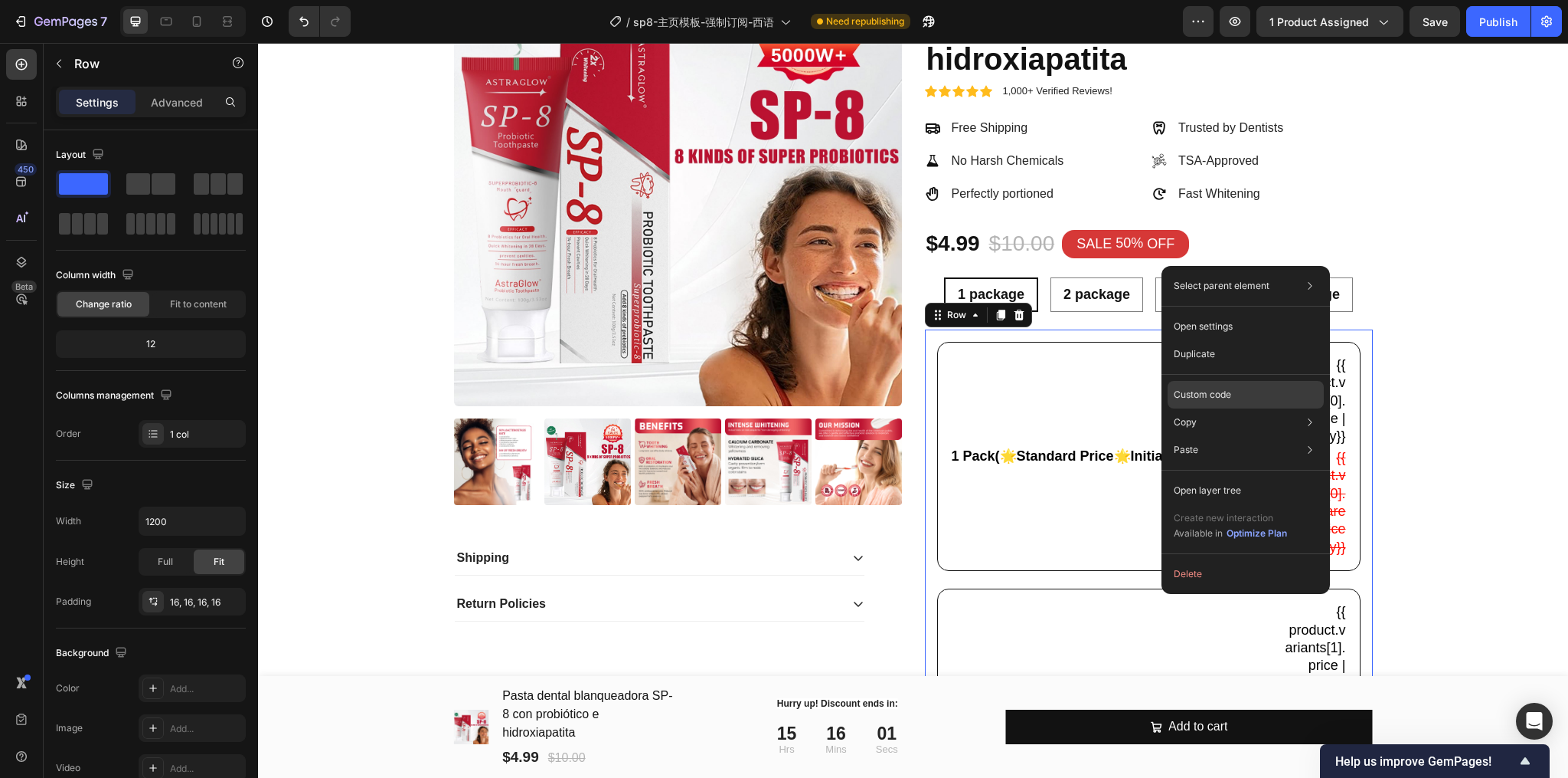
click at [1216, 391] on p "Custom code" at bounding box center [1203, 395] width 58 height 14
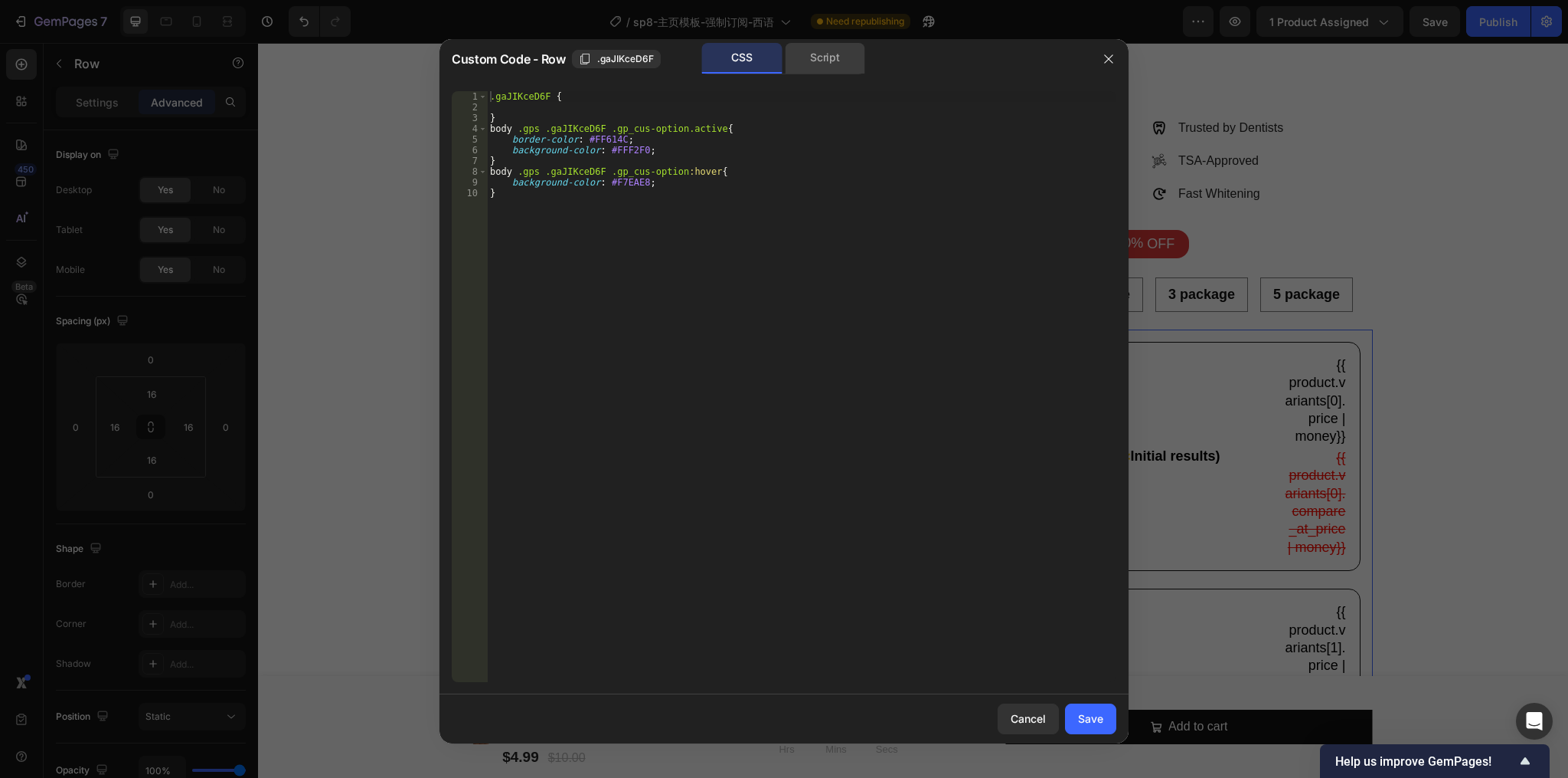
click at [809, 64] on div "Script" at bounding box center [825, 59] width 81 height 31
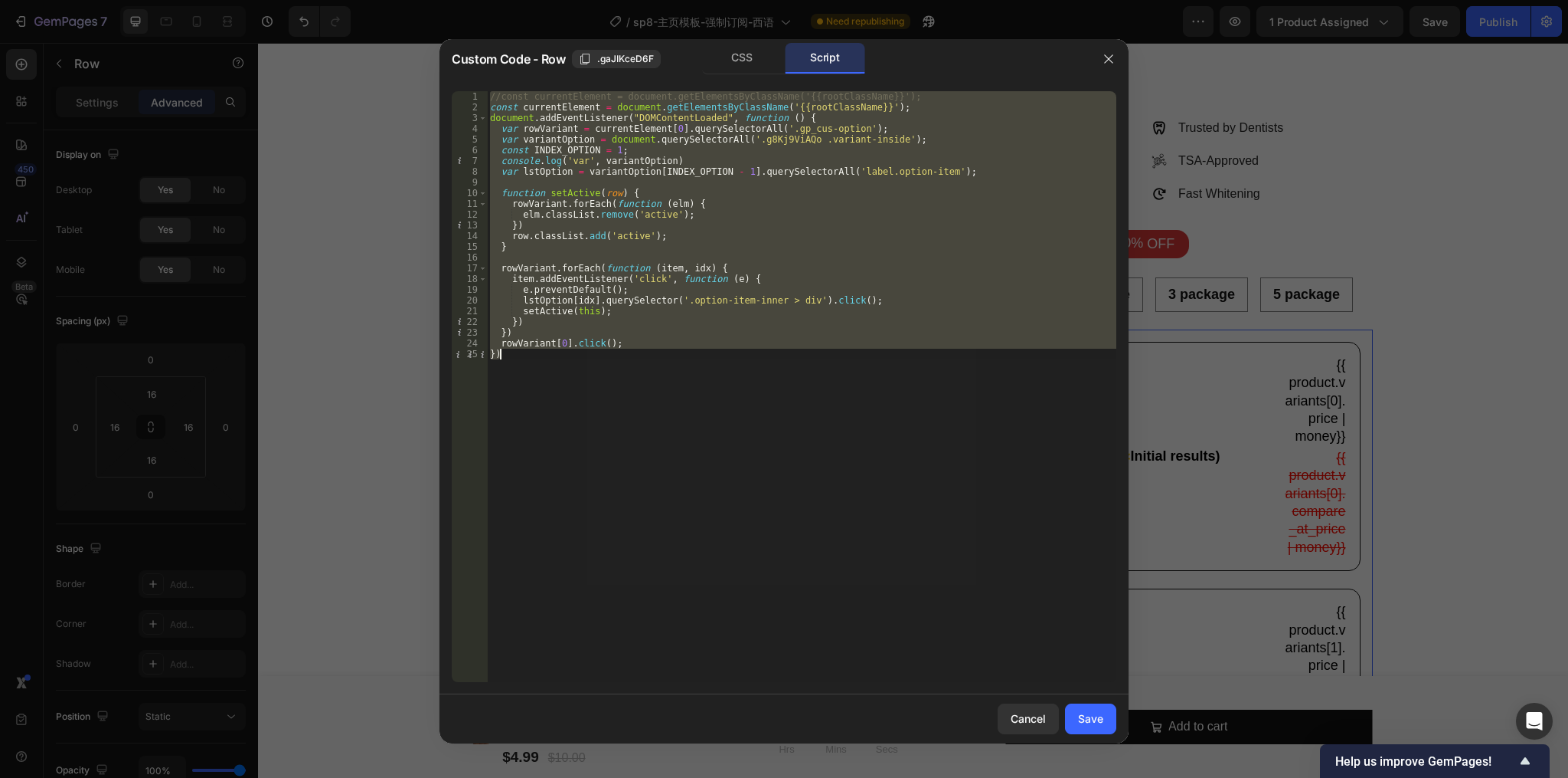
click at [767, 137] on div "//const currentElement = document.getElementsByClassName('{{rootClassName}}'); …" at bounding box center [801, 386] width 629 height 590
click at [767, 137] on div "//const currentElement = document.getElementsByClassName('{{rootClassName}}'); …" at bounding box center [801, 397] width 629 height 613
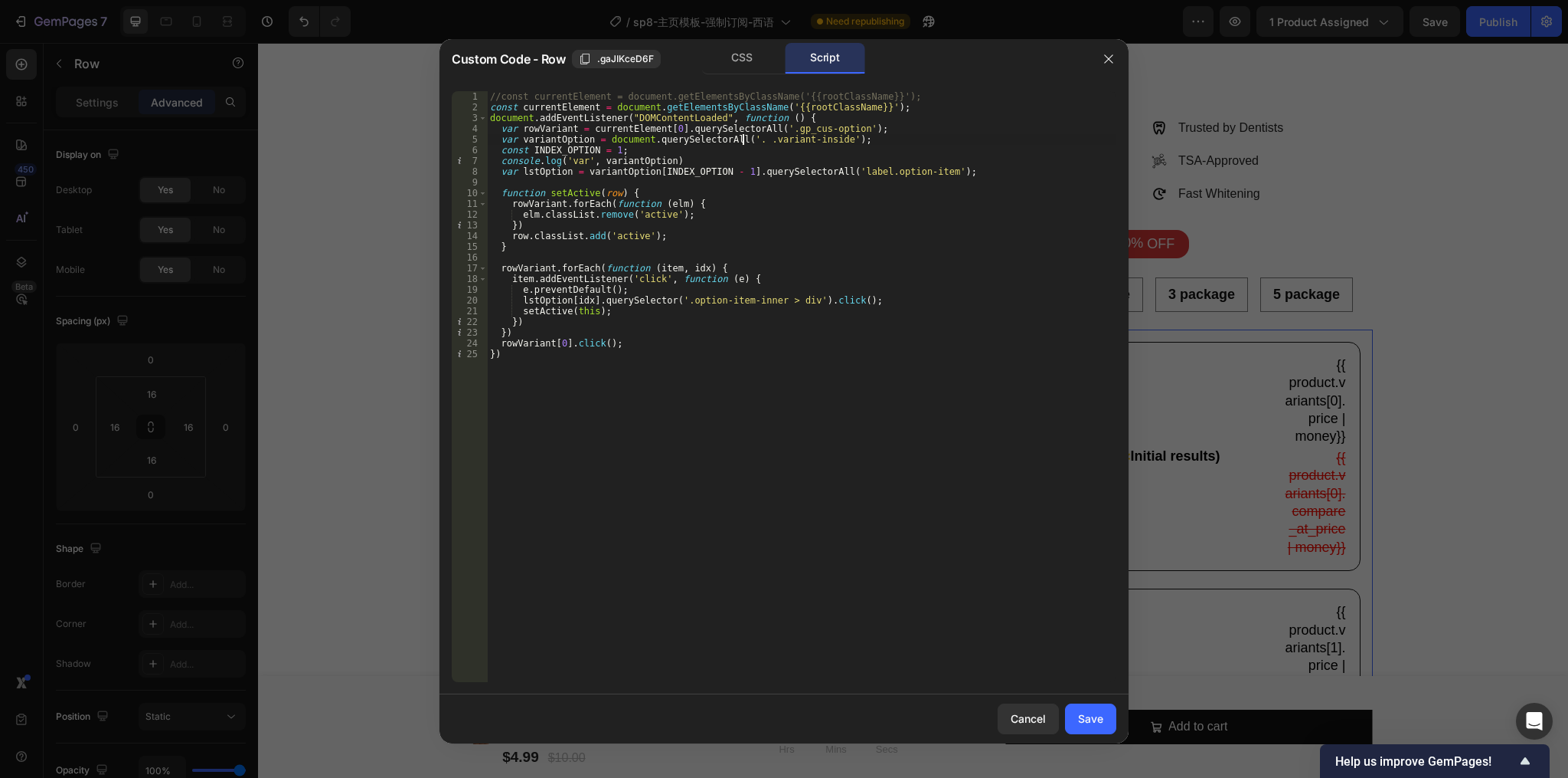
paste textarea ".g7TdugG8Hp"
type textarea "var variantOption = document.querySelectorAll('.g7TdugG8Hp .variant-inside');"
drag, startPoint x: 1108, startPoint y: 720, endPoint x: 907, endPoint y: 555, distance: 260.0
click at [1108, 720] on button "Save" at bounding box center [1091, 719] width 52 height 31
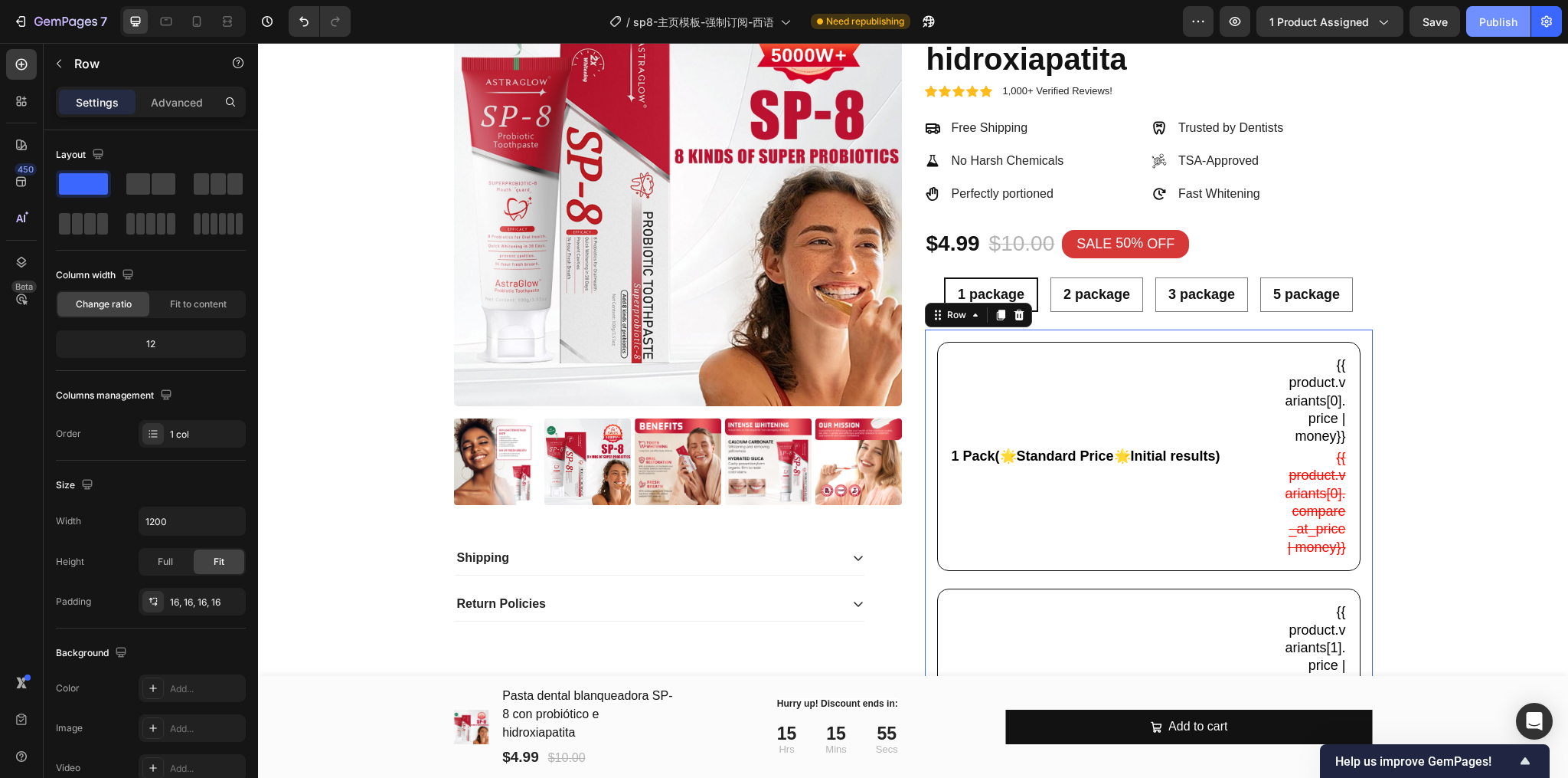
click at [1493, 31] on button "Publish" at bounding box center [1498, 21] width 64 height 31
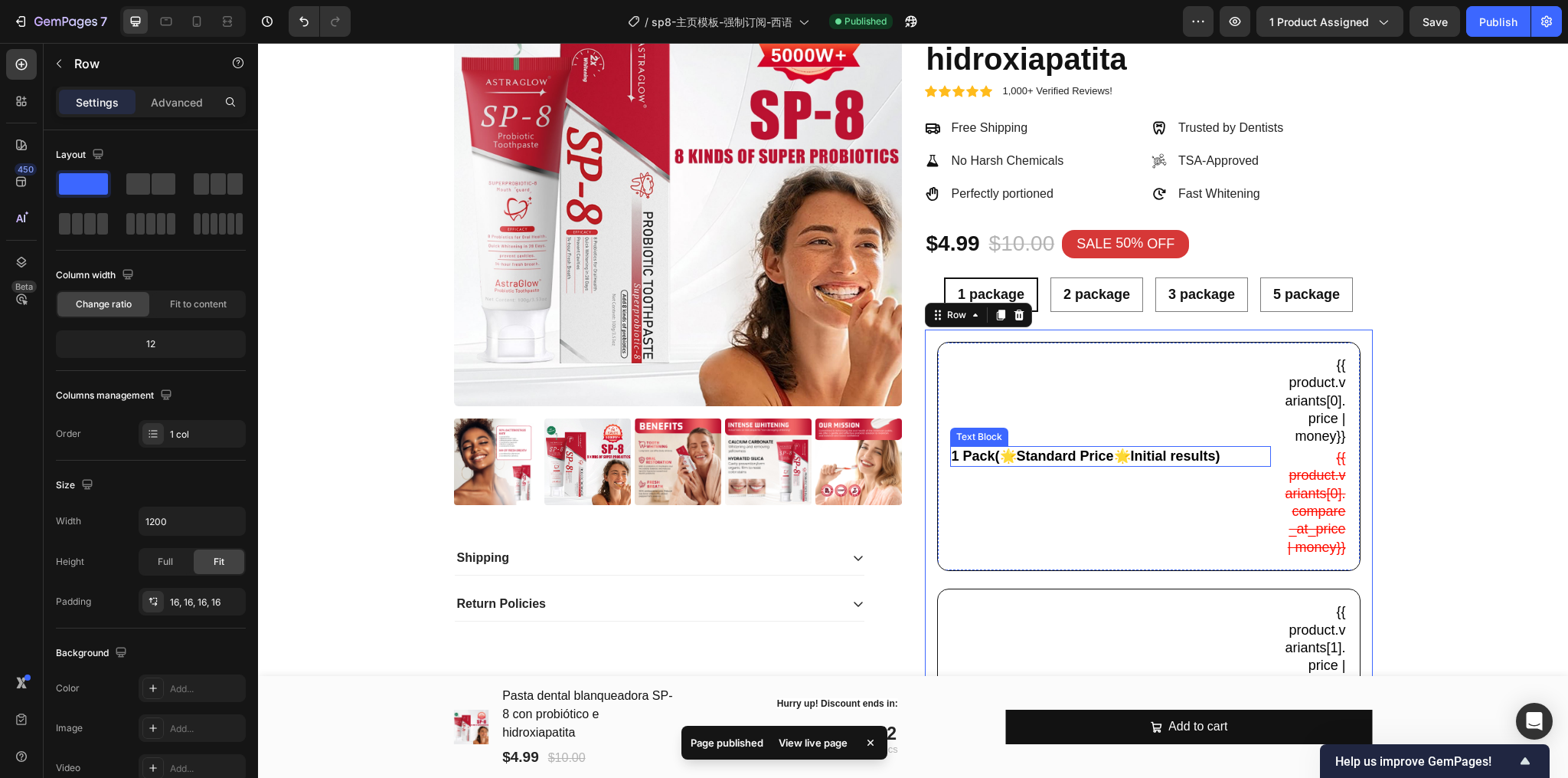
click at [1086, 464] on p "1 Pack(🌟Standard Price🌟Initial results)" at bounding box center [1110, 456] width 318 height 18
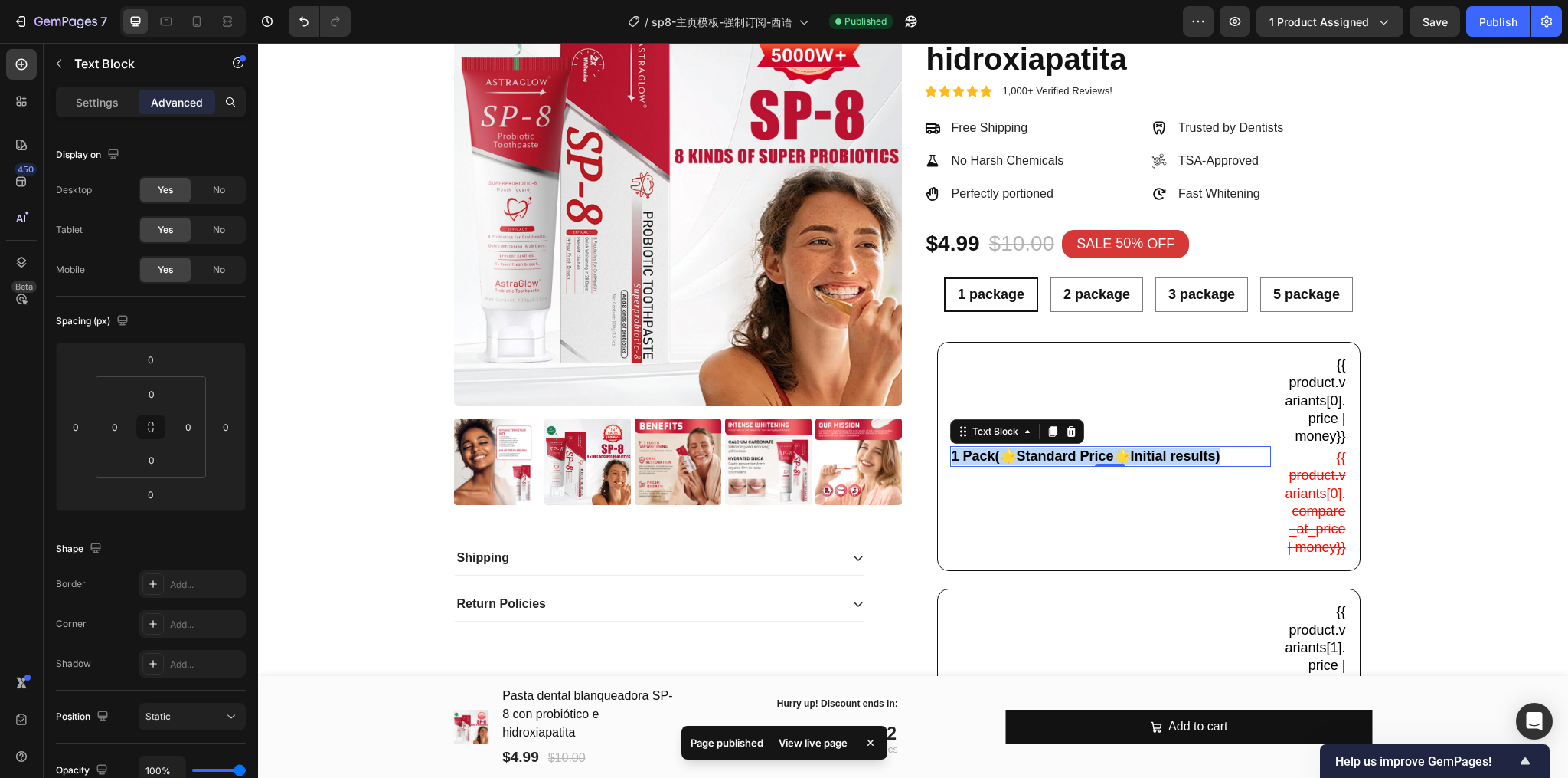
click at [1086, 464] on p "1 Pack(🌟Standard Price🌟Initial results)" at bounding box center [1110, 456] width 318 height 18
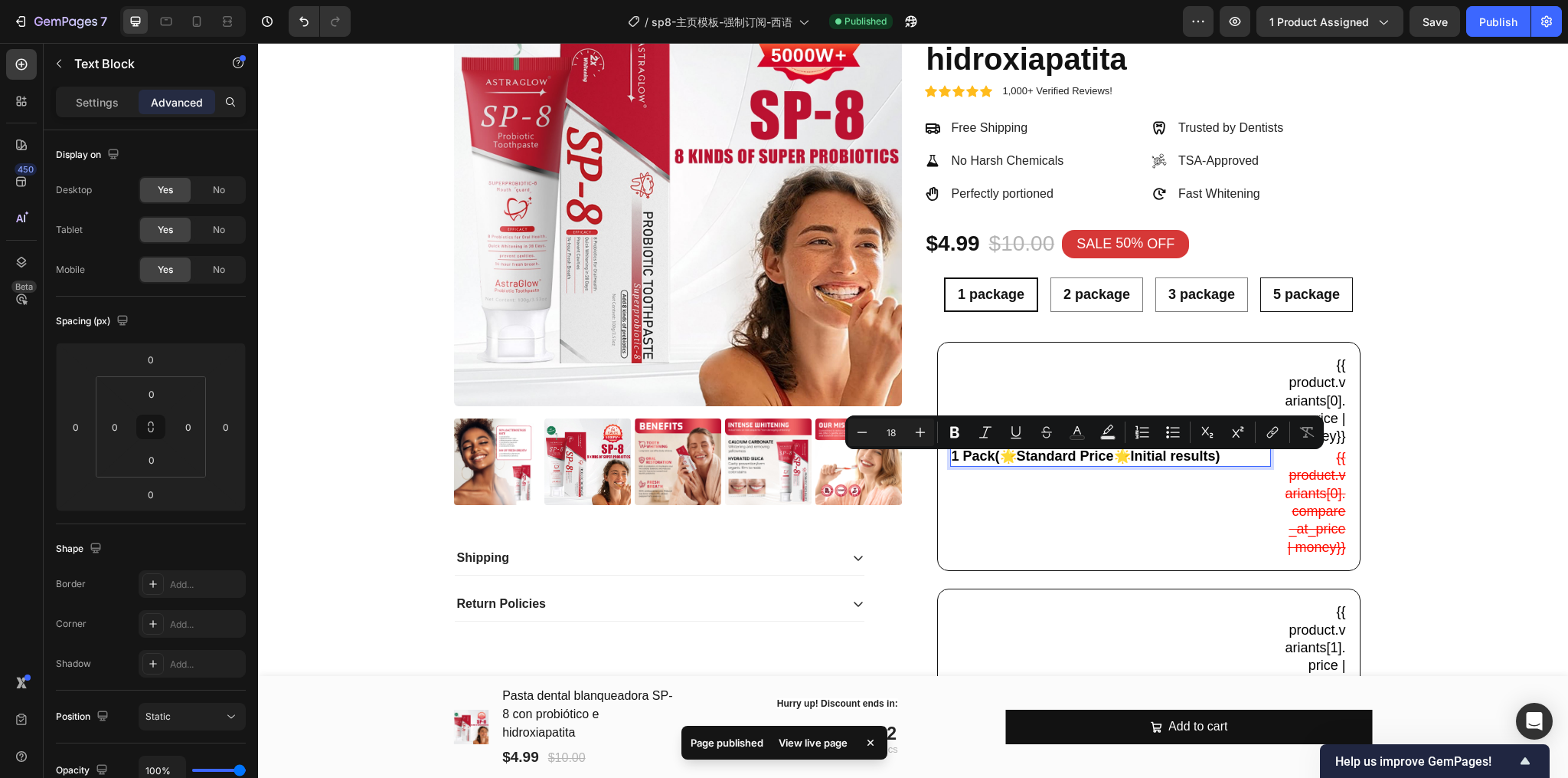
scroll to position [169, 0]
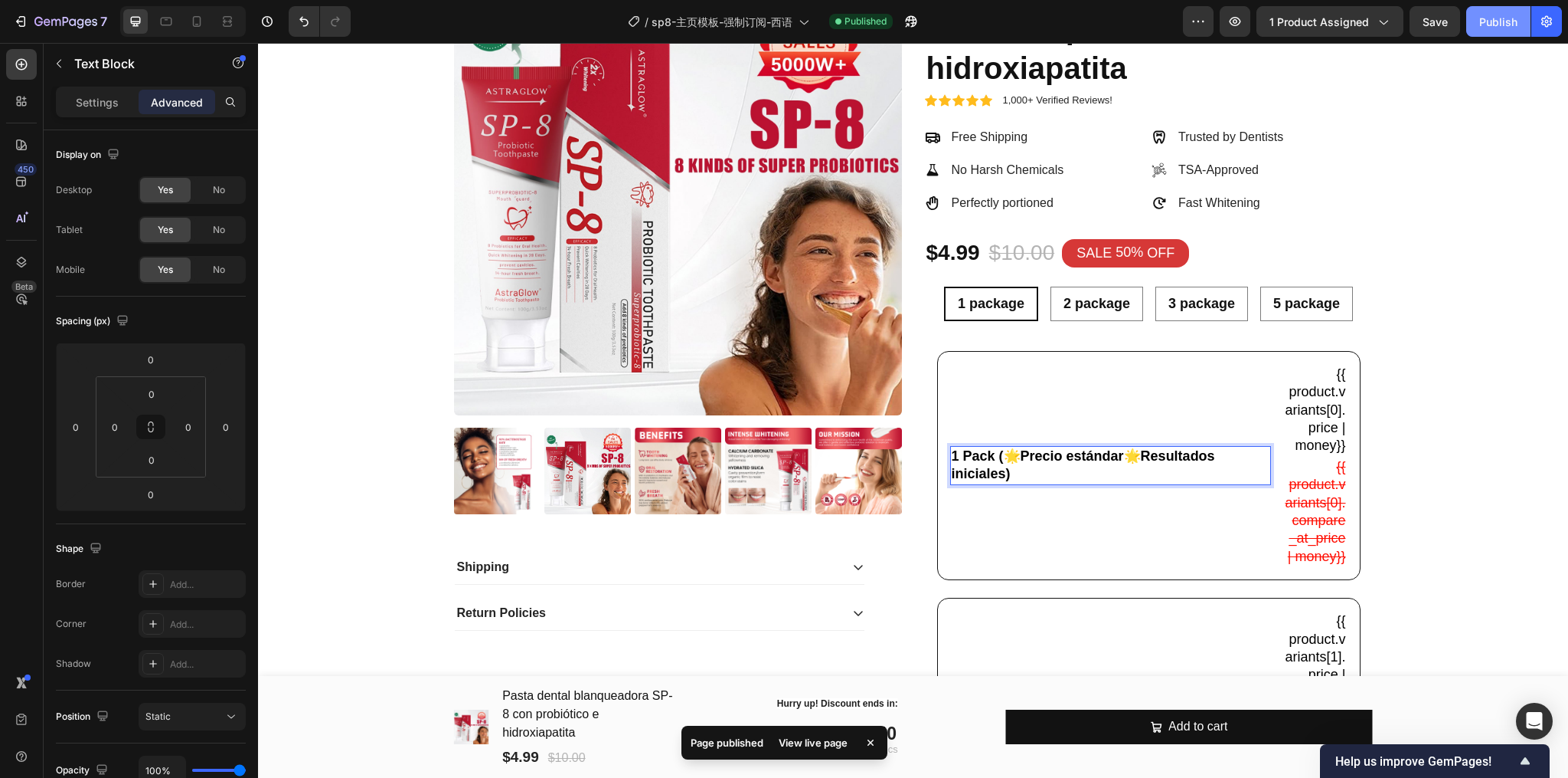
click at [1496, 22] on div "Publish" at bounding box center [1498, 21] width 38 height 16
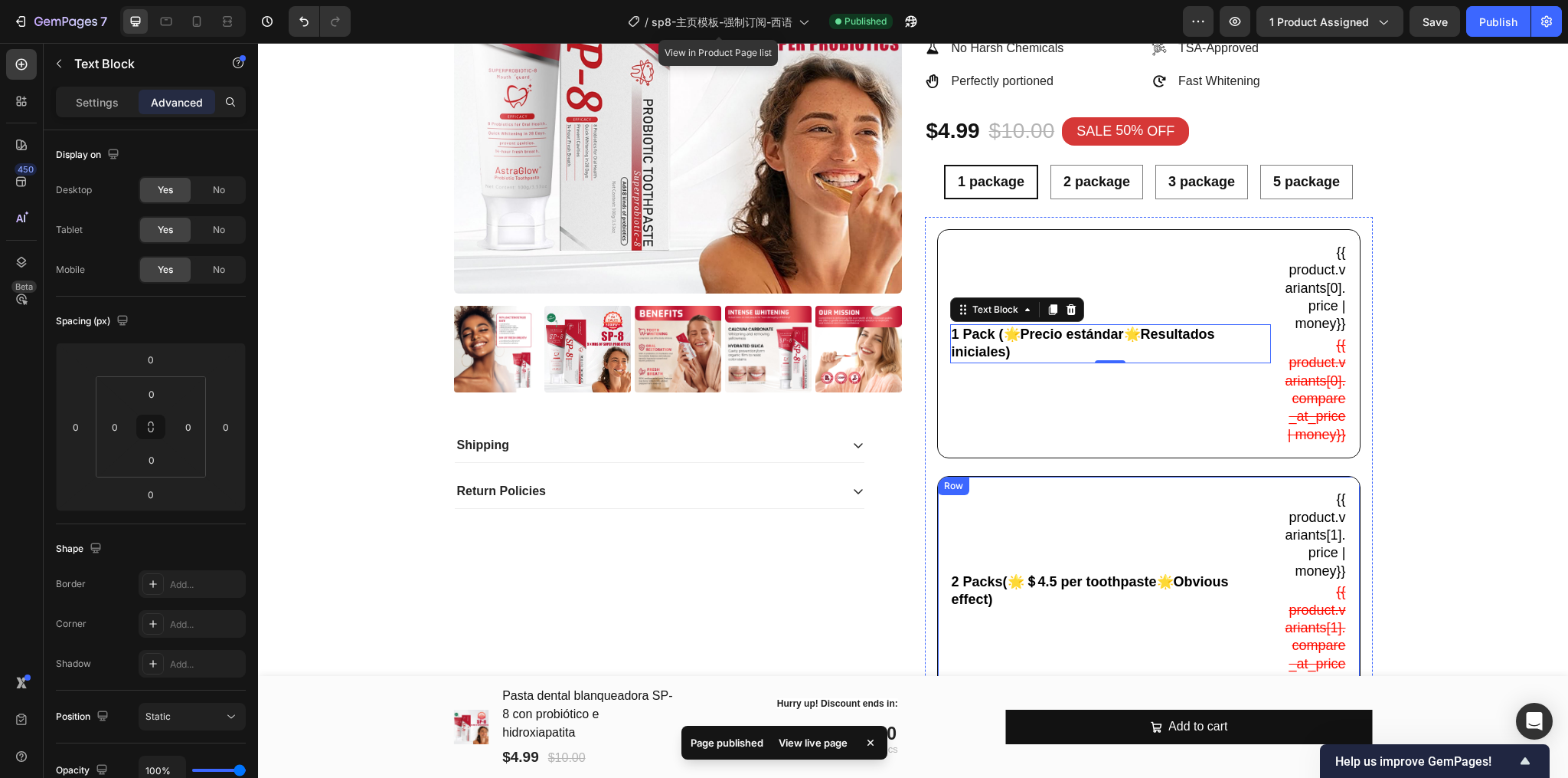
scroll to position [475, 0]
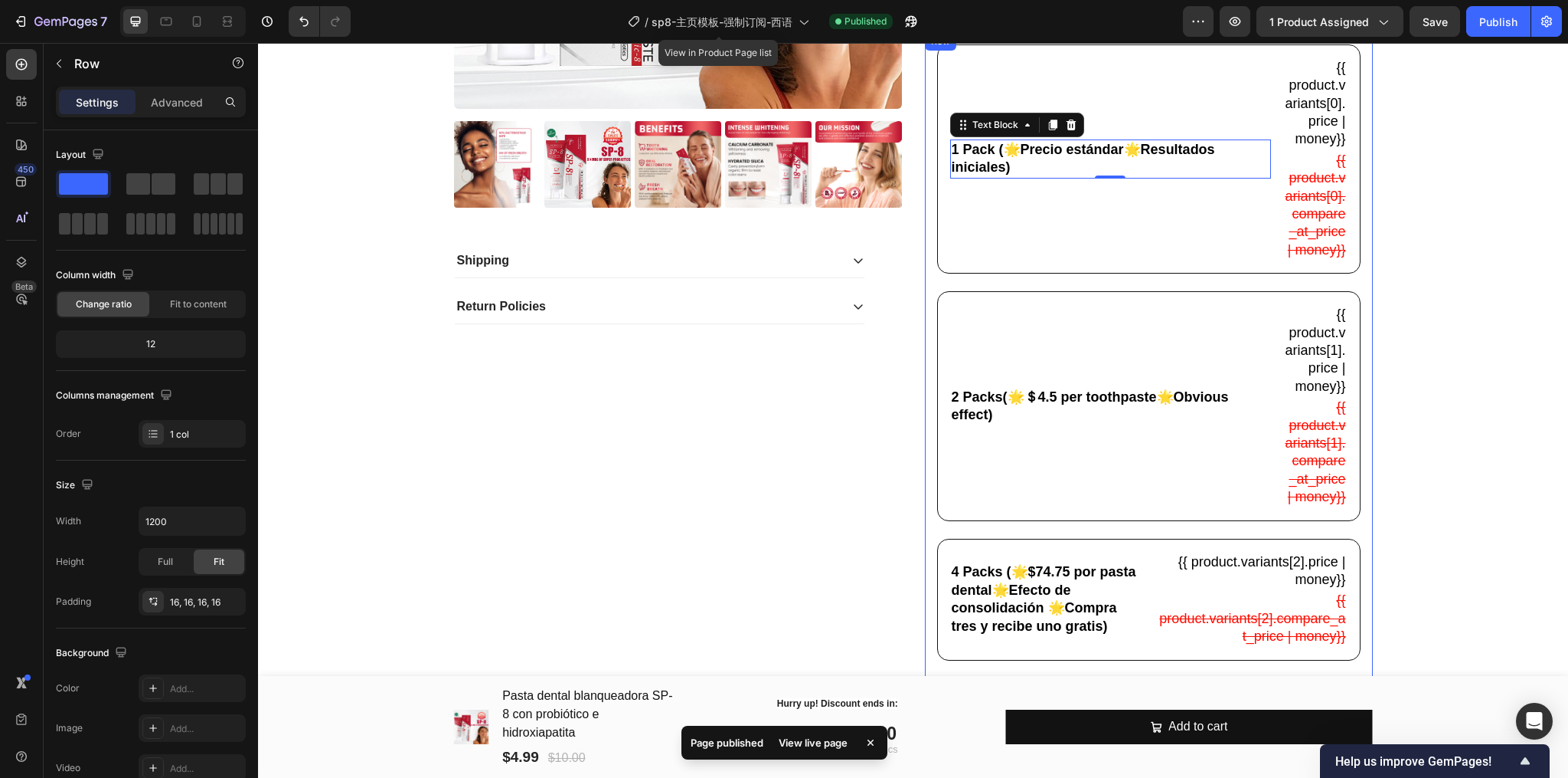
click at [1077, 305] on div "1 Pack (🌟Precio estándar🌟Resultados iniciales) Text Block 0 {{ product.variants…" at bounding box center [1148, 439] width 423 height 791
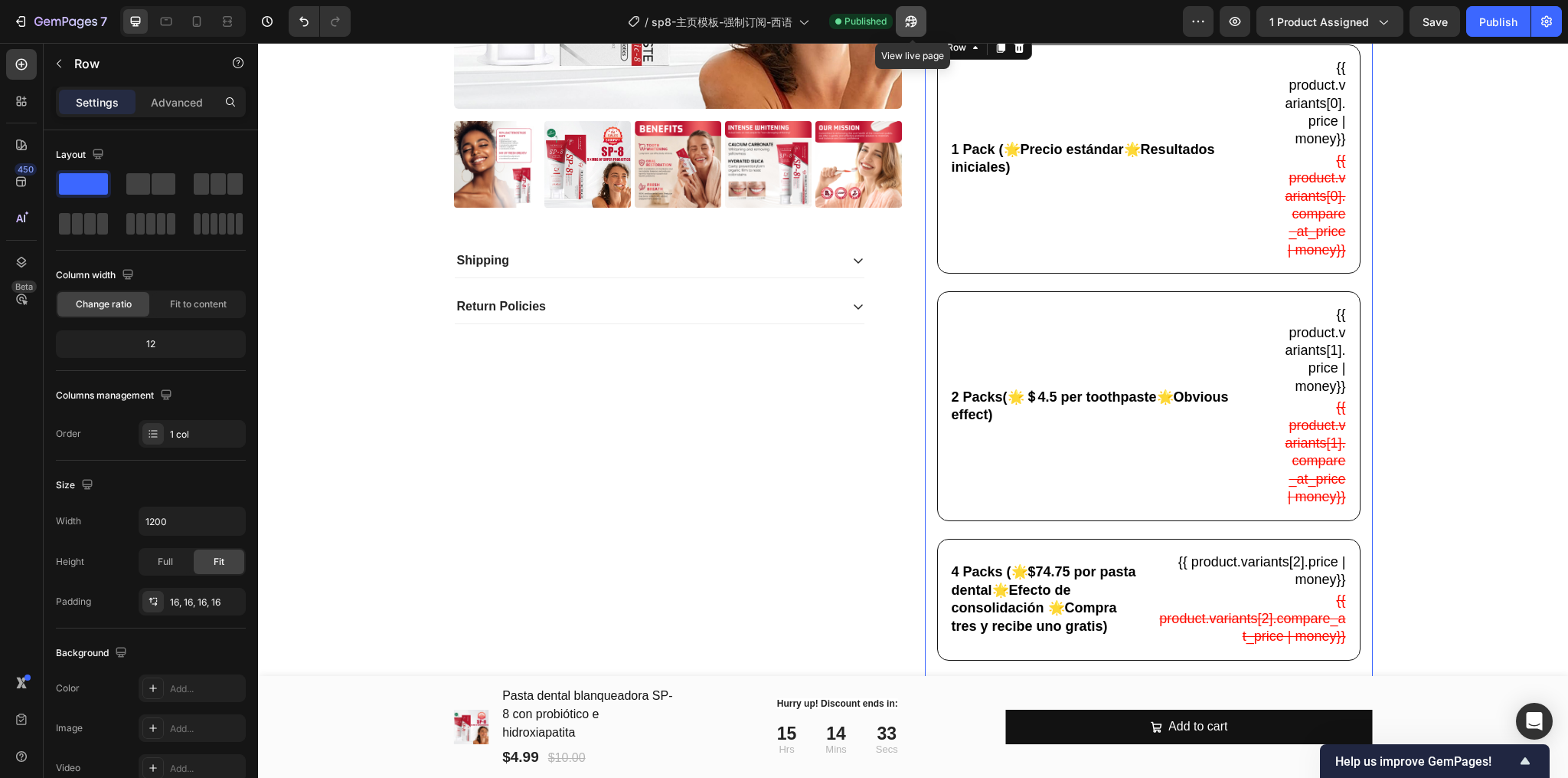
click at [898, 24] on button "button" at bounding box center [912, 21] width 31 height 31
click at [1039, 420] on p "2 Packs(🌟＄4.5 per toothpaste🌟Obvious effect)" at bounding box center [1110, 406] width 318 height 36
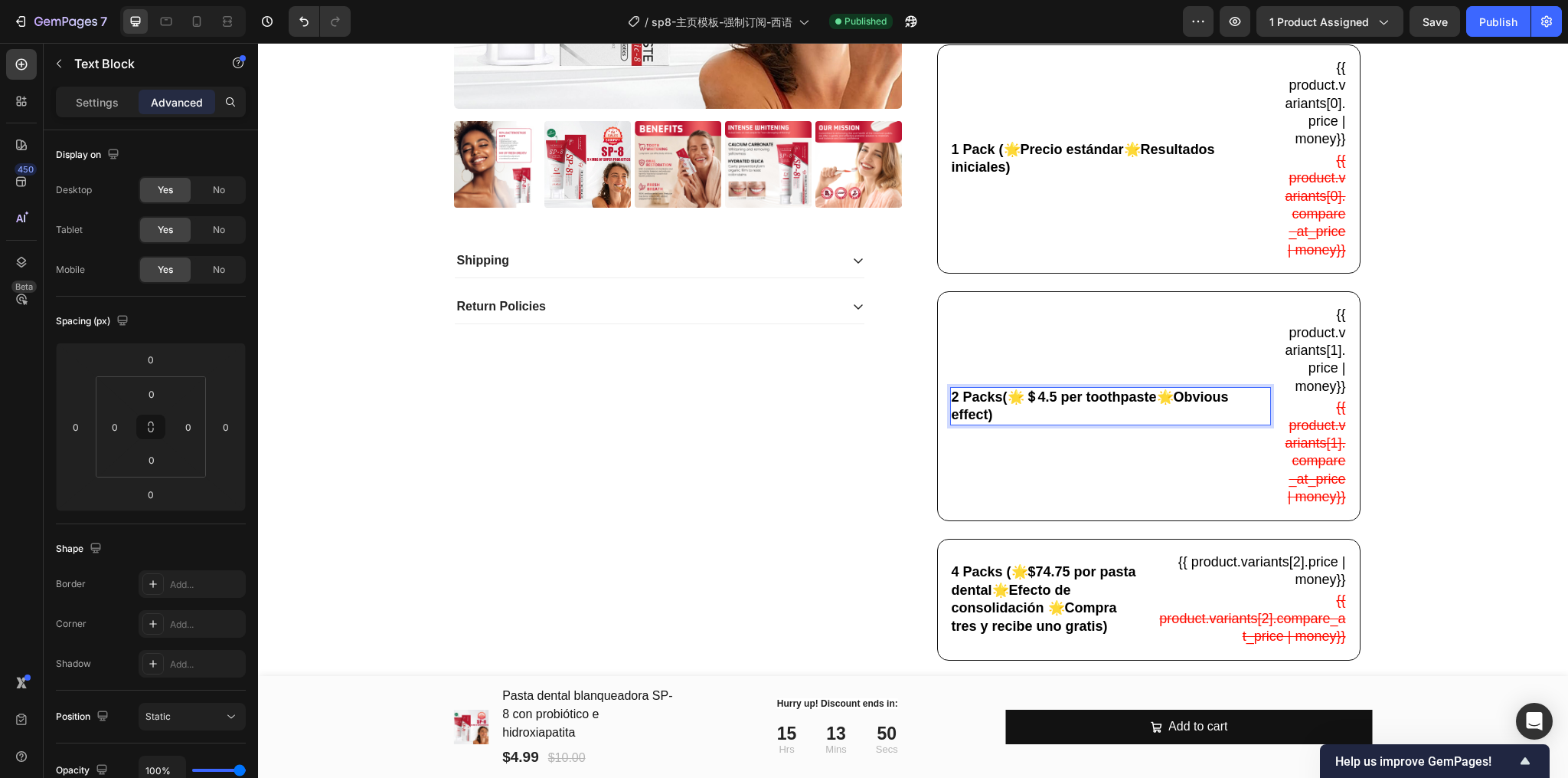
click at [1036, 424] on p "2 Packs(🌟＄4.5 per toothpaste🌟Obvious effect)" at bounding box center [1110, 406] width 318 height 36
click at [1023, 424] on p "2 Packs(🌟＄4.5 per toothpaste🌟Obvious effect)" at bounding box center [1110, 406] width 318 height 36
click at [1030, 607] on div "4 Packs (🌟$74.75 por pasta dental🌟Efecto de consolidación 🌟Compra tres y recibe…" at bounding box center [1047, 599] width 193 height 75
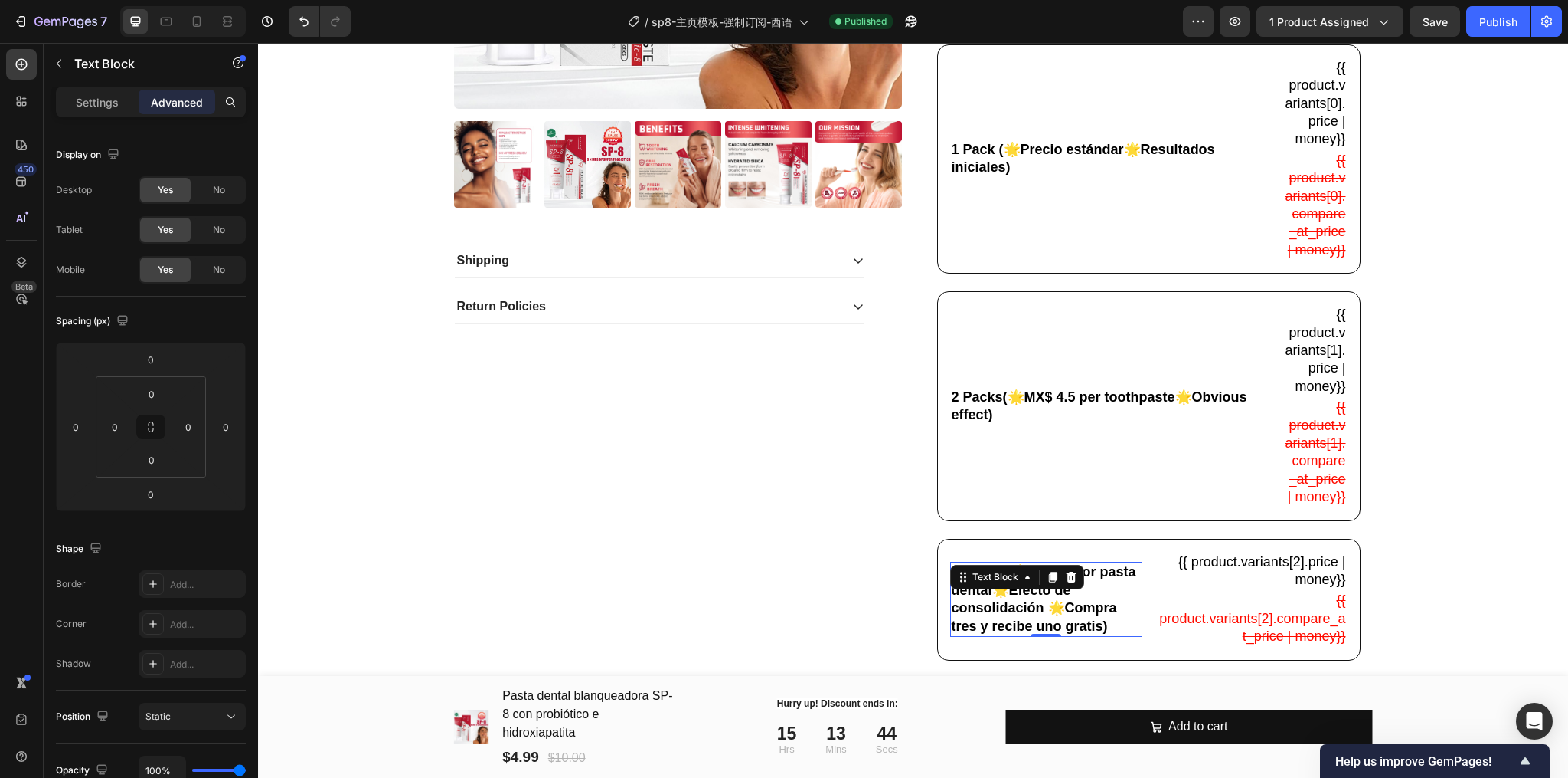
click at [1073, 635] on p "4 Packs (🌟$74.75 por pasta dental🌟Efecto de consolidación 🌟Compra tres y recibe…" at bounding box center [1046, 599] width 190 height 72
click at [1026, 605] on p "4 Packs (🌟$74.75 por pasta dental🌟Efecto de consolidación 🌟Compra tres y recibe…" at bounding box center [1046, 599] width 190 height 72
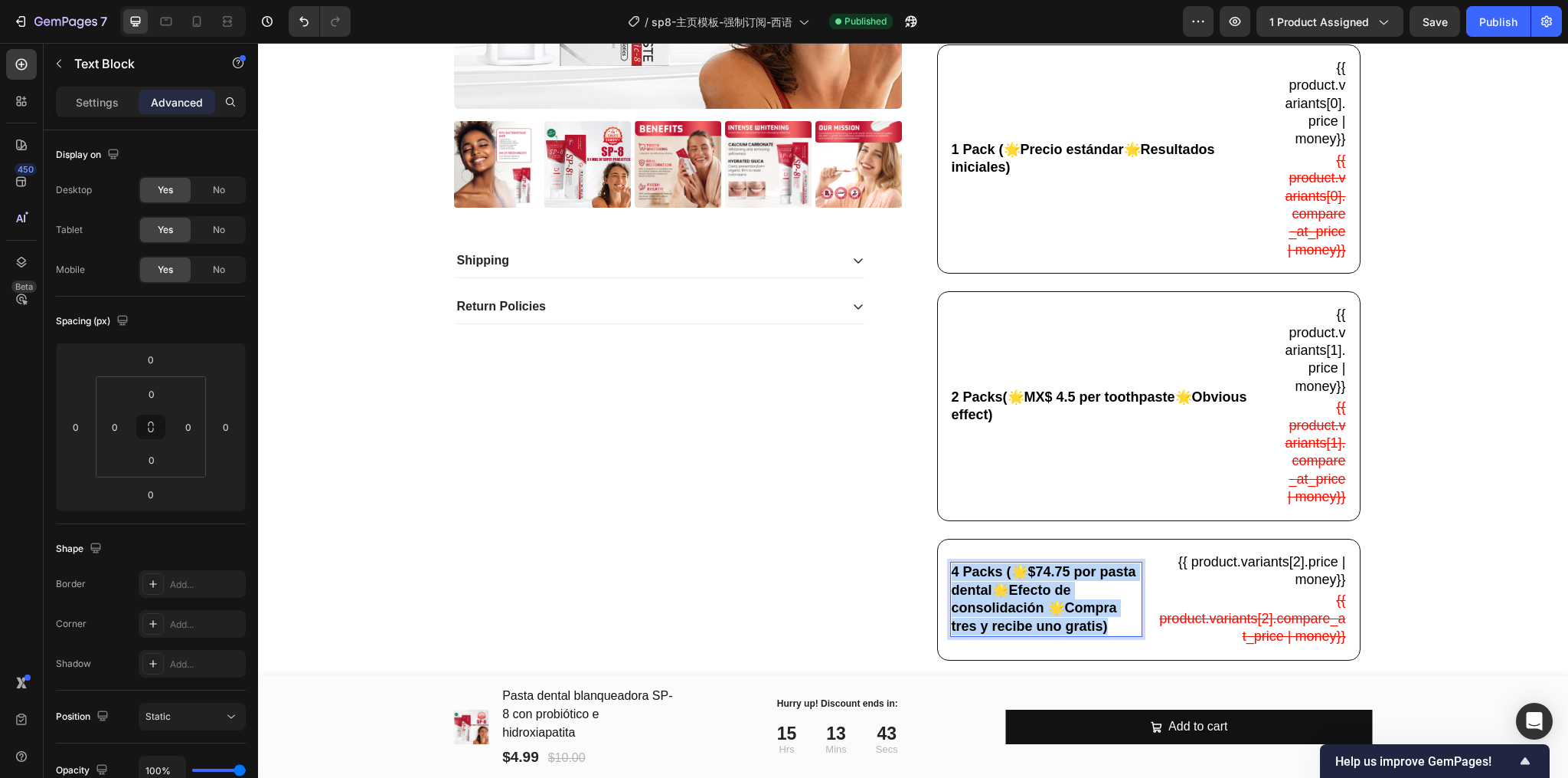
click at [1026, 605] on p "4 Packs (🌟$74.75 por pasta dental🌟Efecto de consolidación 🌟Compra tres y recibe…" at bounding box center [1046, 599] width 190 height 72
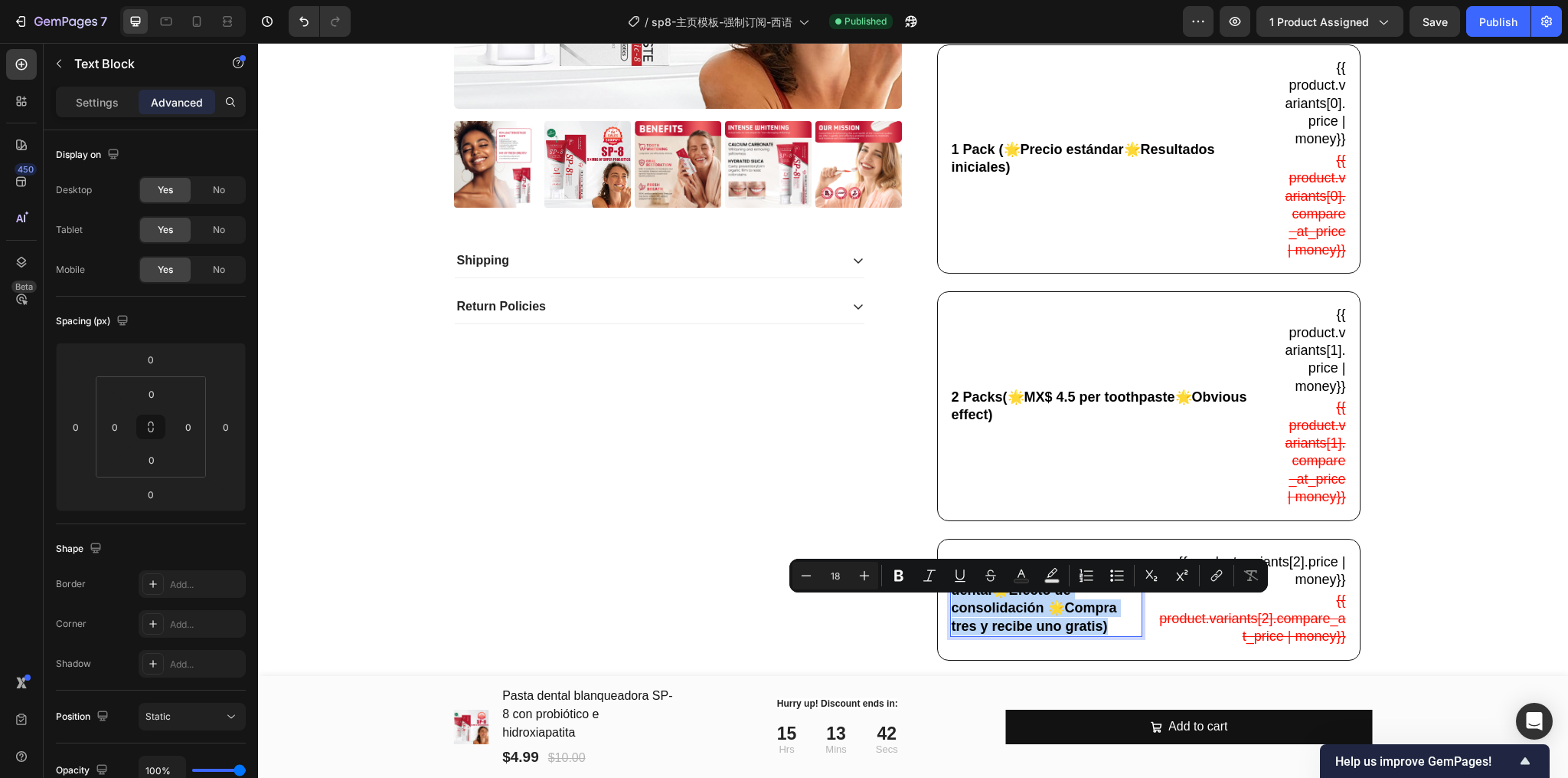
click at [1026, 611] on p "4 Packs (🌟$74.75 por pasta dental🌟Efecto de consolidación 🌟Compra tres y recibe…" at bounding box center [1046, 599] width 190 height 72
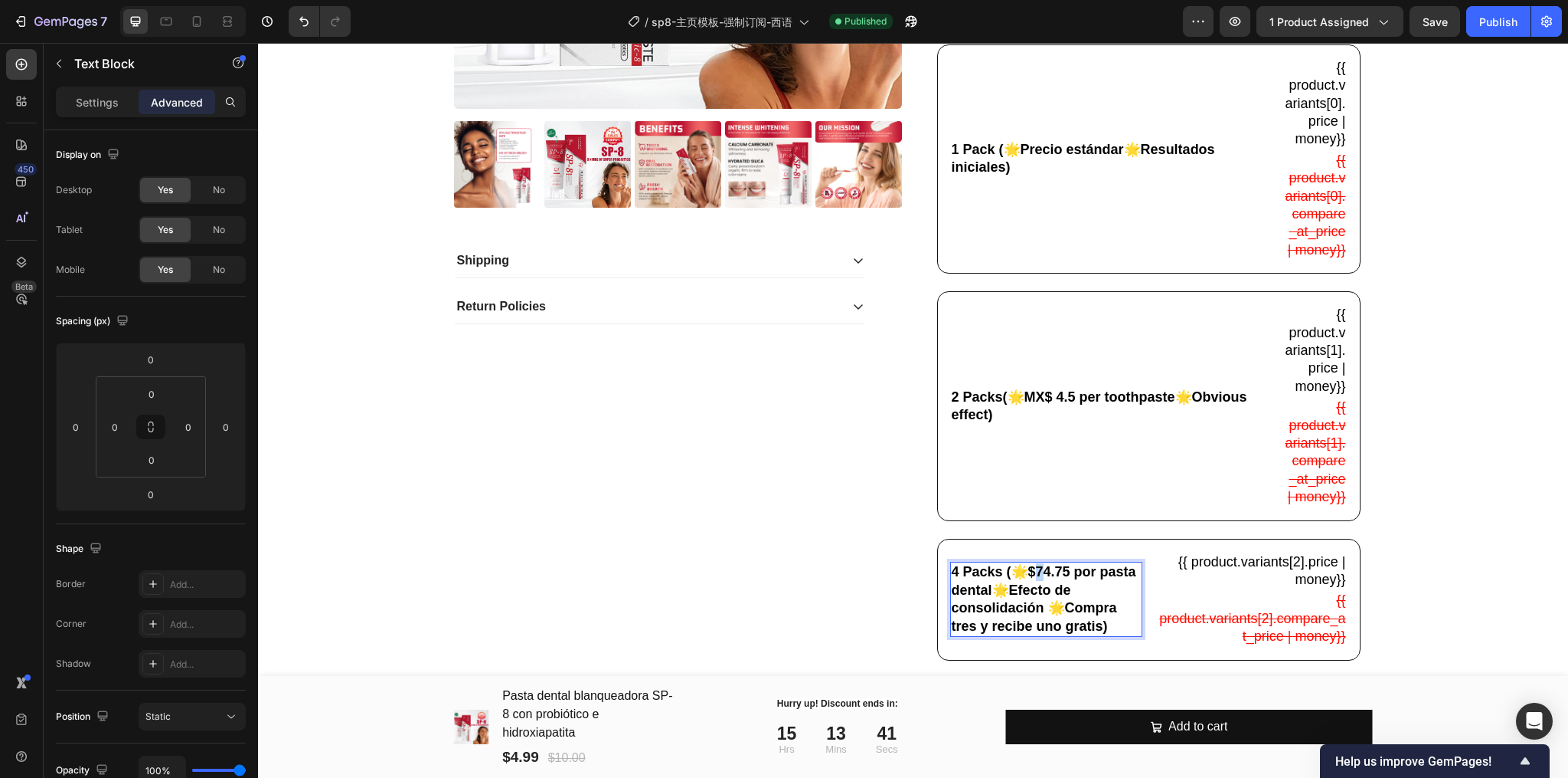
click at [1030, 611] on p "4 Packs (🌟$74.75 por pasta dental🌟Efecto de consolidación 🌟Compra tres y recibe…" at bounding box center [1046, 599] width 190 height 72
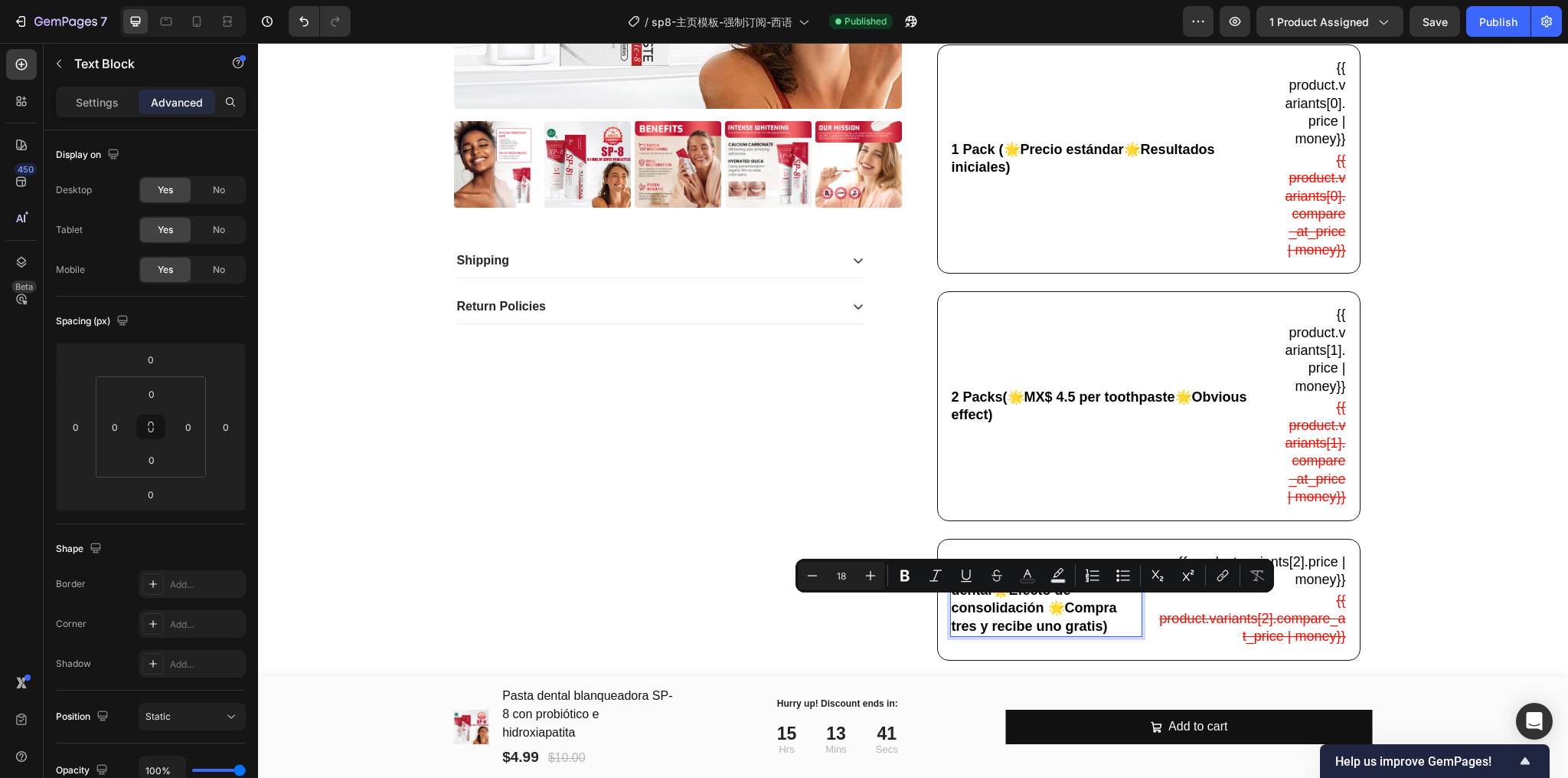
click at [1030, 611] on p "4 Packs (🌟$74.75 por pasta dental🌟Efecto de consolidación 🌟Compra tres y recibe…" at bounding box center [1046, 599] width 190 height 72
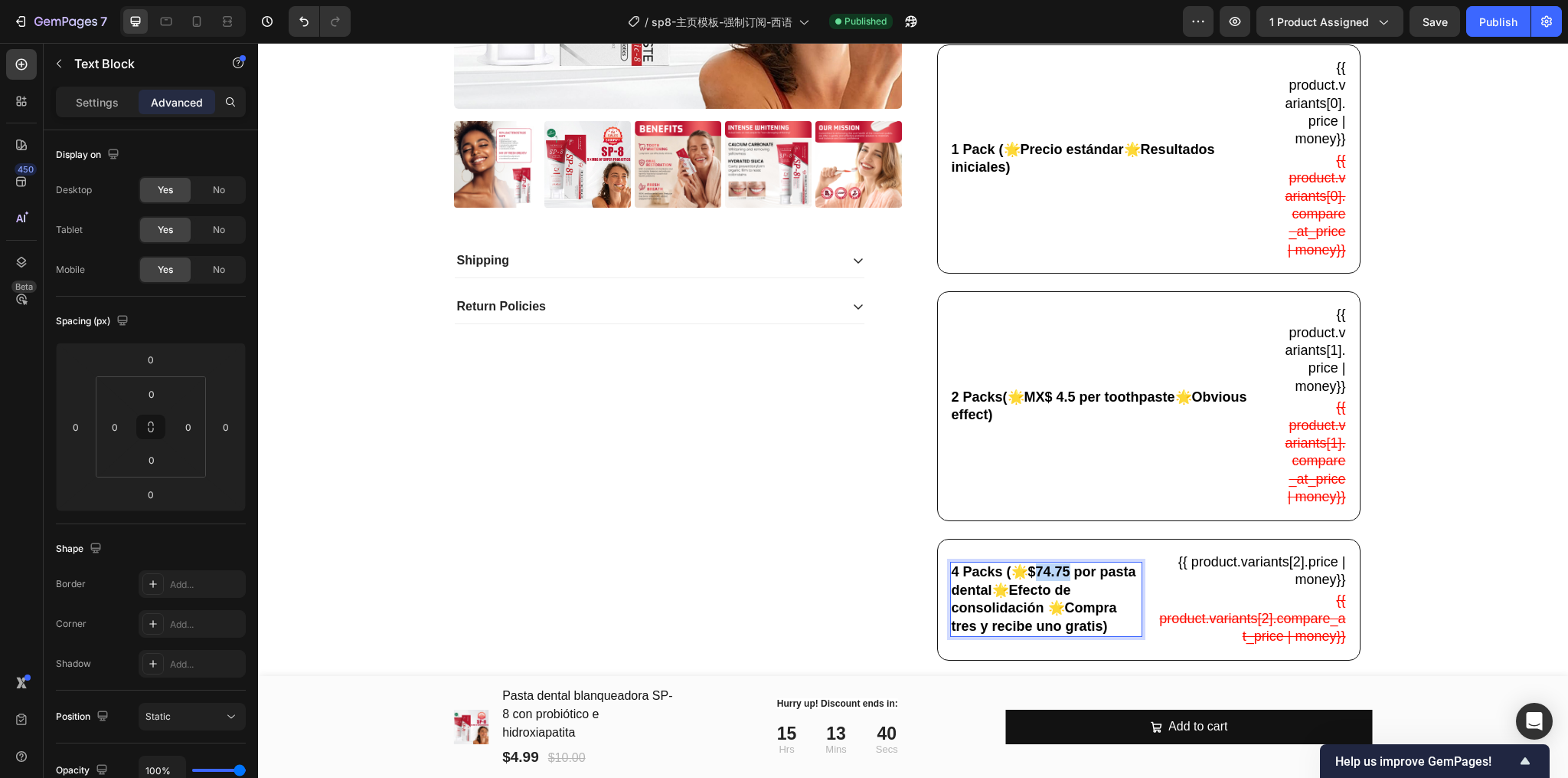
click at [1030, 611] on p "4 Packs (🌟$74.75 por pasta dental🌟Efecto de consolidación 🌟Compra tres y recibe…" at bounding box center [1046, 599] width 190 height 72
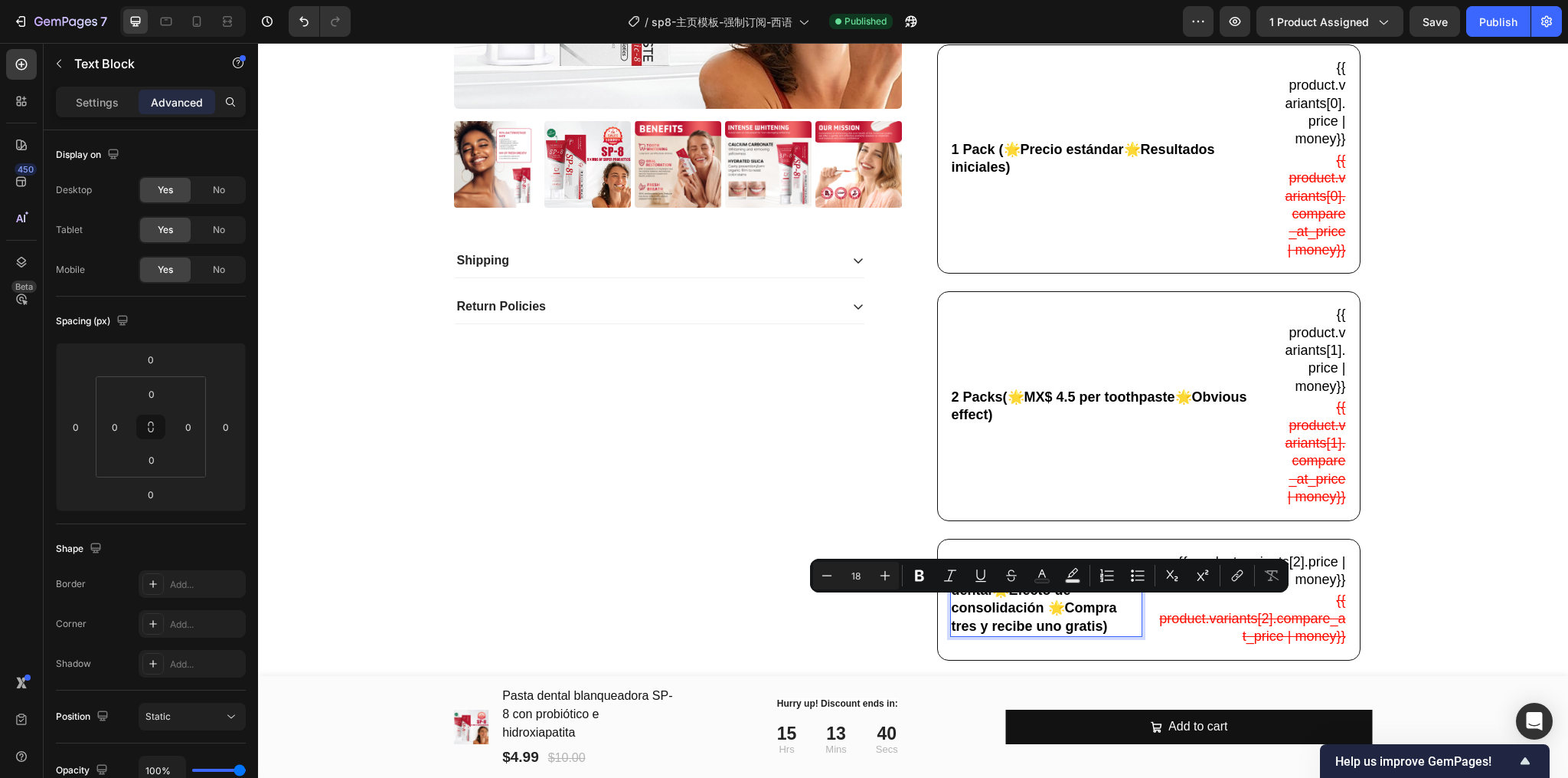
click at [1026, 611] on p "4 Packs (🌟$74.75 por pasta dental🌟Efecto de consolidación 🌟Compra tres y recibe…" at bounding box center [1046, 599] width 190 height 72
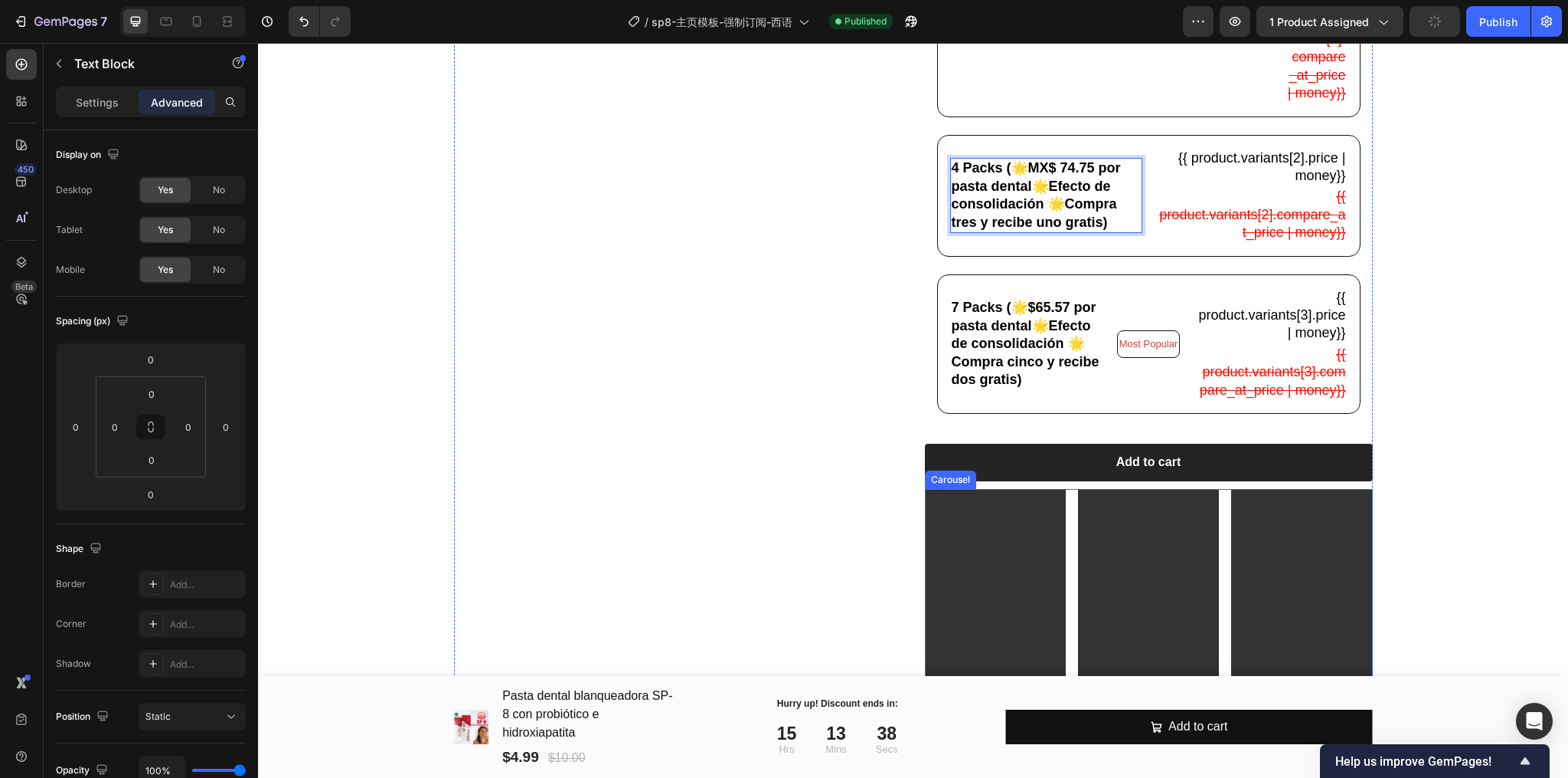
scroll to position [884, 0]
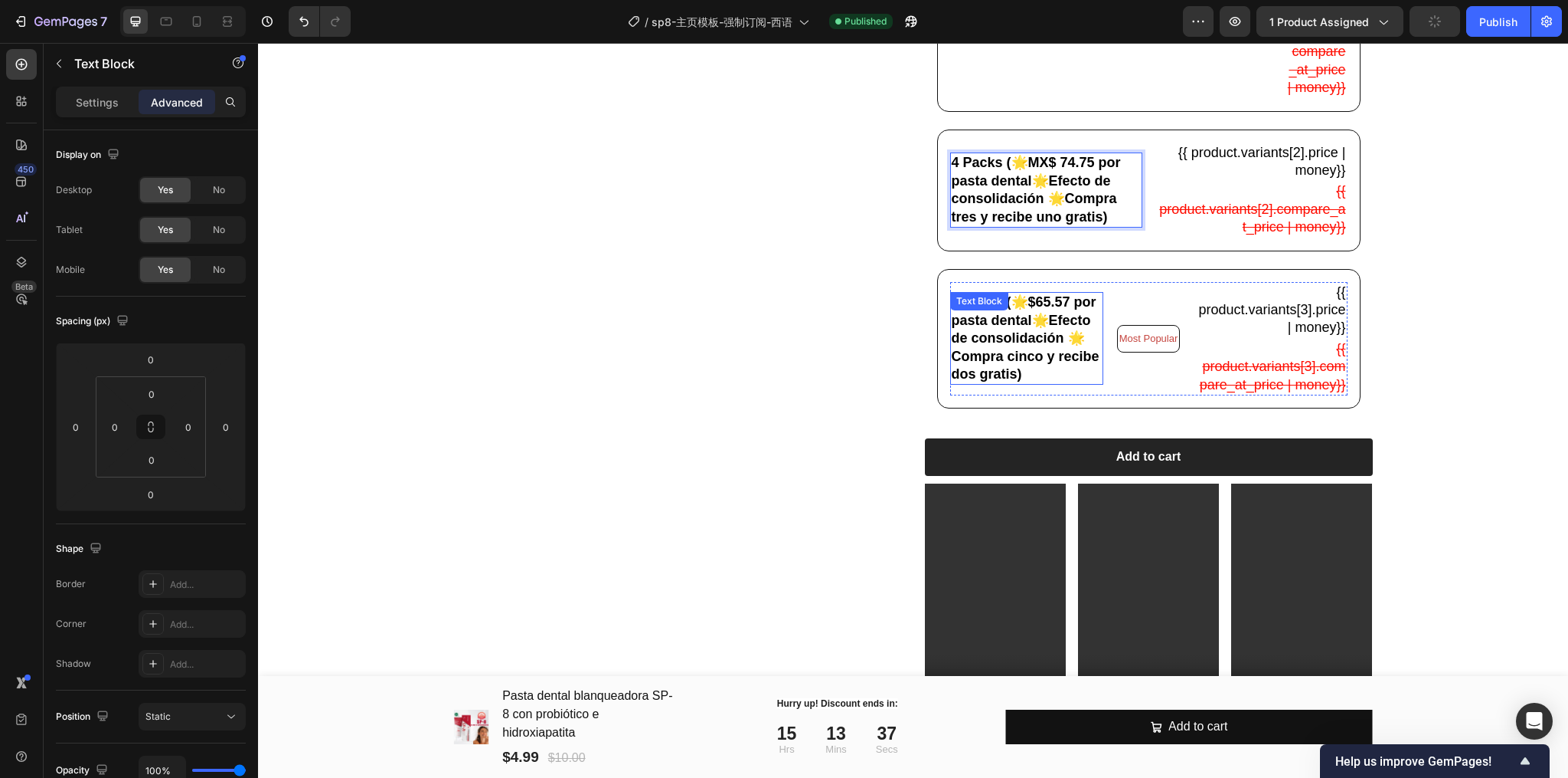
click at [1023, 338] on div "7 Packs (🌟$65.57 por pasta dental🌟Efecto de consolidación 🌟Compra cinco y recib…" at bounding box center [1027, 338] width 153 height 92
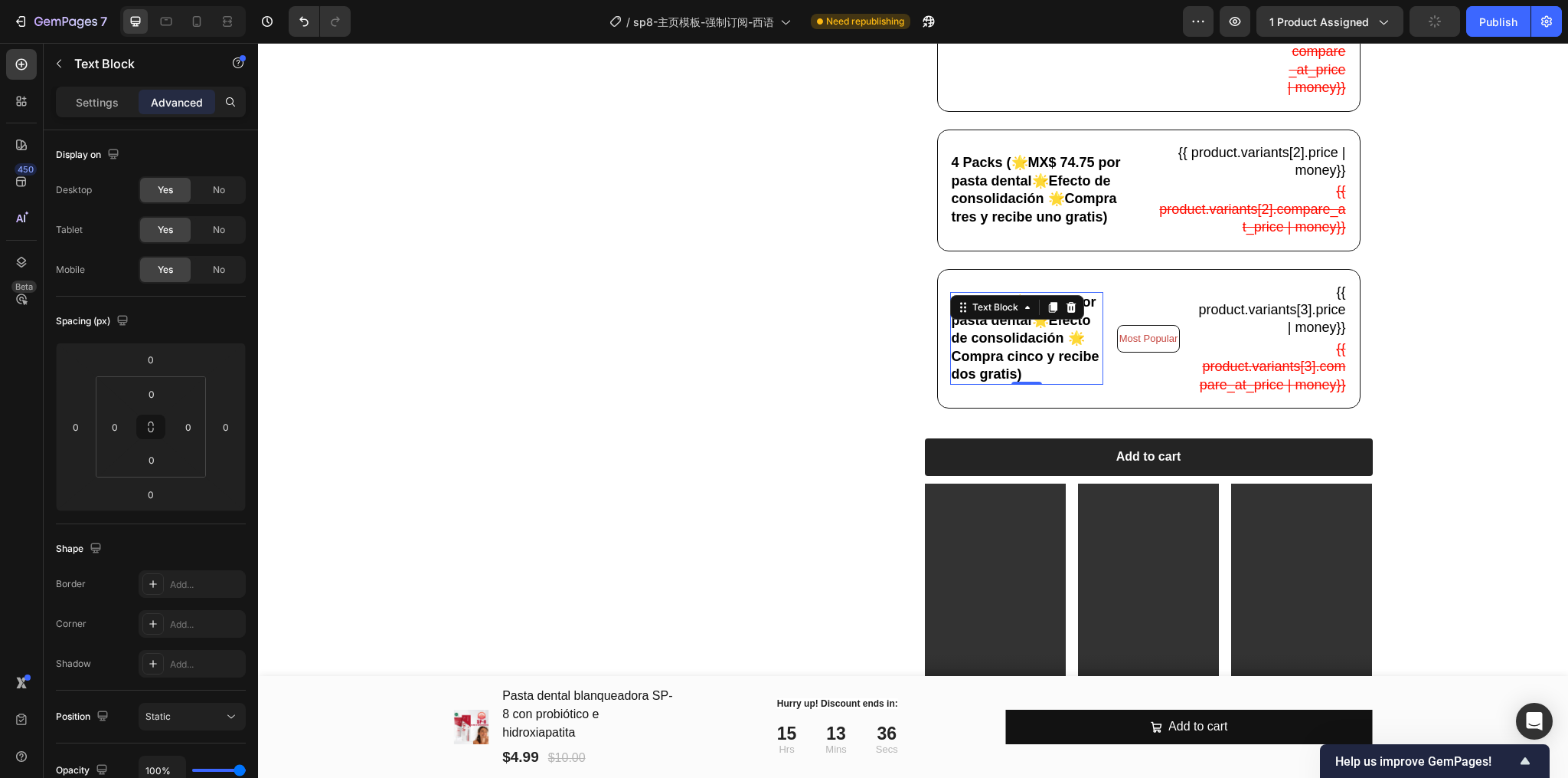
click at [1032, 359] on p "7 Packs (🌟$65.57 por pasta dental🌟Efecto de consolidación 🌟Compra cinco y recib…" at bounding box center [1026, 339] width 150 height 90
click at [1024, 337] on p "7 Packs (🌟$65.57 por pasta dental🌟Efecto de consolidación 🌟Compra cinco y recib…" at bounding box center [1026, 339] width 150 height 90
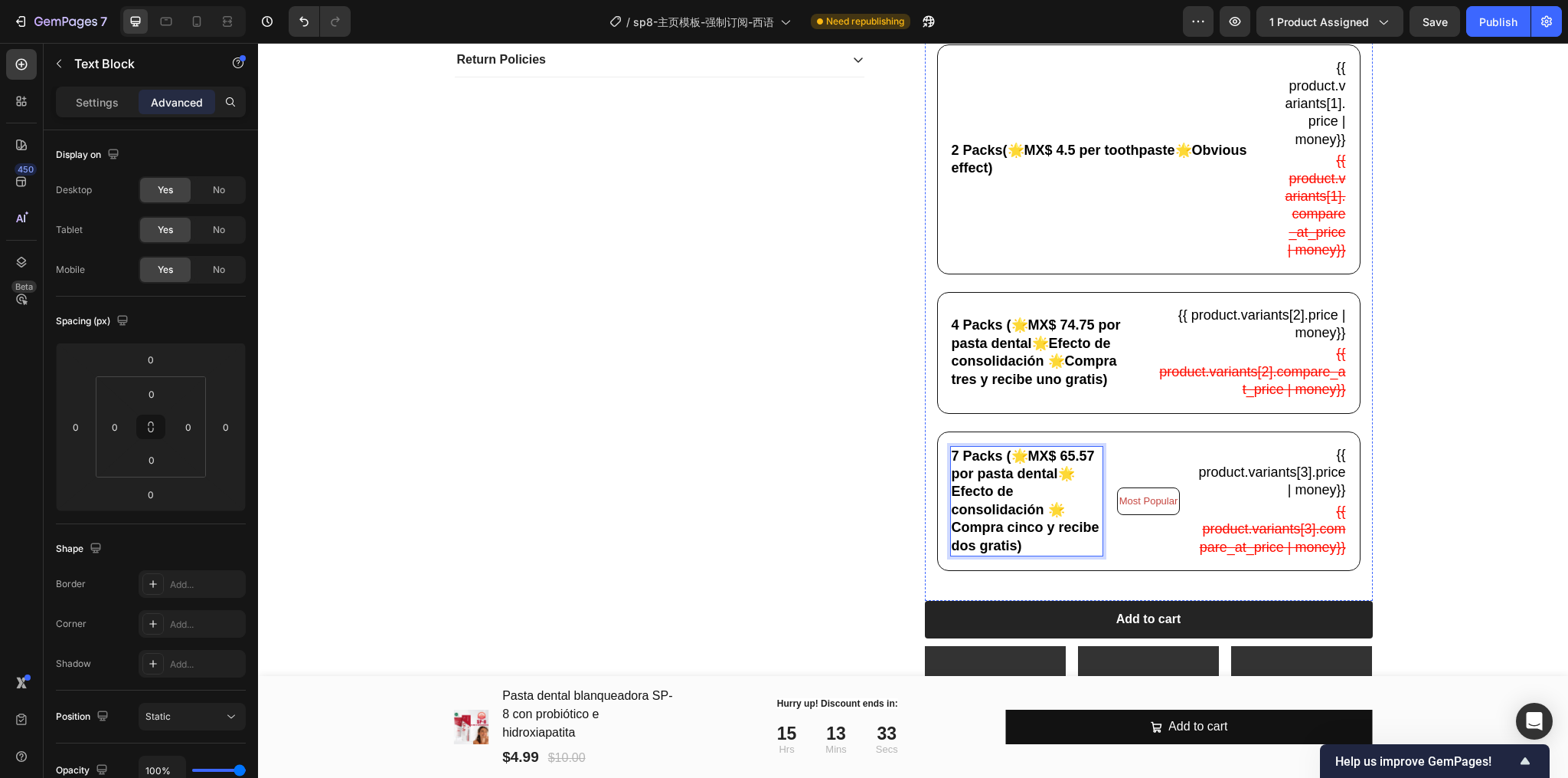
scroll to position [373, 0]
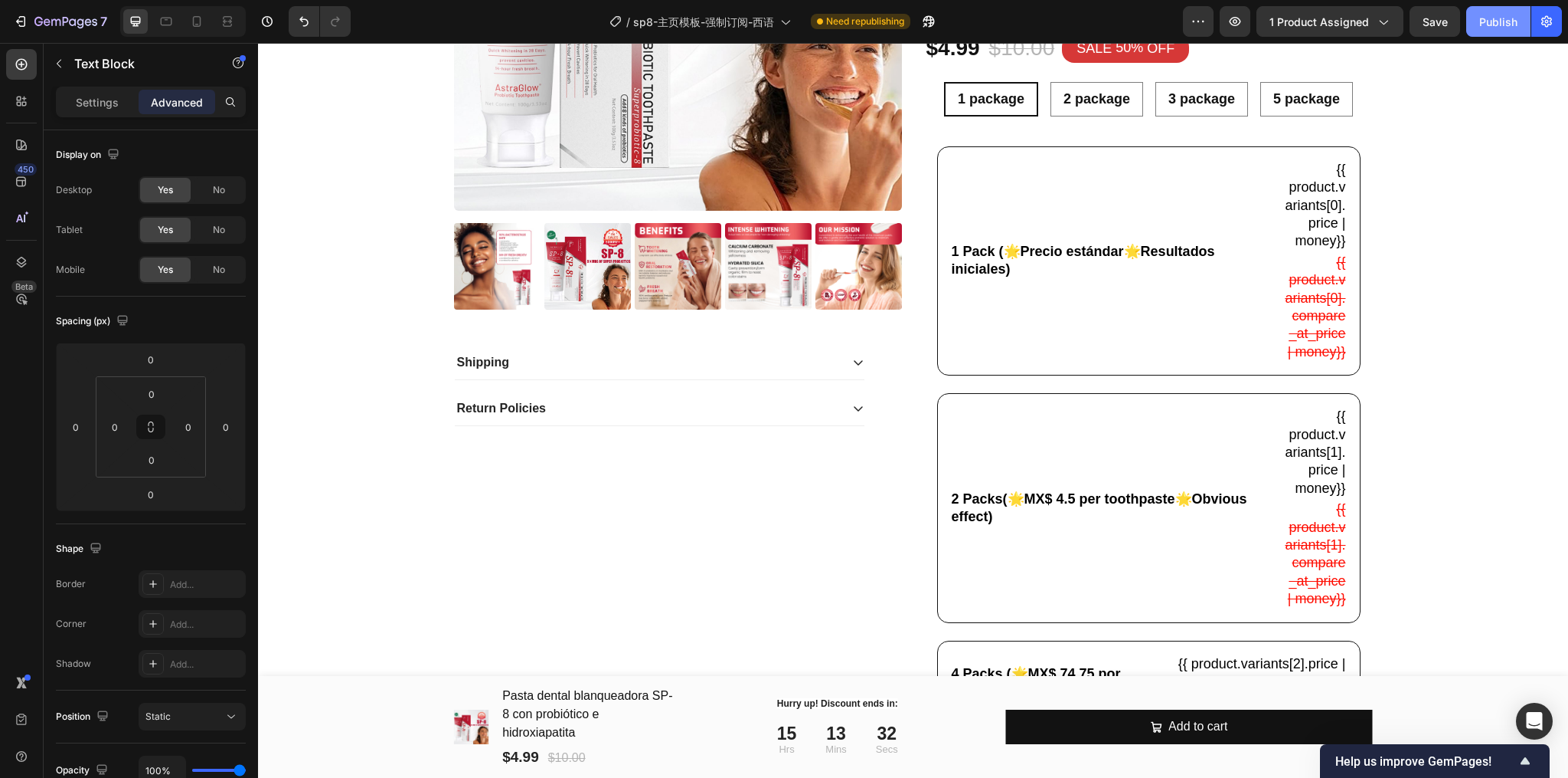
click at [1489, 25] on div "Publish" at bounding box center [1498, 21] width 38 height 16
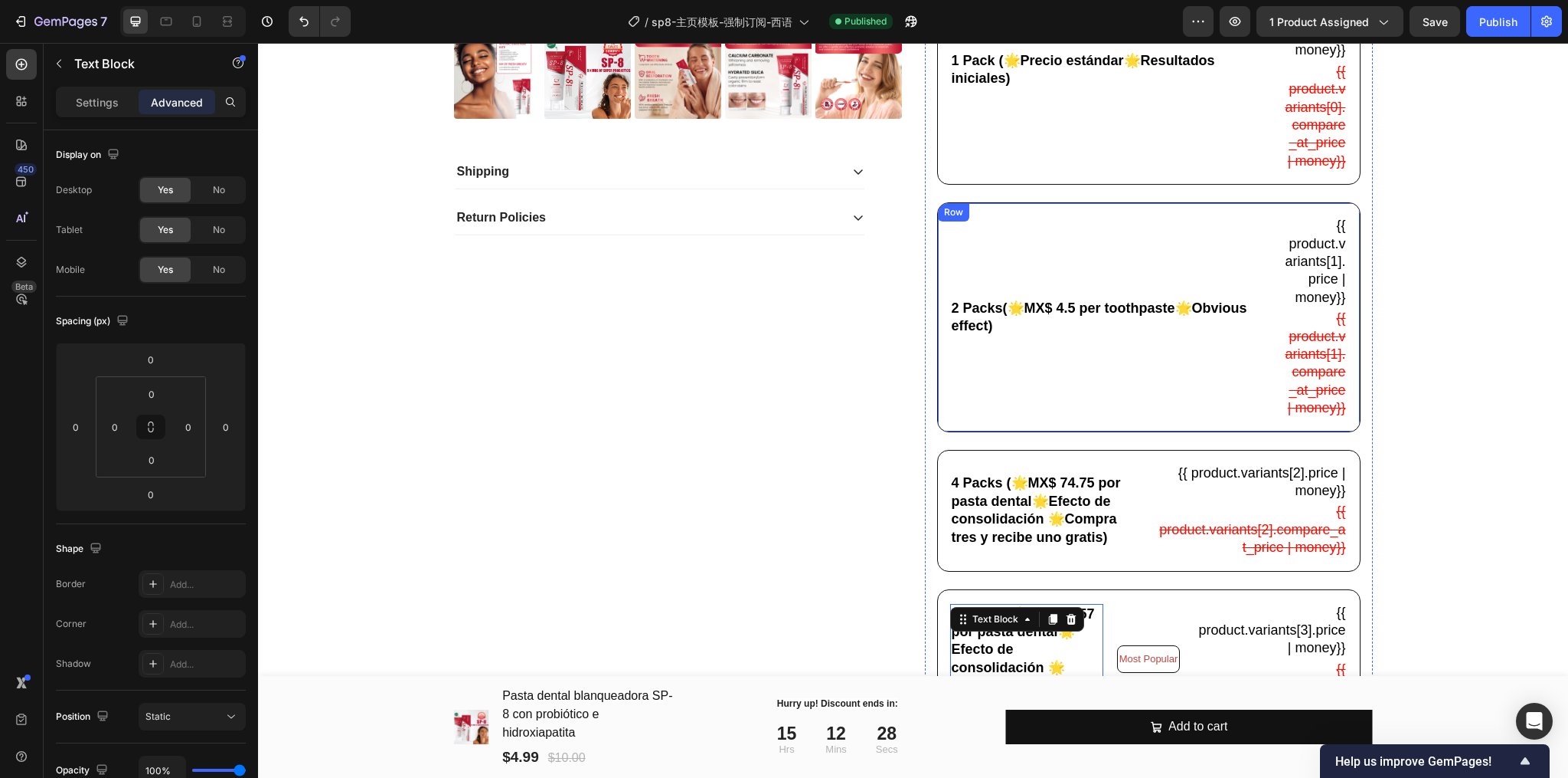
scroll to position [578, 0]
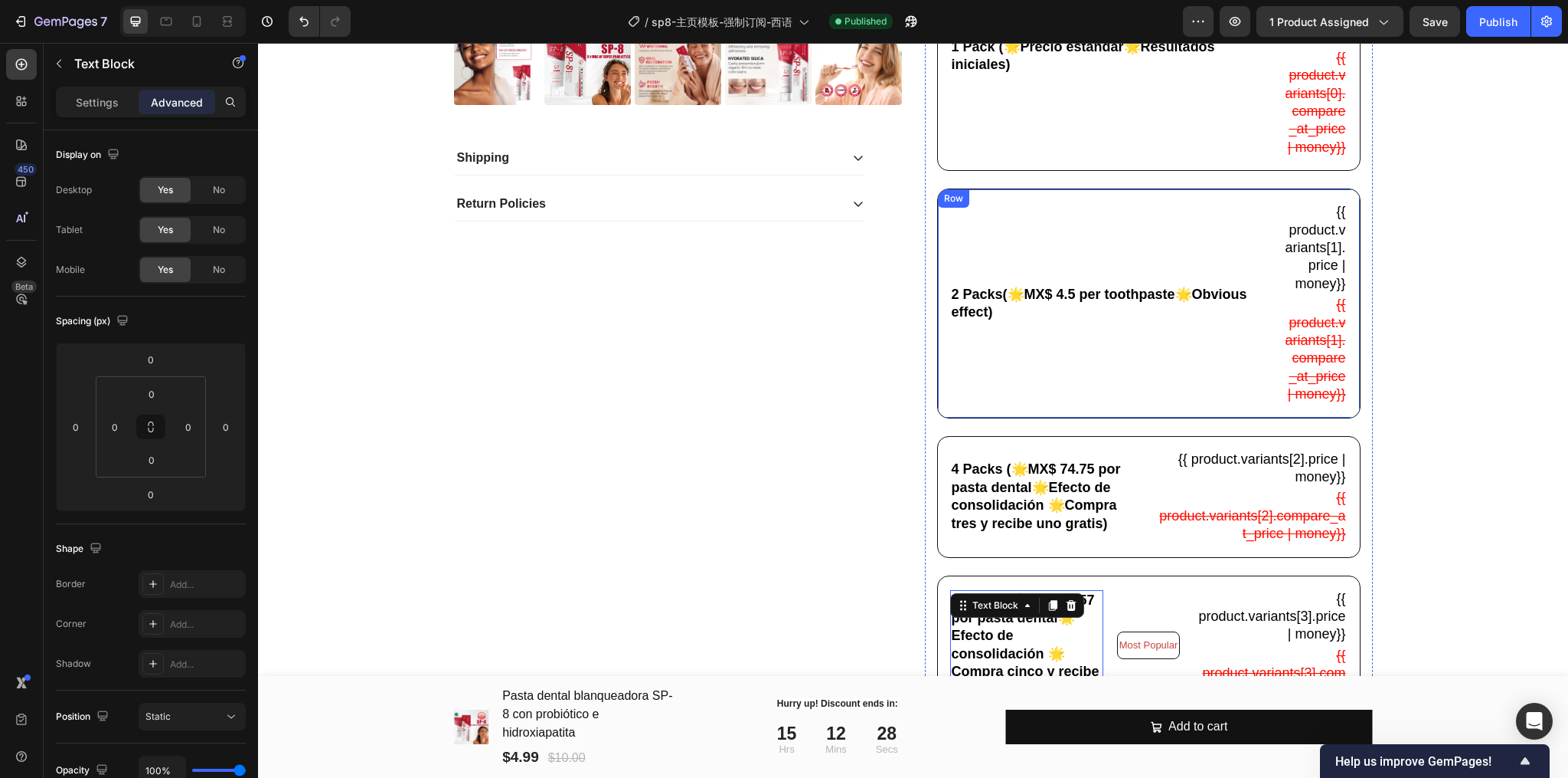
click at [1092, 322] on p "2 Packs(🌟MX$ 4.5 per toothpaste🌟Obvious effect)" at bounding box center [1110, 304] width 318 height 36
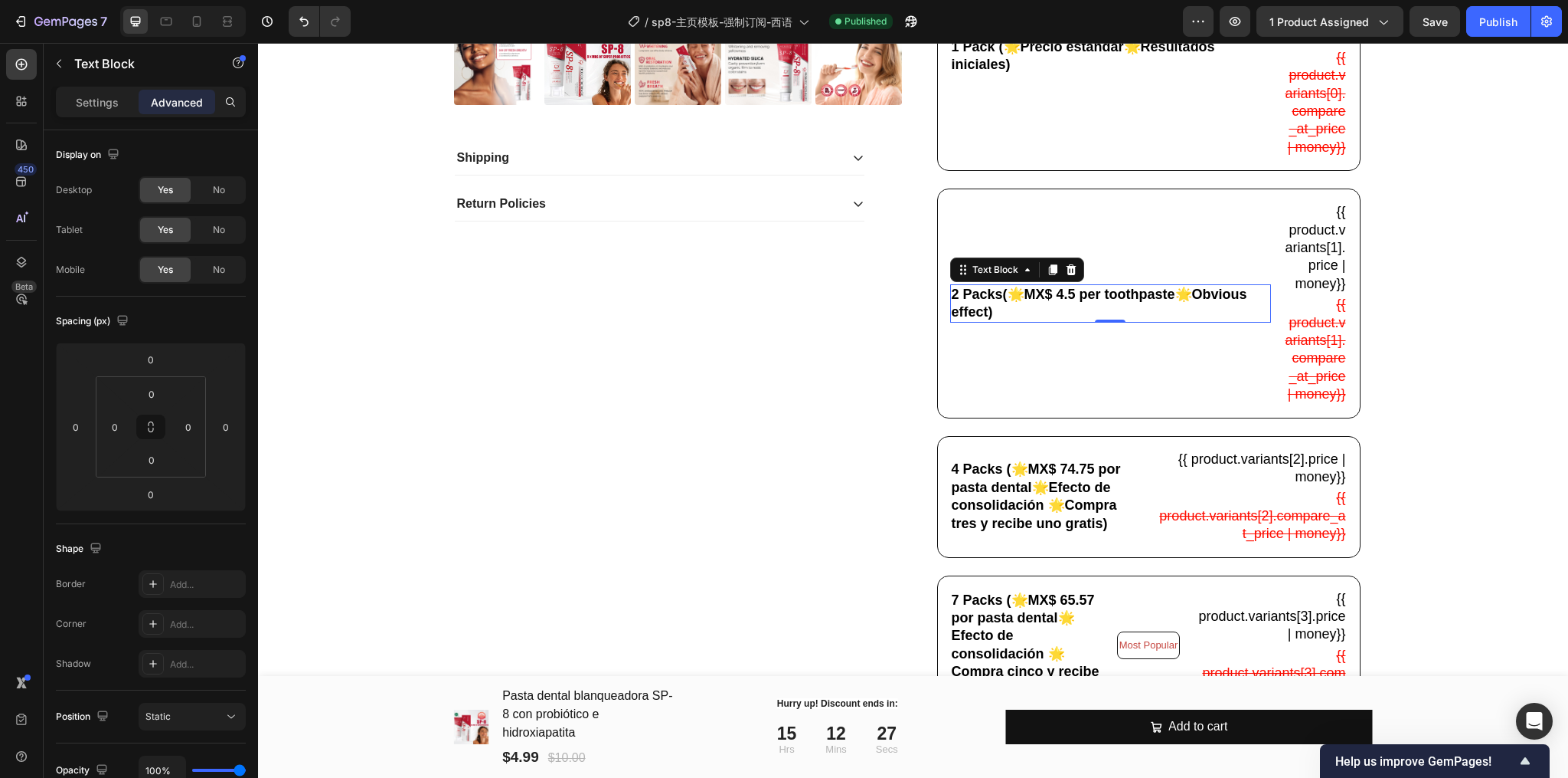
click at [1063, 322] on p "2 Packs(🌟MX$ 4.5 per toothpaste🌟Obvious effect)" at bounding box center [1110, 304] width 318 height 36
click at [1487, 23] on div "Publish" at bounding box center [1498, 21] width 38 height 16
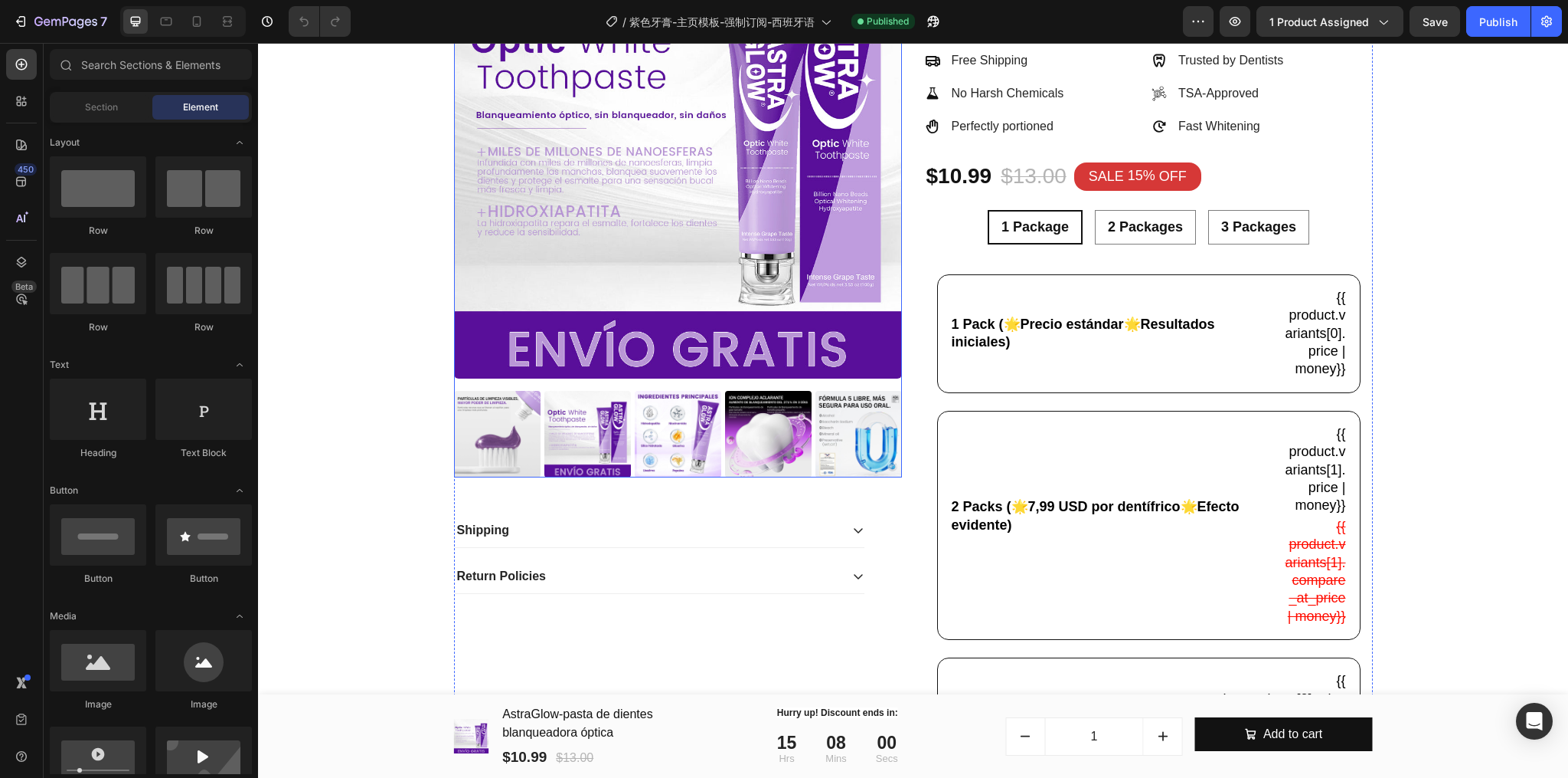
scroll to position [204, 0]
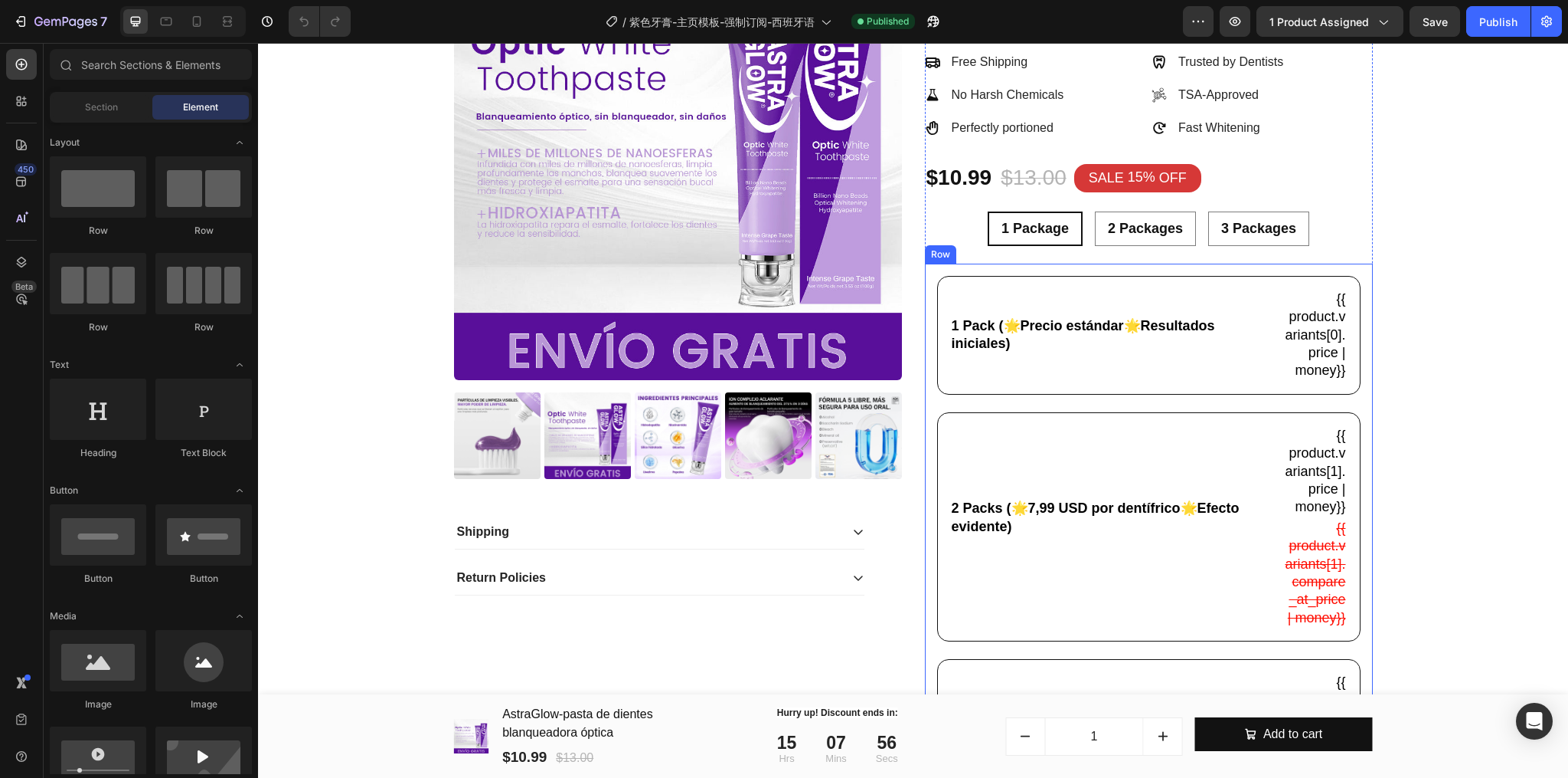
click at [993, 403] on div "1 Pack (🌟Precio estándar🌟Resultados iniciales) Text Block {{ product.variants[0…" at bounding box center [1148, 546] width 423 height 541
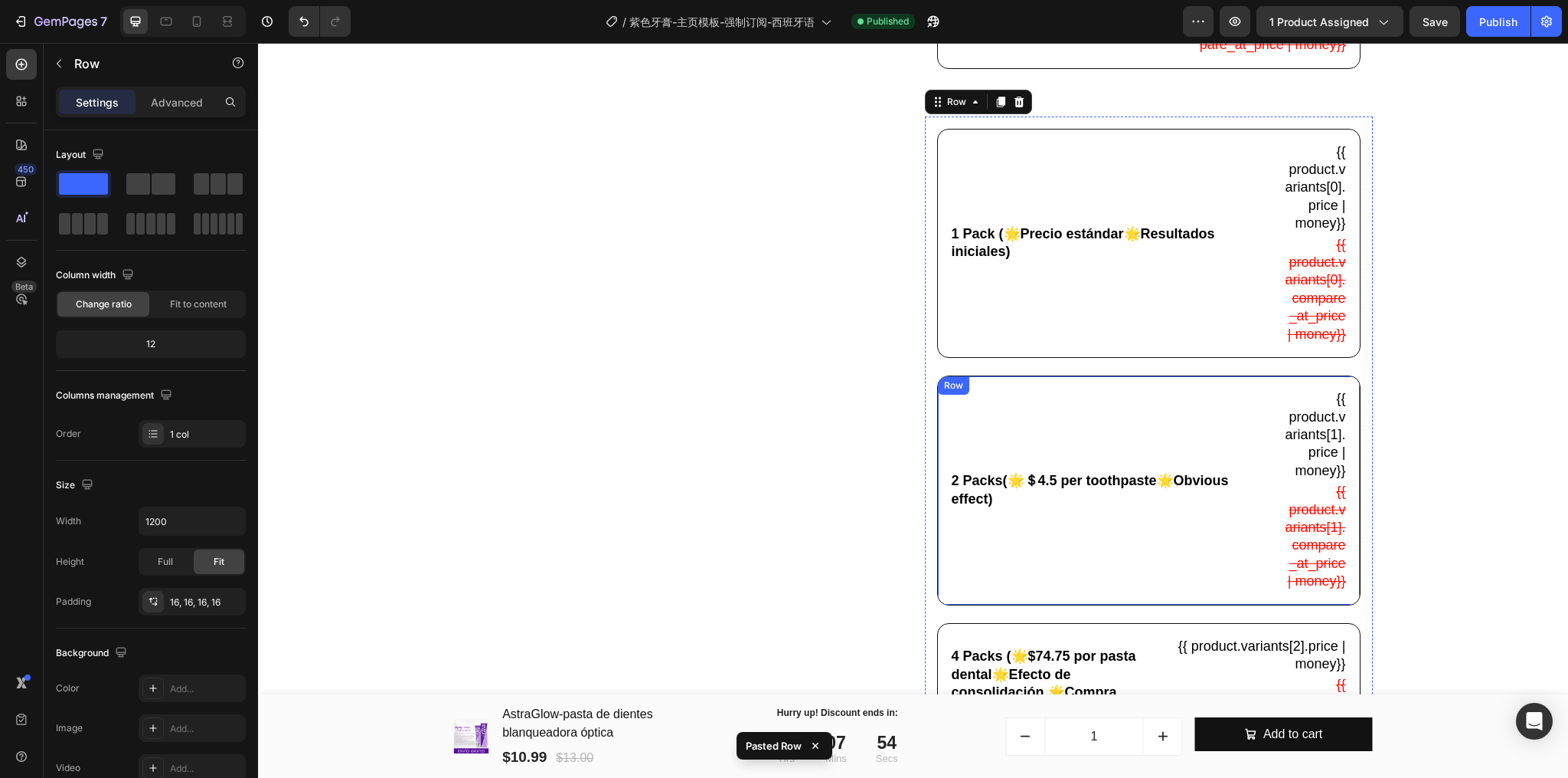
scroll to position [683, 0]
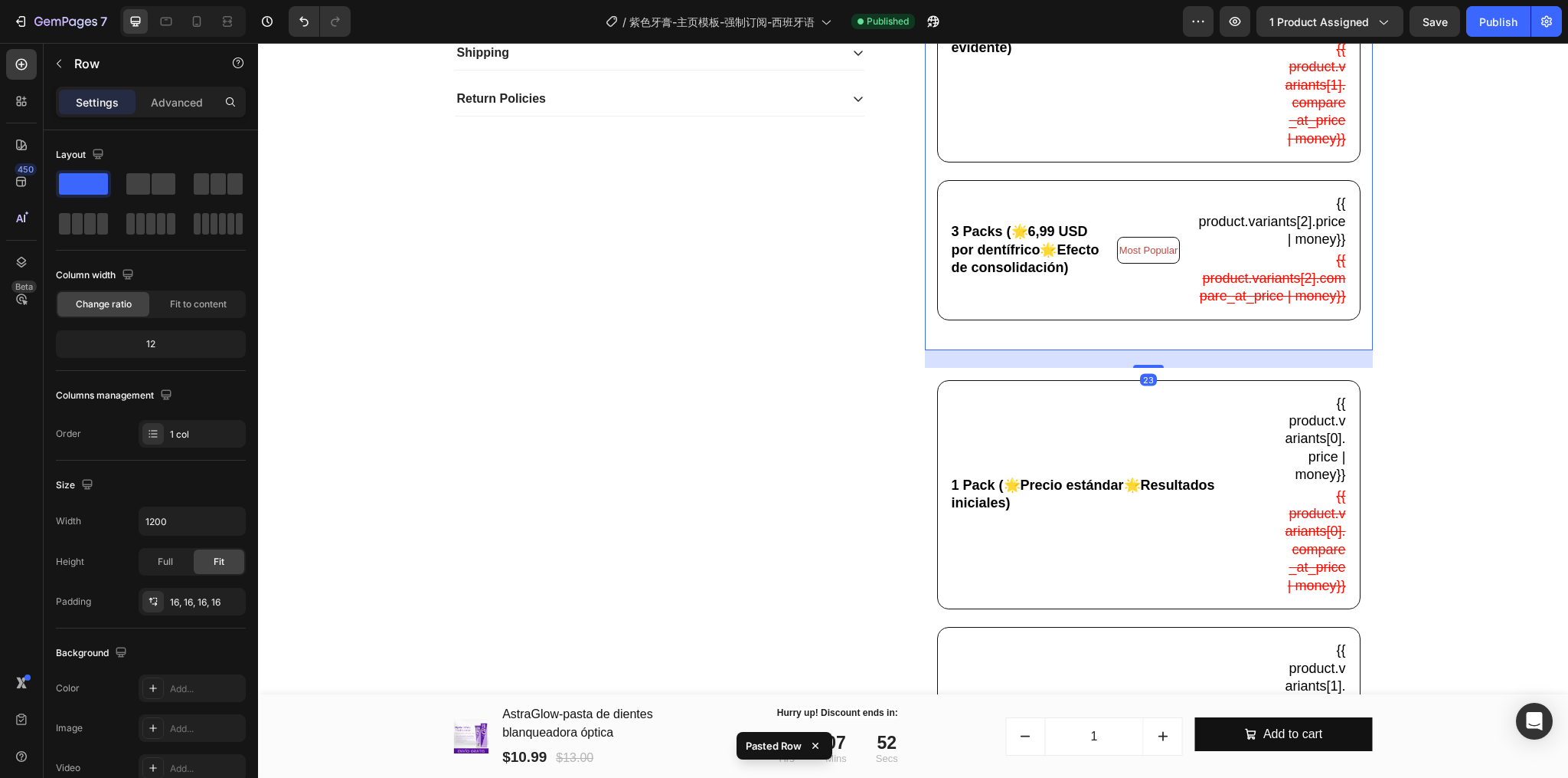
click at [978, 195] on div "1 Pack (🌟Precio estándar🌟Resultados iniciales) Text Block {{ product.variants[0…" at bounding box center [1148, 68] width 423 height 541
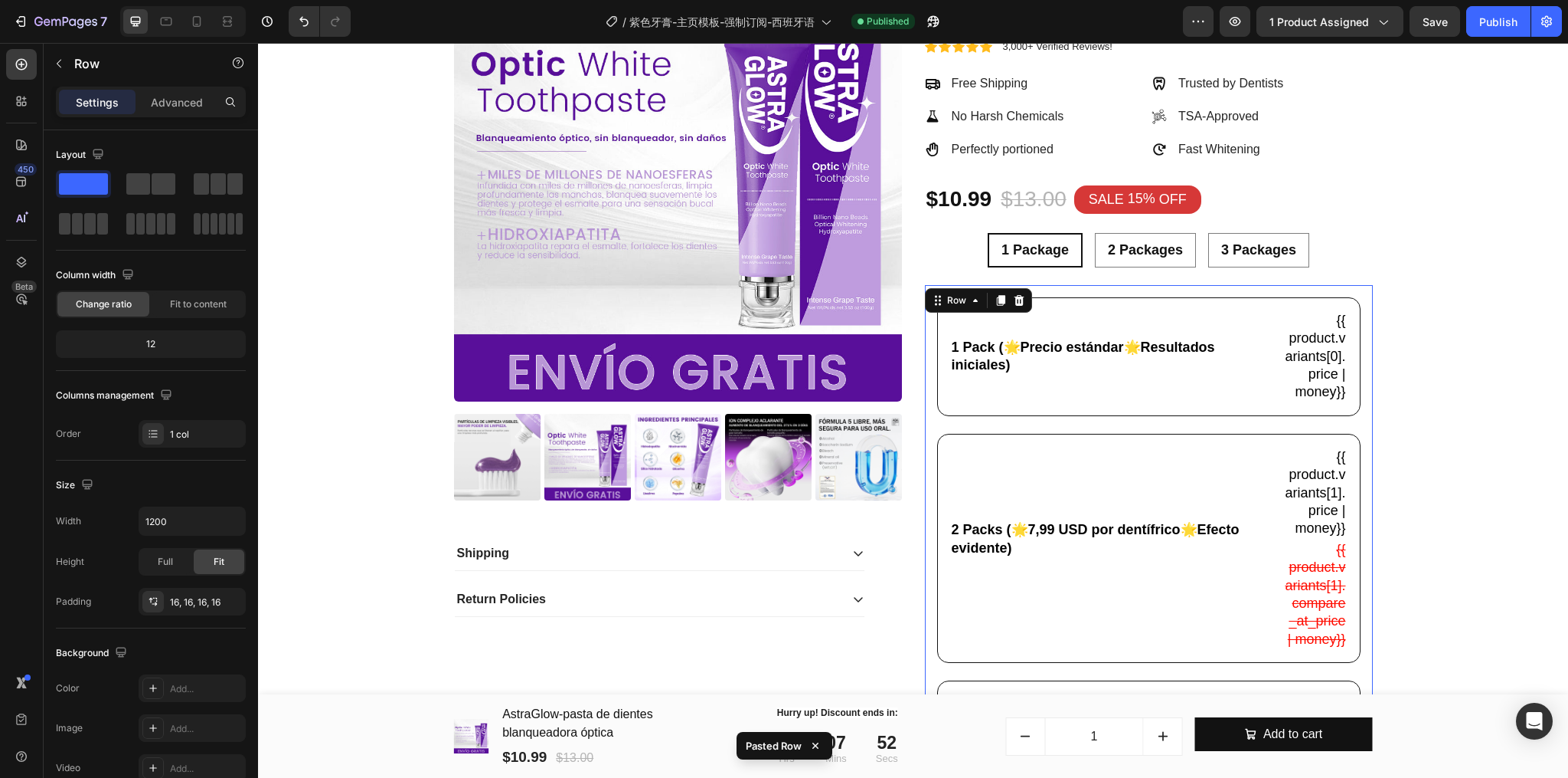
scroll to position [172, 0]
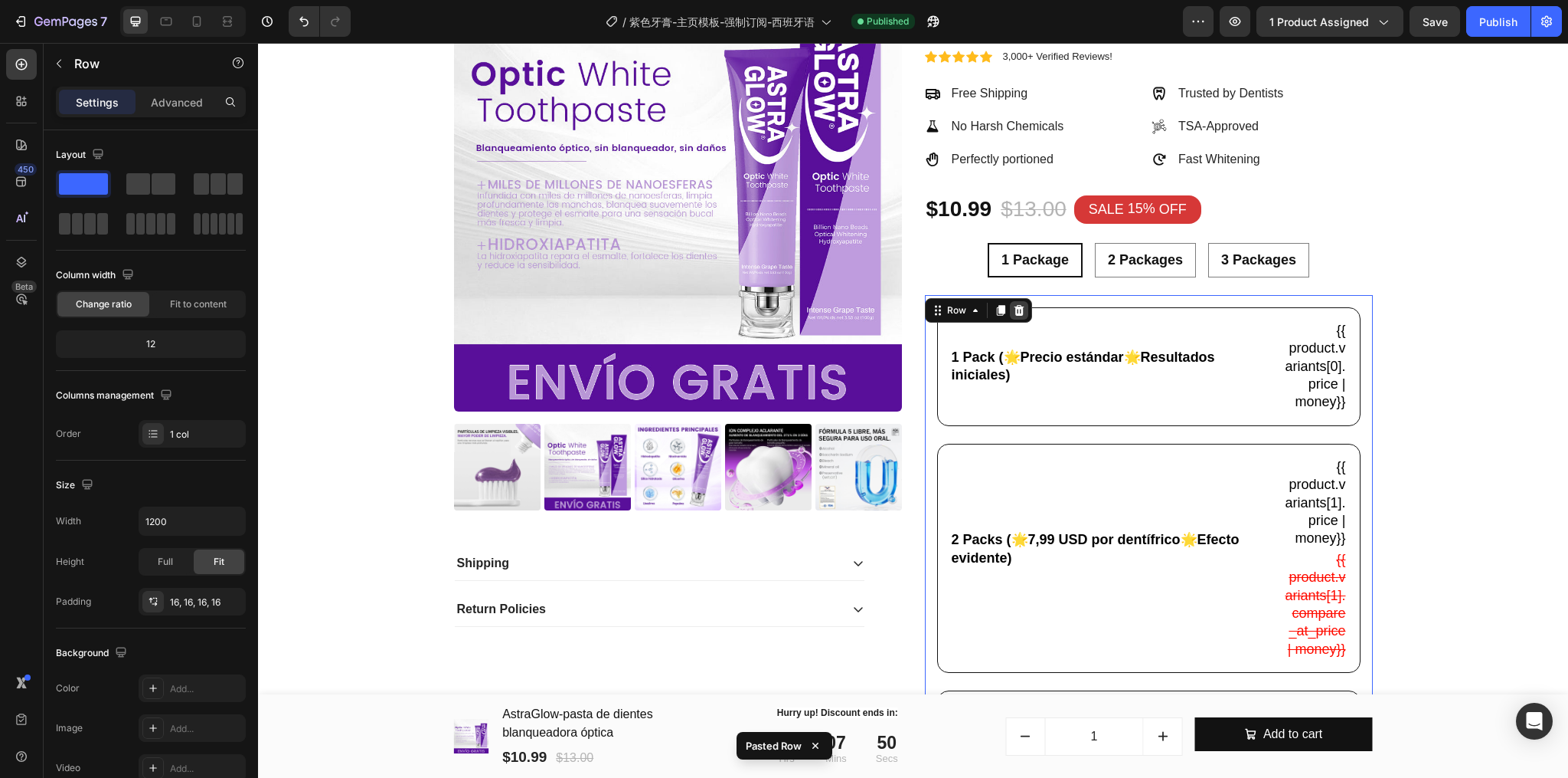
click at [1015, 305] on icon at bounding box center [1019, 311] width 12 height 12
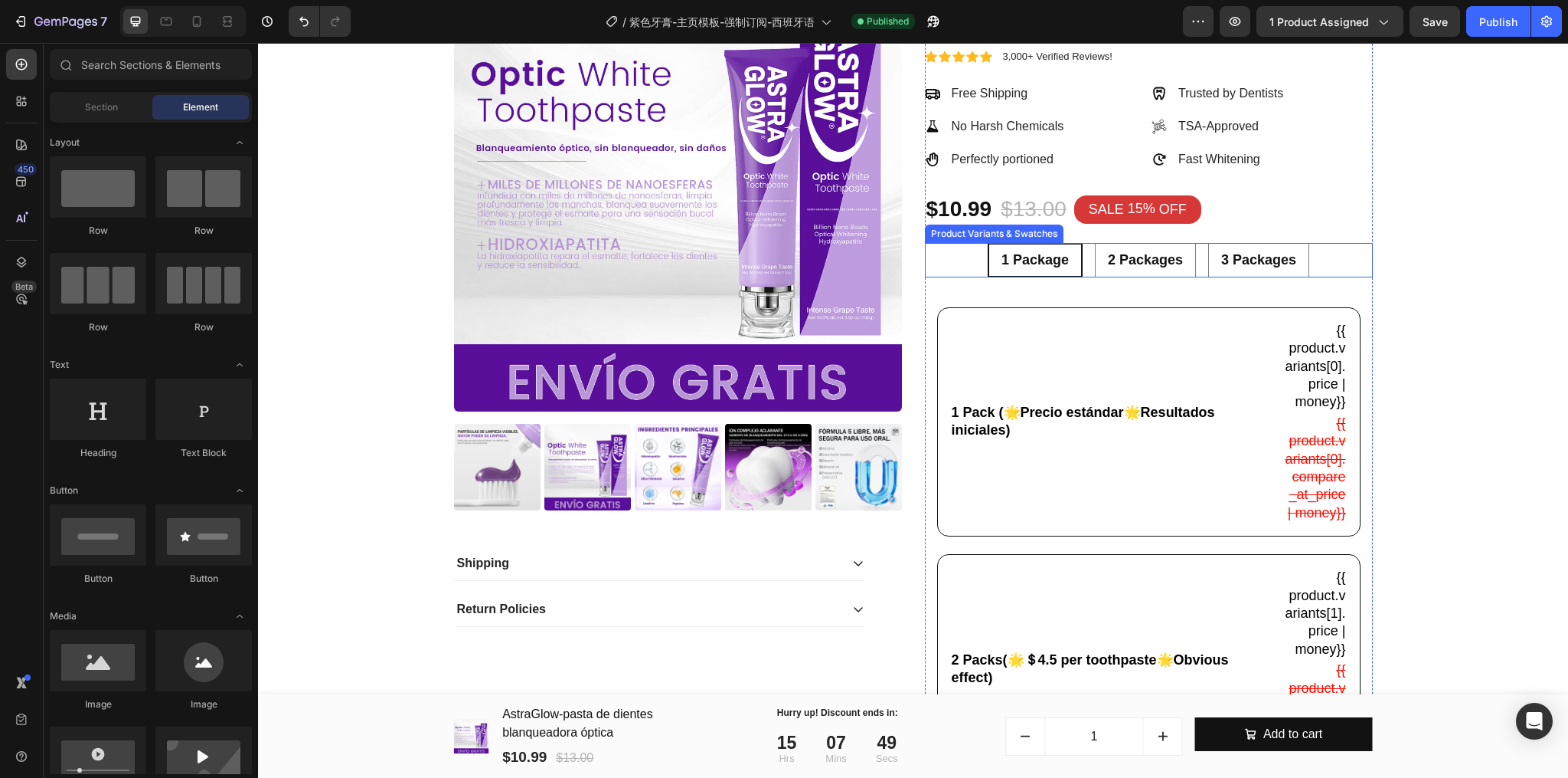
click at [1082, 267] on div "1 Package 1 Package 1 Package 2 Packages 2 Packages 2 Packages 3 Packages 3 Pac…" at bounding box center [1149, 260] width 448 height 35
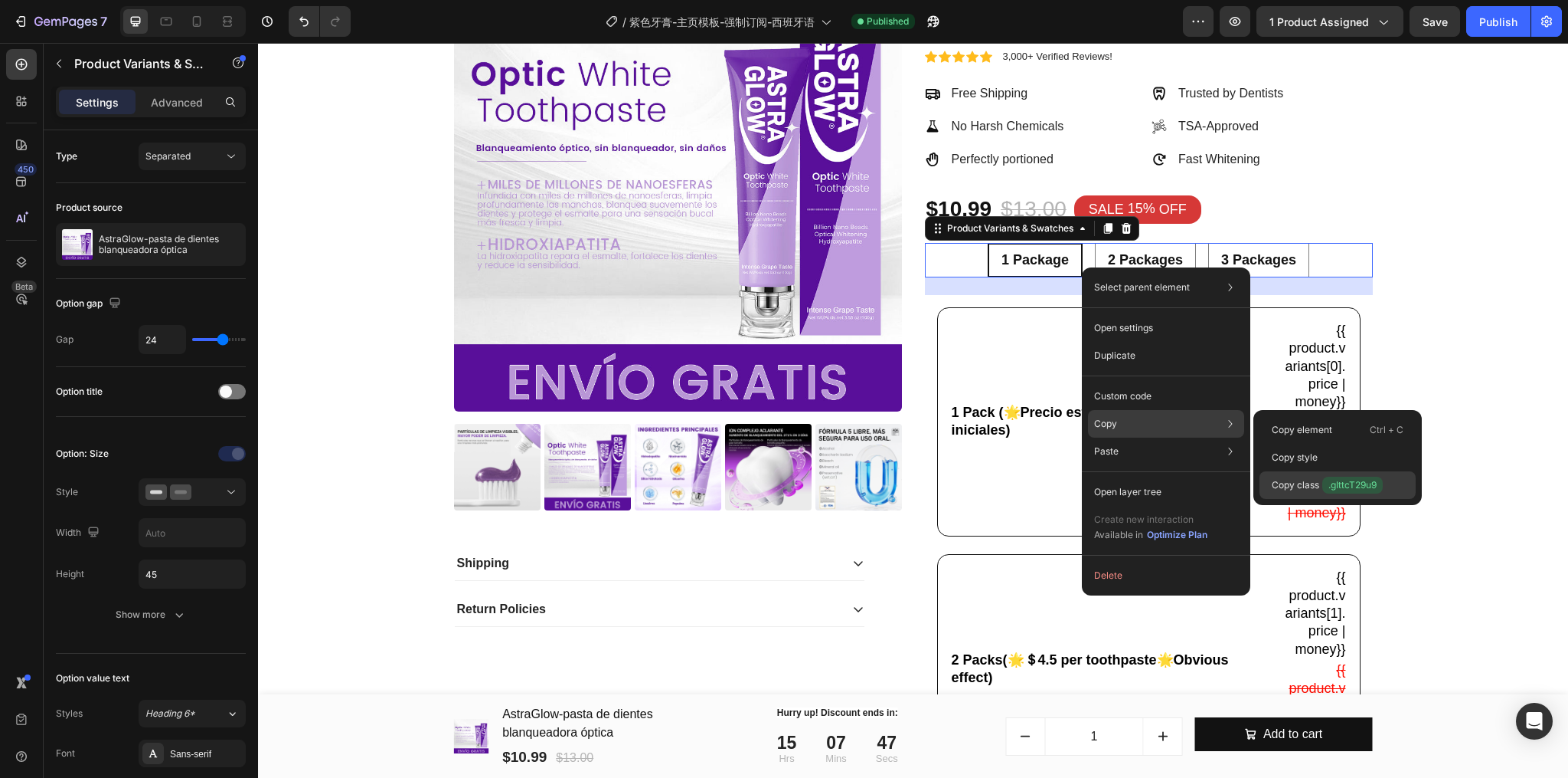
click at [1342, 472] on div "Copy class .gIttcT29u9" at bounding box center [1337, 484] width 156 height 28
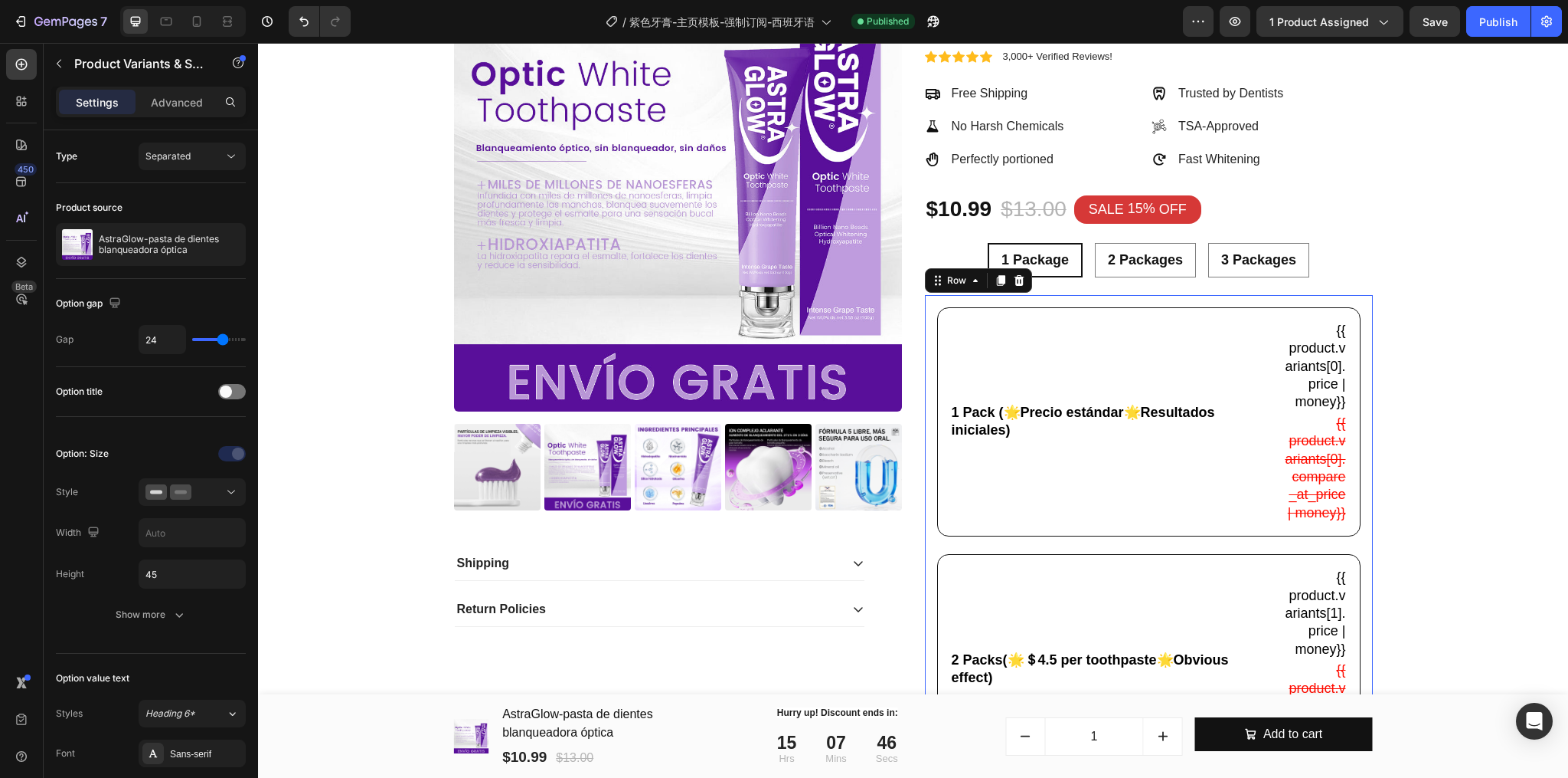
click at [1178, 563] on div "1 Pack (🌟Precio estándar🌟Resultados iniciales) Text Block {{ product.variants[0…" at bounding box center [1148, 702] width 423 height 791
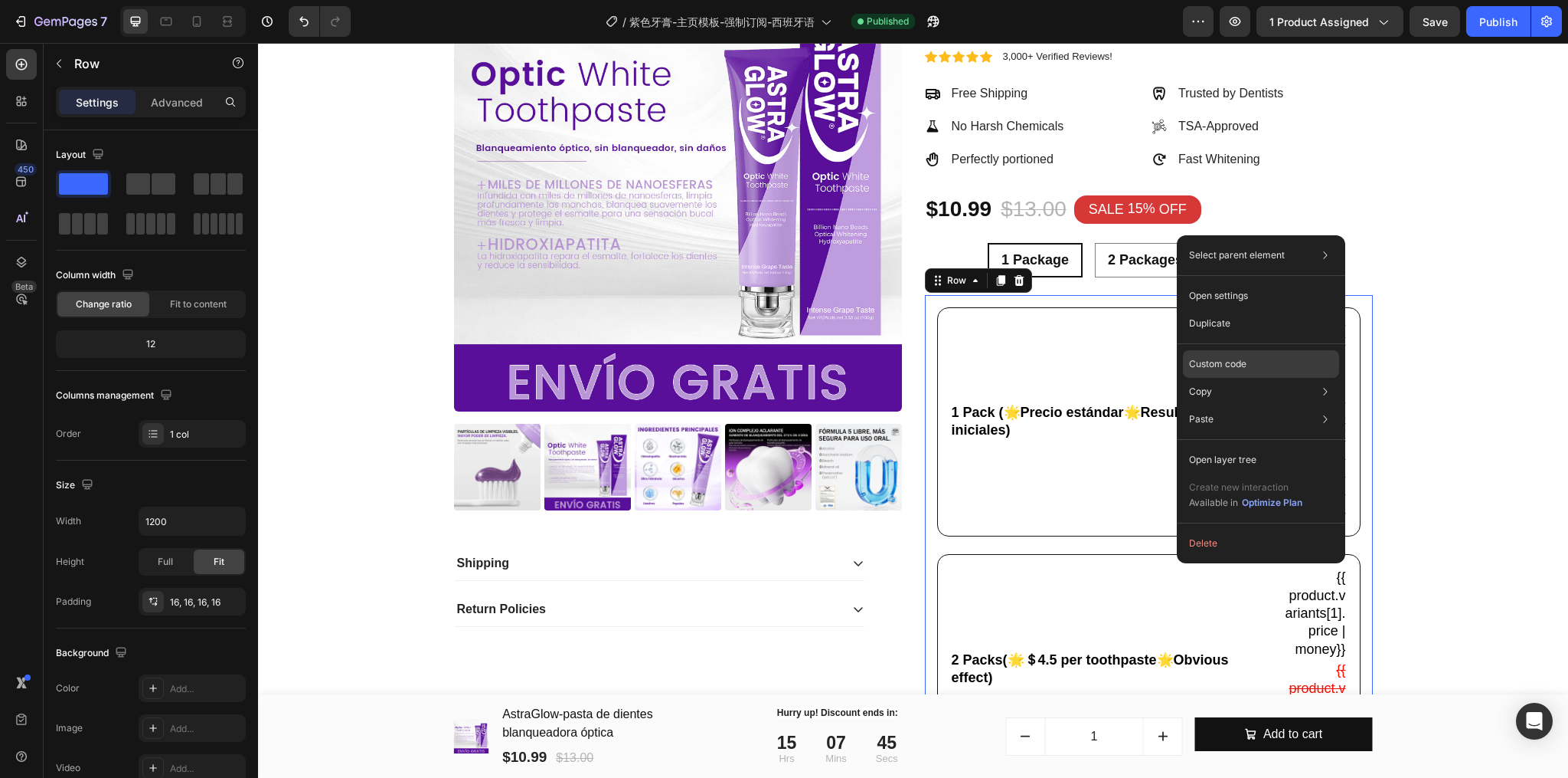
click at [1256, 370] on div "Custom code" at bounding box center [1261, 364] width 156 height 28
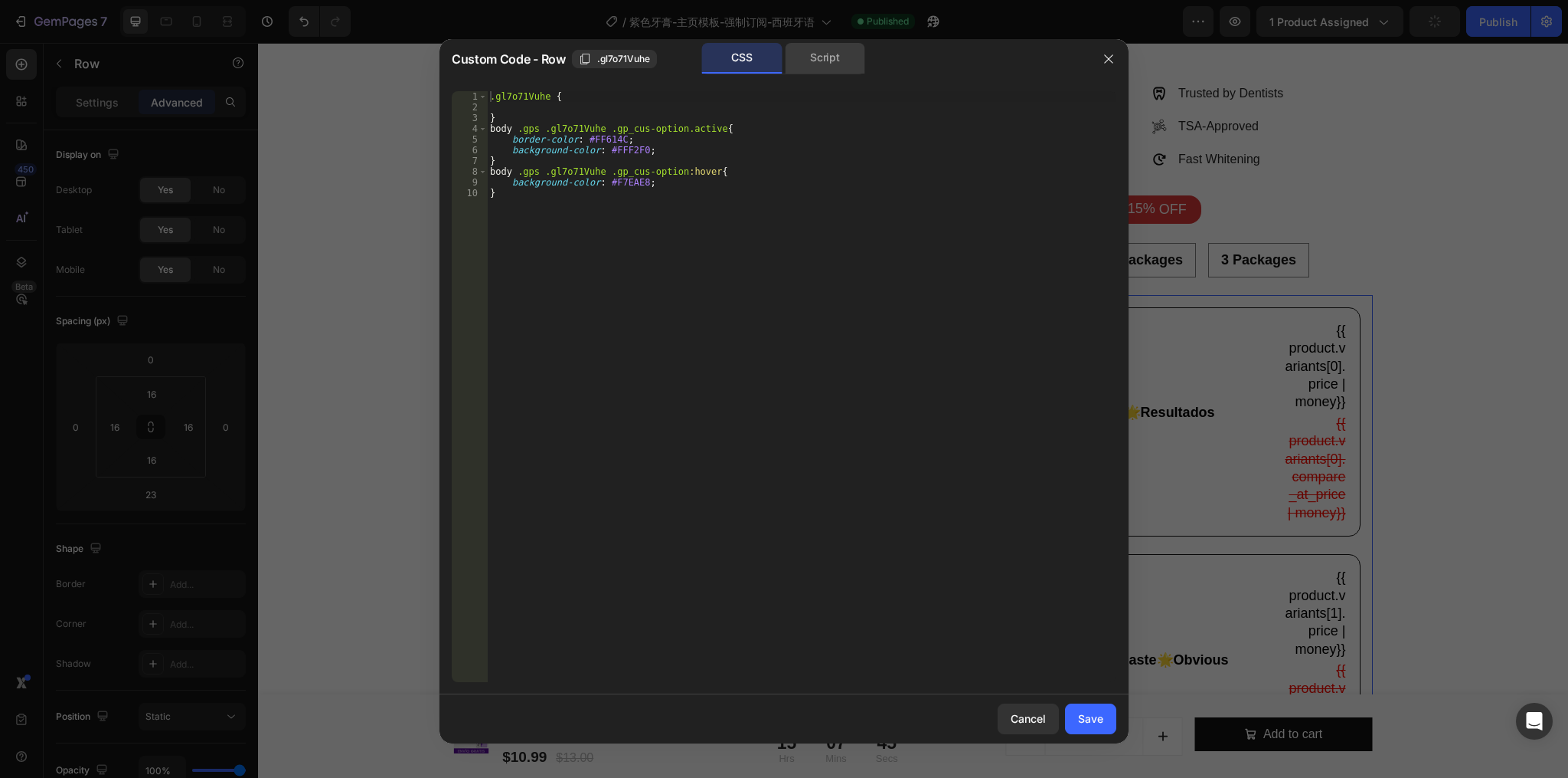
click at [804, 59] on div "Script" at bounding box center [825, 59] width 81 height 31
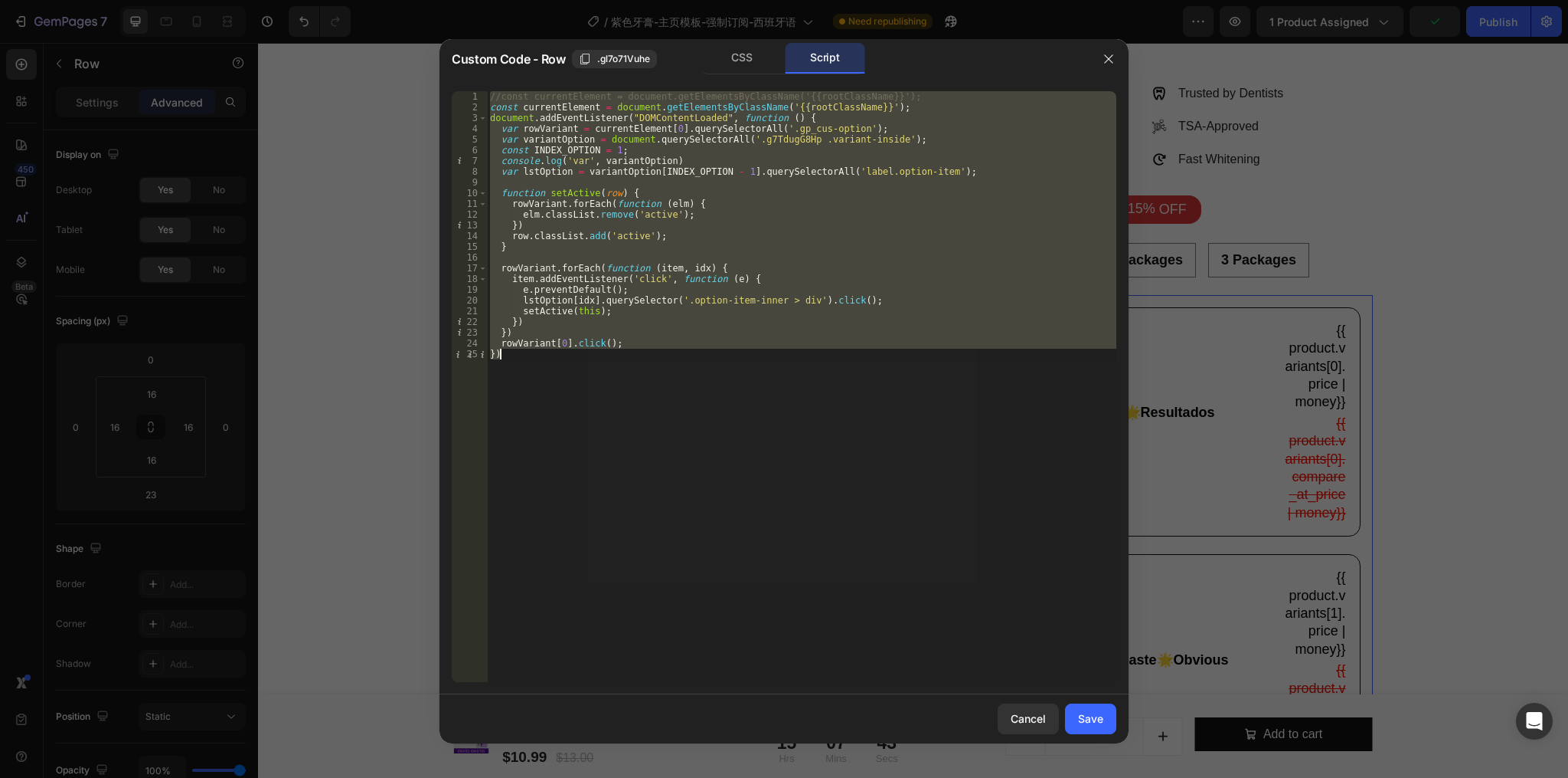
click at [765, 137] on div "//const currentElement = document.getElementsByClassName('{{rootClassName}}'); …" at bounding box center [801, 386] width 629 height 590
click at [765, 137] on div "//const currentElement = document.getElementsByClassName('{{rootClassName}}'); …" at bounding box center [801, 397] width 629 height 613
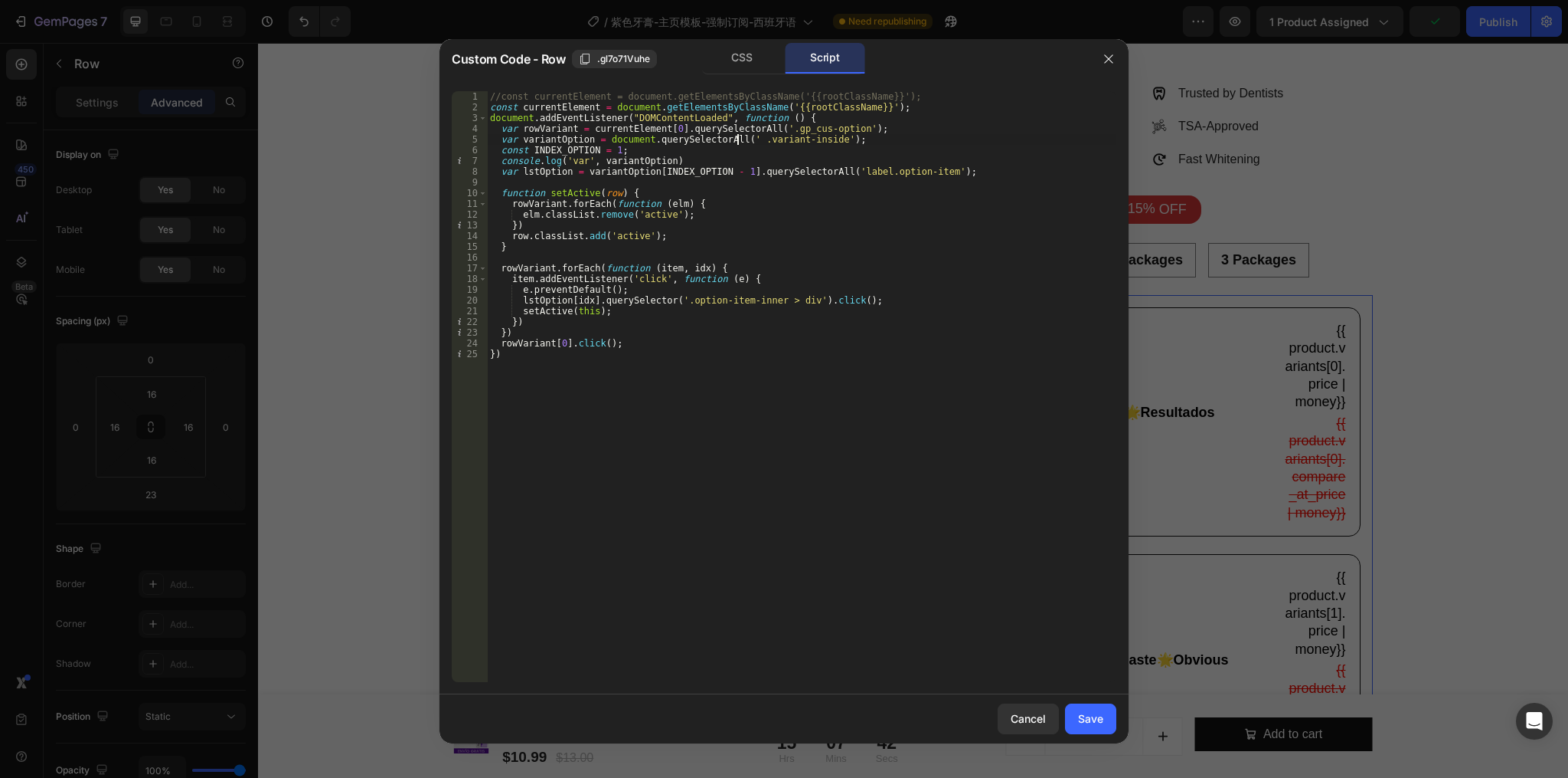
paste textarea ".gIttcT29u9"
type textarea "var variantOption = document.querySelectorAll('.gIttcT29u9 .variant-inside');"
click at [1065, 721] on button "Save" at bounding box center [1091, 719] width 52 height 31
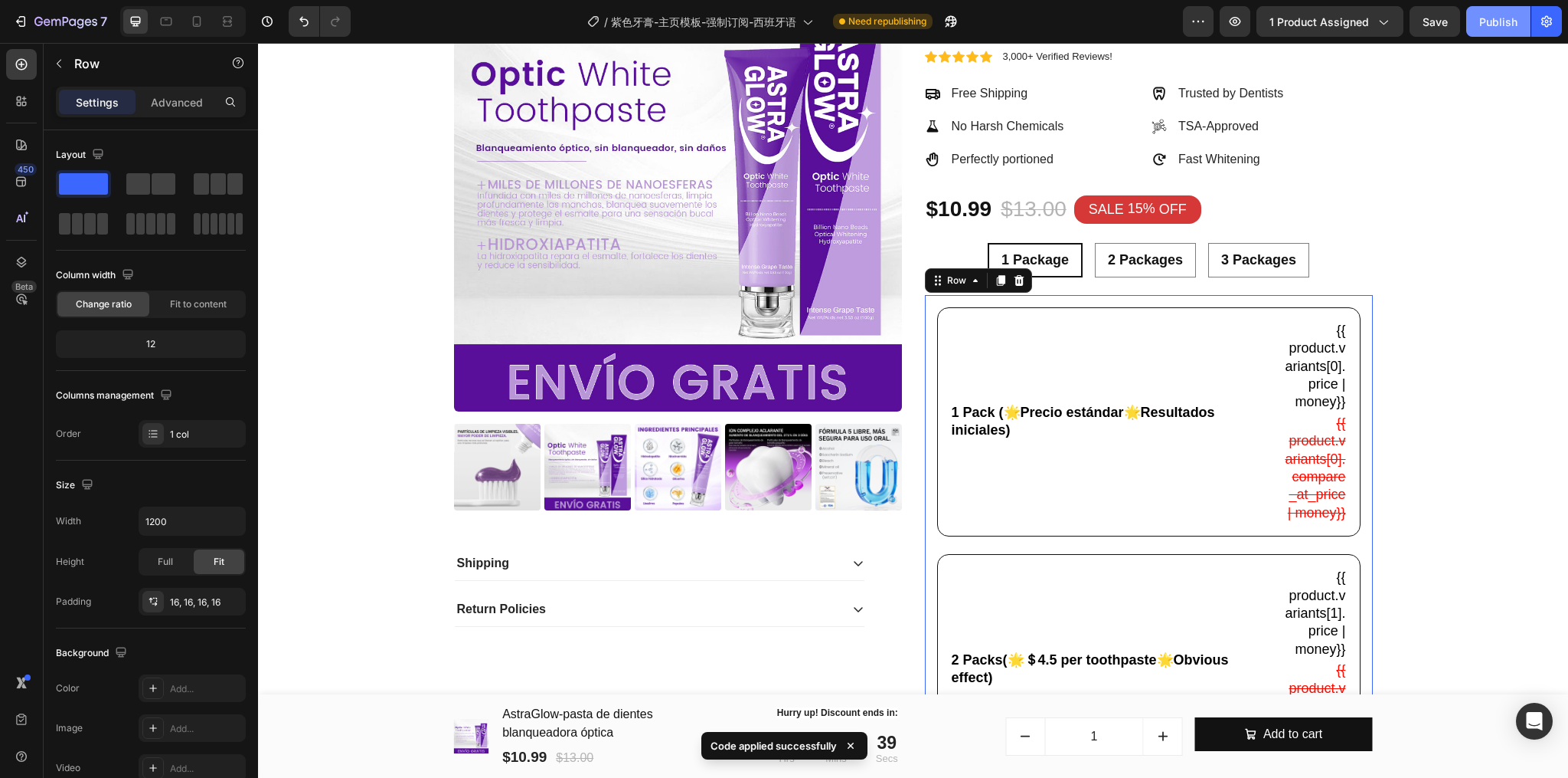
click at [1482, 18] on div "Publish" at bounding box center [1498, 21] width 38 height 16
click at [1082, 265] on div "1 Package 1 Package 1 Package 2 Packages 2 Packages 2 Packages 3 Packages 3 Pac…" at bounding box center [1149, 260] width 448 height 35
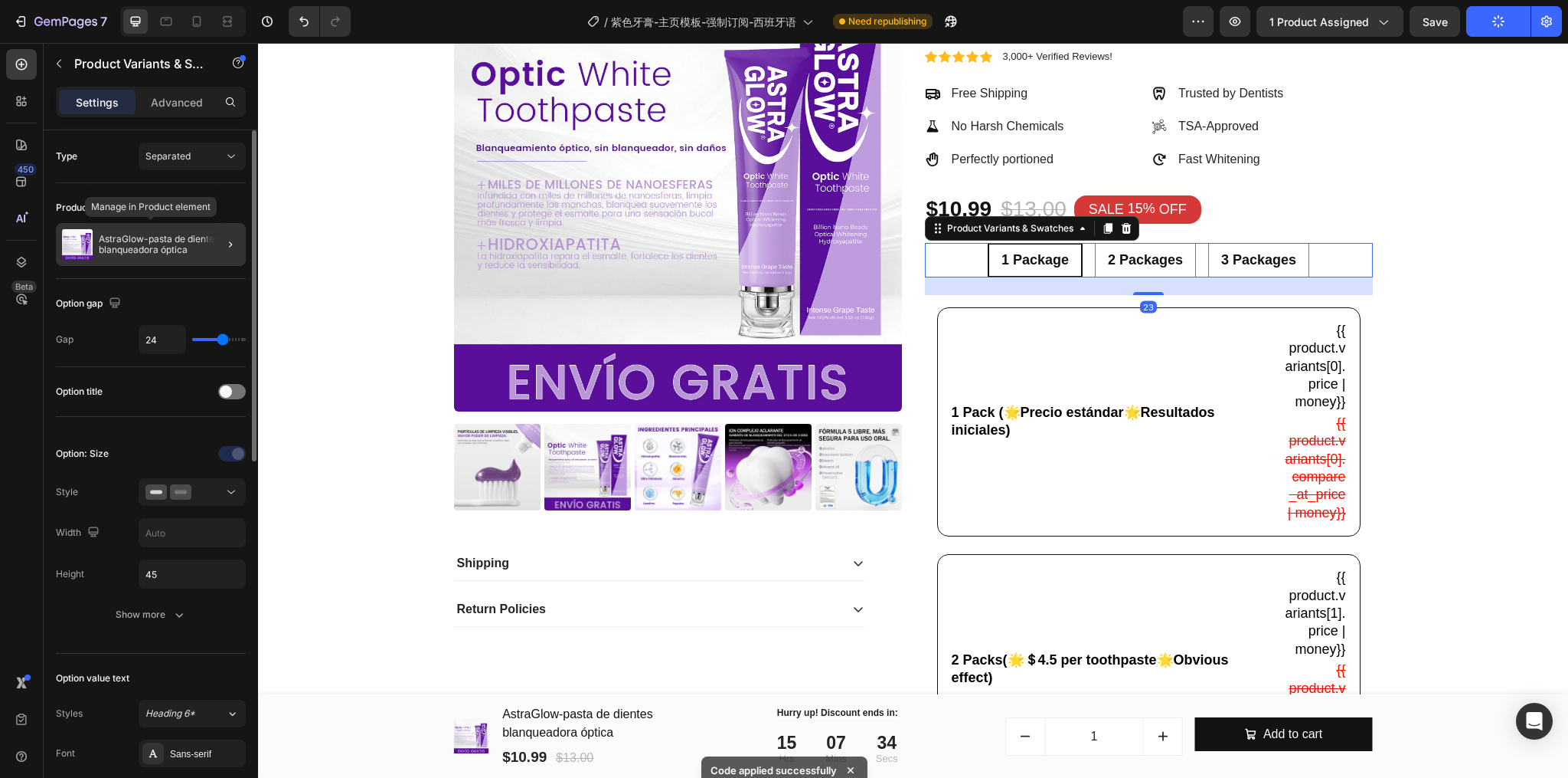
click at [124, 235] on p "AstraGlow-pasta de dientes blanqueadora óptica" at bounding box center [169, 243] width 141 height 21
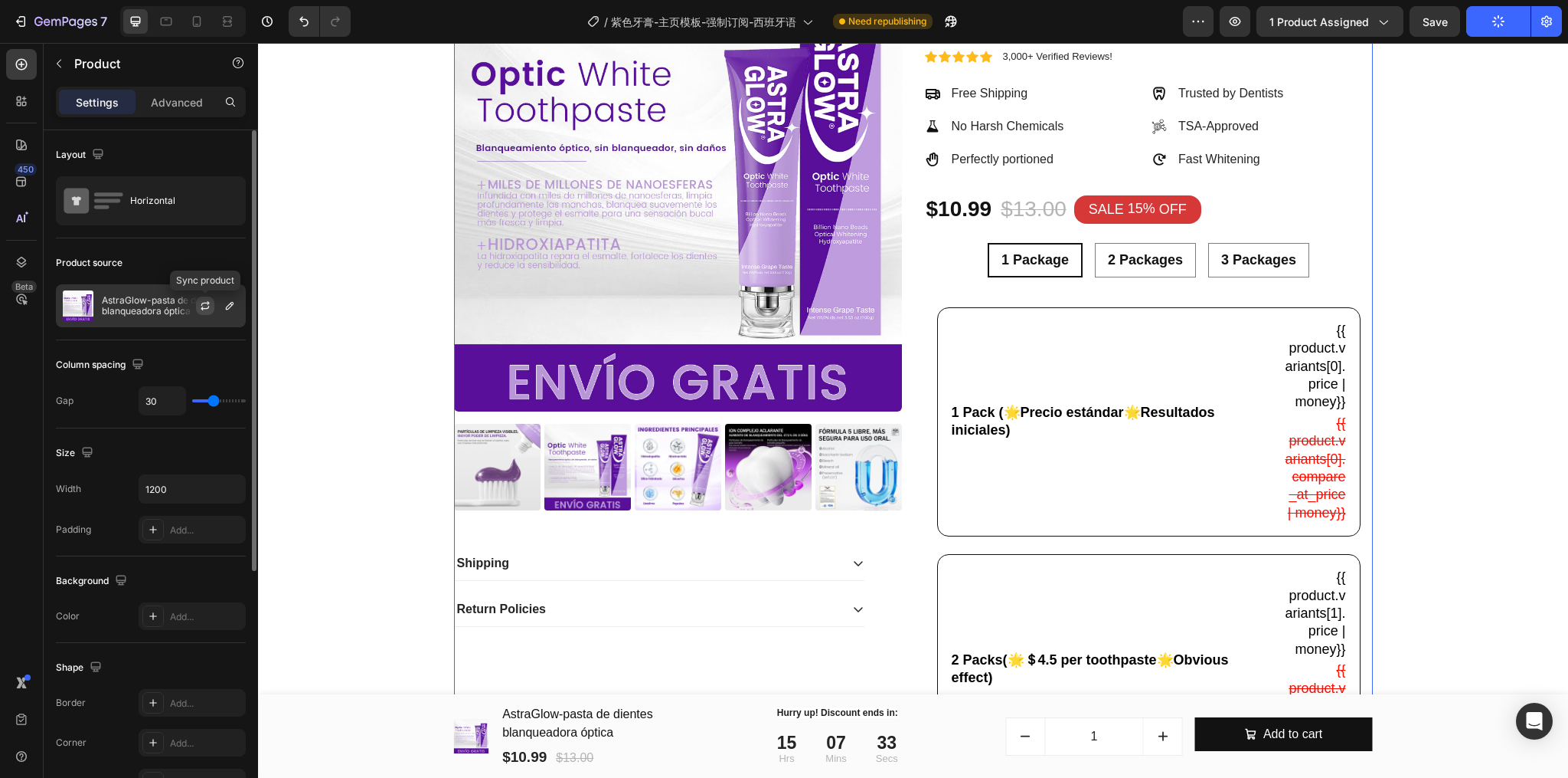
click at [204, 305] on icon "button" at bounding box center [205, 305] width 12 height 12
click at [0, 0] on icon "button" at bounding box center [0, 0] width 0 height 0
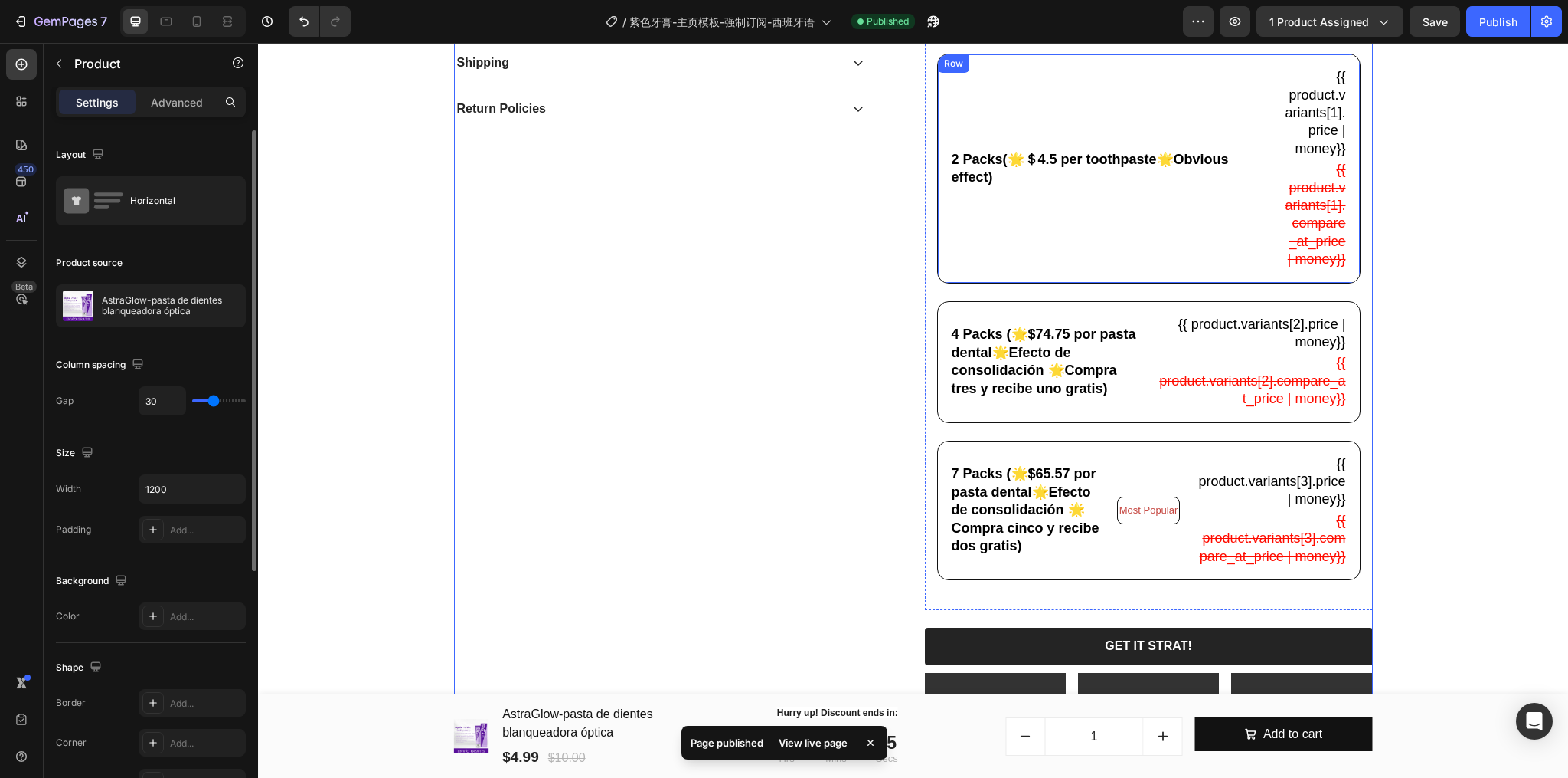
scroll to position [683, 0]
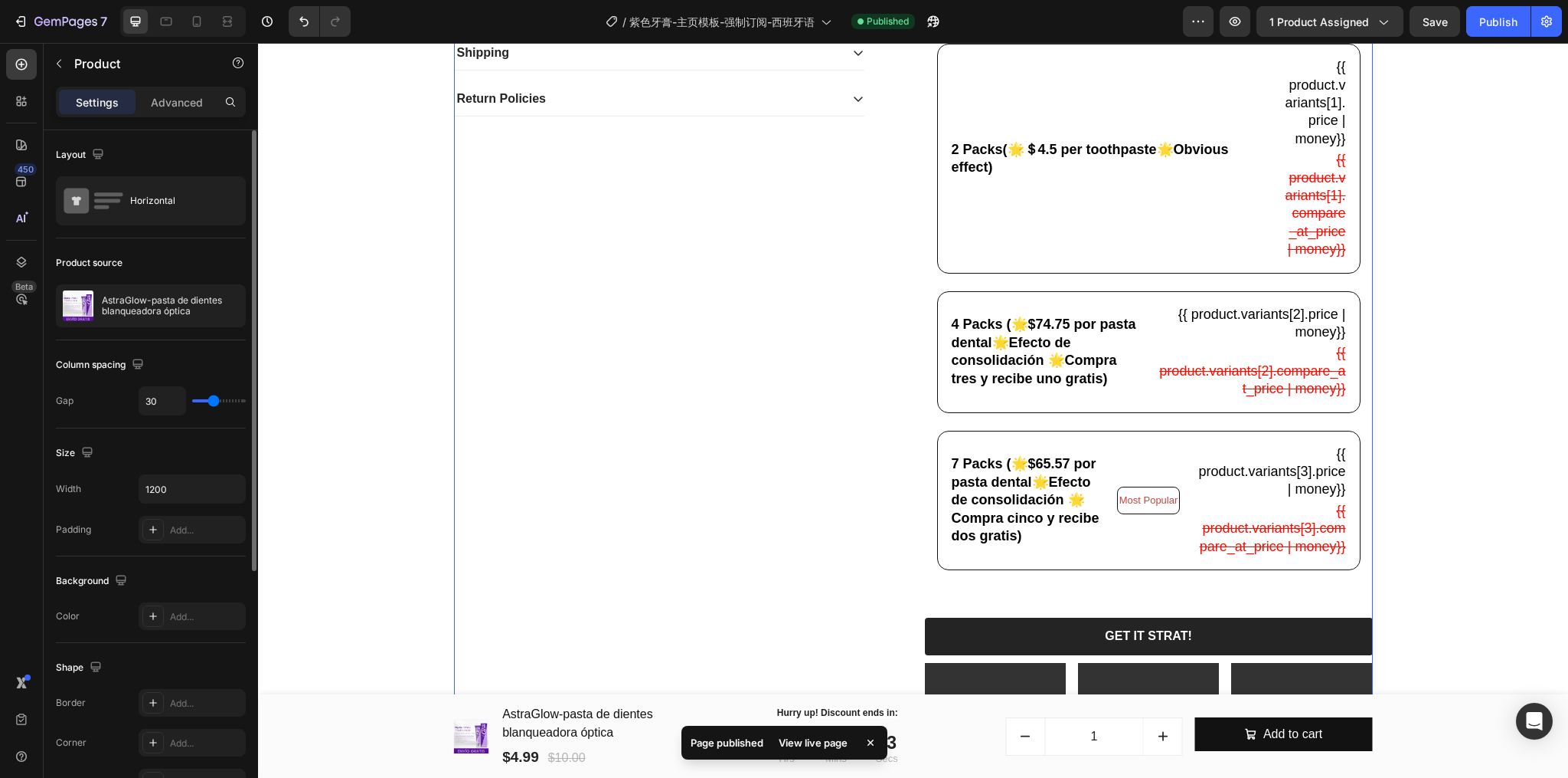
click at [797, 747] on div "View live page" at bounding box center [813, 742] width 87 height 21
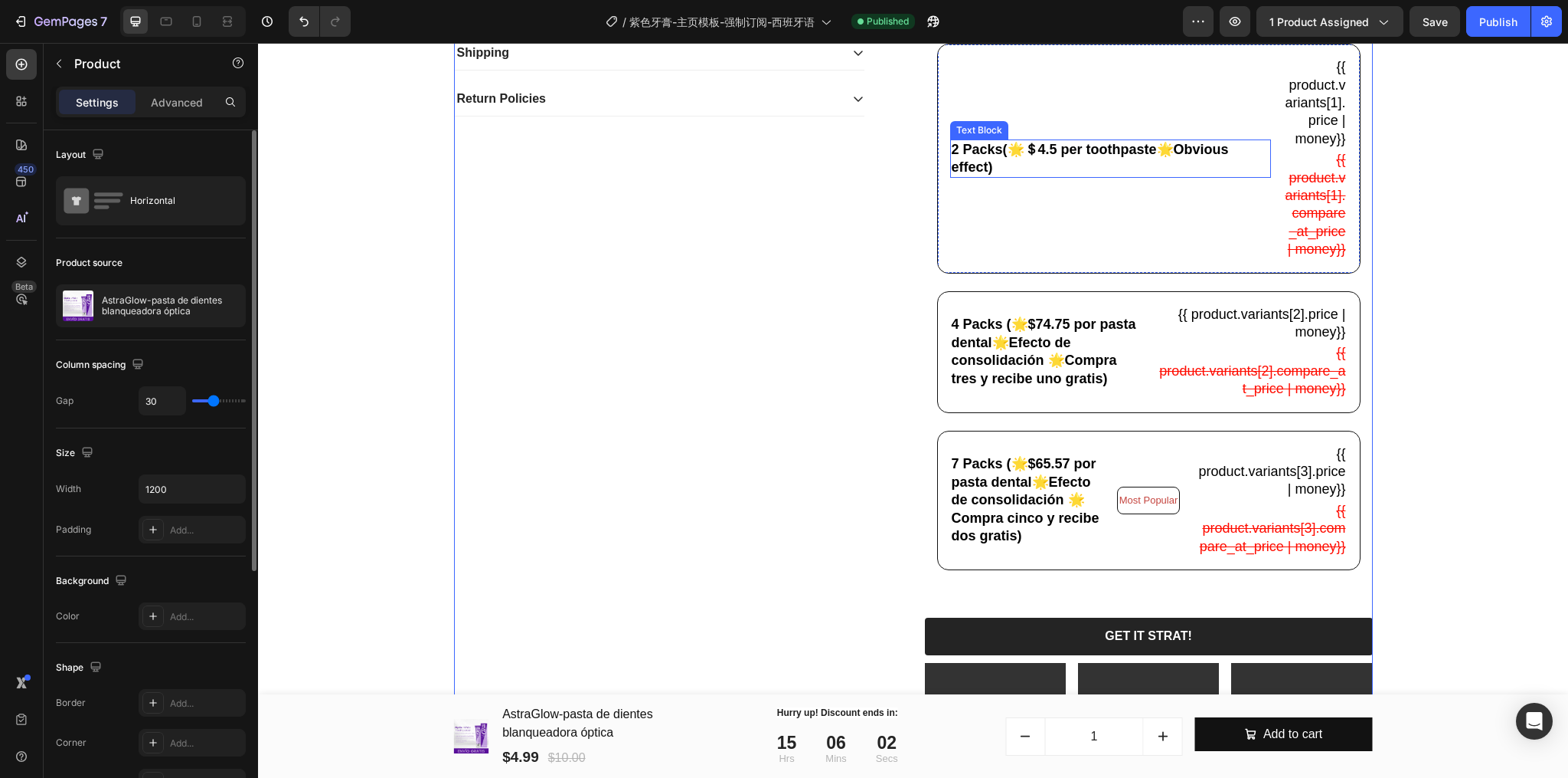
click at [1031, 177] on p "2 Packs(🌟＄4.5 per toothpaste🌟Obvious effect)" at bounding box center [1110, 159] width 318 height 36
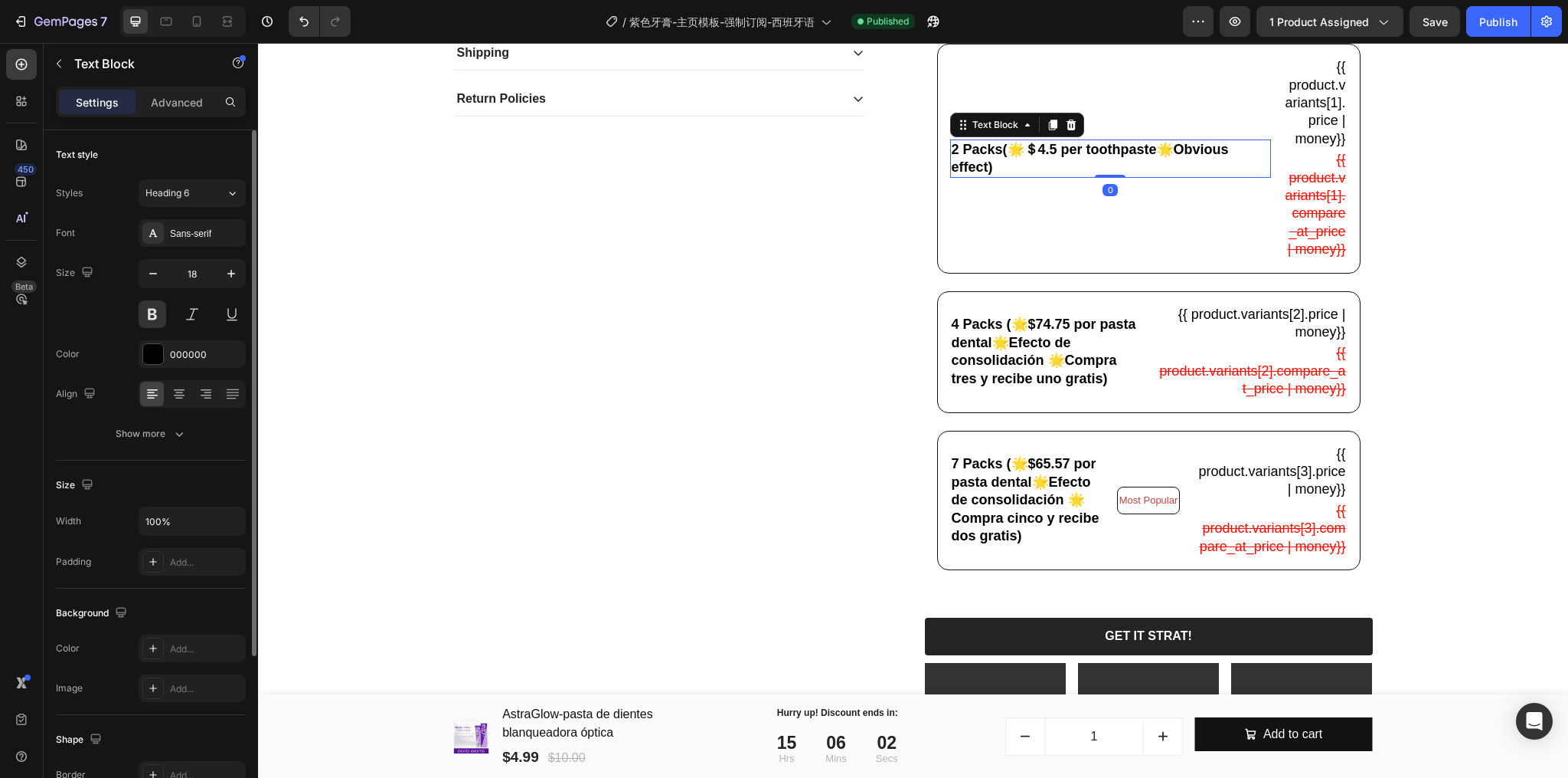
click at [1019, 174] on p "2 Packs(🌟＄4.5 per toothpaste🌟Obvious effect)" at bounding box center [1110, 159] width 318 height 36
click at [1026, 175] on p "2 Packs(🌟＄4.5 per toothpaste🌟Obvious effect)" at bounding box center [1110, 159] width 318 height 36
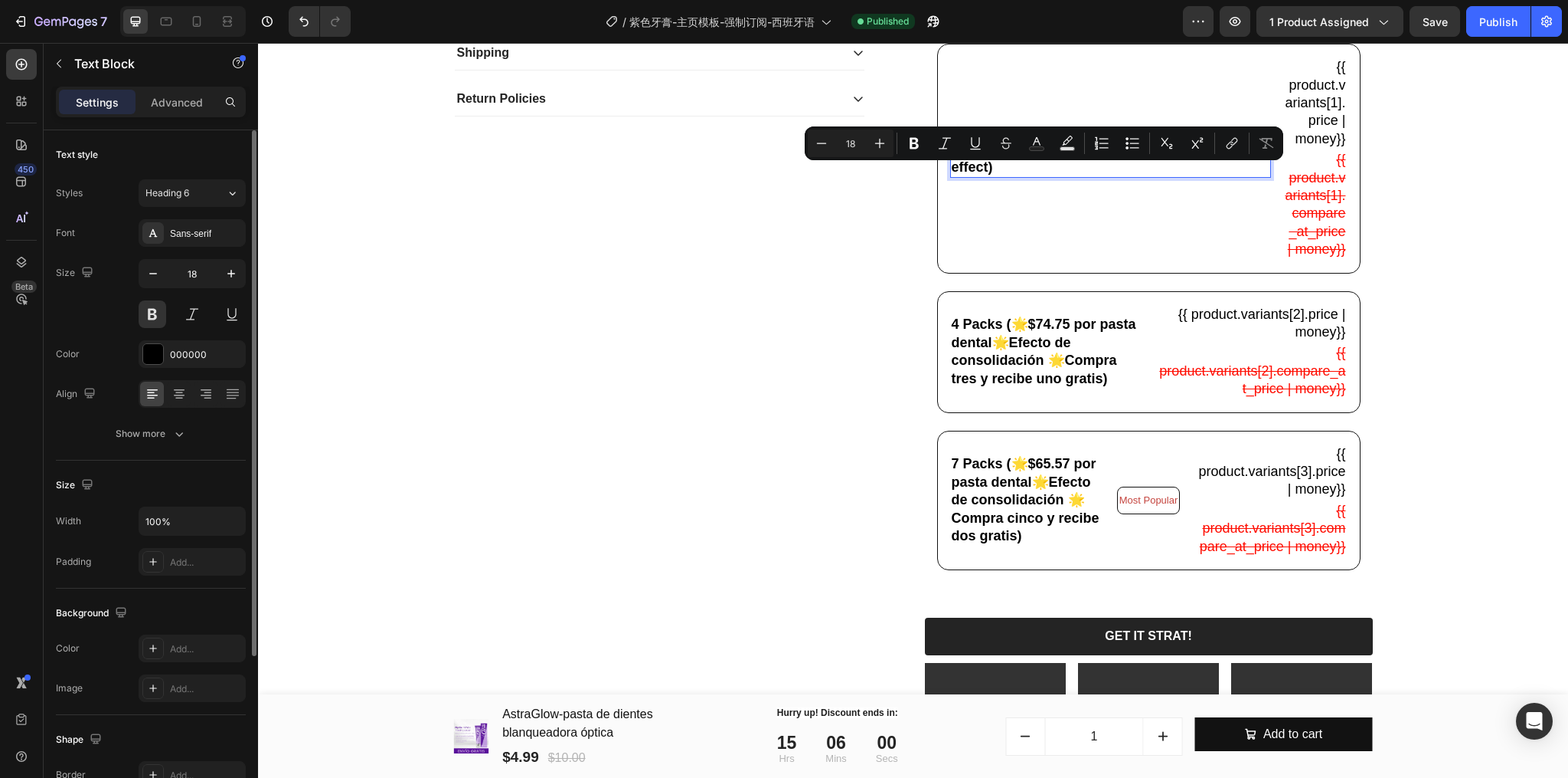
click at [1023, 177] on p "2 Packs(🌟＄4.5 per toothpaste🌟Obvious effect)" at bounding box center [1110, 159] width 318 height 36
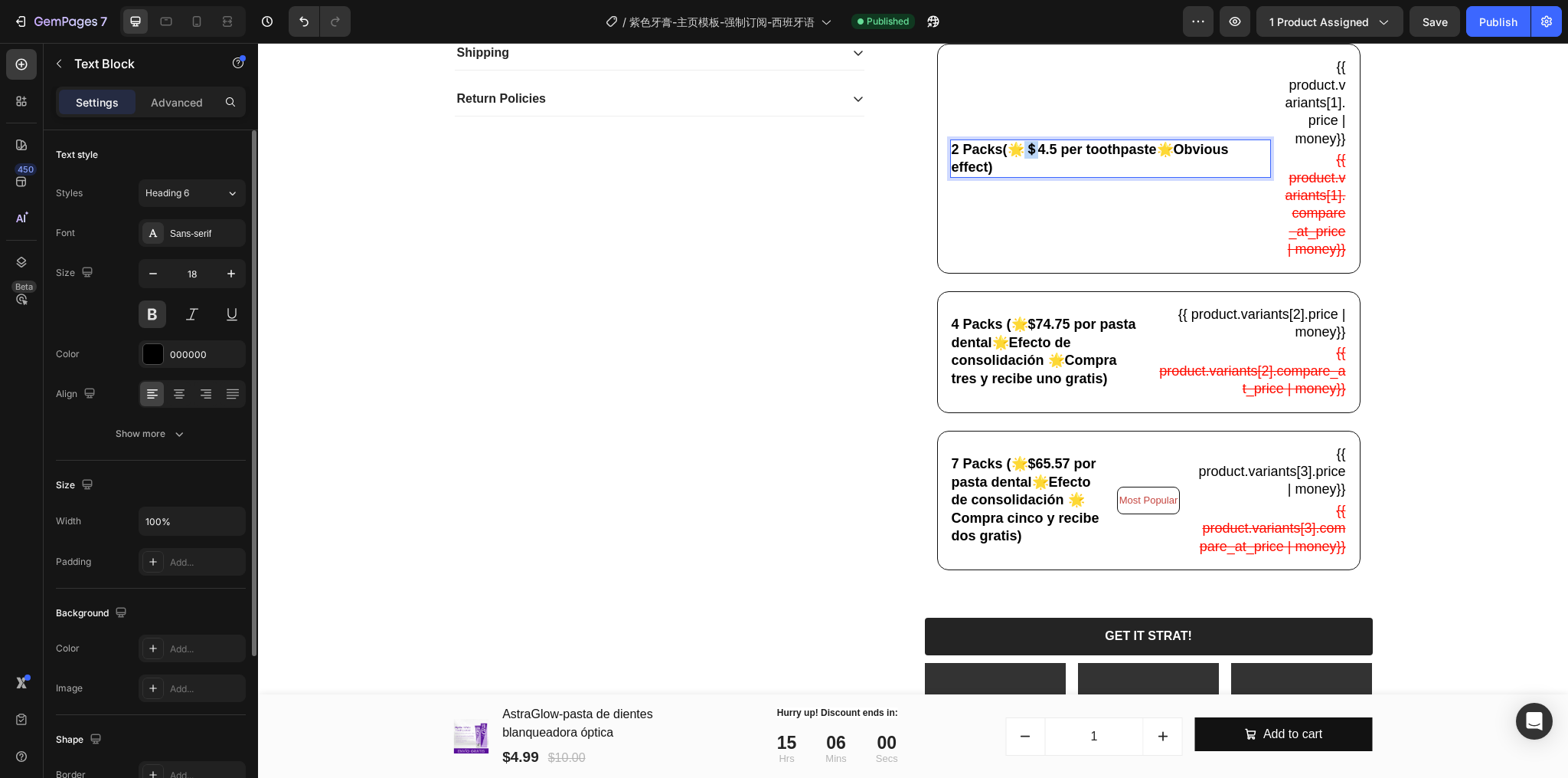
click at [1023, 177] on p "2 Packs(🌟＄4.5 per toothpaste🌟Obvious effect)" at bounding box center [1110, 159] width 318 height 36
click at [1028, 366] on div "4 Packs (🌟$74.75 por pasta dental🌟Efecto de consolidación 🌟Compra tres y recibe…" at bounding box center [1047, 351] width 193 height 75
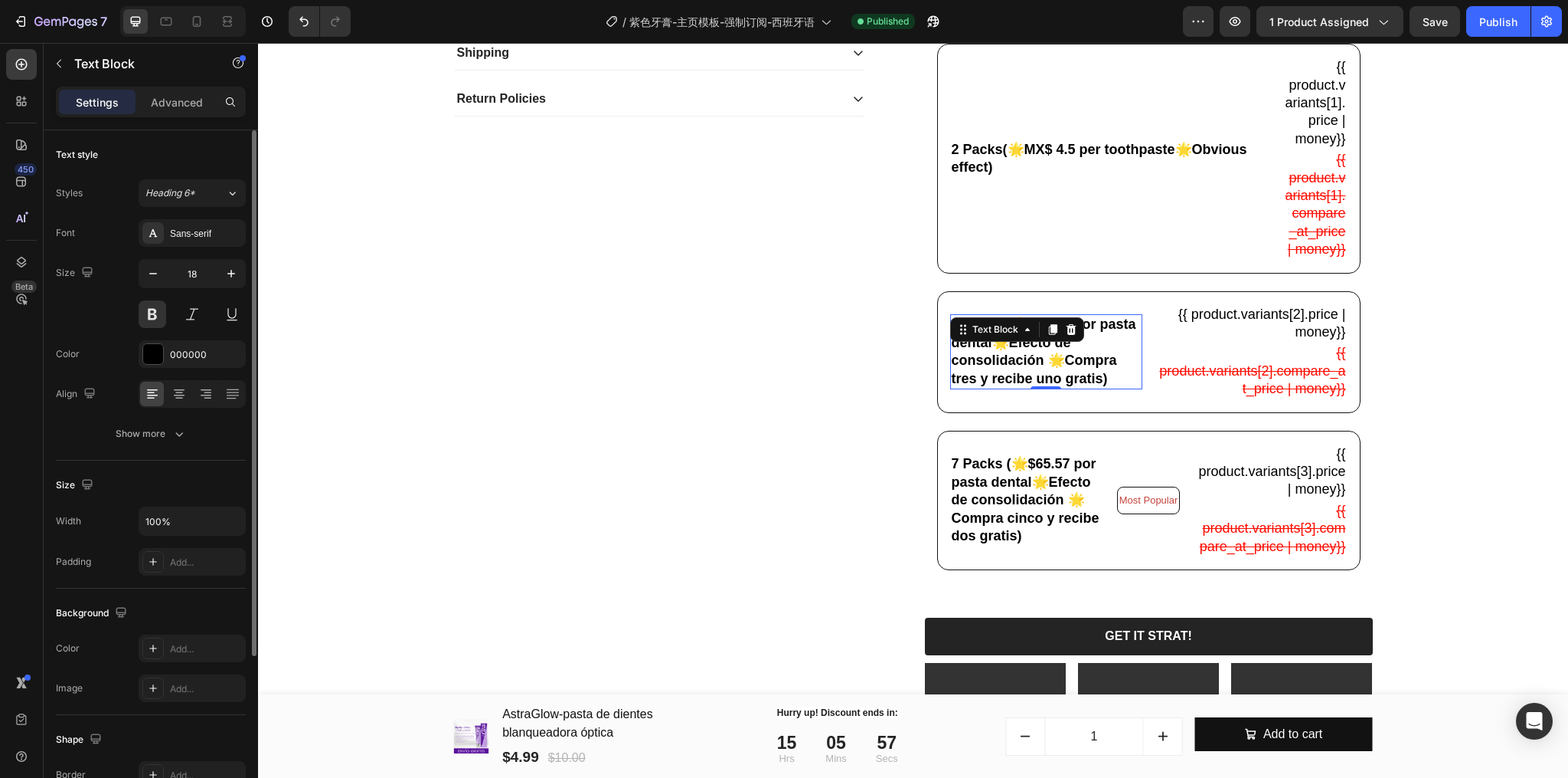
click at [1024, 383] on p "4 Packs (🌟$74.75 por pasta dental🌟Efecto de consolidación 🌟Compra tres y recibe…" at bounding box center [1046, 351] width 190 height 72
click at [1026, 361] on p "4 Packs (🌟$74.75 por pasta dental🌟Efecto de consolidación 🌟Compra tres y recibe…" at bounding box center [1046, 351] width 190 height 72
click at [1022, 521] on p "7 Packs (🌟$65.57 por pasta dental🌟Efecto de consolidación 🌟Compra cinco y recib…" at bounding box center [1026, 500] width 150 height 90
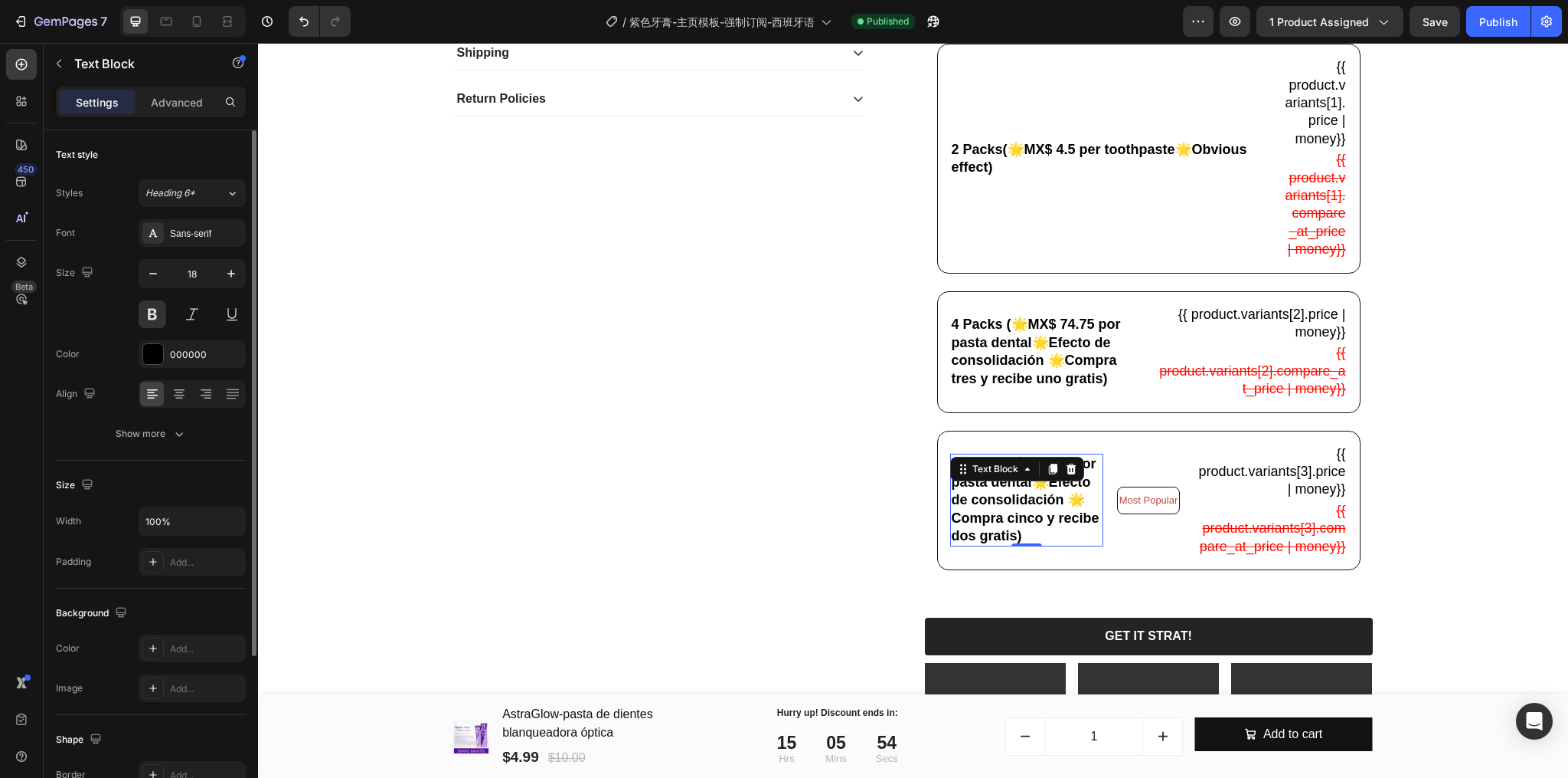
click at [1019, 532] on p "7 Packs (🌟$65.57 por pasta dental🌟Efecto de consolidación 🌟Compra cinco y recib…" at bounding box center [1026, 500] width 150 height 90
click at [1023, 510] on p "7 Packs (🌟$65.57 por pasta dental🌟Efecto de consolidación 🌟Compra cinco y recib…" at bounding box center [1026, 500] width 150 height 90
click at [1030, 500] on p "7 Packs (🌟$65.57 por pasta dental🌟Efecto de consolidación 🌟Compra cinco y recib…" at bounding box center [1026, 500] width 150 height 90
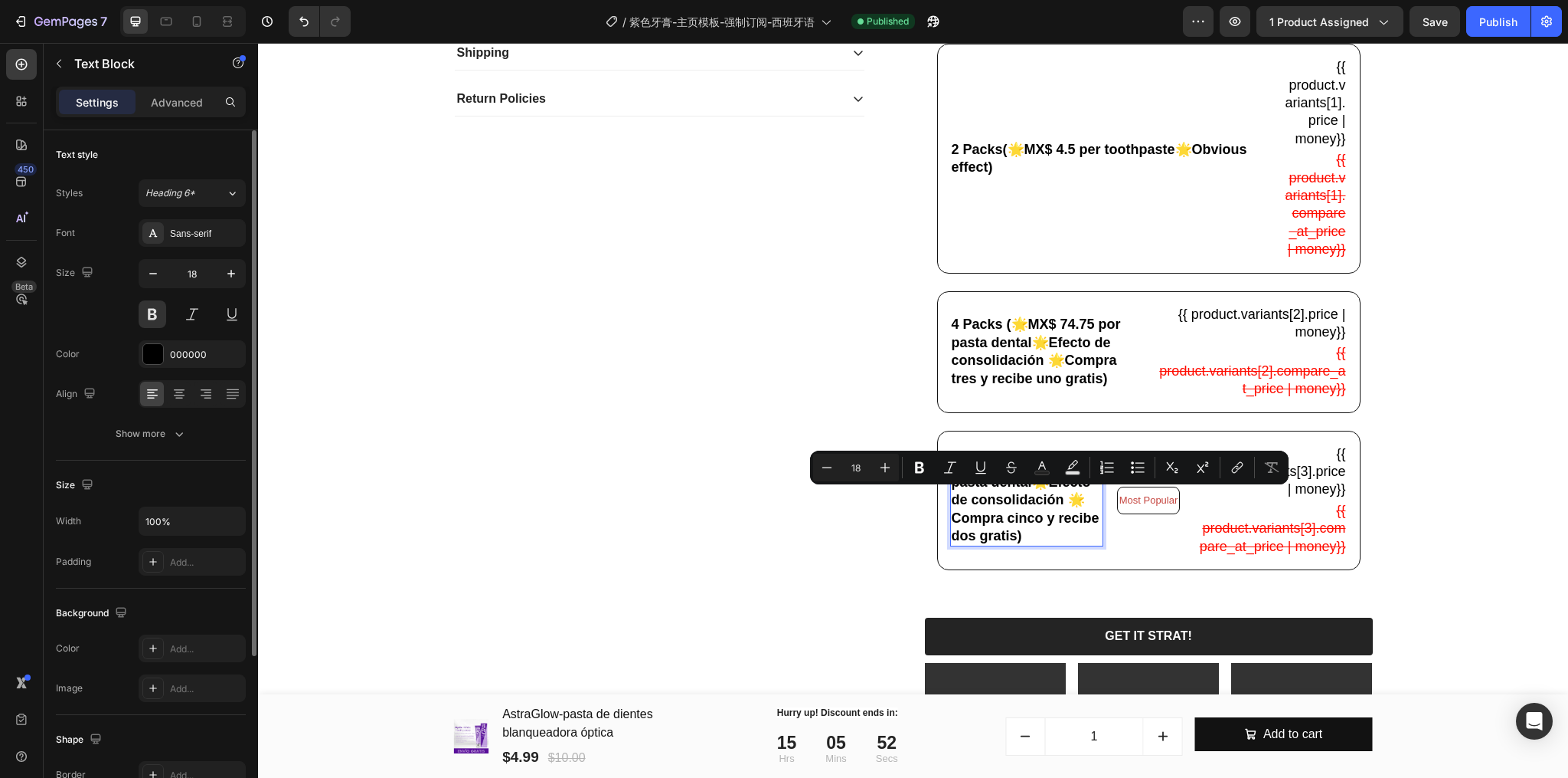
click at [1028, 505] on p "7 Packs (🌟$65.57 por pasta dental🌟Efecto de consolidación 🌟Compra cinco y recib…" at bounding box center [1026, 500] width 150 height 90
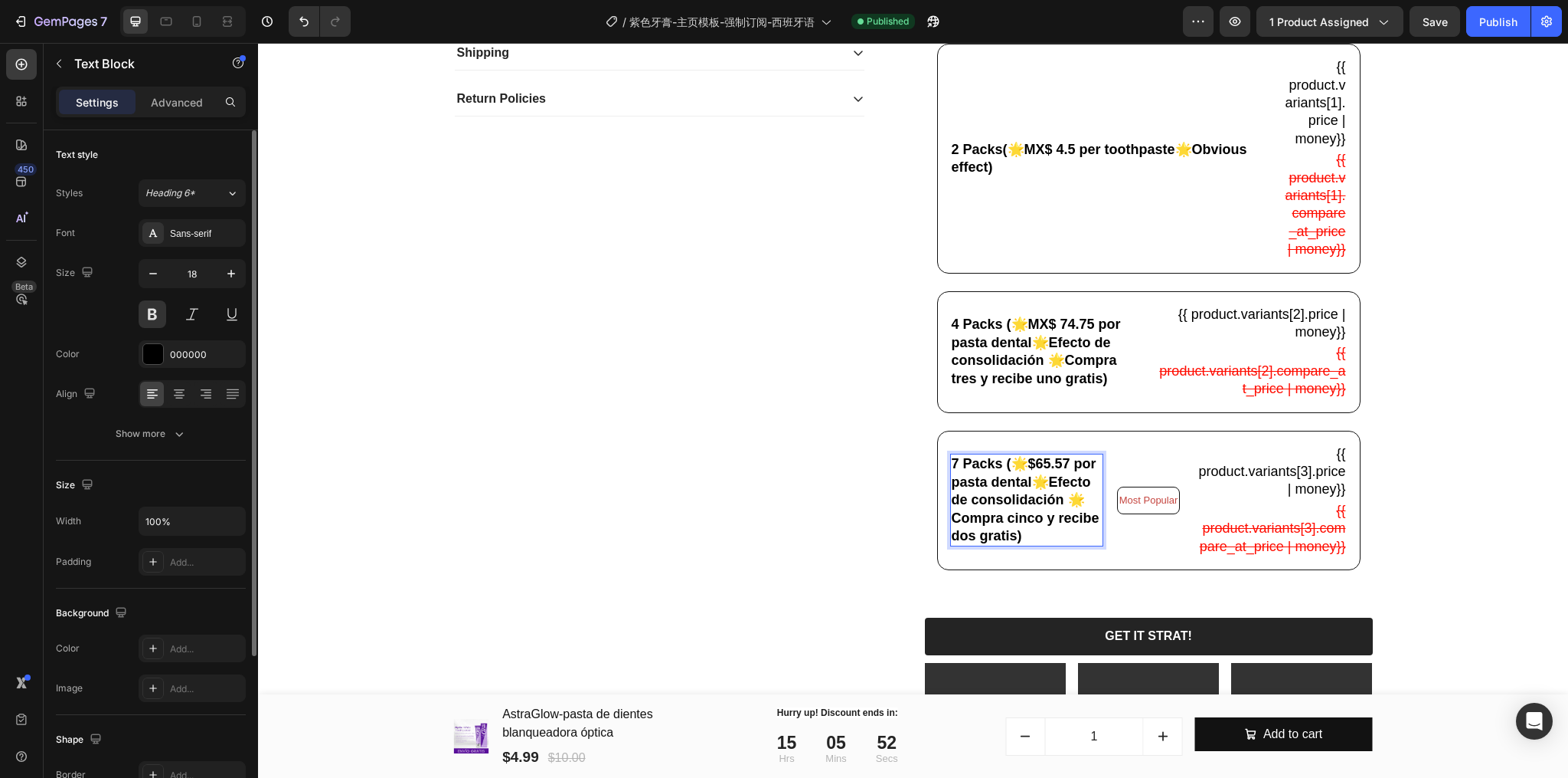
click at [1028, 504] on p "7 Packs (🌟$65.57 por pasta dental🌟Efecto de consolidación 🌟Compra cinco y recib…" at bounding box center [1026, 500] width 150 height 90
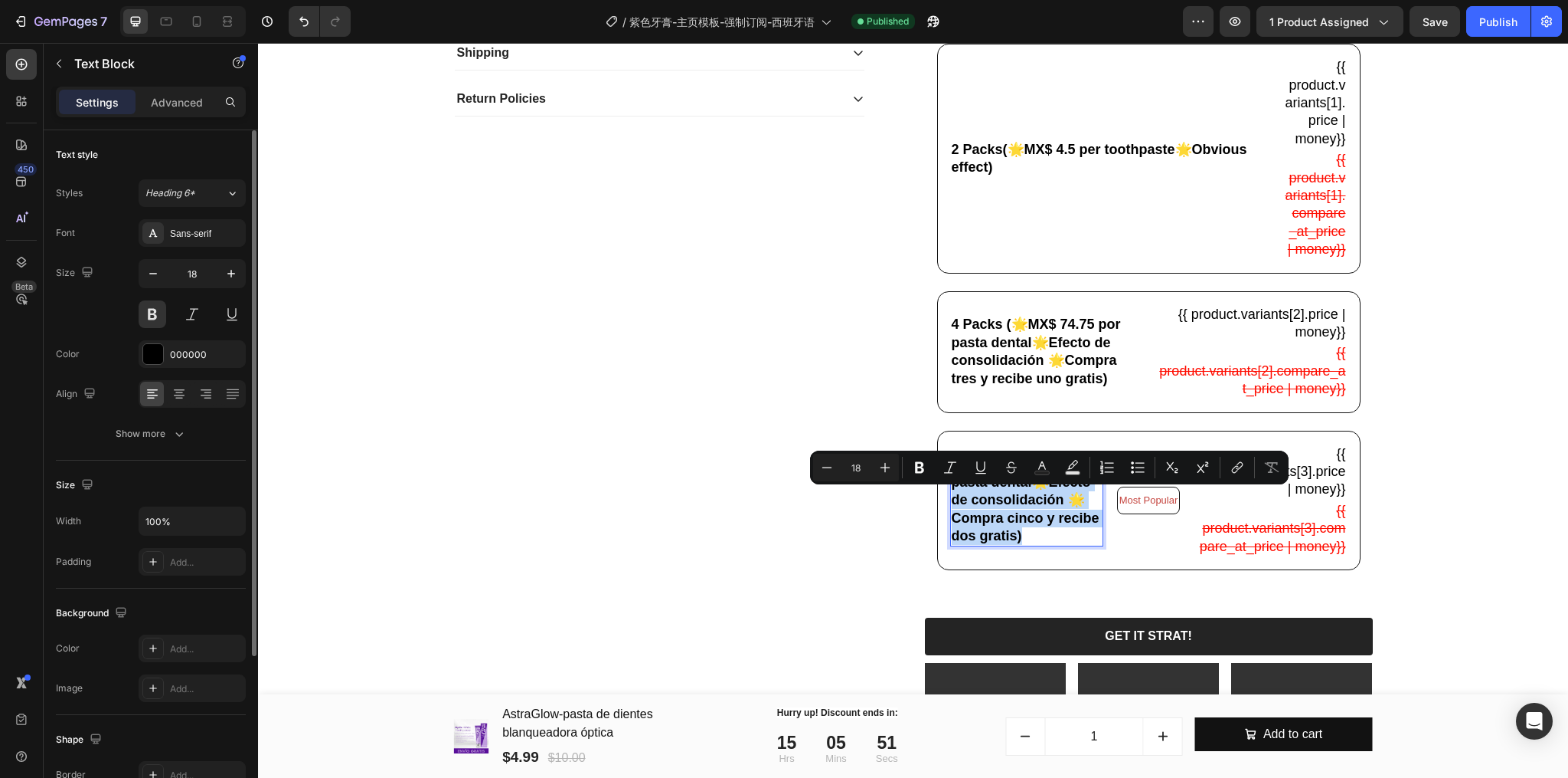
click at [1026, 504] on p "7 Packs (🌟$65.57 por pasta dental🌟Efecto de consolidación 🌟Compra cinco y recib…" at bounding box center [1026, 500] width 150 height 90
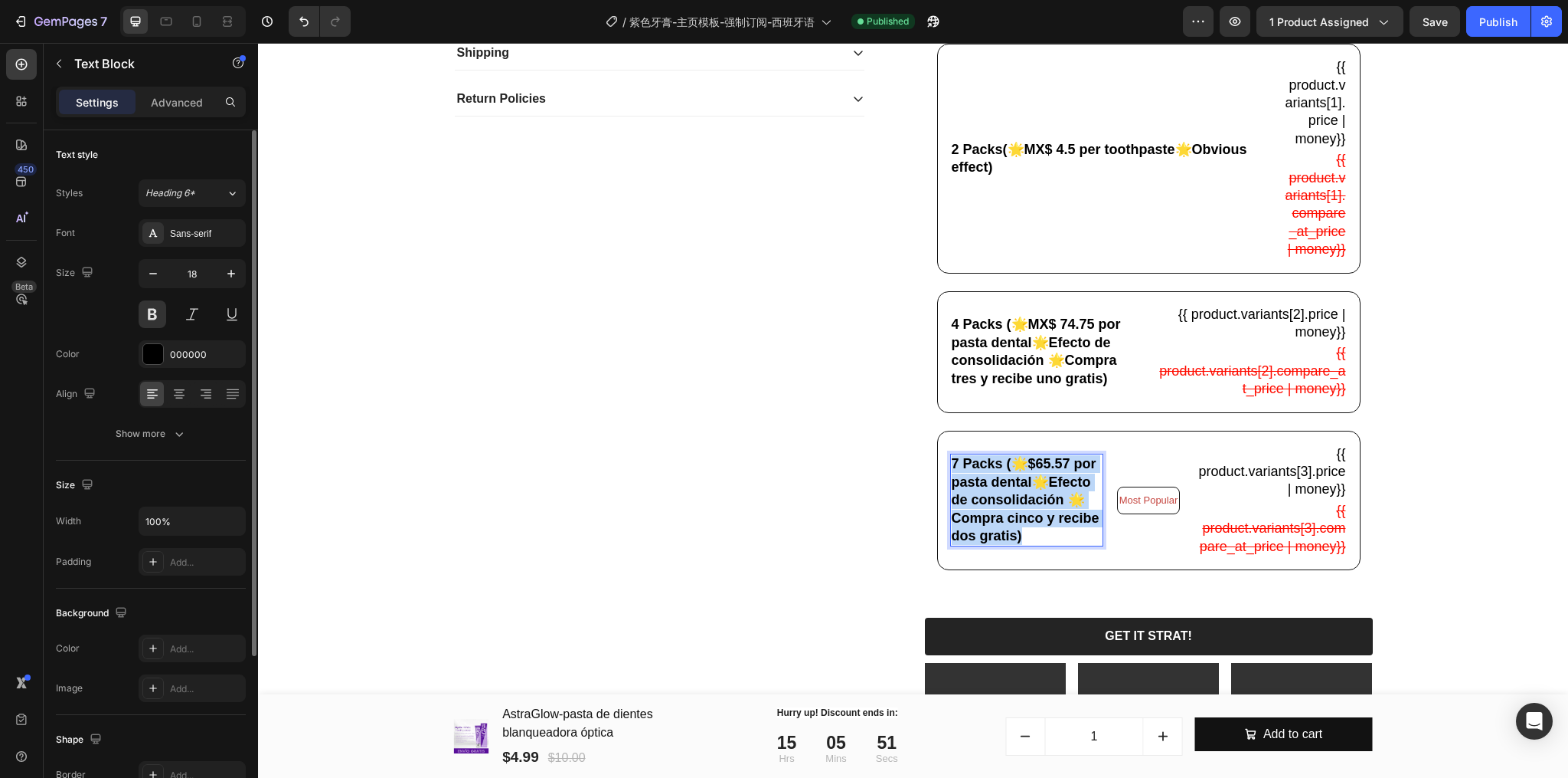
click at [1026, 504] on p "7 Packs (🌟$65.57 por pasta dental🌟Efecto de consolidación 🌟Compra cinco y recib…" at bounding box center [1026, 500] width 150 height 90
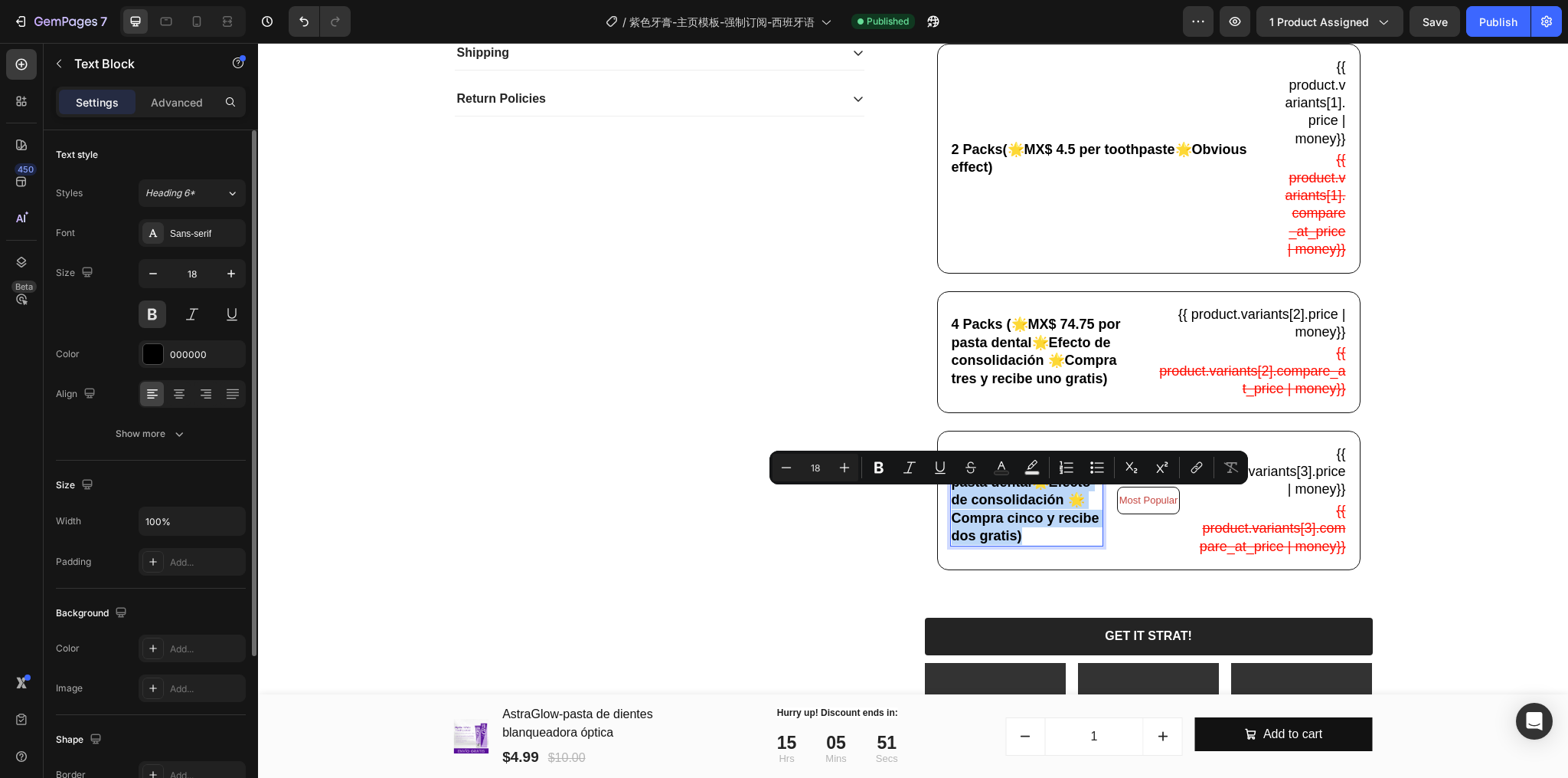
click at [1021, 501] on p "7 Packs (🌟$65.57 por pasta dental🌟Efecto de consolidación 🌟Compra cinco y recib…" at bounding box center [1026, 500] width 150 height 90
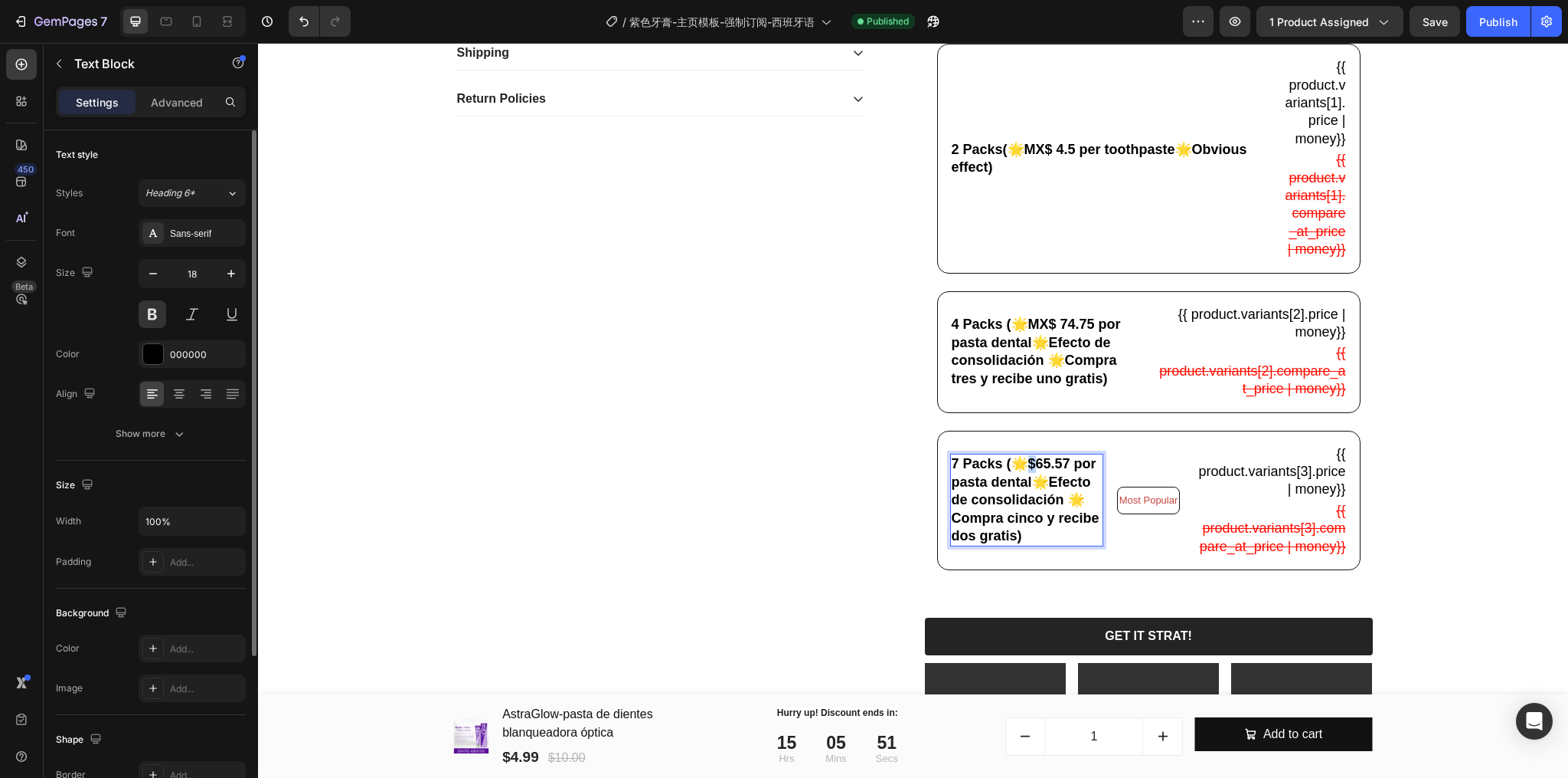
click at [1021, 501] on p "7 Packs (🌟$65.57 por pasta dental🌟Efecto de consolidación 🌟Compra cinco y recib…" at bounding box center [1026, 500] width 150 height 90
click at [1478, 25] on button "Publish" at bounding box center [1498, 21] width 64 height 31
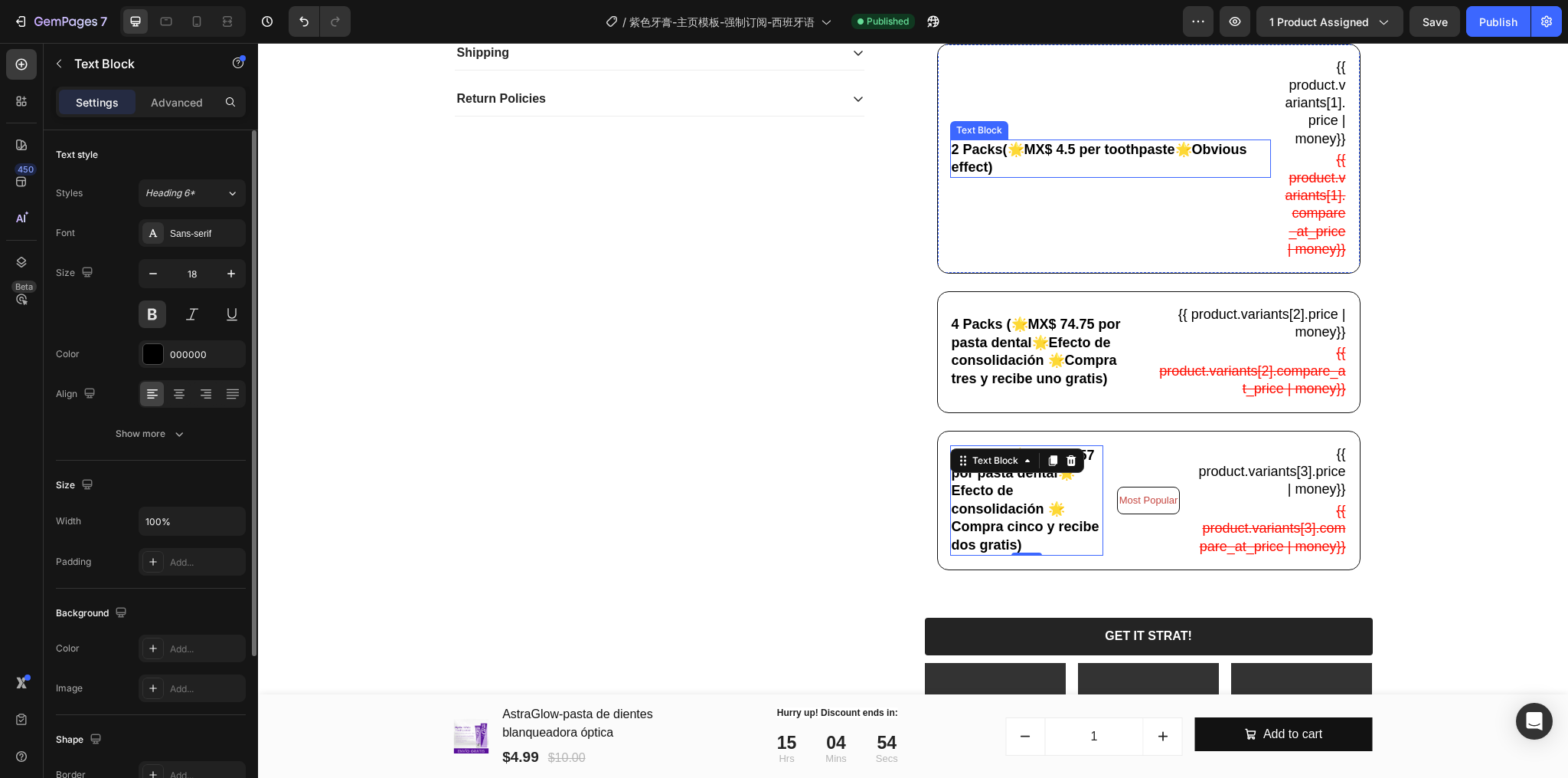
click at [1062, 177] on p "2 Packs(🌟MX$ 4.5 per toothpaste🌟Obvious effect)" at bounding box center [1110, 159] width 318 height 36
click at [1059, 173] on p "2 Packs(🌟MX$ 4.5 per toothpaste🌟Obvious effect)" at bounding box center [1110, 159] width 318 height 36
click at [1476, 28] on button "Publish" at bounding box center [1498, 21] width 64 height 31
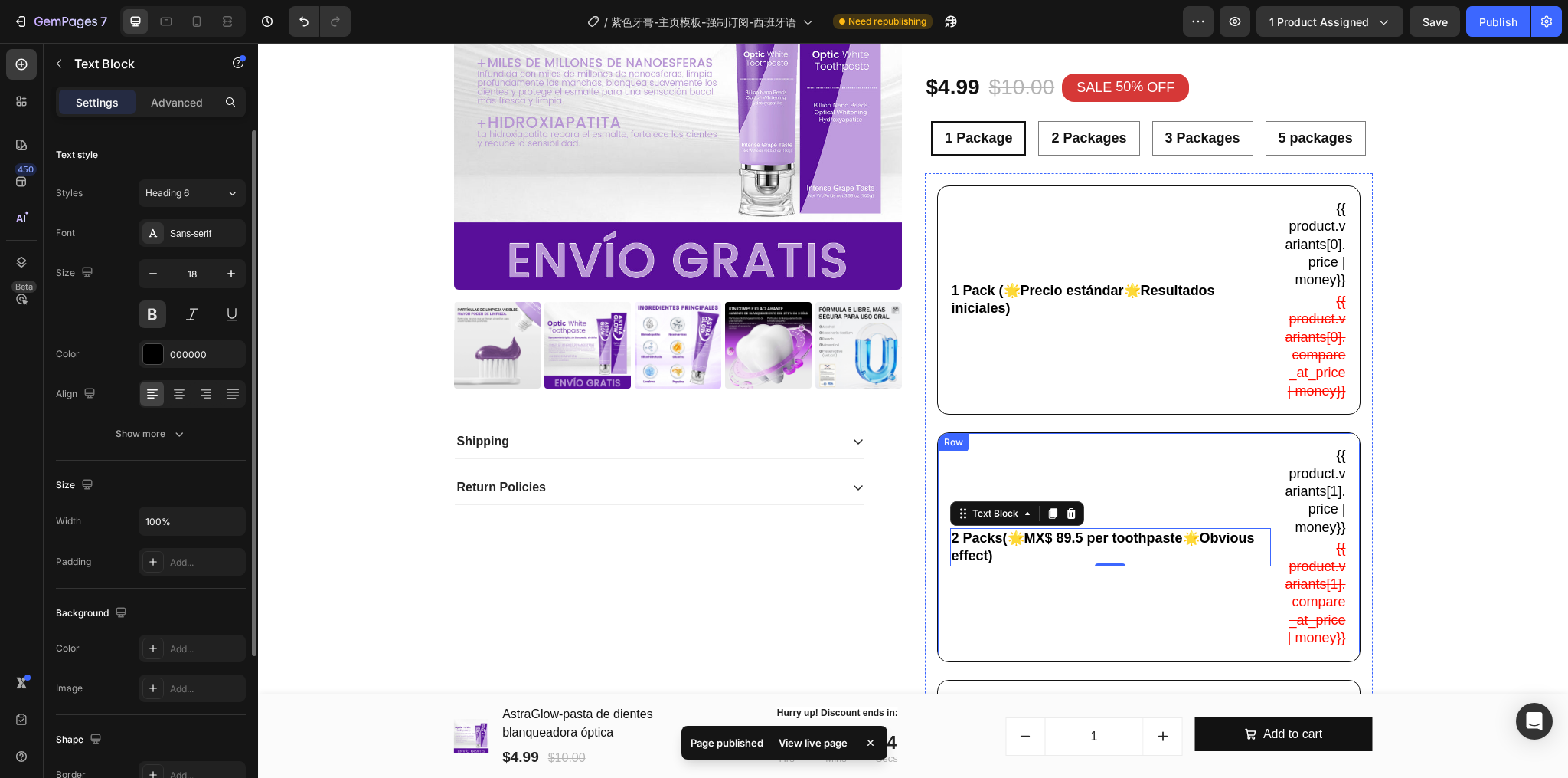
scroll to position [274, 0]
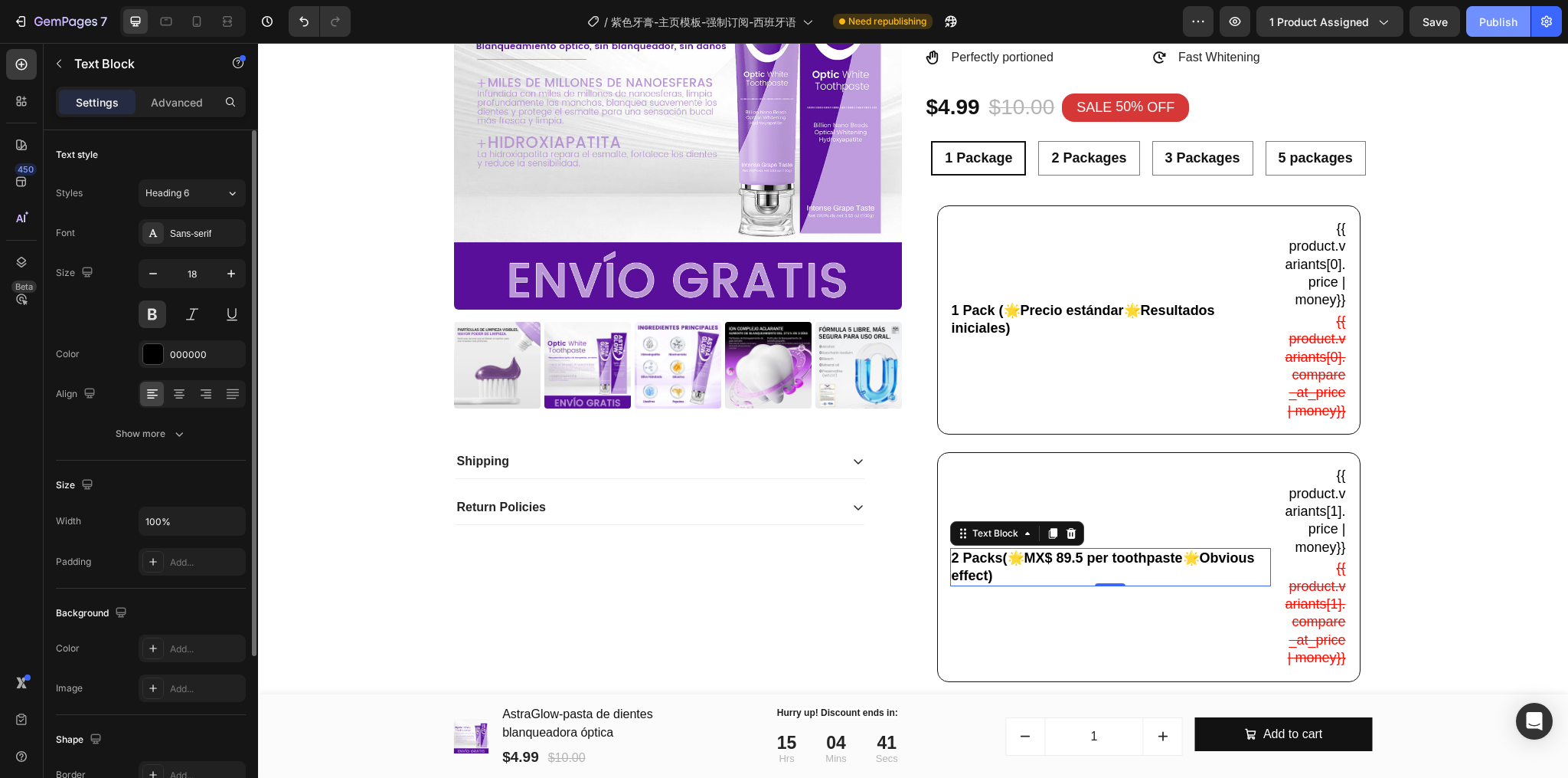
click at [1498, 27] on div "Publish" at bounding box center [1498, 21] width 38 height 16
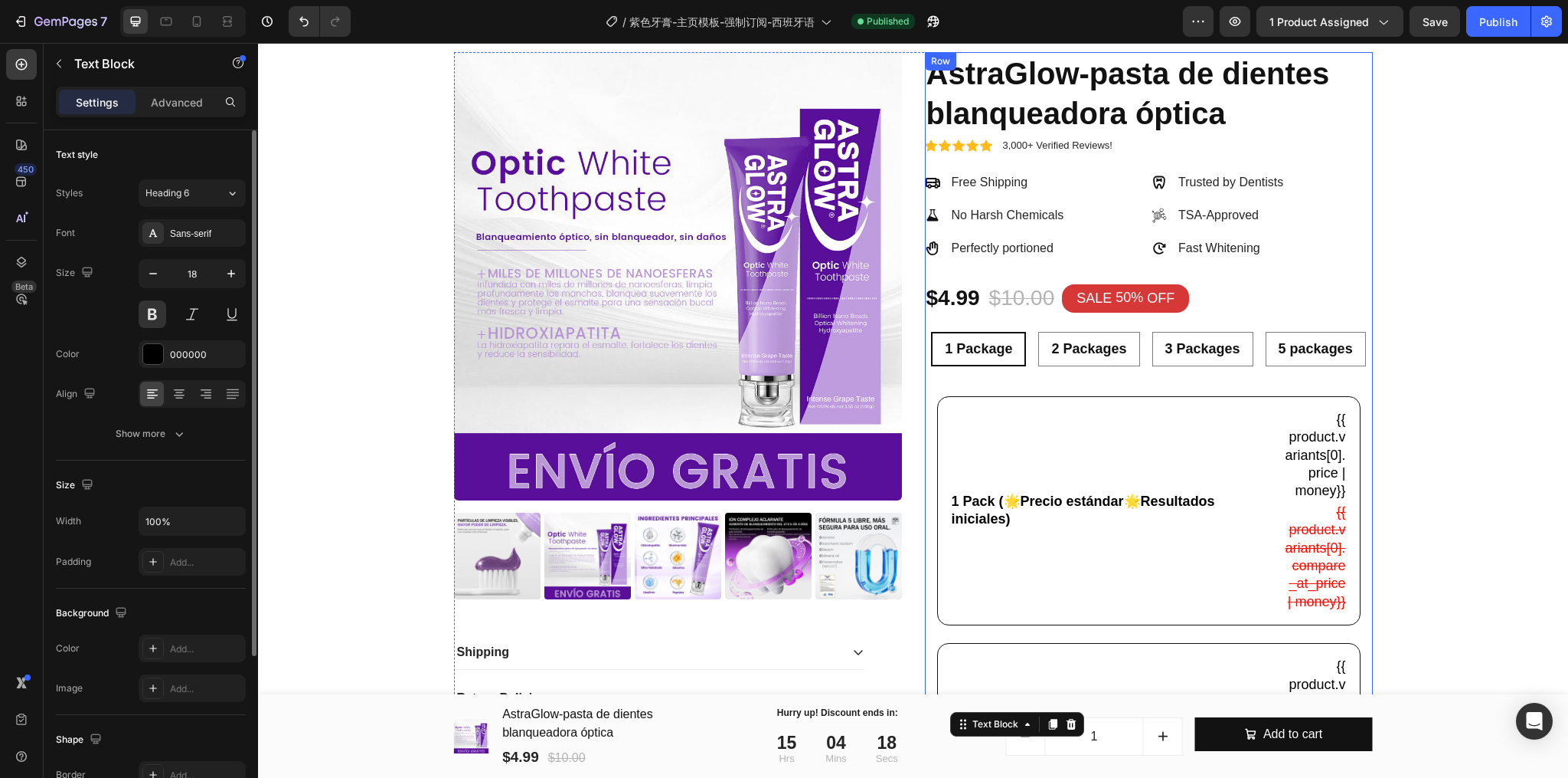
scroll to position [70, 0]
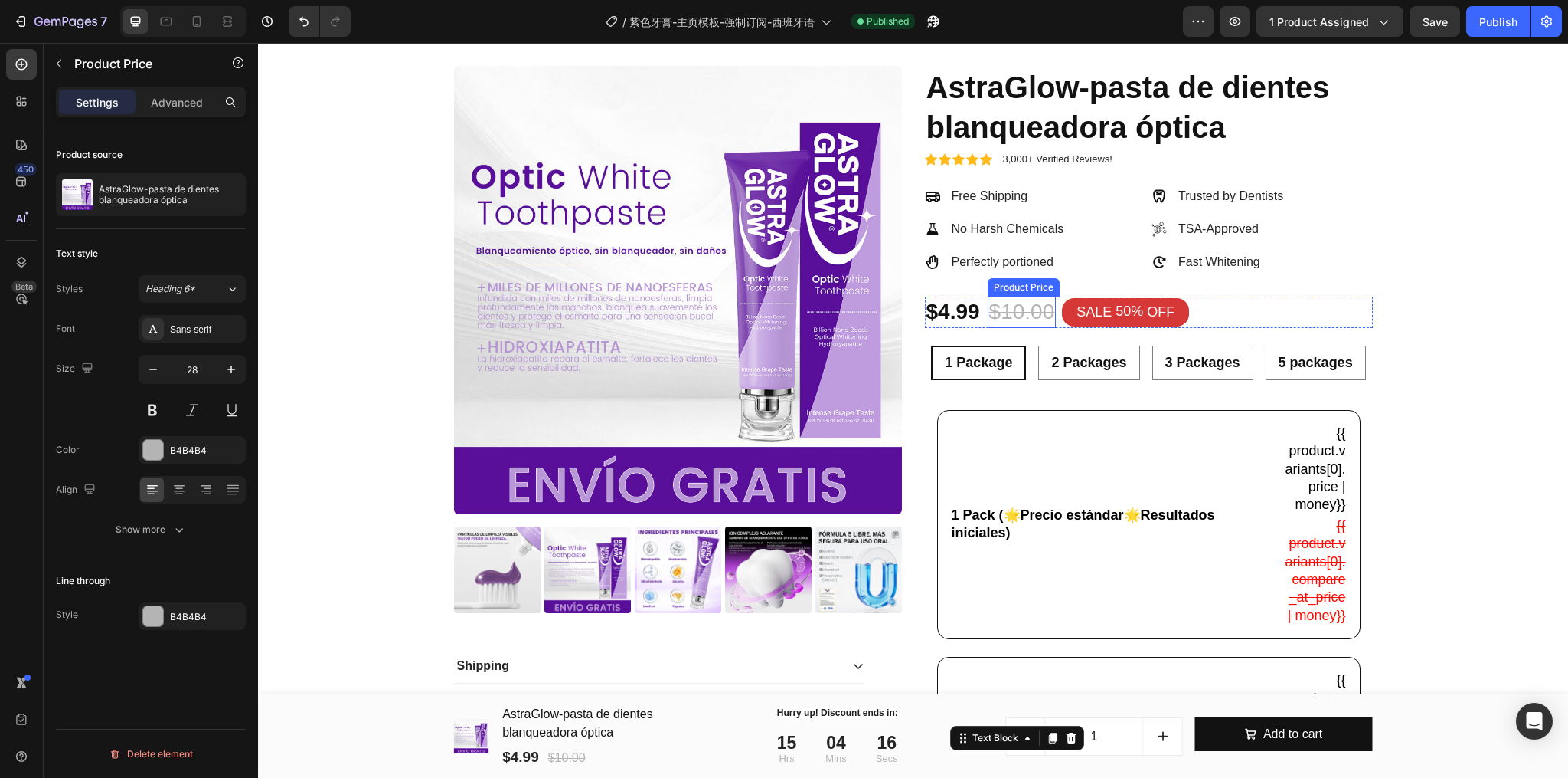
click at [999, 311] on div "$10.00" at bounding box center [1022, 311] width 69 height 31
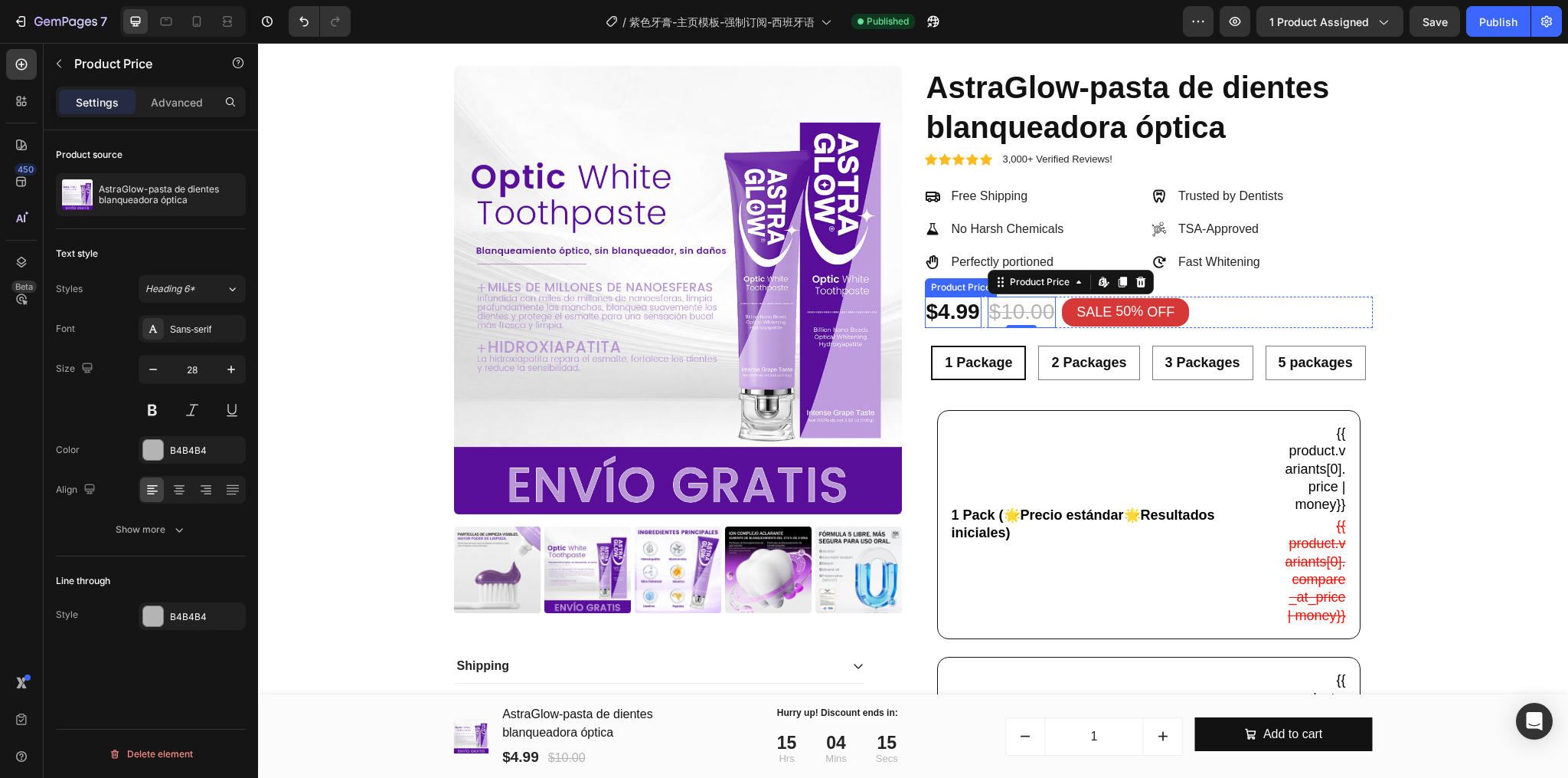
click at [946, 320] on div "$4.99" at bounding box center [953, 311] width 57 height 31
click at [990, 312] on div "$10.00" at bounding box center [1022, 311] width 69 height 31
click at [1197, 316] on div "$4.99 Product Price Product Price $10.00 Product Price Edit content in Shopify …" at bounding box center [1149, 311] width 448 height 31
